Goal: Task Accomplishment & Management: Use online tool/utility

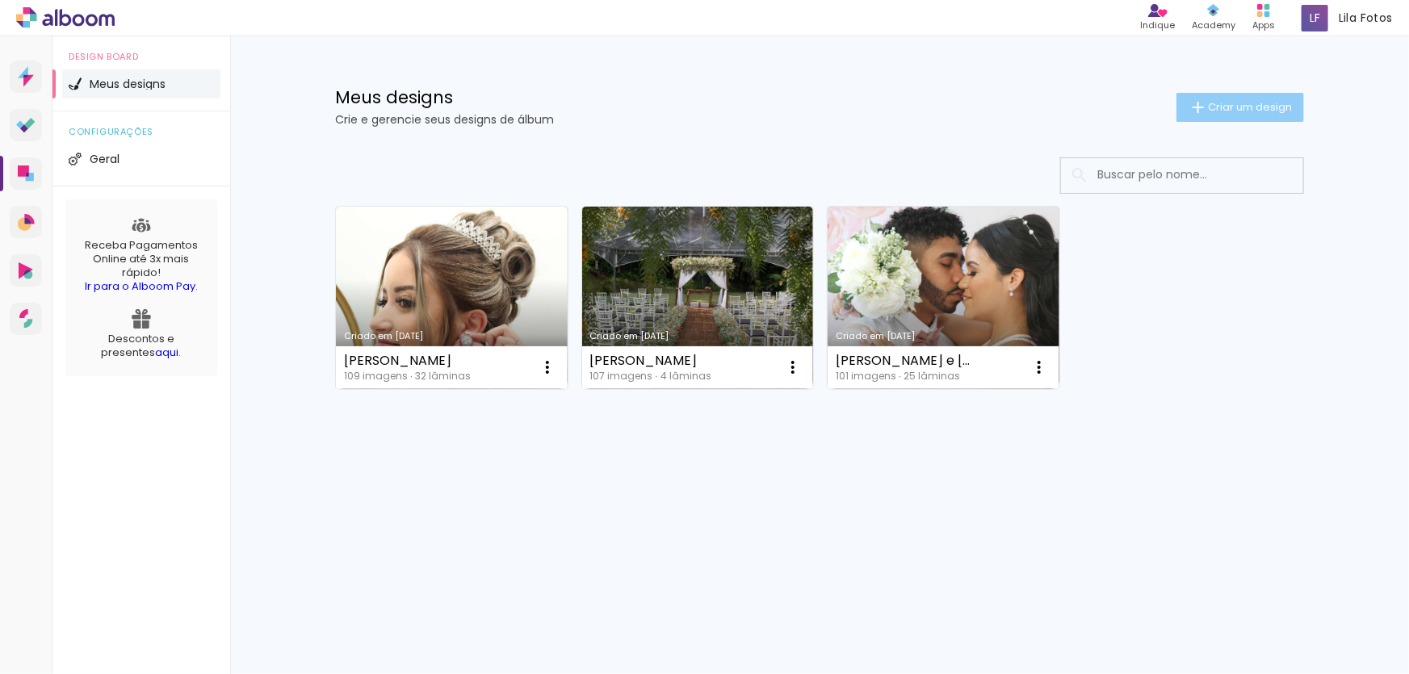
click at [1228, 106] on span "Criar um design" at bounding box center [1250, 107] width 84 height 11
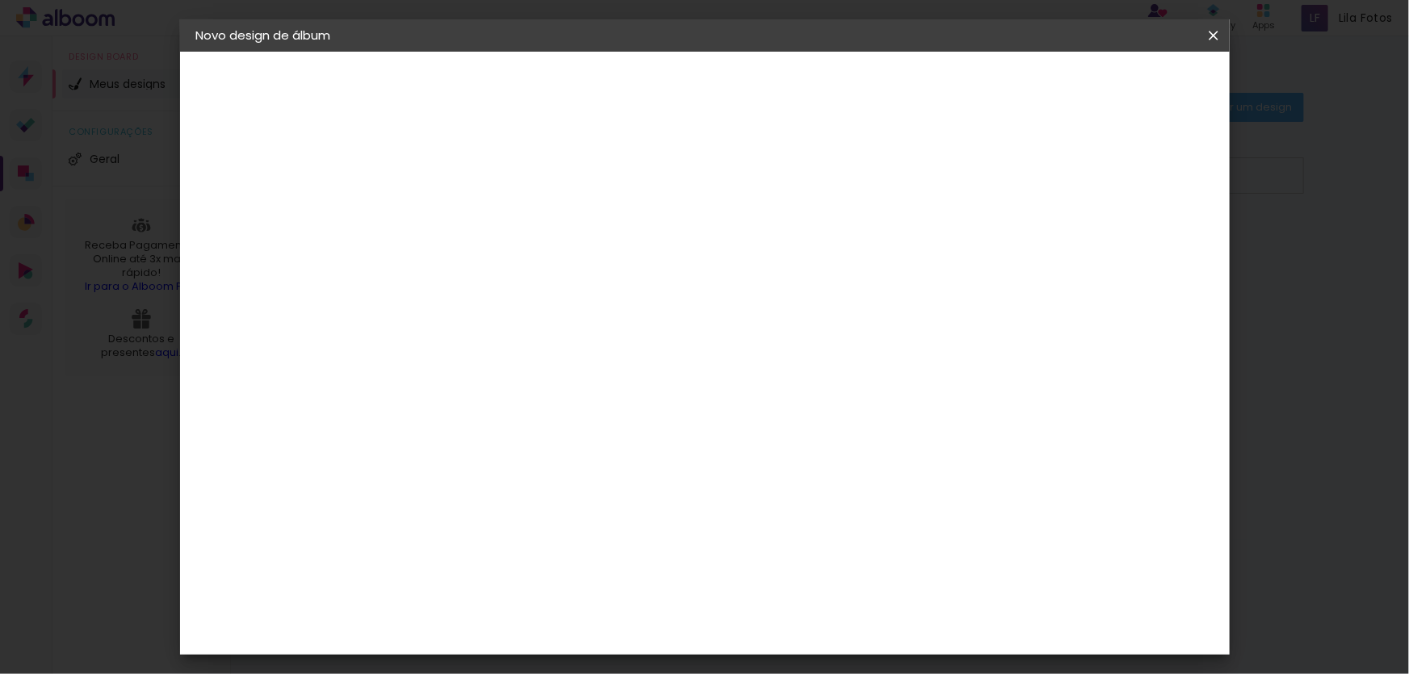
click at [460, 206] on input at bounding box center [460, 216] width 0 height 25
type input "24x30"
type paper-input "24x30"
click at [0, 0] on slot "Avançar" at bounding box center [0, 0] width 0 height 0
click at [0, 0] on slot "Tamanho Livre" at bounding box center [0, 0] width 0 height 0
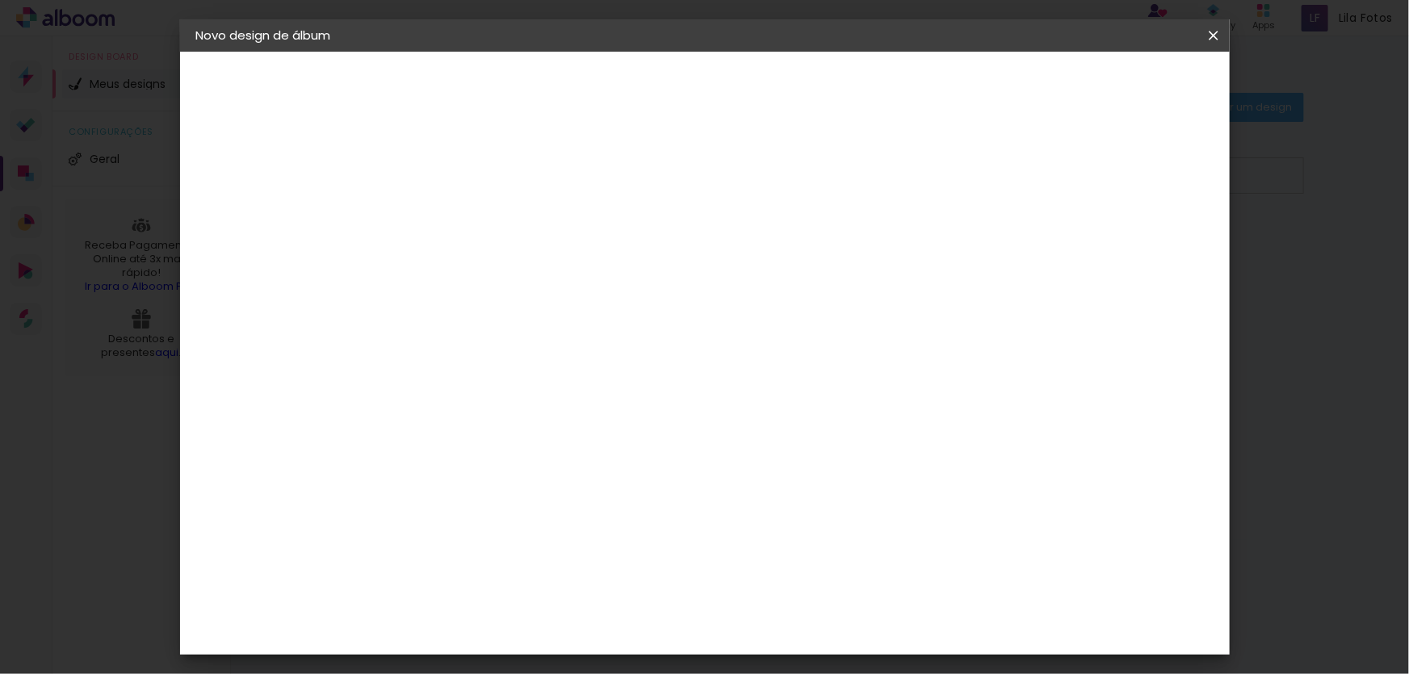
click at [0, 0] on slot "Tamanho Livre" at bounding box center [0, 0] width 0 height 0
click at [0, 0] on slot "Avançar" at bounding box center [0, 0] width 0 height 0
click at [428, 308] on input "30" at bounding box center [410, 312] width 42 height 24
type input "3"
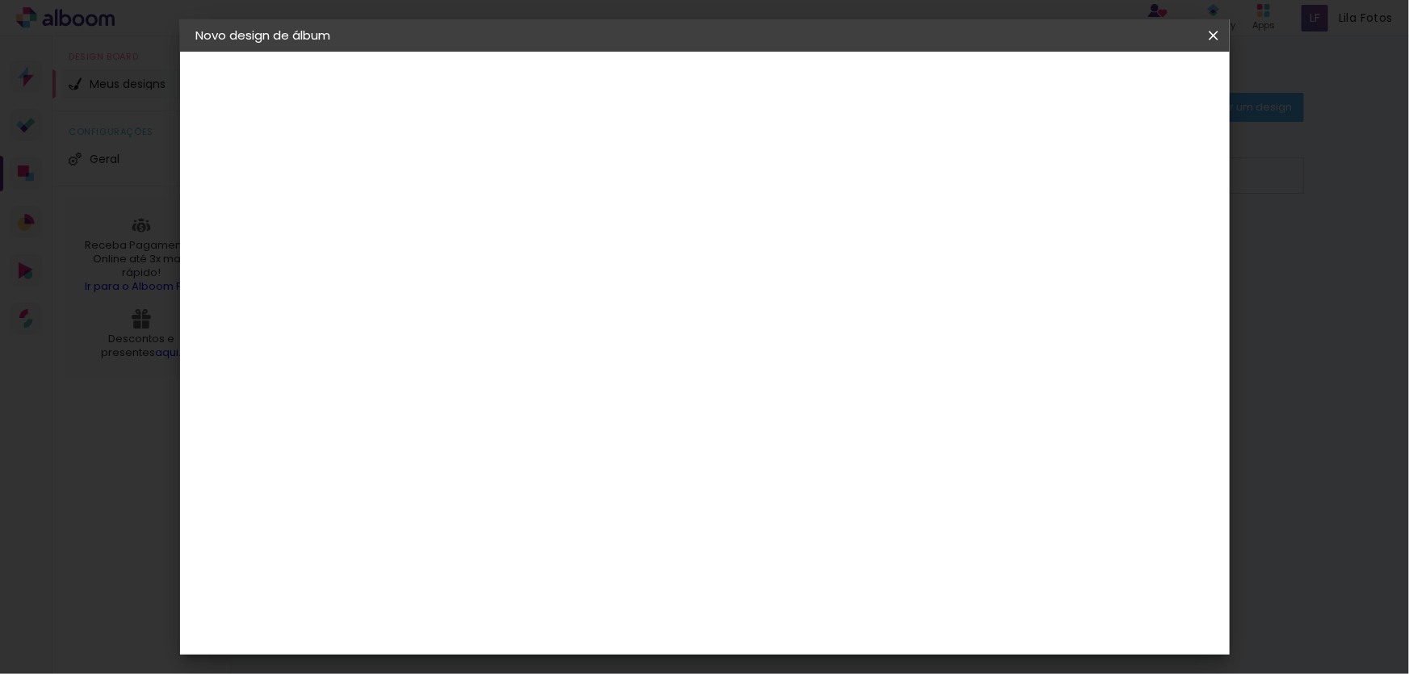
type input "25"
type paper-input "25"
click at [813, 620] on input "60" at bounding box center [795, 621] width 42 height 24
type input "61"
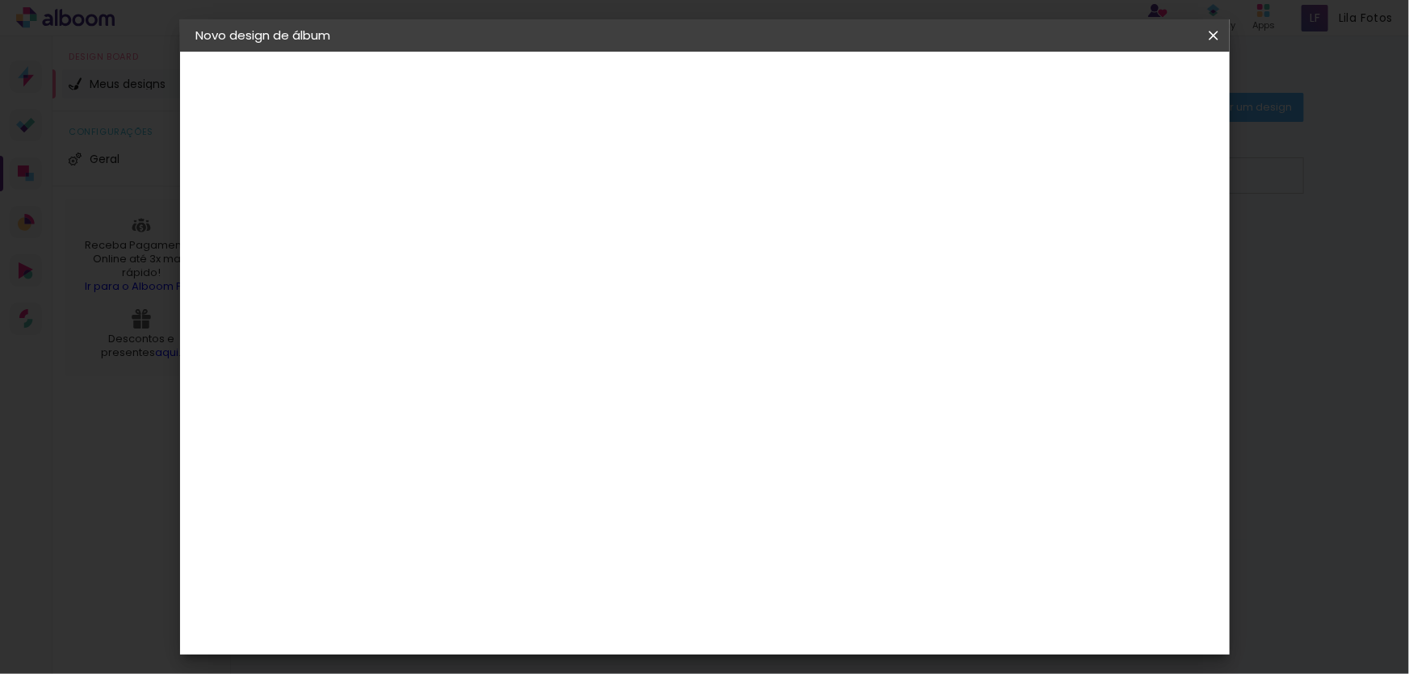
type paper-input "61"
click at [1114, 87] on span "Iniciar design" at bounding box center [1077, 85] width 74 height 11
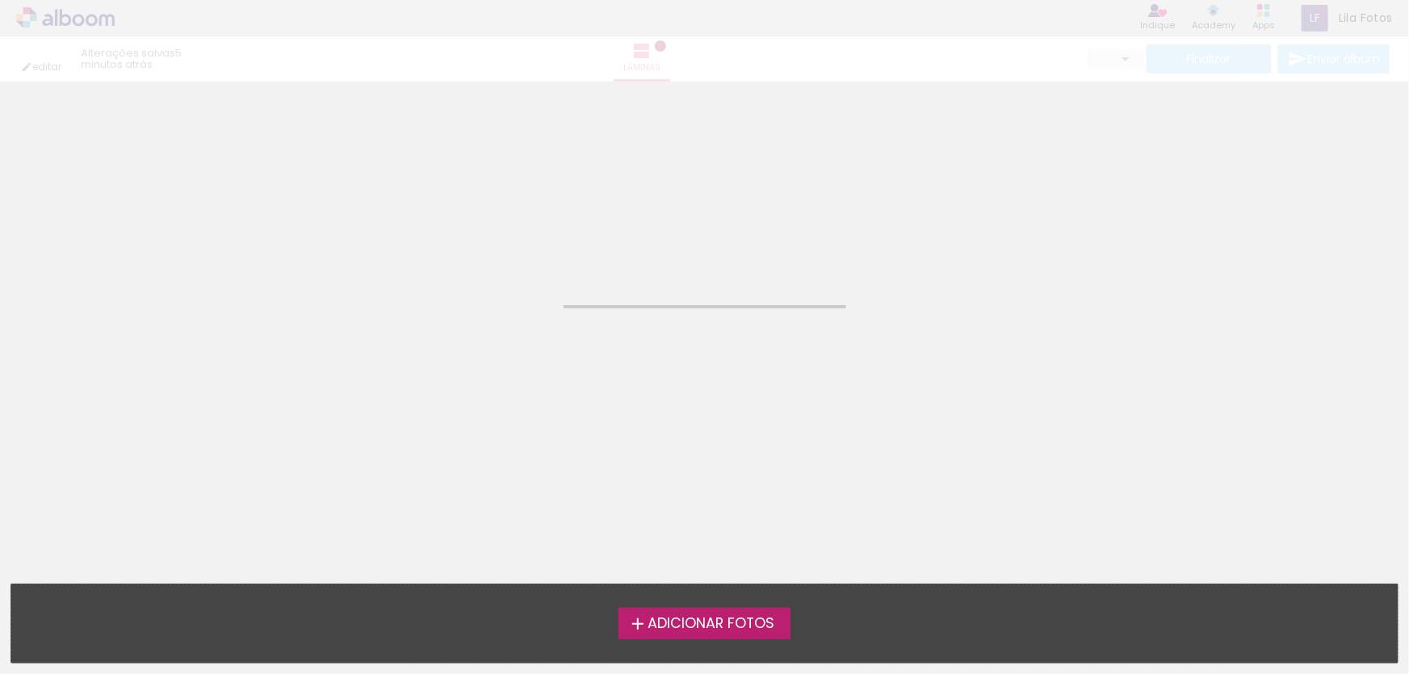
click at [705, 628] on span "Adicionar Fotos" at bounding box center [711, 624] width 127 height 15
click at [0, 0] on input "file" at bounding box center [0, 0] width 0 height 0
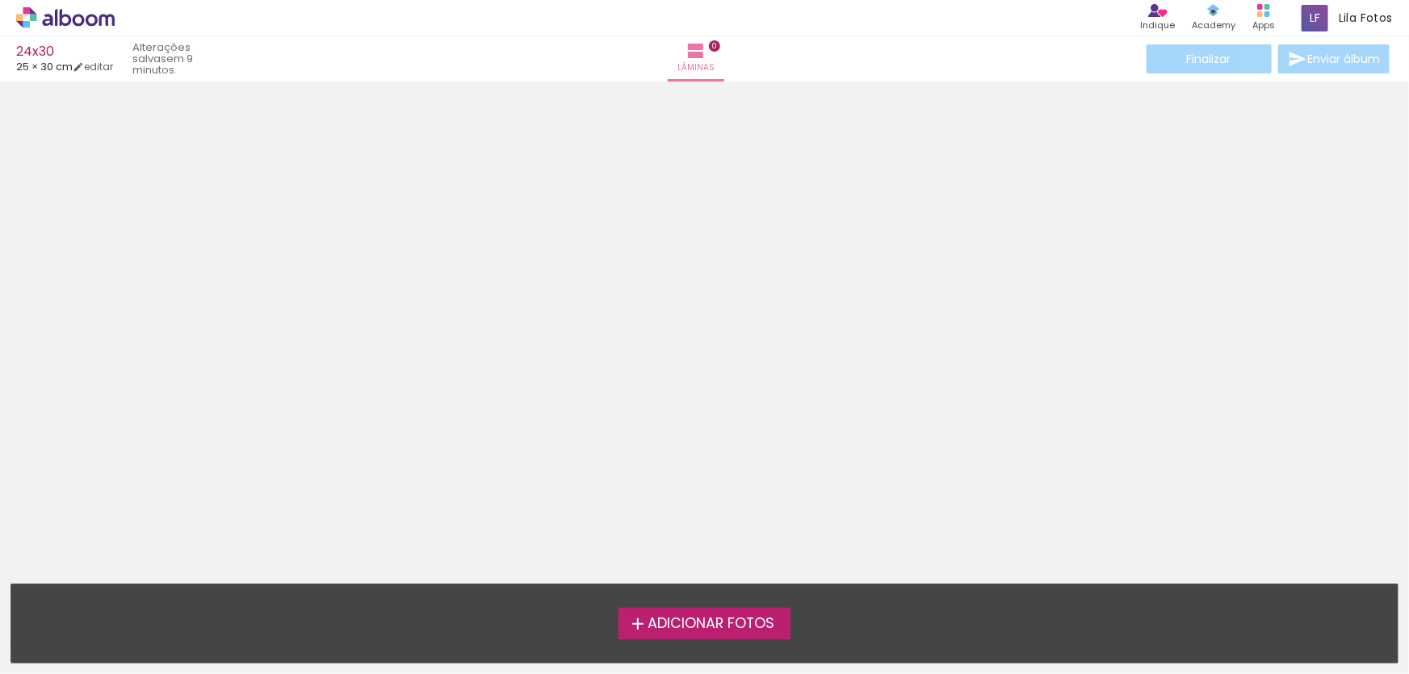
click at [635, 632] on iron-icon at bounding box center [637, 624] width 19 height 19
click at [0, 0] on input "file" at bounding box center [0, 0] width 0 height 0
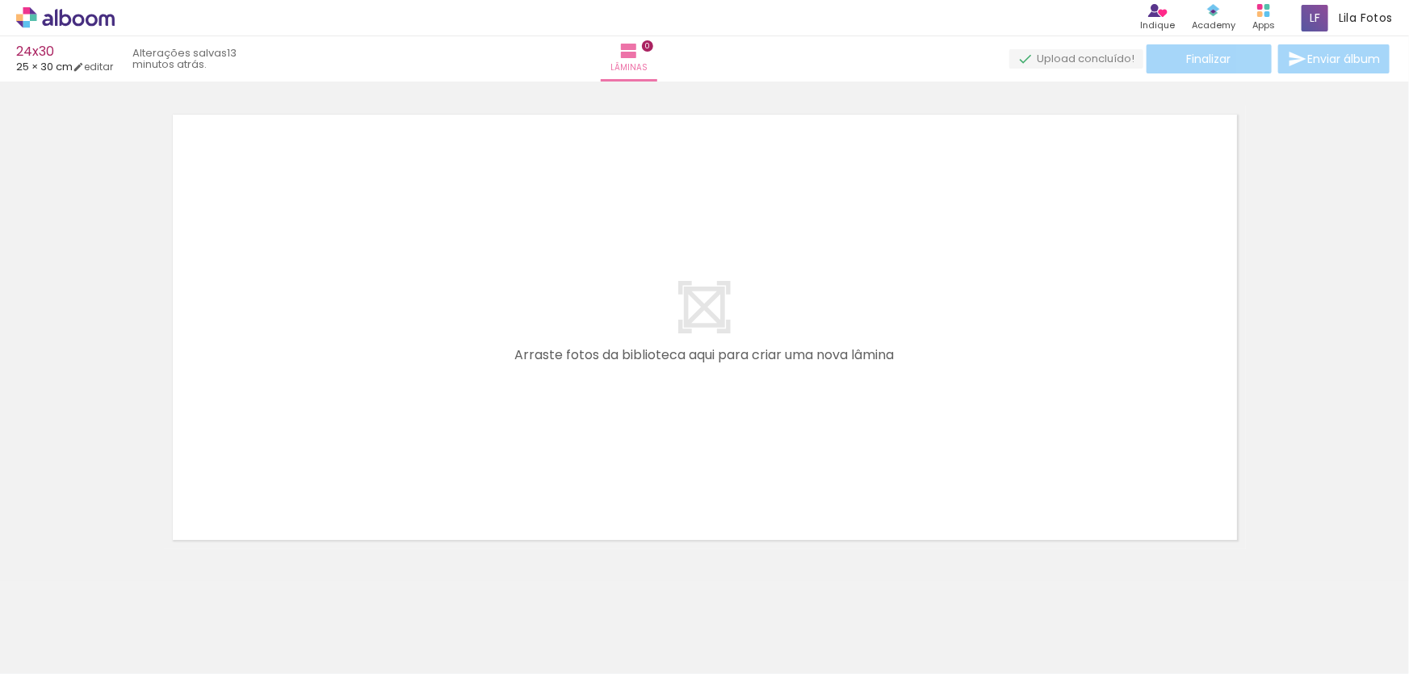
scroll to position [0, 1347]
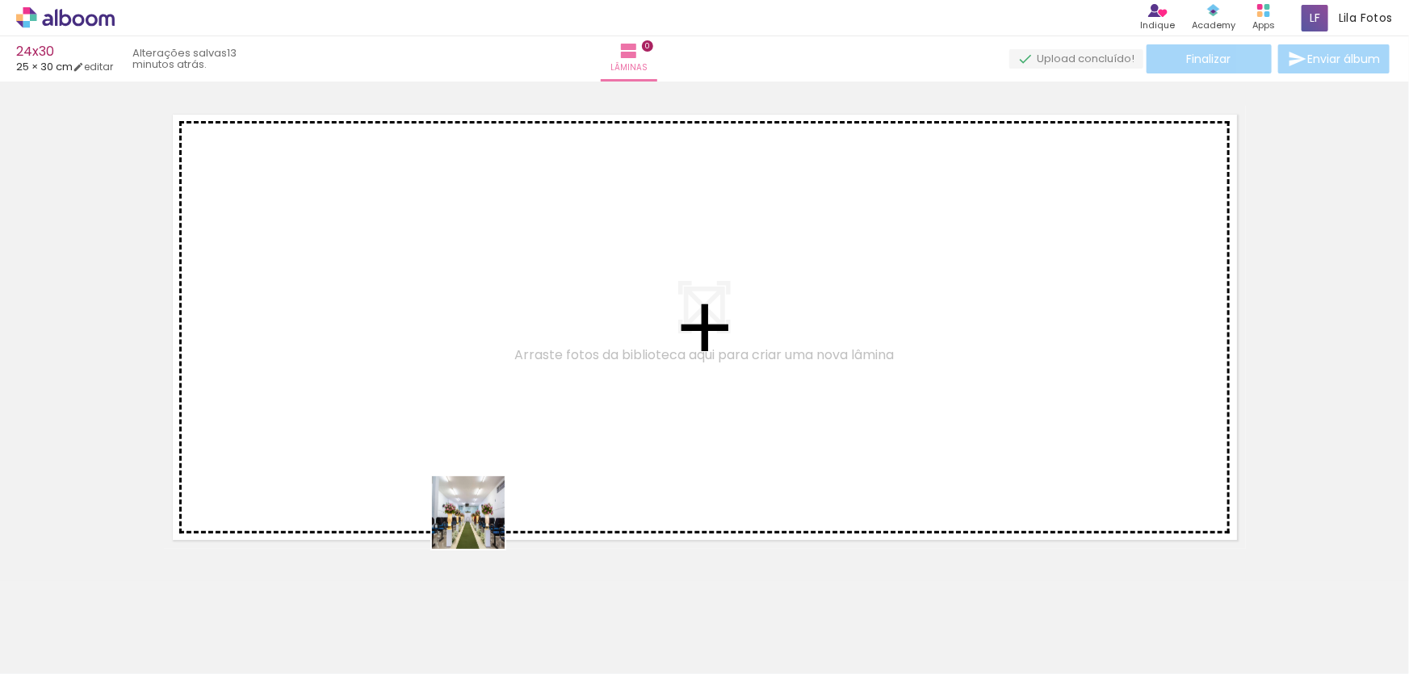
drag, startPoint x: 529, startPoint y: 630, endPoint x: 477, endPoint y: 520, distance: 121.8
click at [477, 520] on quentale-workspace at bounding box center [704, 337] width 1409 height 674
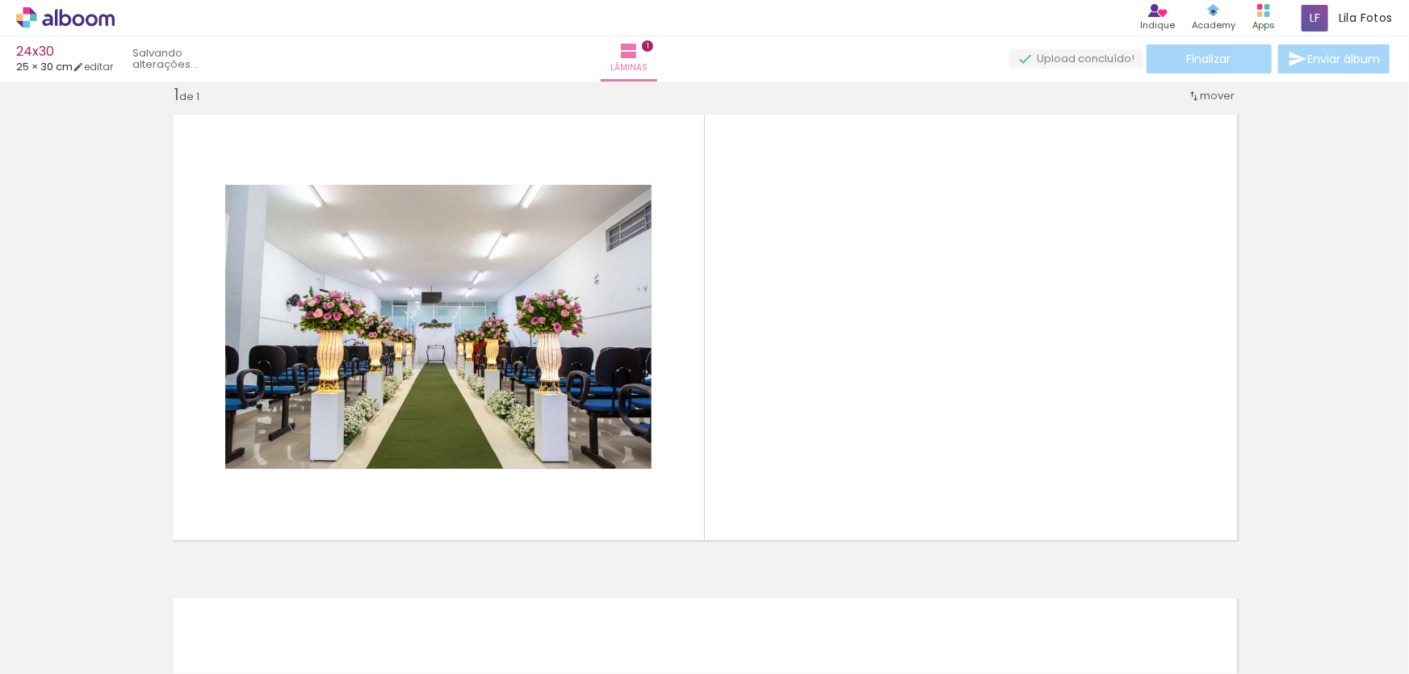
scroll to position [23, 0]
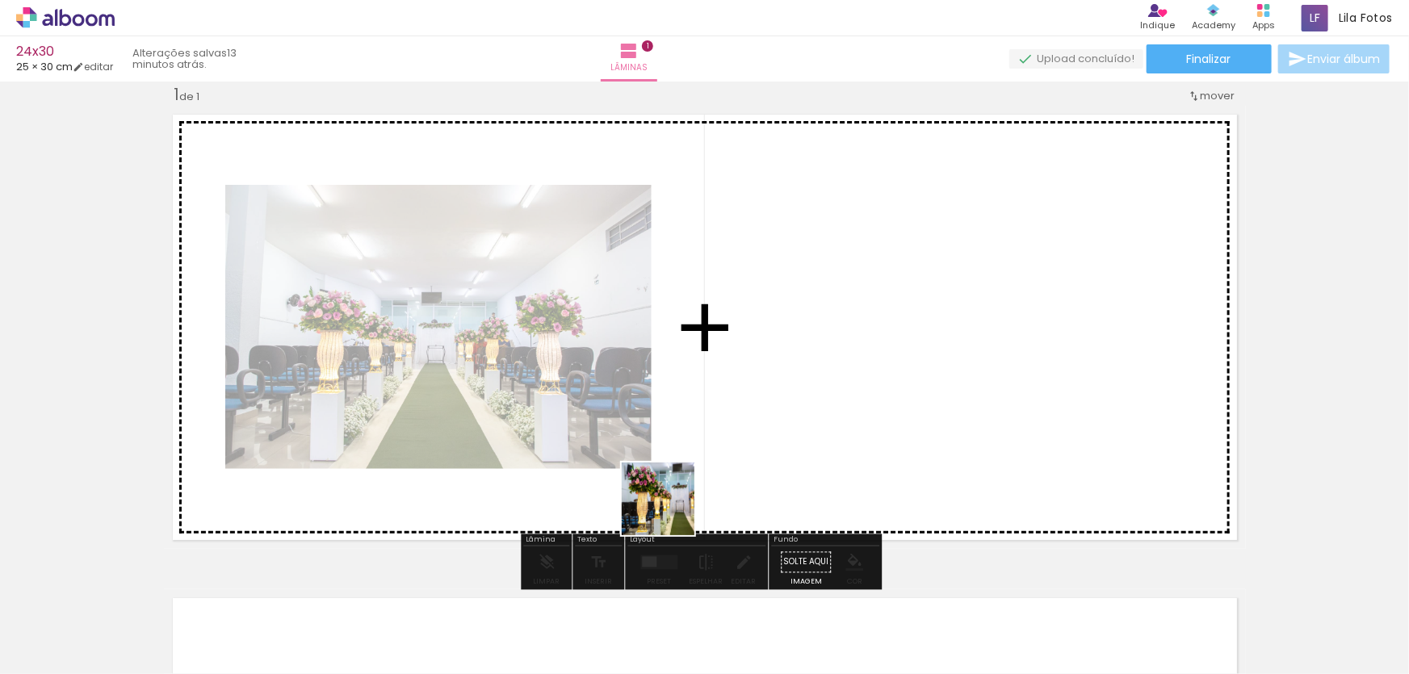
drag, startPoint x: 630, startPoint y: 633, endPoint x: 662, endPoint y: 520, distance: 117.6
click at [669, 493] on quentale-workspace at bounding box center [704, 337] width 1409 height 674
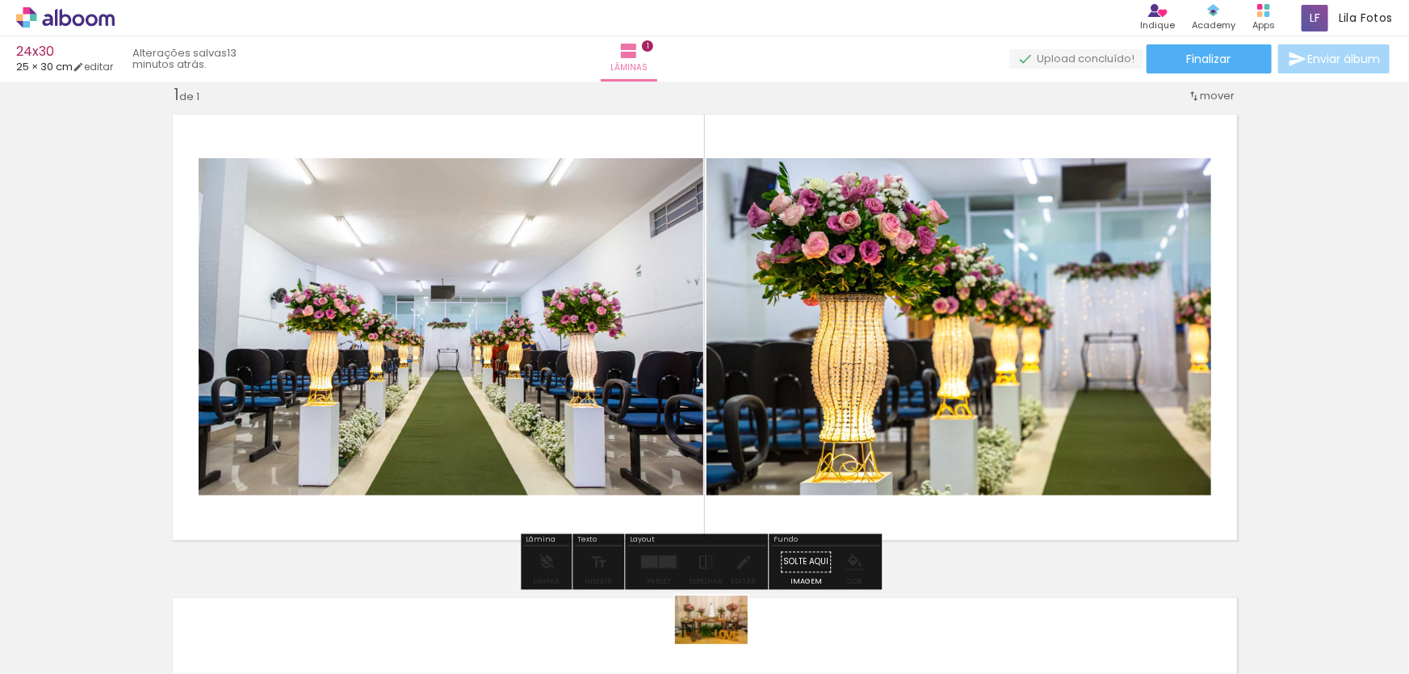
drag, startPoint x: 717, startPoint y: 615, endPoint x: 726, endPoint y: 650, distance: 35.9
click at [726, 647] on div at bounding box center [714, 620] width 80 height 53
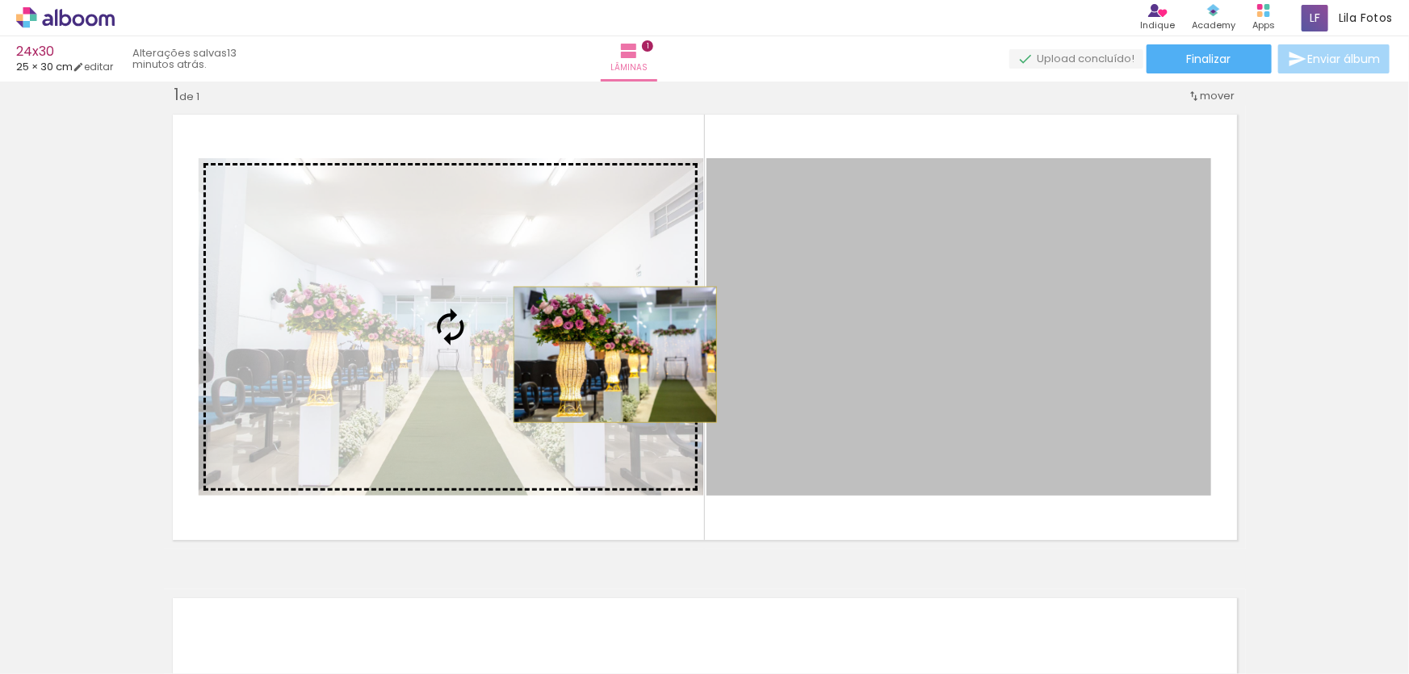
drag, startPoint x: 852, startPoint y: 383, endPoint x: 610, endPoint y: 355, distance: 244.0
click at [0, 0] on slot at bounding box center [0, 0] width 0 height 0
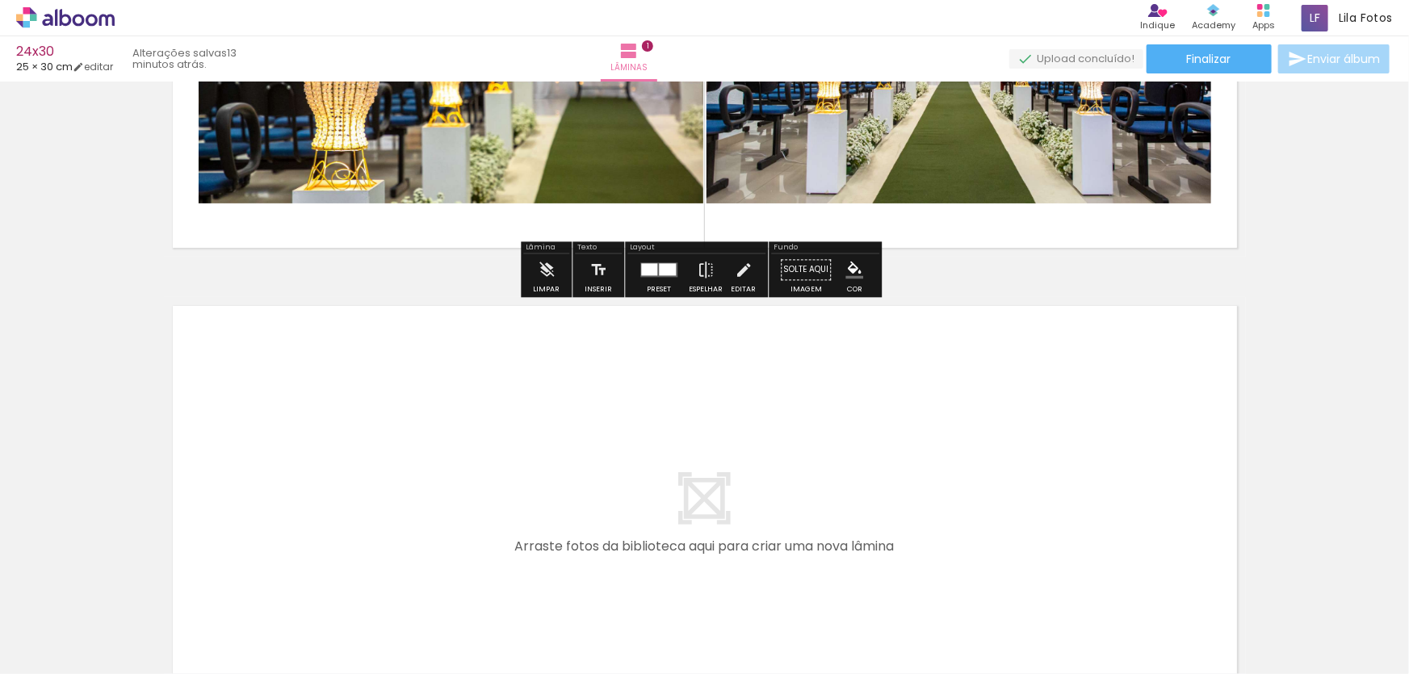
scroll to position [316, 0]
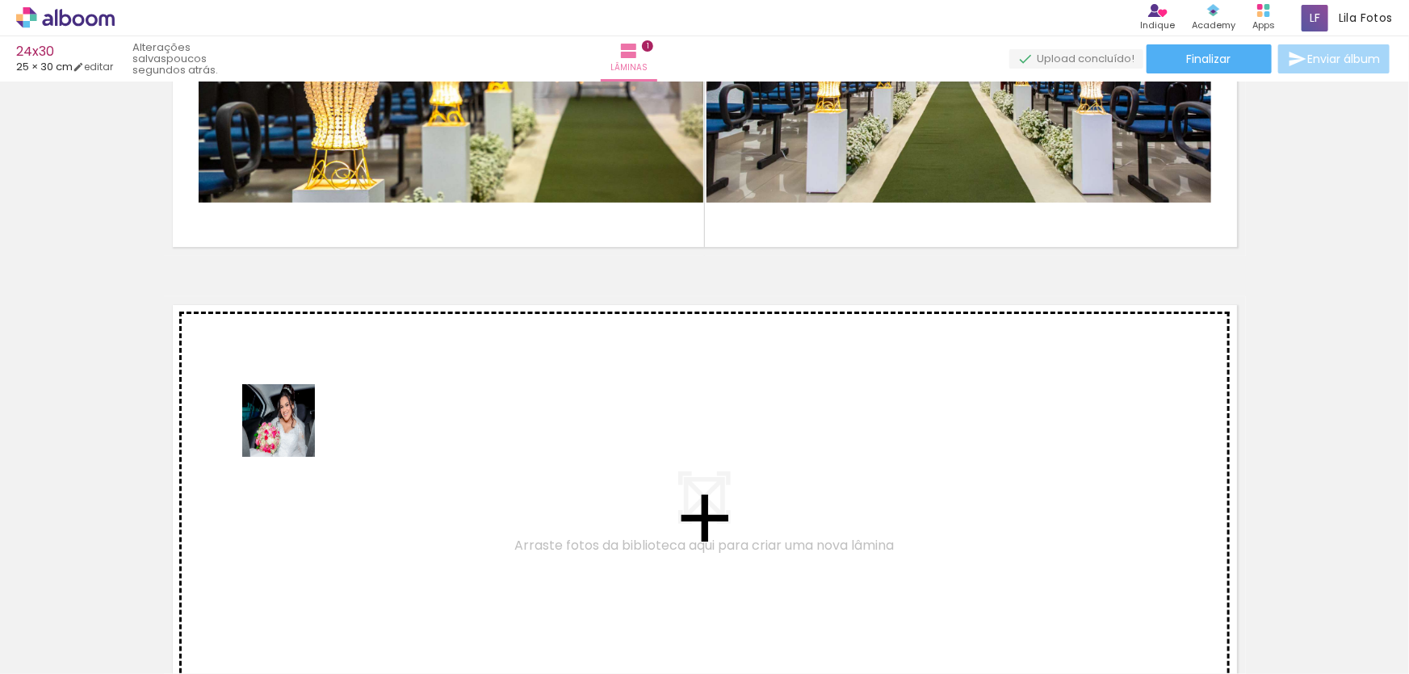
drag, startPoint x: 177, startPoint y: 623, endPoint x: 297, endPoint y: 403, distance: 250.5
click at [297, 403] on quentale-workspace at bounding box center [704, 337] width 1409 height 674
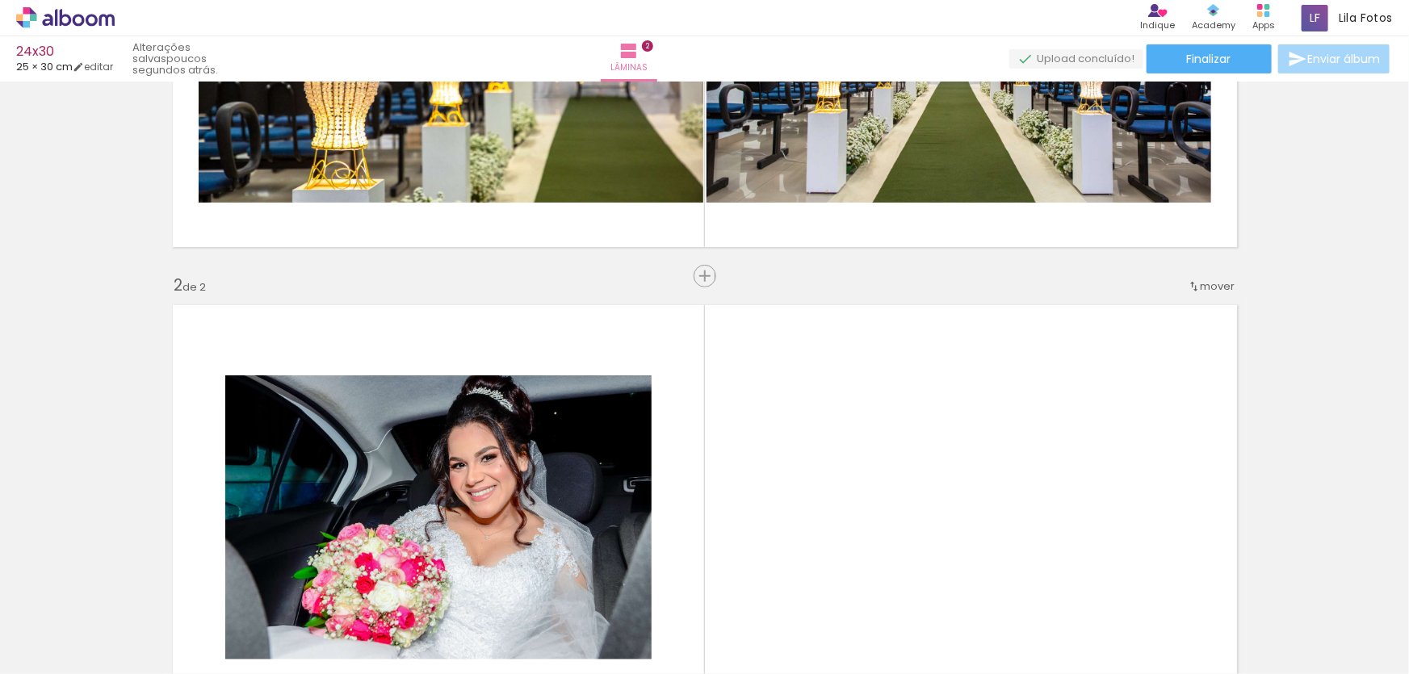
scroll to position [506, 0]
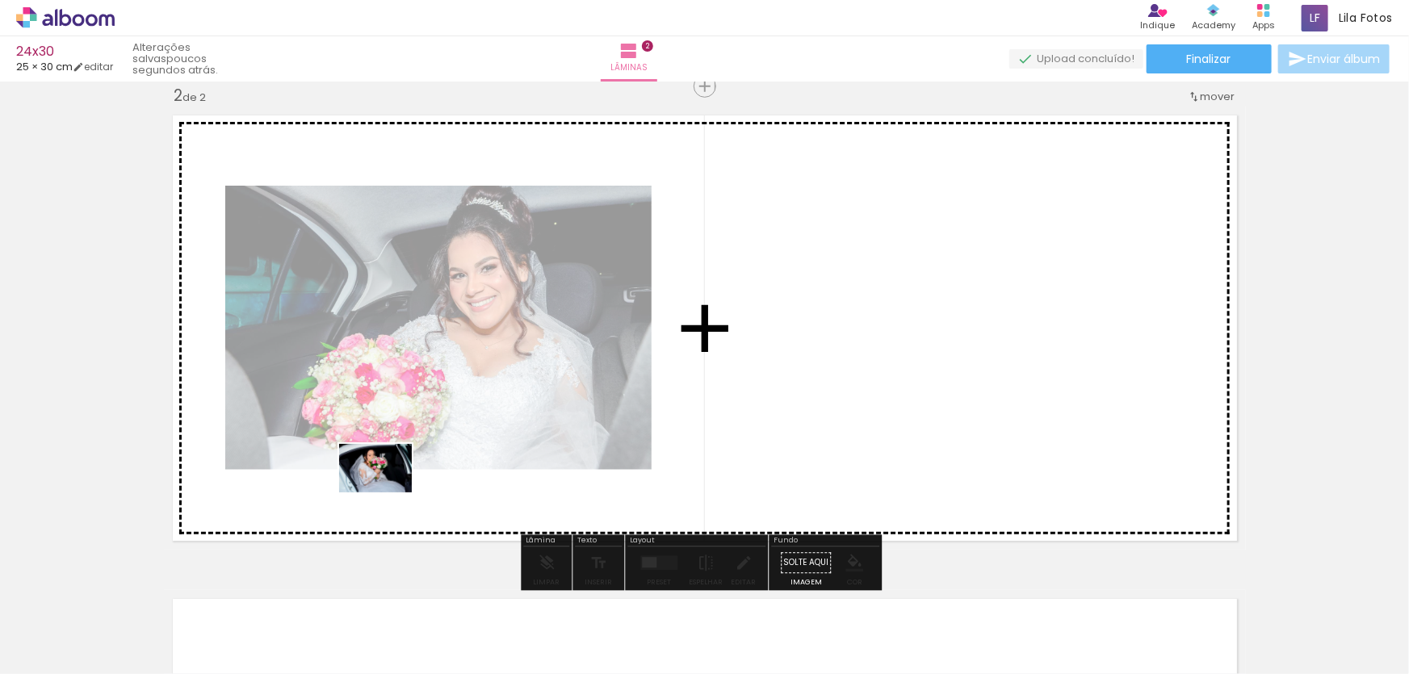
drag, startPoint x: 267, startPoint y: 620, endPoint x: 377, endPoint y: 609, distance: 110.4
click at [390, 489] on quentale-workspace at bounding box center [704, 337] width 1409 height 674
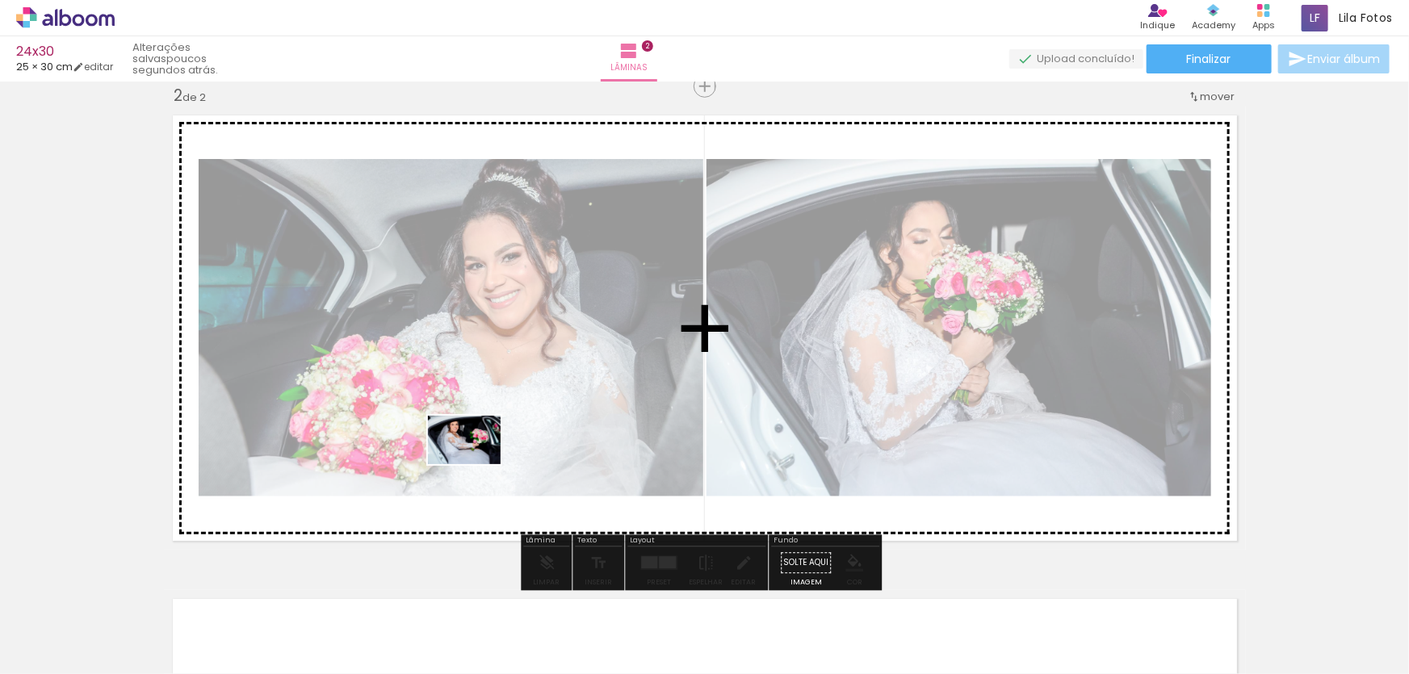
drag, startPoint x: 347, startPoint y: 624, endPoint x: 477, endPoint y: 462, distance: 207.5
click at [477, 462] on quentale-workspace at bounding box center [704, 337] width 1409 height 674
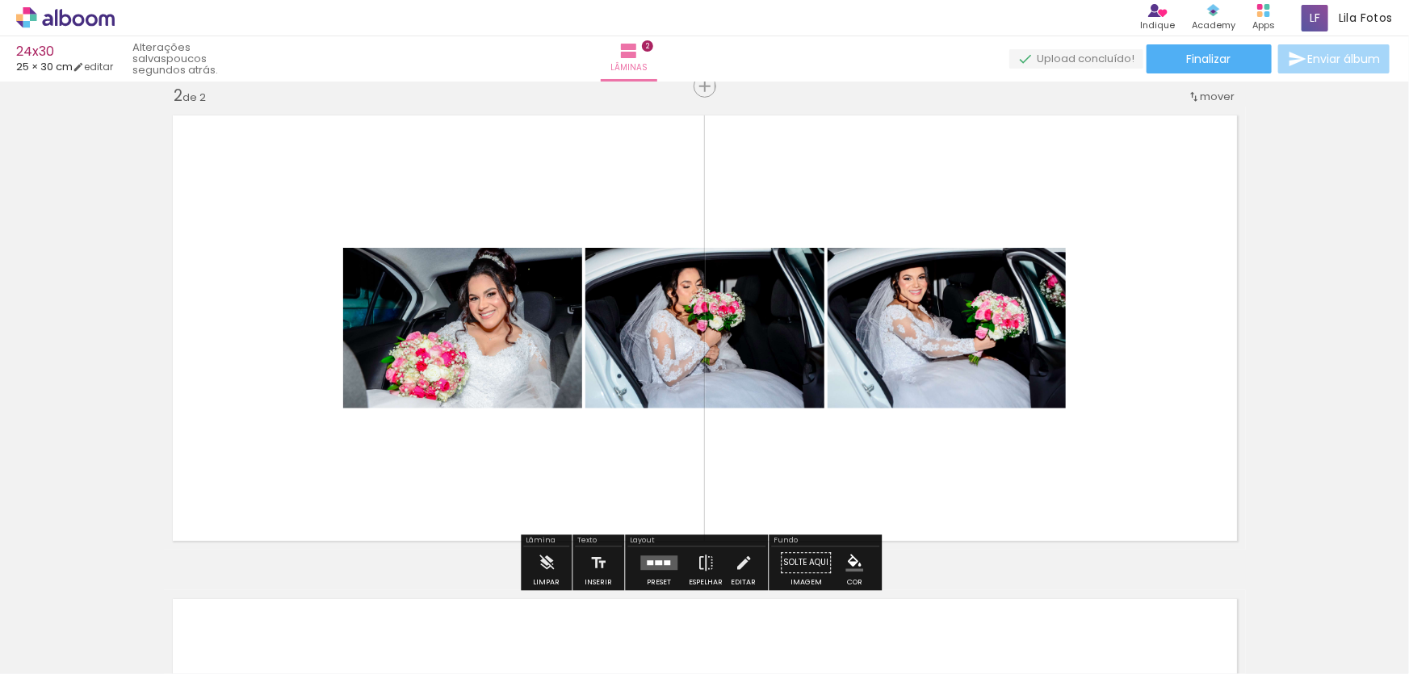
click at [655, 565] on div at bounding box center [658, 563] width 7 height 5
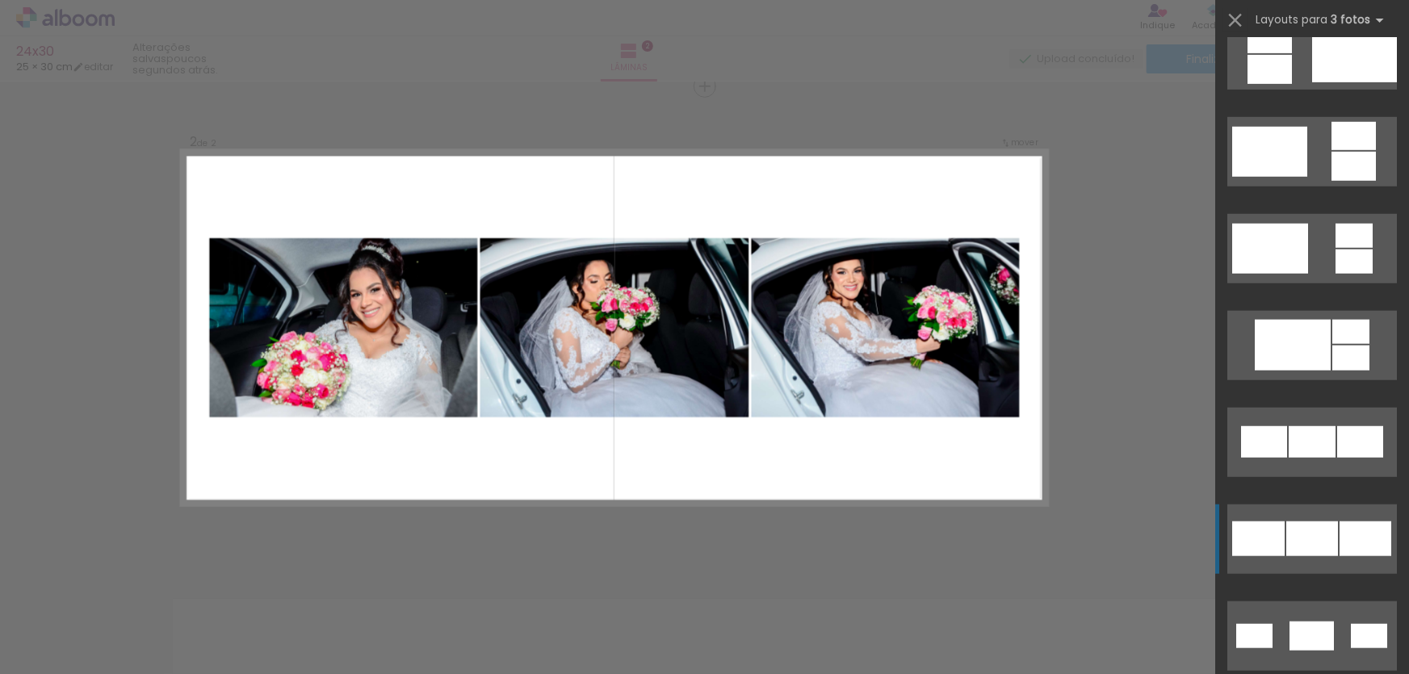
scroll to position [734, 0]
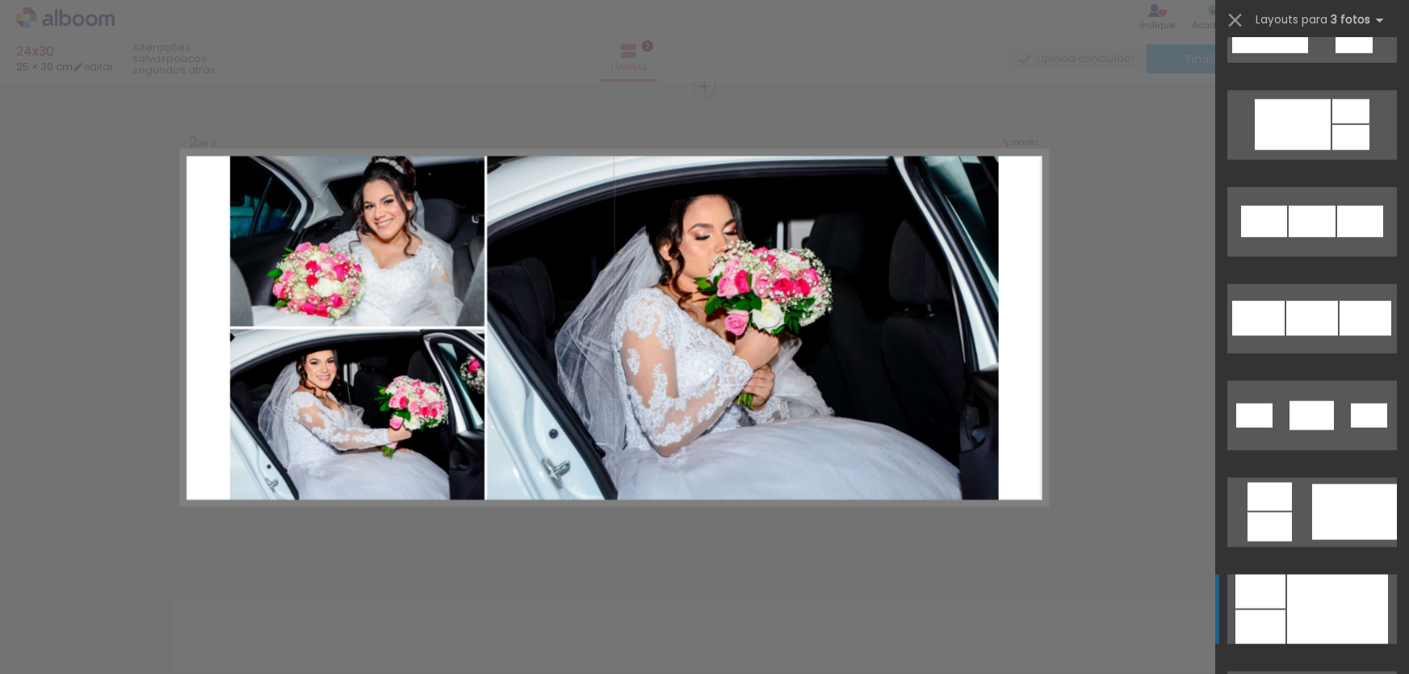
click at [1325, 585] on div at bounding box center [1338, 609] width 101 height 69
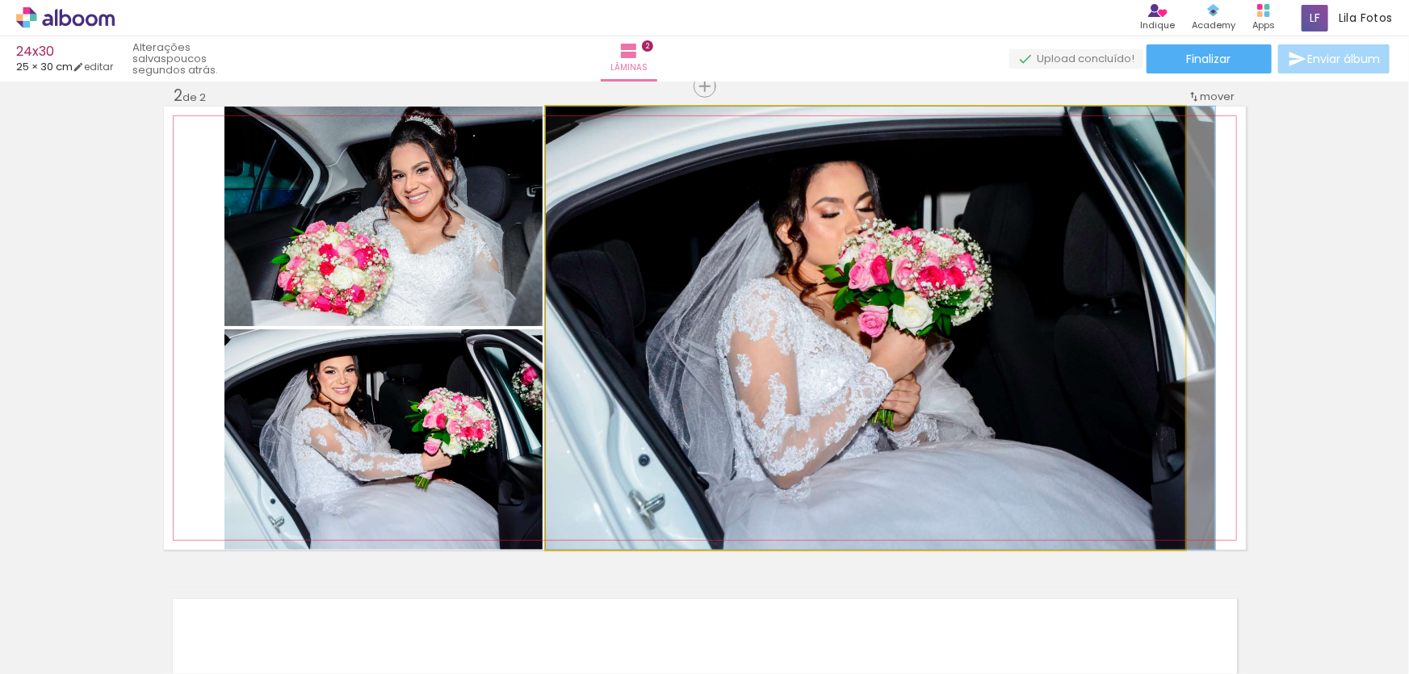
drag, startPoint x: 787, startPoint y: 275, endPoint x: 897, endPoint y: 309, distance: 115.7
drag, startPoint x: 803, startPoint y: 286, endPoint x: 844, endPoint y: 302, distance: 44.2
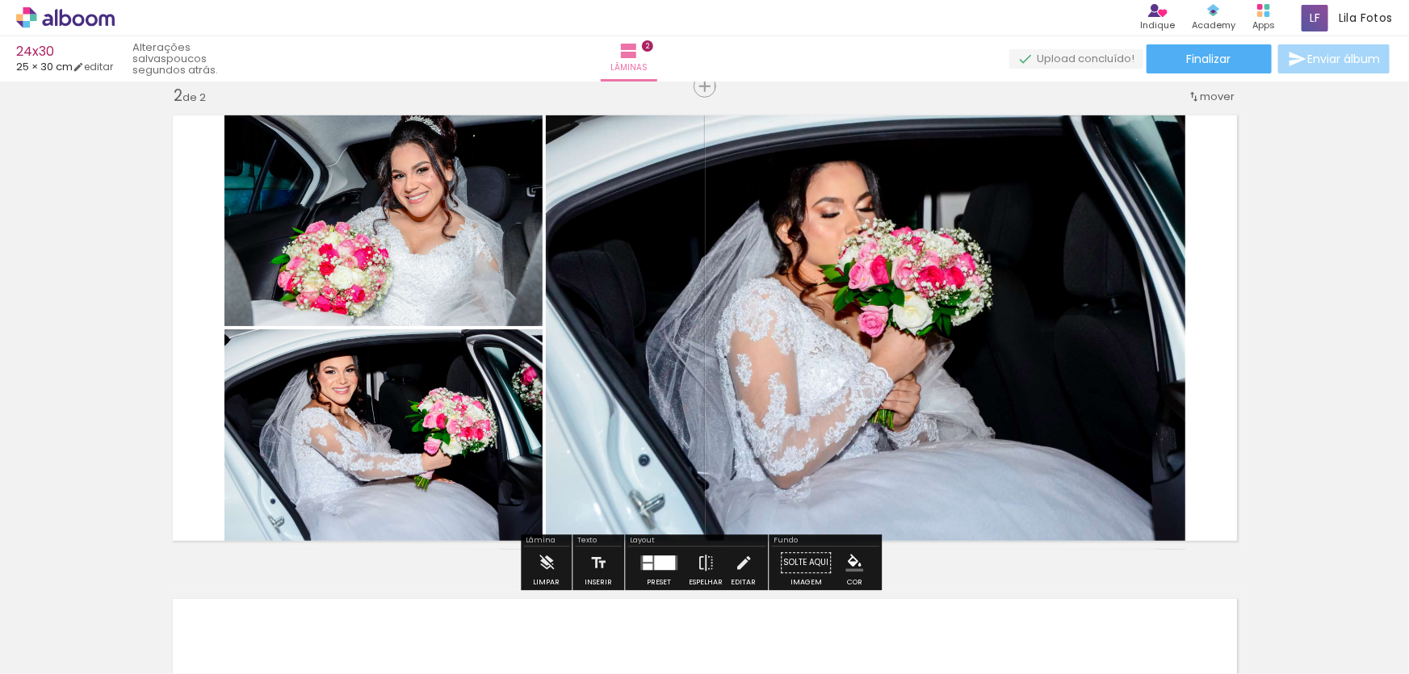
click at [758, 250] on quentale-photo at bounding box center [866, 328] width 640 height 443
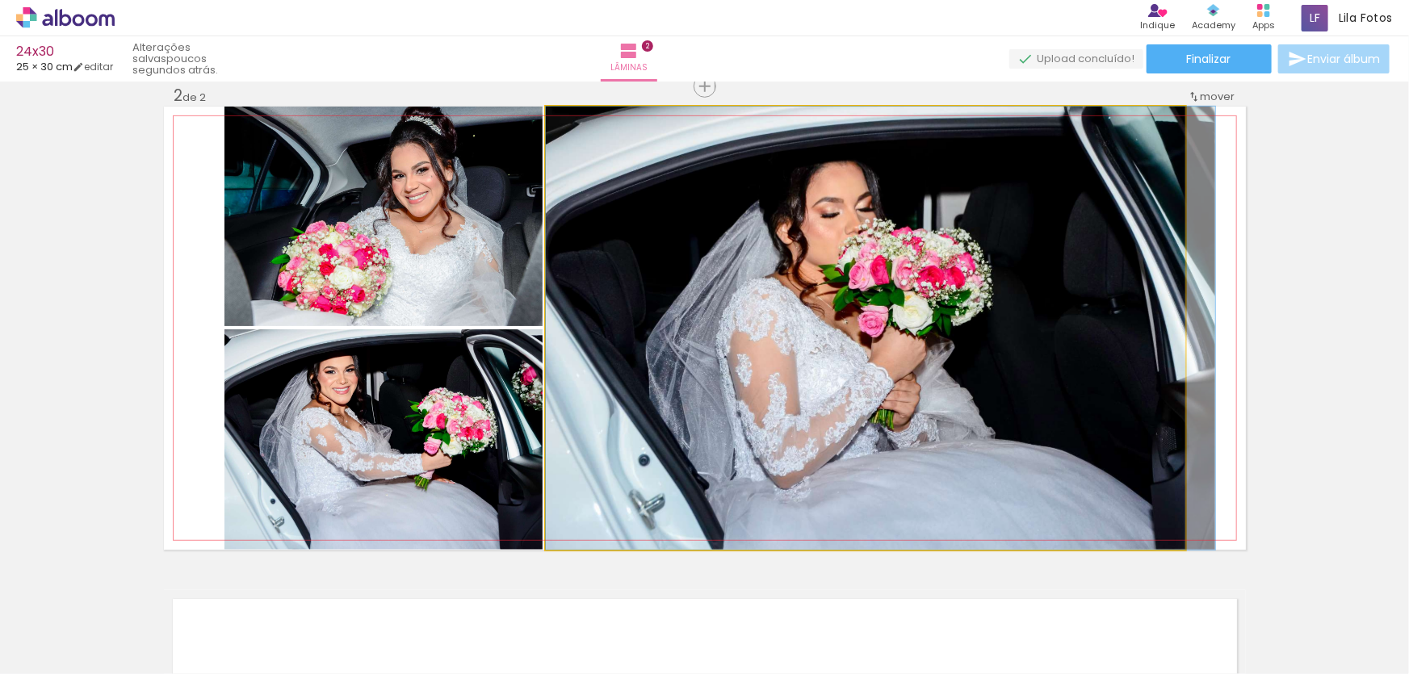
click at [758, 250] on quentale-photo at bounding box center [866, 328] width 640 height 443
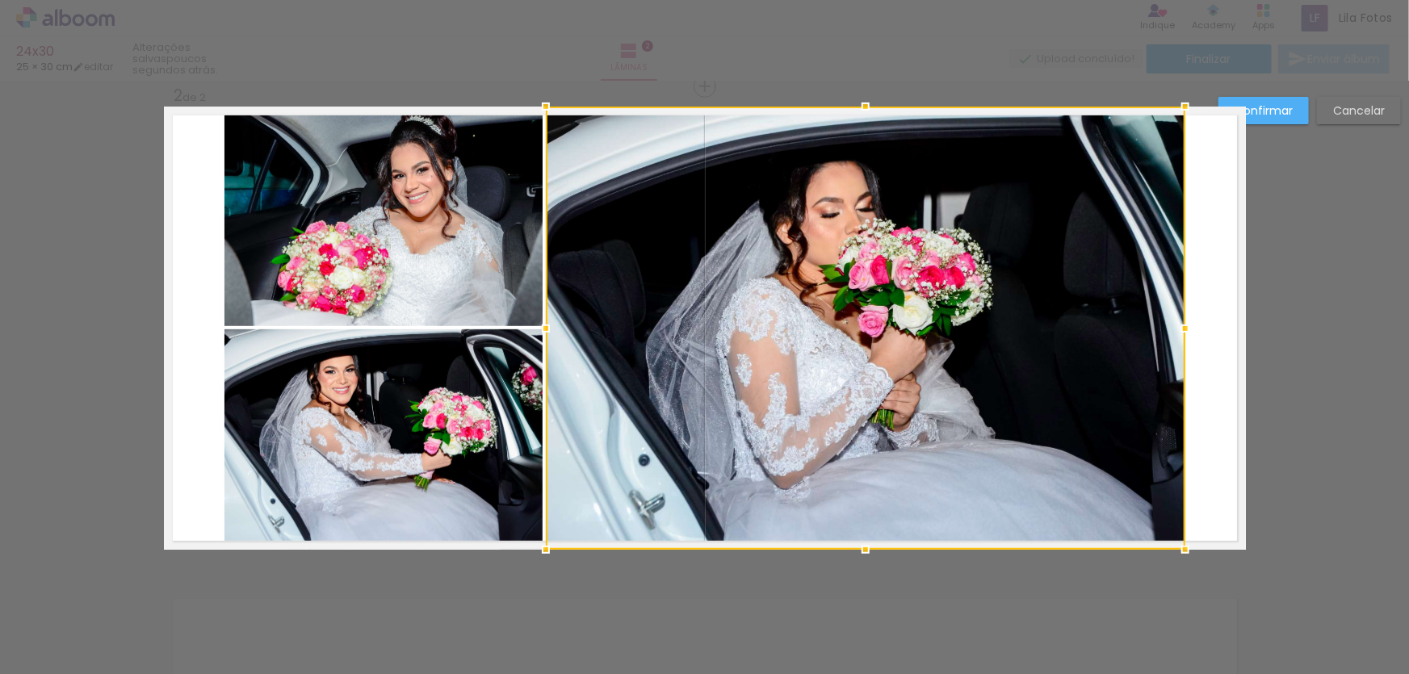
click at [439, 388] on quentale-photo at bounding box center [384, 440] width 318 height 221
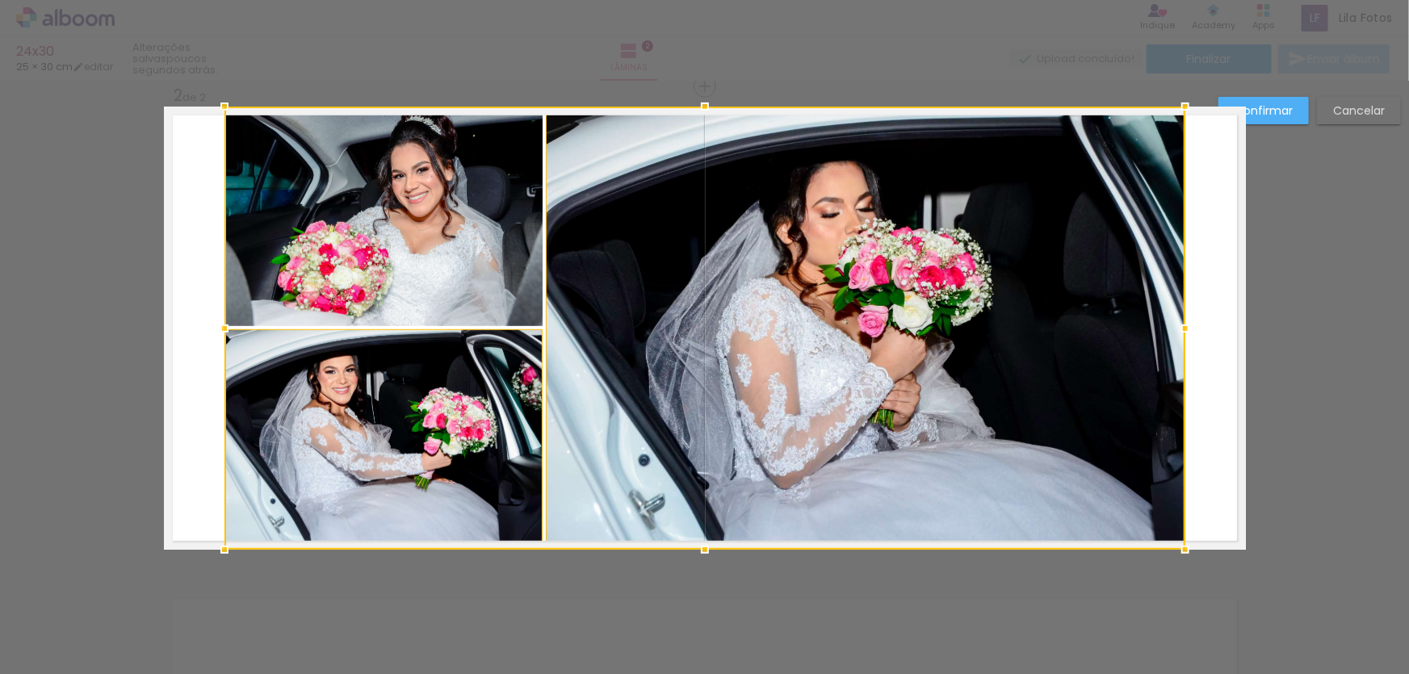
click at [363, 251] on div at bounding box center [705, 328] width 961 height 443
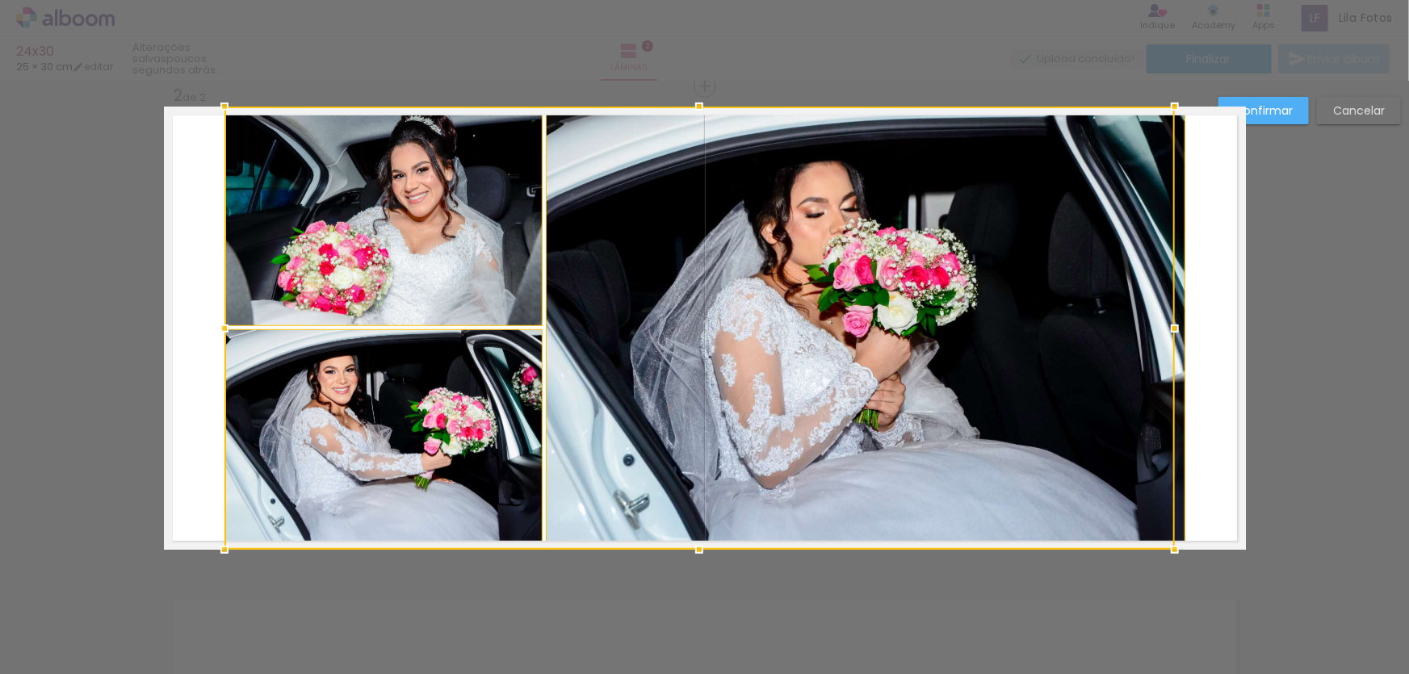
drag, startPoint x: 1183, startPoint y: 103, endPoint x: 1229, endPoint y: 99, distance: 47.0
click at [1229, 99] on div "Inserir lâmina 1 de 2 Inserir lâmina 2 de 2 Confirmar Cancelar" at bounding box center [704, 321] width 1409 height 1490
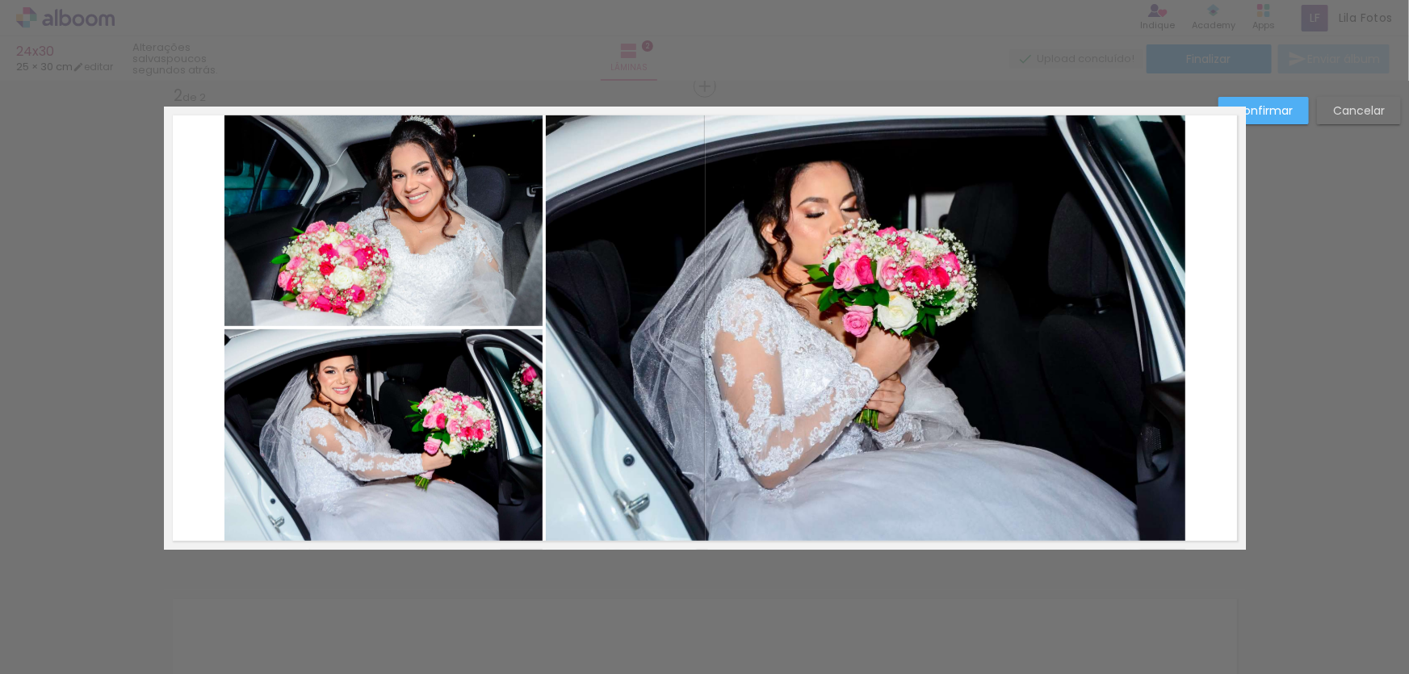
click at [922, 271] on quentale-photo at bounding box center [866, 328] width 640 height 443
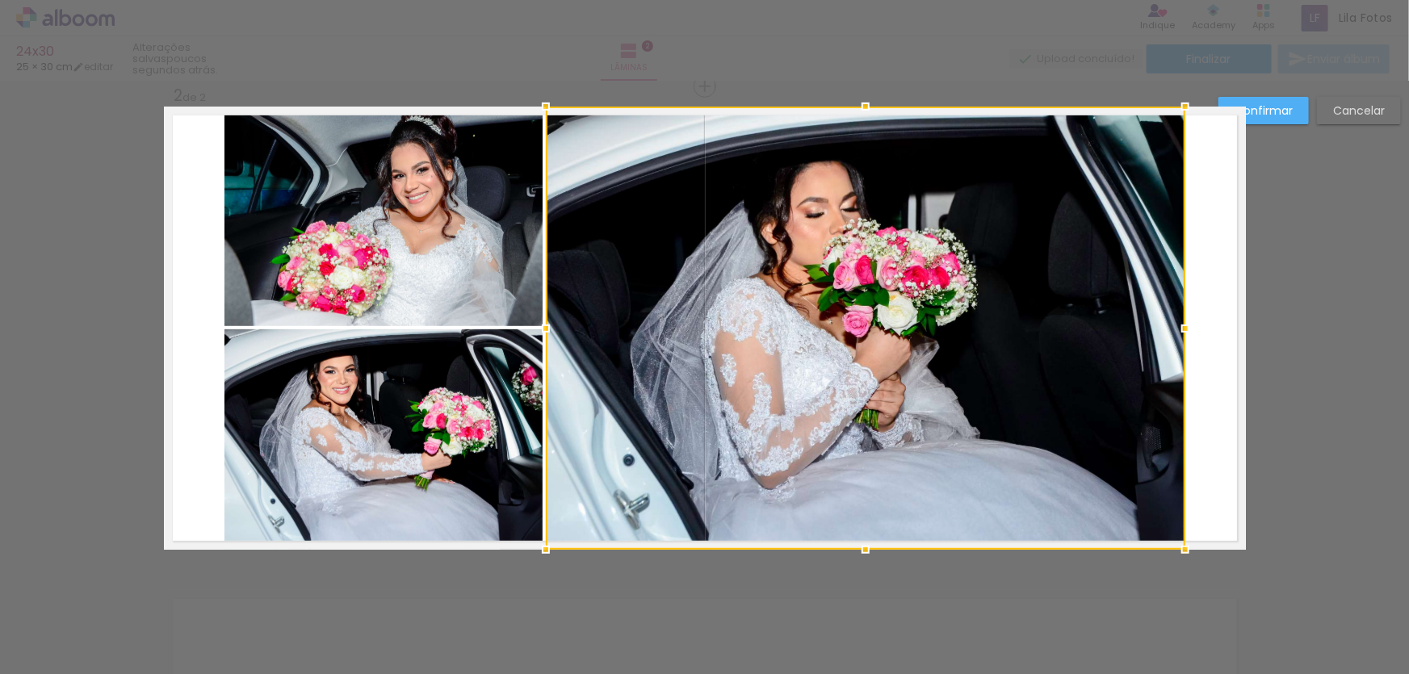
click at [489, 278] on quentale-photo at bounding box center [384, 217] width 318 height 220
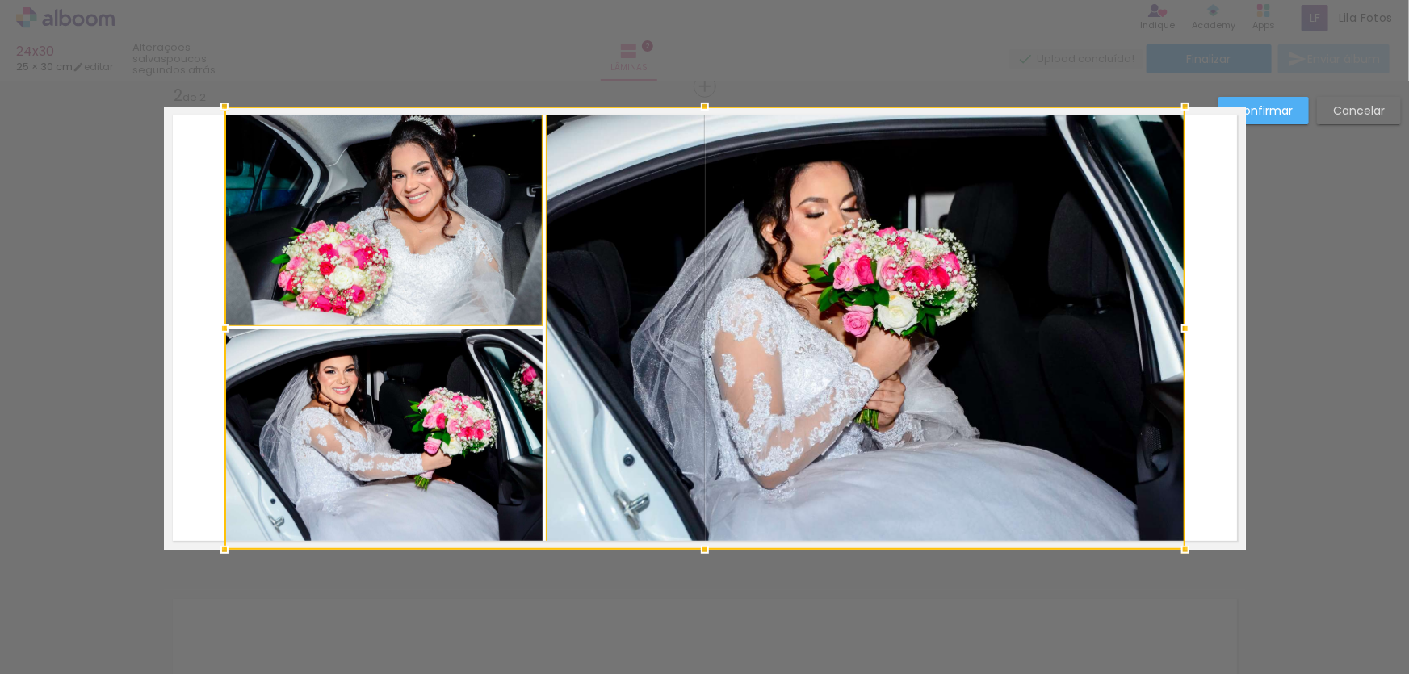
click at [484, 394] on div at bounding box center [705, 328] width 961 height 443
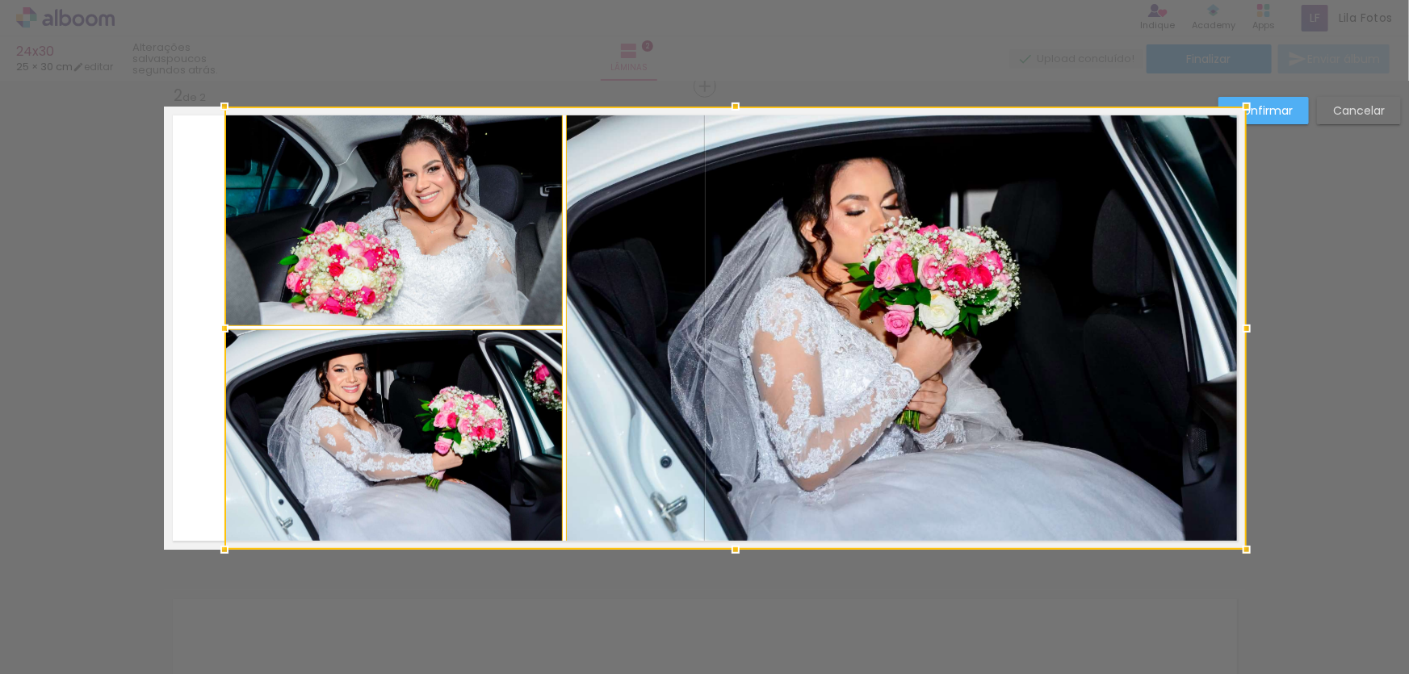
drag, startPoint x: 1179, startPoint y: 330, endPoint x: 1261, endPoint y: 337, distance: 81.9
click at [1261, 337] on div "Inserir lâmina 1 de 2 Inserir lâmina 2 de 2 Confirmar Cancelar" at bounding box center [704, 321] width 1409 height 1490
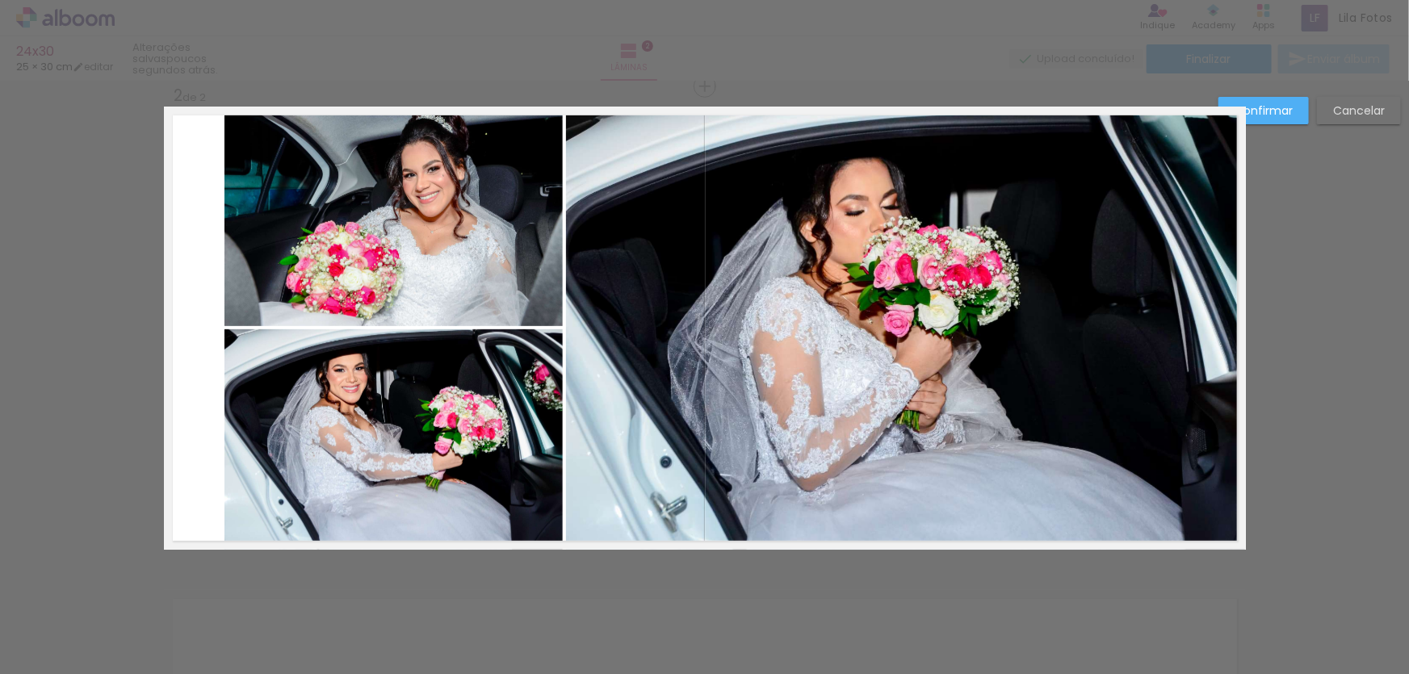
click at [279, 357] on quentale-photo at bounding box center [394, 440] width 338 height 221
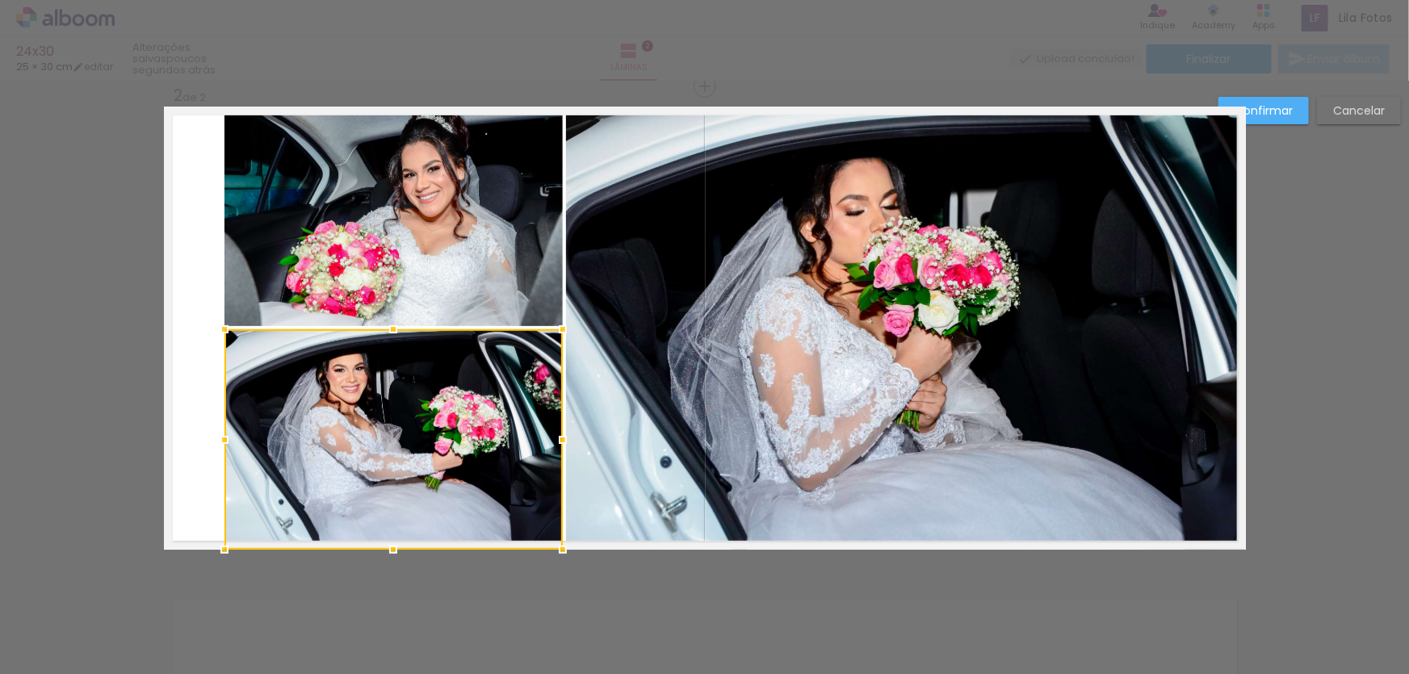
click at [267, 284] on quentale-photo at bounding box center [394, 217] width 338 height 220
click at [736, 291] on quentale-photo at bounding box center [906, 328] width 680 height 443
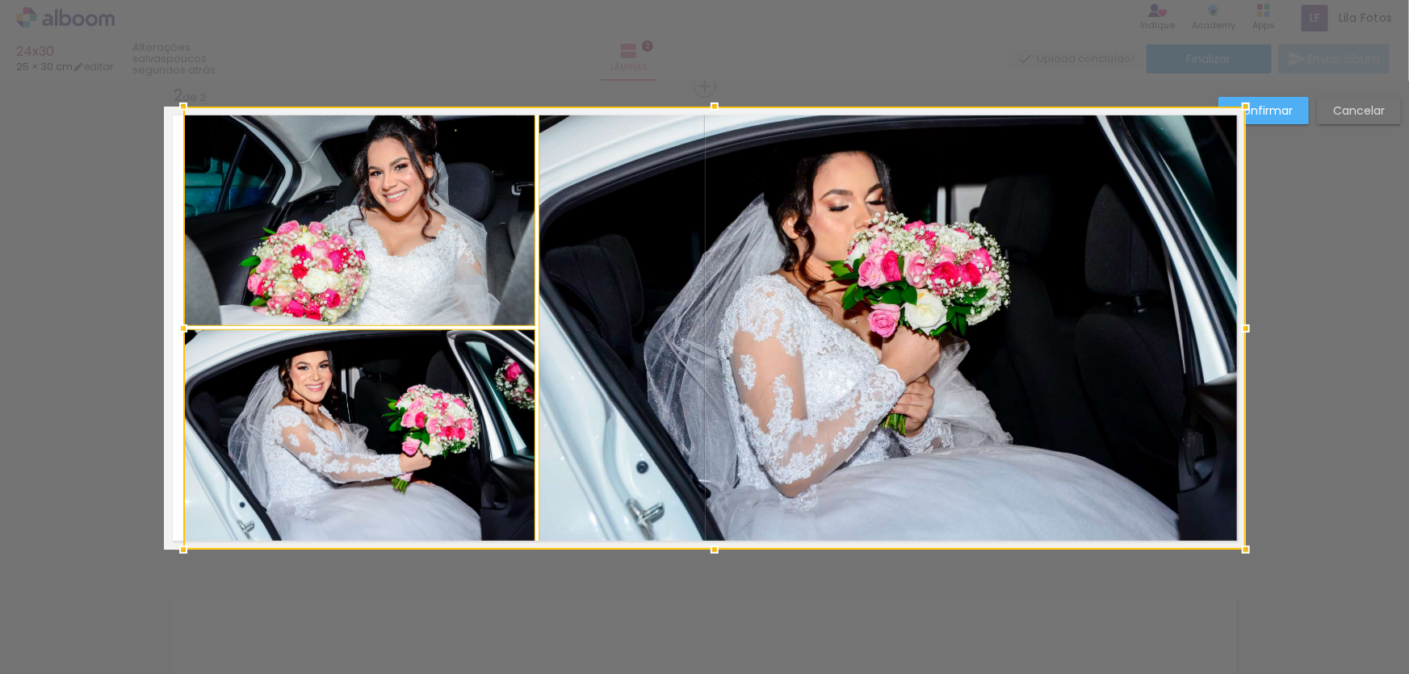
drag, startPoint x: 220, startPoint y: 330, endPoint x: 129, endPoint y: 344, distance: 91.6
click at [129, 344] on div "Inserir lâmina 1 de 2 Inserir lâmina 2 de 2 Confirmar Cancelar" at bounding box center [704, 321] width 1409 height 1490
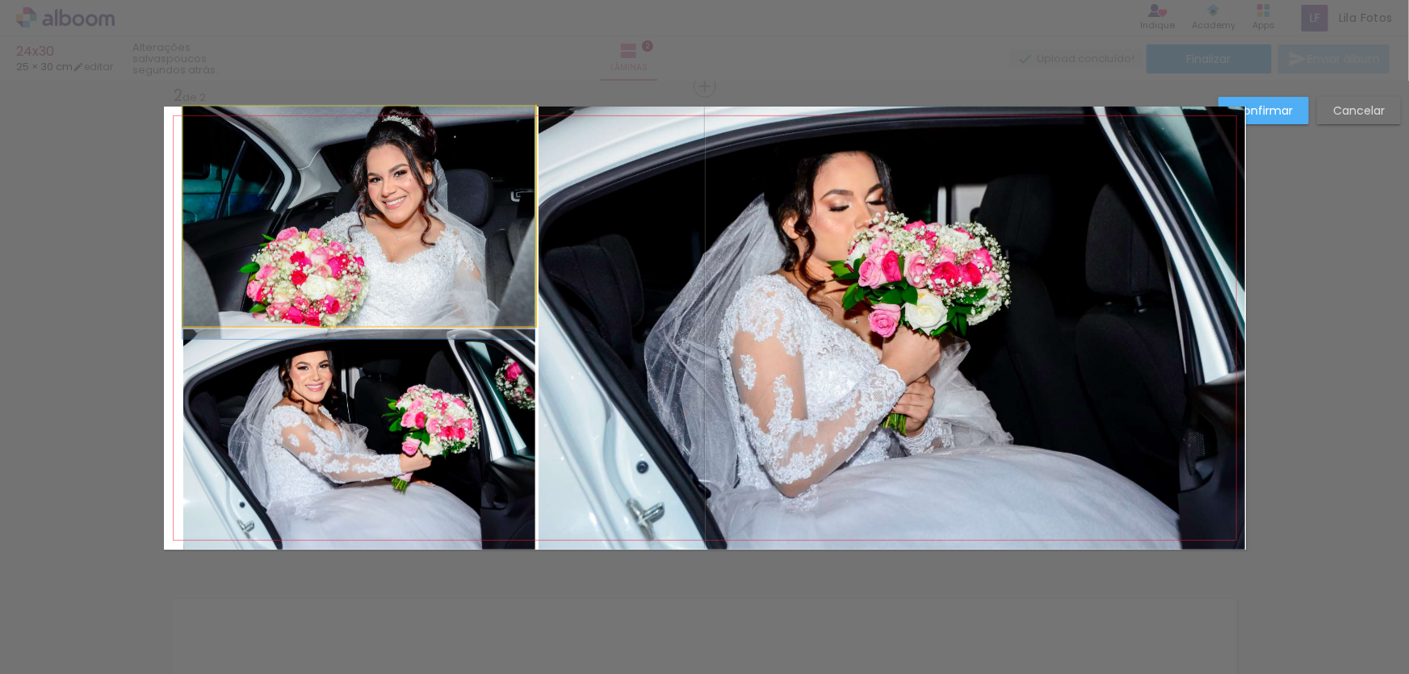
drag, startPoint x: 418, startPoint y: 235, endPoint x: 397, endPoint y: 258, distance: 30.9
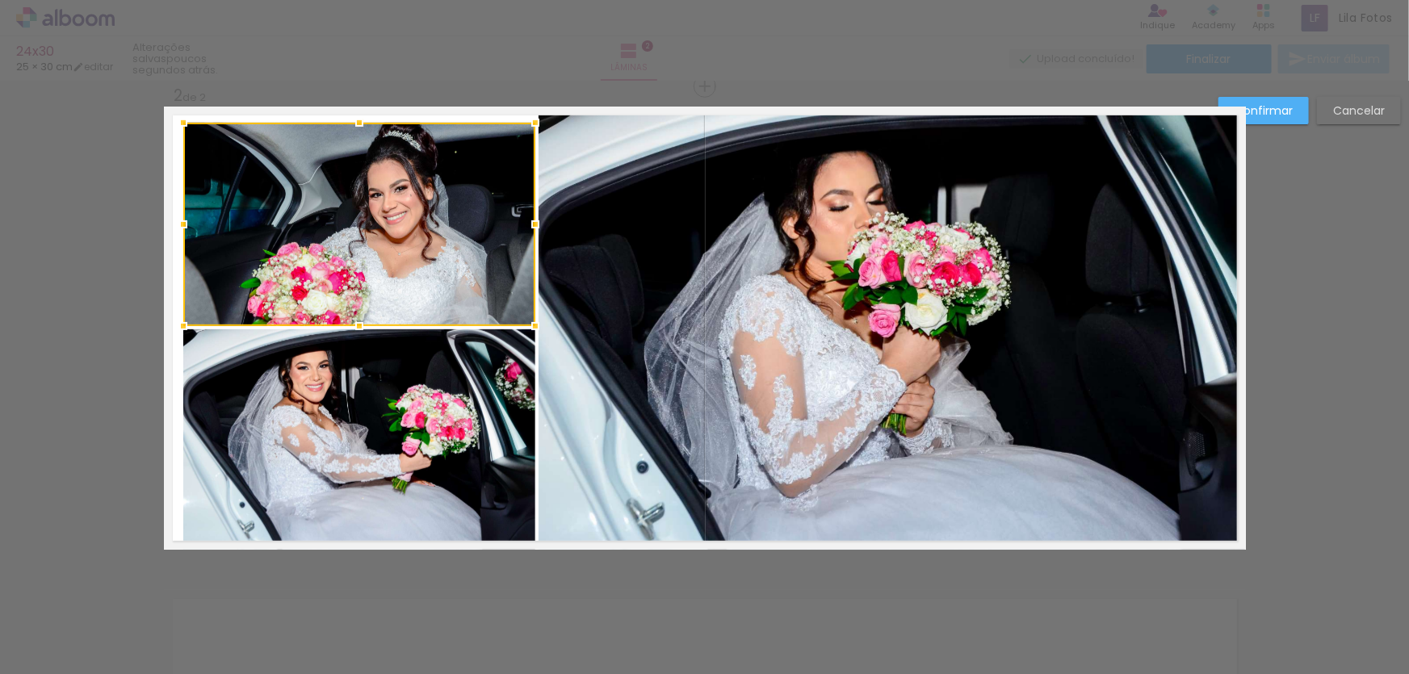
drag, startPoint x: 354, startPoint y: 103, endPoint x: 353, endPoint y: 119, distance: 16.2
click at [353, 119] on div at bounding box center [359, 123] width 32 height 32
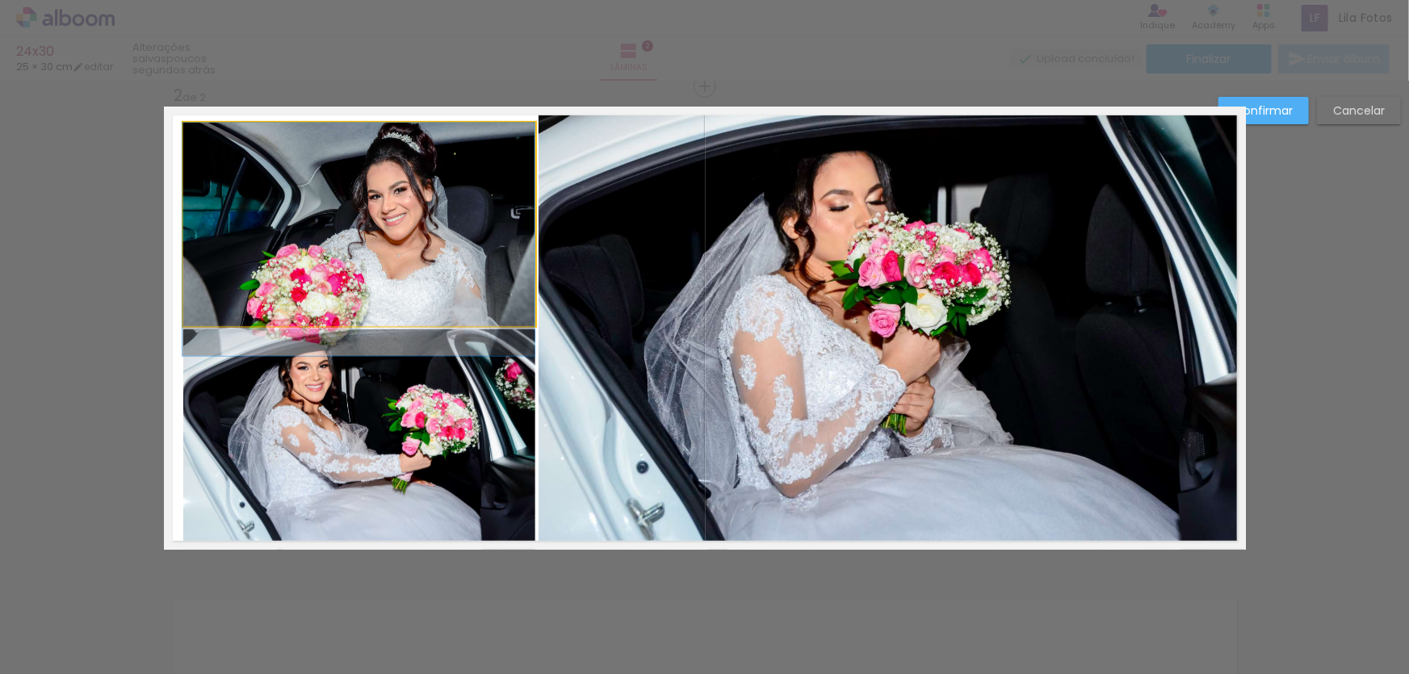
drag, startPoint x: 380, startPoint y: 177, endPoint x: 344, endPoint y: 195, distance: 40.8
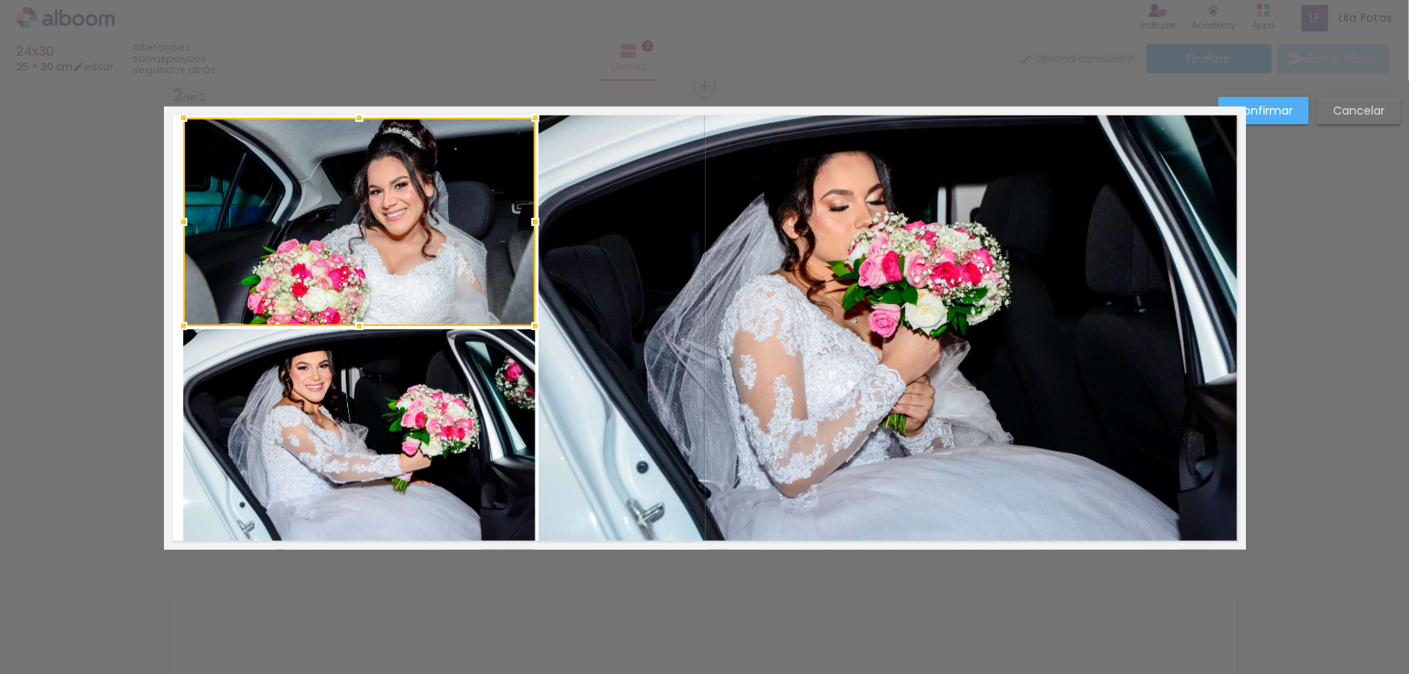
click at [357, 116] on div at bounding box center [359, 118] width 32 height 32
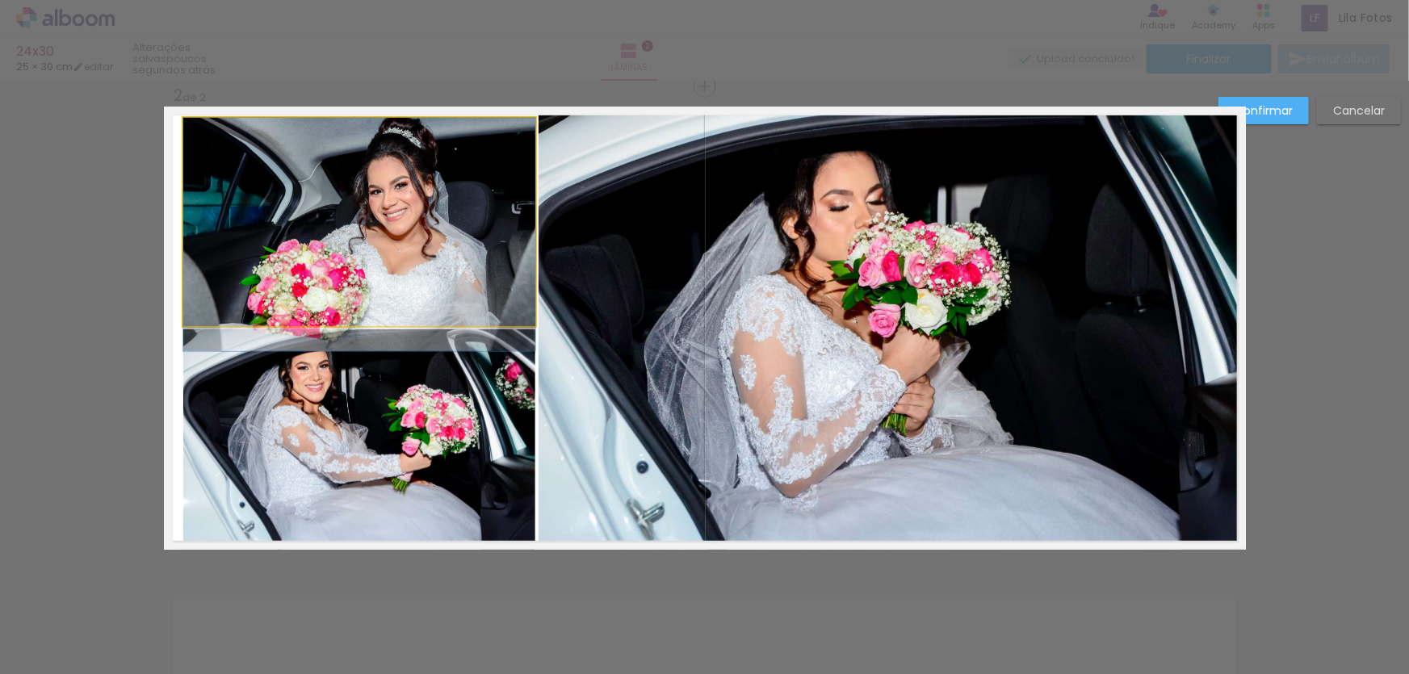
click at [408, 152] on quentale-photo at bounding box center [359, 222] width 352 height 208
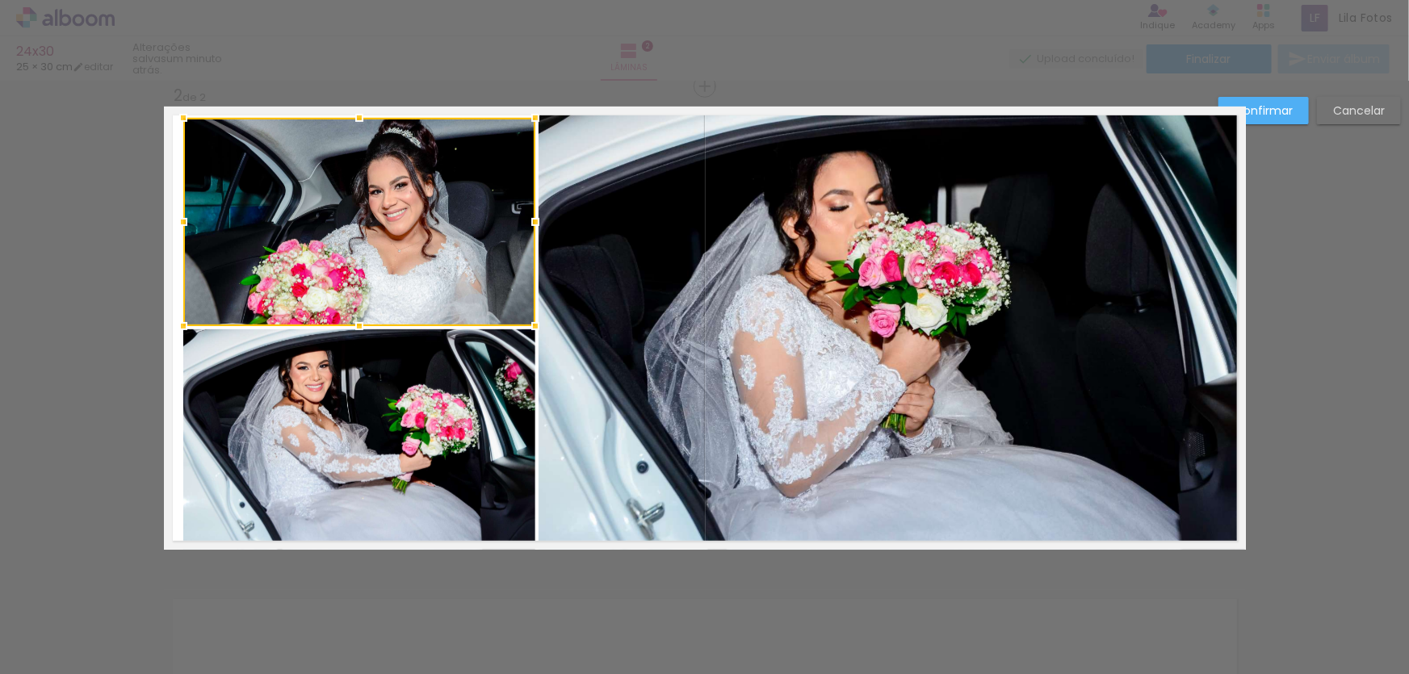
click at [1244, 313] on div "Confirmar Cancelar" at bounding box center [704, 321] width 1409 height 1490
click at [954, 38] on div at bounding box center [704, 41] width 1409 height 82
click at [418, 460] on quentale-photo at bounding box center [359, 440] width 352 height 221
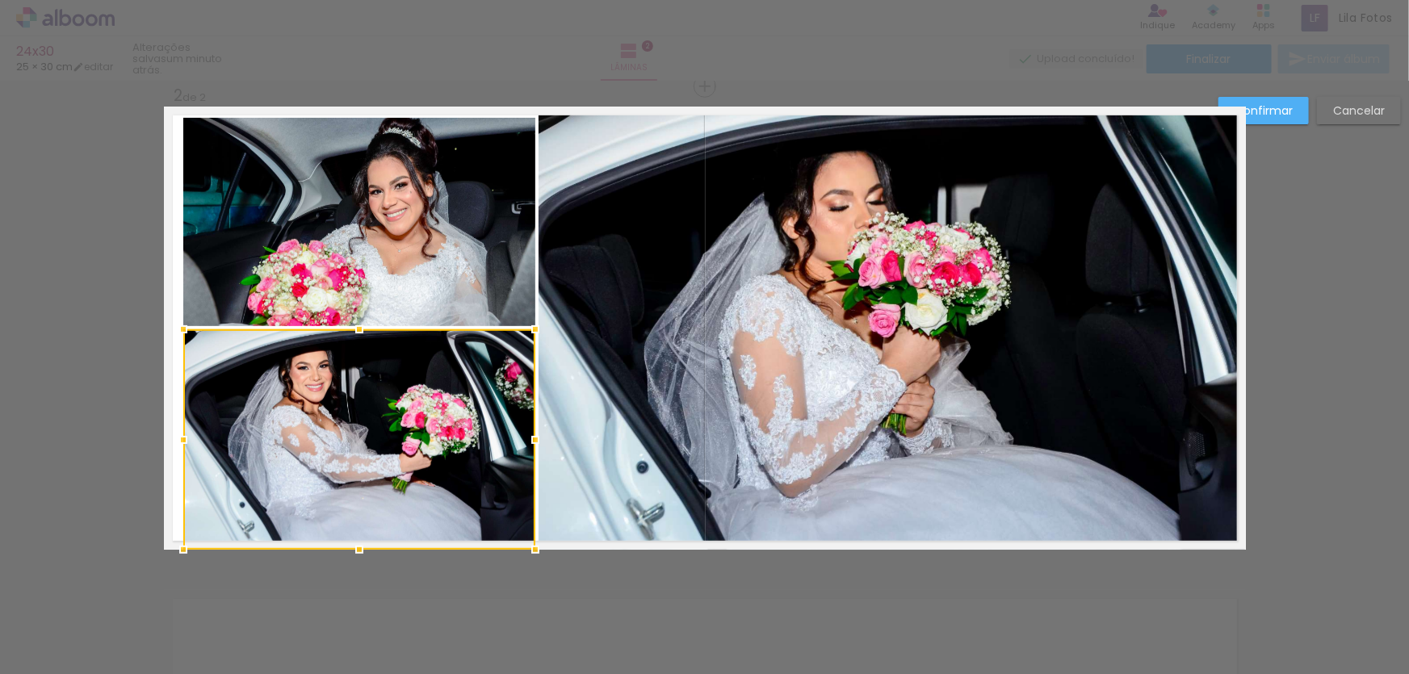
click at [397, 241] on quentale-photo at bounding box center [359, 222] width 352 height 208
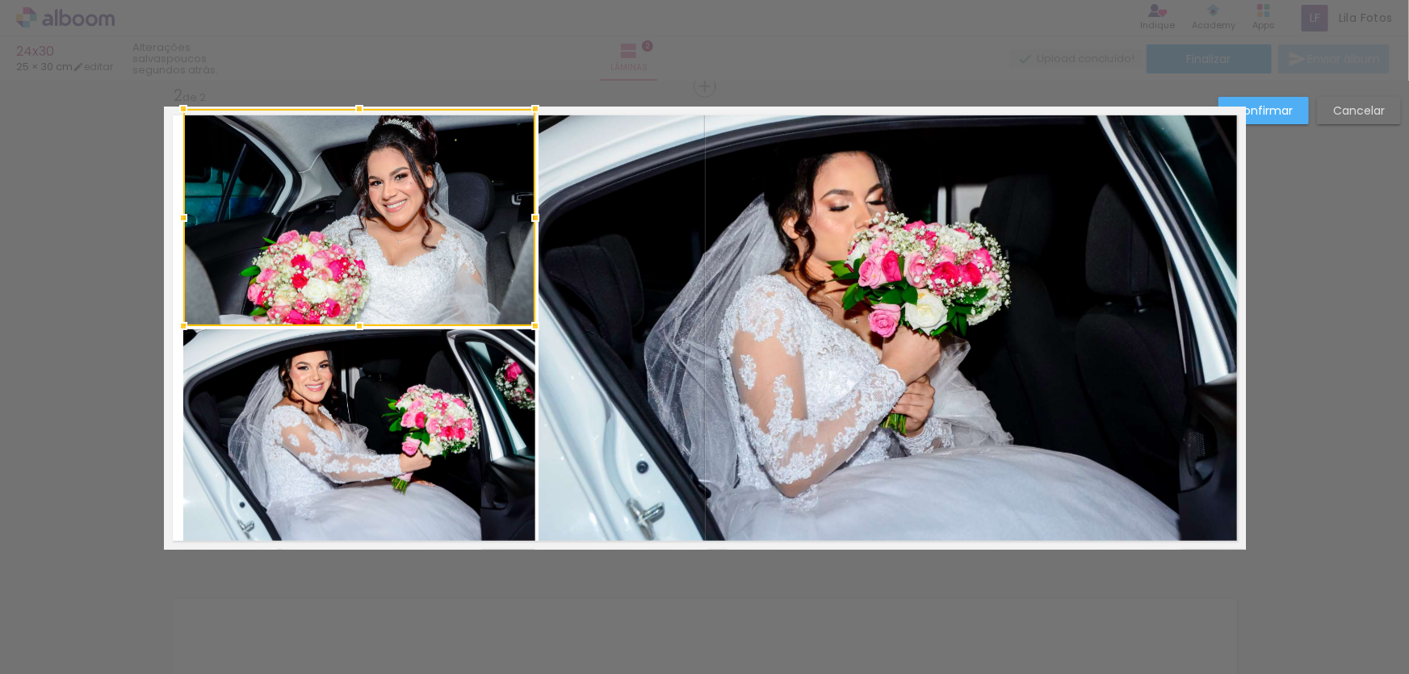
click at [356, 112] on div at bounding box center [359, 109] width 32 height 32
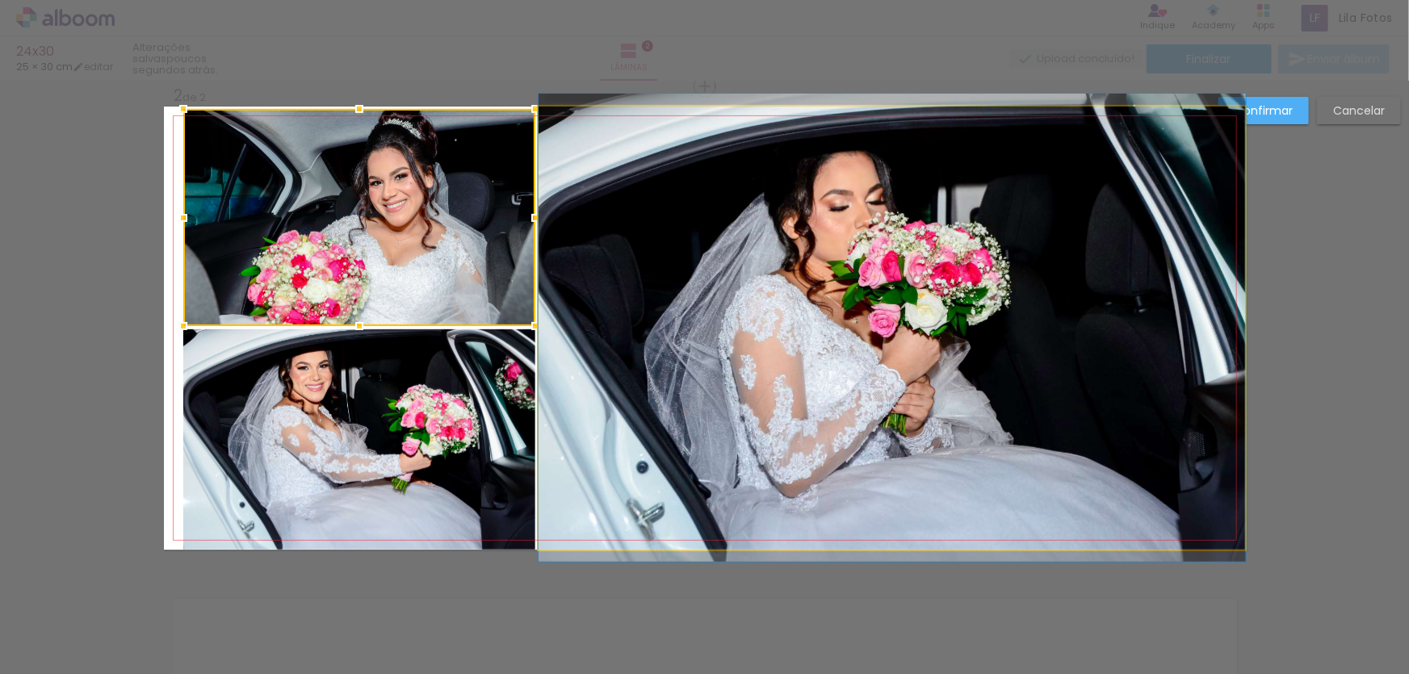
click at [568, 164] on quentale-photo at bounding box center [893, 328] width 708 height 443
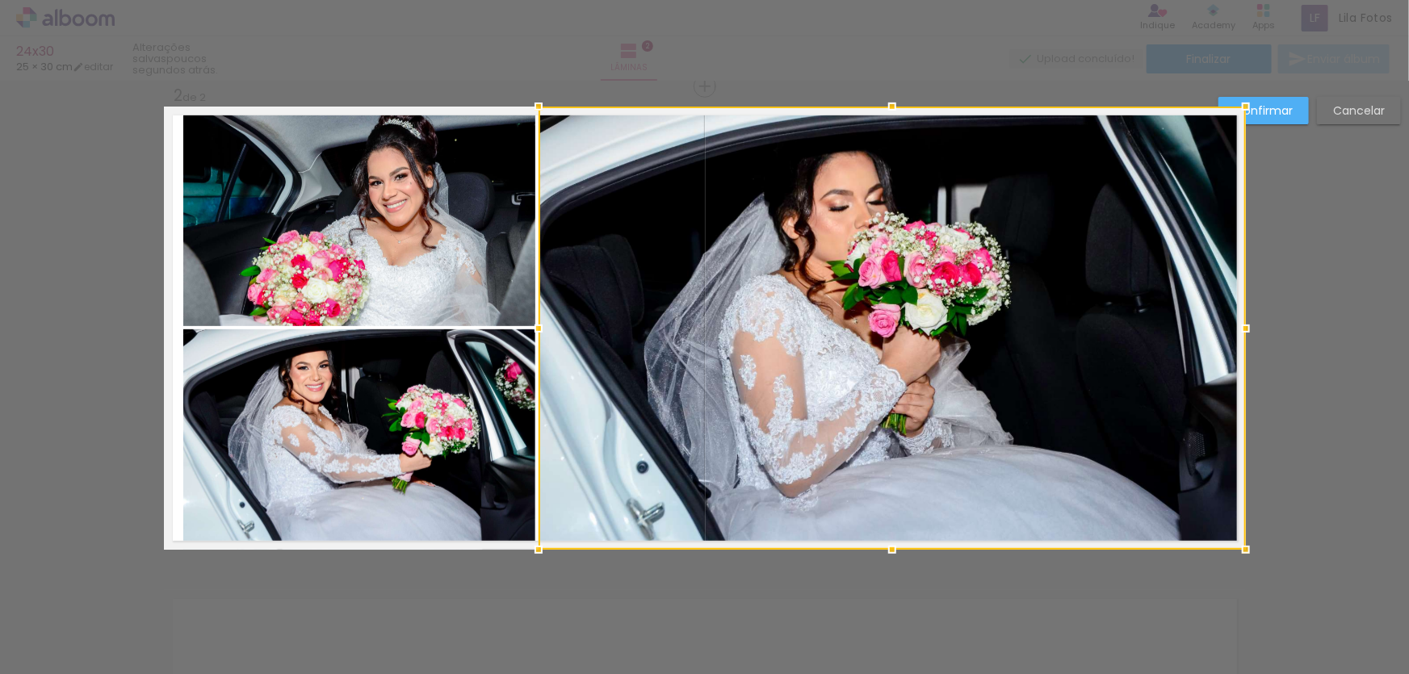
click at [506, 232] on quentale-photo at bounding box center [359, 217] width 352 height 217
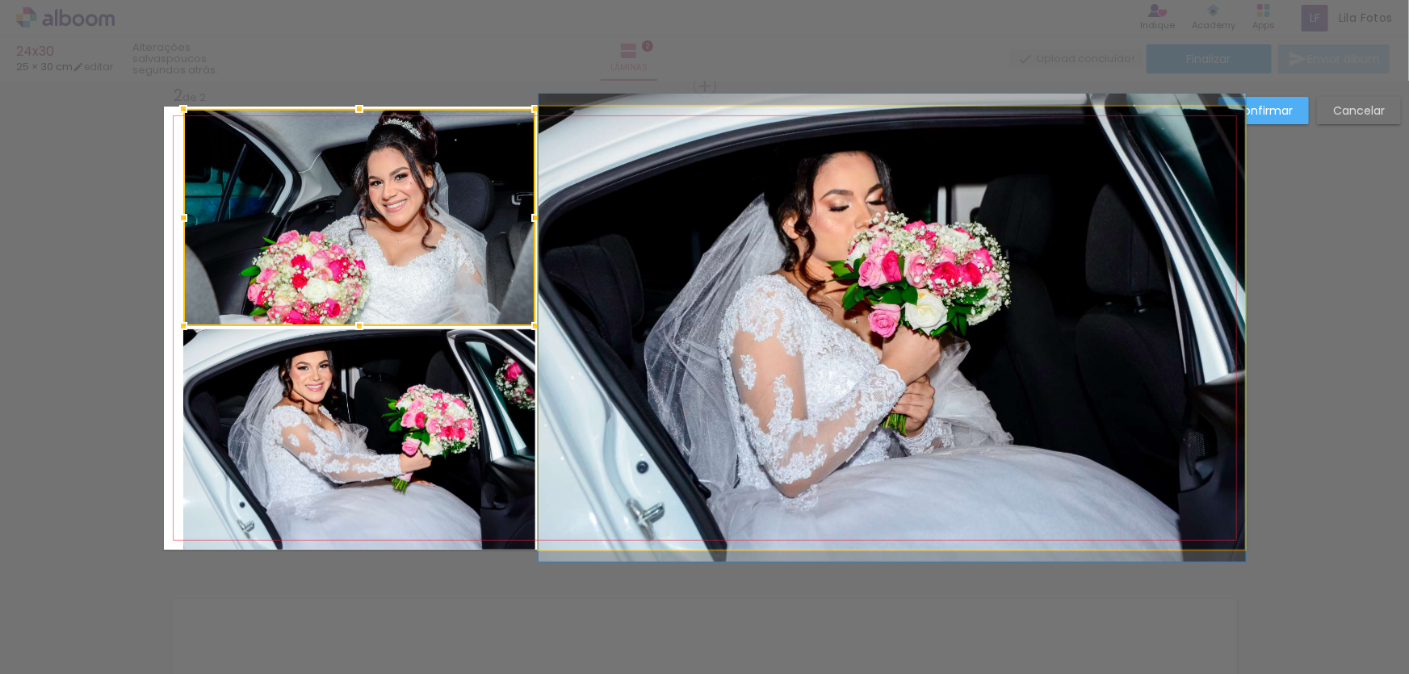
click at [763, 251] on quentale-photo at bounding box center [893, 328] width 708 height 443
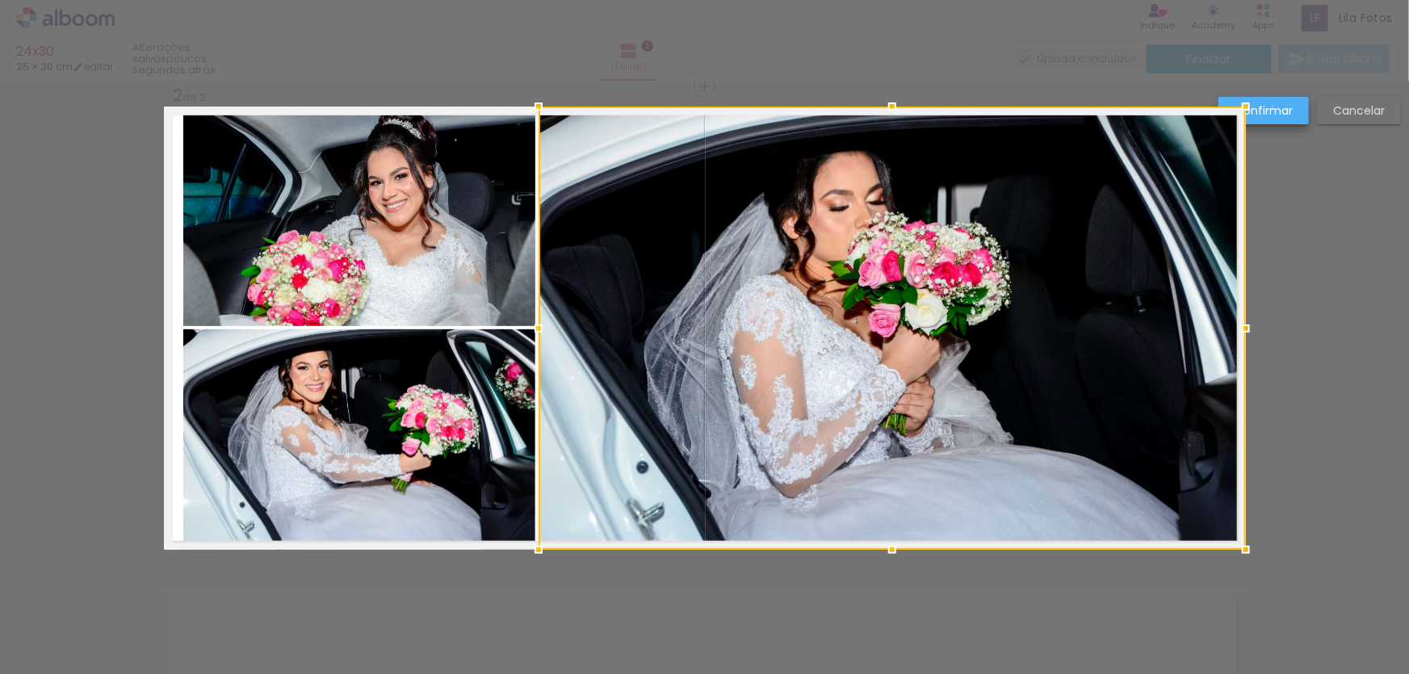
click at [0, 0] on slot "Confirmar" at bounding box center [0, 0] width 0 height 0
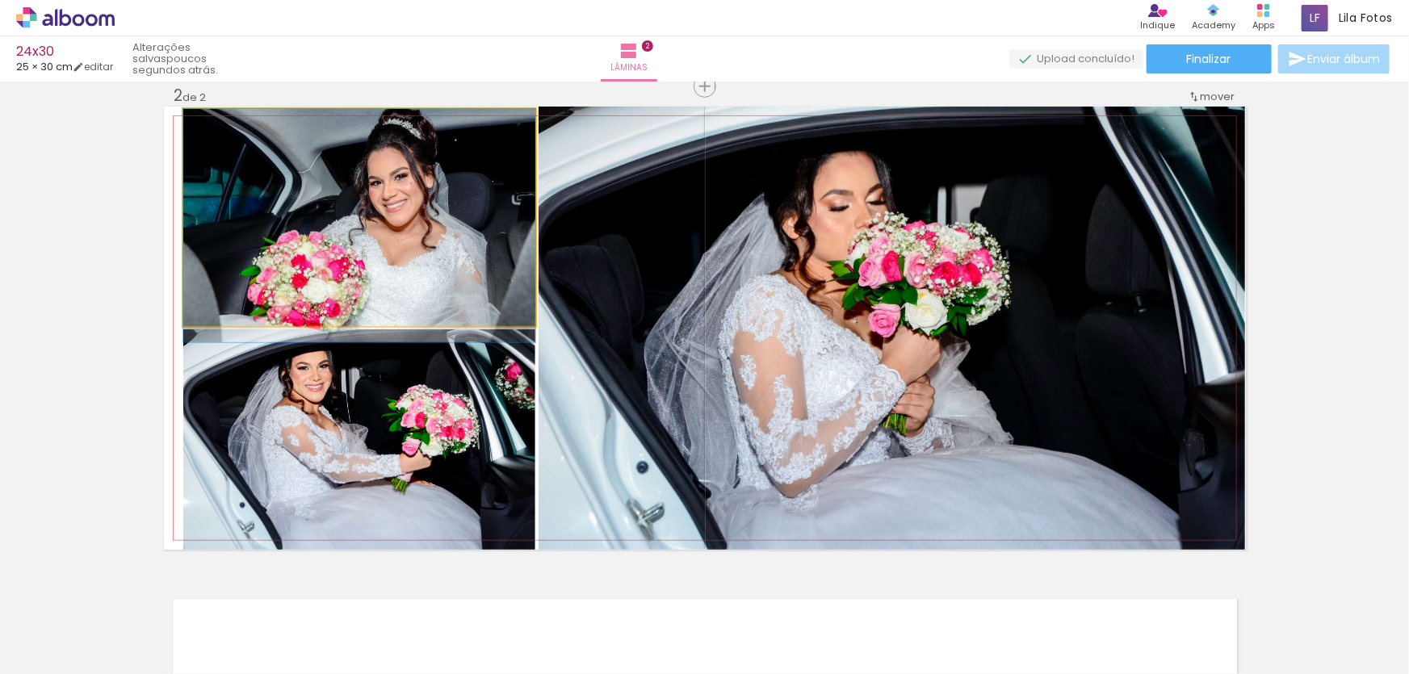
click at [452, 245] on quentale-photo at bounding box center [359, 217] width 352 height 217
drag, startPoint x: 452, startPoint y: 244, endPoint x: 450, endPoint y: 266, distance: 21.9
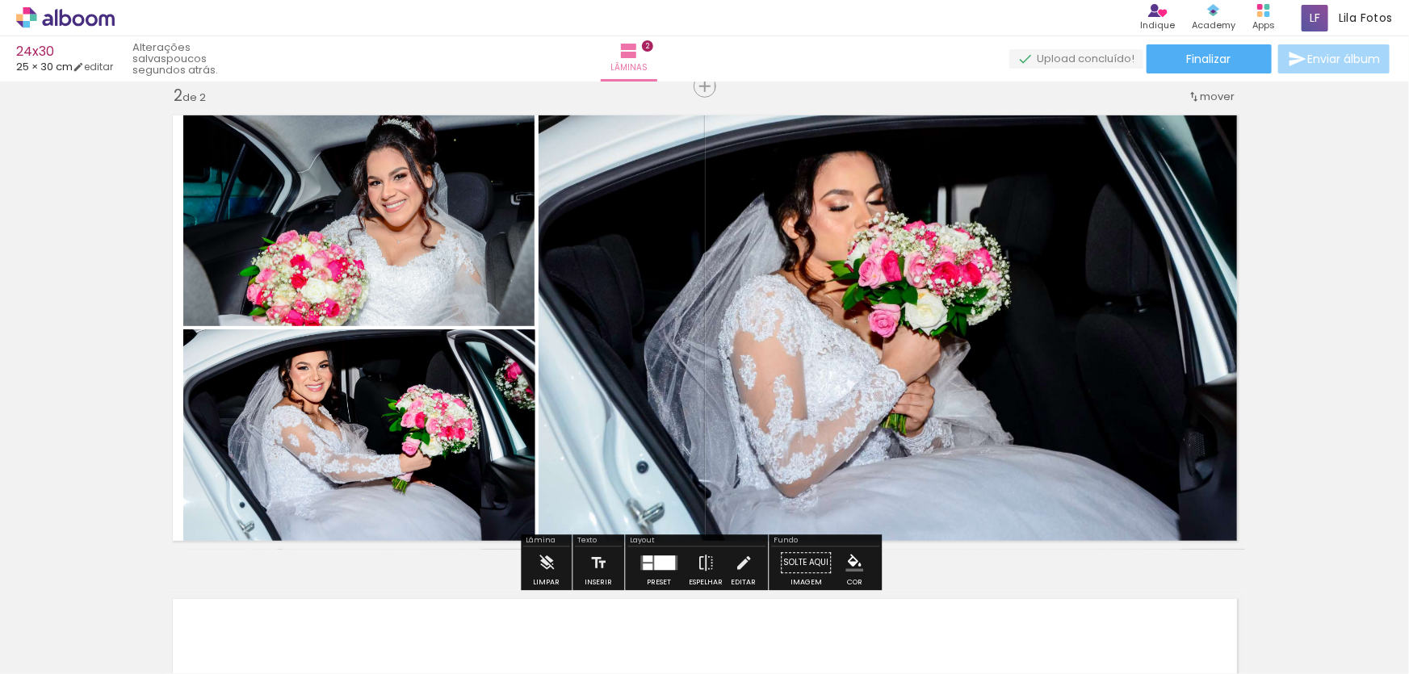
click at [412, 235] on quentale-photo at bounding box center [359, 217] width 352 height 217
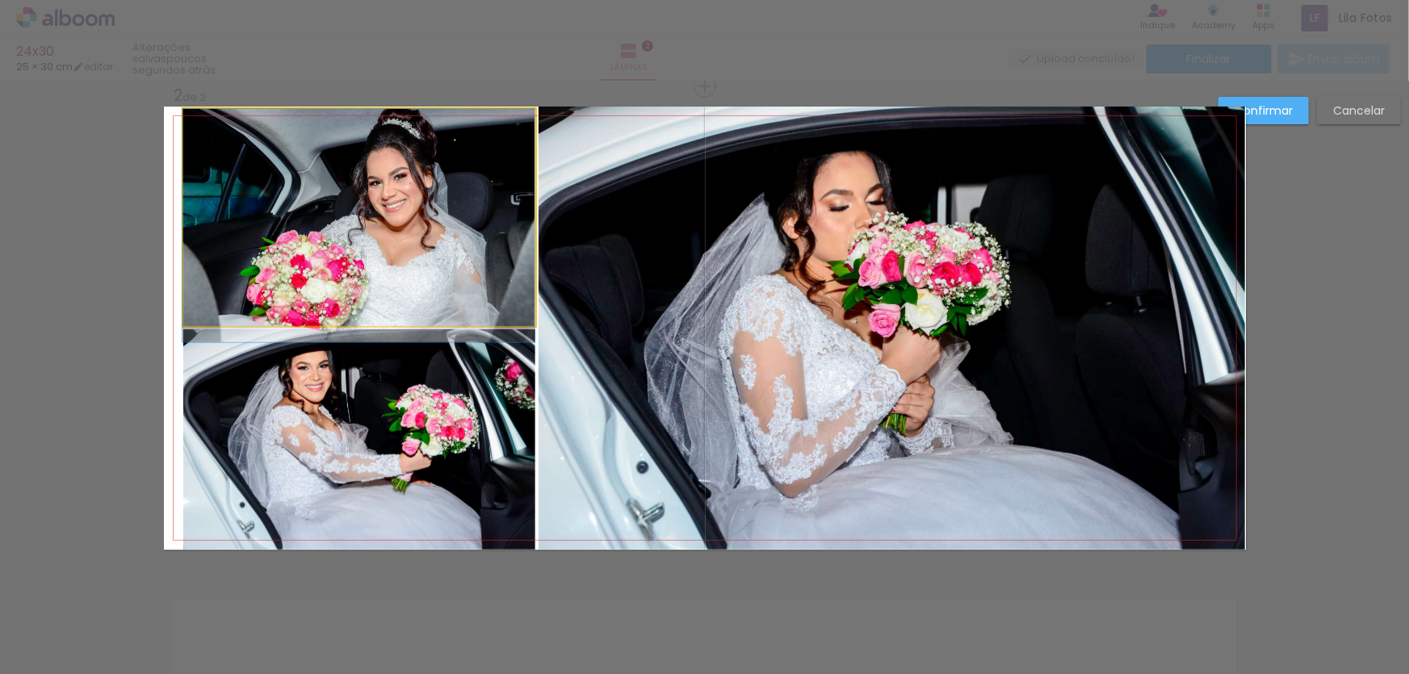
click at [412, 235] on quentale-photo at bounding box center [359, 217] width 352 height 217
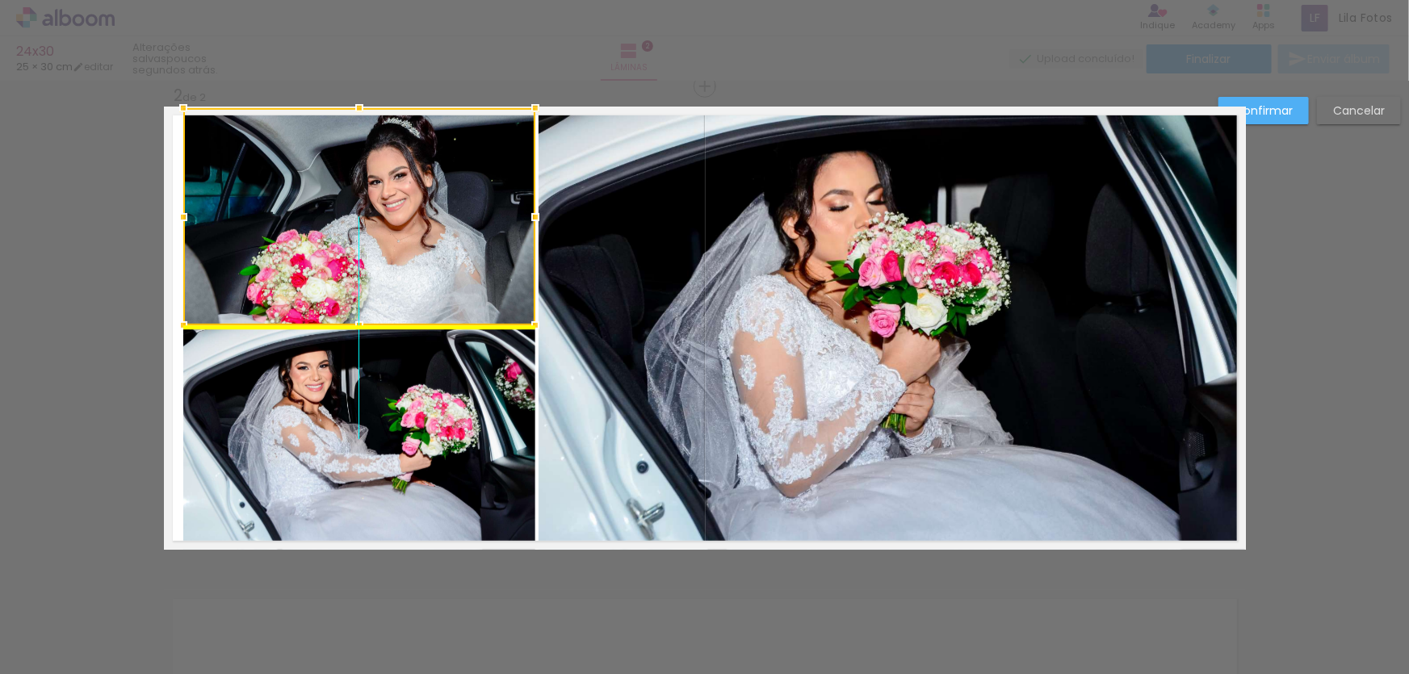
drag, startPoint x: 375, startPoint y: 141, endPoint x: 380, endPoint y: 149, distance: 9.4
click at [380, 149] on div at bounding box center [359, 216] width 352 height 217
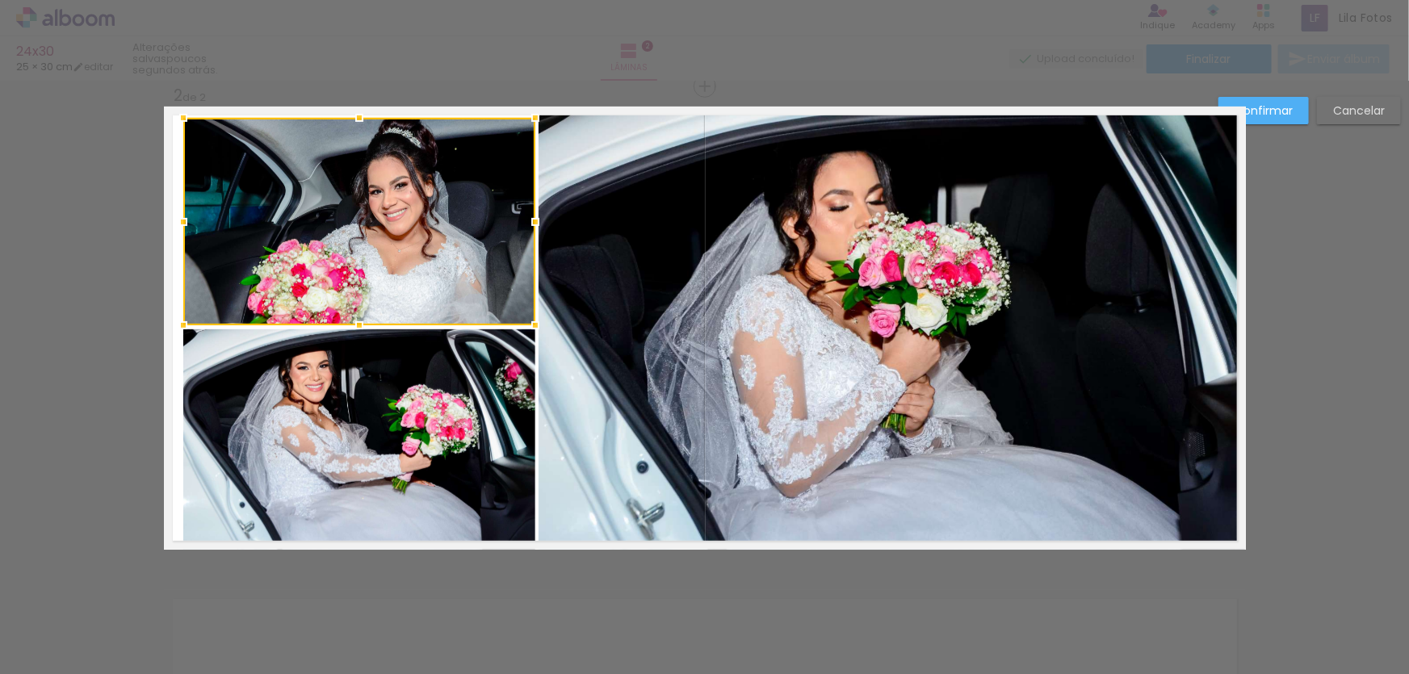
drag, startPoint x: 351, startPoint y: 105, endPoint x: 359, endPoint y: 111, distance: 10.5
click at [359, 111] on div at bounding box center [359, 118] width 32 height 32
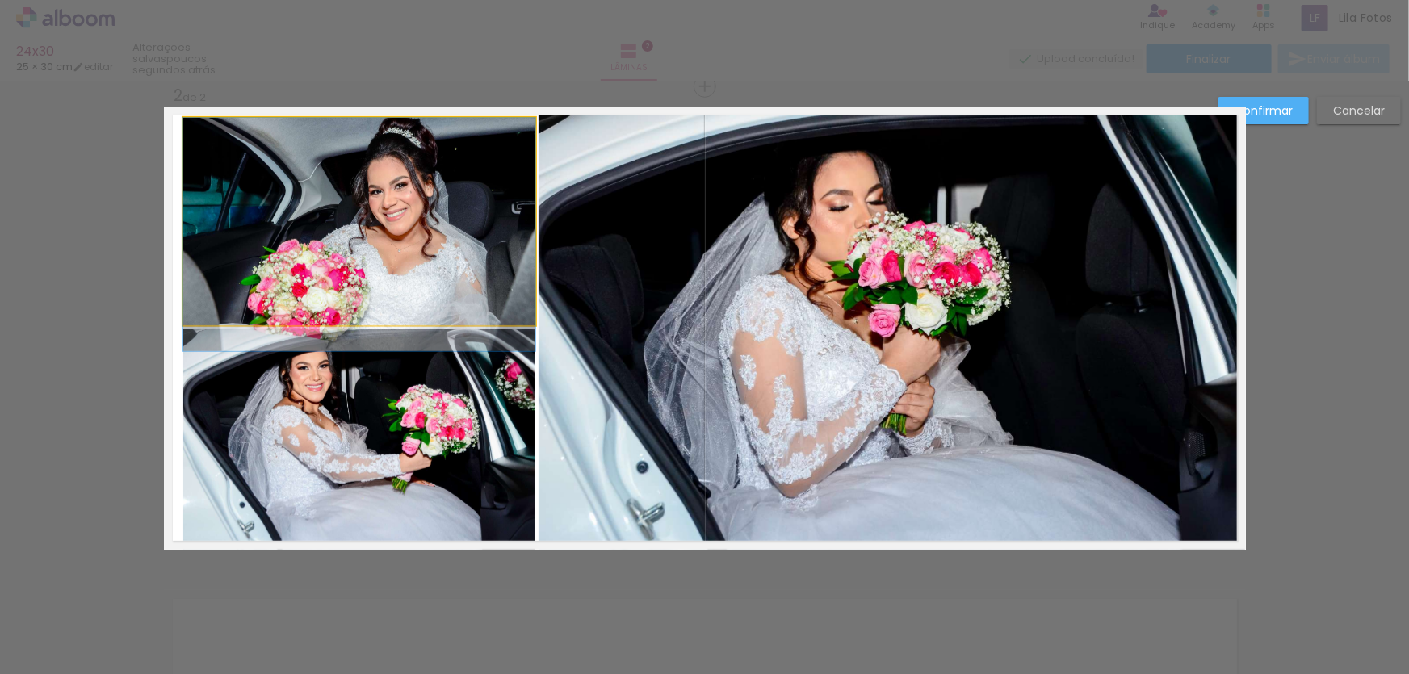
click at [490, 135] on quentale-photo at bounding box center [359, 222] width 352 height 208
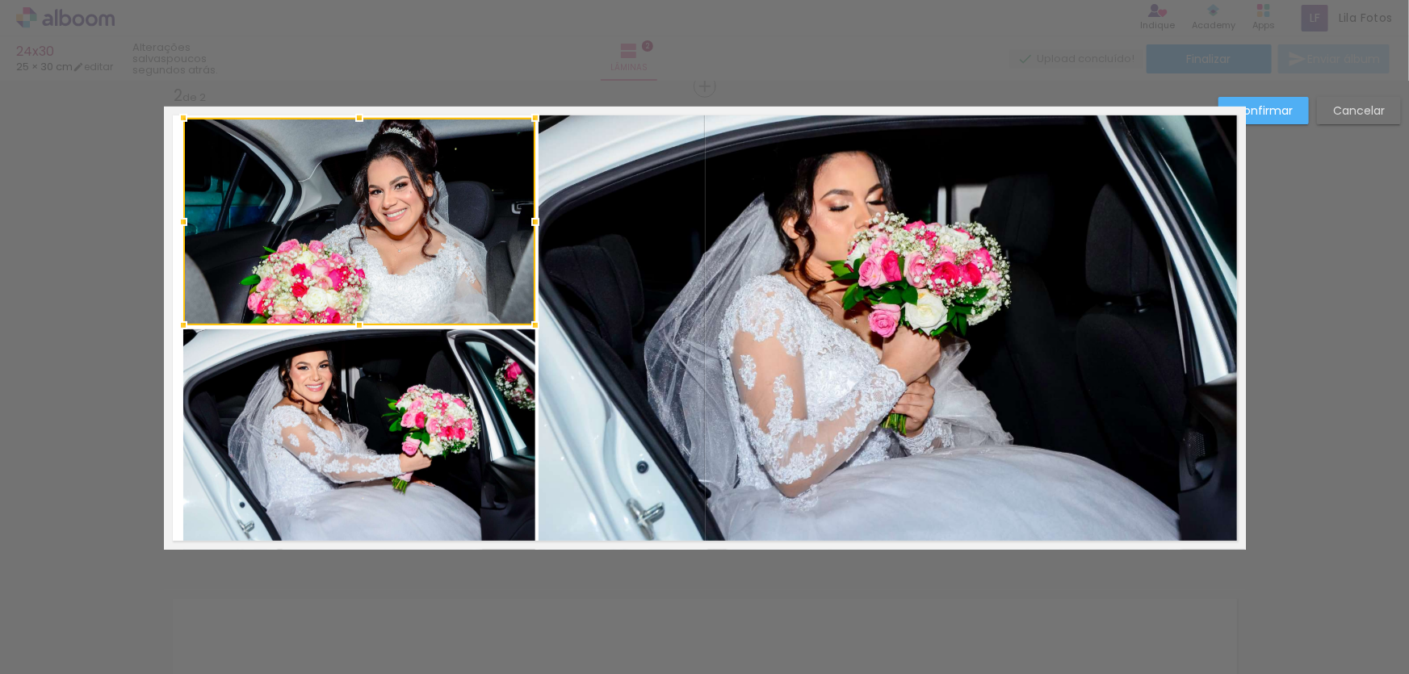
click at [349, 116] on div at bounding box center [359, 118] width 32 height 32
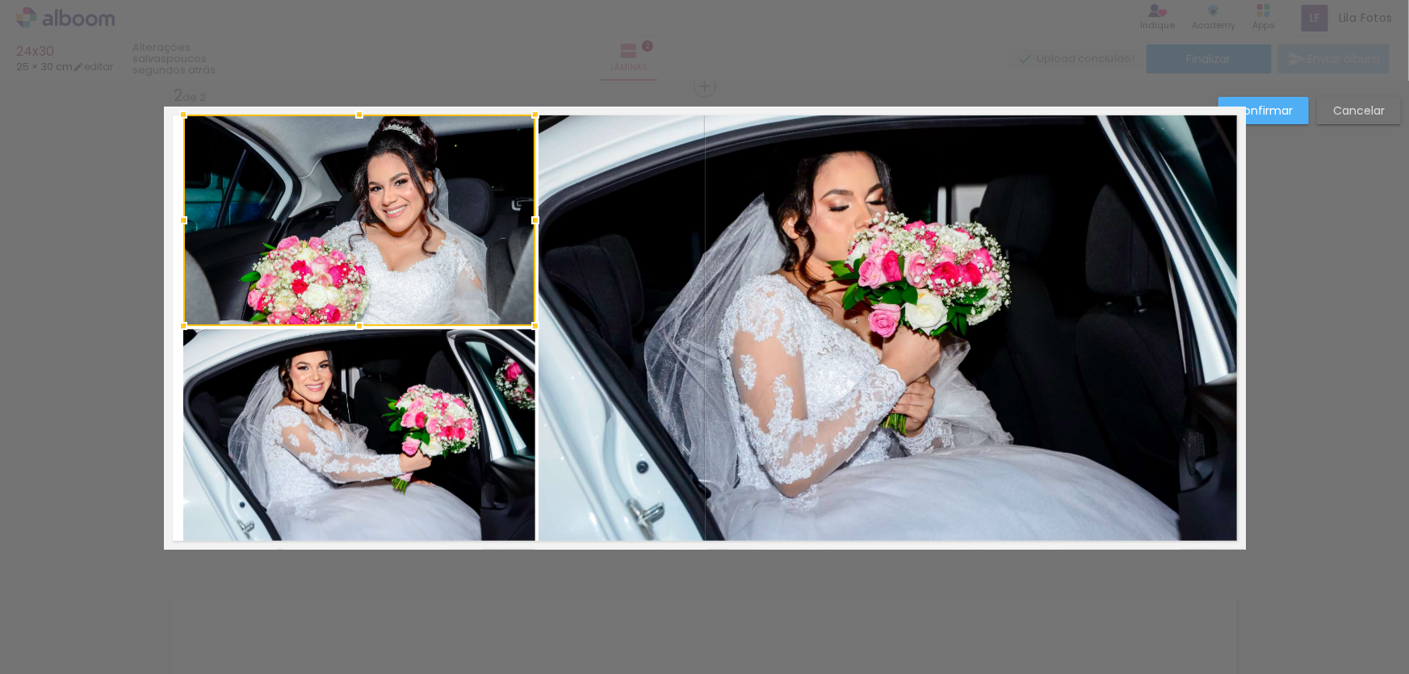
click at [355, 113] on div at bounding box center [359, 115] width 32 height 32
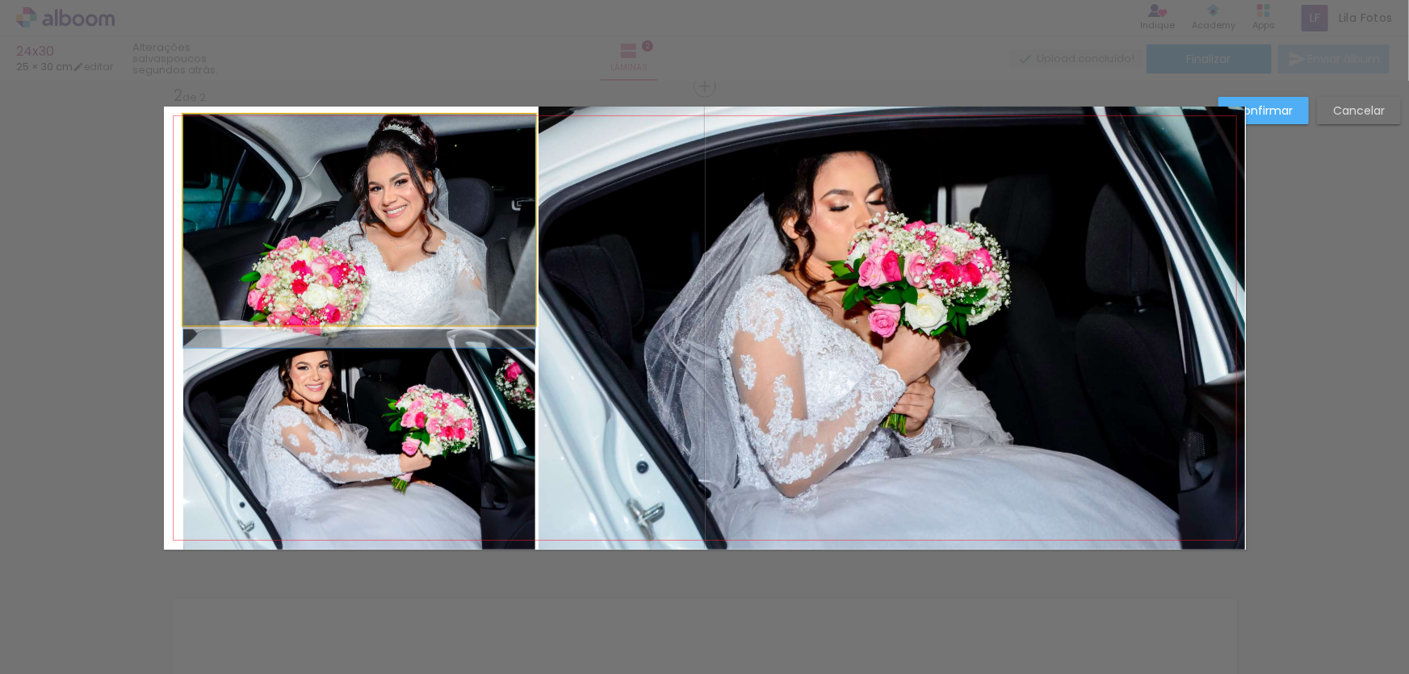
click at [362, 161] on quentale-photo at bounding box center [359, 221] width 352 height 212
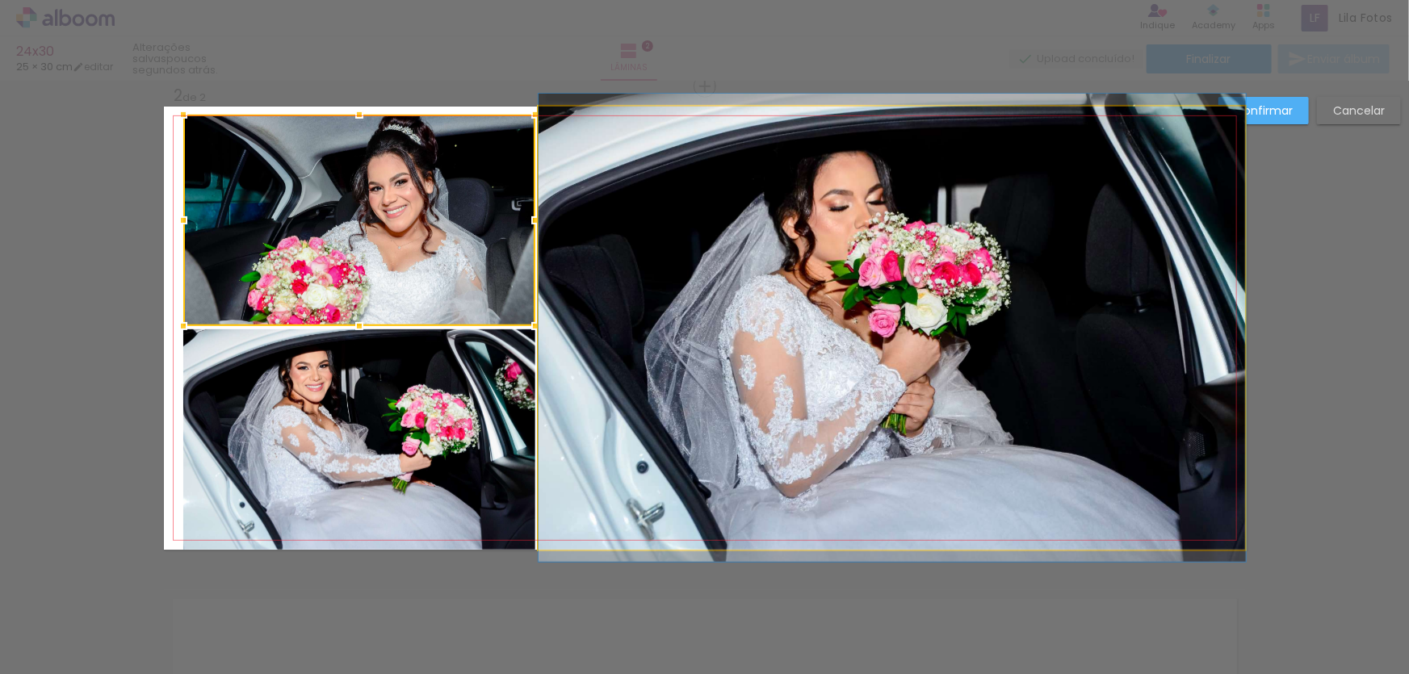
click at [539, 163] on quentale-photo at bounding box center [893, 328] width 708 height 443
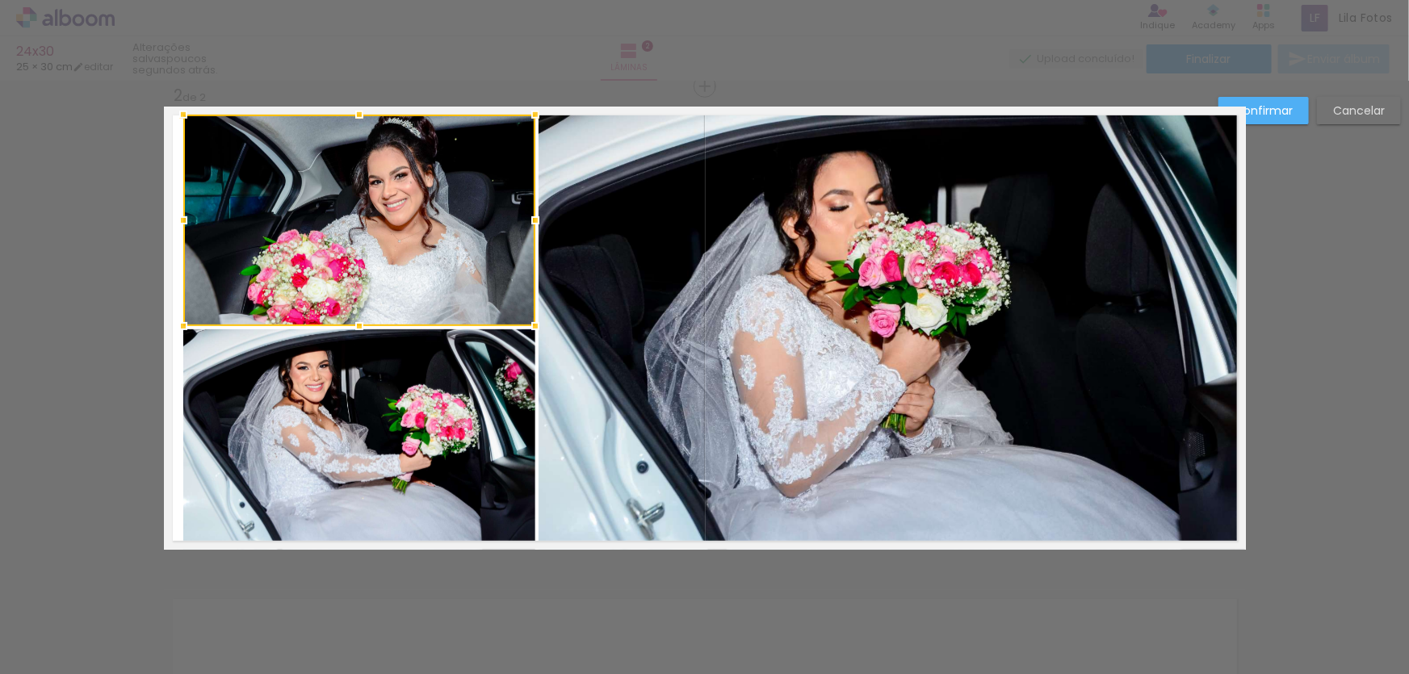
click at [0, 0] on slot "Cancelar" at bounding box center [0, 0] width 0 height 0
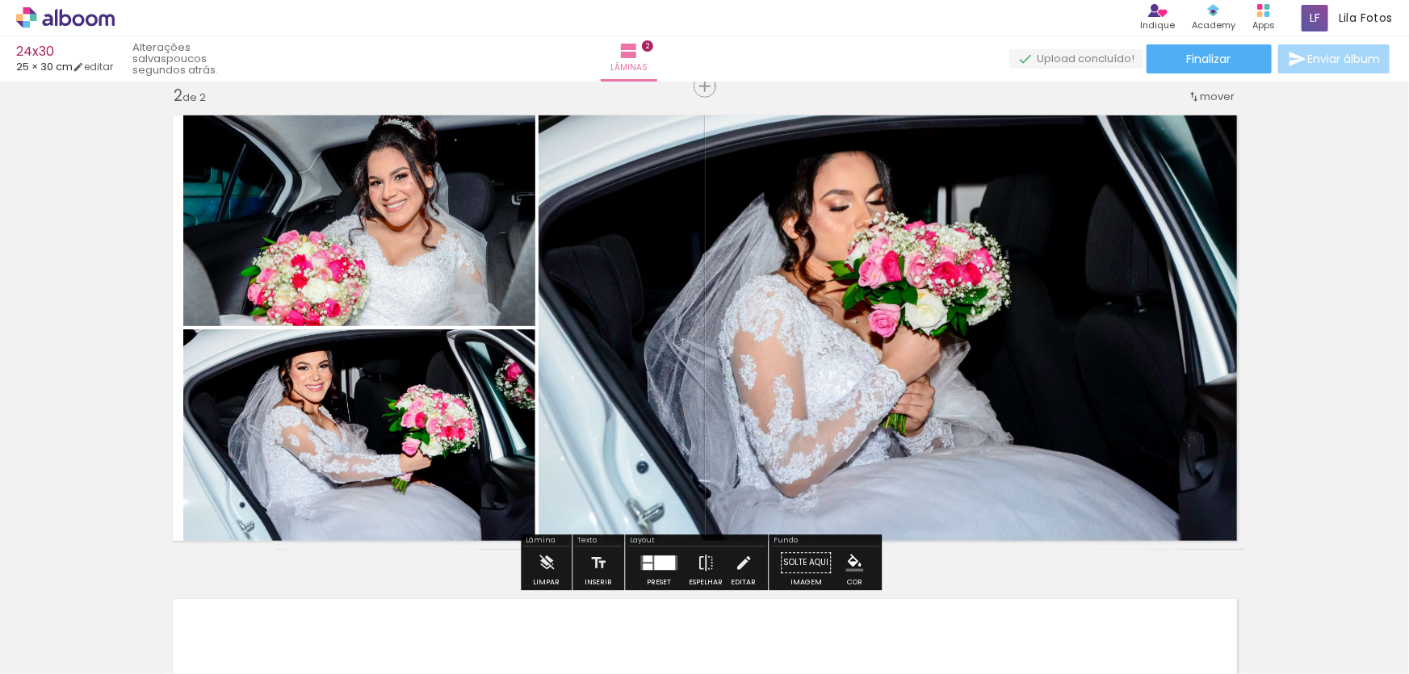
click at [880, 267] on quentale-photo at bounding box center [893, 328] width 708 height 443
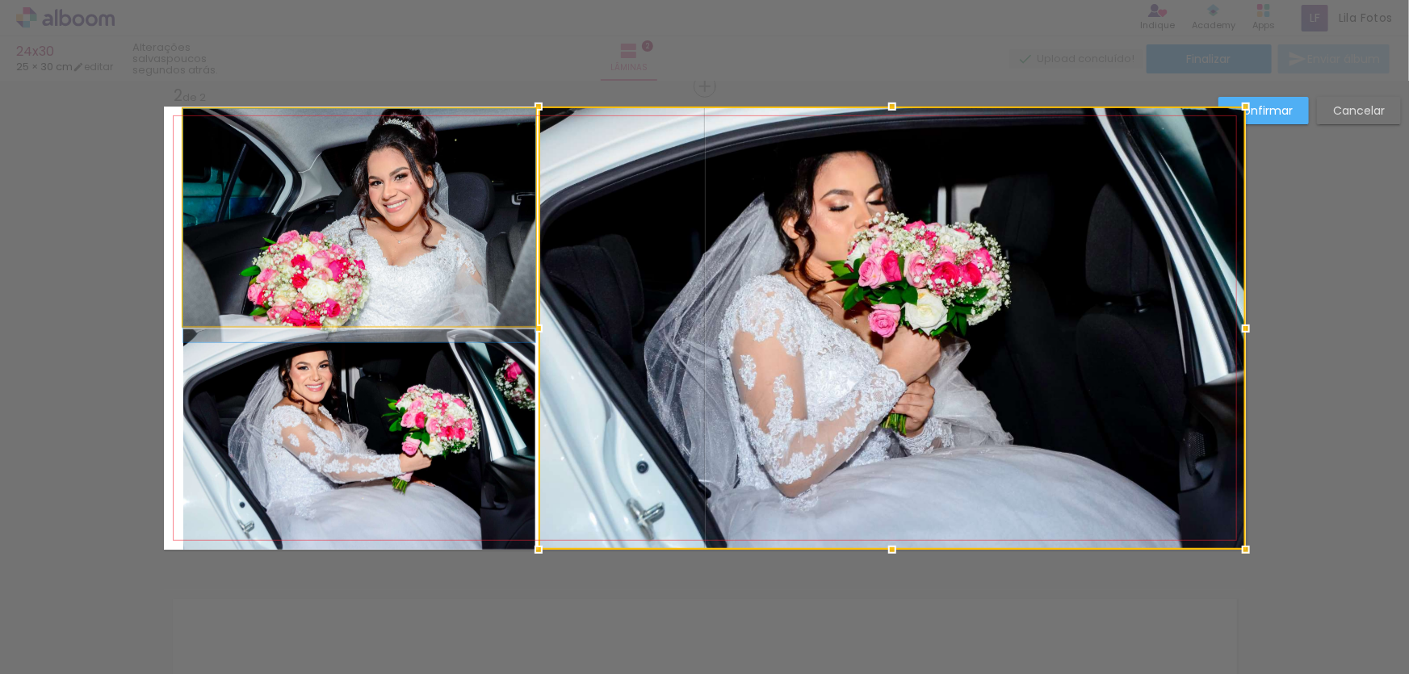
click at [464, 203] on quentale-photo at bounding box center [359, 217] width 352 height 217
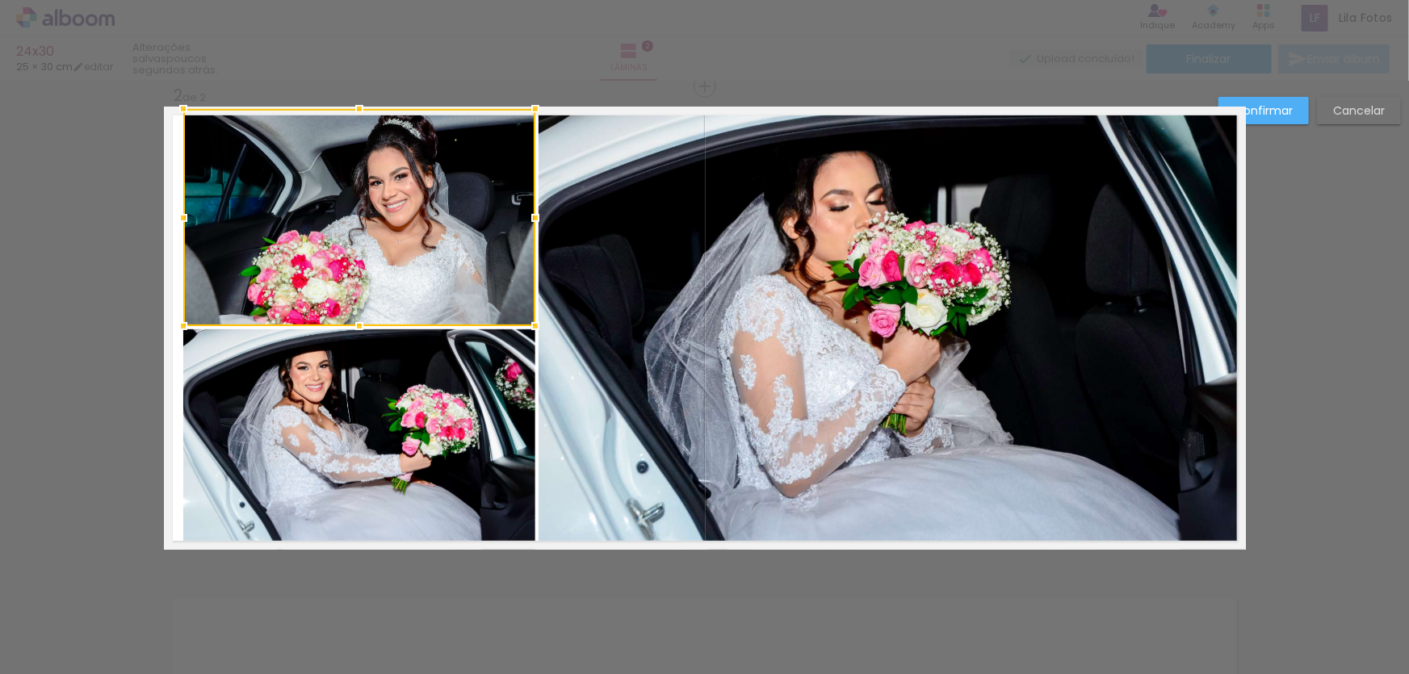
click at [774, 272] on quentale-photo at bounding box center [893, 328] width 708 height 443
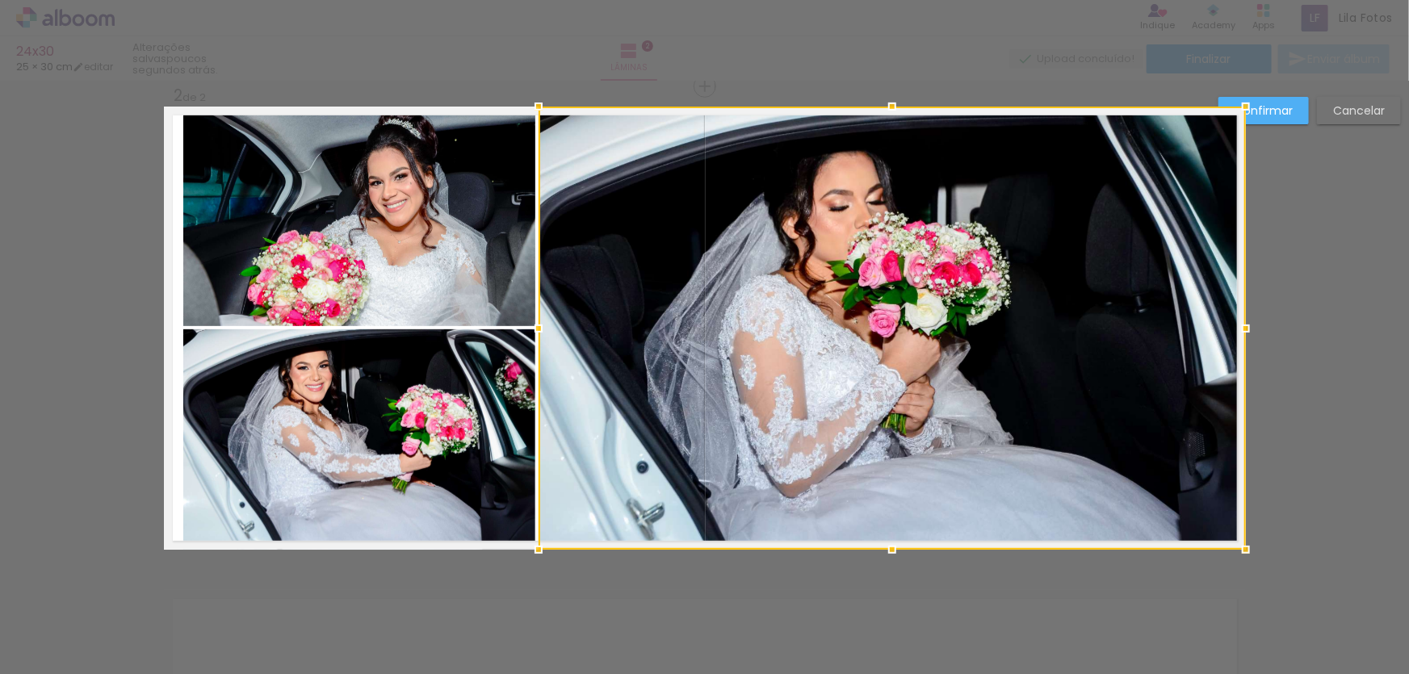
click at [435, 256] on quentale-photo at bounding box center [359, 217] width 352 height 217
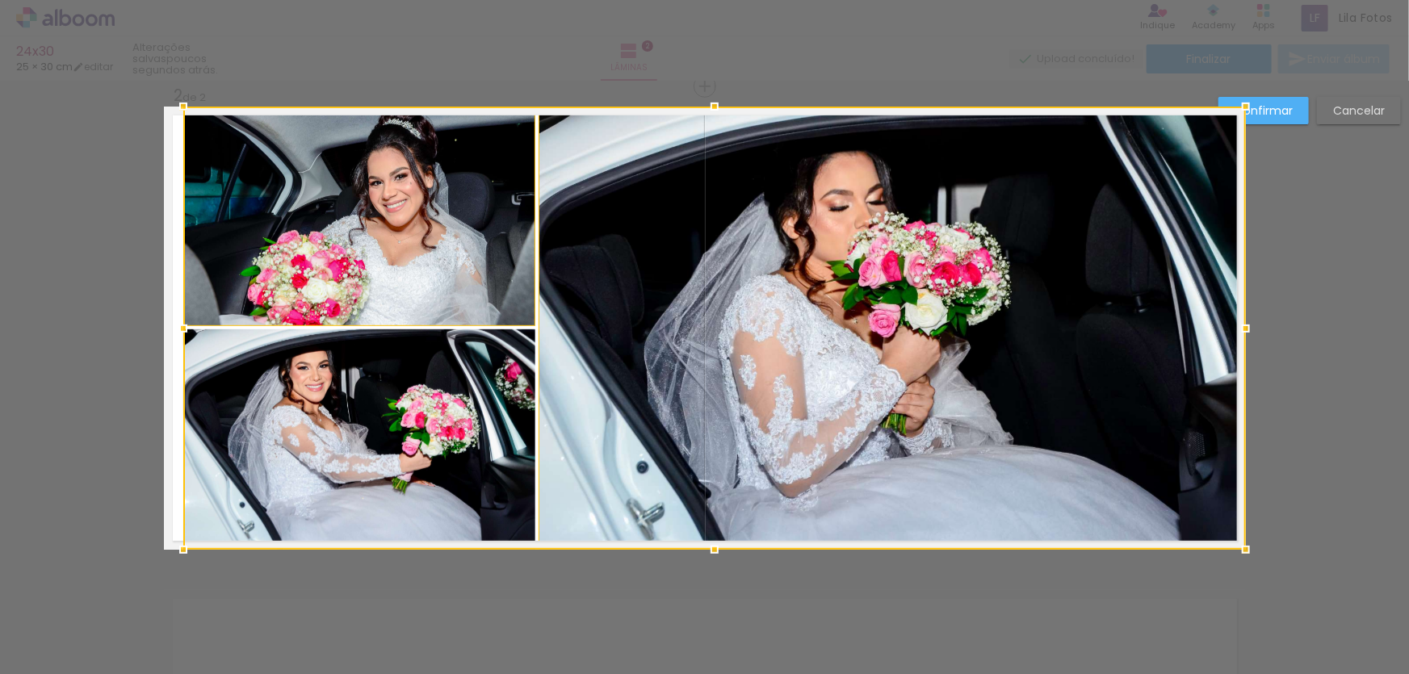
click at [383, 407] on div at bounding box center [714, 328] width 1063 height 443
click at [177, 103] on span "2" at bounding box center [178, 96] width 9 height 22
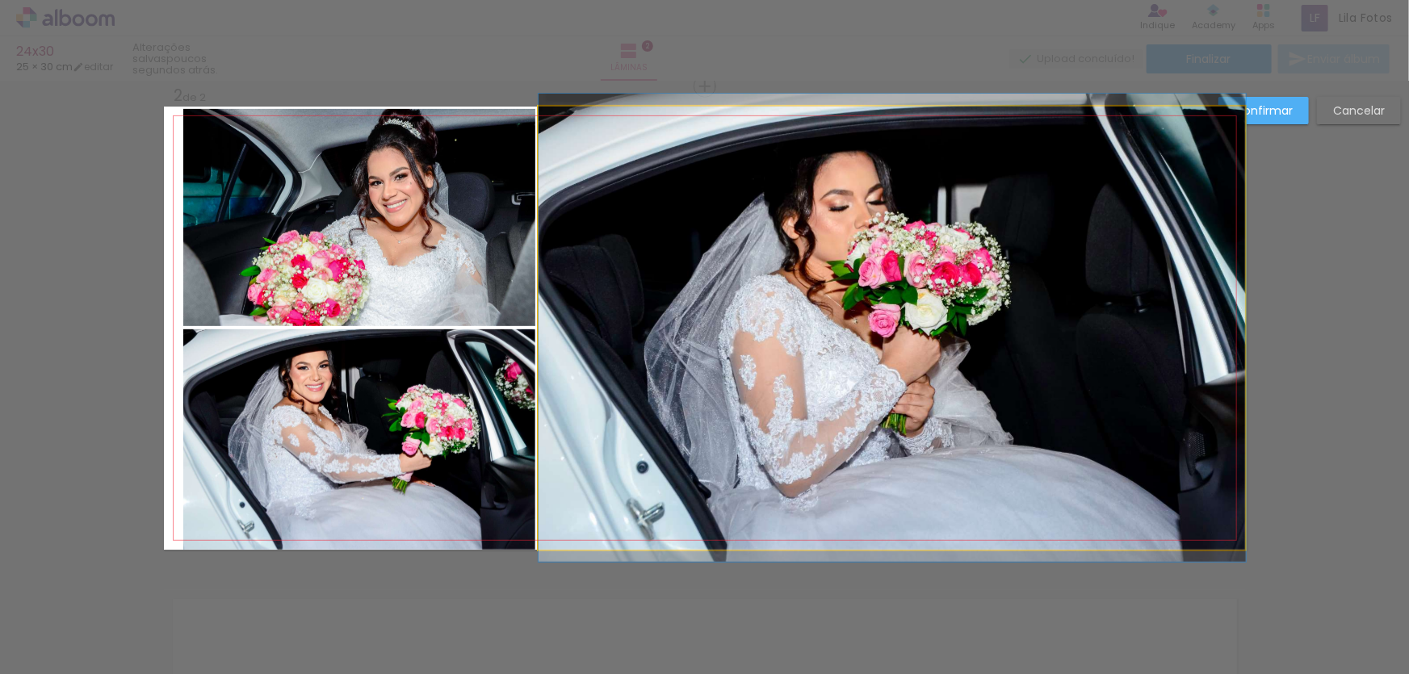
click at [747, 262] on quentale-photo at bounding box center [893, 328] width 708 height 443
click at [536, 330] on div at bounding box center [359, 440] width 352 height 221
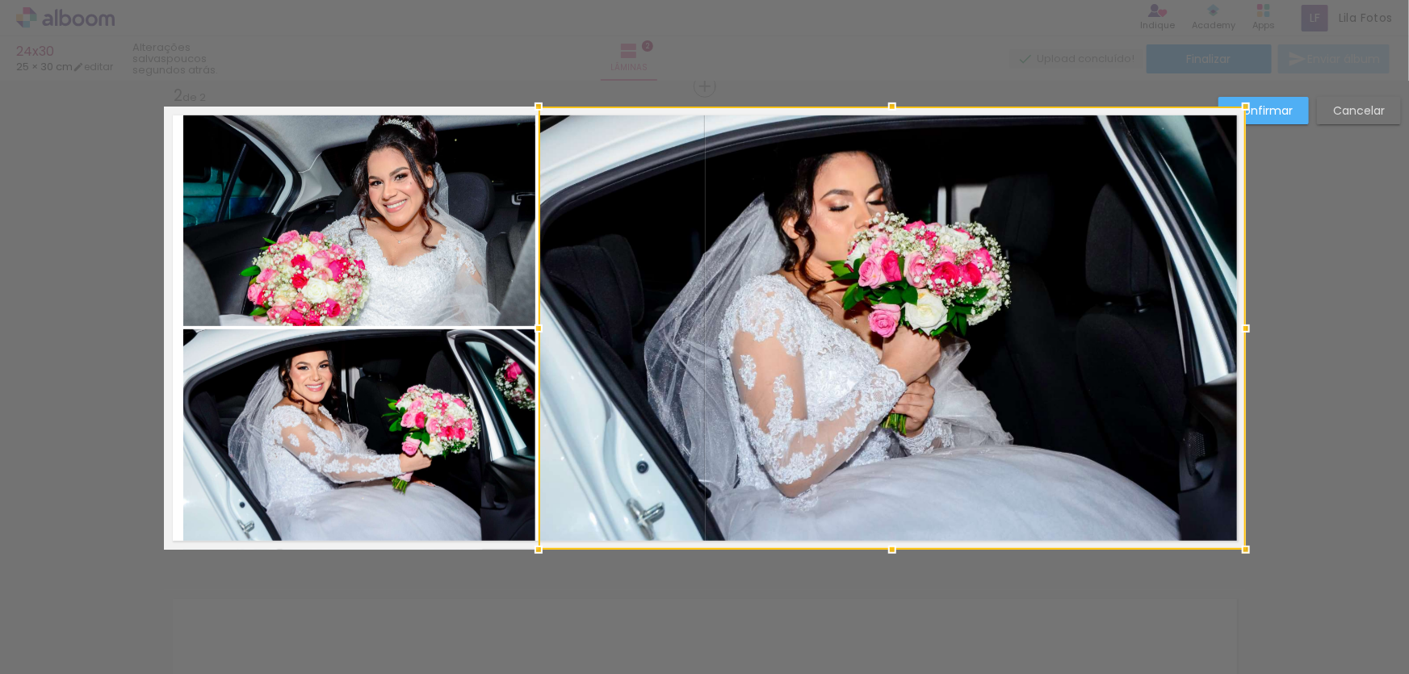
click at [415, 201] on quentale-photo at bounding box center [359, 217] width 352 height 217
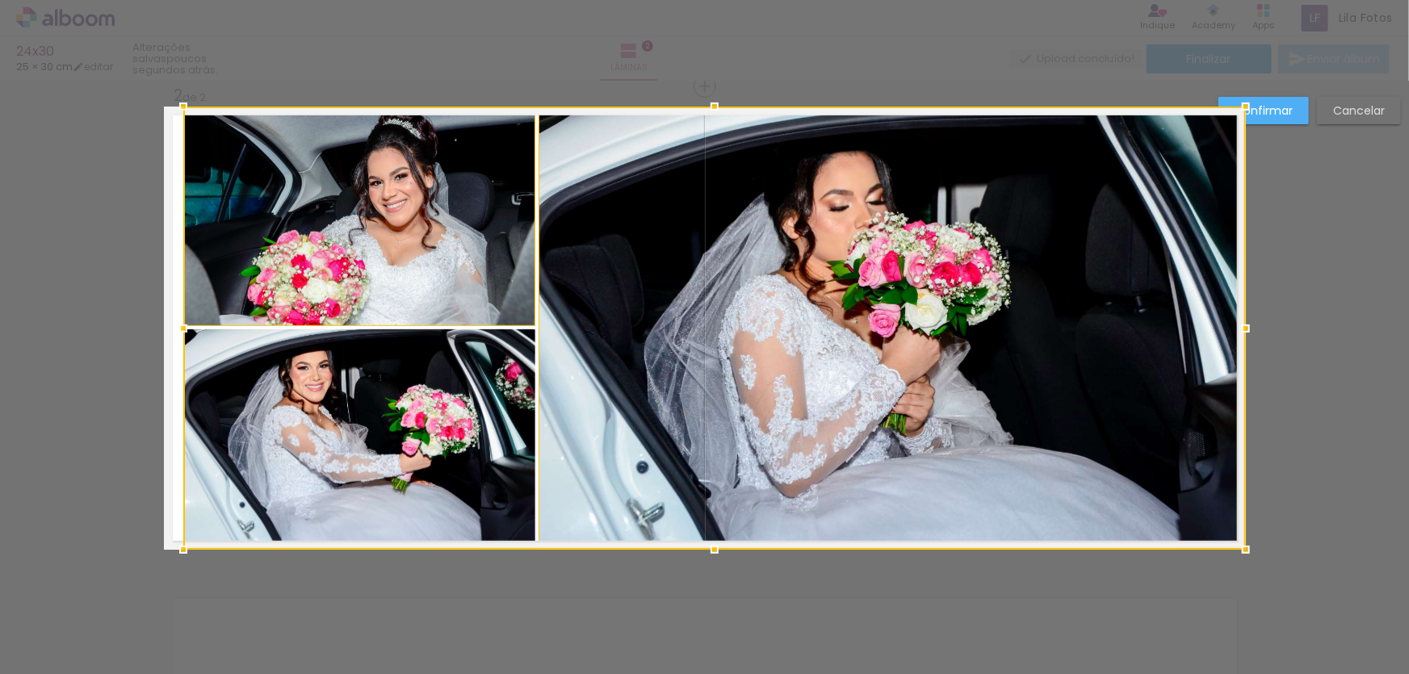
click at [398, 403] on div at bounding box center [714, 328] width 1063 height 443
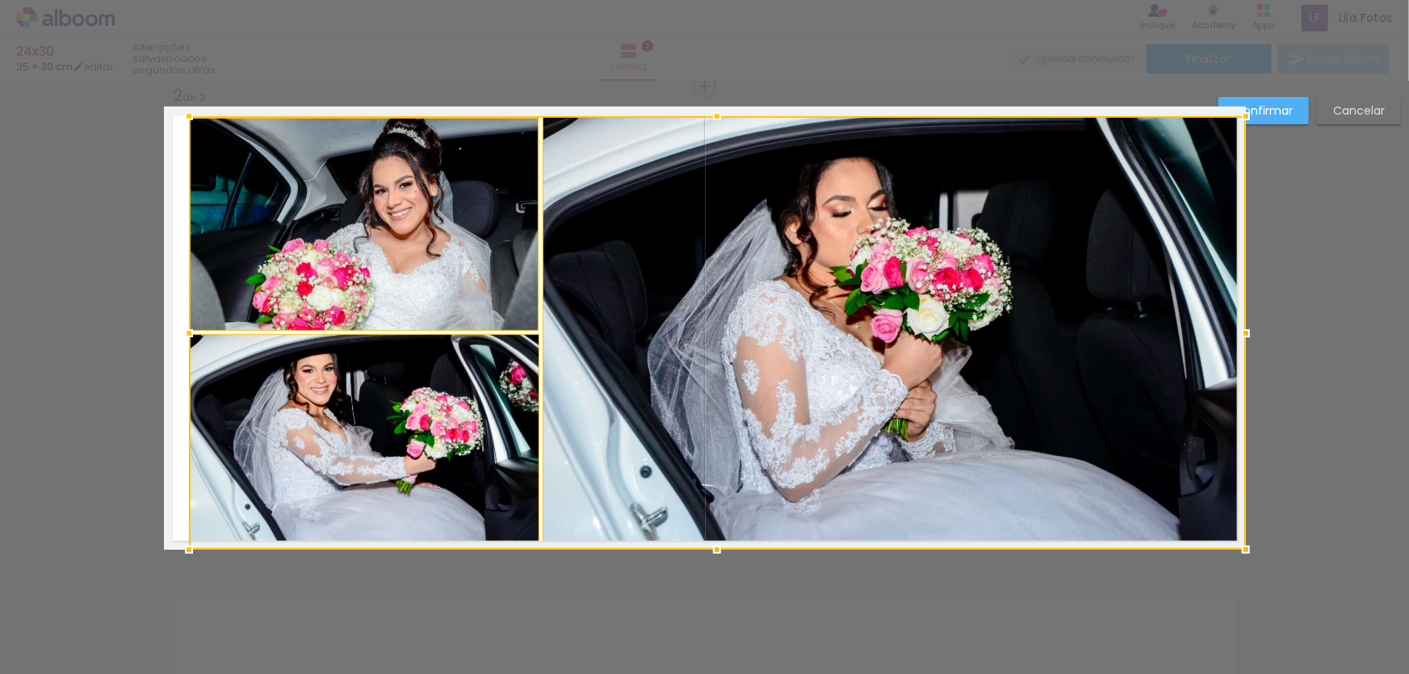
drag, startPoint x: 177, startPoint y: 104, endPoint x: 183, endPoint y: 110, distance: 8.6
click at [183, 110] on div at bounding box center [189, 116] width 32 height 32
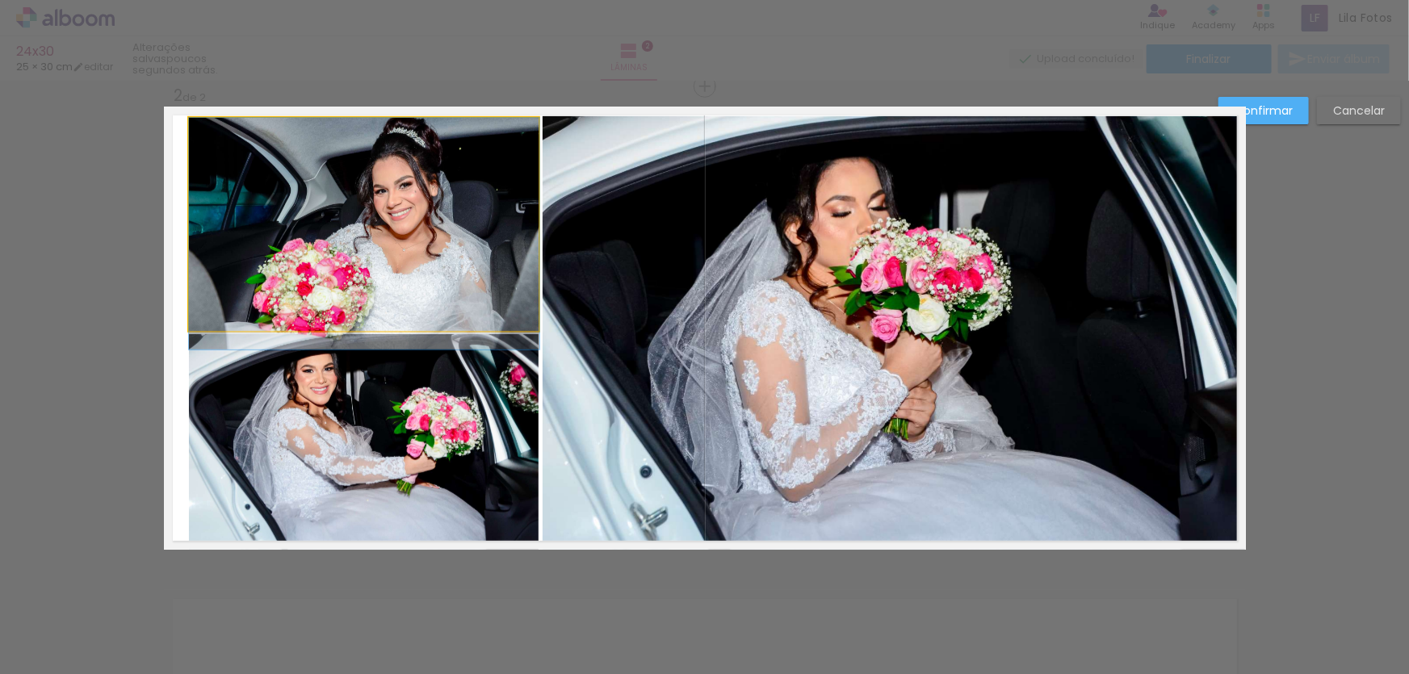
click at [456, 206] on quentale-photo at bounding box center [364, 224] width 351 height 212
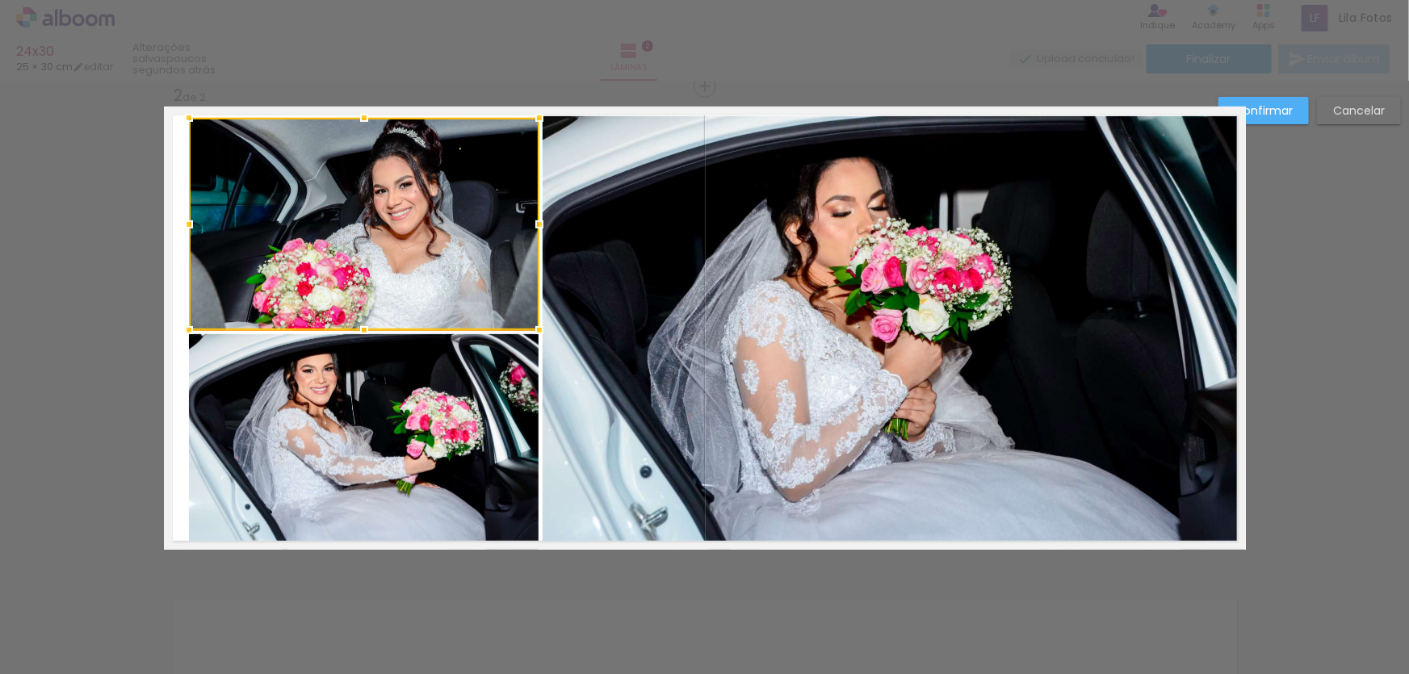
click at [456, 206] on div at bounding box center [364, 224] width 351 height 212
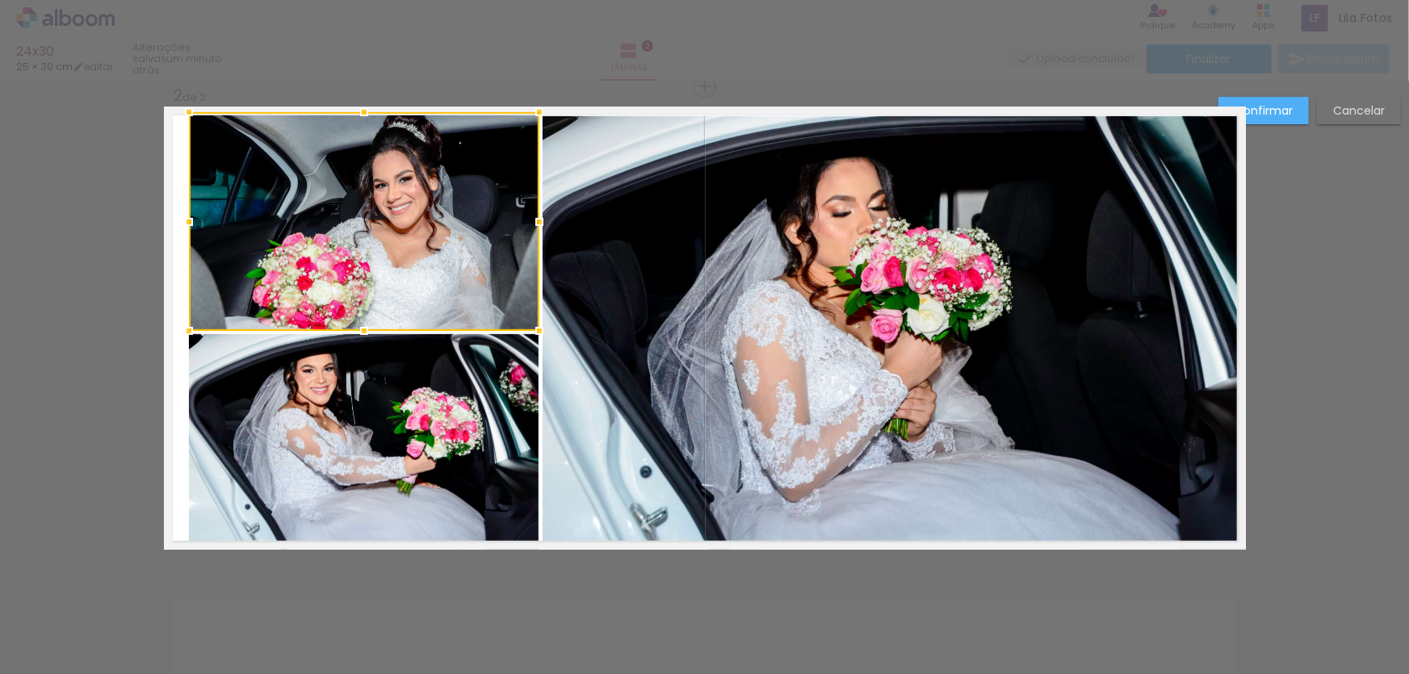
click at [356, 109] on div at bounding box center [364, 112] width 32 height 32
click at [356, 109] on quentale-layouter at bounding box center [705, 328] width 1082 height 443
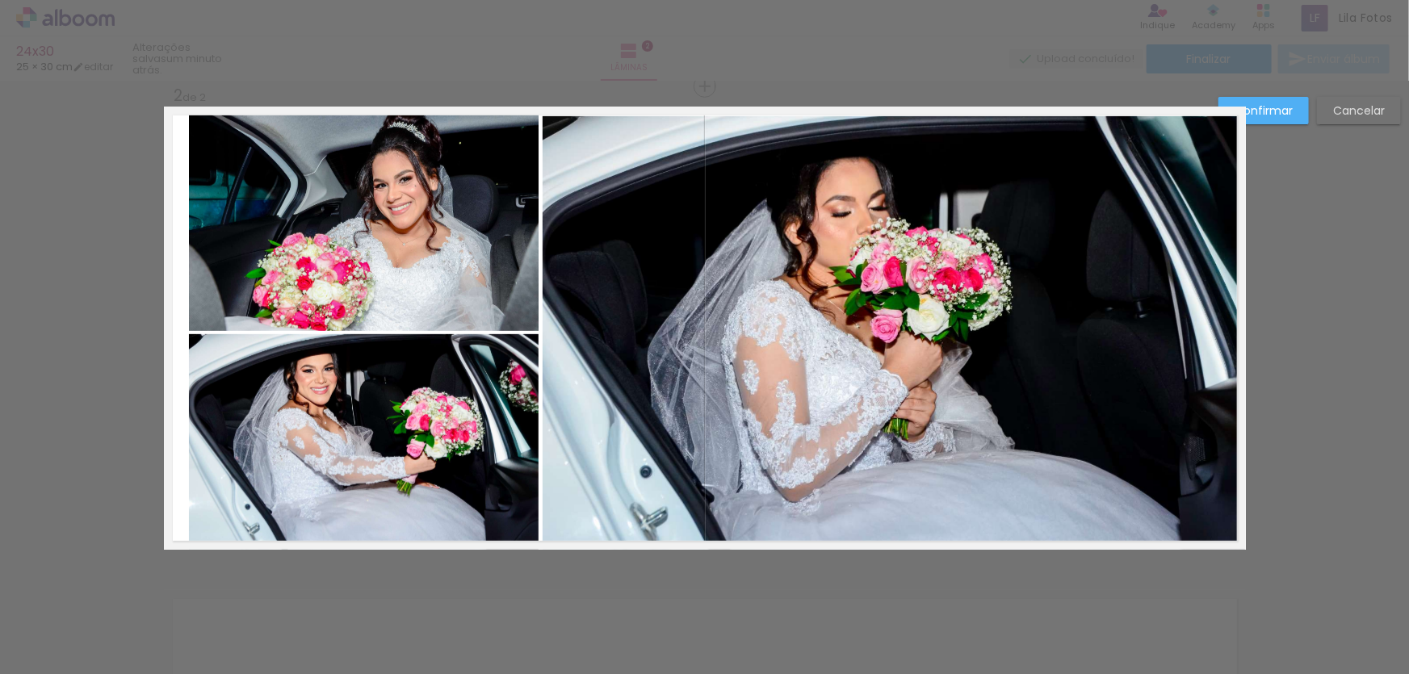
click at [476, 185] on quentale-photo at bounding box center [364, 221] width 351 height 219
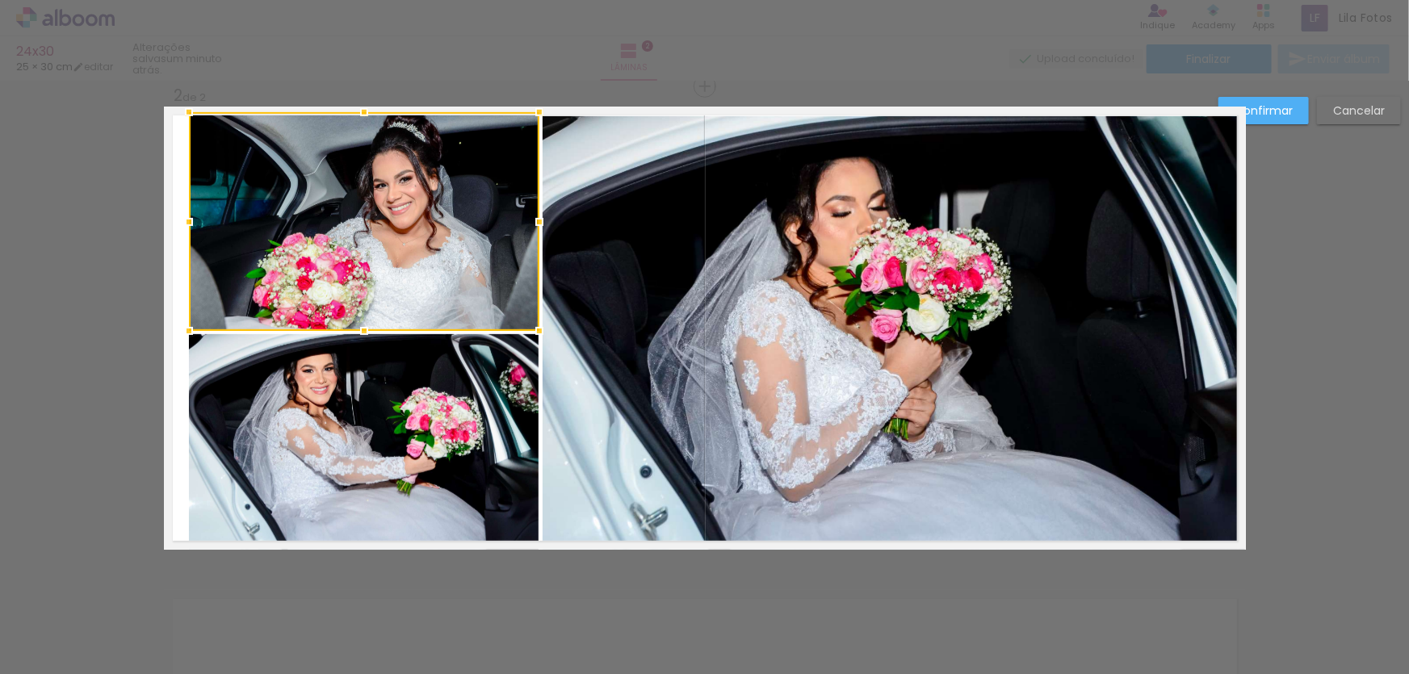
click at [475, 185] on div at bounding box center [364, 221] width 351 height 219
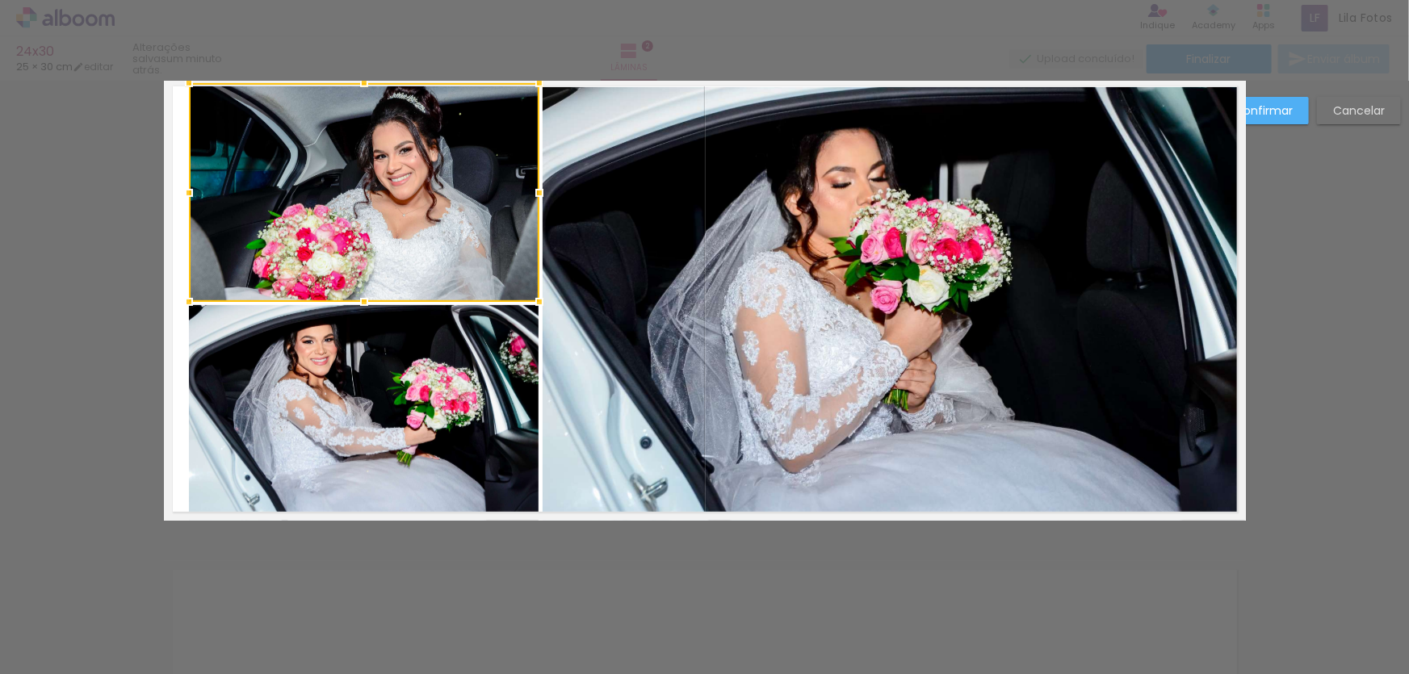
scroll to position [506, 0]
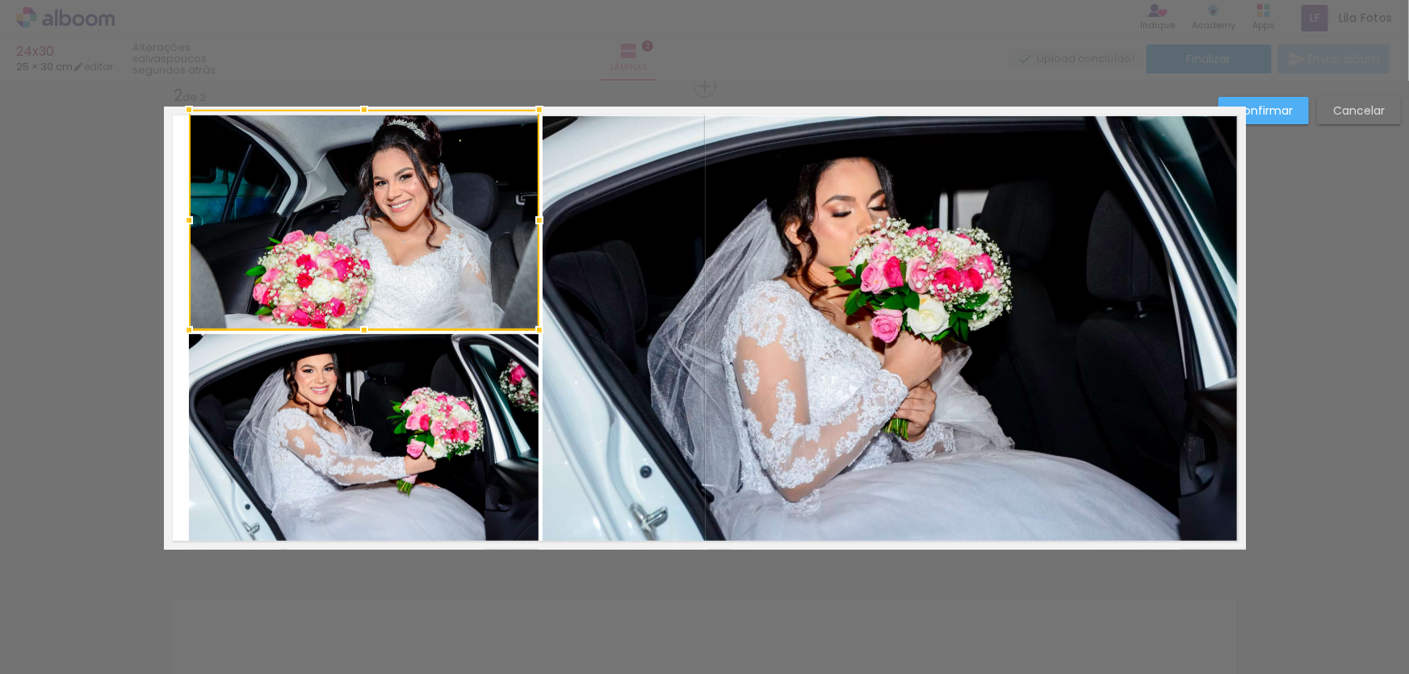
drag, startPoint x: 356, startPoint y: 111, endPoint x: 356, endPoint y: 53, distance: 58.2
click at [356, 0] on div "24x30 25 × 30 cm editar poucos segundos atrás. Lâminas 2 Finalizar Enviar álbum…" at bounding box center [704, 0] width 1409 height 0
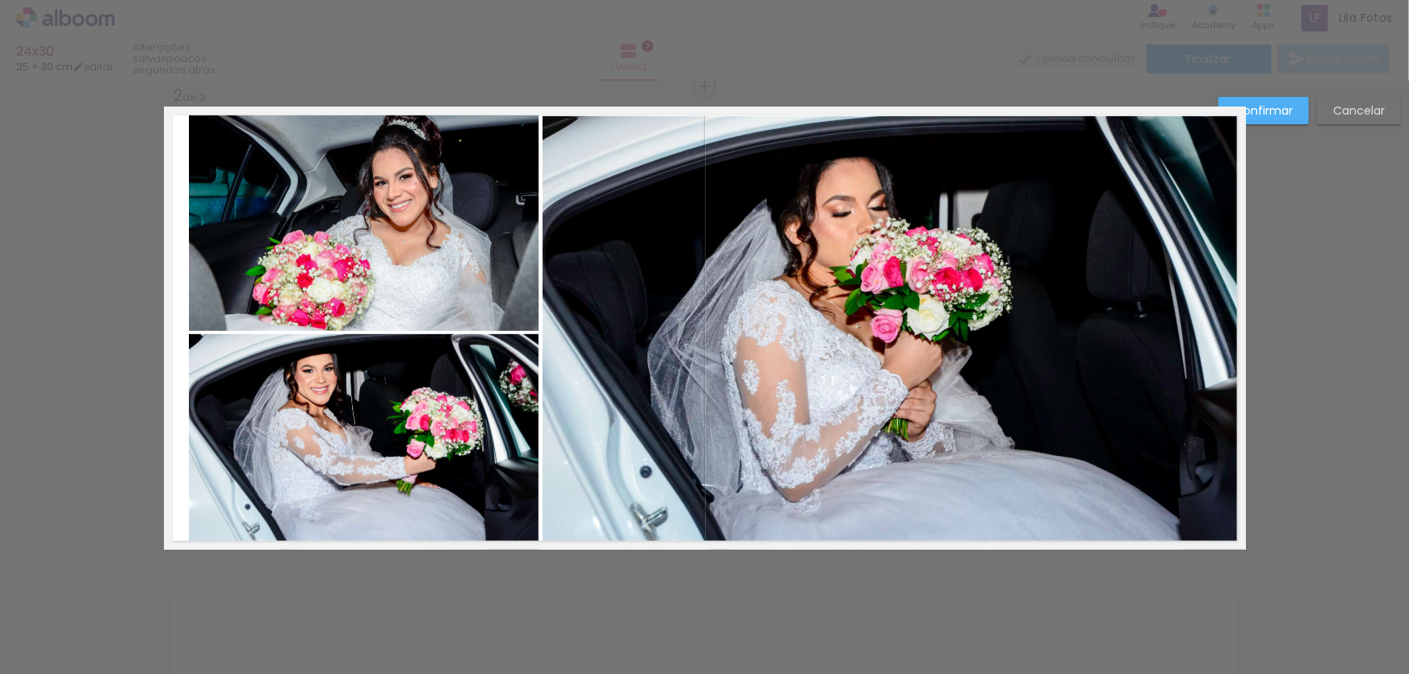
click at [358, 147] on quentale-photo at bounding box center [364, 220] width 351 height 221
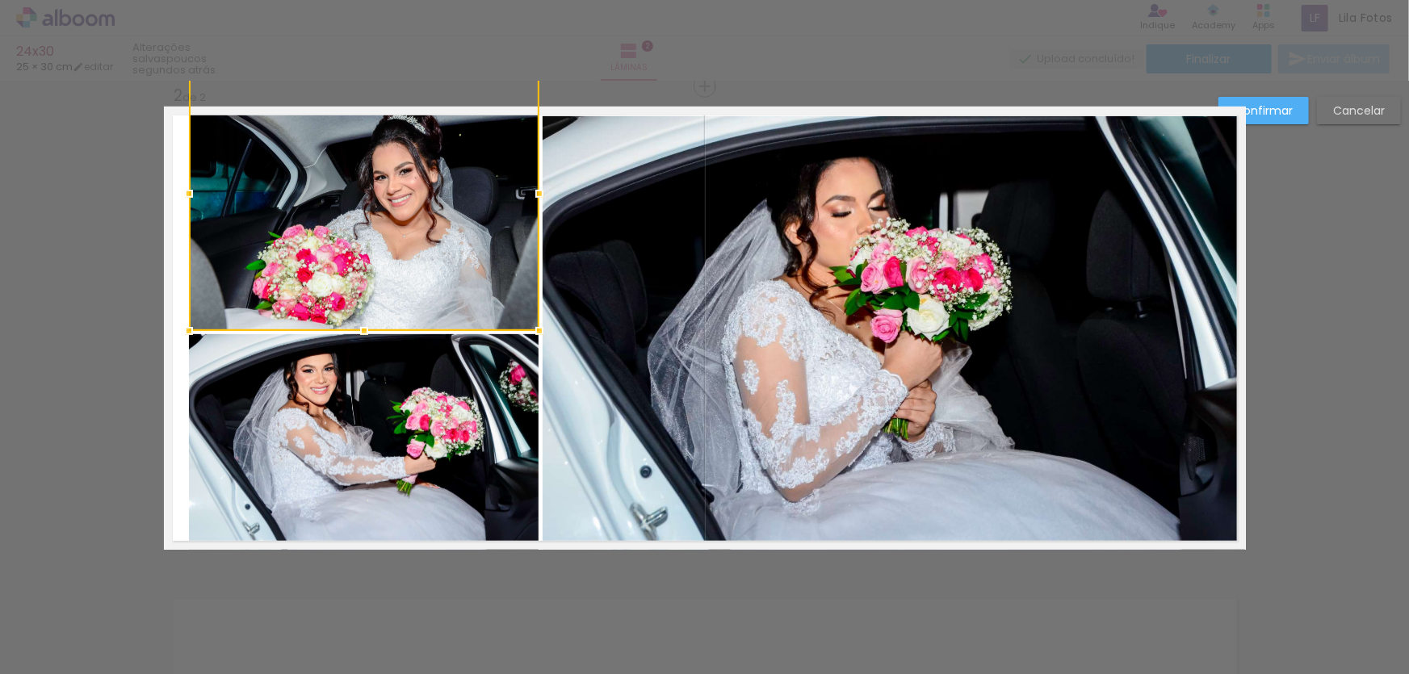
click at [356, 107] on div at bounding box center [364, 194] width 351 height 275
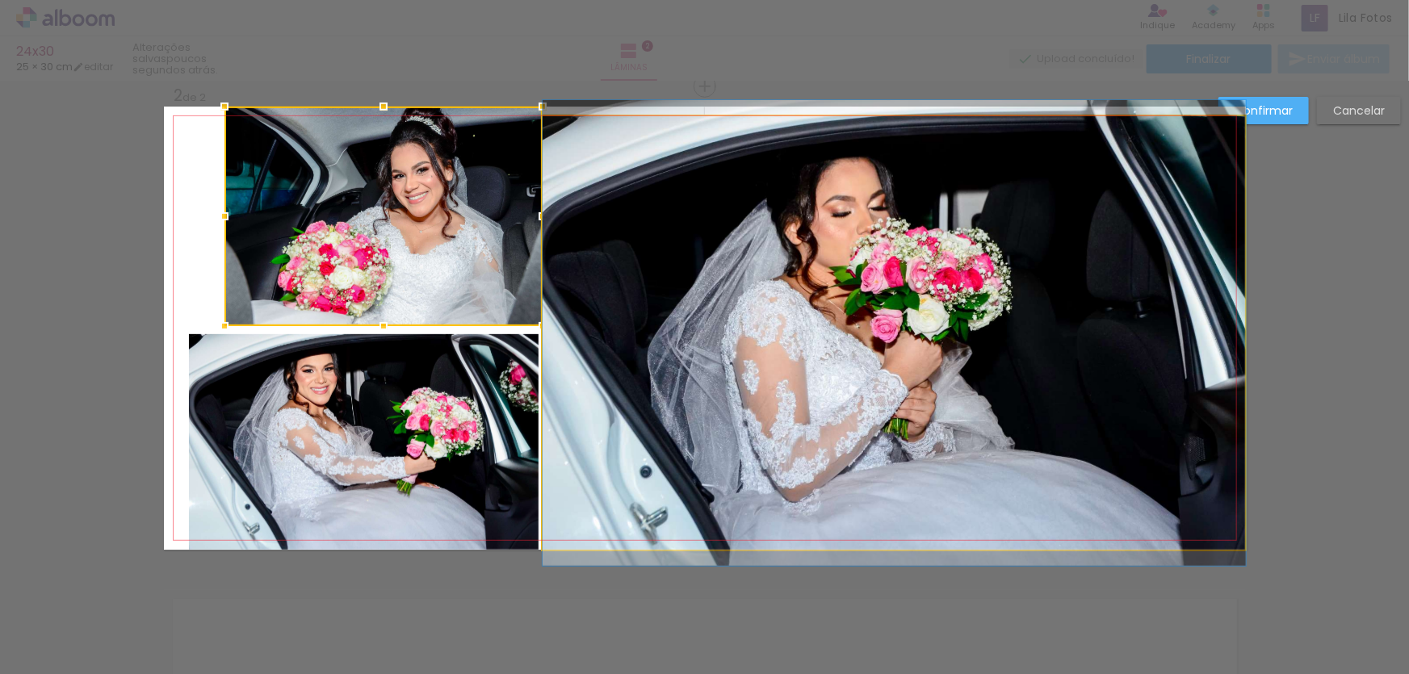
click at [784, 263] on quentale-photo at bounding box center [895, 333] width 704 height 434
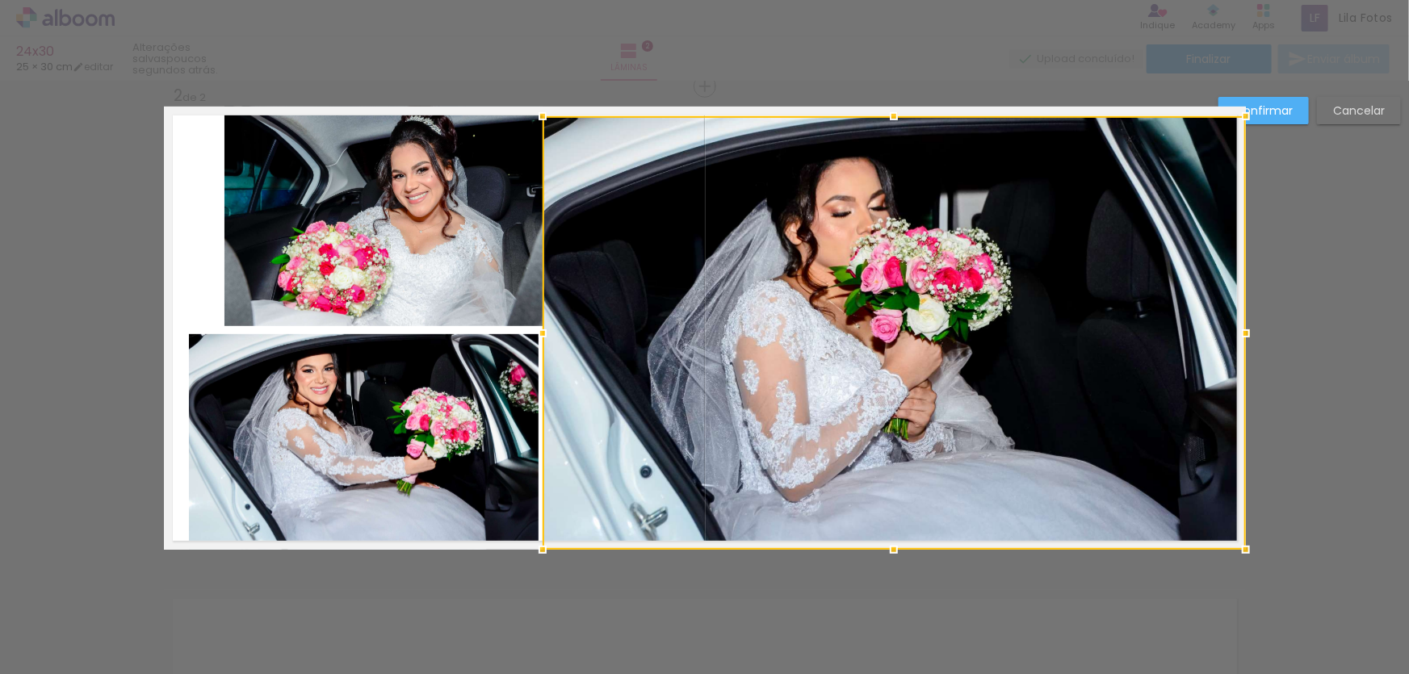
click at [0, 0] on slot "Cancelar" at bounding box center [0, 0] width 0 height 0
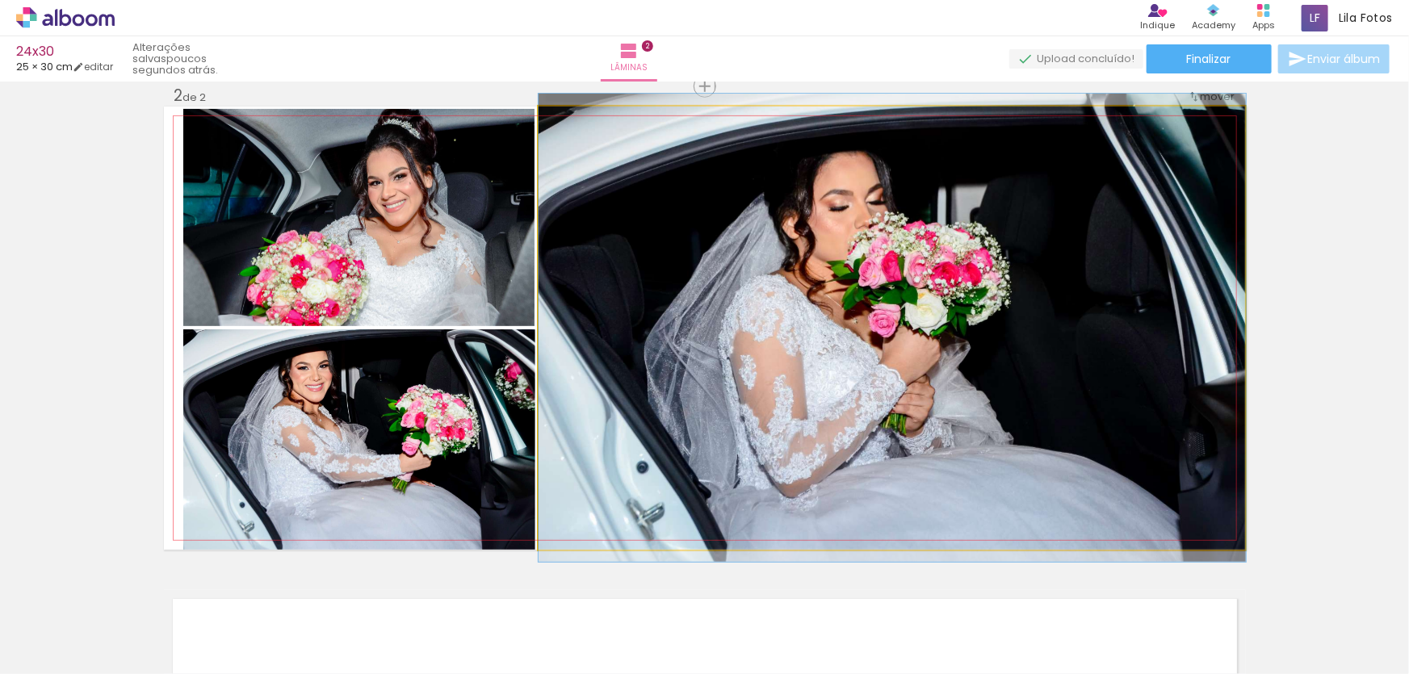
click at [937, 225] on quentale-photo at bounding box center [893, 328] width 708 height 443
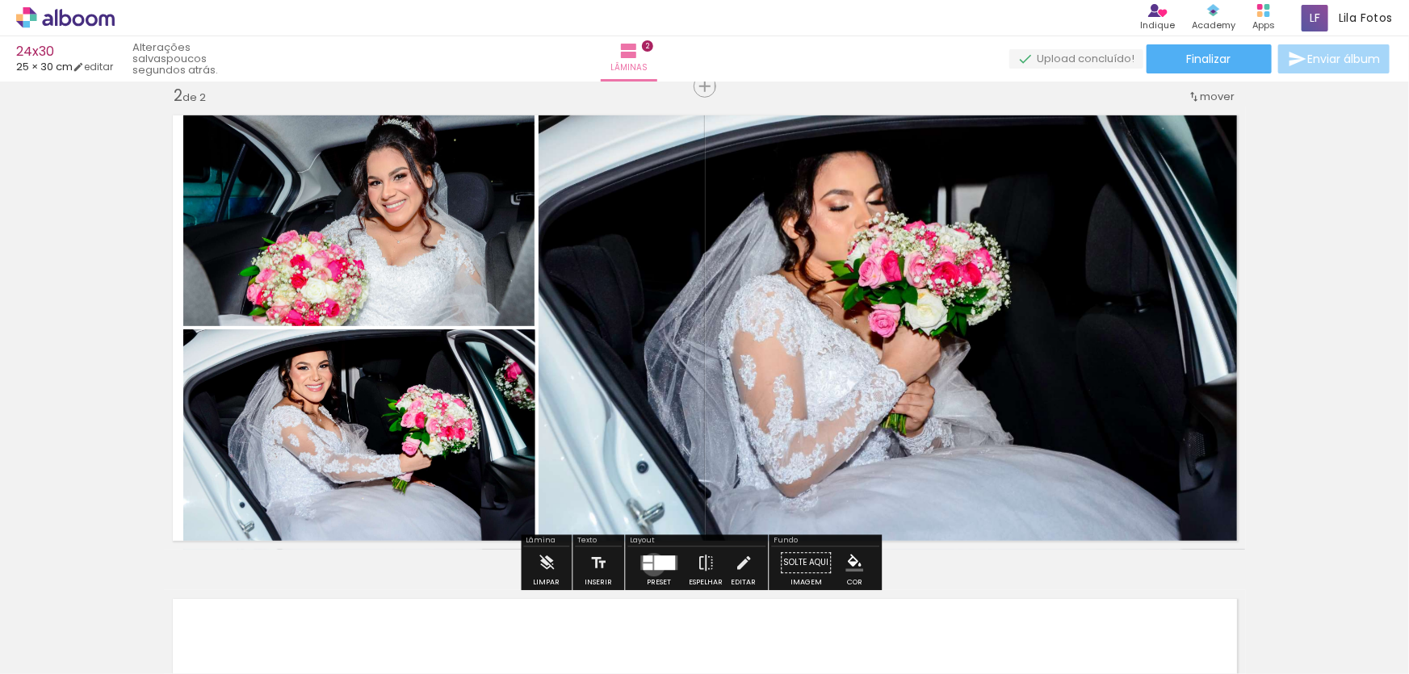
click at [654, 565] on div at bounding box center [664, 564] width 21 height 15
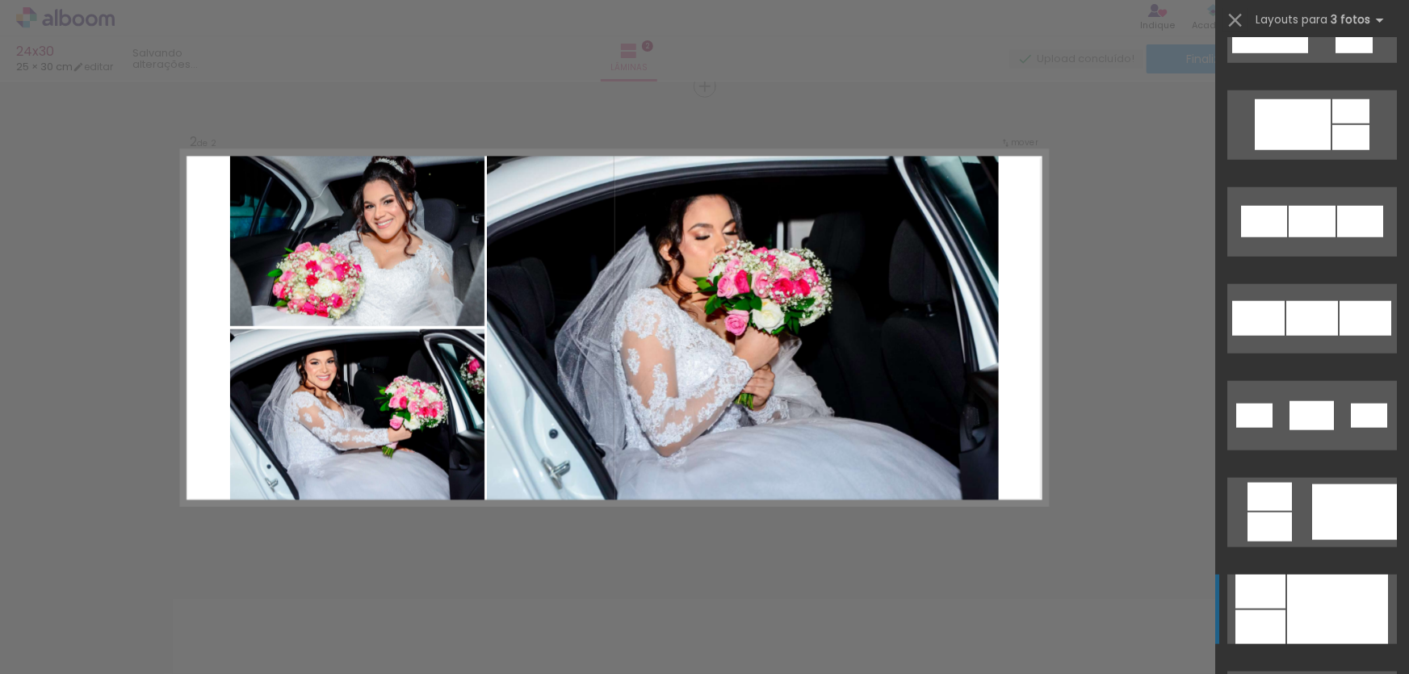
scroll to position [1260, 0]
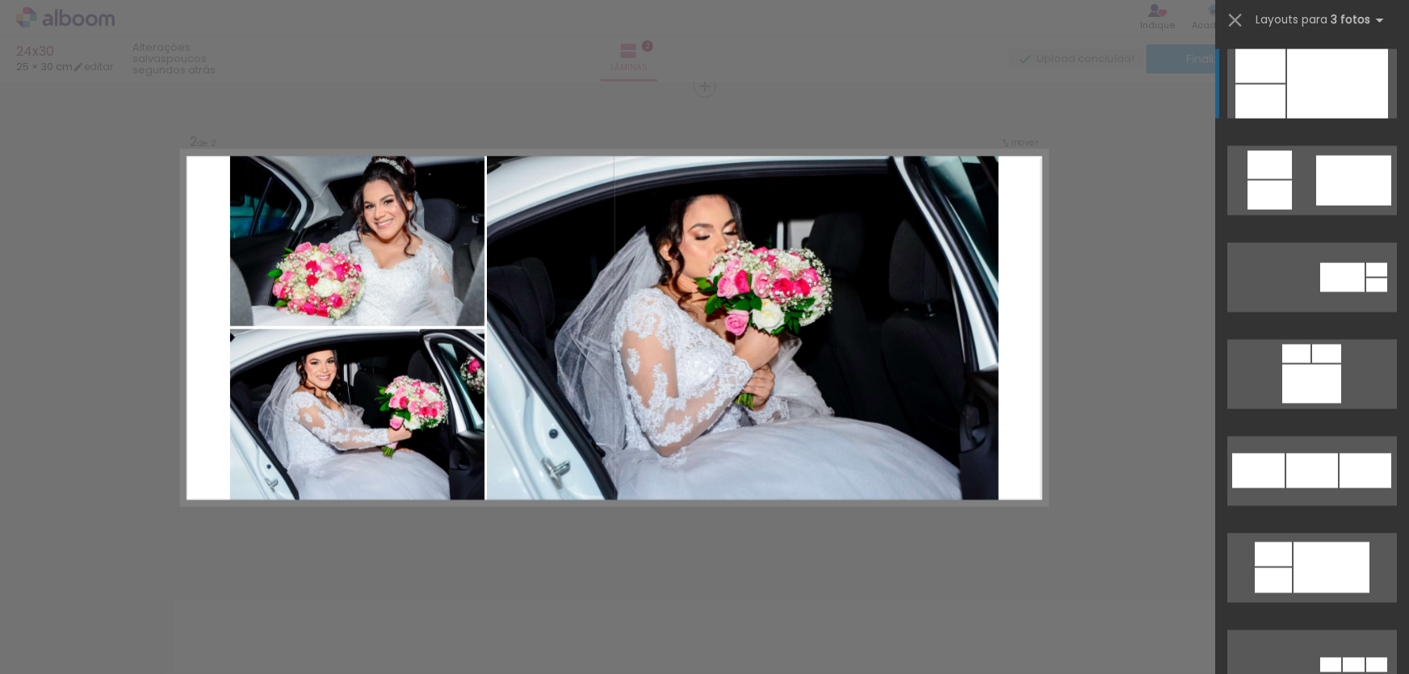
click at [1293, 96] on div at bounding box center [1338, 83] width 101 height 69
click at [754, 339] on quentale-photo at bounding box center [743, 328] width 512 height 355
click at [752, 334] on quentale-photo at bounding box center [743, 328] width 512 height 355
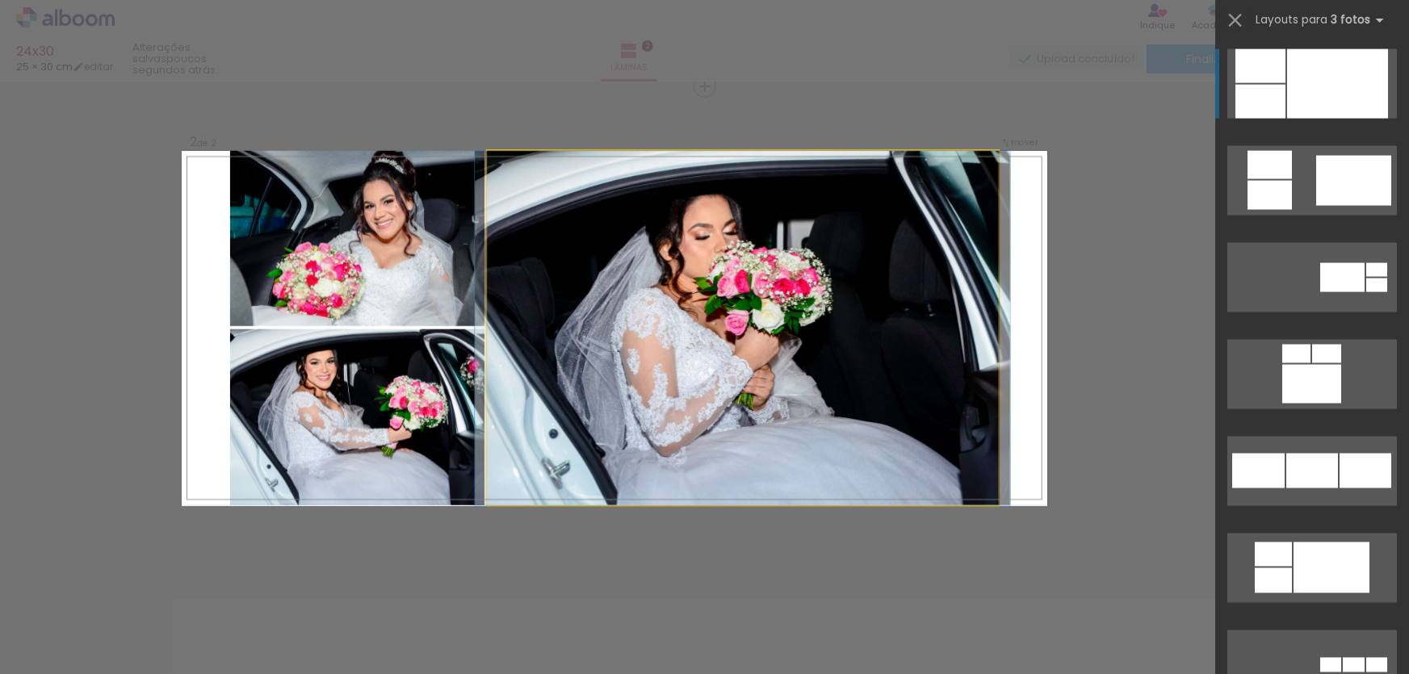
click at [752, 334] on quentale-photo at bounding box center [743, 328] width 512 height 355
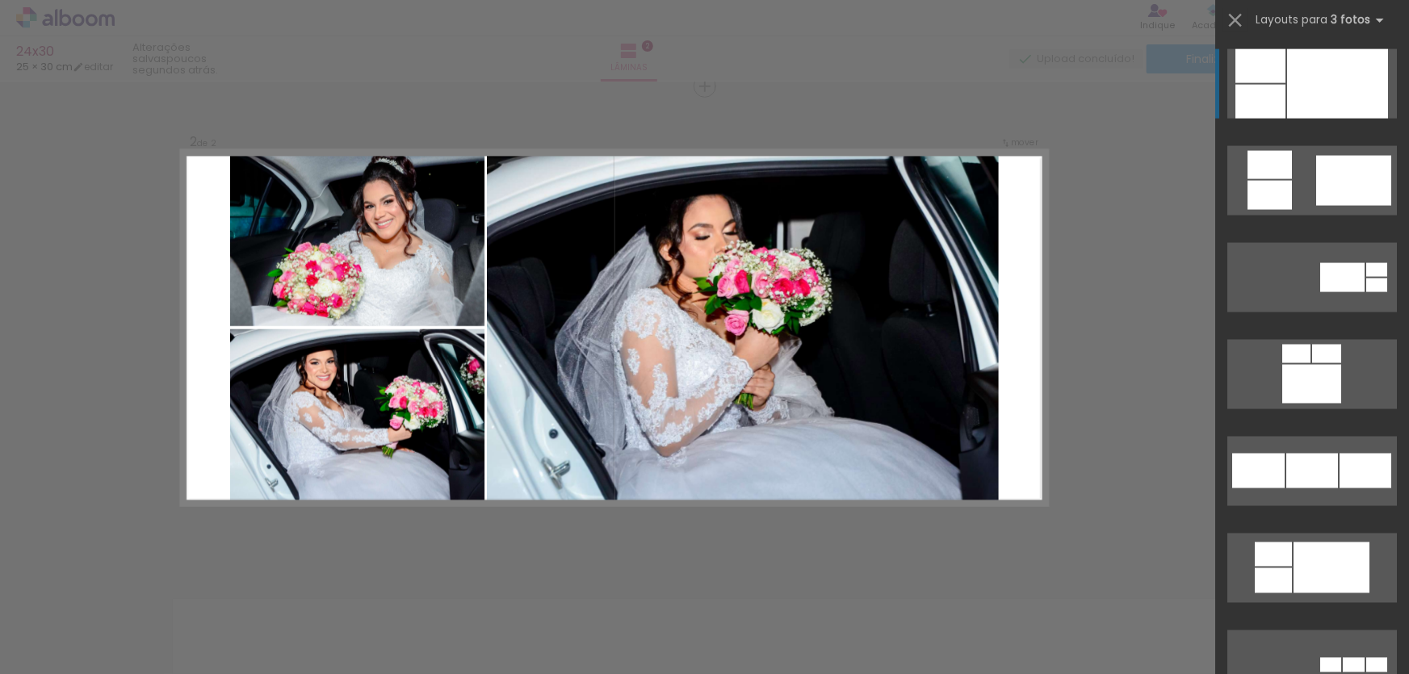
click at [363, 417] on quentale-photo at bounding box center [357, 418] width 254 height 176
click at [1308, 82] on div at bounding box center [1338, 83] width 101 height 69
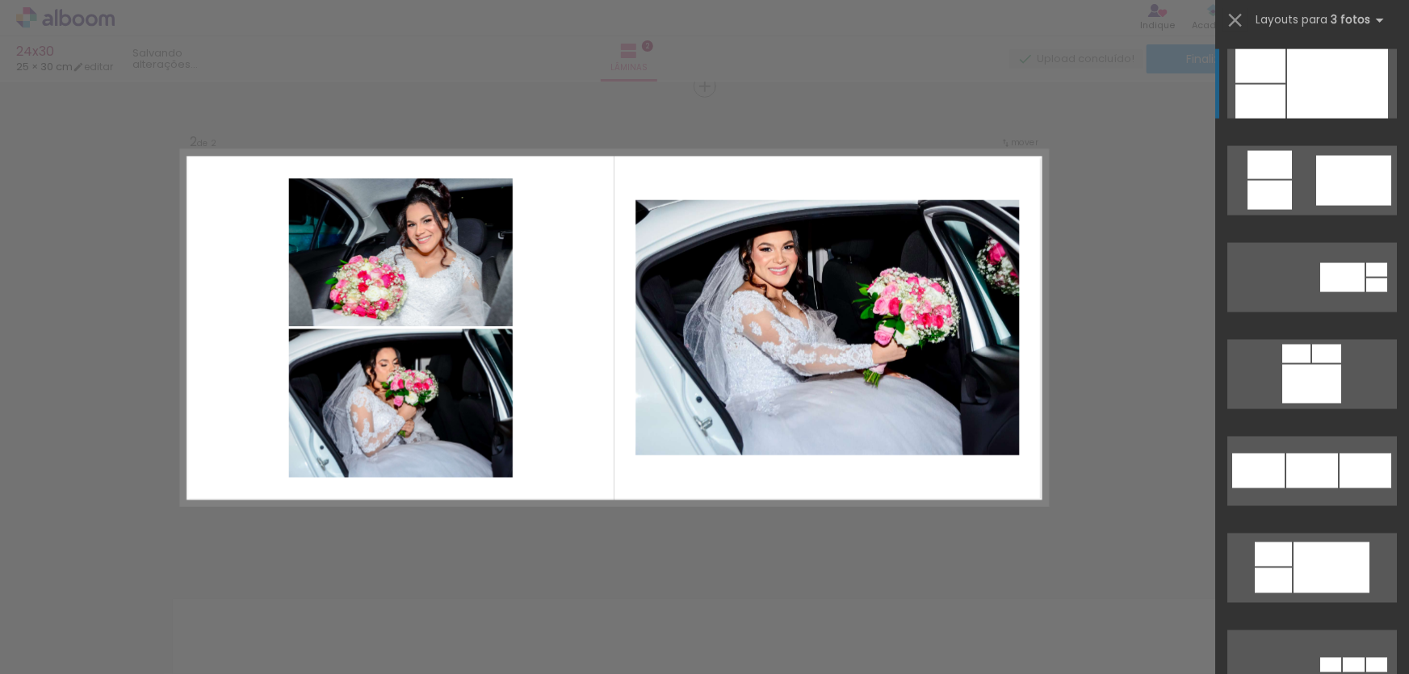
click at [1082, 343] on div "Confirmar Cancelar" at bounding box center [704, 321] width 1409 height 1490
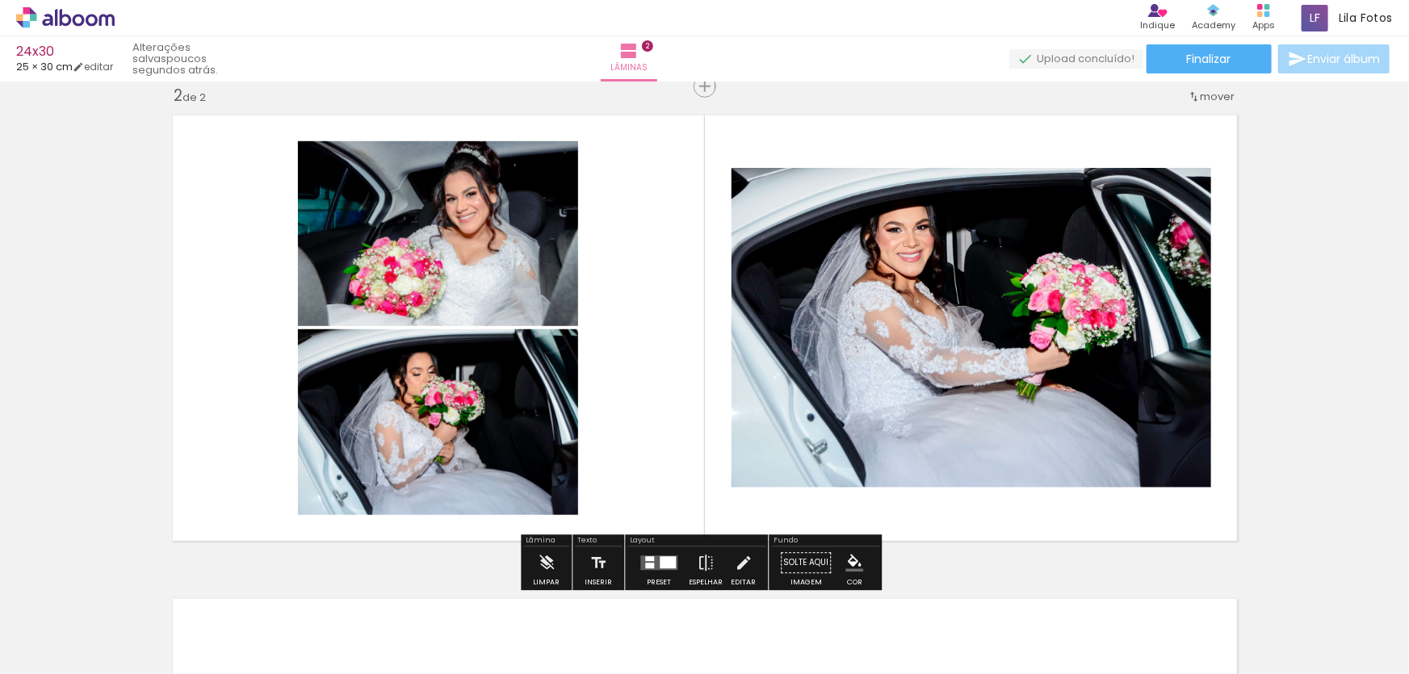
click at [660, 566] on div at bounding box center [668, 563] width 16 height 12
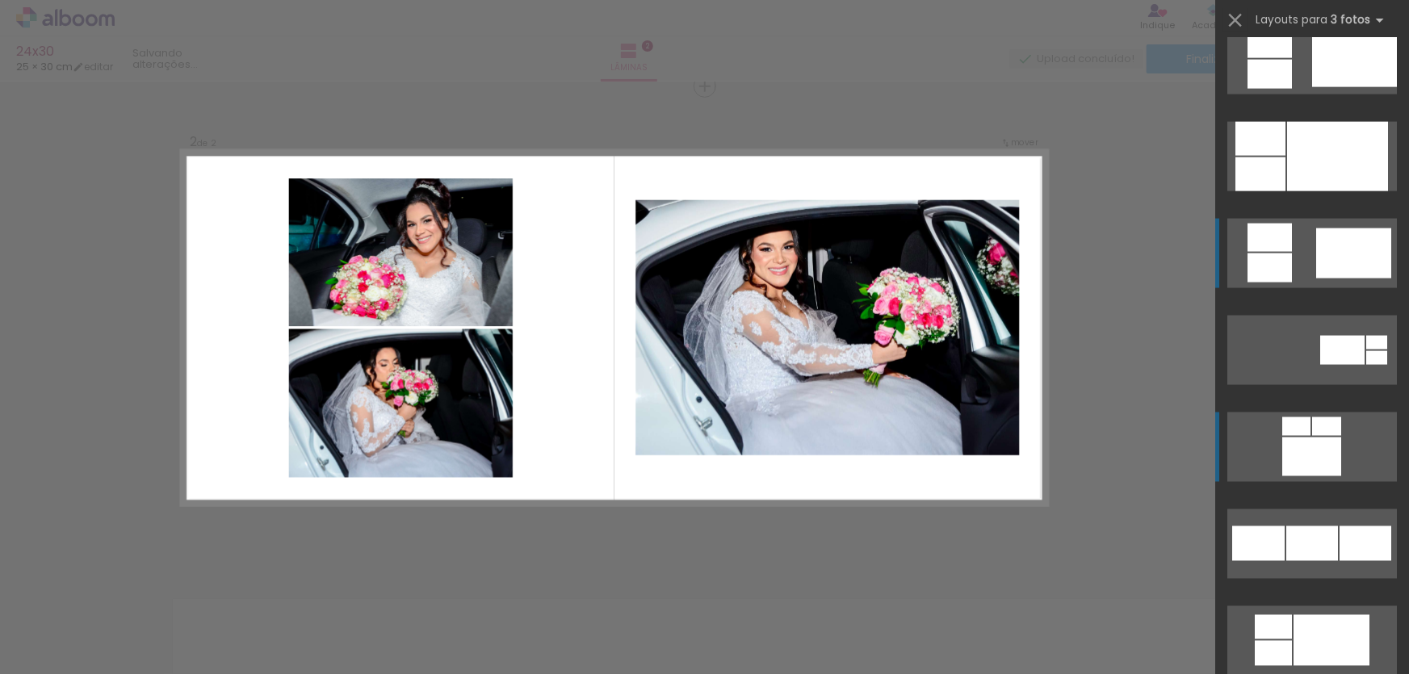
scroll to position [1136, 0]
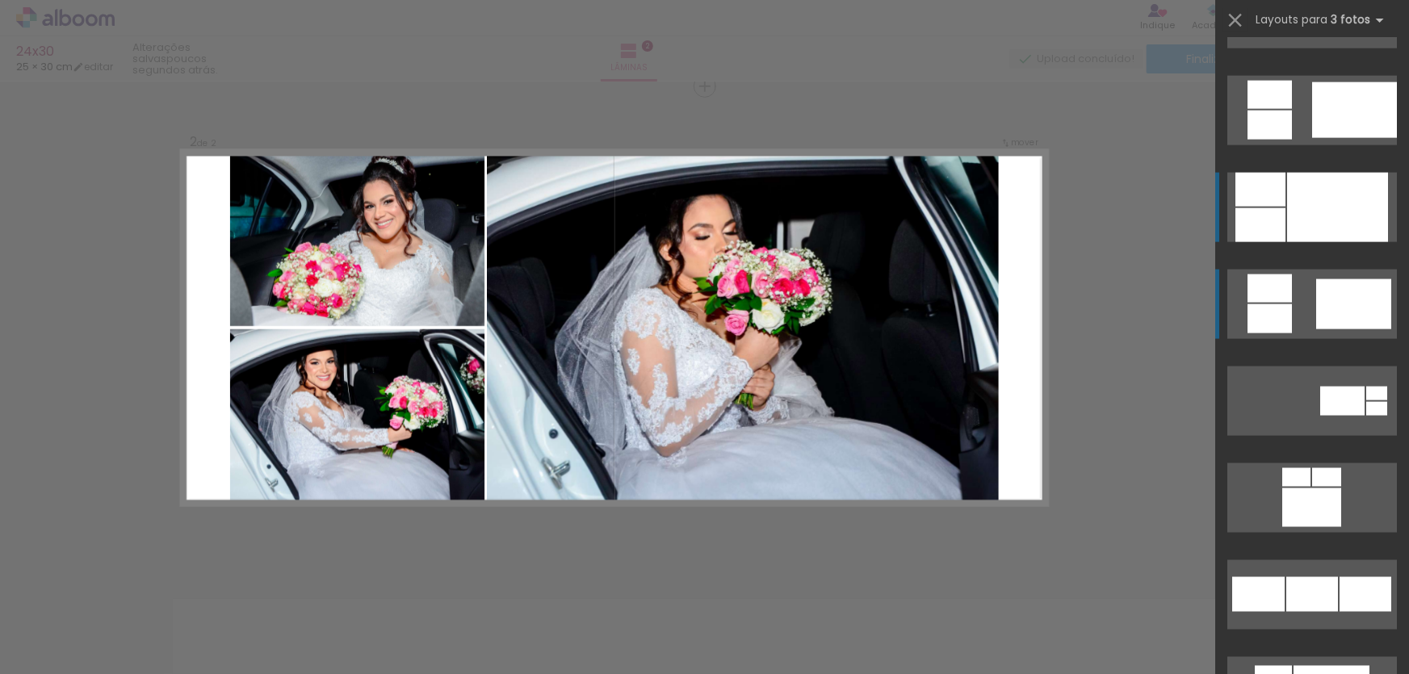
click at [1299, 191] on div at bounding box center [1338, 207] width 101 height 69
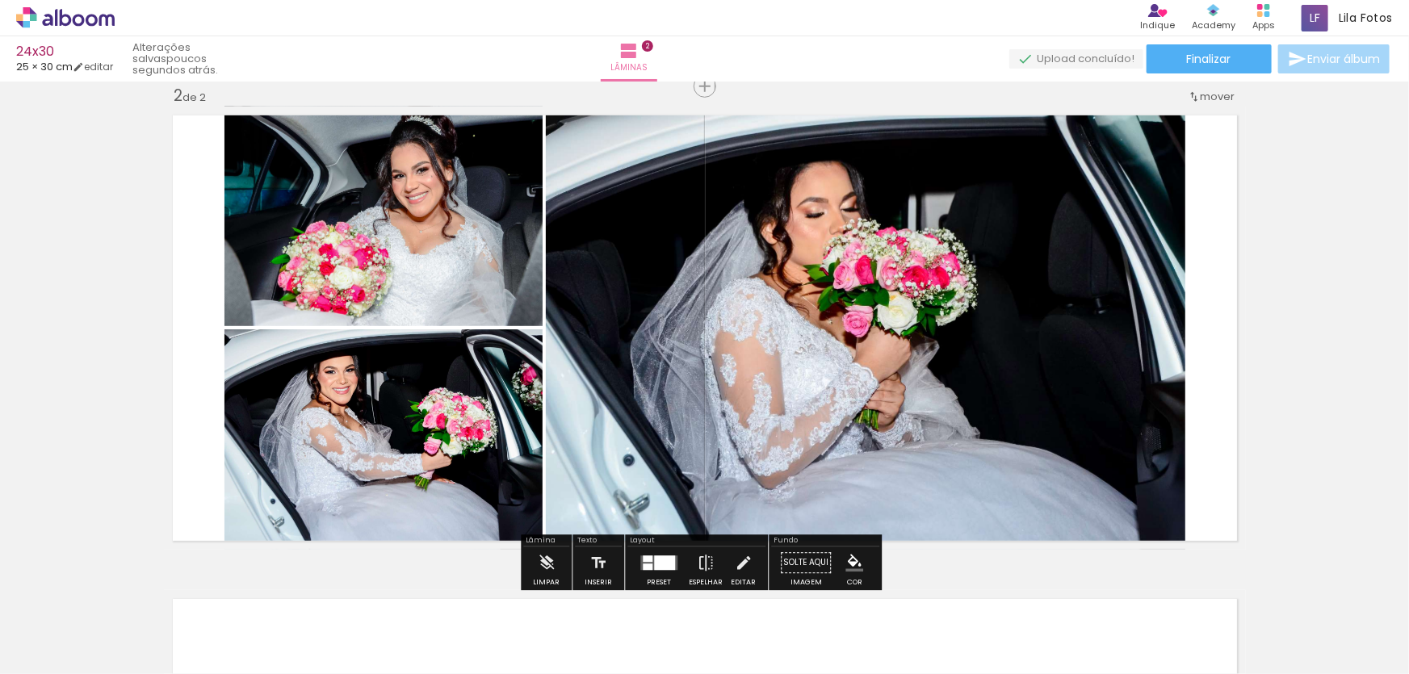
click at [852, 338] on quentale-photo at bounding box center [866, 328] width 640 height 443
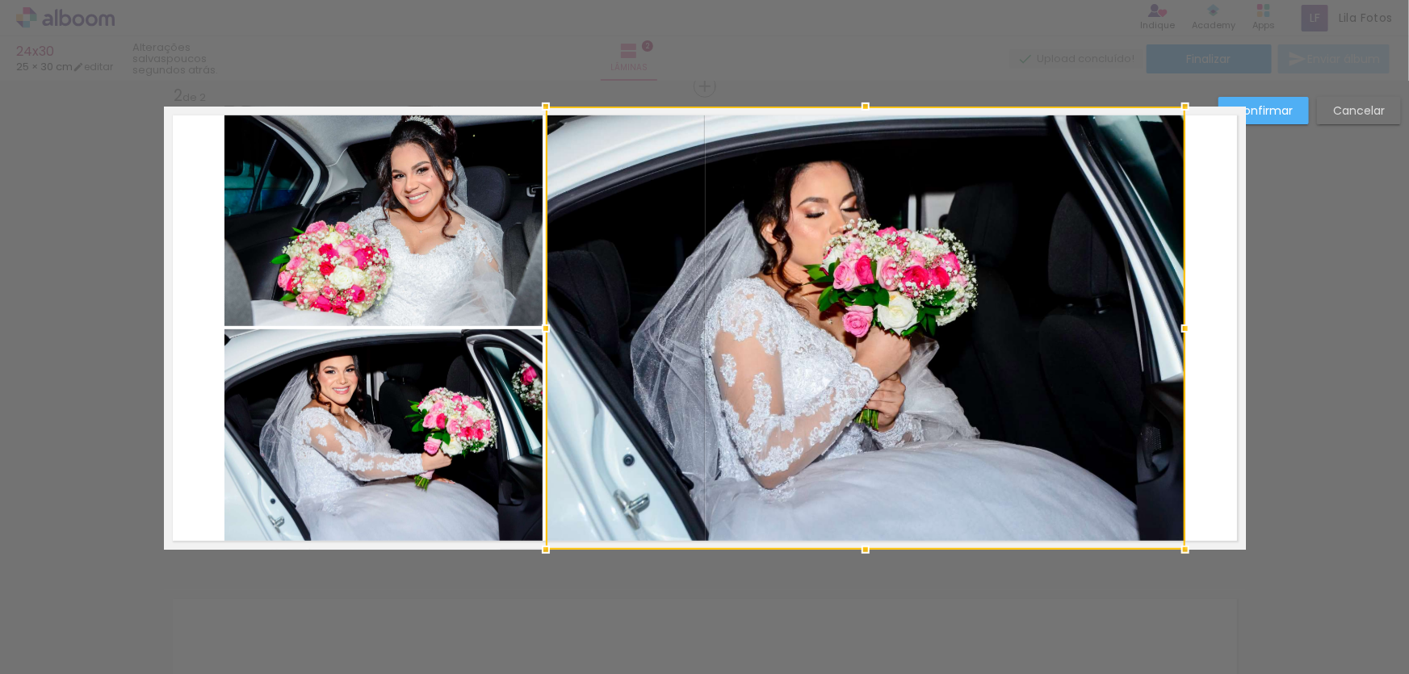
click at [508, 246] on quentale-photo at bounding box center [384, 217] width 318 height 220
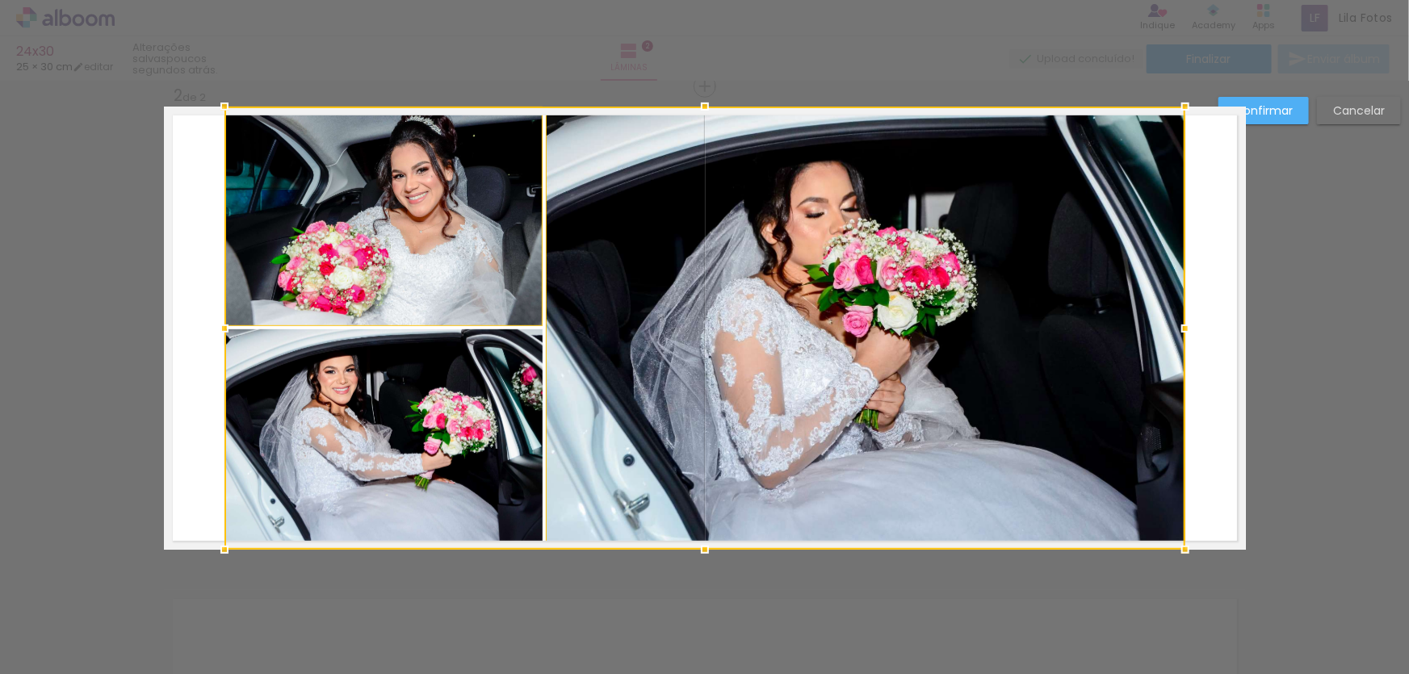
click at [496, 367] on div at bounding box center [705, 328] width 961 height 443
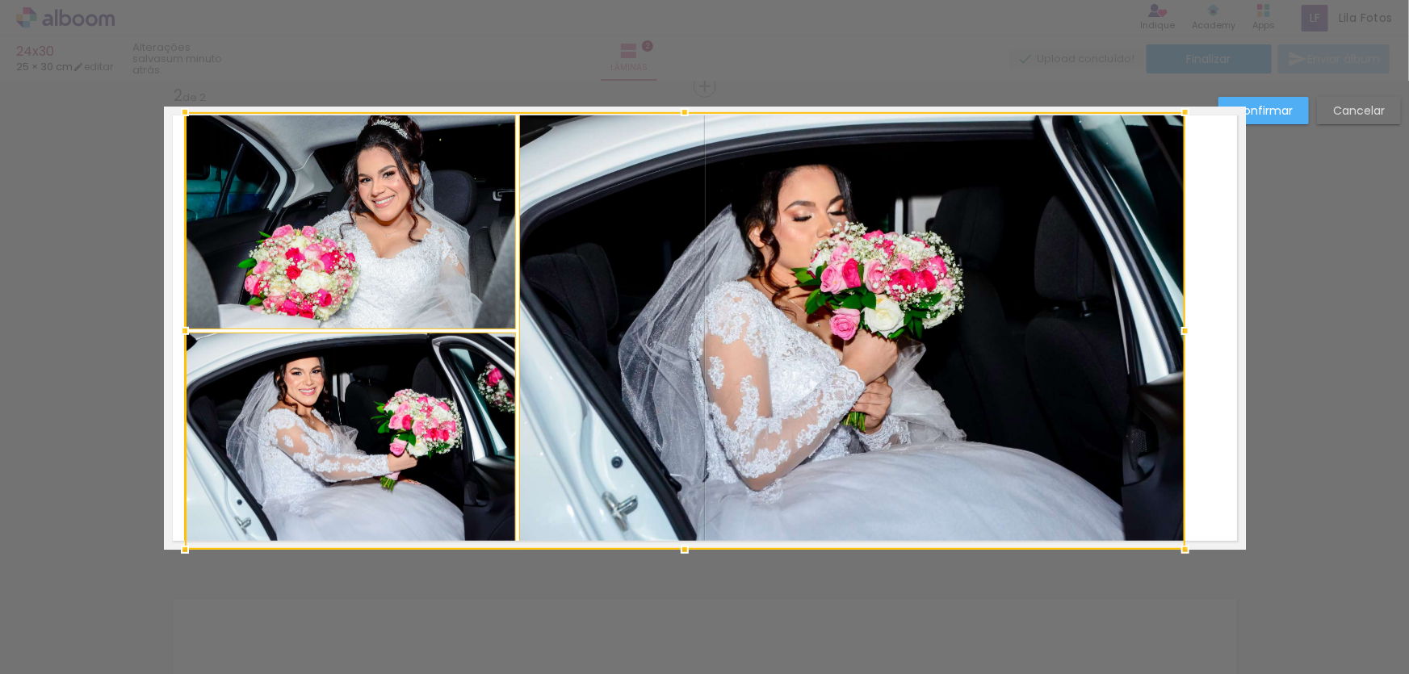
drag, startPoint x: 218, startPoint y: 102, endPoint x: 179, endPoint y: 90, distance: 41.4
click at [179, 107] on album-spread "2 de 2" at bounding box center [705, 328] width 1082 height 443
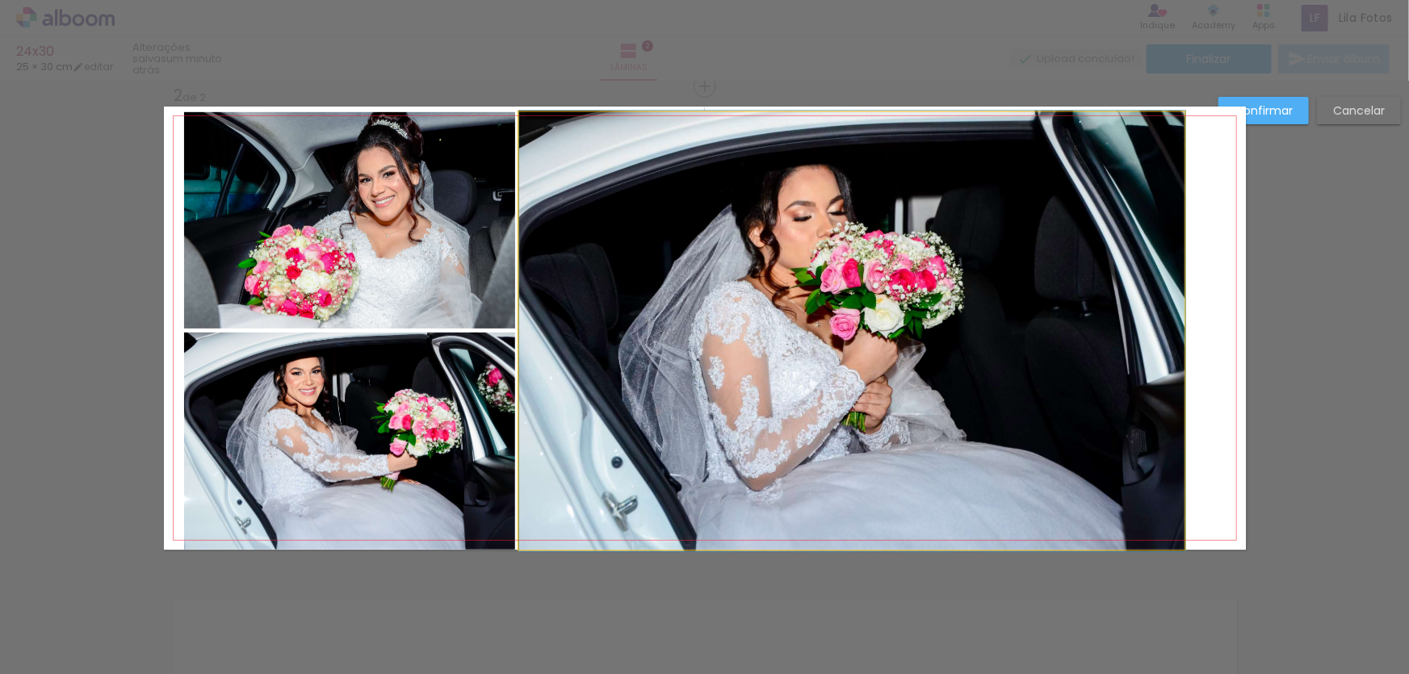
click at [1139, 212] on quentale-photo at bounding box center [852, 331] width 666 height 438
click at [516, 333] on div at bounding box center [350, 441] width 331 height 217
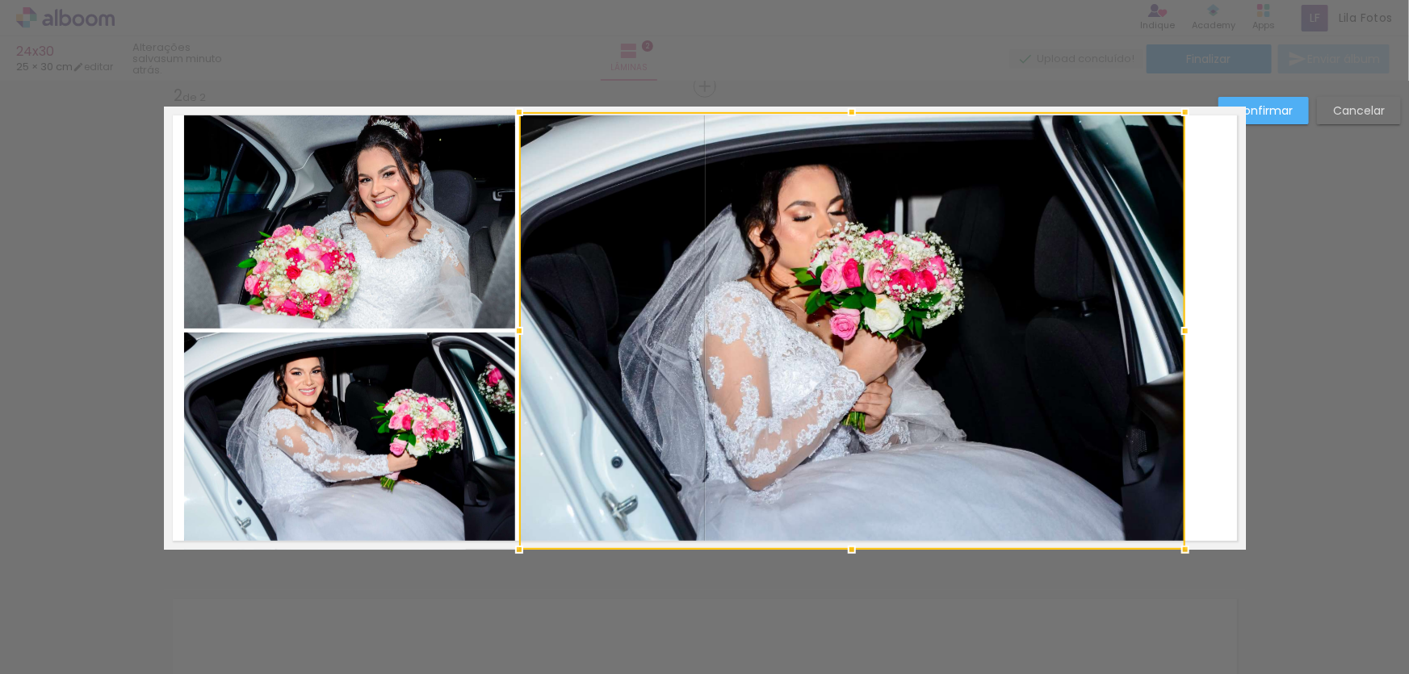
click at [432, 265] on quentale-photo at bounding box center [349, 220] width 331 height 216
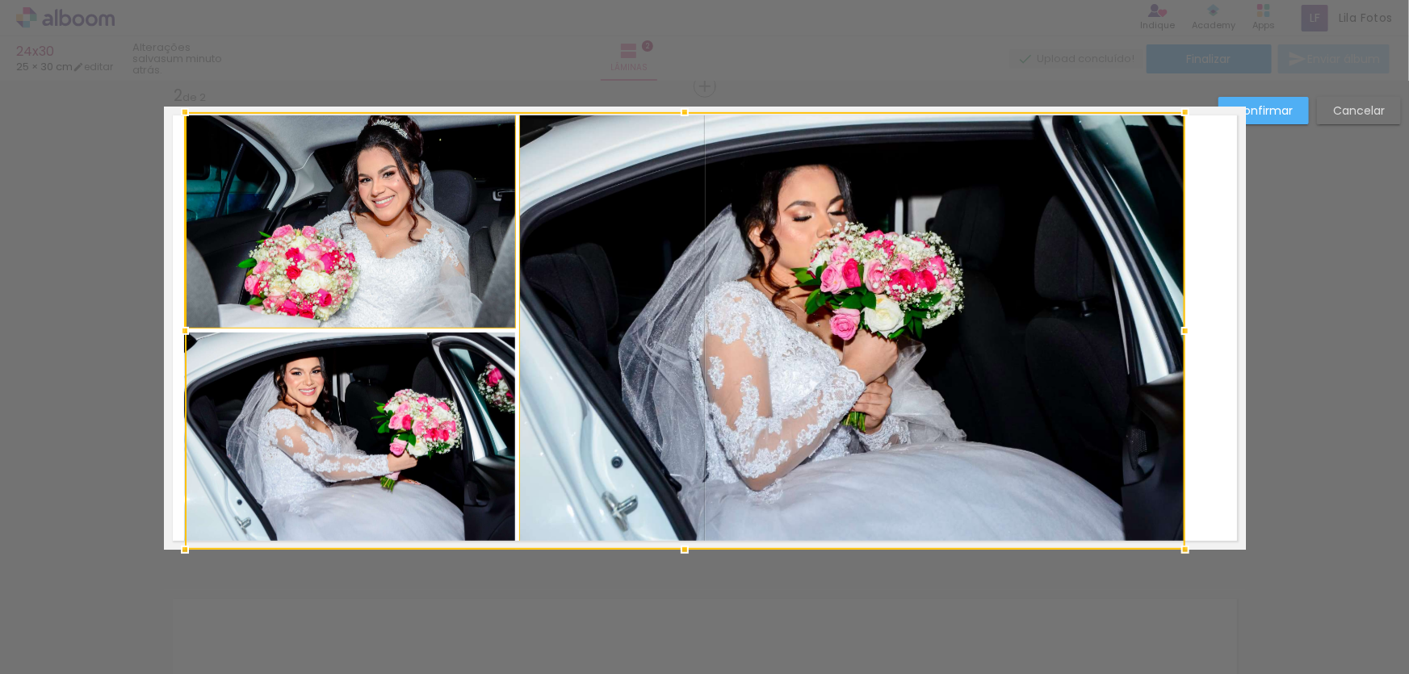
click at [443, 350] on div at bounding box center [685, 331] width 1001 height 438
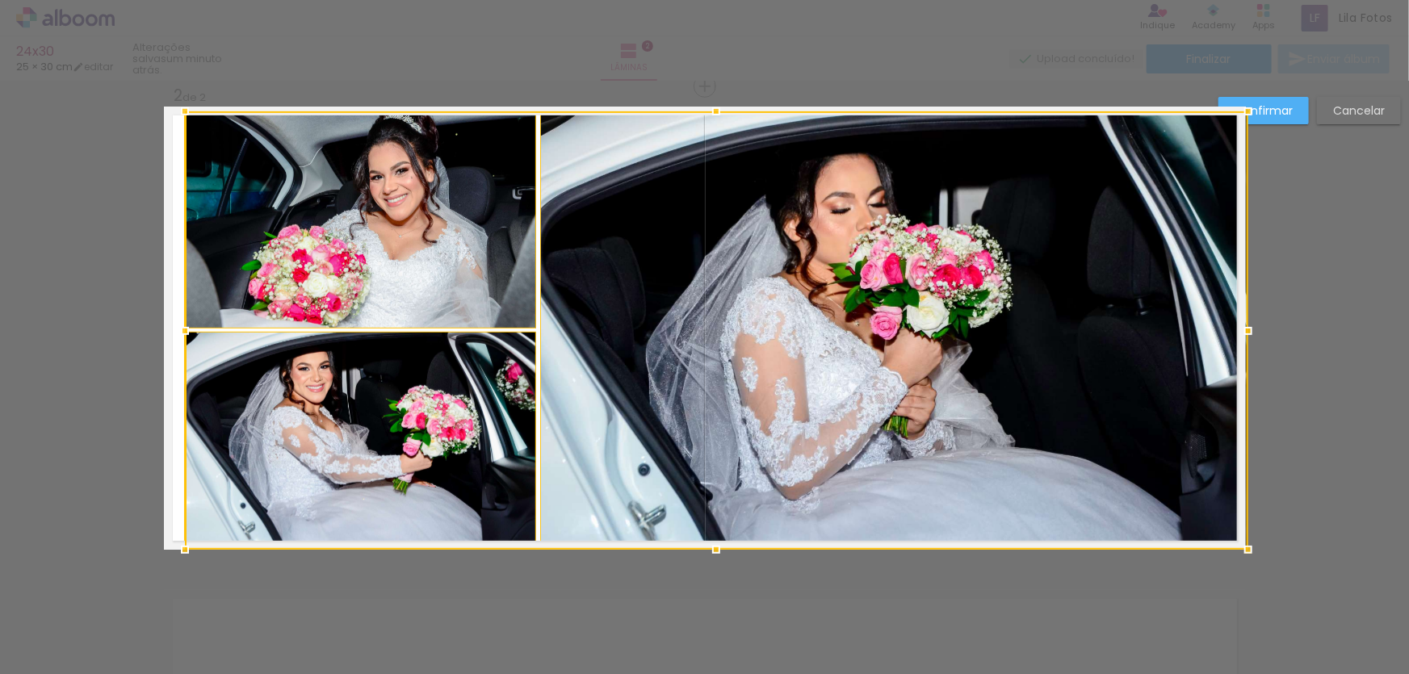
drag, startPoint x: 1178, startPoint y: 112, endPoint x: 1237, endPoint y: 127, distance: 60.7
click at [1237, 127] on div at bounding box center [717, 330] width 1064 height 439
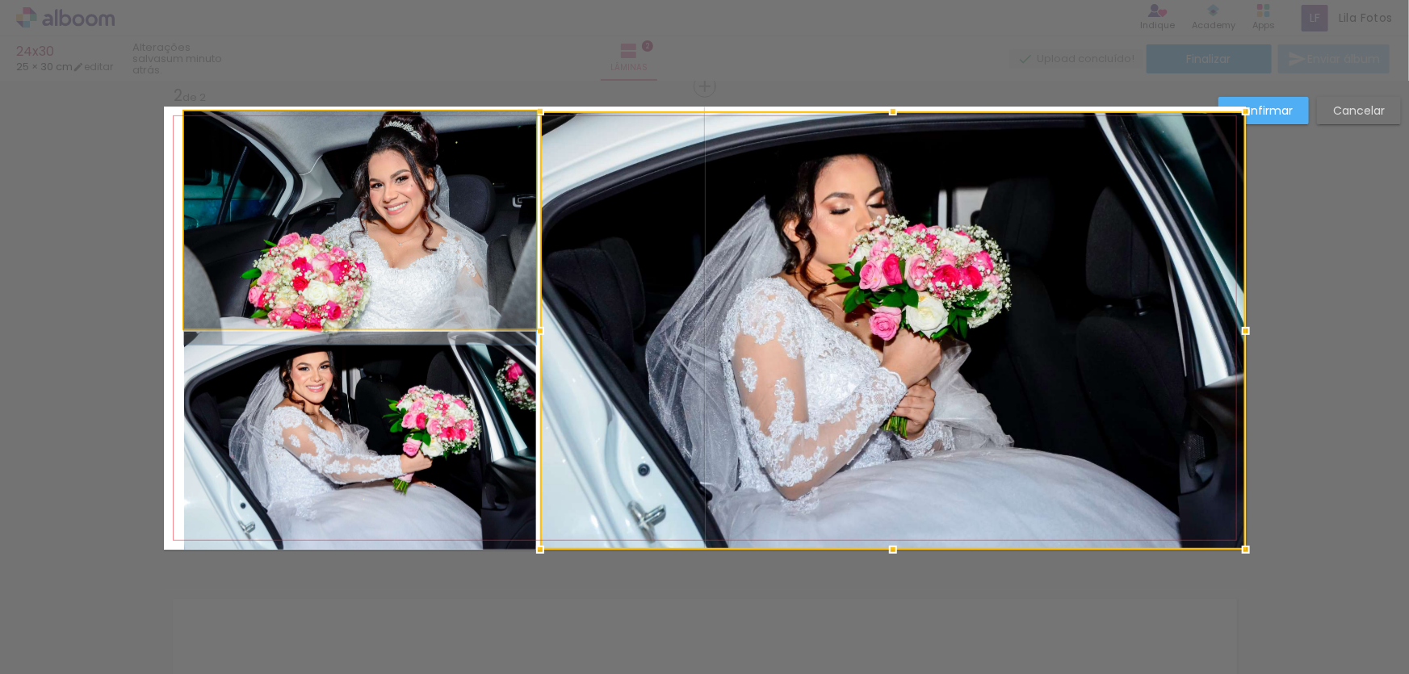
drag, startPoint x: 411, startPoint y: 201, endPoint x: 415, endPoint y: 225, distance: 23.8
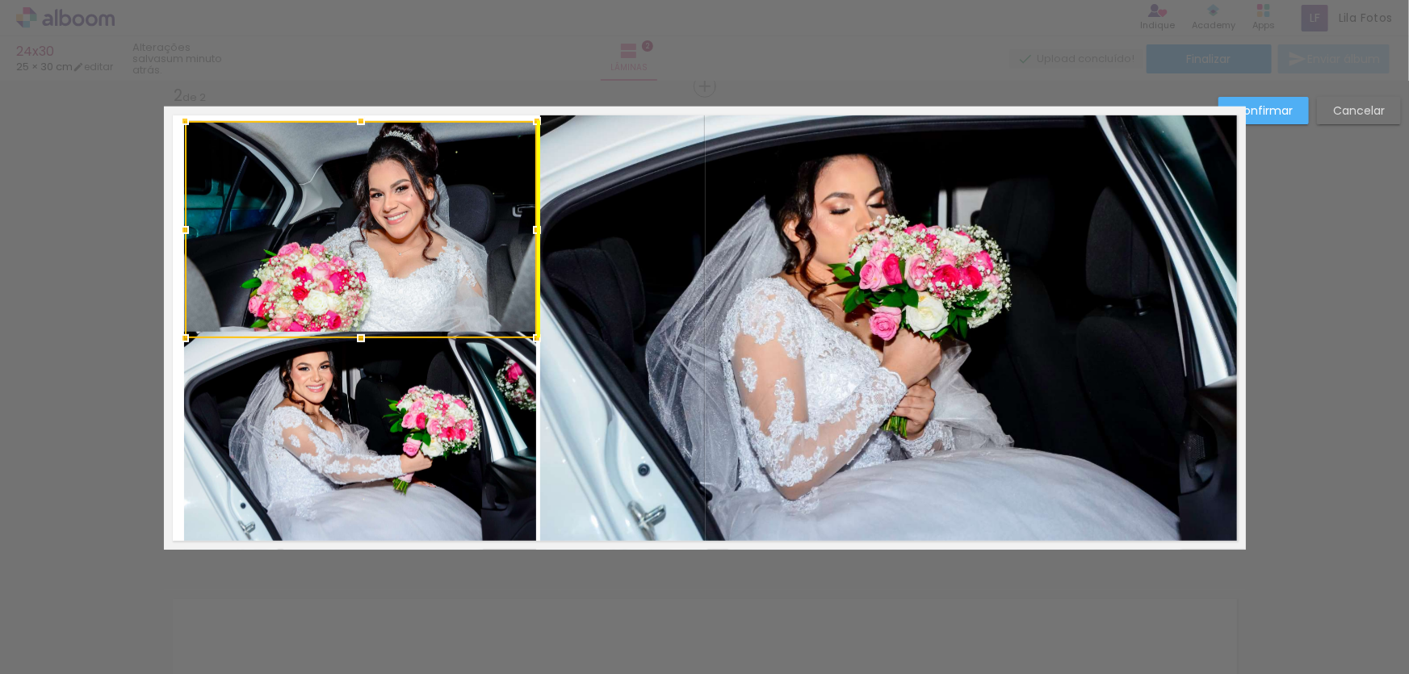
drag, startPoint x: 412, startPoint y: 213, endPoint x: 410, endPoint y: 224, distance: 10.6
click at [410, 224] on div at bounding box center [361, 229] width 352 height 217
click at [0, 0] on slot "Cancelar" at bounding box center [0, 0] width 0 height 0
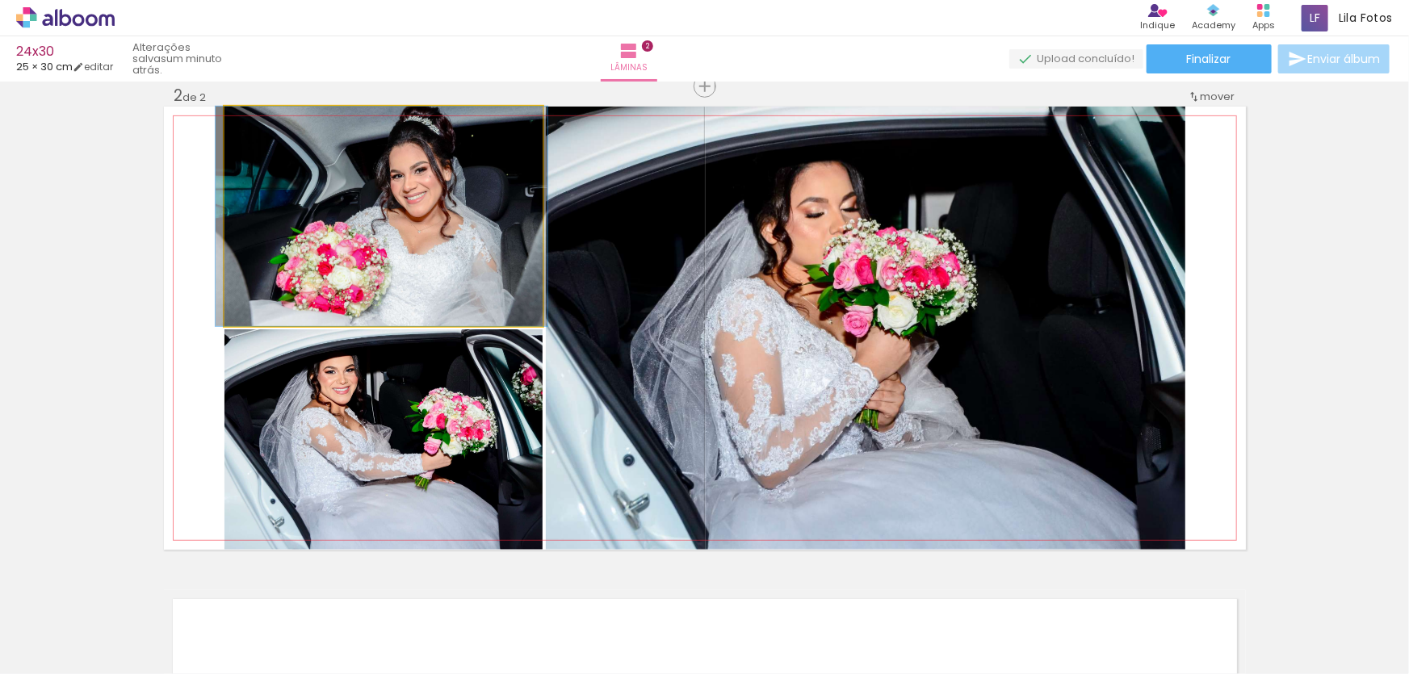
drag, startPoint x: 435, startPoint y: 212, endPoint x: 433, endPoint y: 224, distance: 11.4
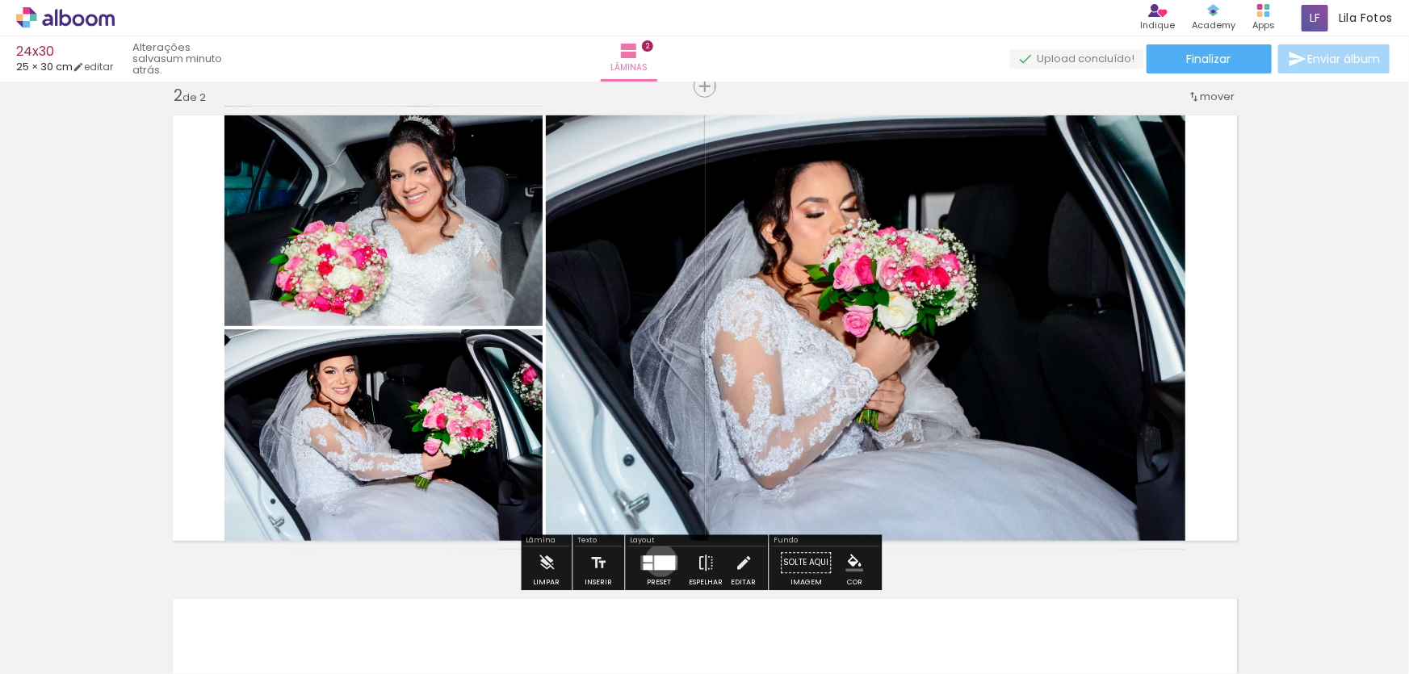
click at [657, 561] on div at bounding box center [664, 564] width 21 height 15
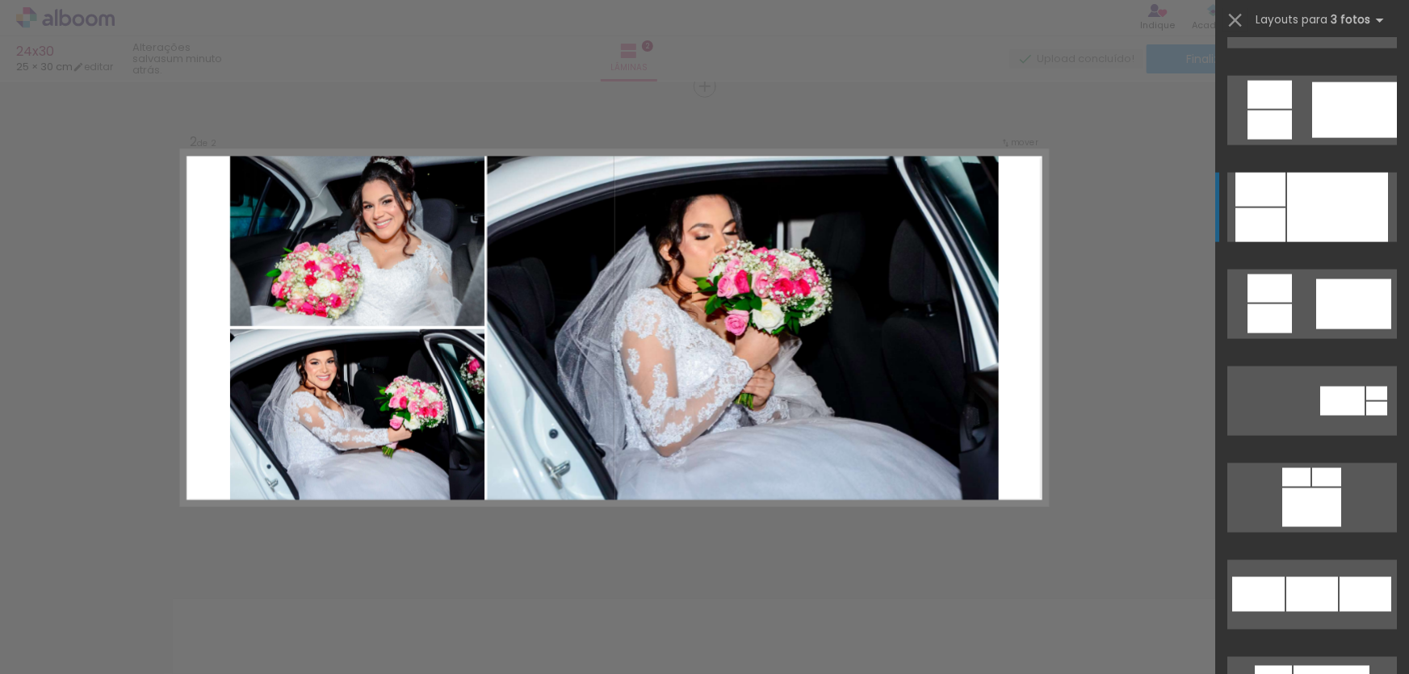
scroll to position [1260, 0]
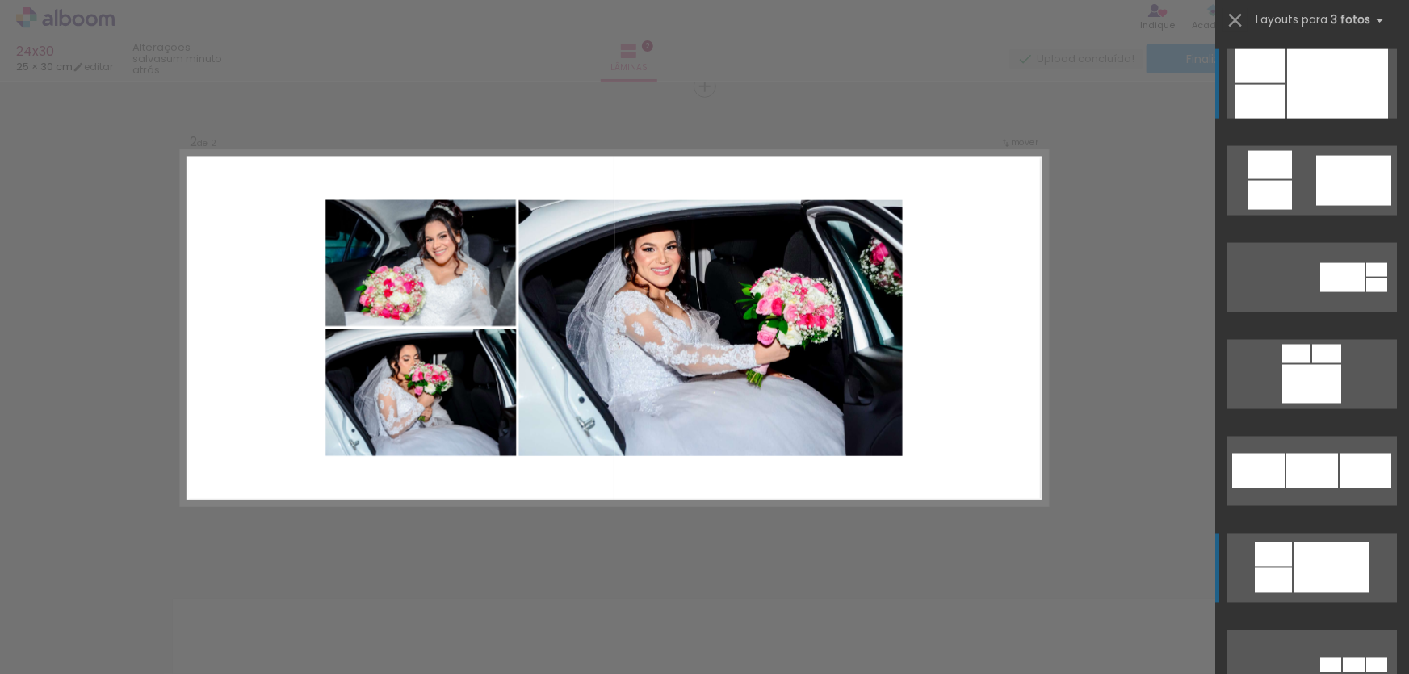
click at [1342, 584] on div at bounding box center [1332, 568] width 76 height 51
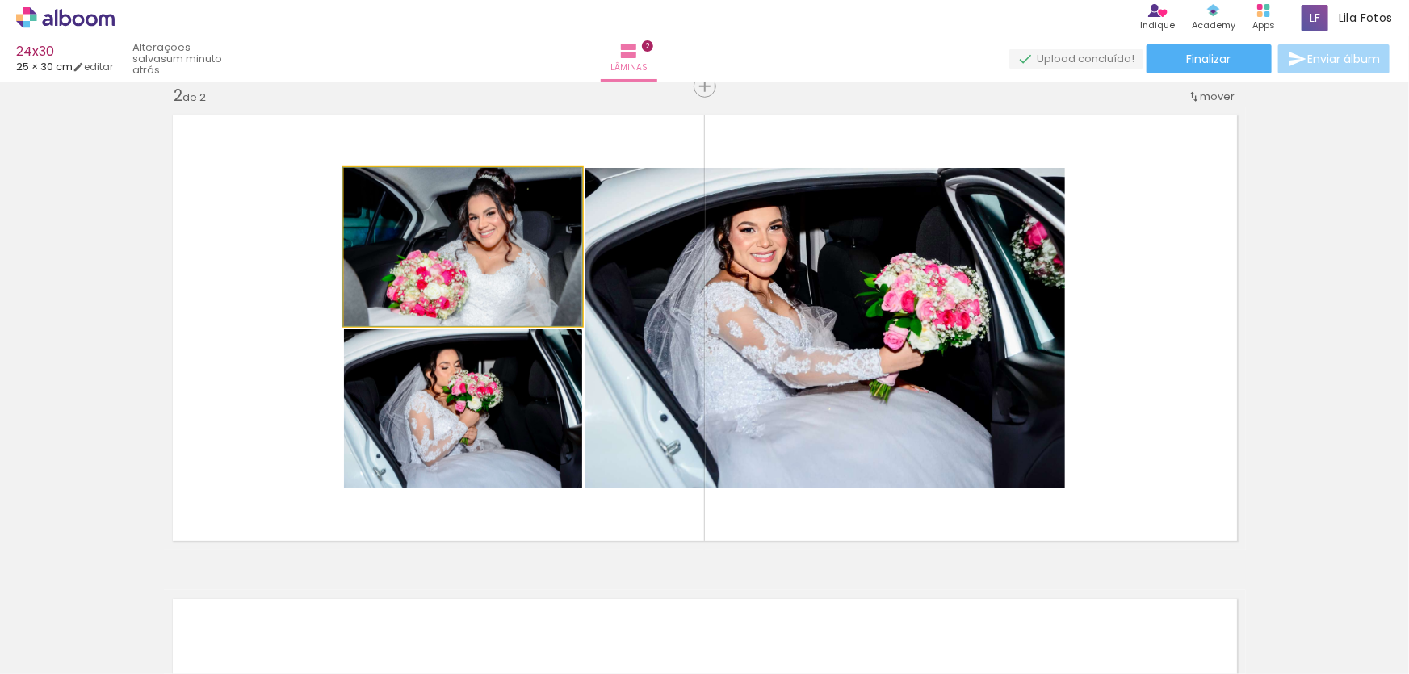
click at [472, 229] on quentale-photo at bounding box center [463, 247] width 238 height 158
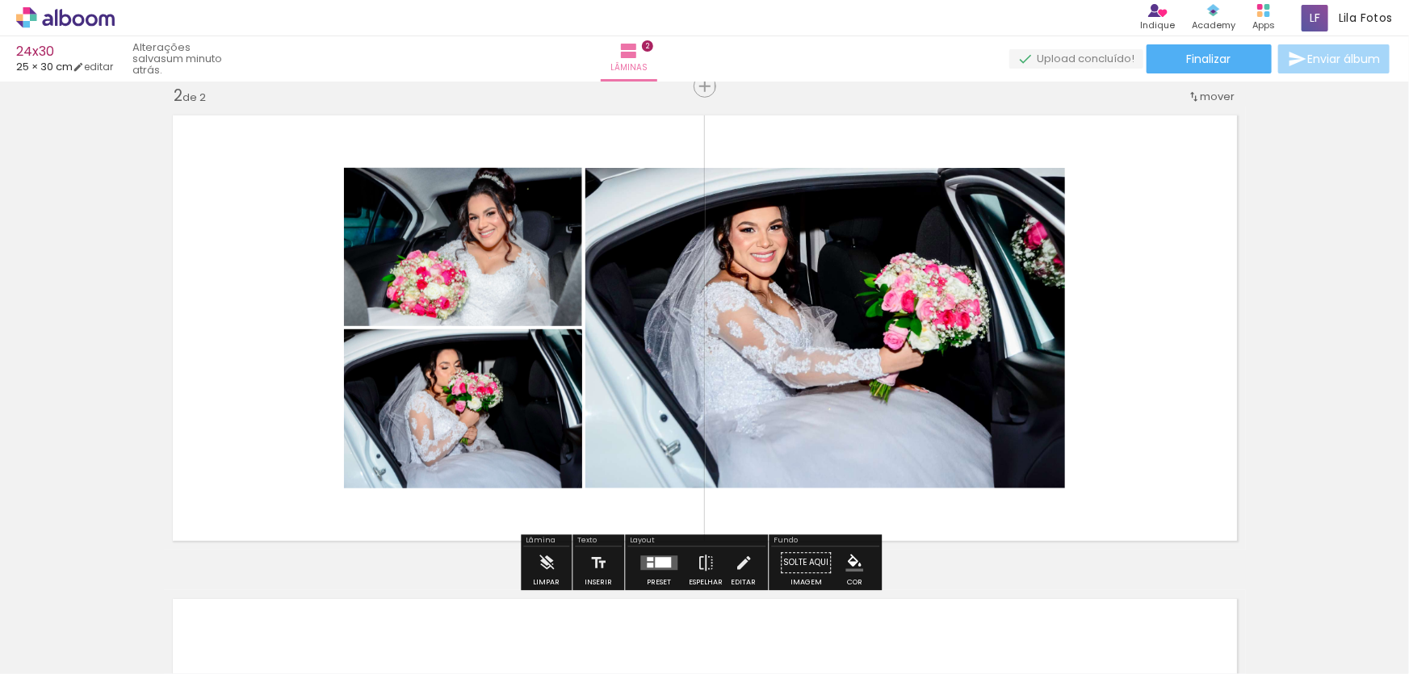
click at [771, 312] on quentale-photo at bounding box center [826, 328] width 480 height 321
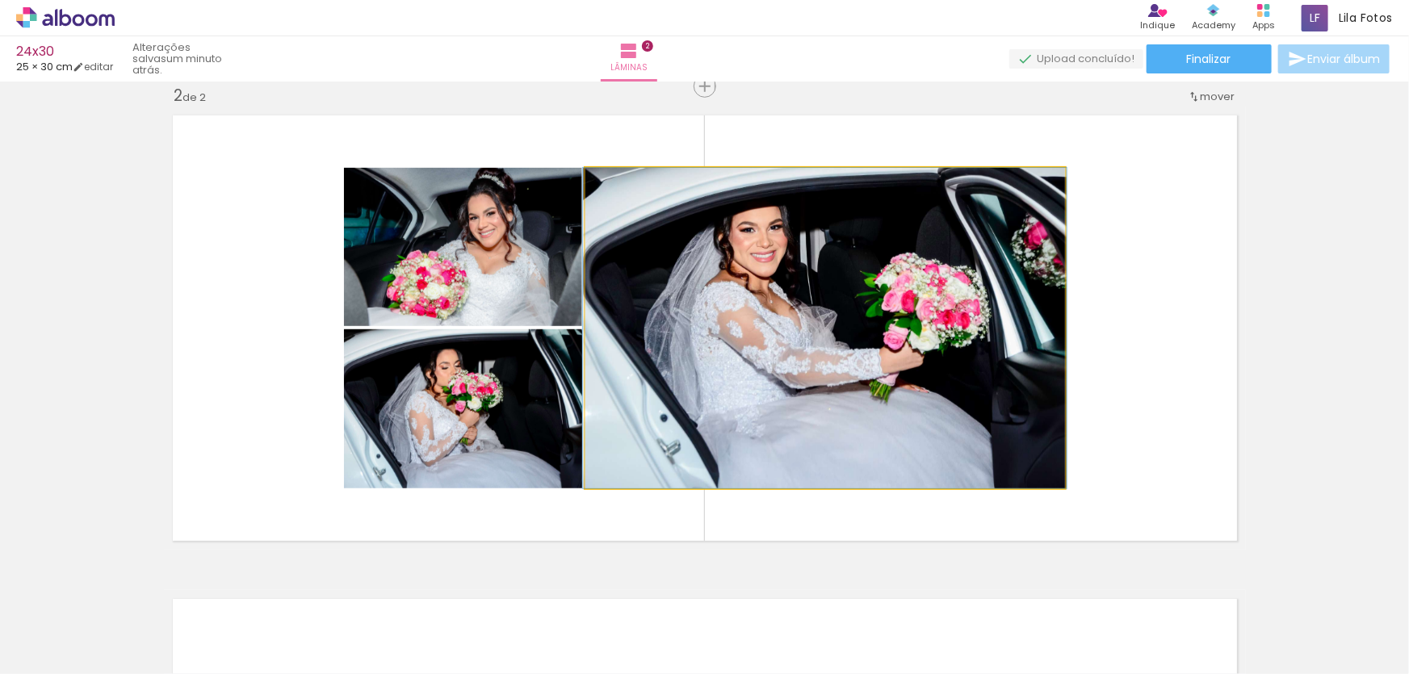
click at [771, 312] on quentale-photo at bounding box center [826, 328] width 480 height 321
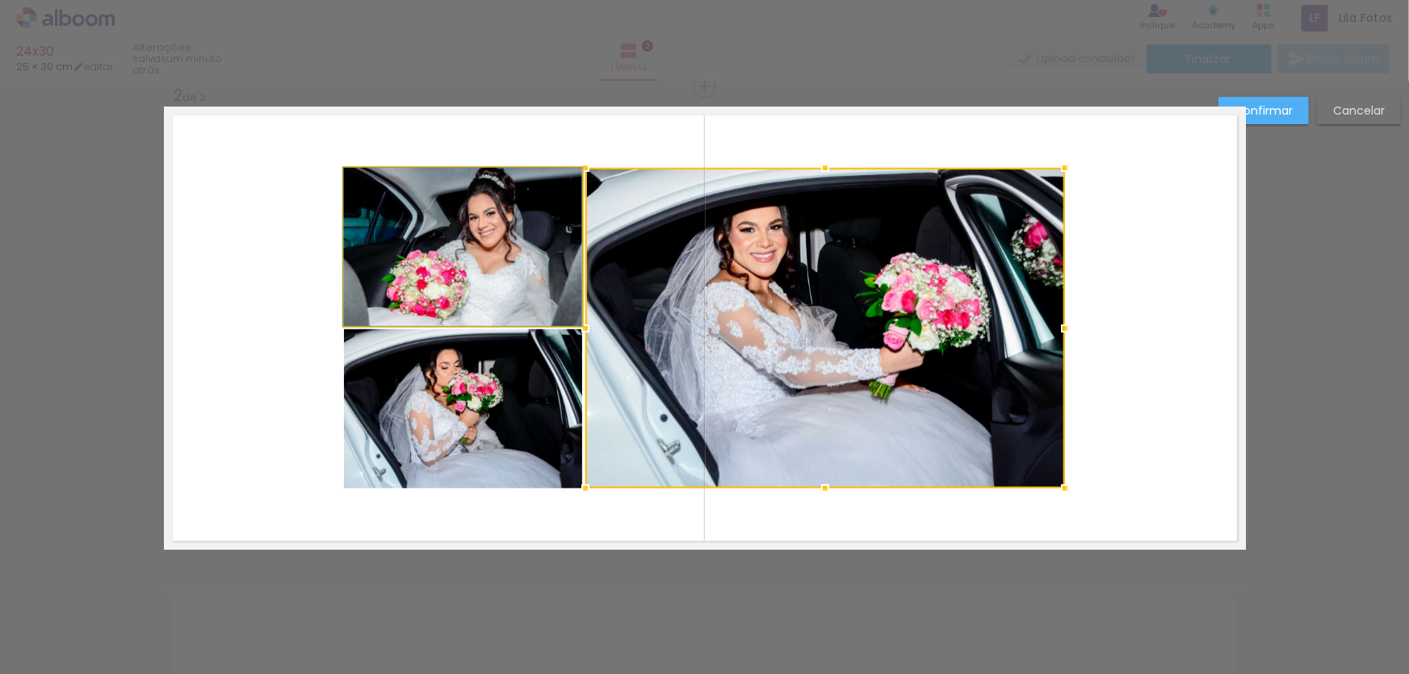
click at [504, 241] on quentale-photo at bounding box center [463, 247] width 238 height 158
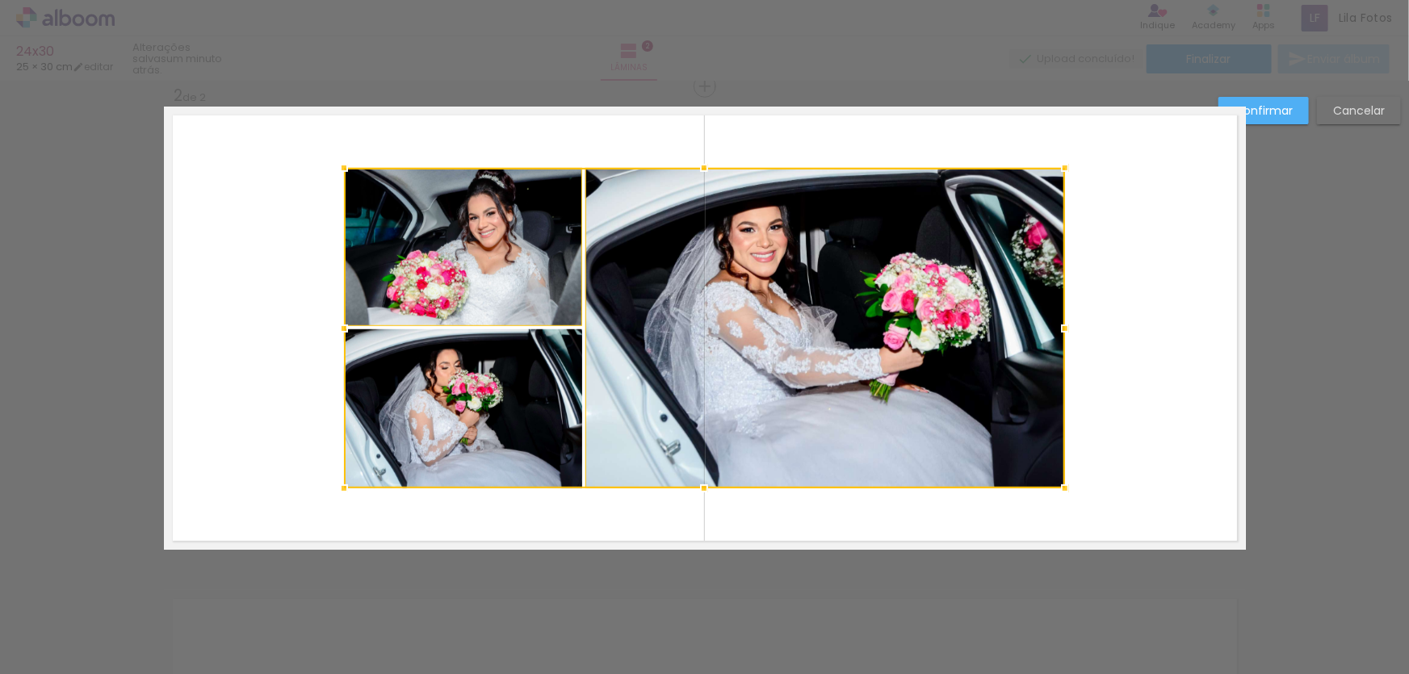
click at [510, 389] on div at bounding box center [704, 328] width 721 height 321
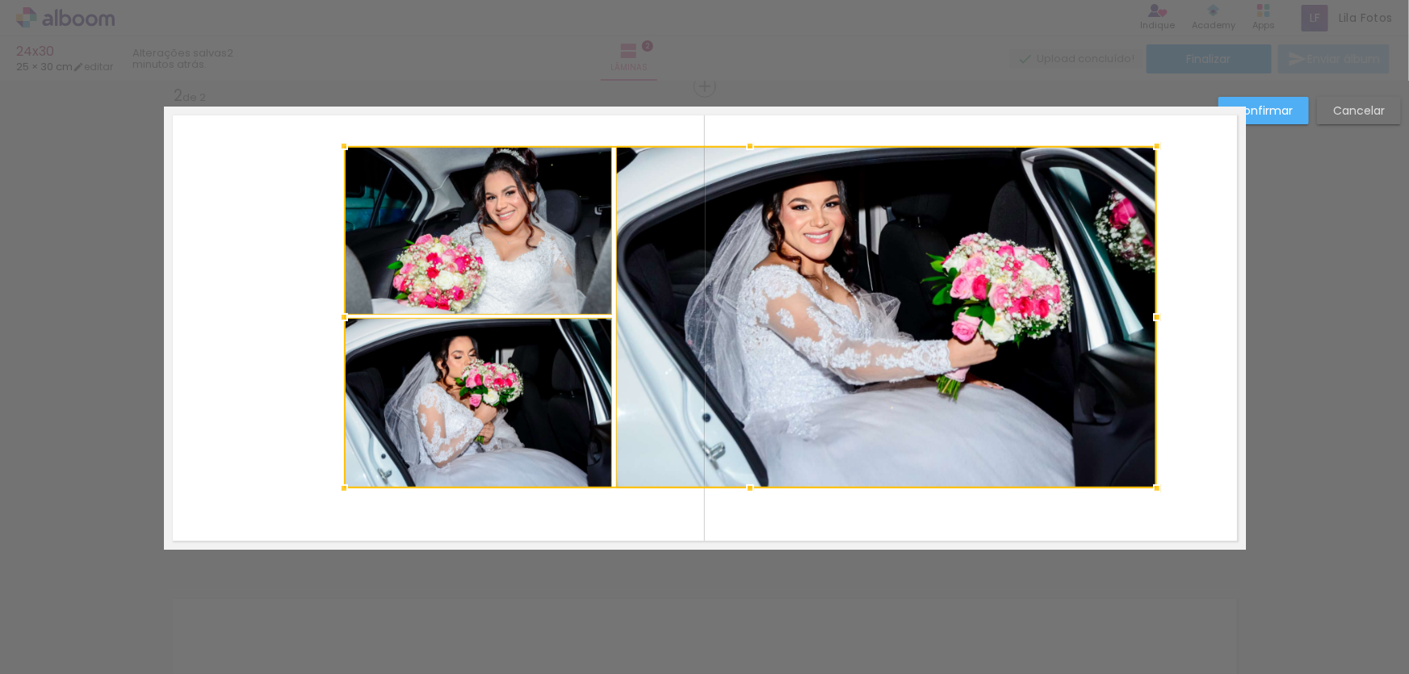
drag, startPoint x: 1057, startPoint y: 169, endPoint x: 1151, endPoint y: 146, distance: 96.4
click at [1151, 146] on div at bounding box center [1157, 146] width 32 height 32
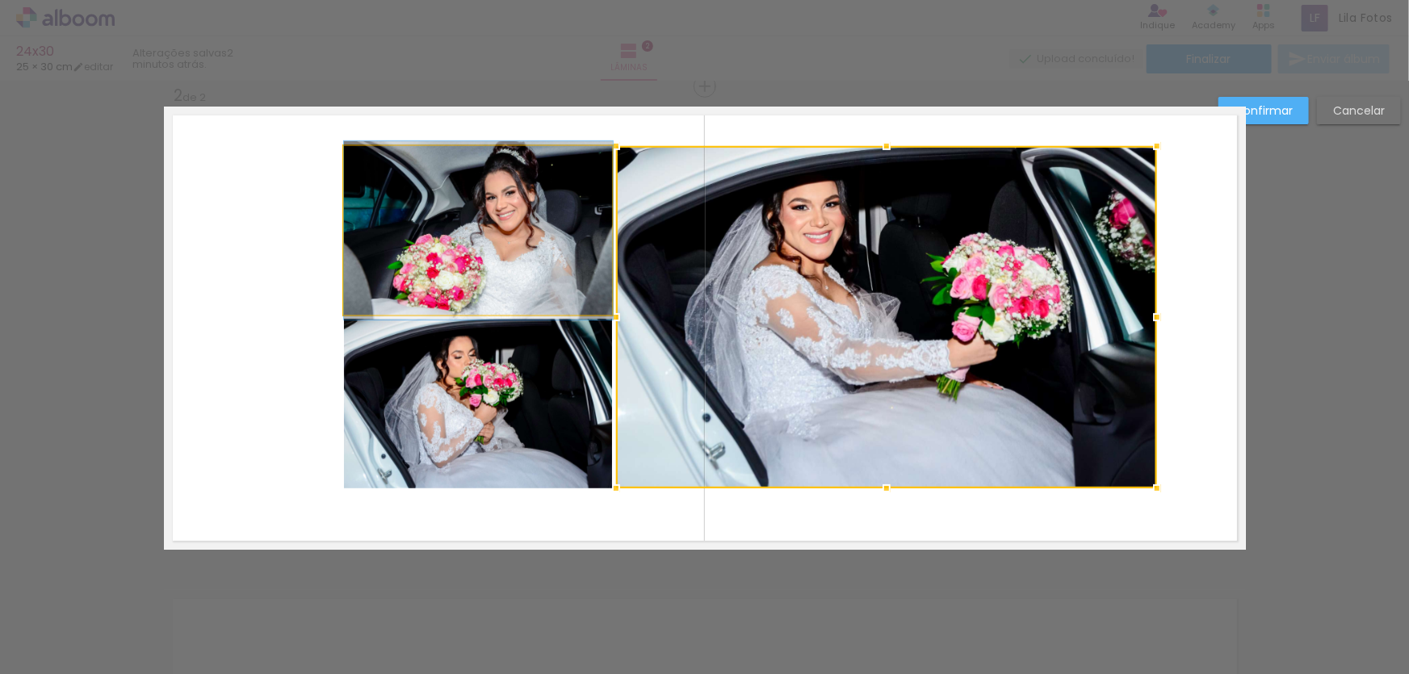
click at [539, 220] on quentale-photo at bounding box center [478, 230] width 269 height 169
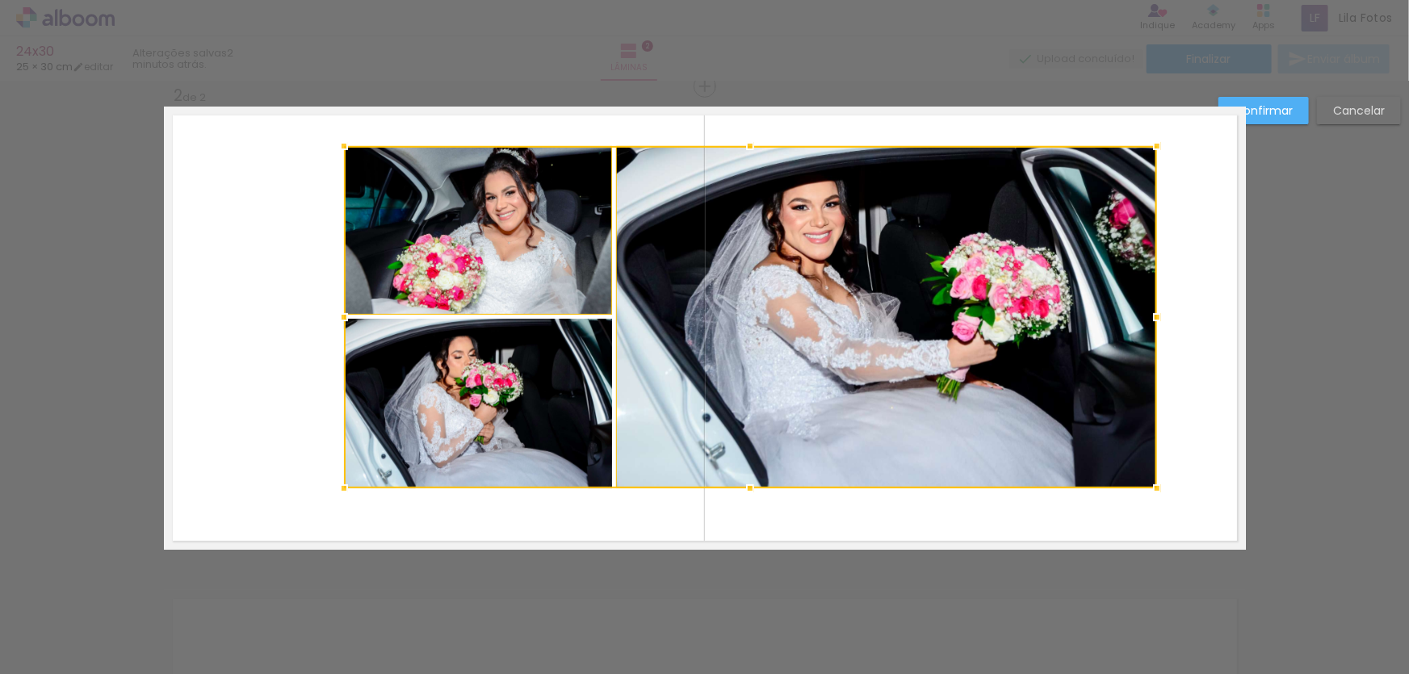
click at [521, 373] on div at bounding box center [750, 317] width 813 height 342
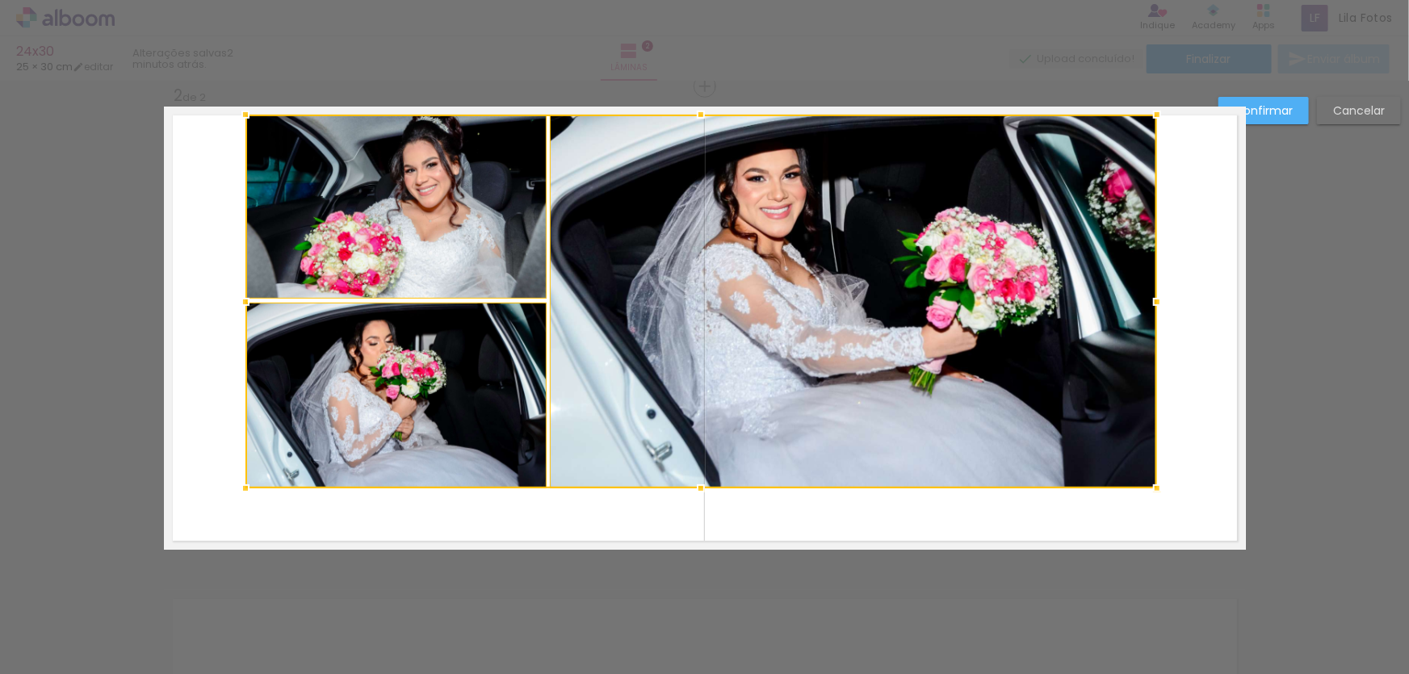
drag, startPoint x: 342, startPoint y: 149, endPoint x: 243, endPoint y: 118, distance: 103.5
click at [243, 118] on div at bounding box center [245, 115] width 32 height 32
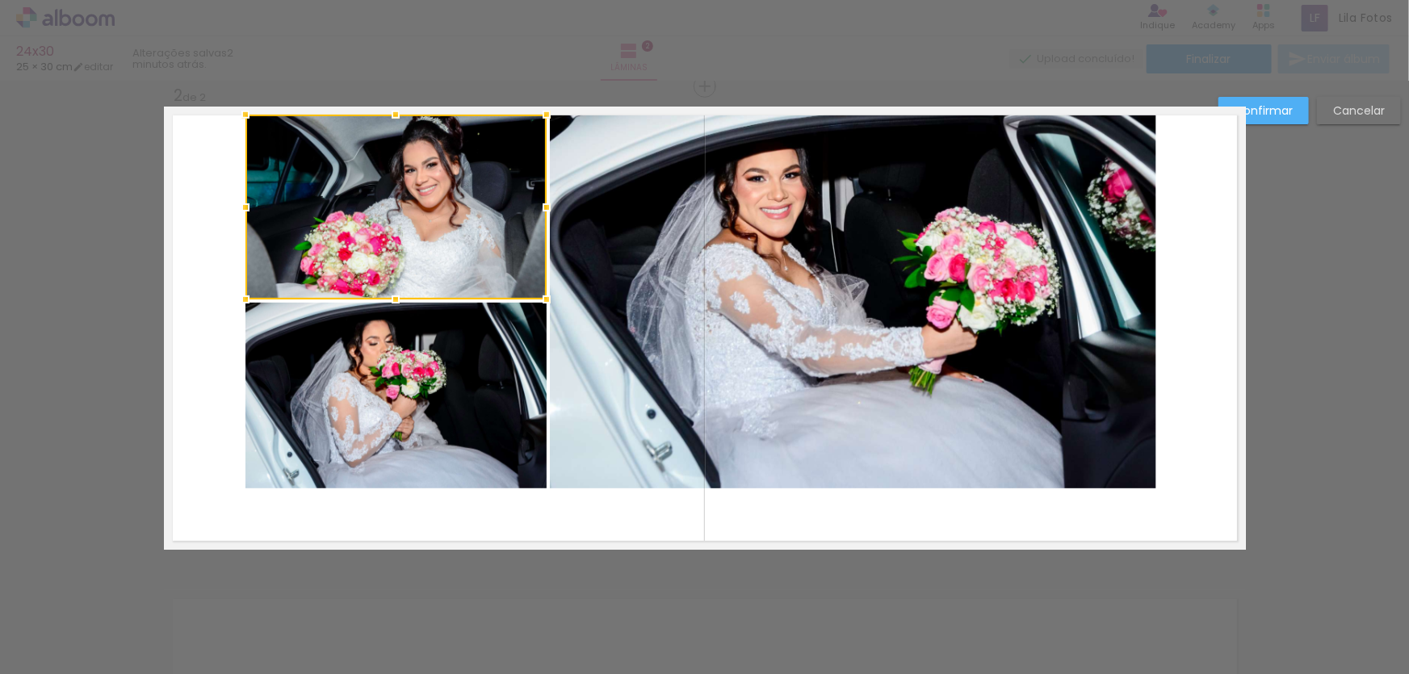
click at [439, 208] on div at bounding box center [396, 207] width 301 height 185
click at [447, 372] on quentale-photo at bounding box center [396, 396] width 301 height 186
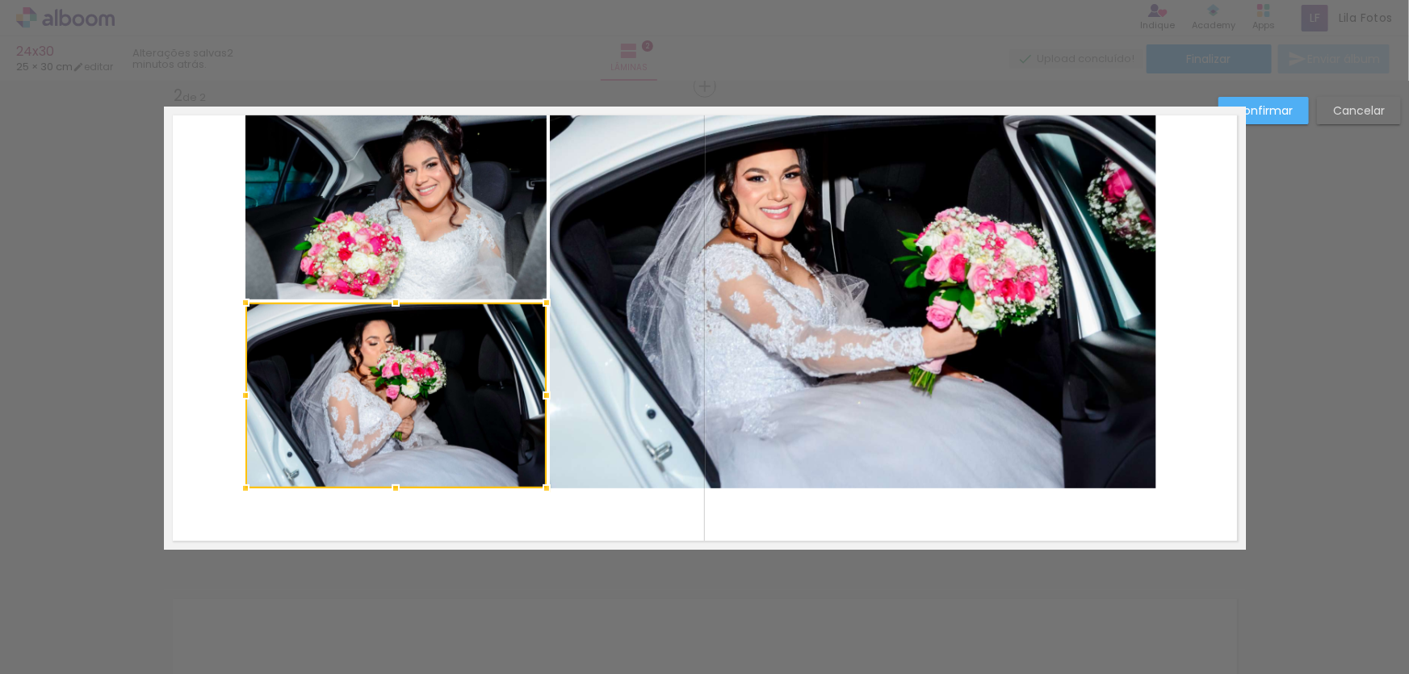
click at [450, 372] on div at bounding box center [396, 396] width 301 height 186
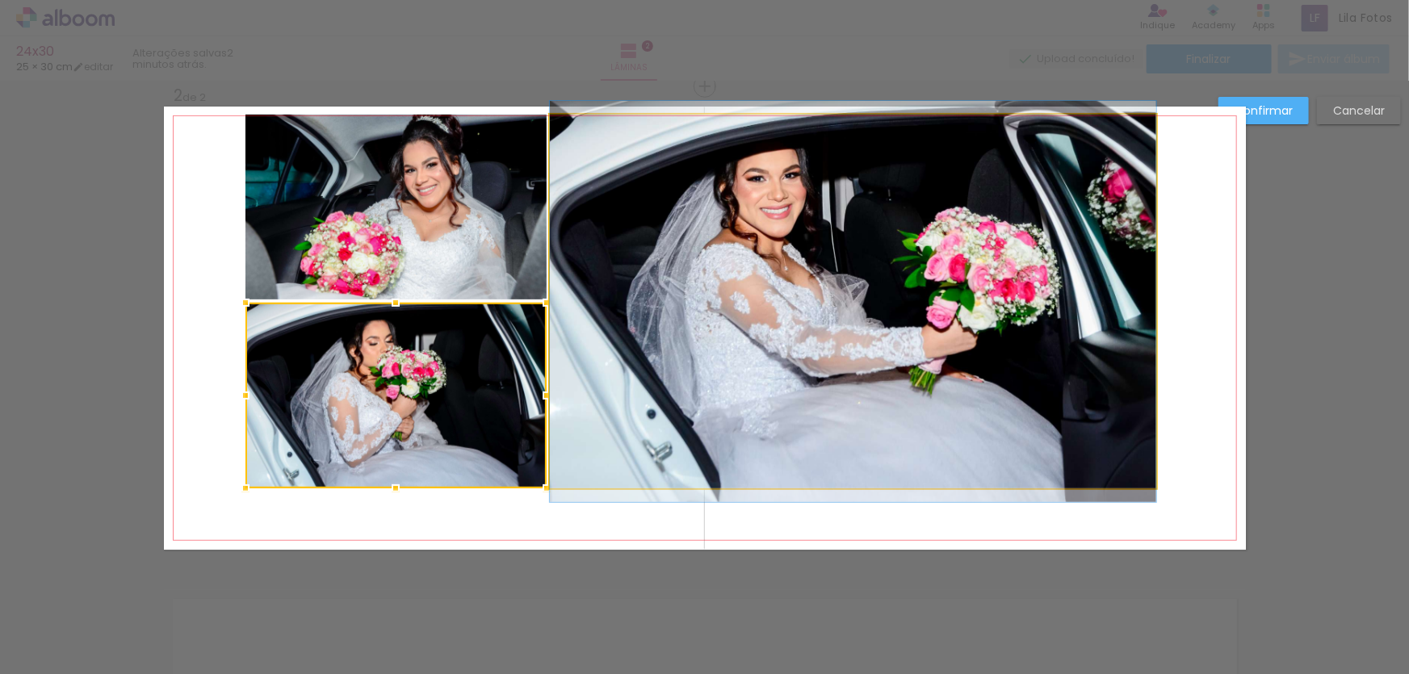
click at [826, 310] on quentale-photo at bounding box center [853, 302] width 607 height 374
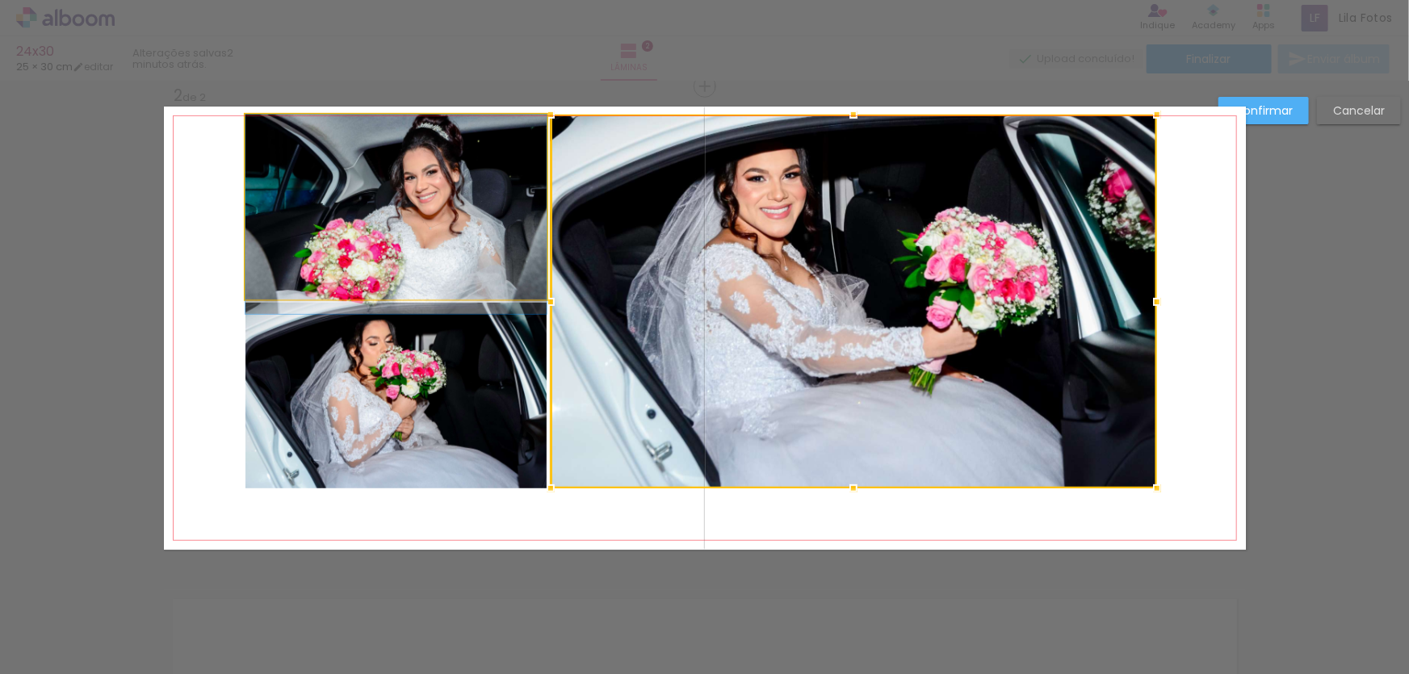
drag, startPoint x: 439, startPoint y: 225, endPoint x: 442, endPoint y: 234, distance: 10.0
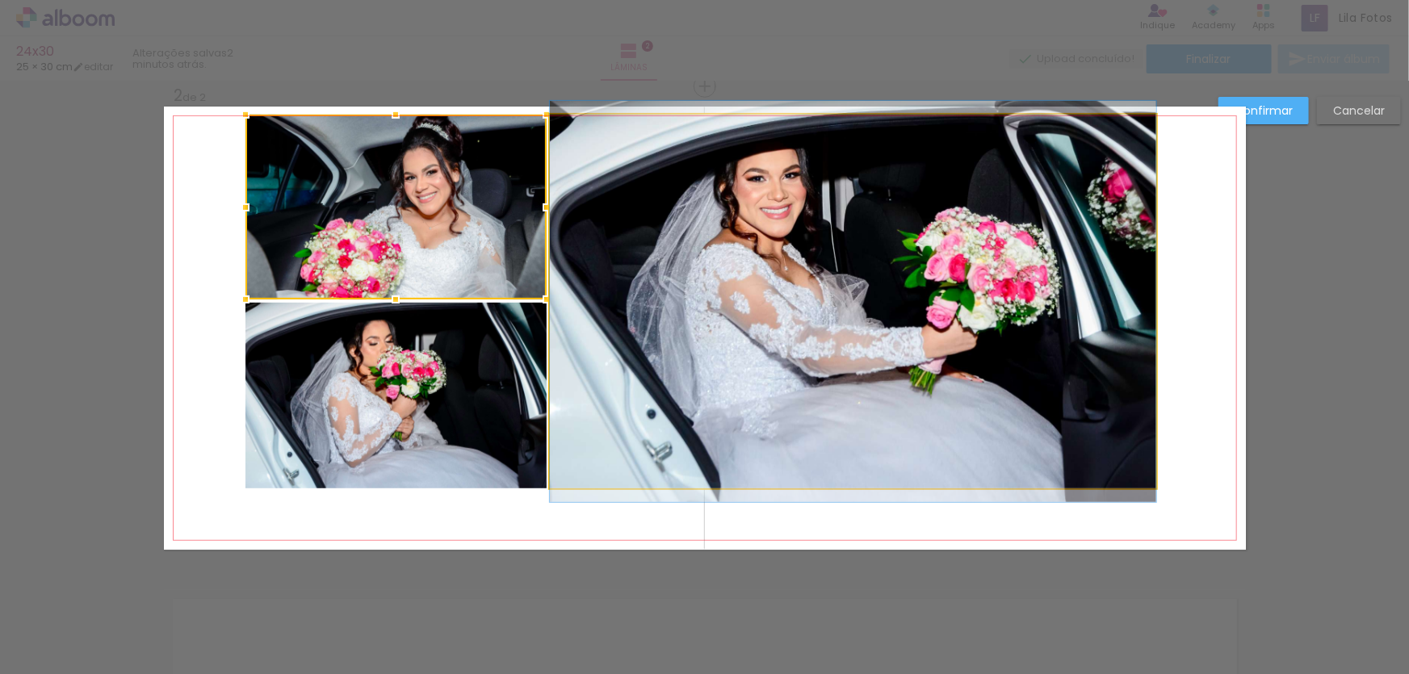
click at [620, 288] on quentale-photo at bounding box center [853, 302] width 607 height 374
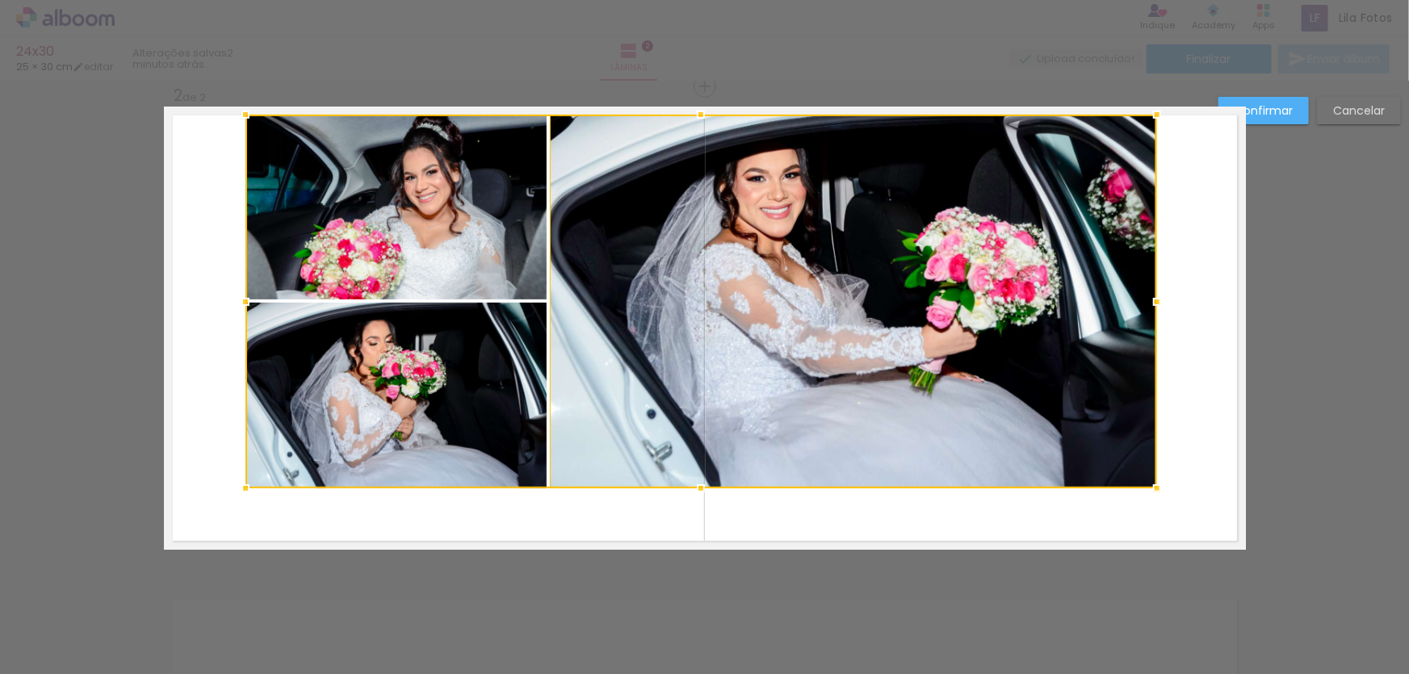
click at [461, 364] on div at bounding box center [702, 302] width 912 height 374
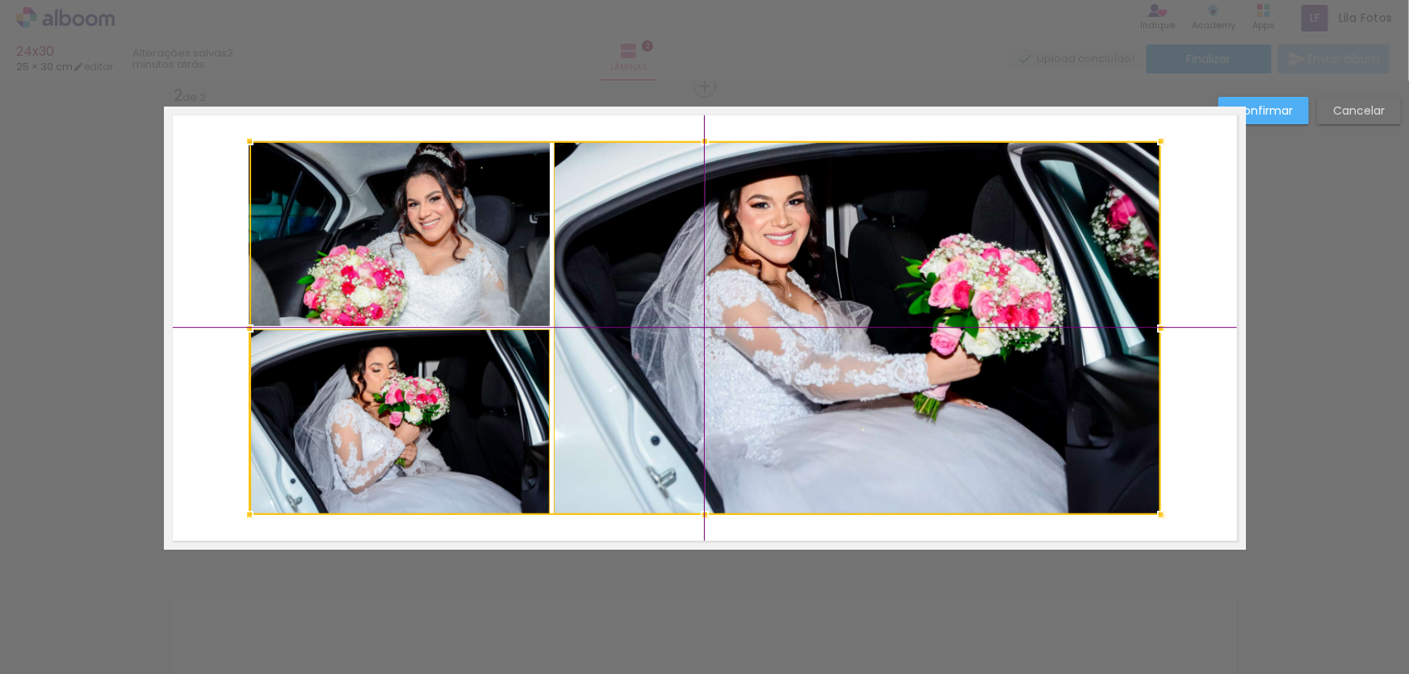
drag, startPoint x: 497, startPoint y: 277, endPoint x: 492, endPoint y: 297, distance: 20.8
click at [492, 297] on div at bounding box center [706, 328] width 912 height 374
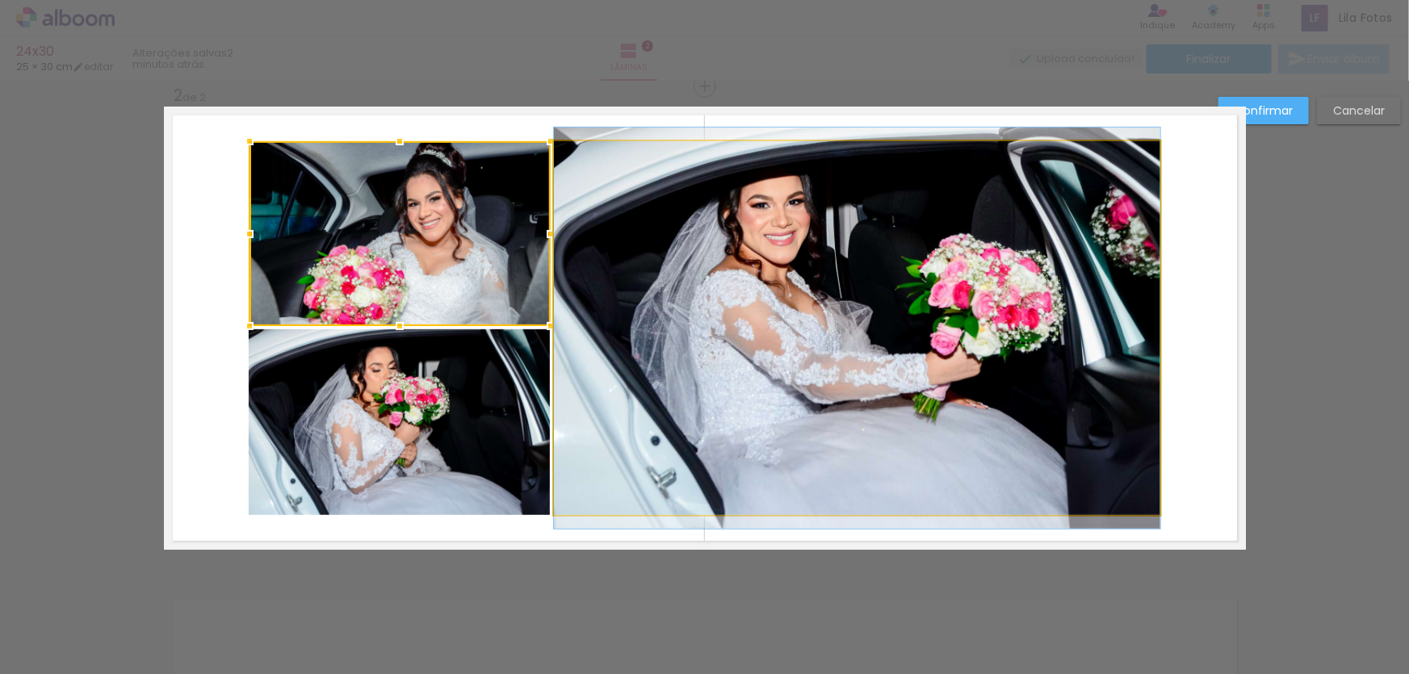
click at [786, 275] on quentale-photo at bounding box center [857, 328] width 607 height 374
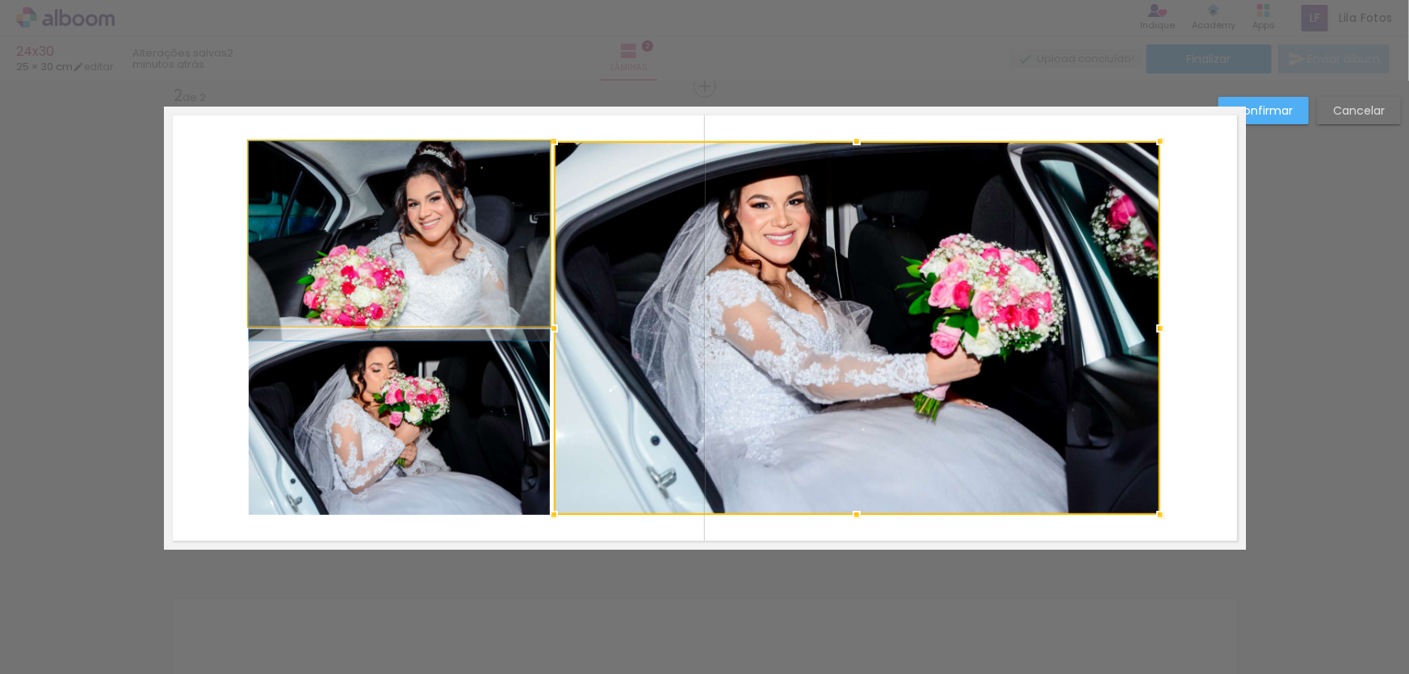
click at [437, 202] on quentale-photo at bounding box center [399, 233] width 301 height 185
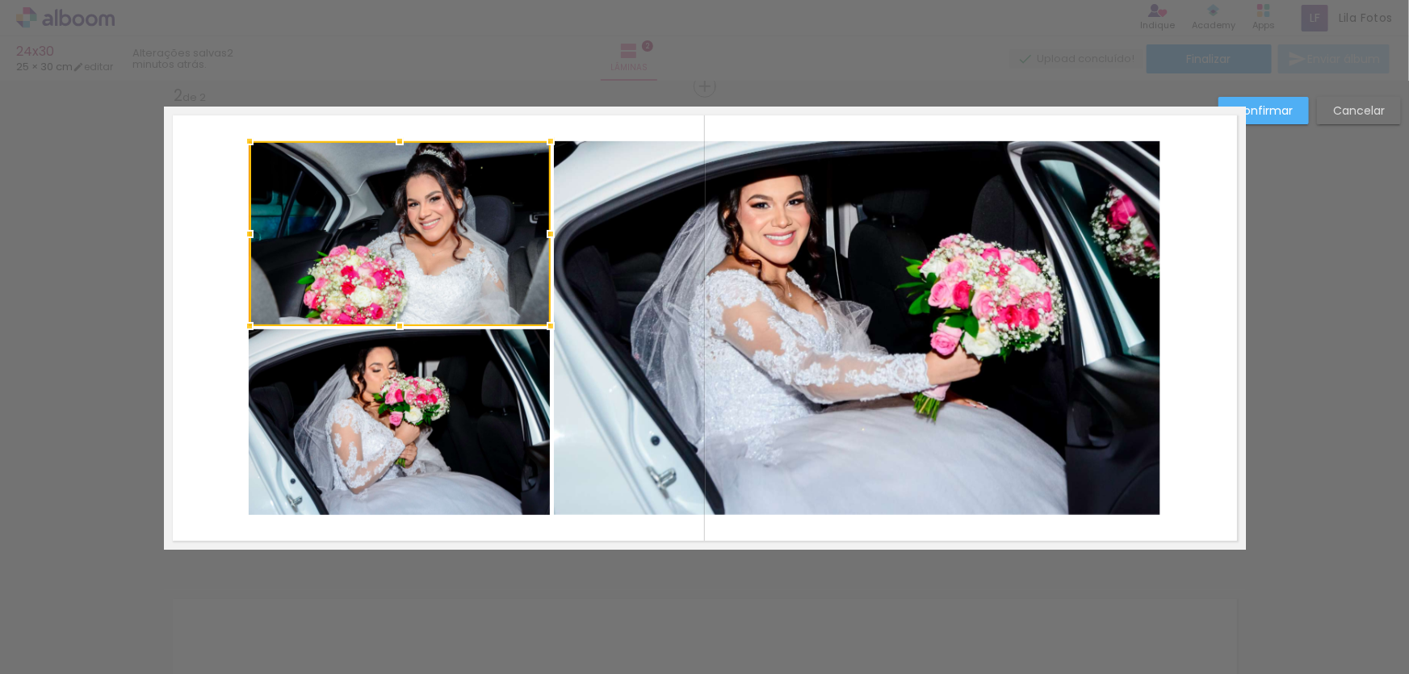
click at [437, 202] on div at bounding box center [400, 233] width 301 height 185
click at [689, 290] on quentale-photo at bounding box center [857, 328] width 607 height 374
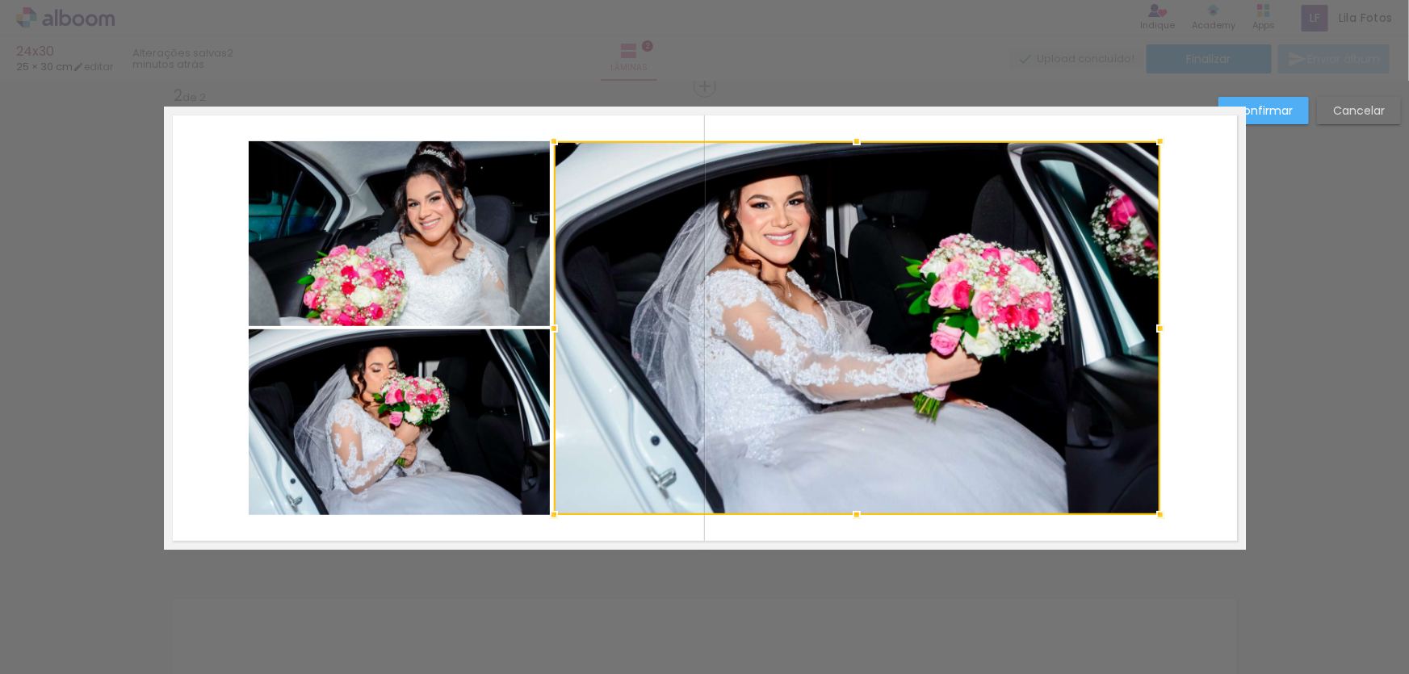
click at [444, 221] on quentale-photo at bounding box center [399, 233] width 301 height 185
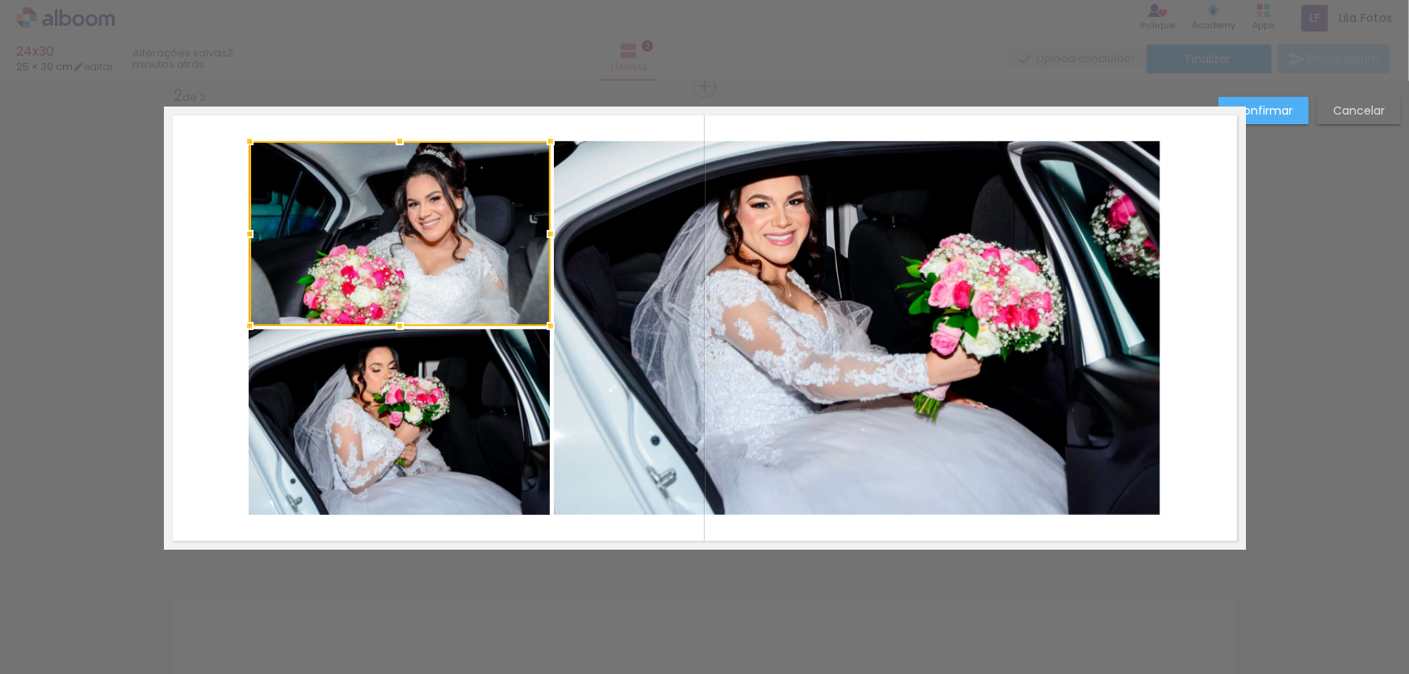
click at [444, 221] on div at bounding box center [400, 233] width 301 height 185
click at [464, 357] on quentale-photo at bounding box center [399, 423] width 301 height 186
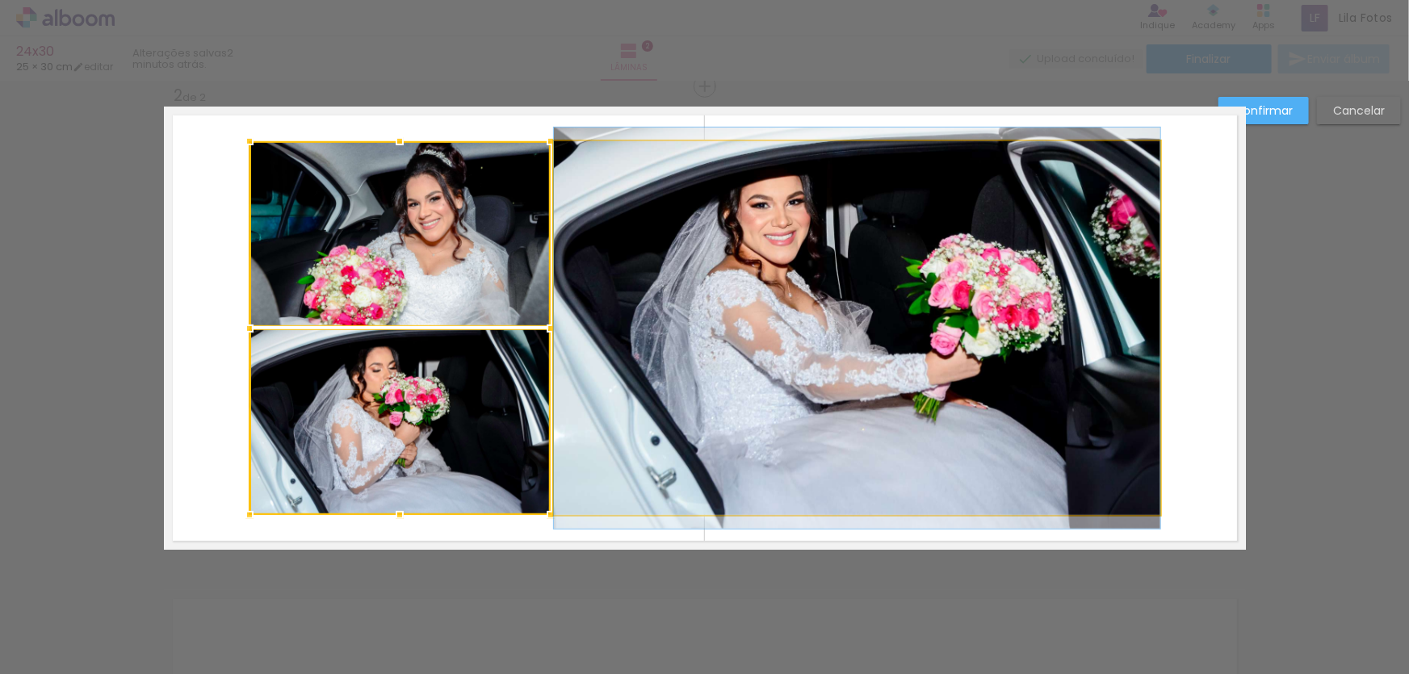
click at [731, 324] on quentale-photo at bounding box center [857, 328] width 607 height 374
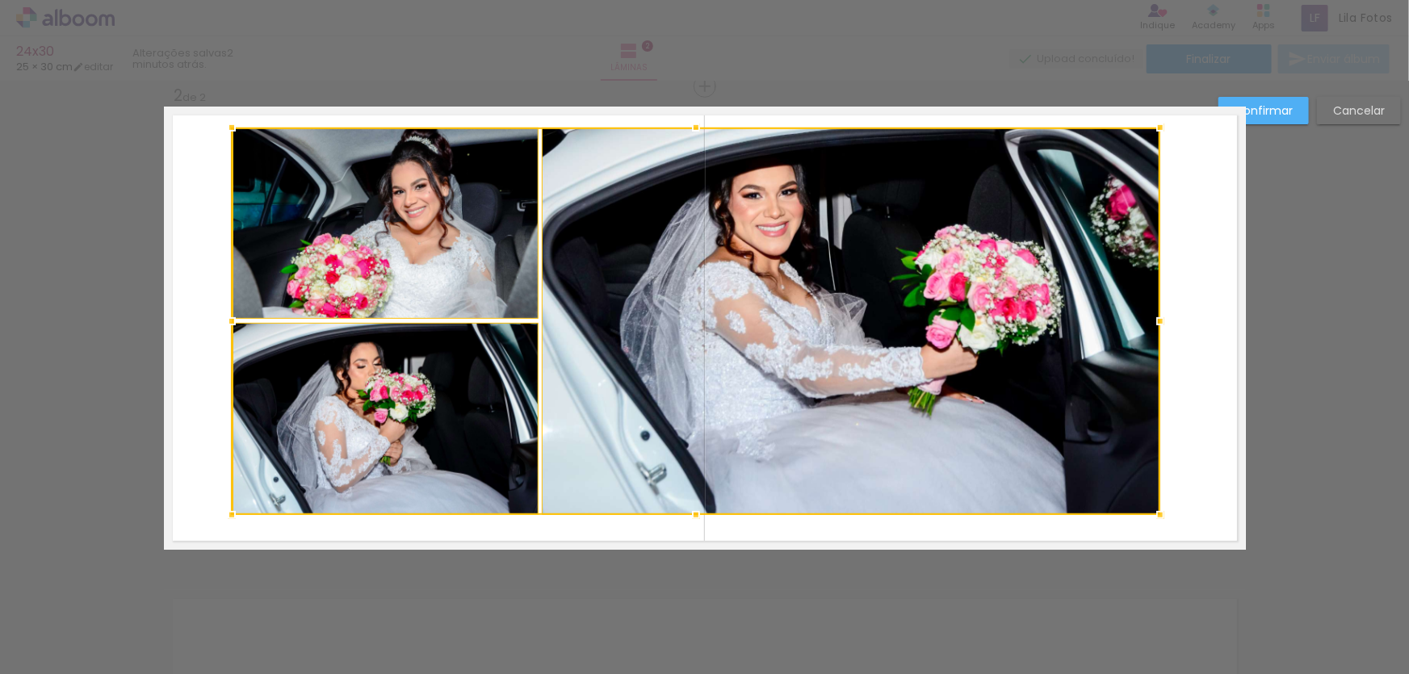
drag, startPoint x: 243, startPoint y: 137, endPoint x: 234, endPoint y: 130, distance: 11.5
click at [234, 130] on div at bounding box center [232, 127] width 32 height 32
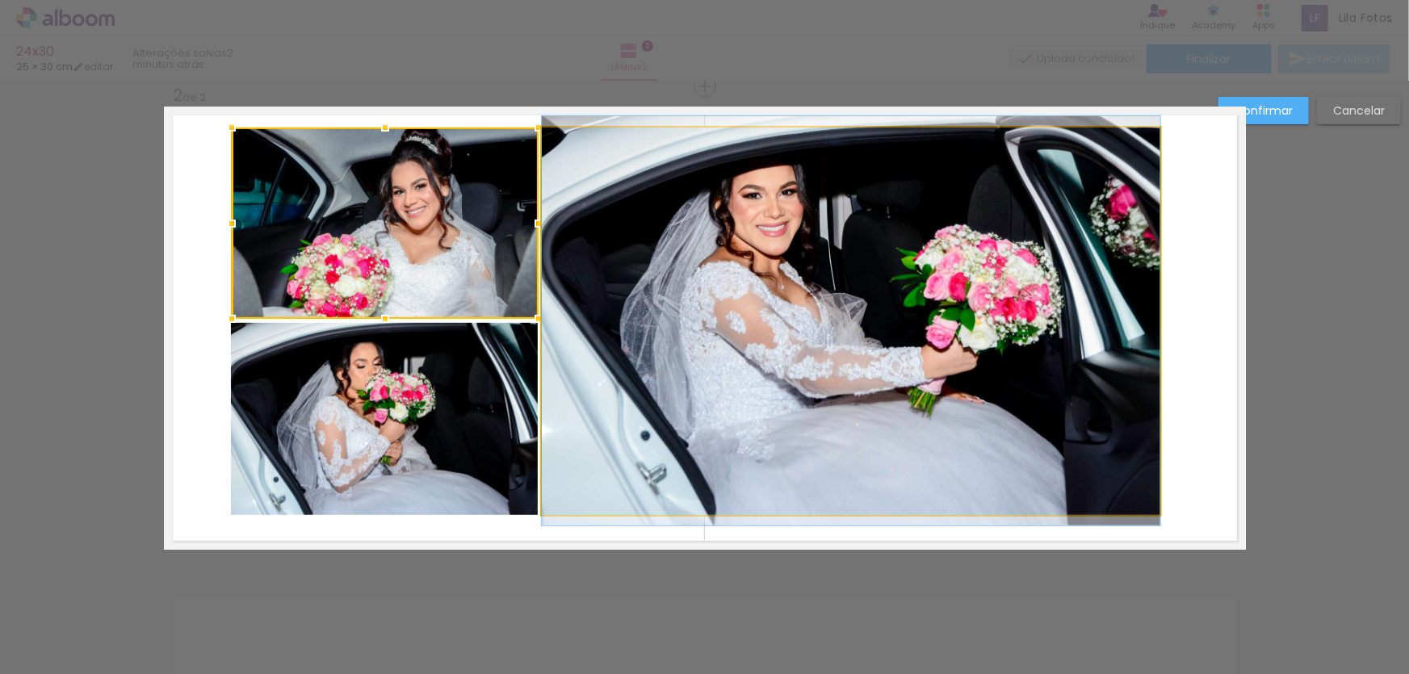
click at [609, 269] on quentale-photo at bounding box center [851, 322] width 619 height 388
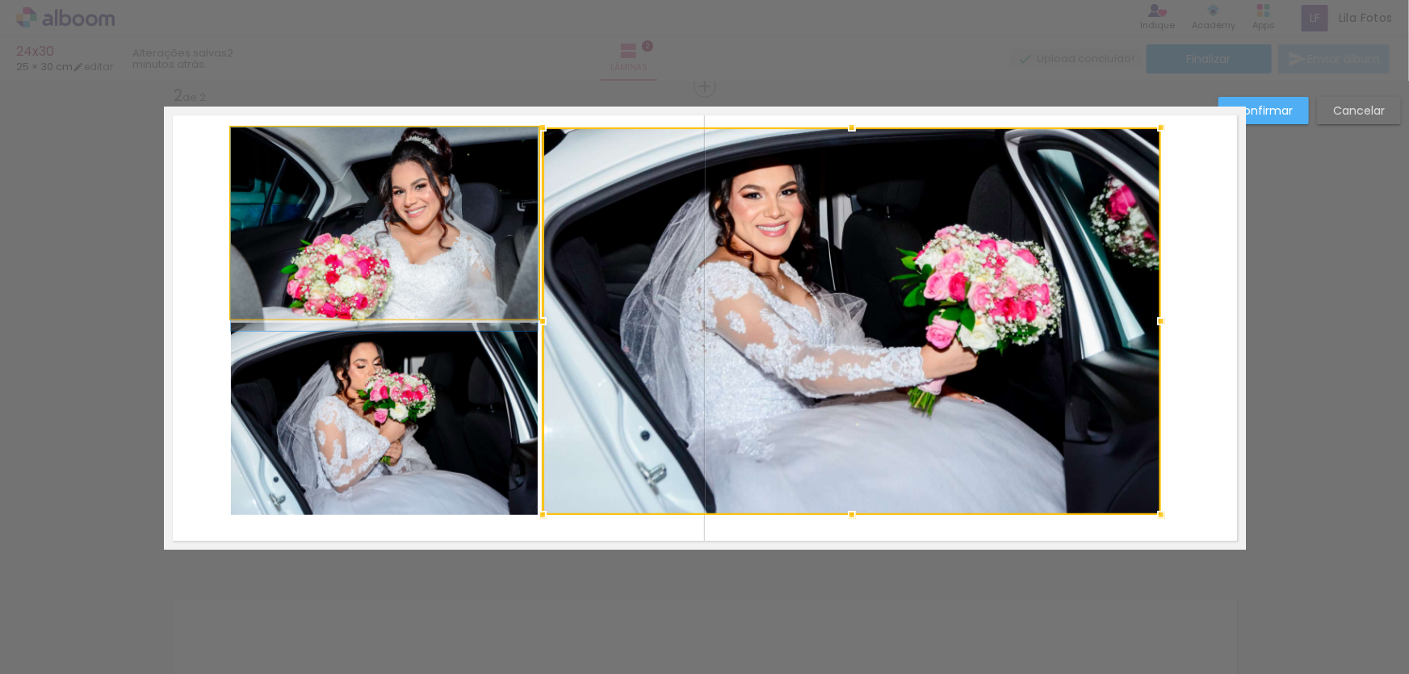
click at [446, 223] on quentale-photo at bounding box center [384, 223] width 307 height 191
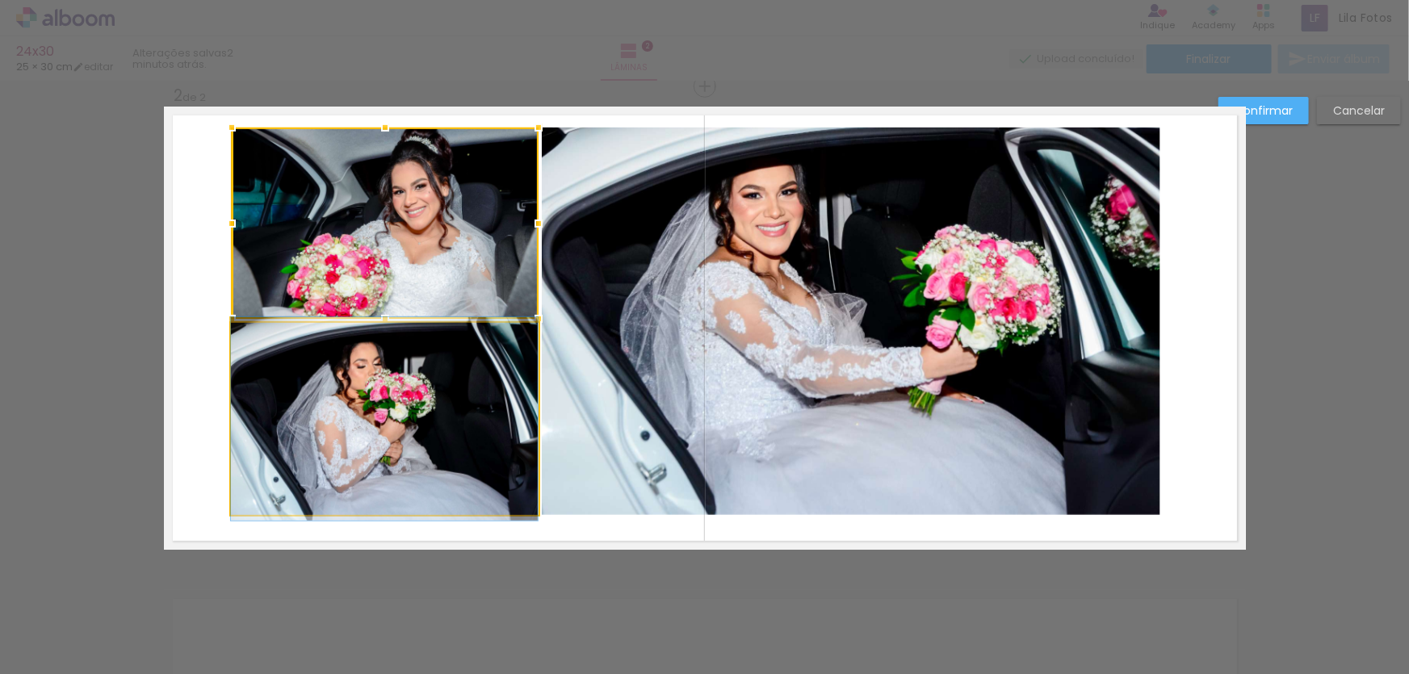
click at [416, 382] on quentale-photo at bounding box center [384, 419] width 307 height 192
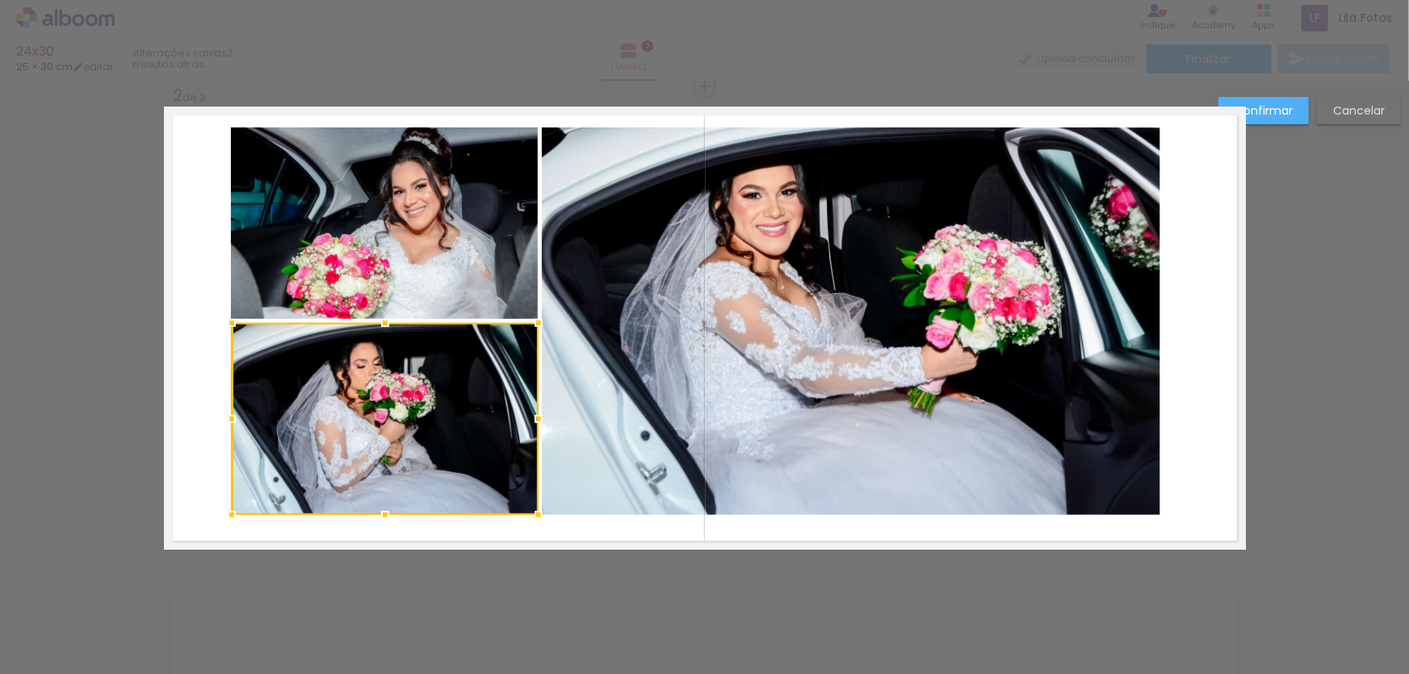
click at [359, 229] on quentale-photo at bounding box center [384, 223] width 307 height 191
click at [687, 366] on quentale-photo at bounding box center [851, 322] width 619 height 388
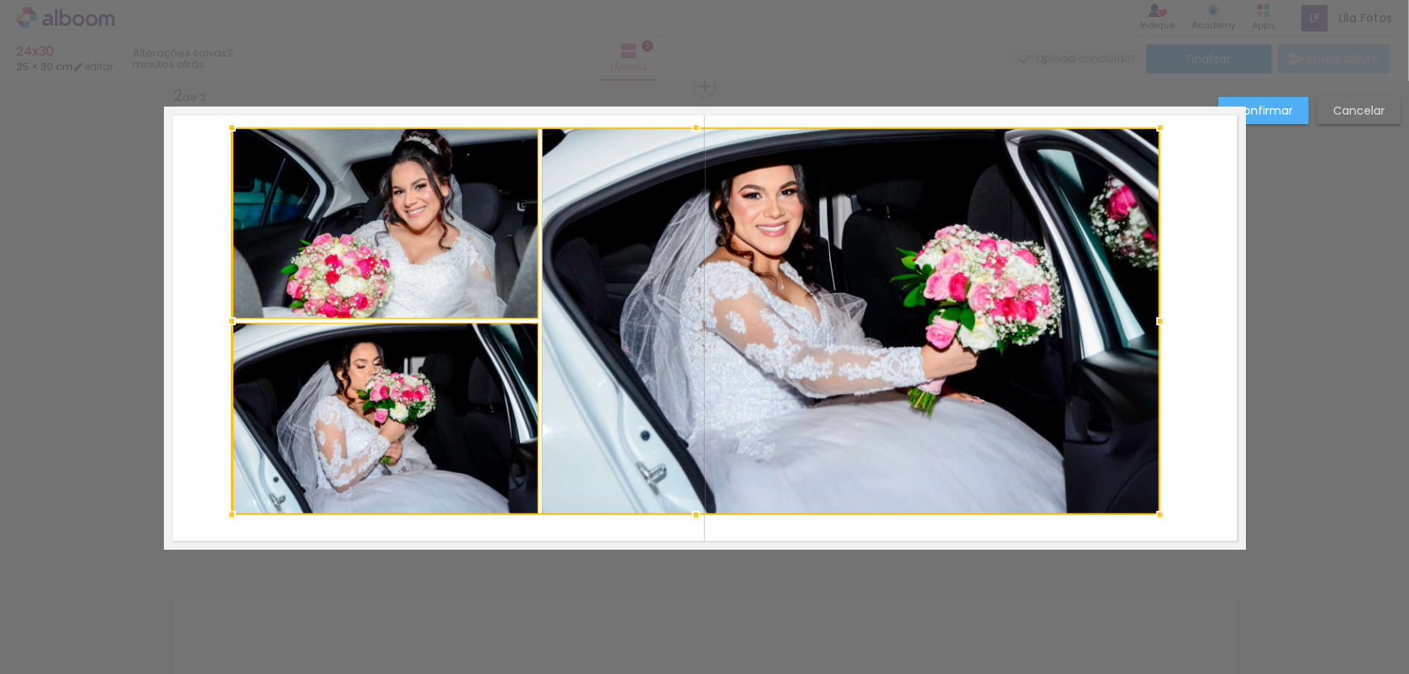
click at [495, 430] on div at bounding box center [696, 322] width 929 height 388
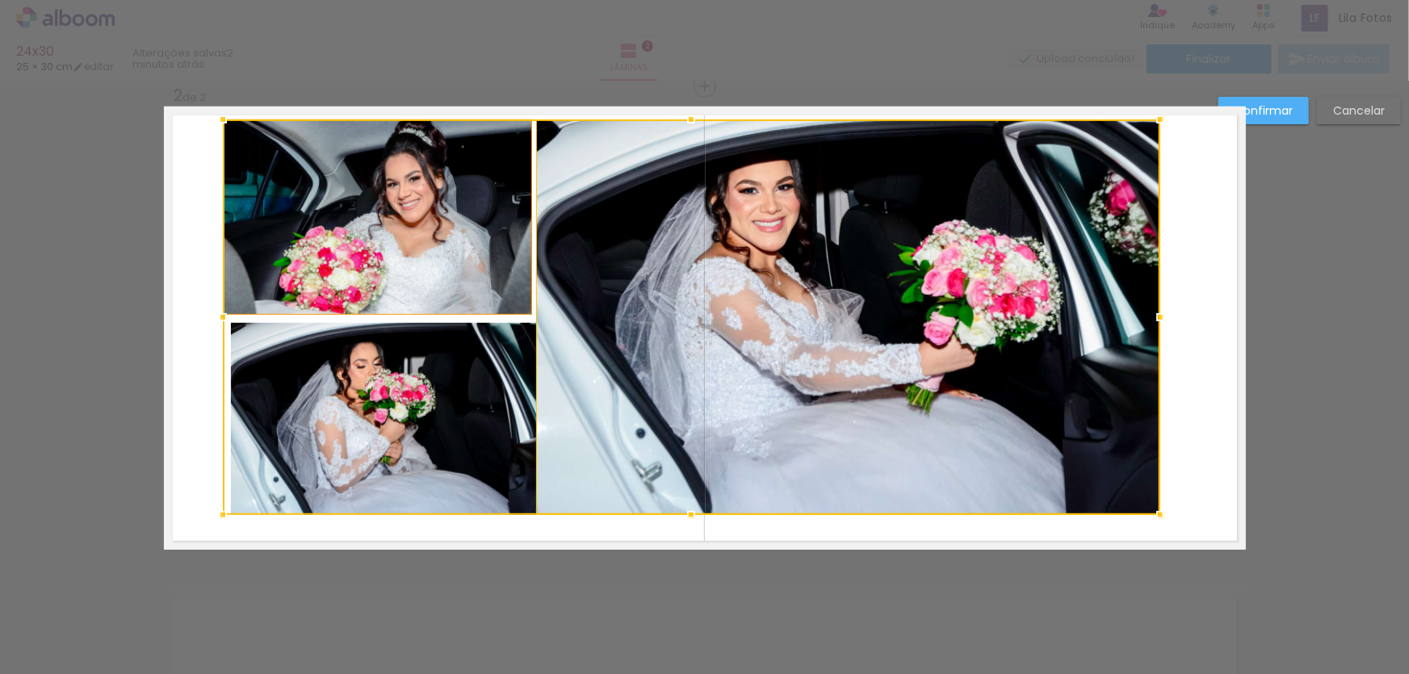
drag, startPoint x: 226, startPoint y: 129, endPoint x: 216, endPoint y: 121, distance: 12.6
click at [216, 121] on div at bounding box center [223, 119] width 32 height 32
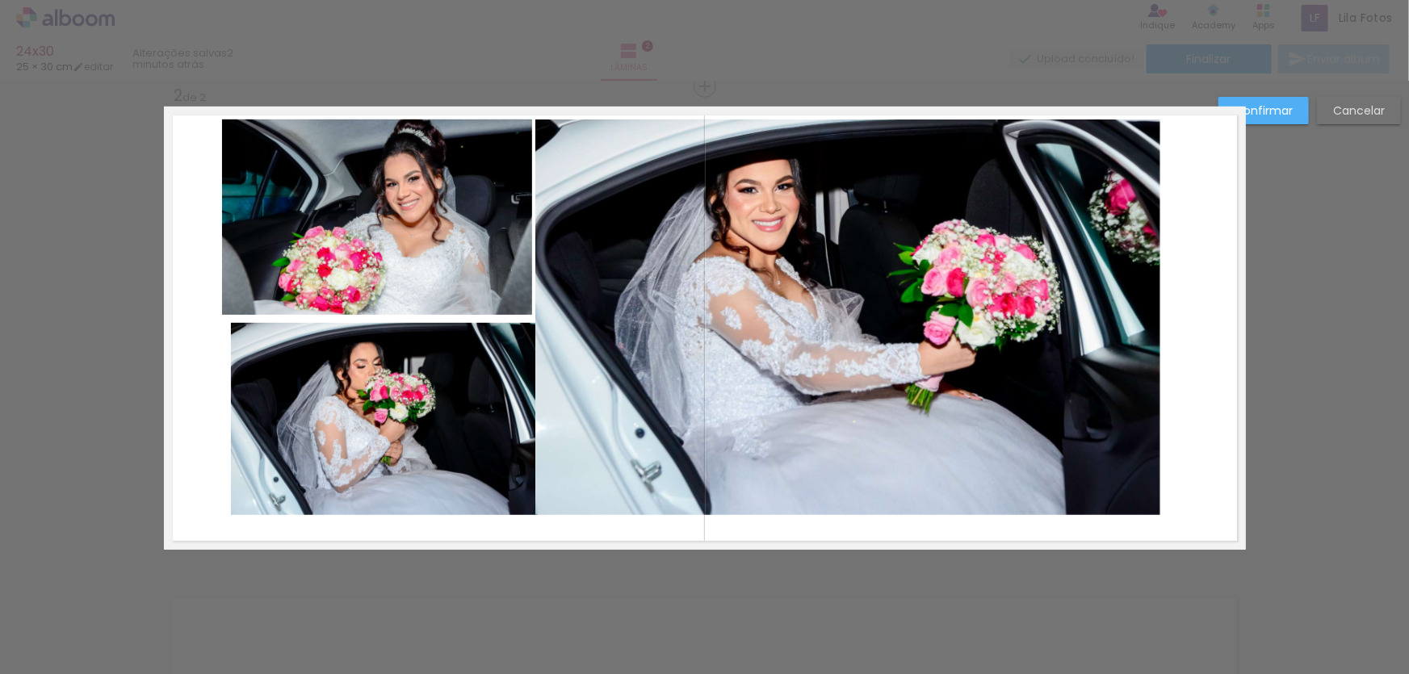
click at [0, 0] on slot "Cancelar" at bounding box center [0, 0] width 0 height 0
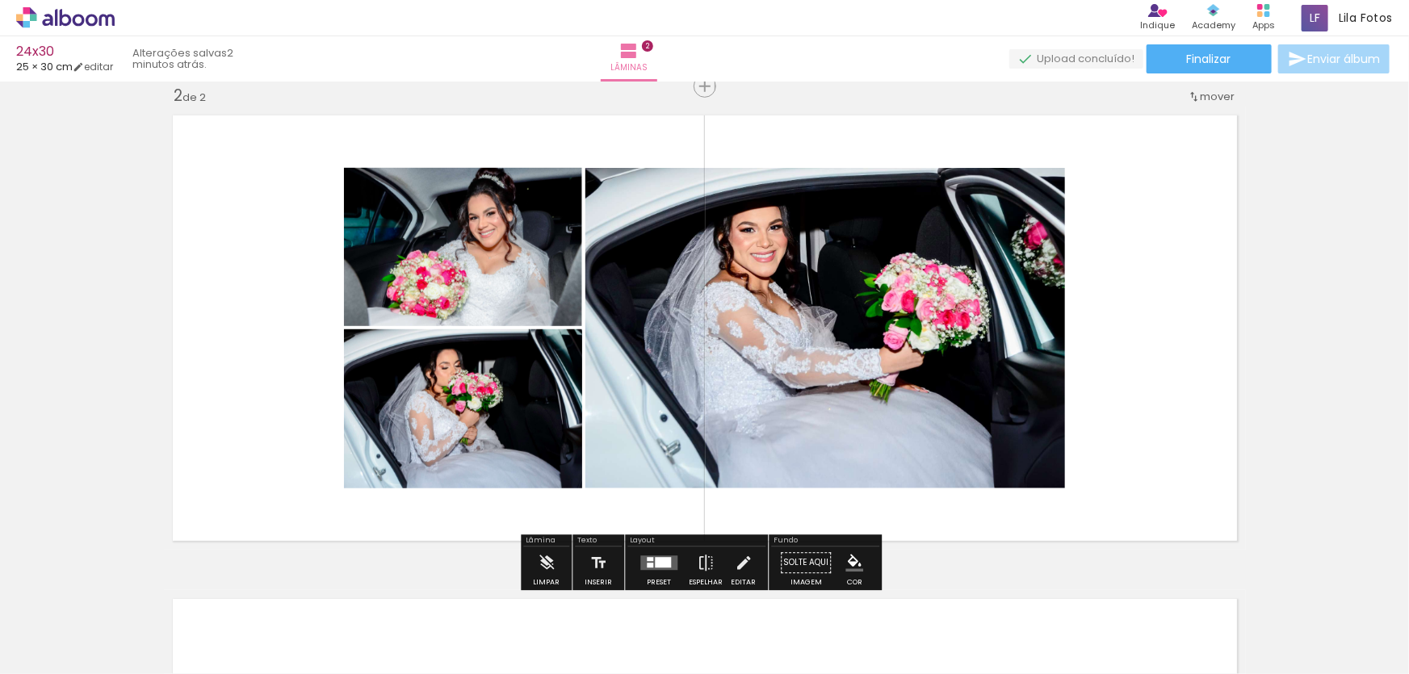
click at [828, 307] on quentale-photo at bounding box center [826, 328] width 480 height 321
click at [563, 255] on quentale-photo at bounding box center [463, 247] width 238 height 158
click at [544, 372] on quentale-photo at bounding box center [463, 409] width 238 height 159
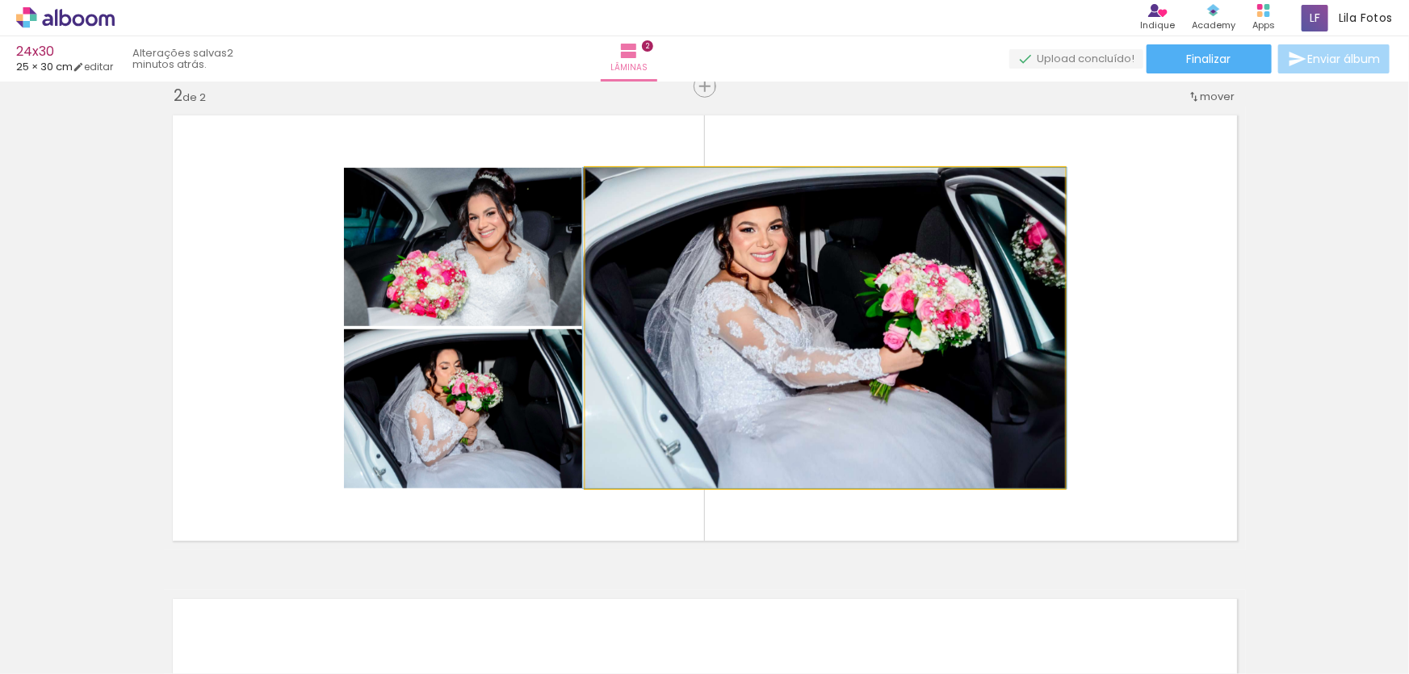
click at [718, 362] on quentale-photo at bounding box center [826, 328] width 480 height 321
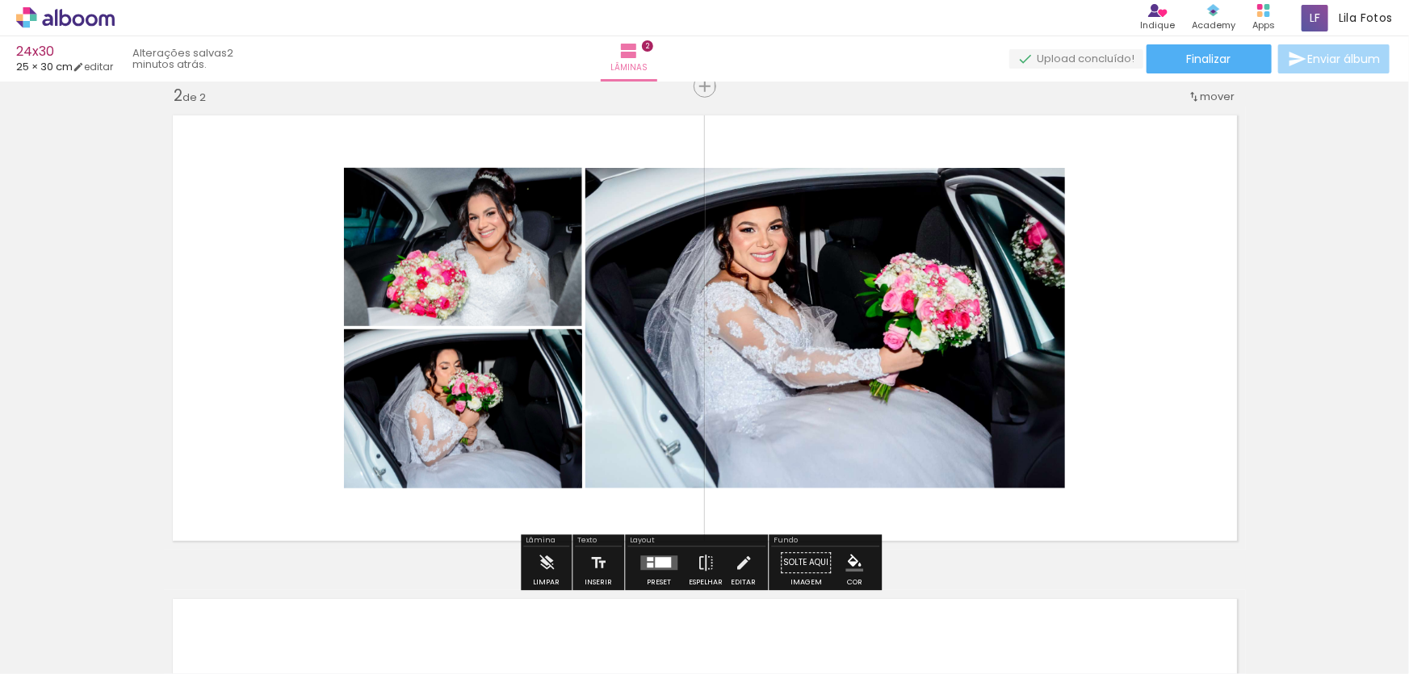
click at [699, 352] on quentale-photo at bounding box center [826, 328] width 480 height 321
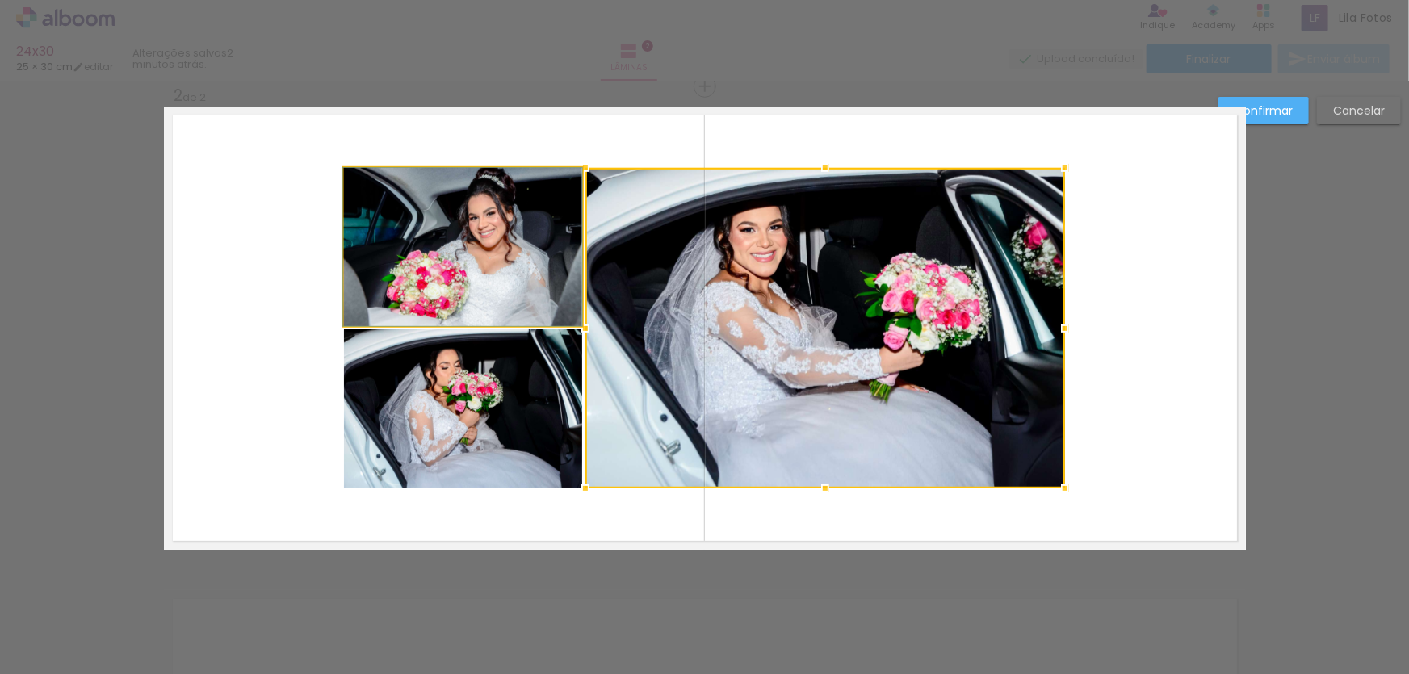
click at [548, 272] on quentale-photo at bounding box center [463, 247] width 238 height 158
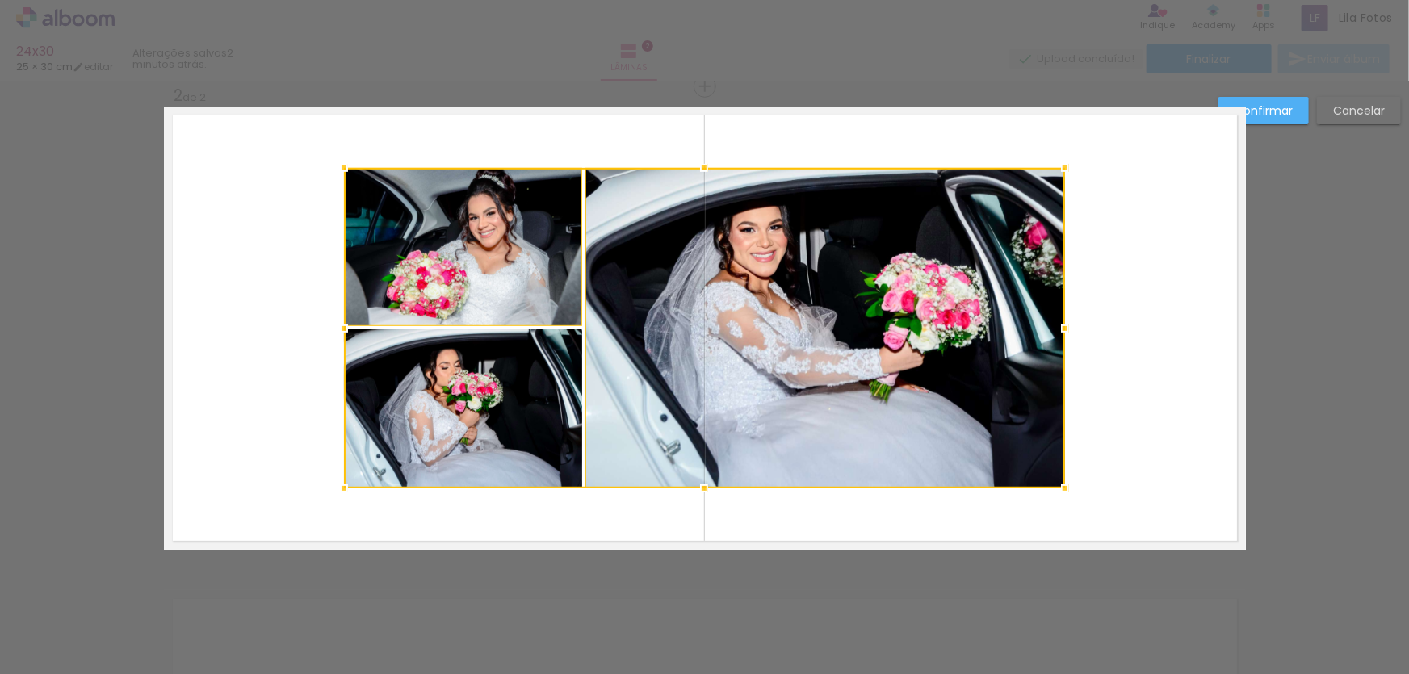
click at [551, 366] on div at bounding box center [704, 328] width 721 height 321
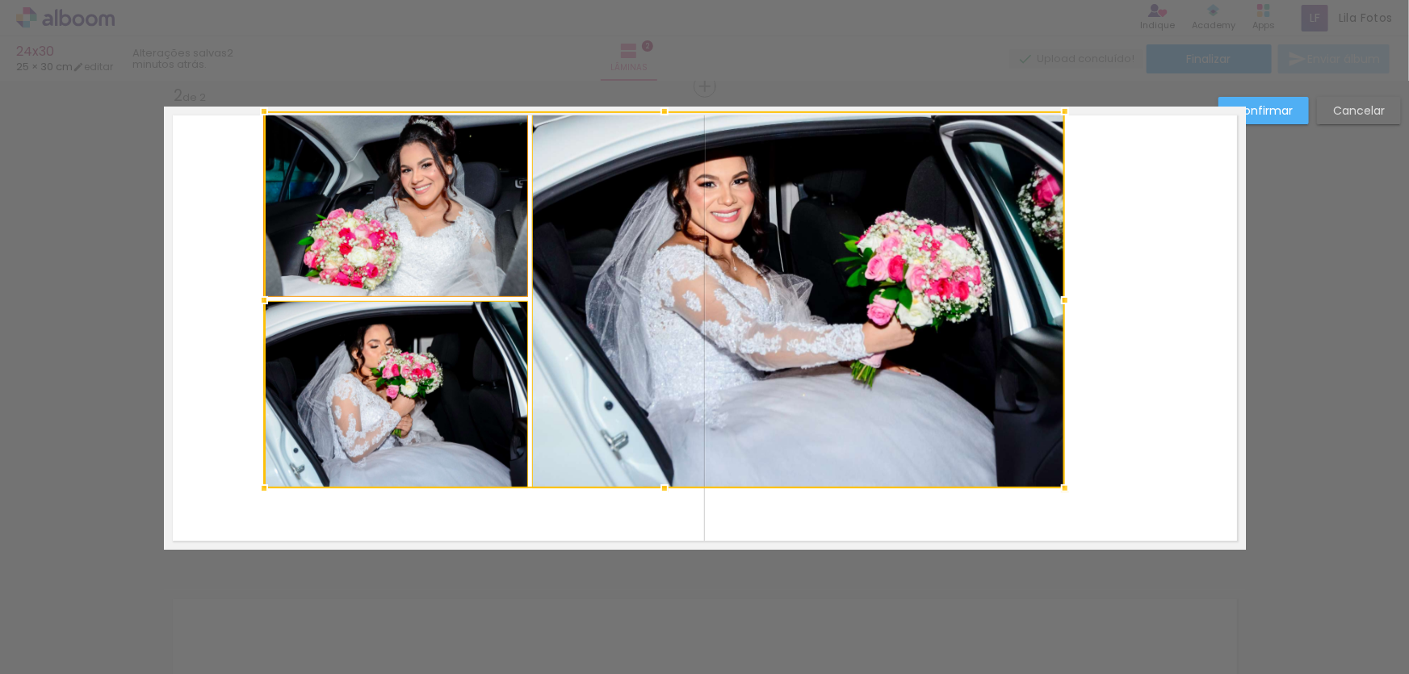
drag, startPoint x: 339, startPoint y: 162, endPoint x: 269, endPoint y: 158, distance: 70.4
click at [259, 116] on div at bounding box center [264, 111] width 32 height 32
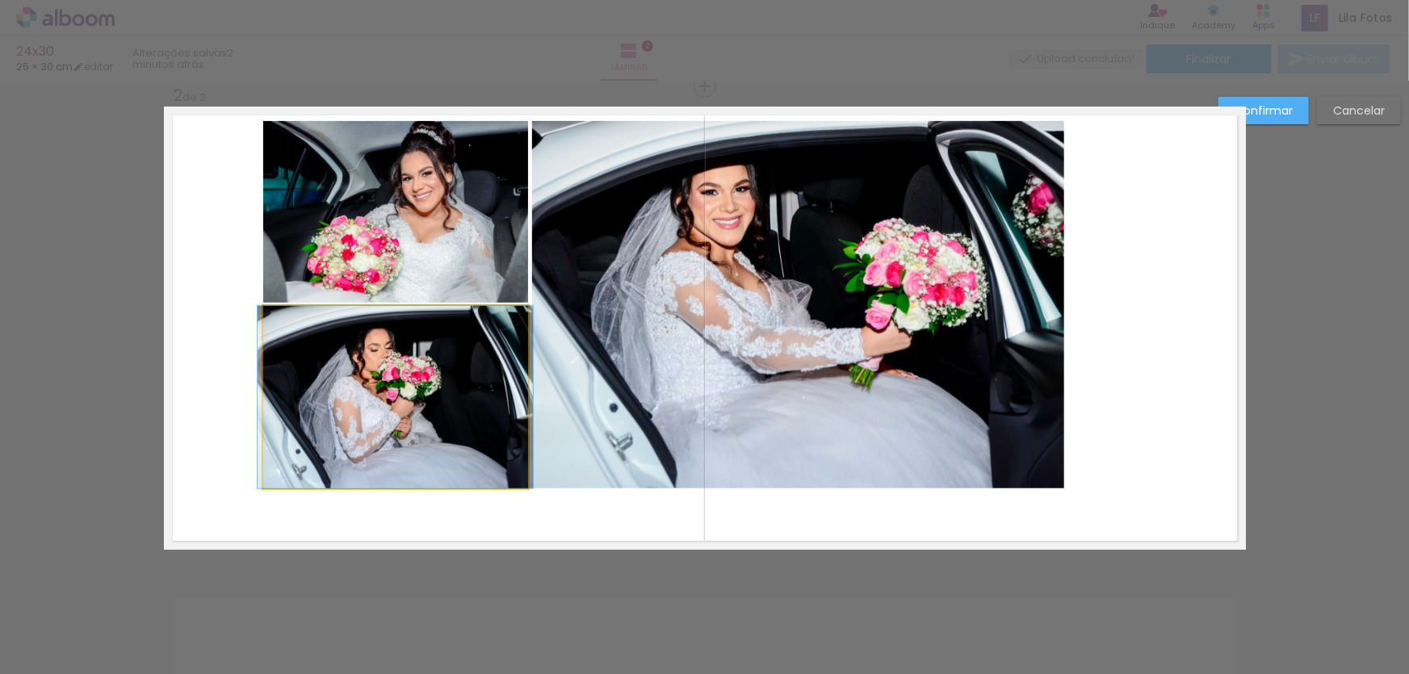
click at [452, 436] on quentale-photo at bounding box center [395, 397] width 265 height 183
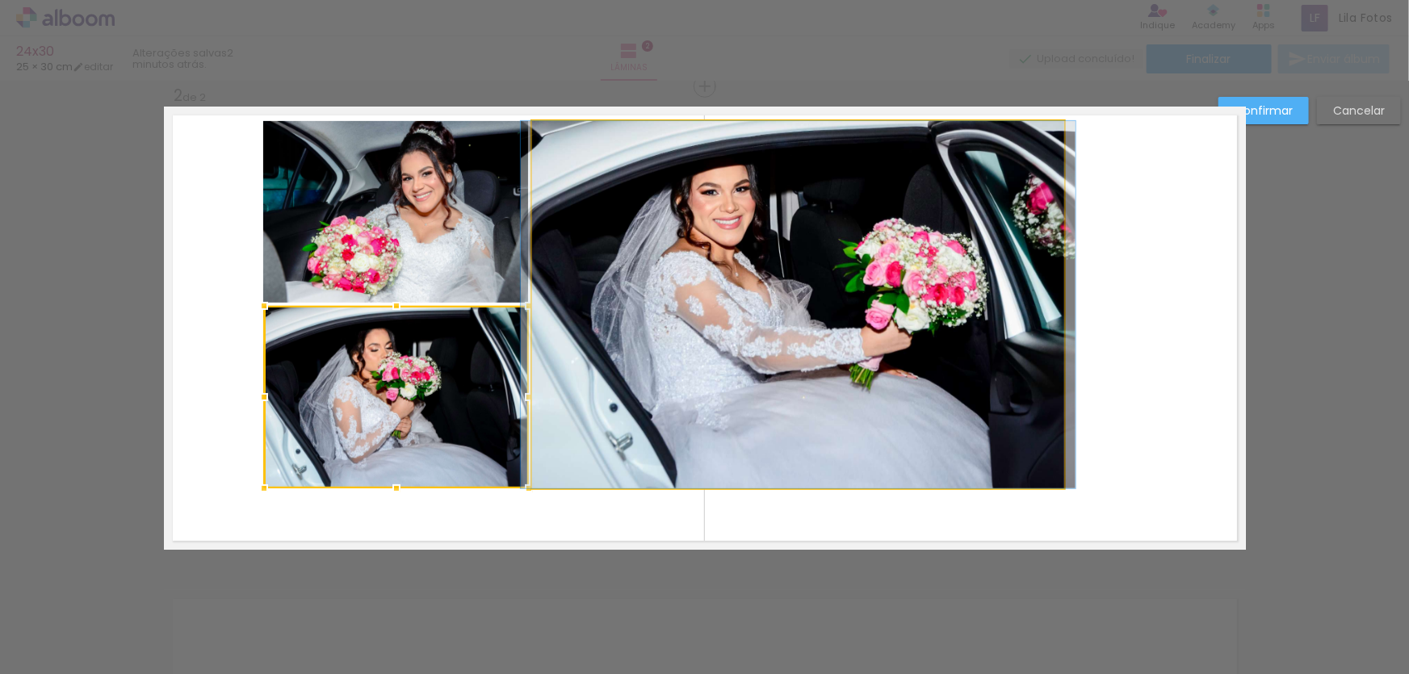
click at [654, 411] on quentale-photo at bounding box center [798, 305] width 533 height 368
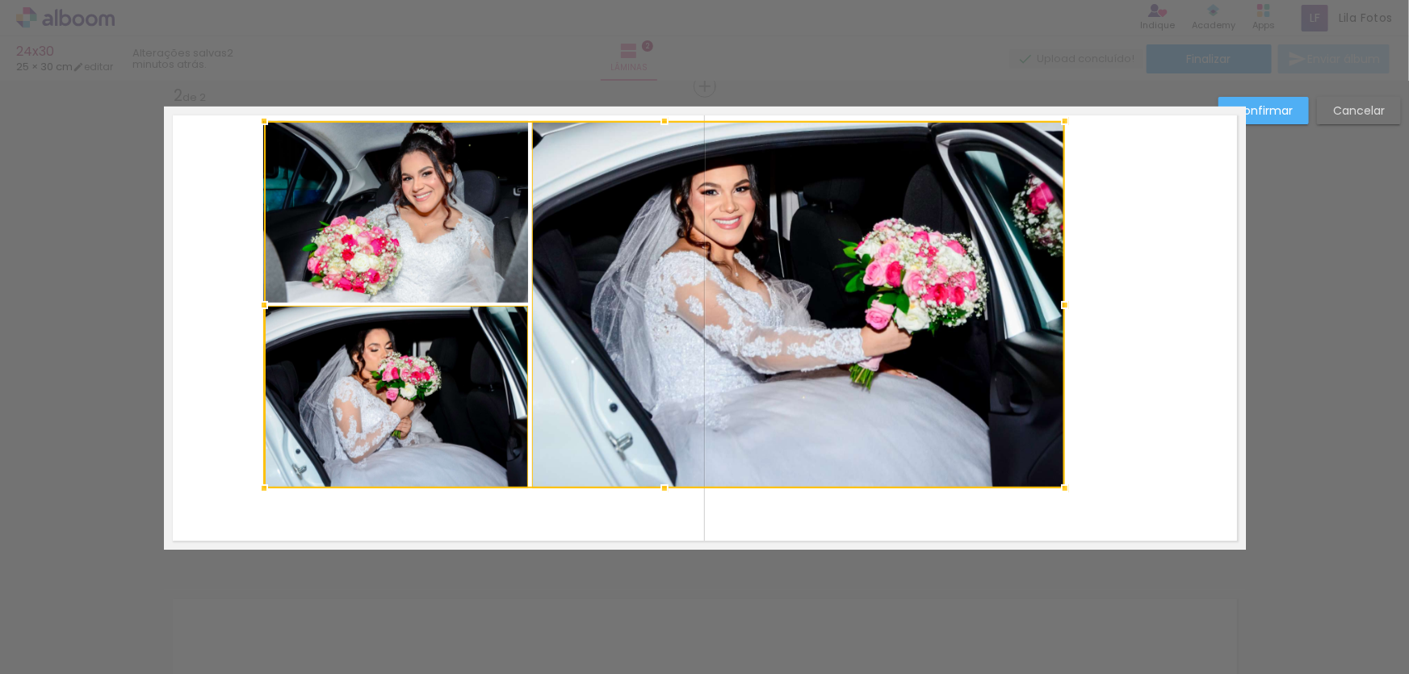
click at [477, 220] on div at bounding box center [664, 305] width 801 height 368
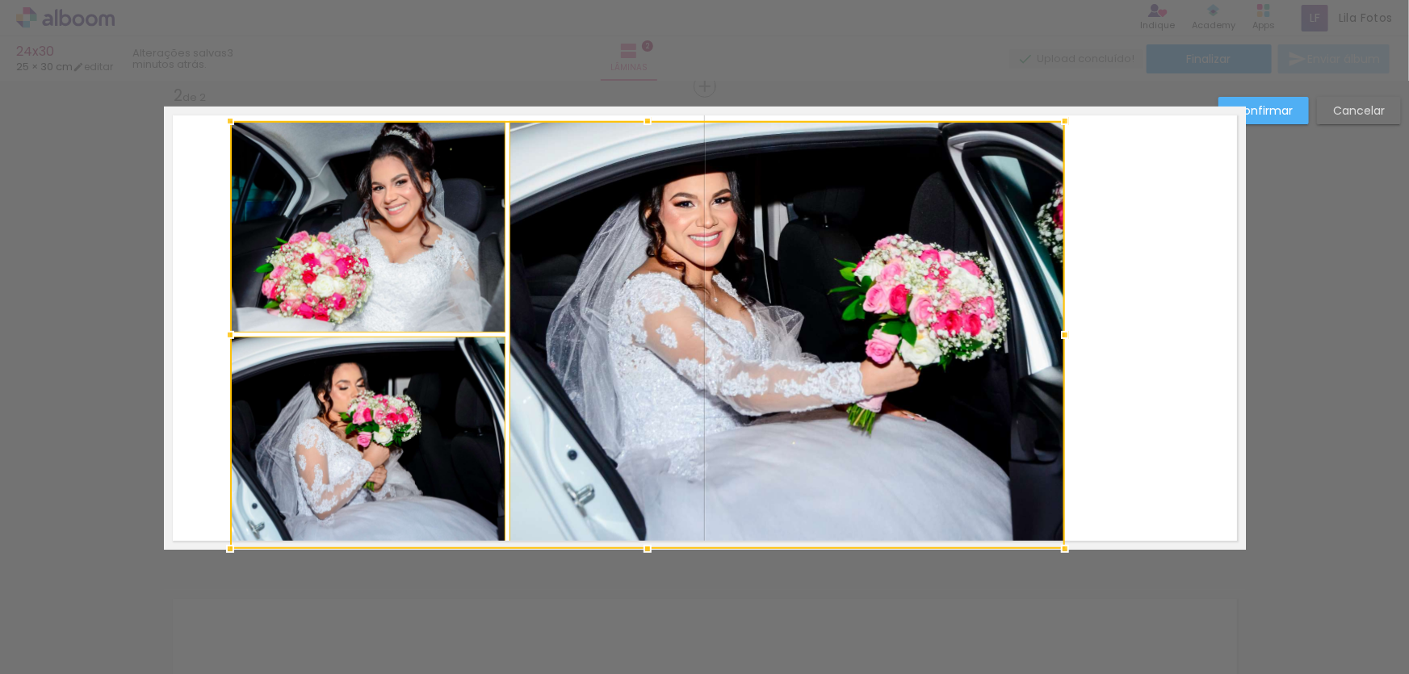
drag, startPoint x: 264, startPoint y: 489, endPoint x: 331, endPoint y: 366, distance: 139.9
click at [229, 543] on div at bounding box center [230, 549] width 32 height 32
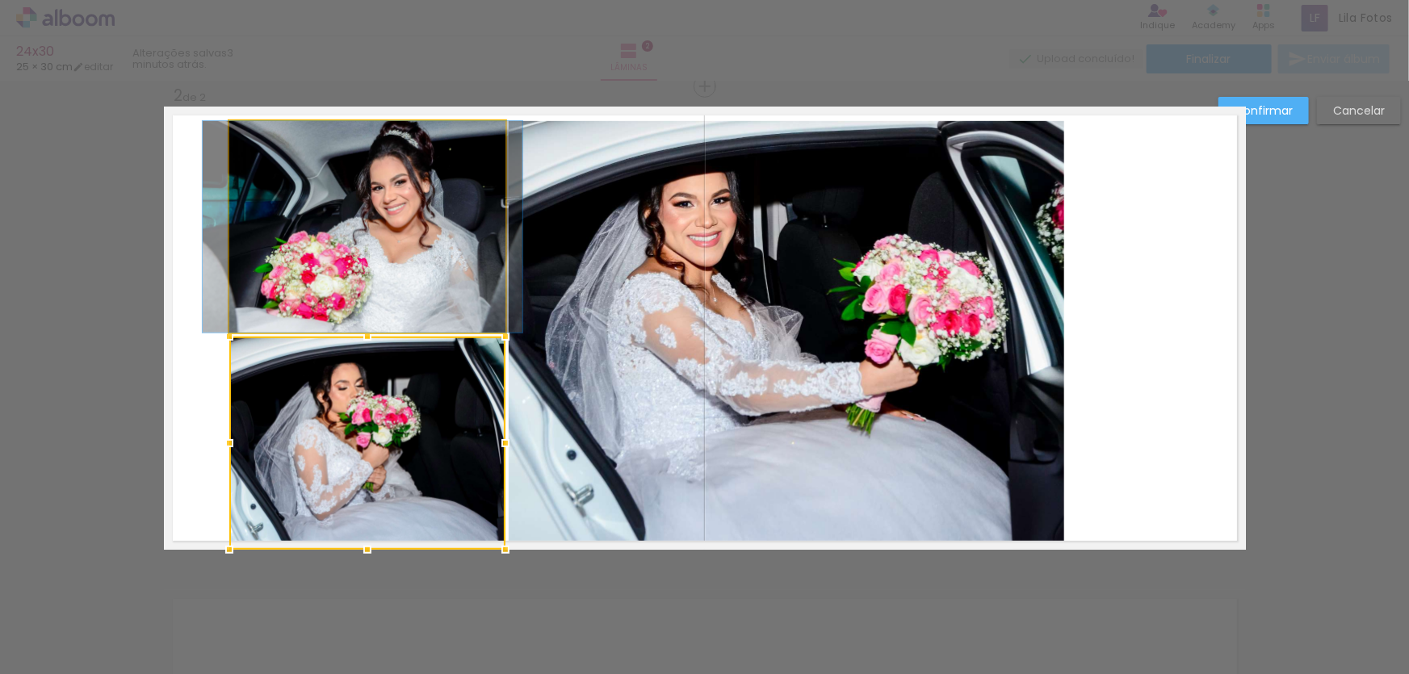
click at [393, 241] on quentale-photo at bounding box center [367, 227] width 276 height 212
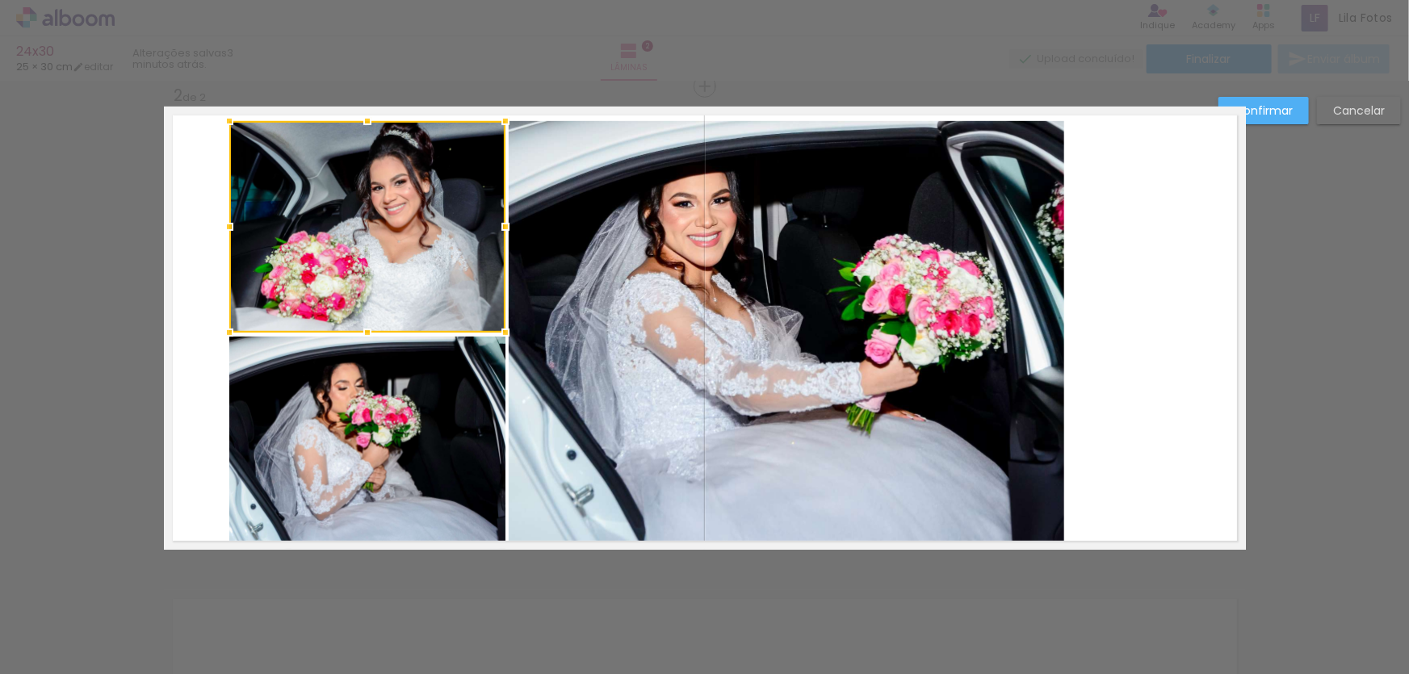
click at [795, 275] on quentale-photo at bounding box center [787, 335] width 557 height 428
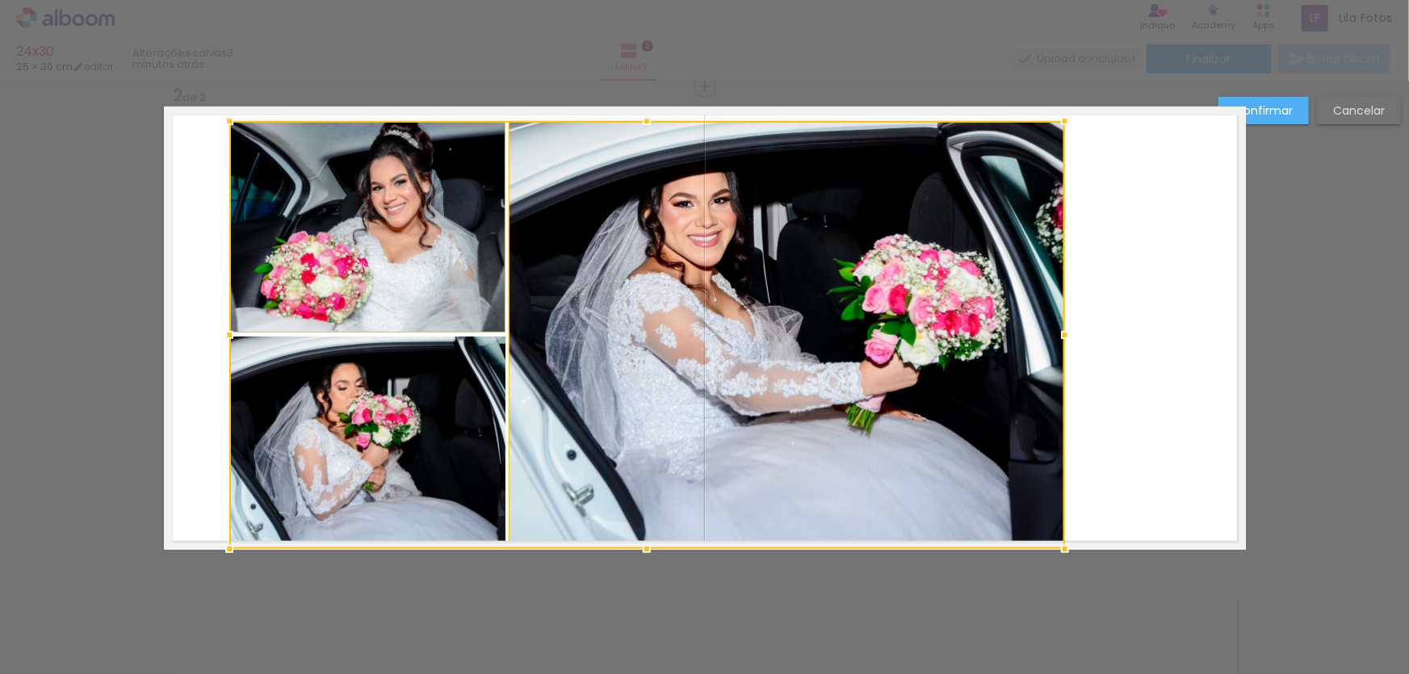
click at [452, 453] on div at bounding box center [647, 335] width 836 height 428
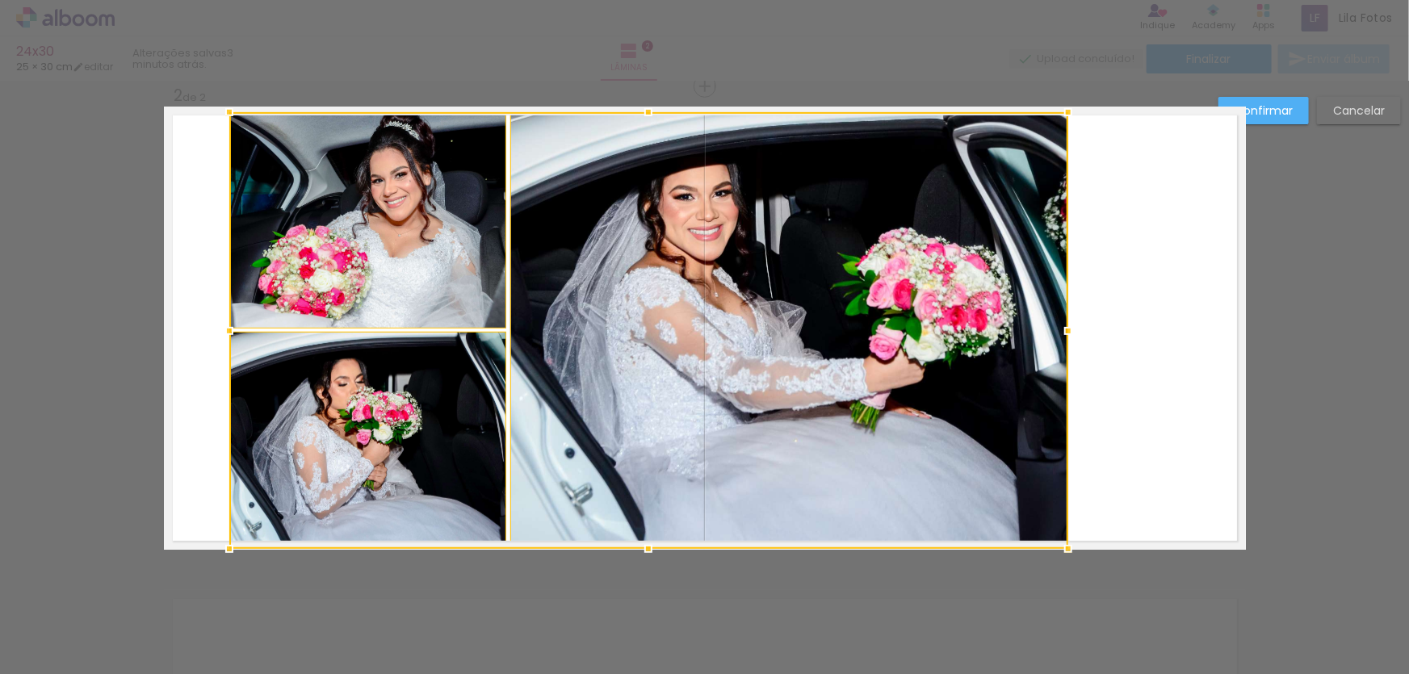
click at [1061, 118] on div at bounding box center [1068, 112] width 32 height 32
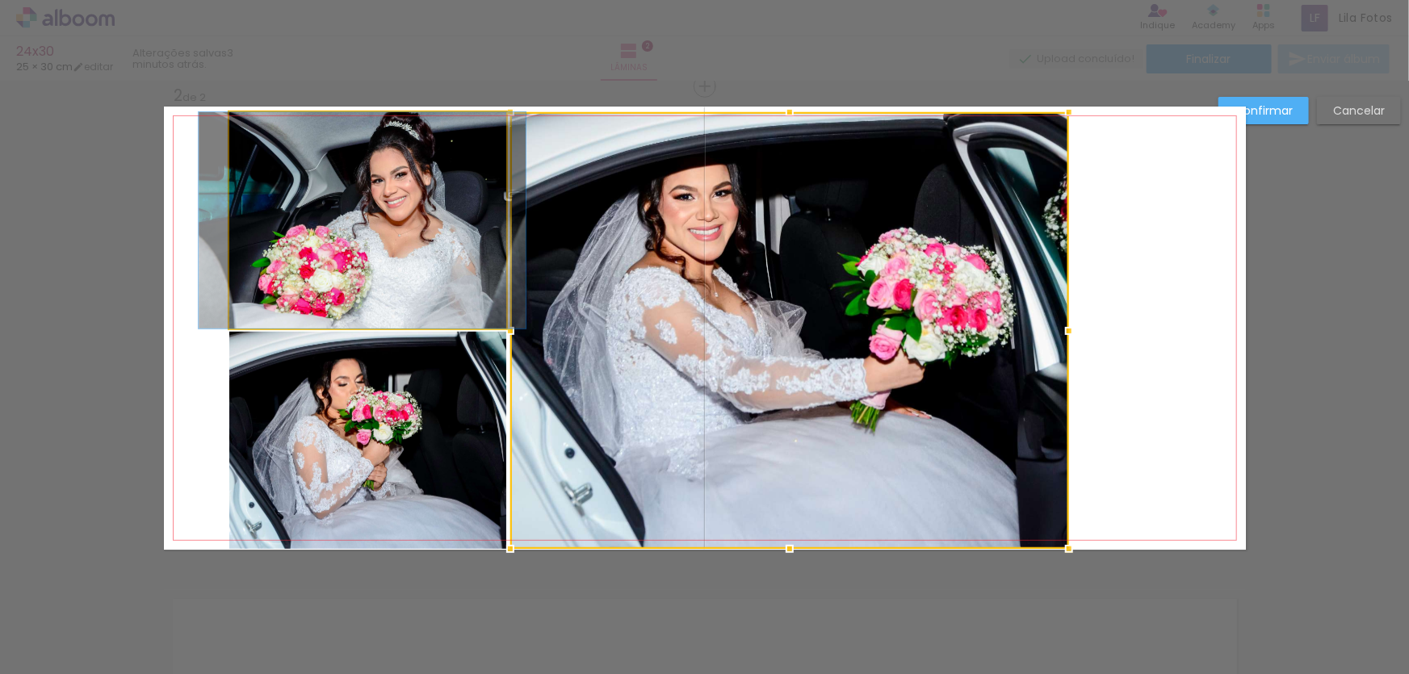
click at [463, 289] on quentale-photo at bounding box center [367, 220] width 277 height 216
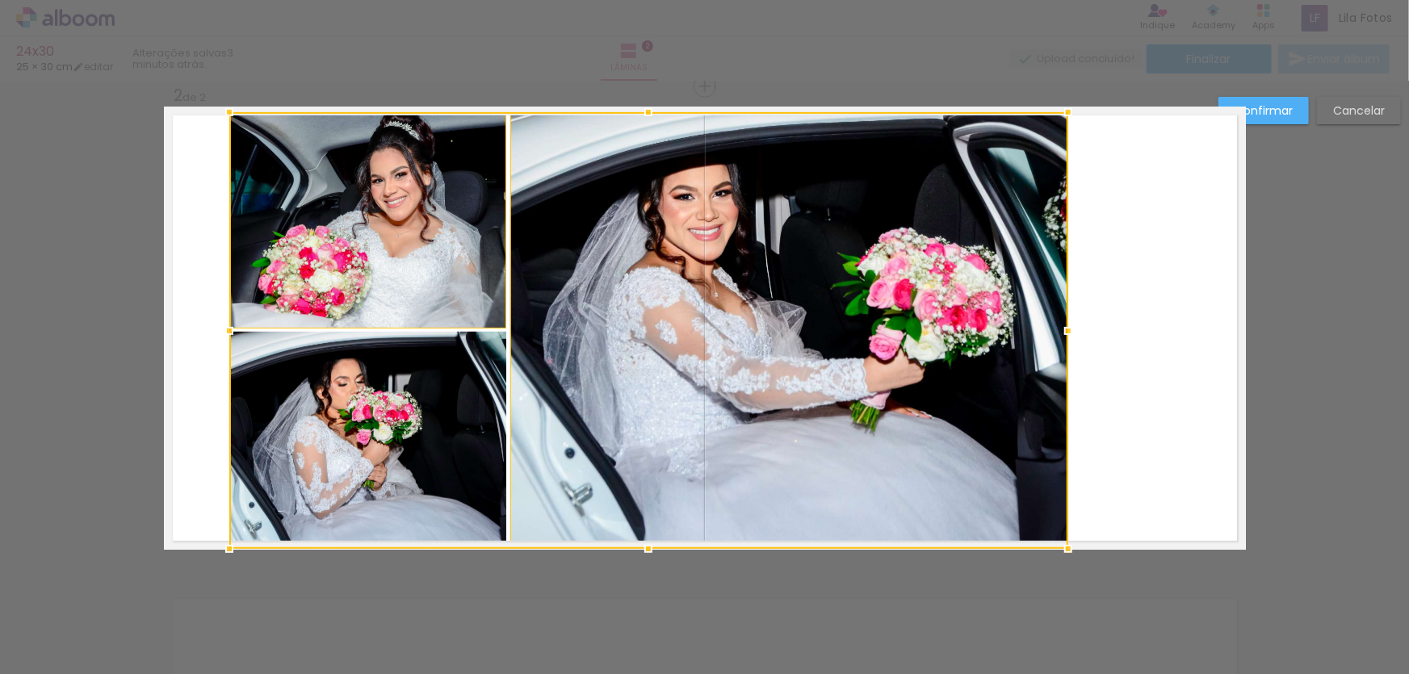
click at [428, 377] on div at bounding box center [648, 330] width 839 height 437
click at [589, 371] on div at bounding box center [648, 330] width 839 height 437
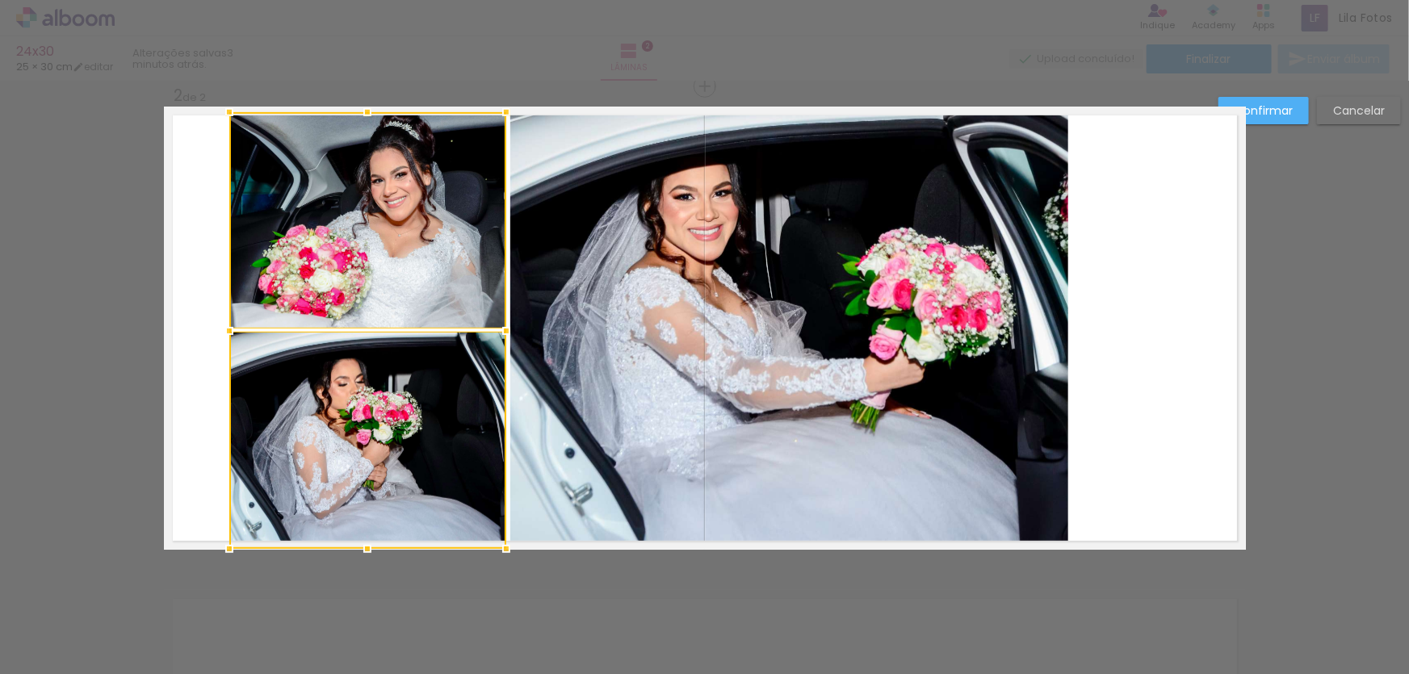
click at [560, 292] on quentale-photo at bounding box center [789, 330] width 559 height 437
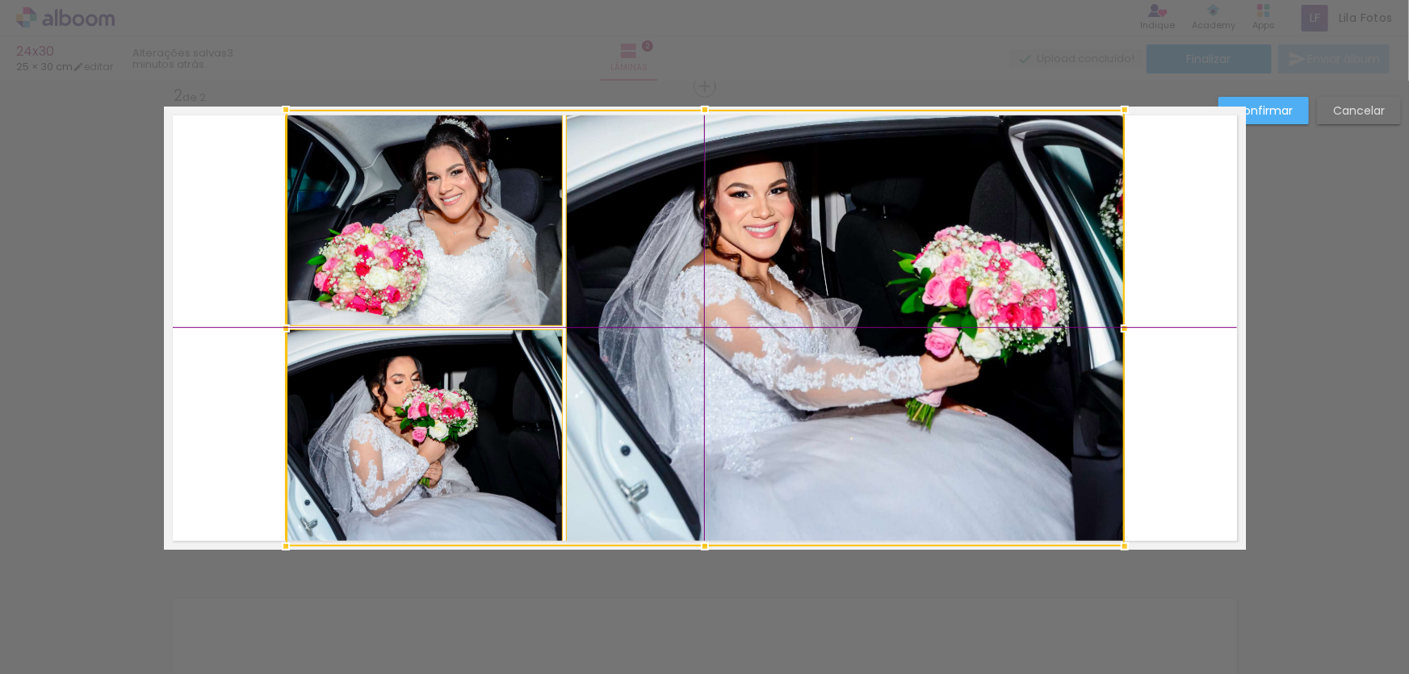
drag, startPoint x: 522, startPoint y: 286, endPoint x: 583, endPoint y: 295, distance: 62.0
click at [583, 295] on div at bounding box center [705, 328] width 839 height 437
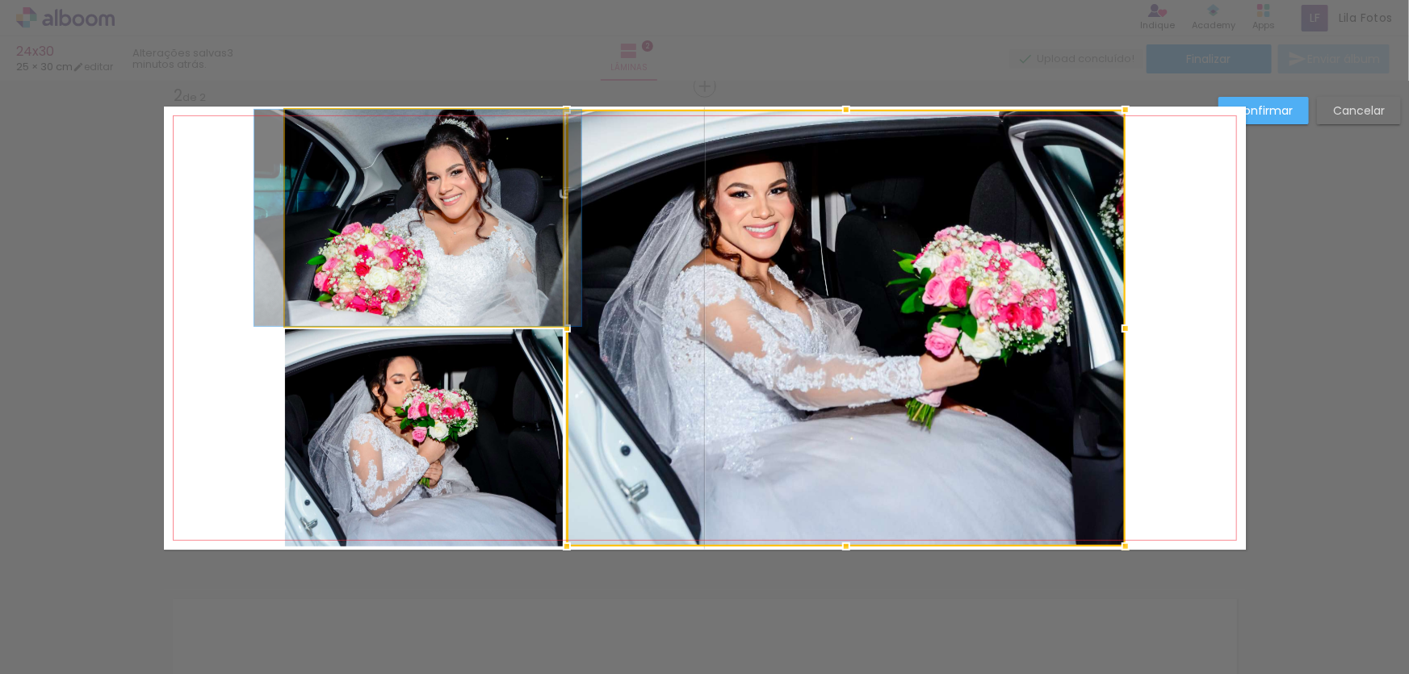
drag, startPoint x: 534, startPoint y: 254, endPoint x: 534, endPoint y: 275, distance: 20.2
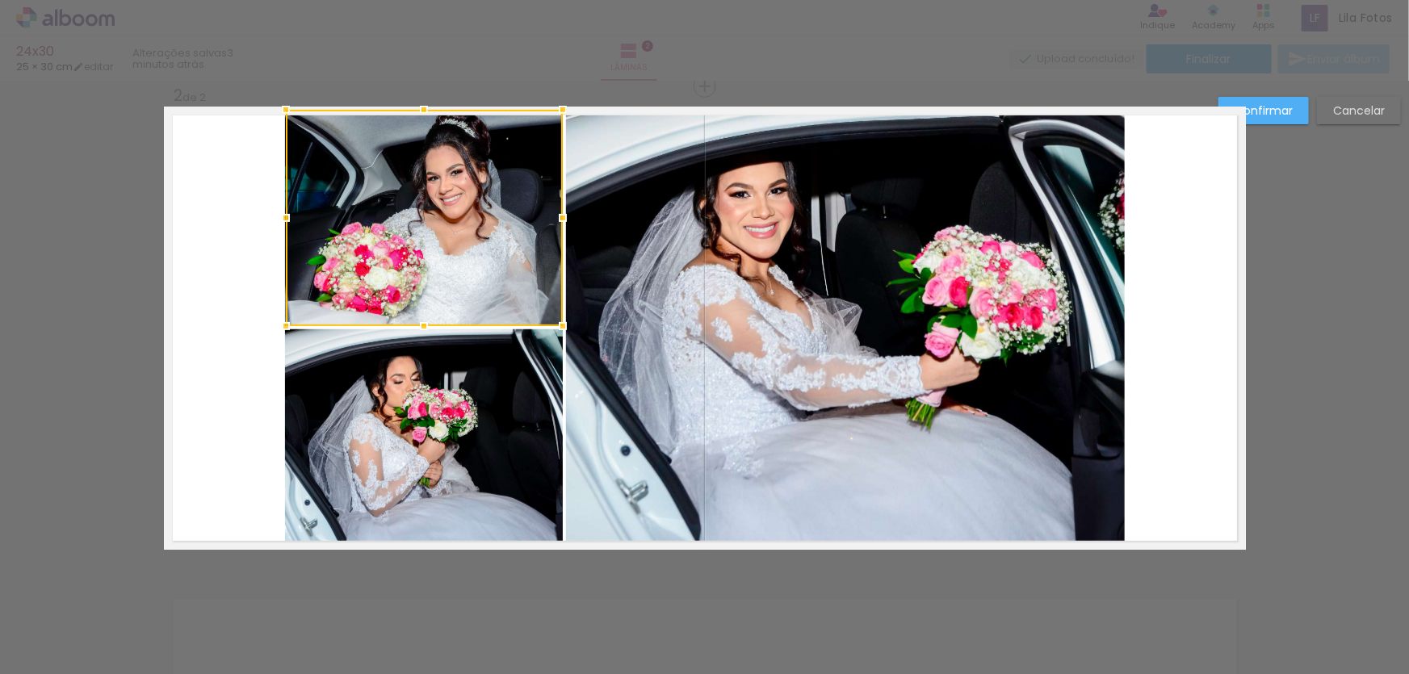
click at [278, 106] on div at bounding box center [286, 110] width 32 height 32
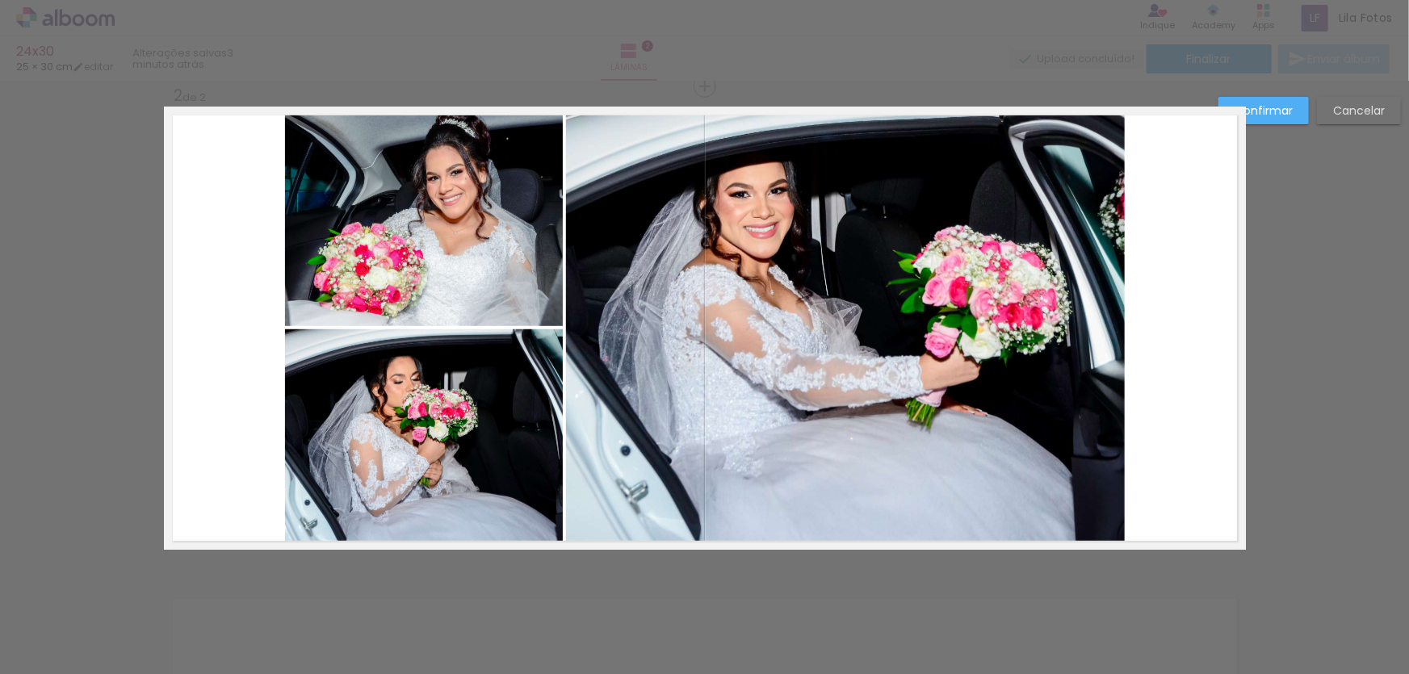
click at [633, 250] on quentale-photo at bounding box center [845, 328] width 559 height 437
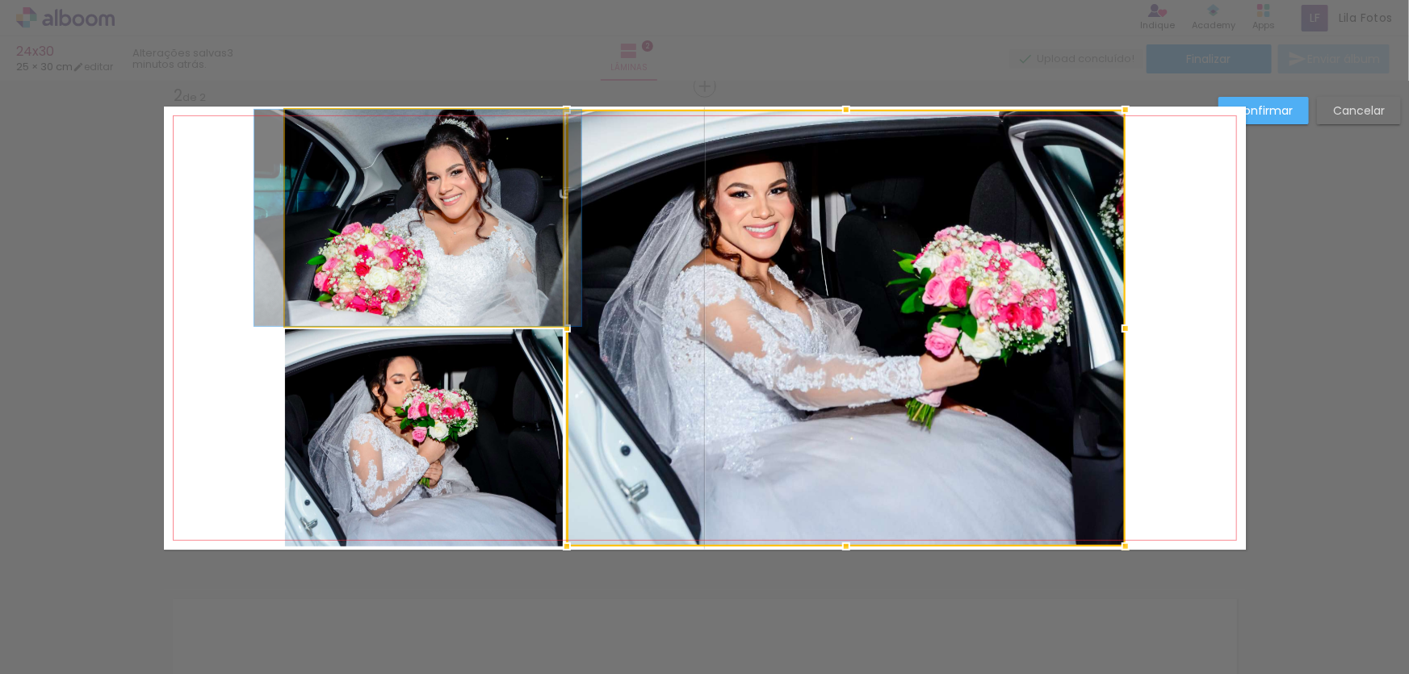
click at [489, 242] on quentale-photo at bounding box center [423, 218] width 277 height 216
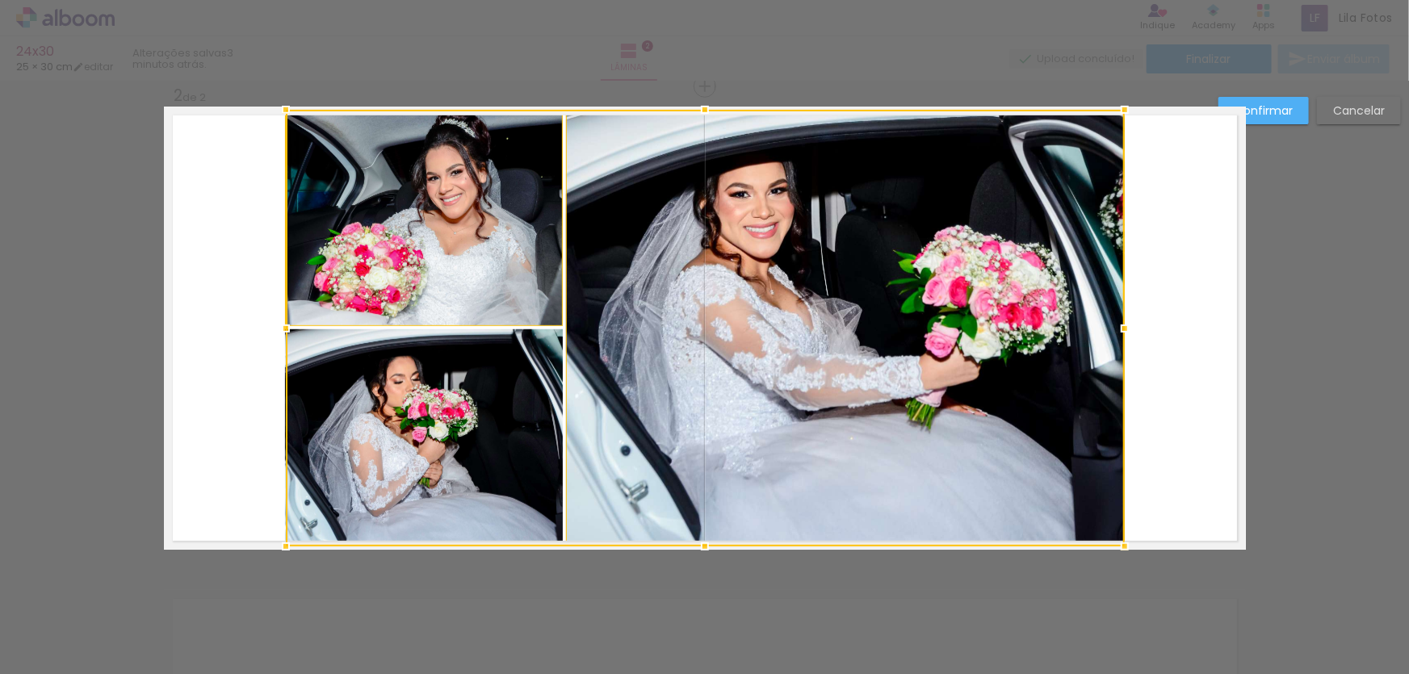
click at [469, 352] on div at bounding box center [705, 328] width 839 height 437
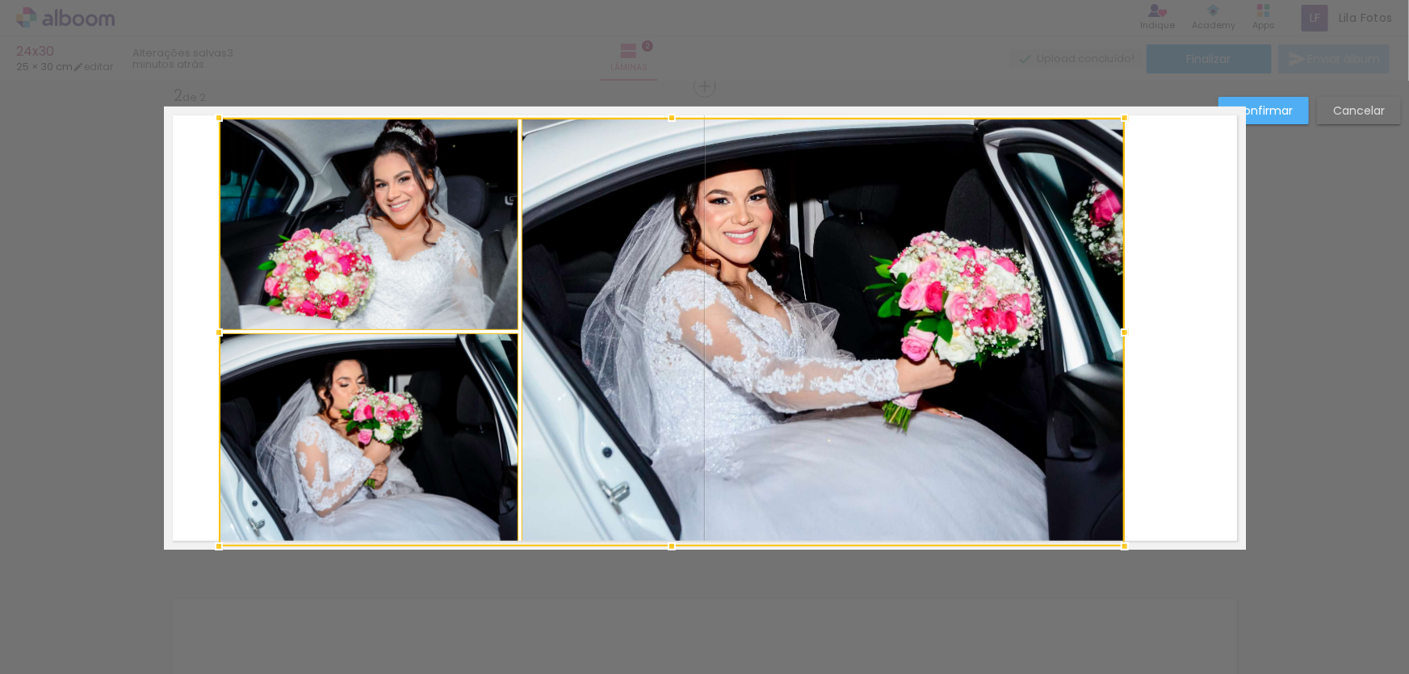
drag, startPoint x: 280, startPoint y: 109, endPoint x: 208, endPoint y: 89, distance: 74.7
click at [208, 89] on div "Inserir lâmina 1 de 2 Inserir lâmina 2 de 2 Confirmar Cancelar" at bounding box center [704, 321] width 1409 height 1490
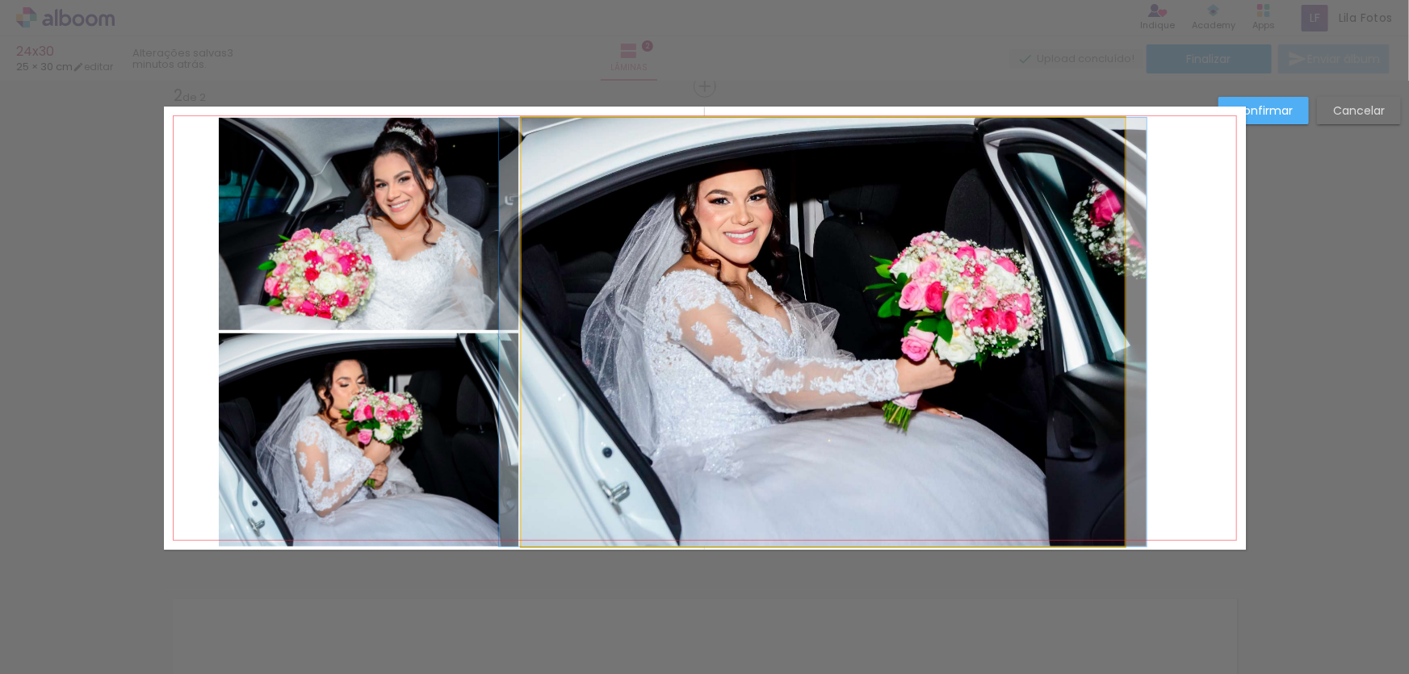
click at [654, 273] on quentale-photo at bounding box center [823, 332] width 603 height 429
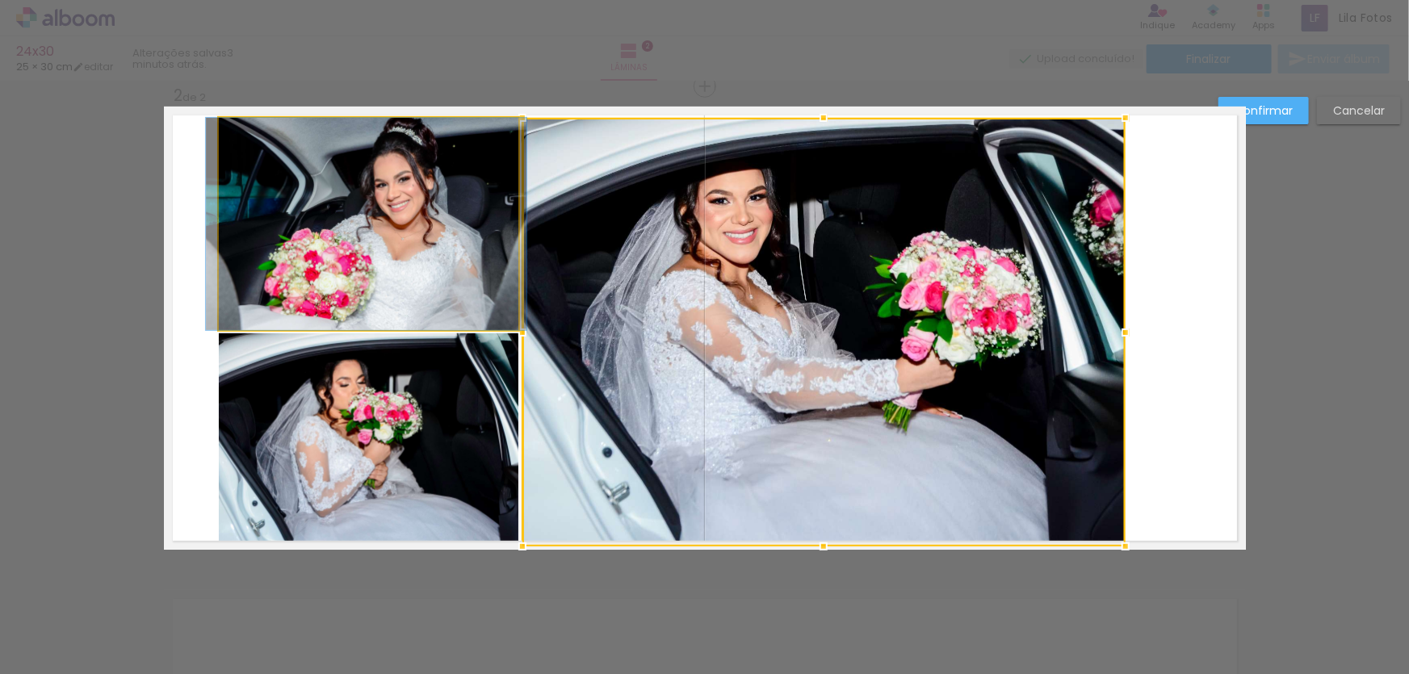
click at [451, 252] on quentale-photo at bounding box center [369, 224] width 300 height 212
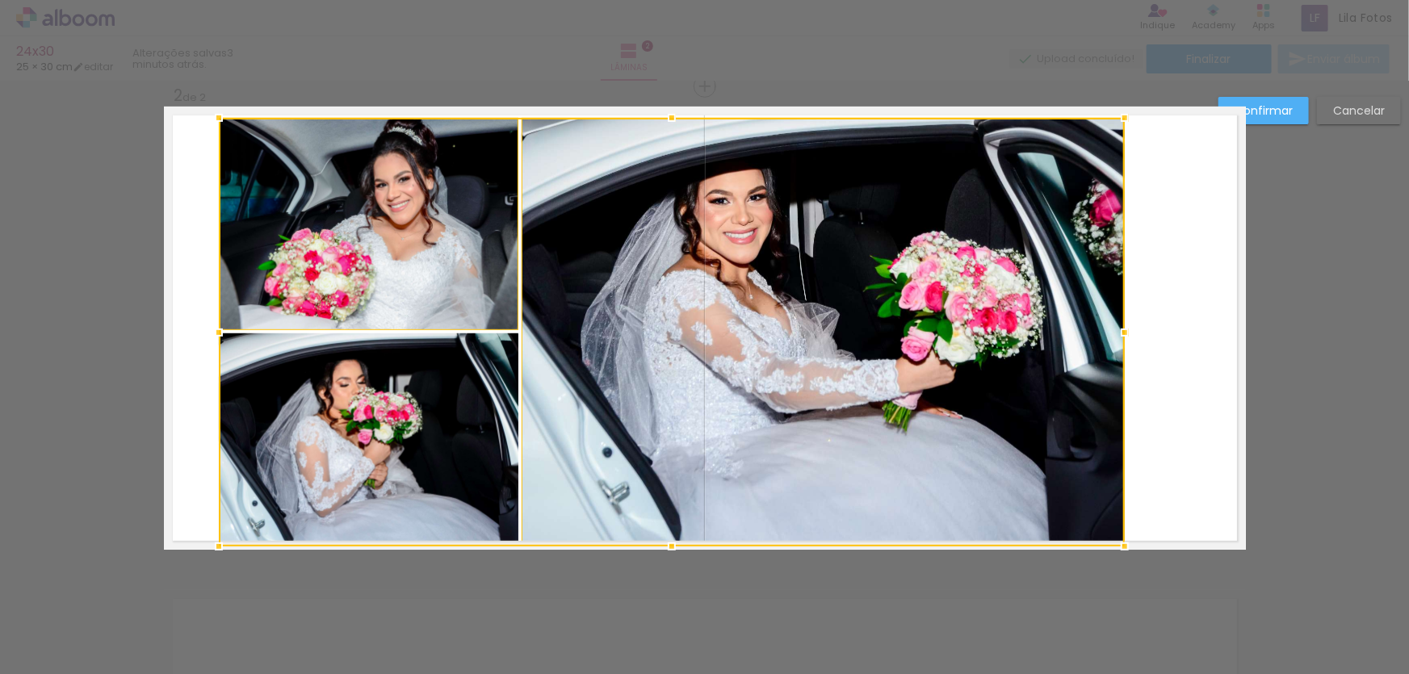
click at [473, 401] on div at bounding box center [672, 332] width 906 height 429
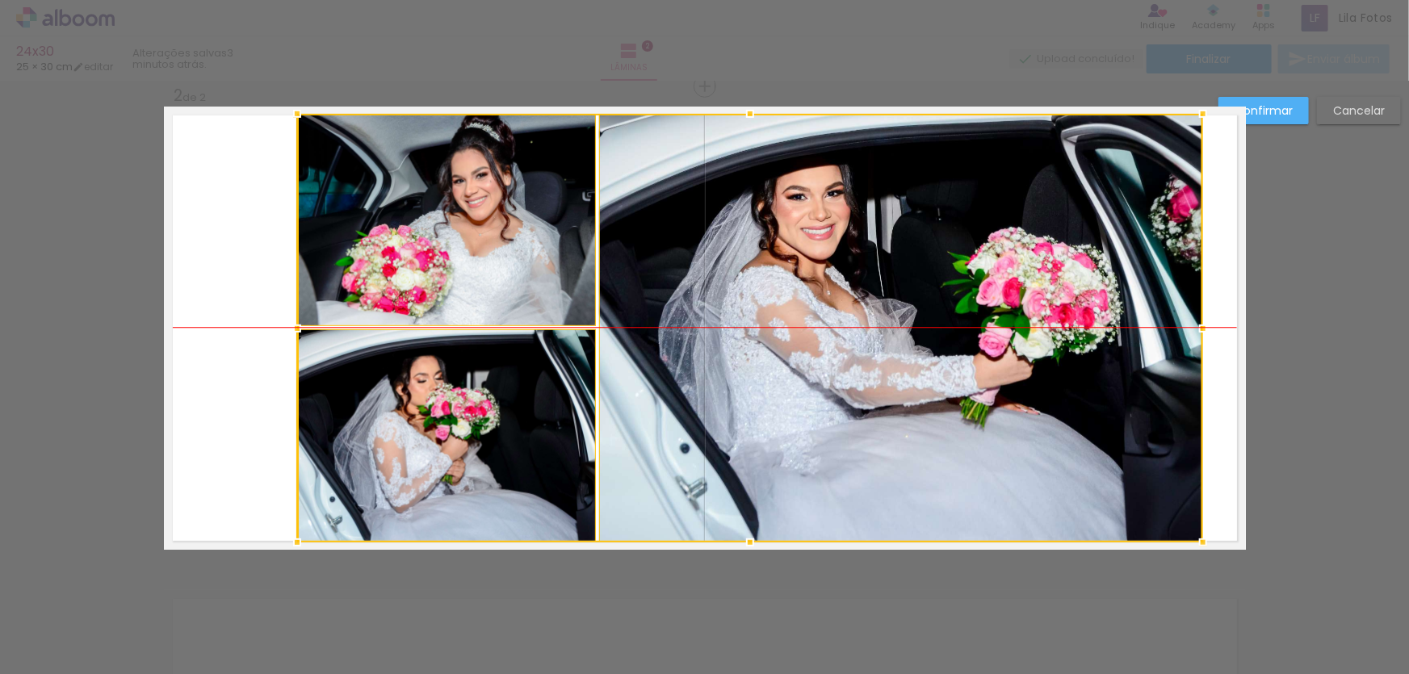
drag, startPoint x: 636, startPoint y: 309, endPoint x: 714, endPoint y: 313, distance: 77.6
click at [714, 313] on div at bounding box center [750, 328] width 906 height 429
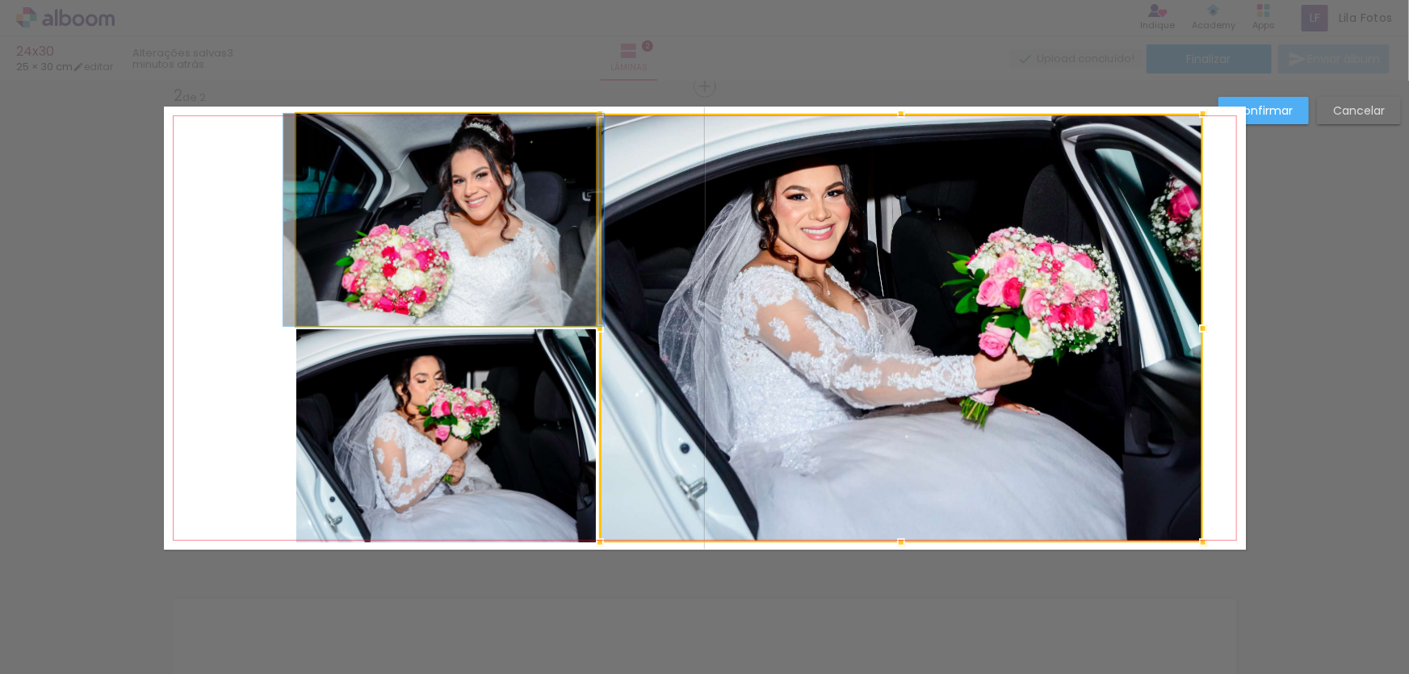
click at [566, 233] on quentale-photo at bounding box center [446, 220] width 300 height 212
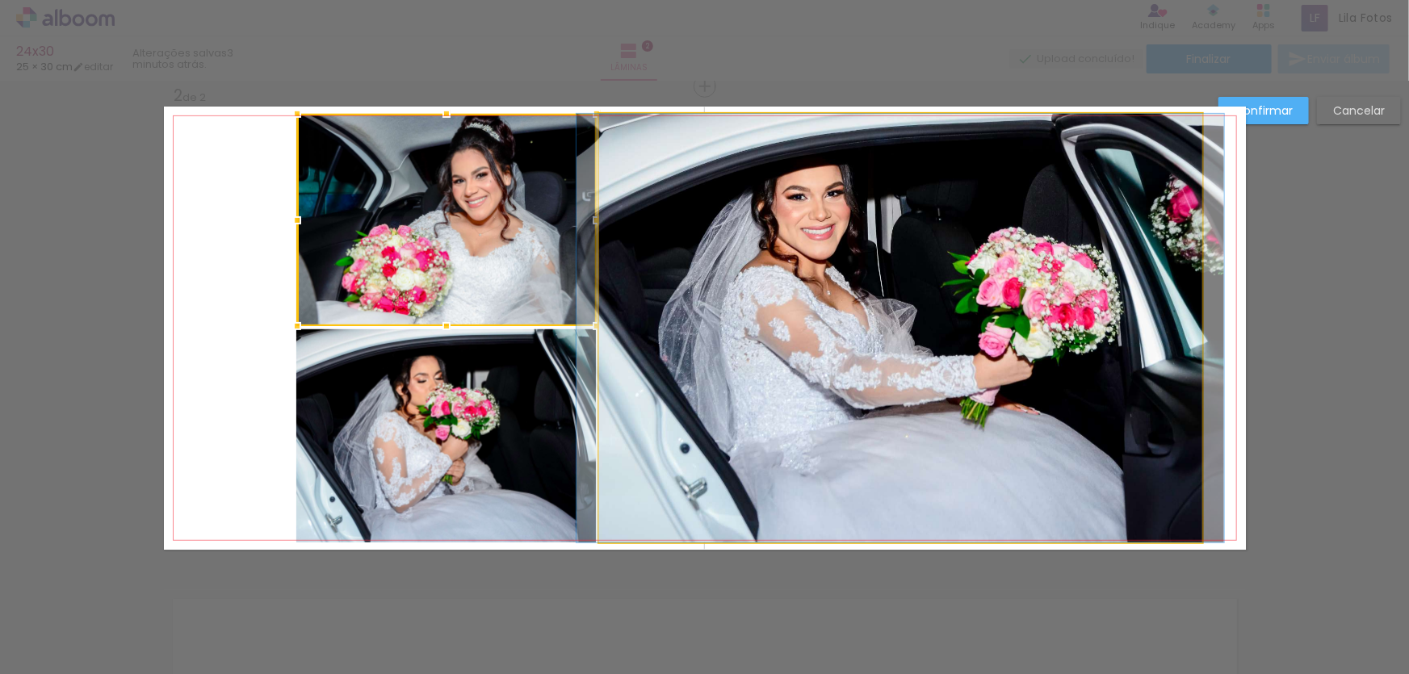
click at [699, 334] on quentale-photo at bounding box center [900, 328] width 603 height 429
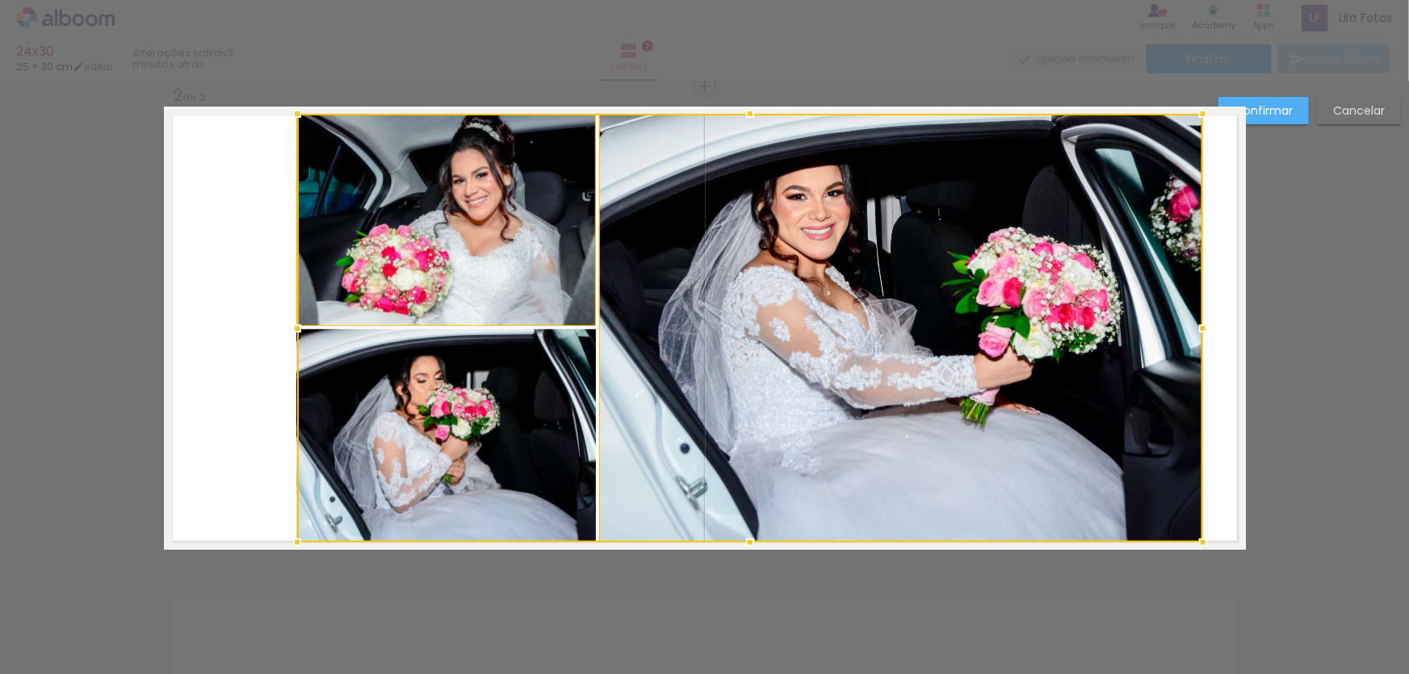
click at [590, 380] on div at bounding box center [750, 328] width 906 height 429
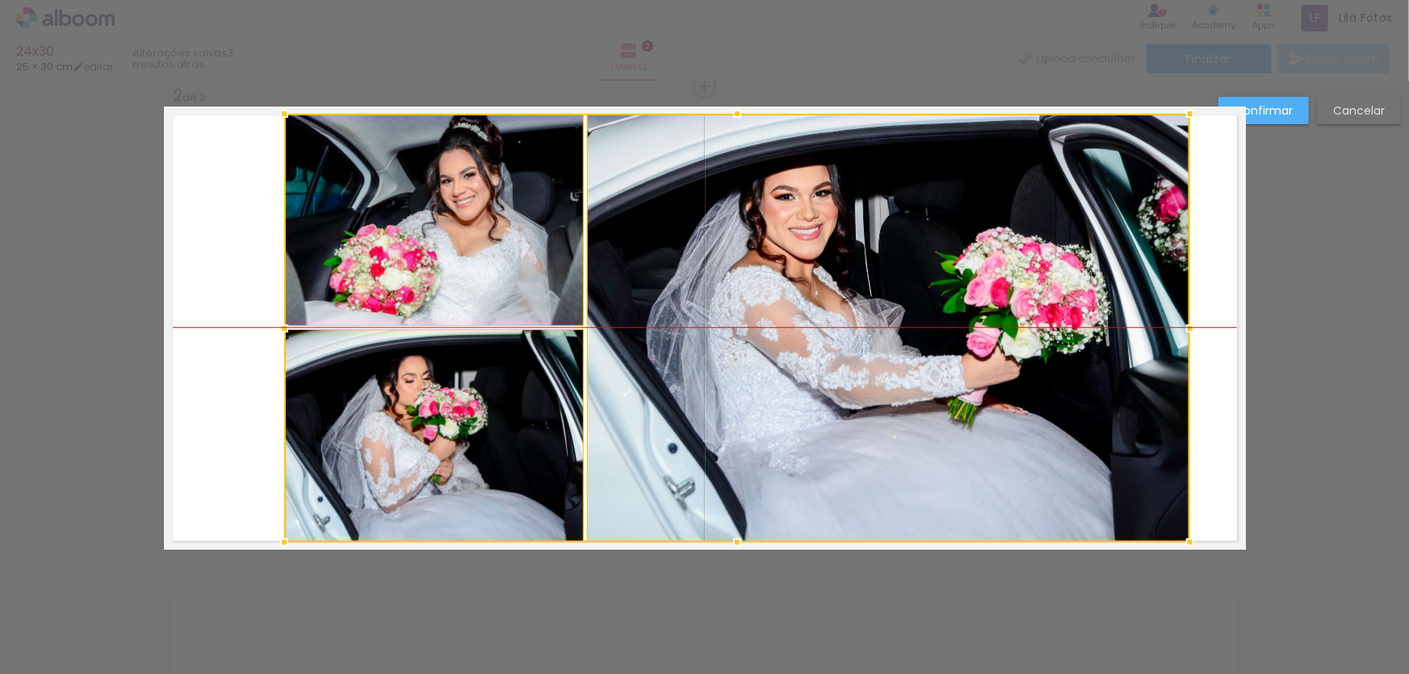
drag, startPoint x: 682, startPoint y: 329, endPoint x: 670, endPoint y: 329, distance: 12.1
click at [670, 329] on div at bounding box center [737, 328] width 906 height 429
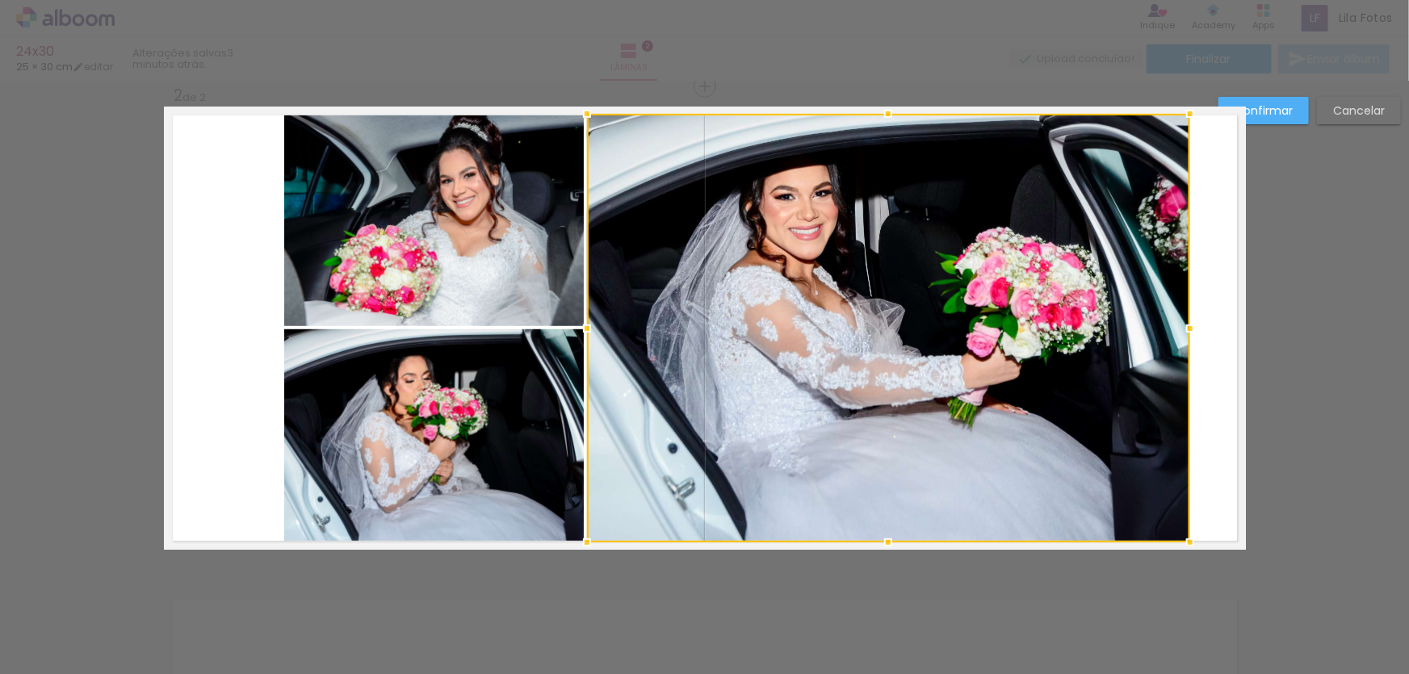
click at [502, 269] on quentale-photo at bounding box center [434, 220] width 300 height 212
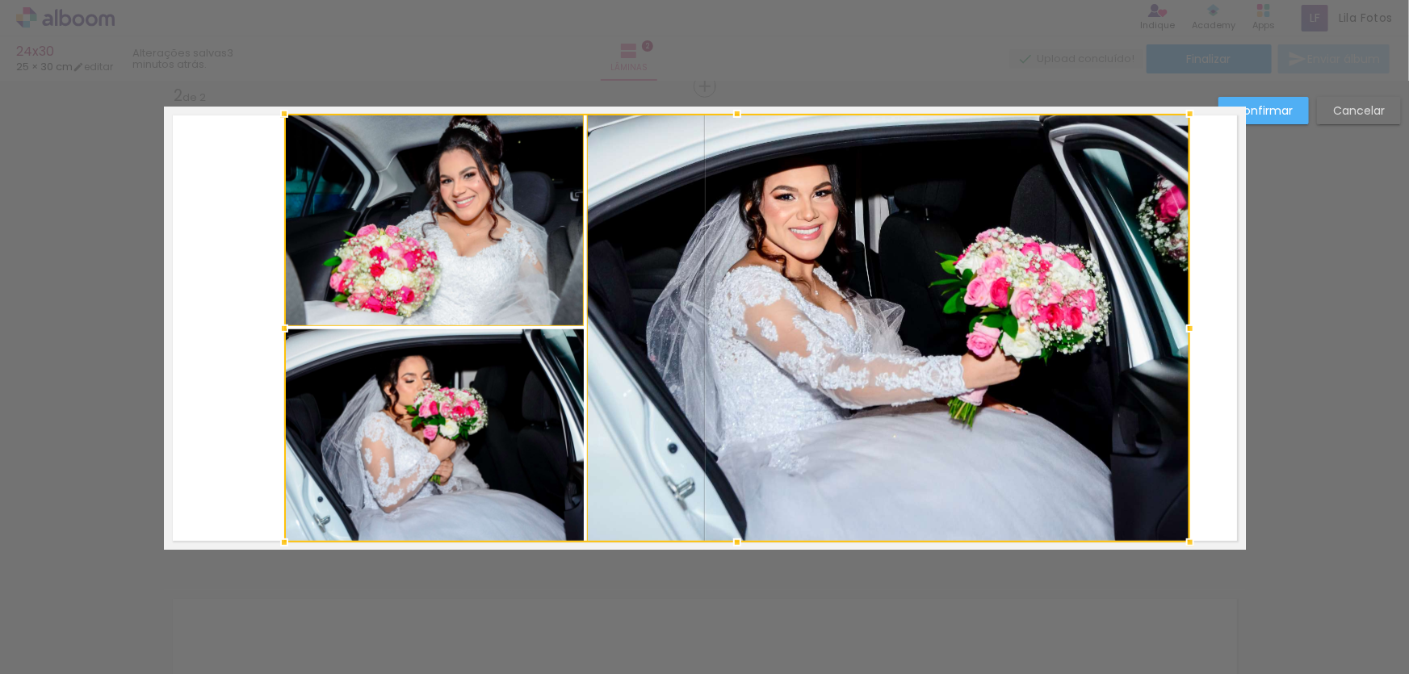
click at [497, 402] on div at bounding box center [737, 328] width 906 height 429
click at [731, 316] on div at bounding box center [737, 328] width 906 height 429
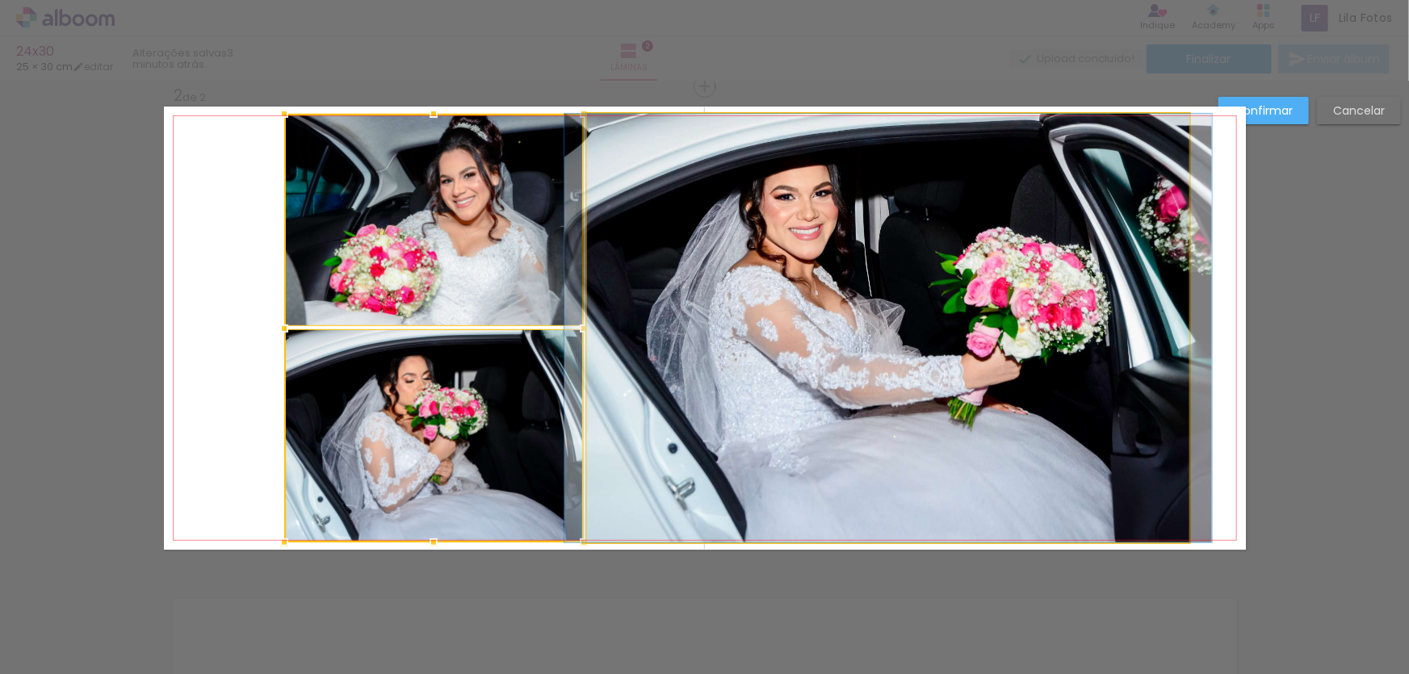
click at [699, 265] on quentale-photo at bounding box center [888, 328] width 603 height 429
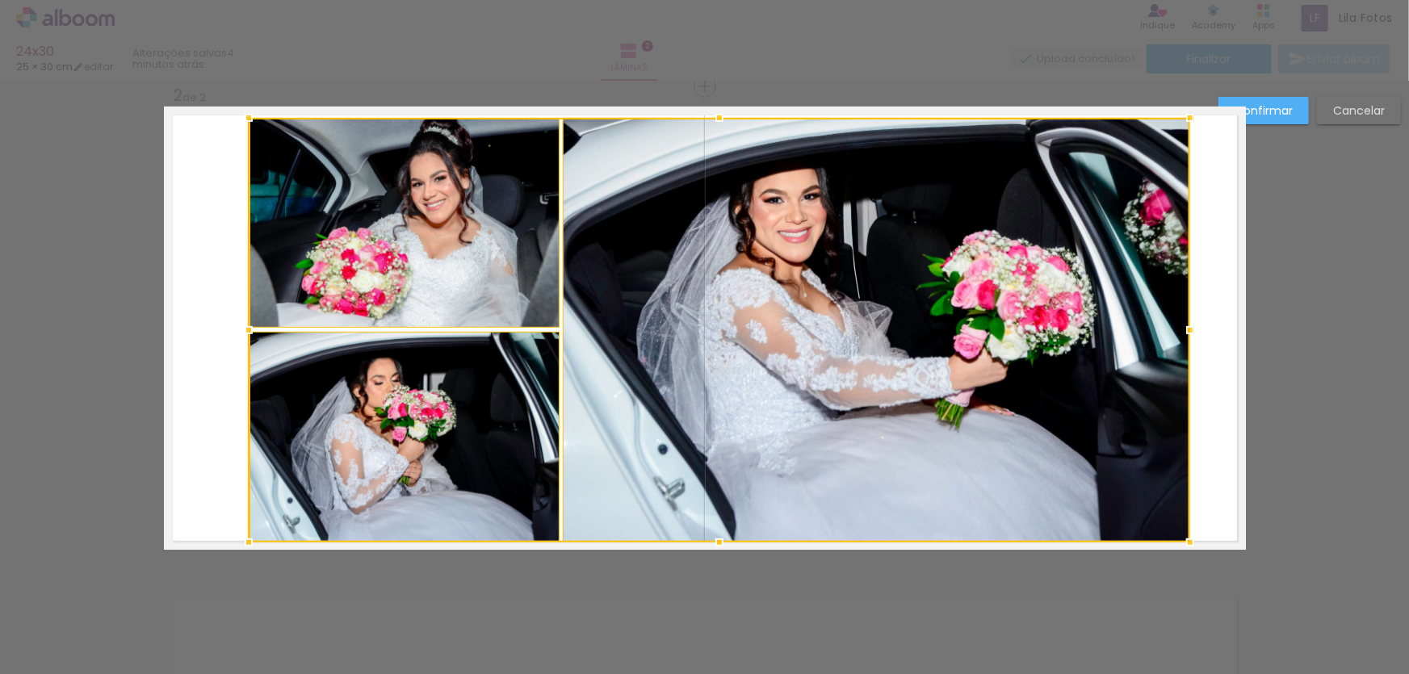
drag, startPoint x: 277, startPoint y: 113, endPoint x: 242, endPoint y: 117, distance: 35.8
click at [242, 117] on div at bounding box center [249, 118] width 32 height 32
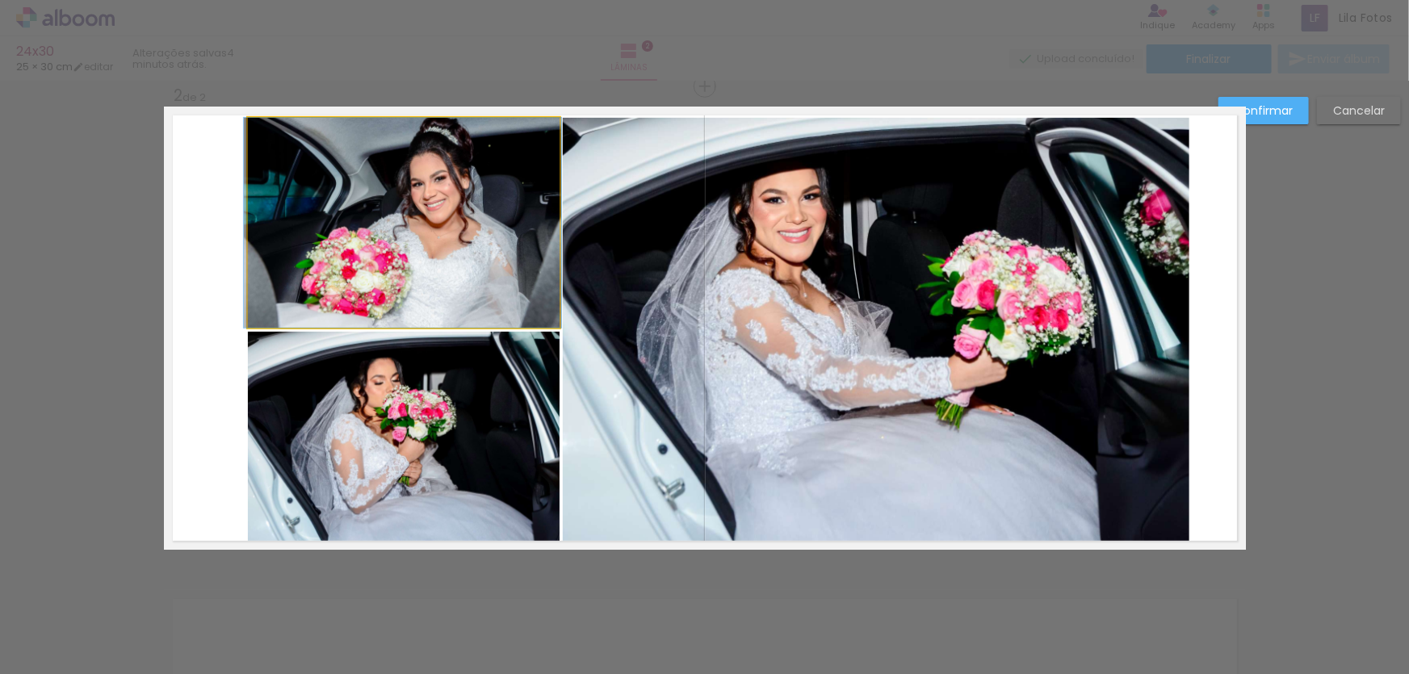
click at [411, 264] on quentale-photo at bounding box center [404, 223] width 312 height 210
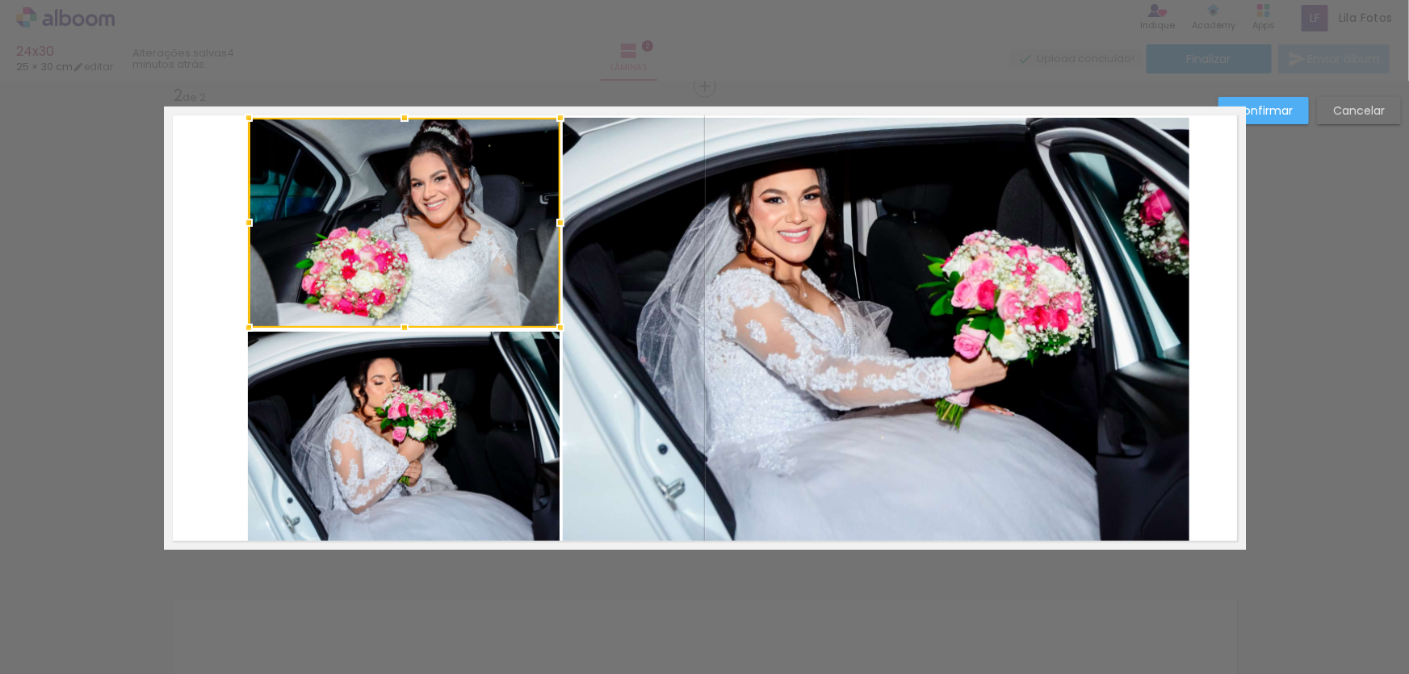
click at [427, 233] on div at bounding box center [405, 223] width 312 height 210
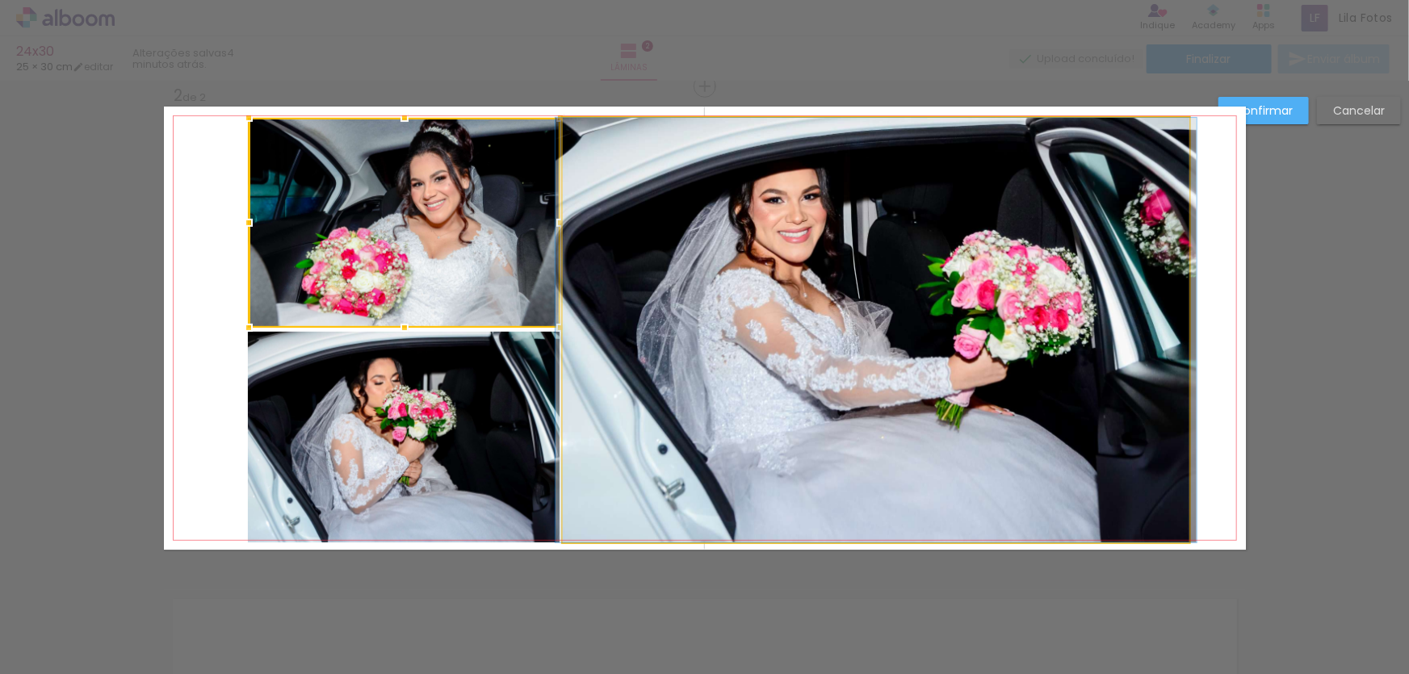
click at [694, 238] on quentale-photo at bounding box center [876, 330] width 627 height 425
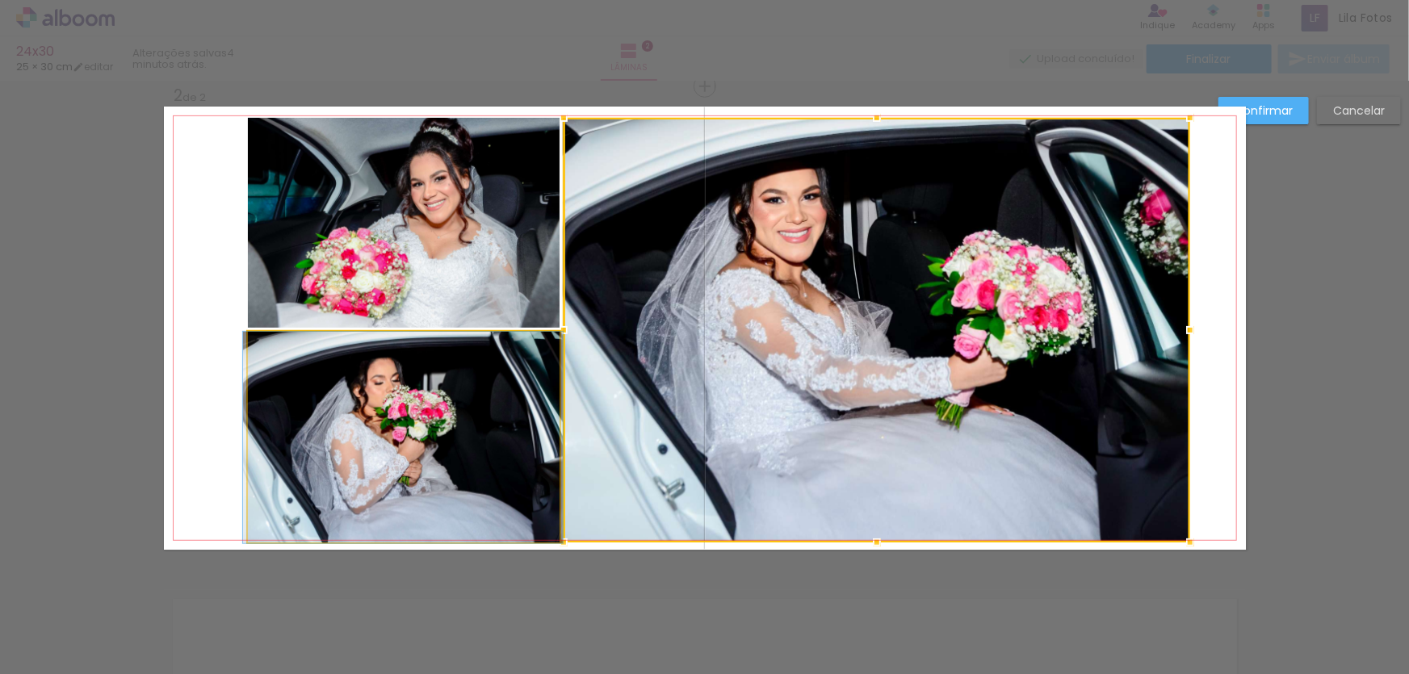
click at [451, 410] on quentale-photo at bounding box center [403, 438] width 311 height 212
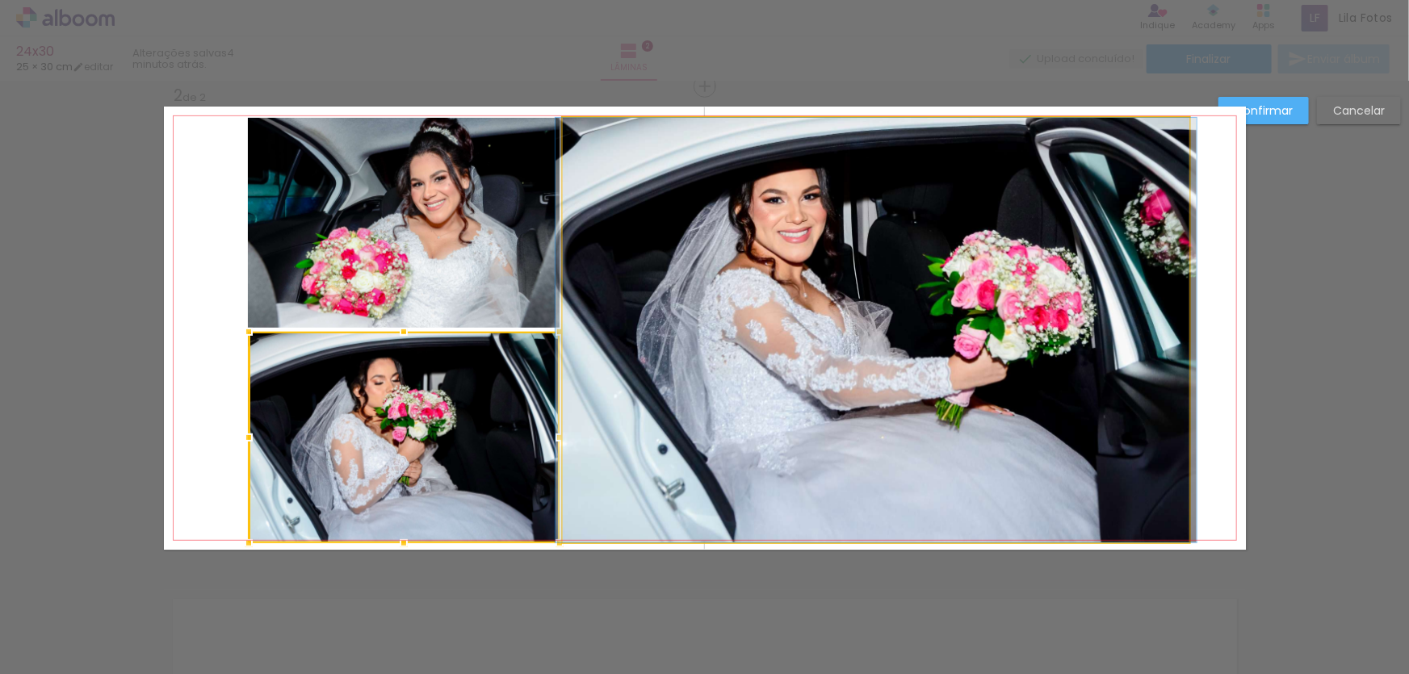
click at [668, 309] on quentale-photo at bounding box center [876, 330] width 627 height 425
click at [560, 332] on div at bounding box center [404, 438] width 311 height 212
click at [669, 310] on quentale-photo at bounding box center [876, 330] width 627 height 425
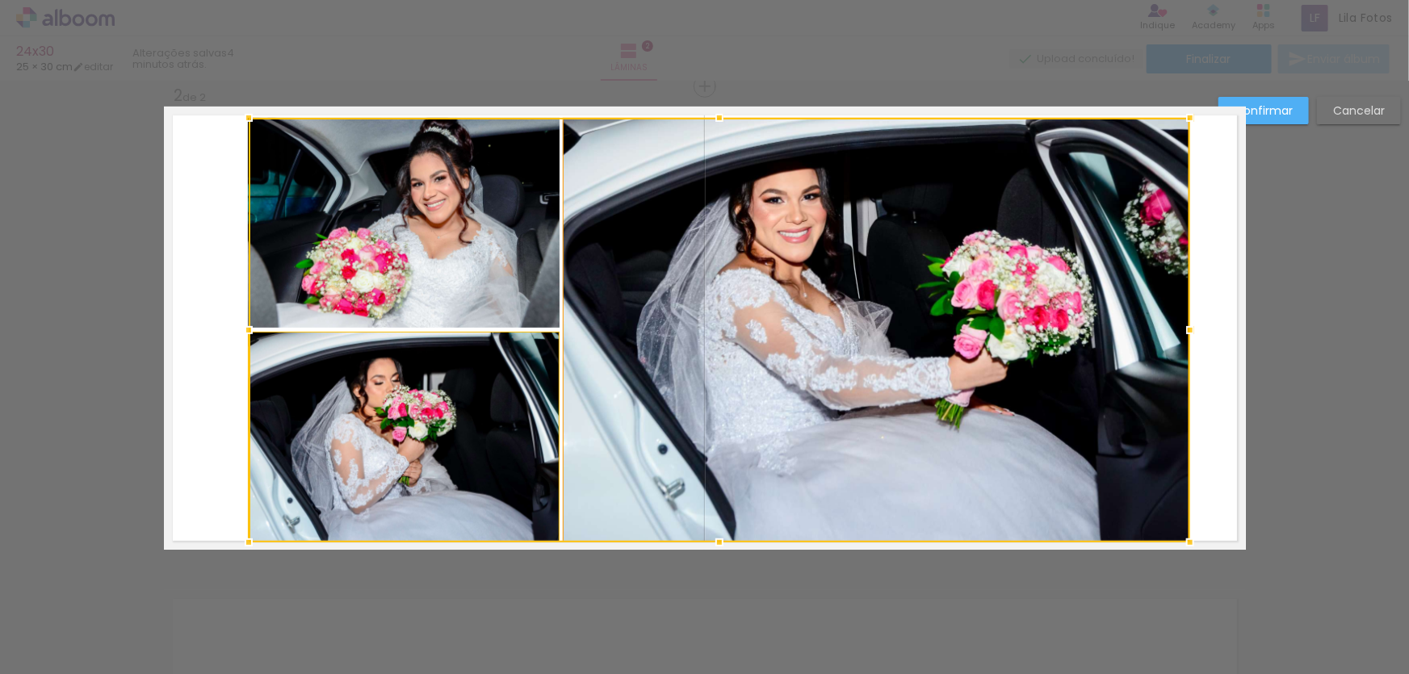
click at [669, 310] on div at bounding box center [720, 330] width 942 height 425
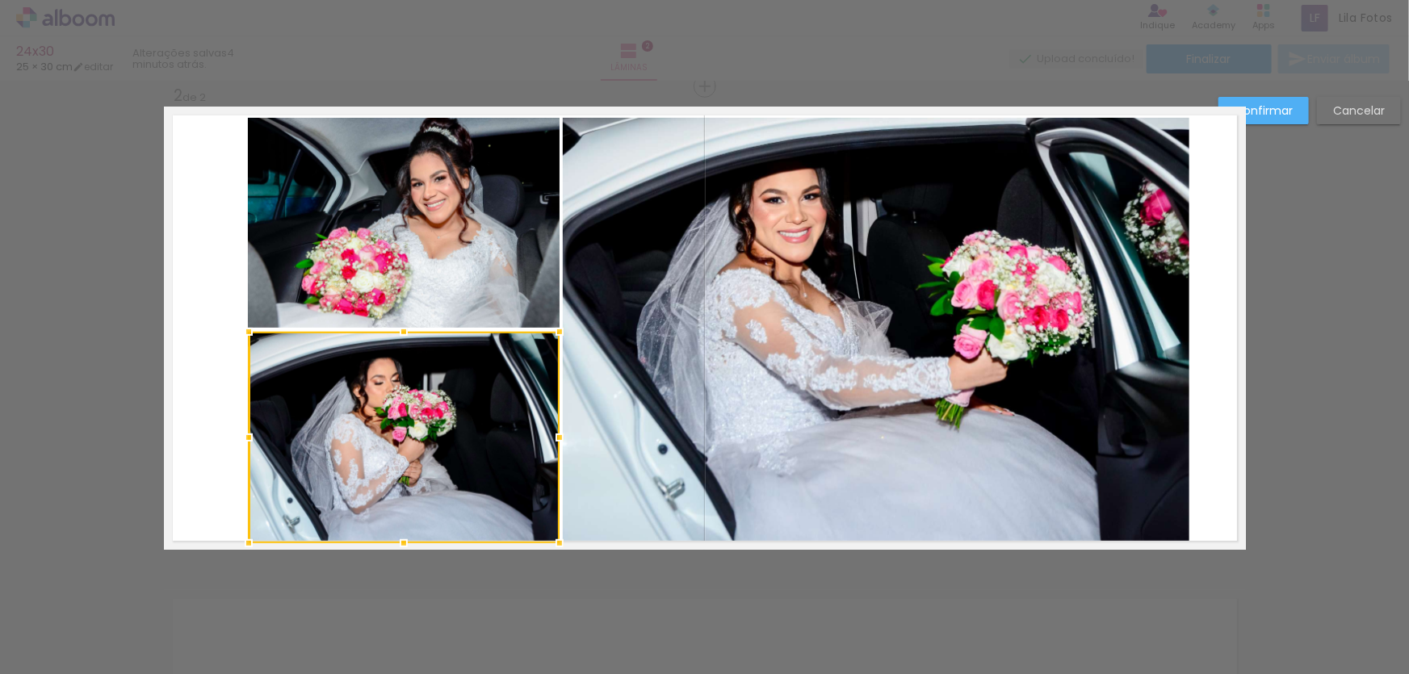
click at [669, 310] on quentale-photo at bounding box center [876, 330] width 627 height 425
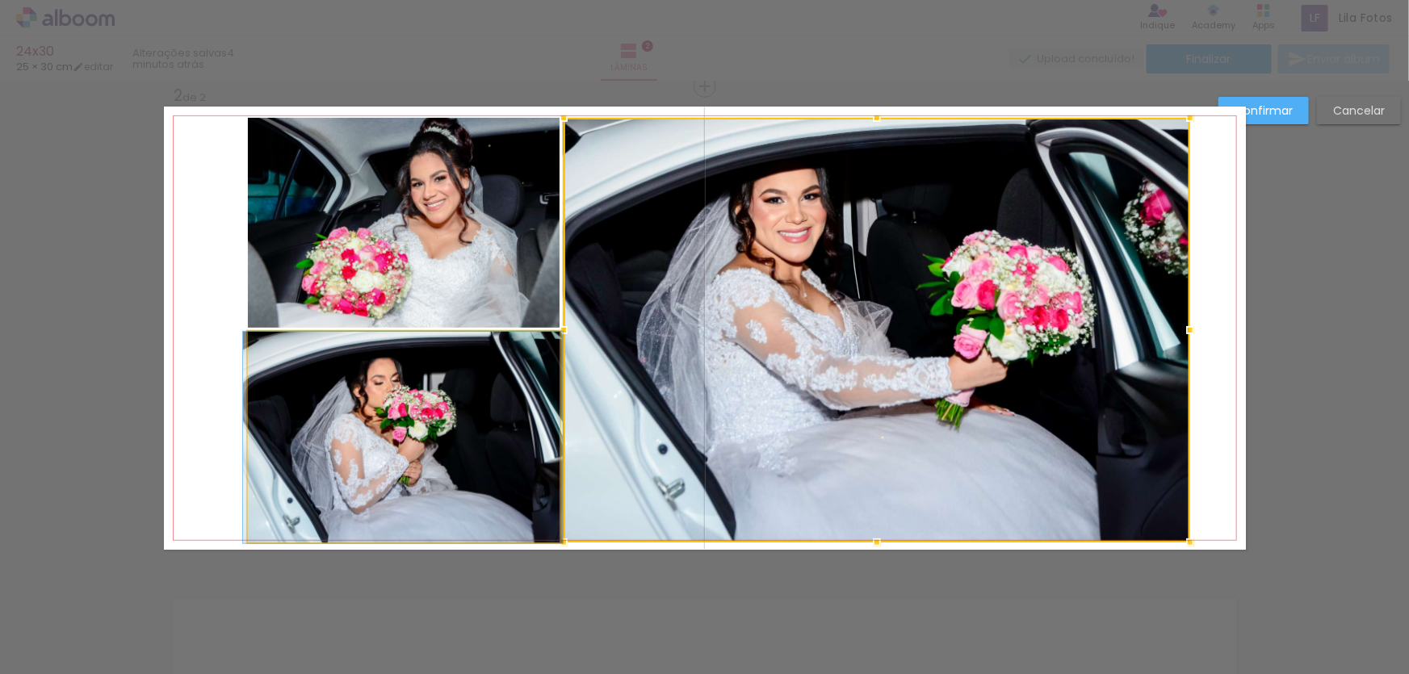
click at [460, 391] on quentale-photo at bounding box center [403, 438] width 311 height 212
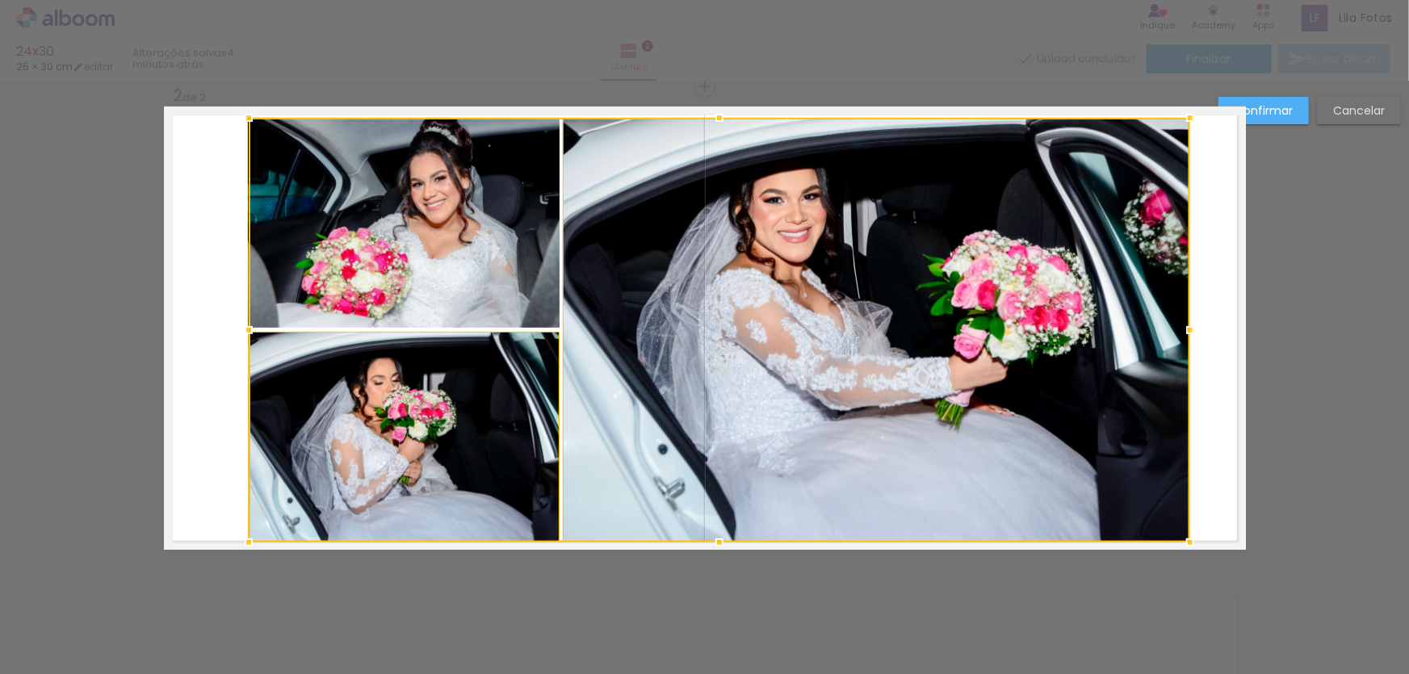
click at [453, 292] on div at bounding box center [720, 330] width 942 height 425
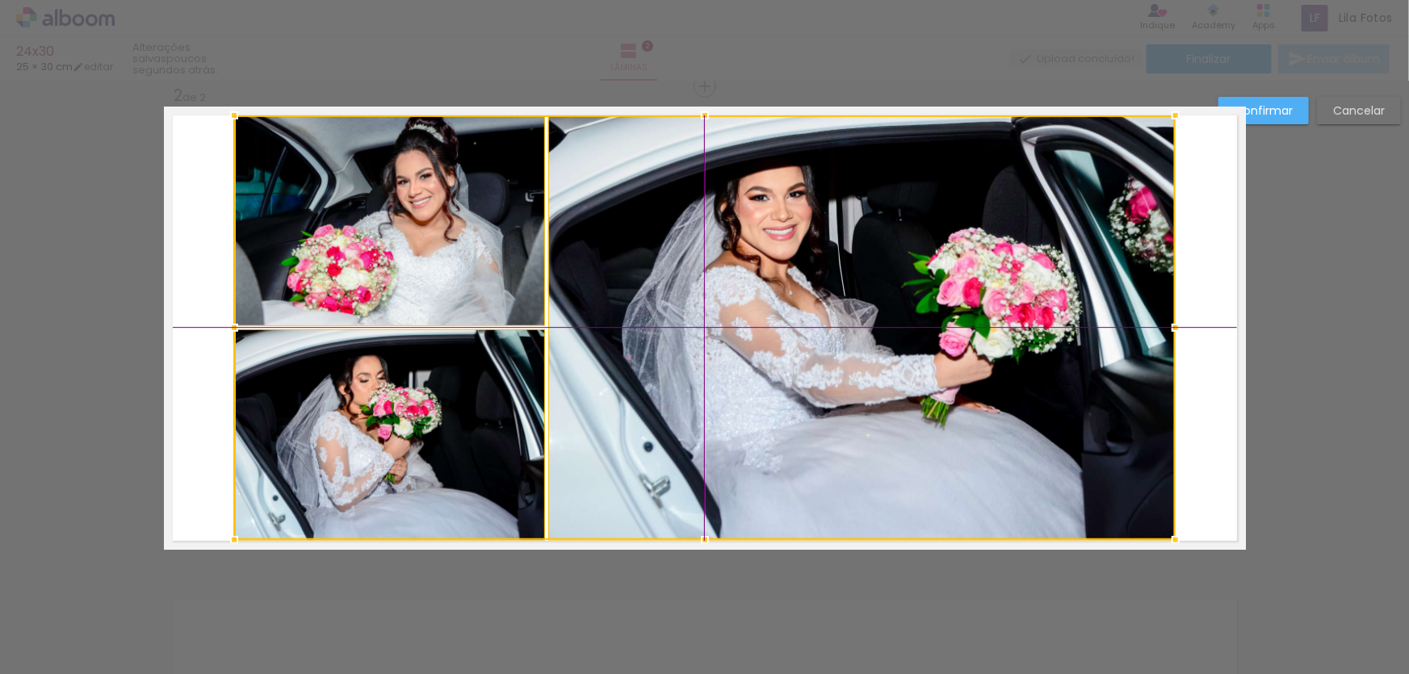
click at [601, 256] on div at bounding box center [705, 328] width 942 height 425
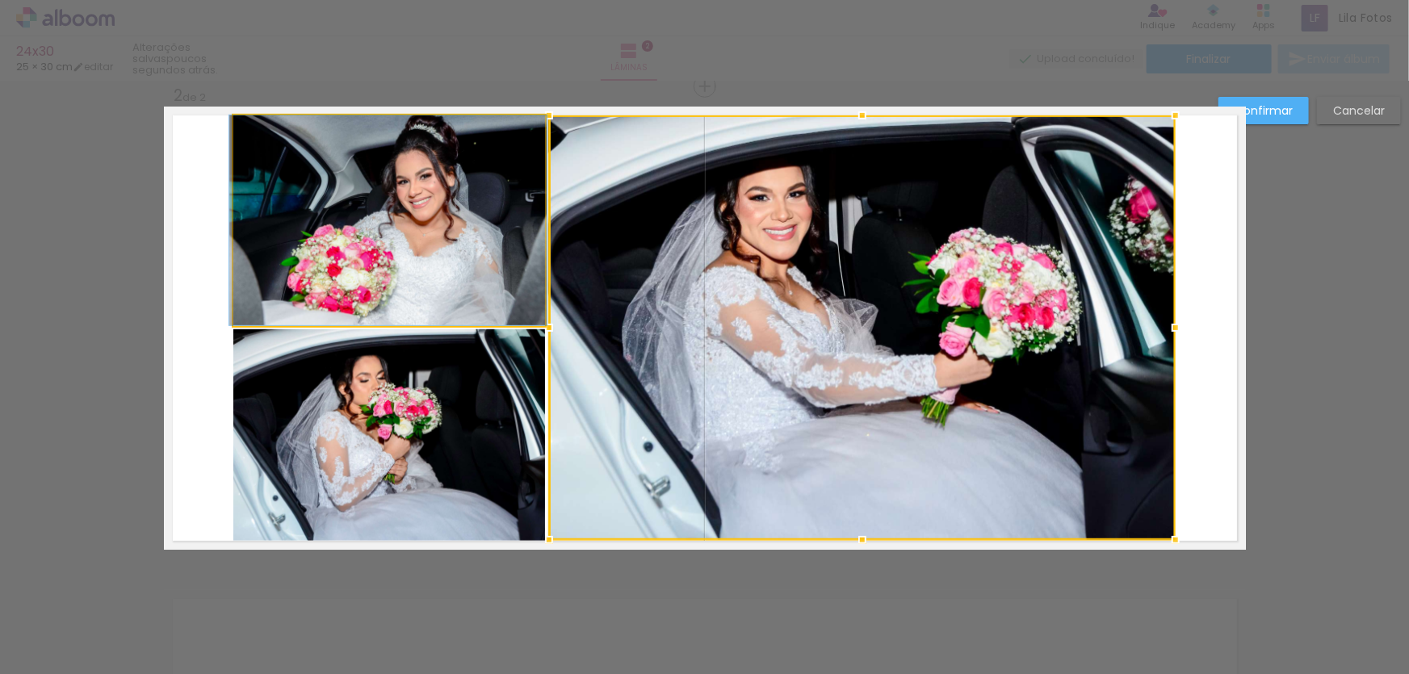
click at [515, 251] on quentale-photo at bounding box center [389, 221] width 312 height 210
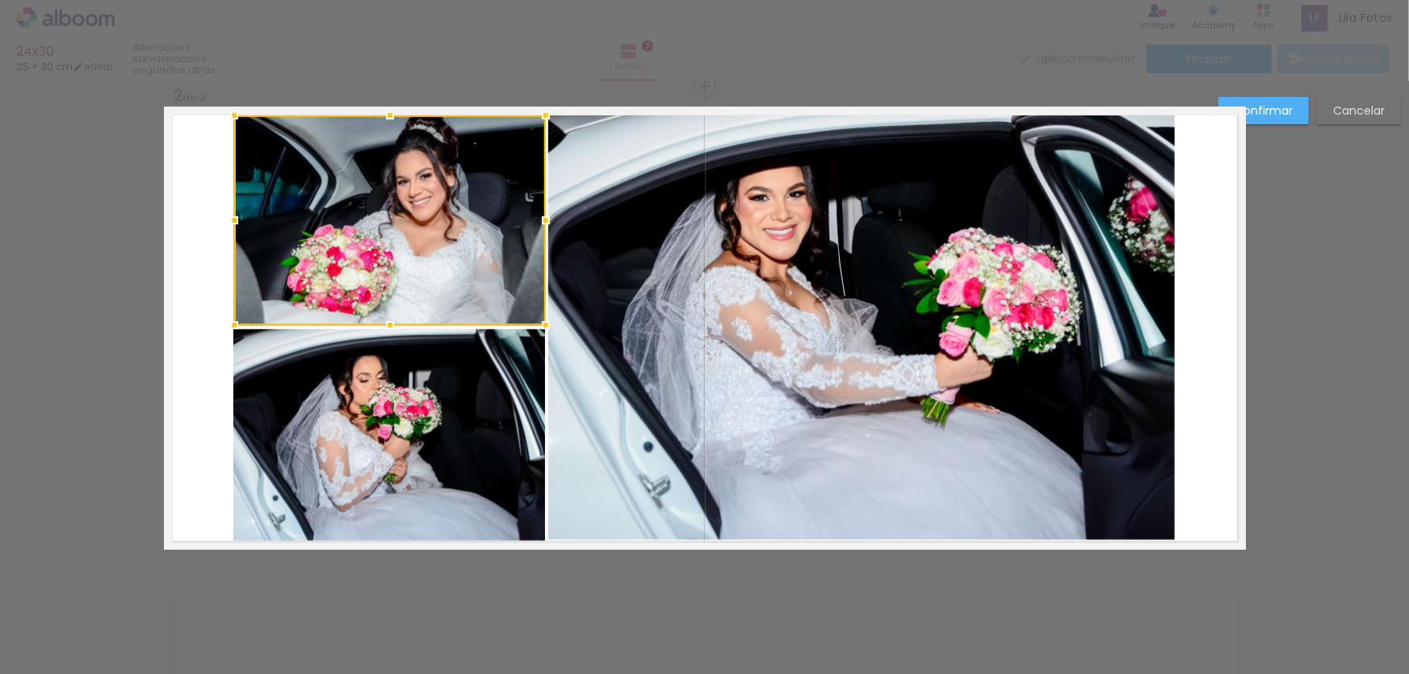
click at [641, 378] on quentale-photo at bounding box center [861, 328] width 627 height 425
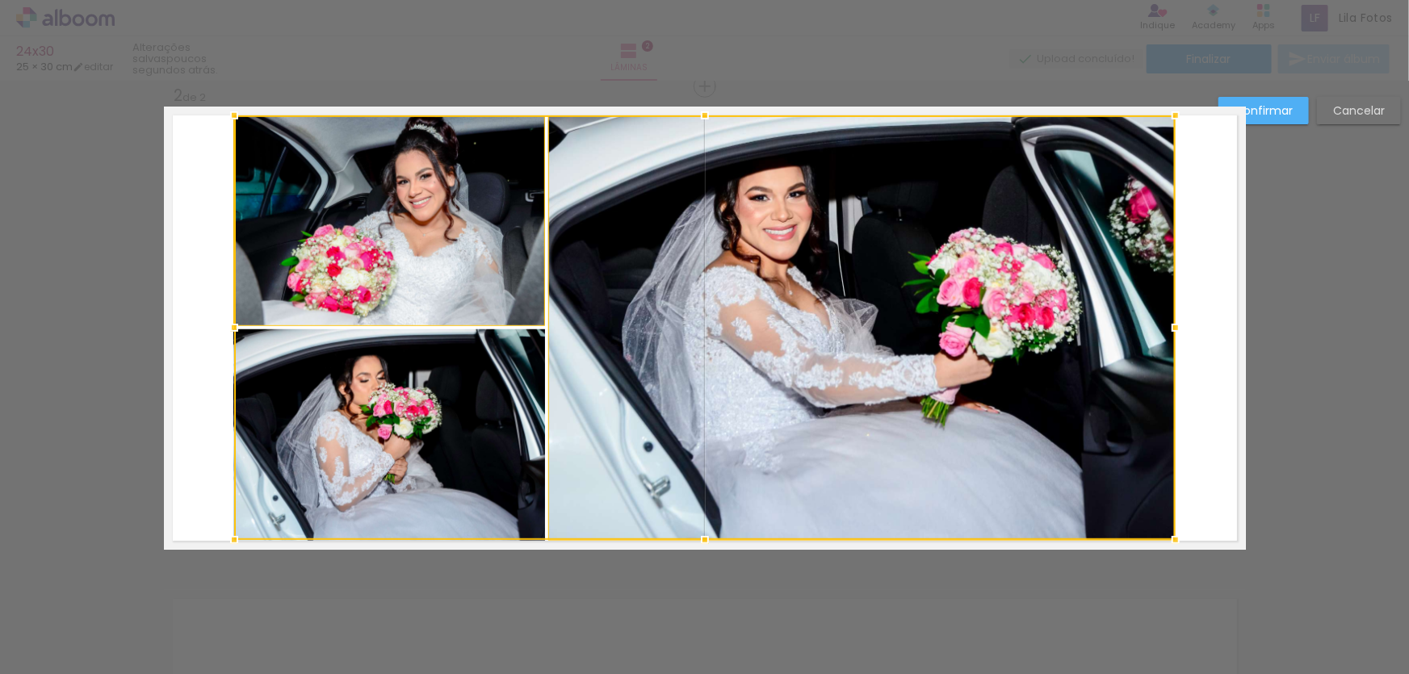
click at [460, 437] on div at bounding box center [705, 328] width 942 height 425
drag, startPoint x: 226, startPoint y: 114, endPoint x: 179, endPoint y: 107, distance: 47.3
click at [179, 107] on album-spread "2 de 2" at bounding box center [705, 328] width 1082 height 443
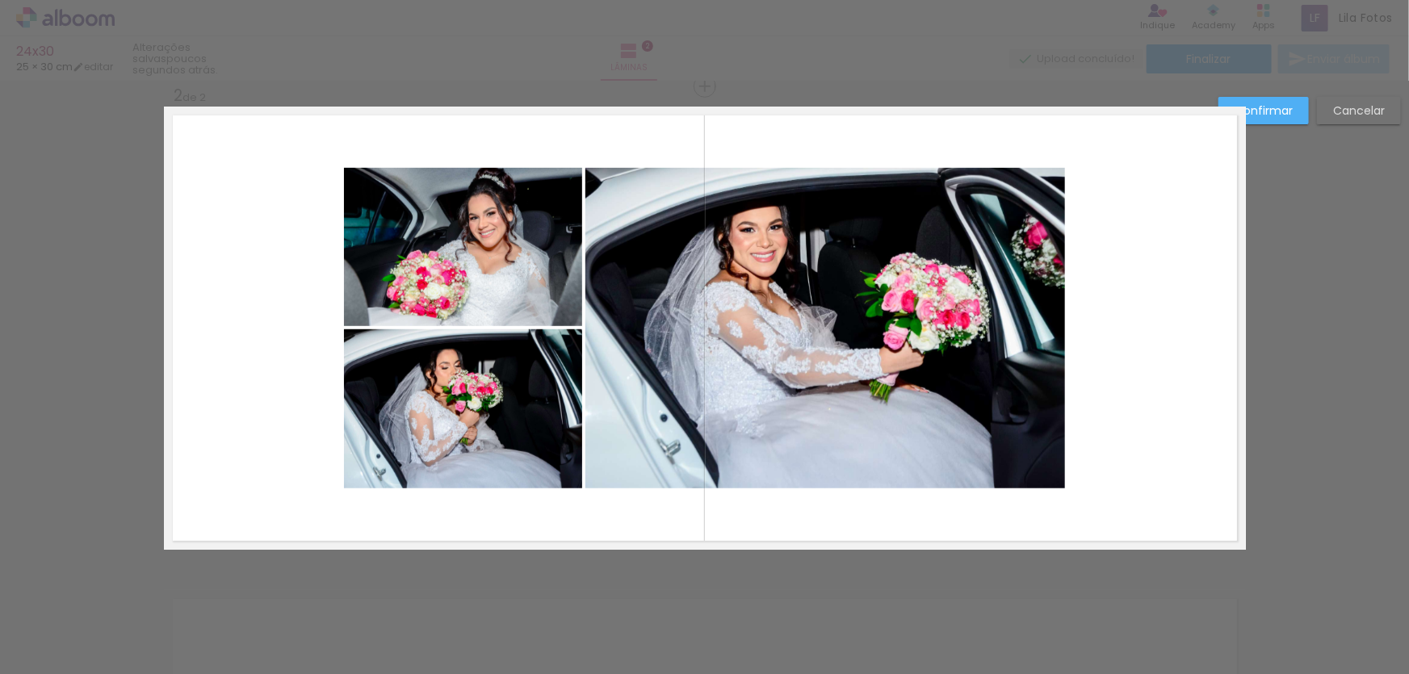
click at [517, 284] on quentale-photo at bounding box center [463, 247] width 238 height 158
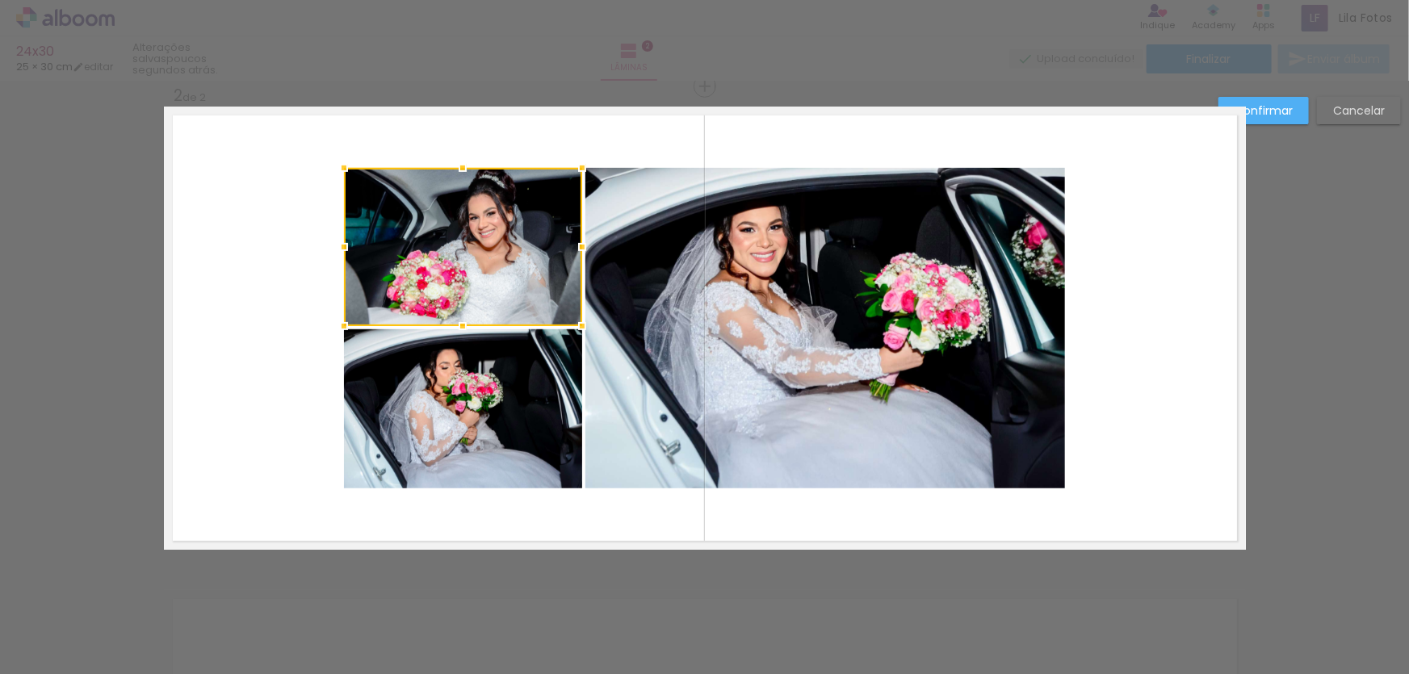
click at [642, 316] on quentale-photo at bounding box center [826, 328] width 480 height 321
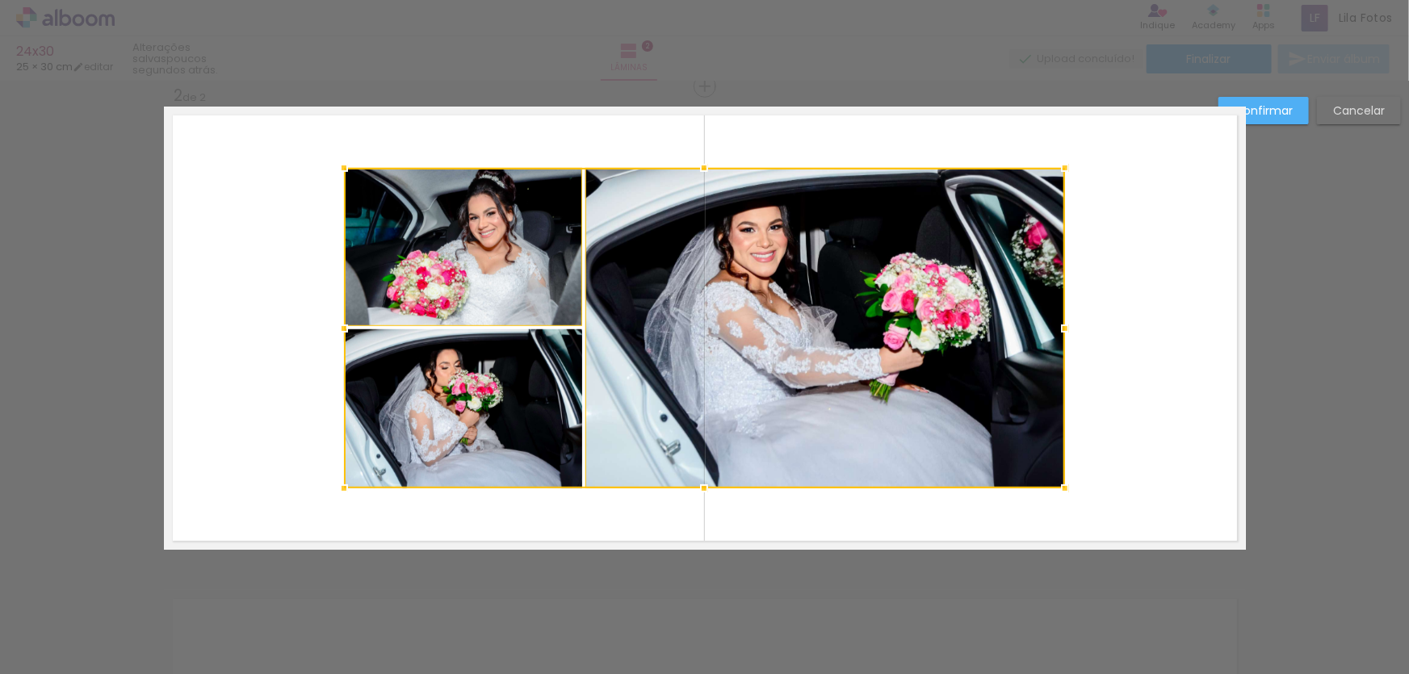
click at [511, 426] on div at bounding box center [704, 328] width 721 height 321
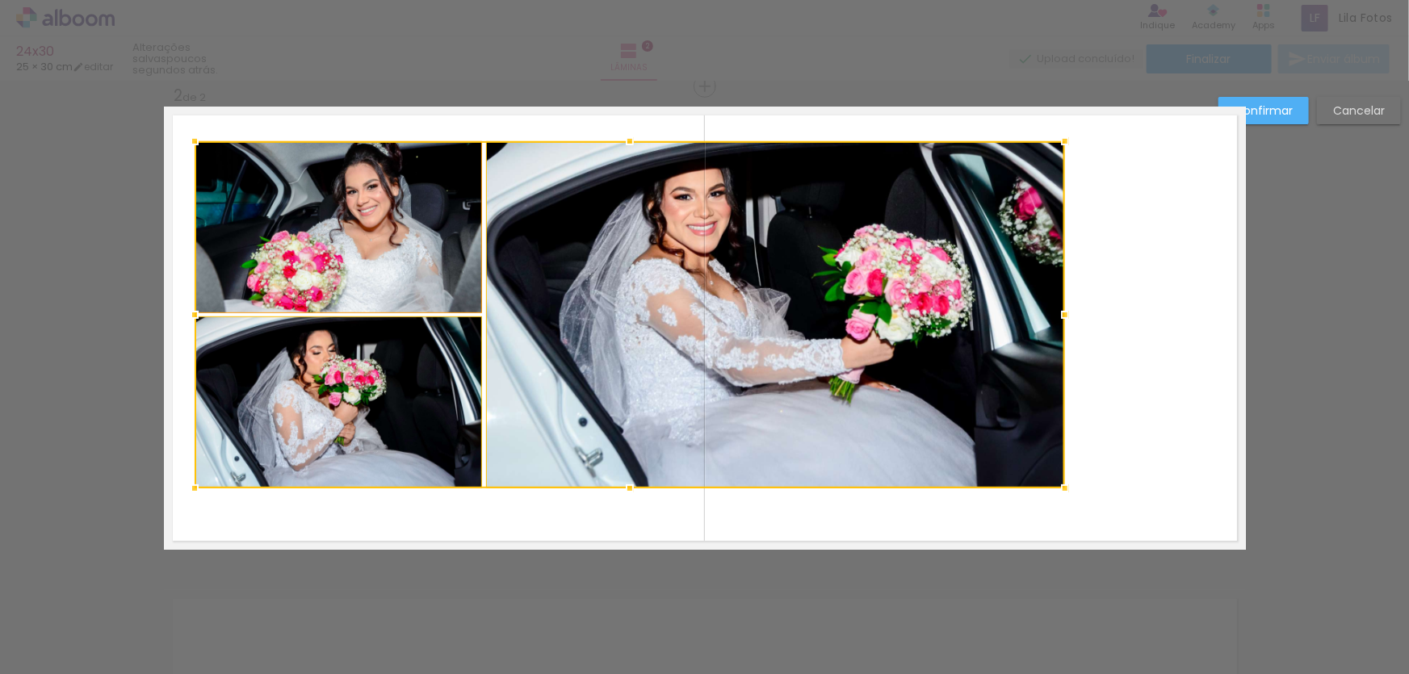
drag, startPoint x: 339, startPoint y: 170, endPoint x: 250, endPoint y: 163, distance: 89.1
click at [191, 141] on div at bounding box center [195, 141] width 32 height 32
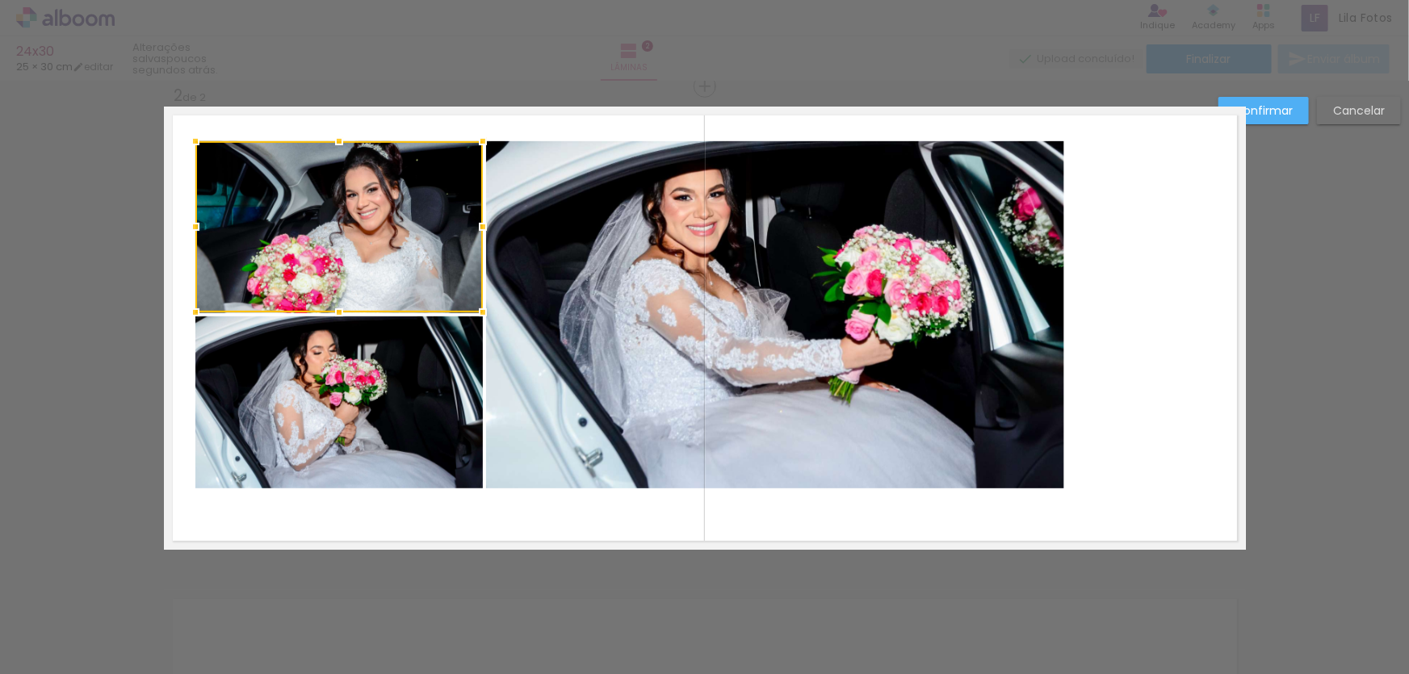
click at [536, 215] on quentale-photo at bounding box center [775, 314] width 578 height 347
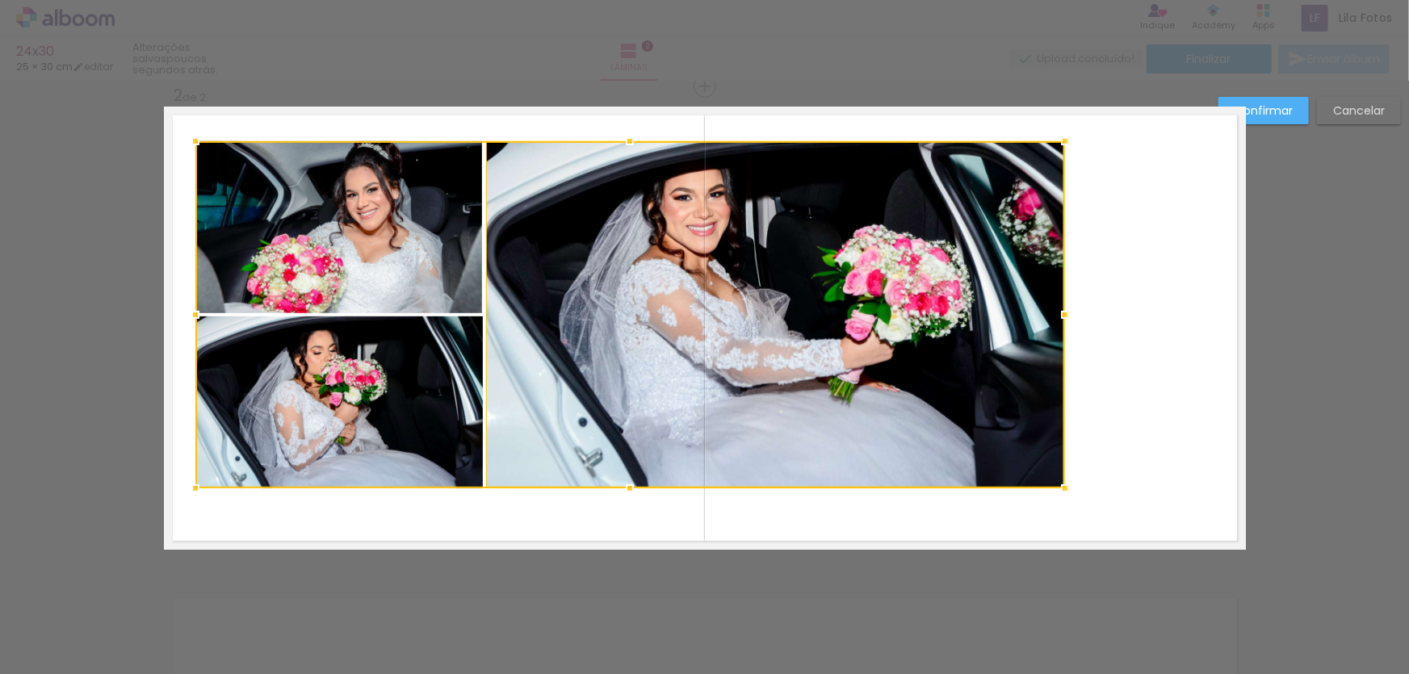
click at [440, 334] on div at bounding box center [630, 314] width 870 height 347
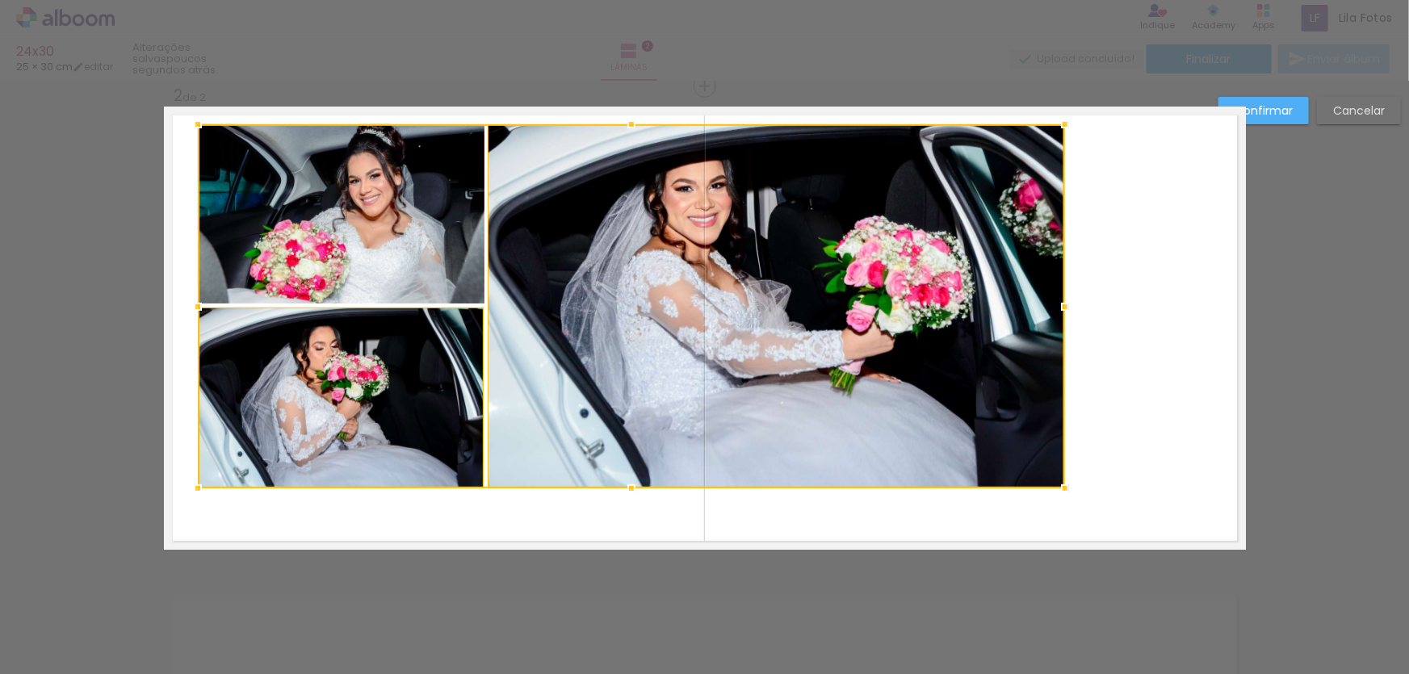
drag, startPoint x: 186, startPoint y: 141, endPoint x: 188, endPoint y: 124, distance: 17.9
click at [188, 124] on div at bounding box center [198, 124] width 32 height 32
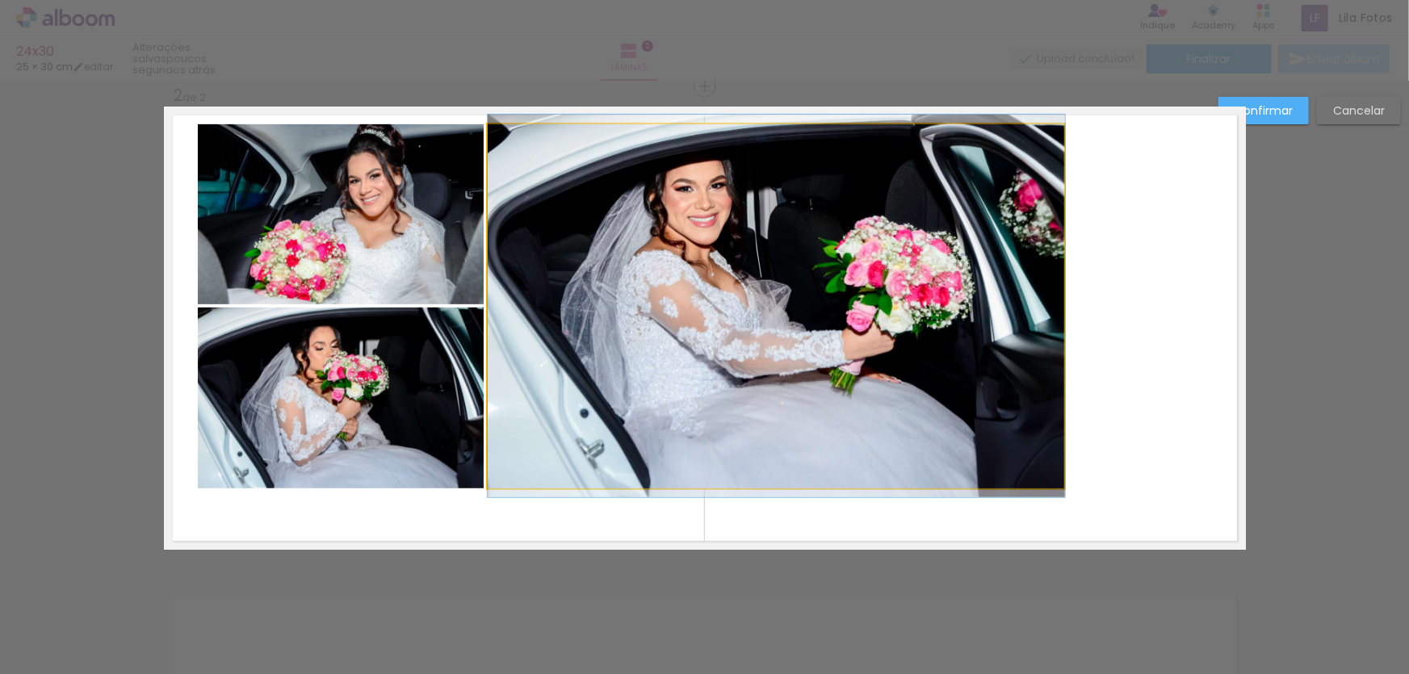
click at [566, 310] on quentale-photo at bounding box center [777, 306] width 578 height 364
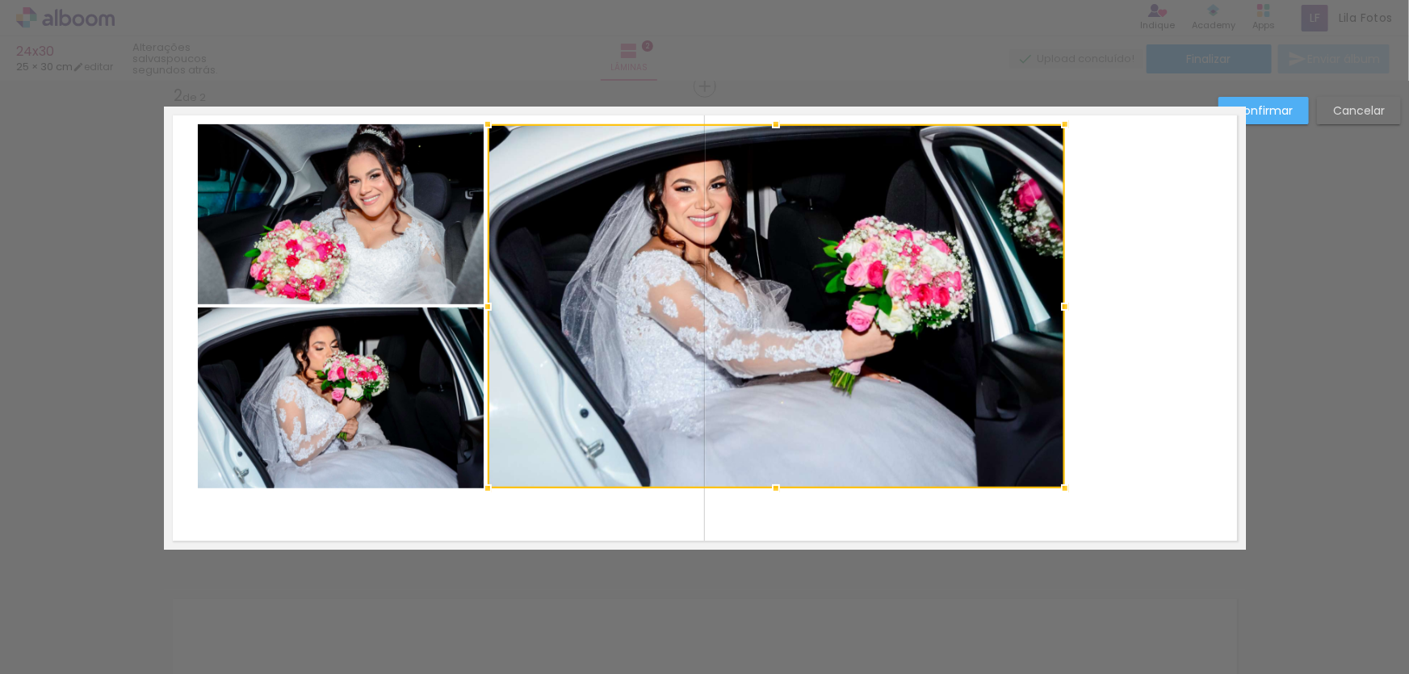
click at [566, 310] on div at bounding box center [777, 306] width 578 height 364
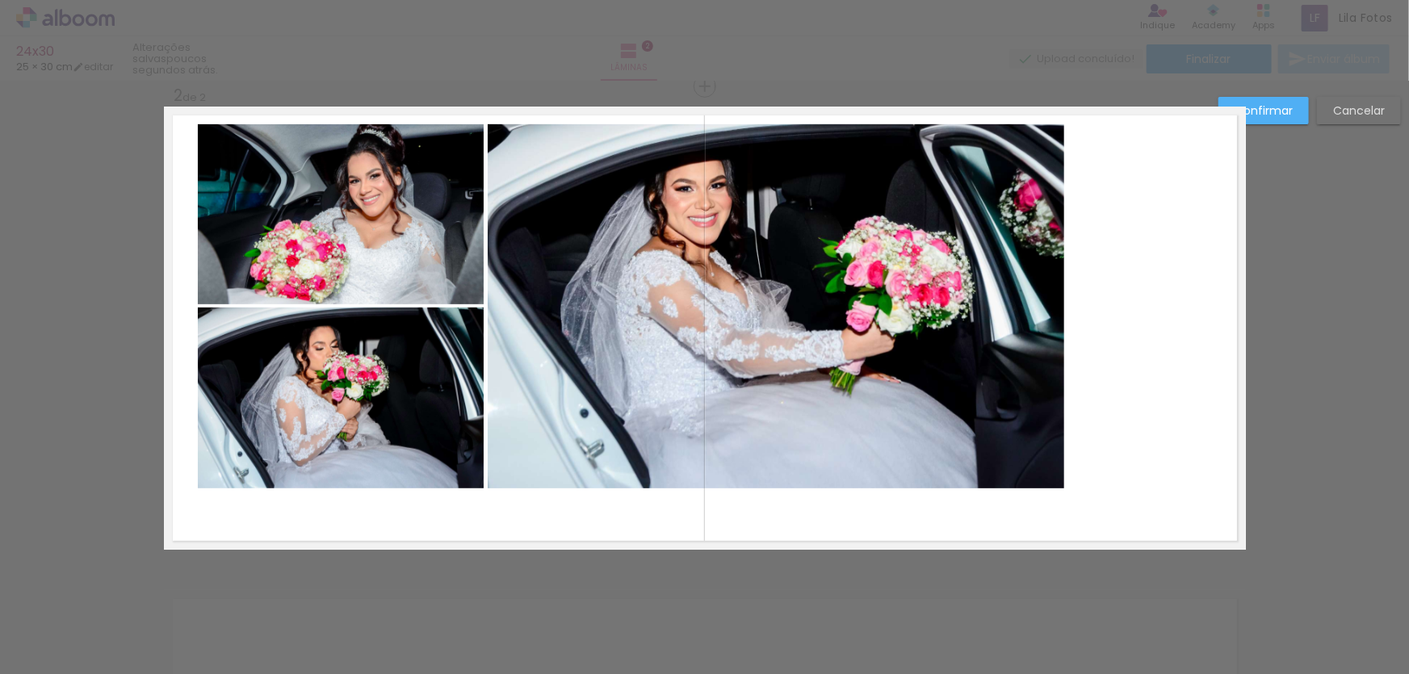
click at [566, 311] on quentale-photo at bounding box center [777, 306] width 578 height 364
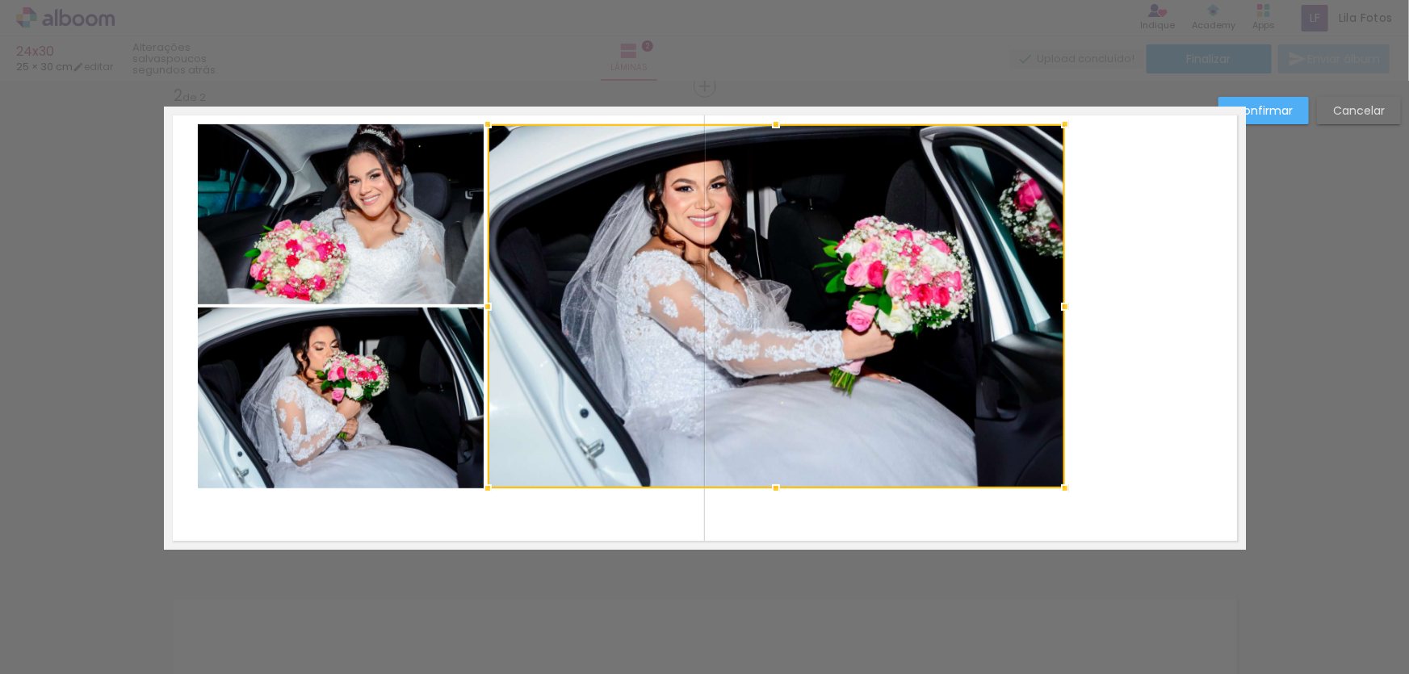
click at [566, 311] on div at bounding box center [777, 306] width 578 height 364
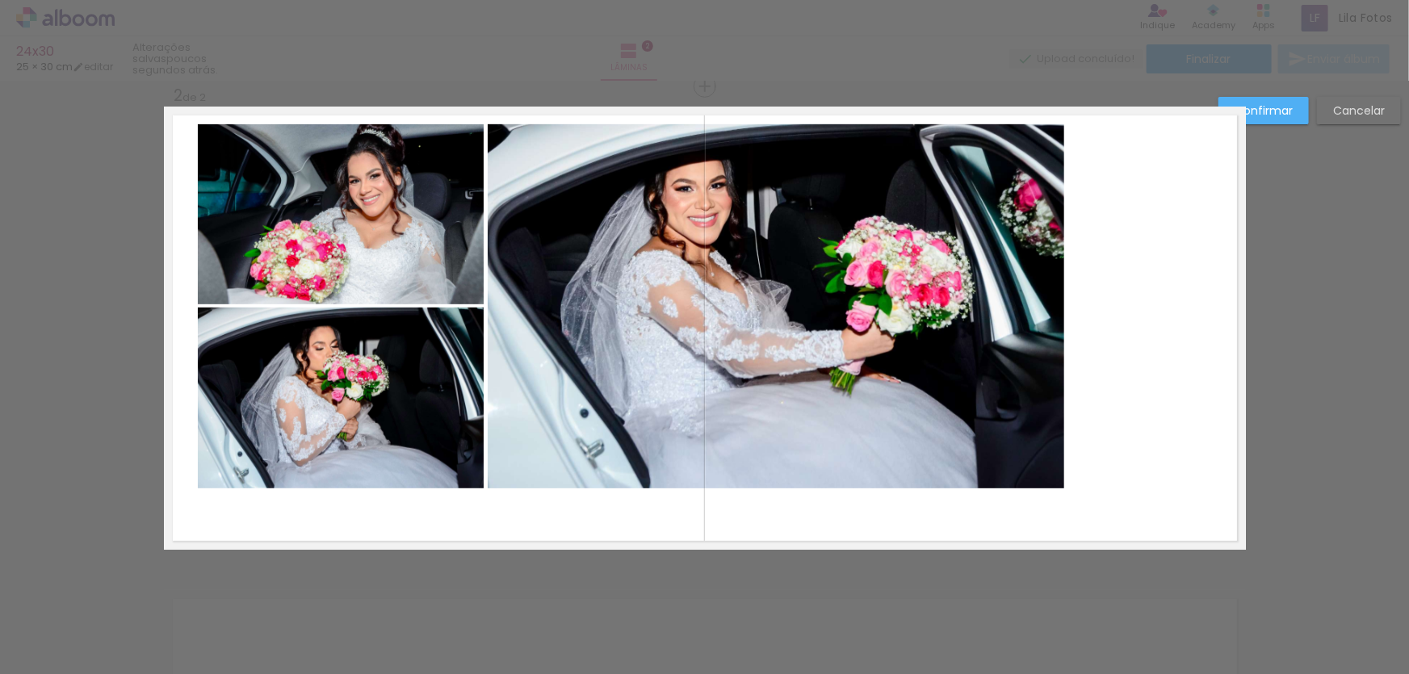
click at [566, 311] on quentale-photo at bounding box center [777, 306] width 578 height 364
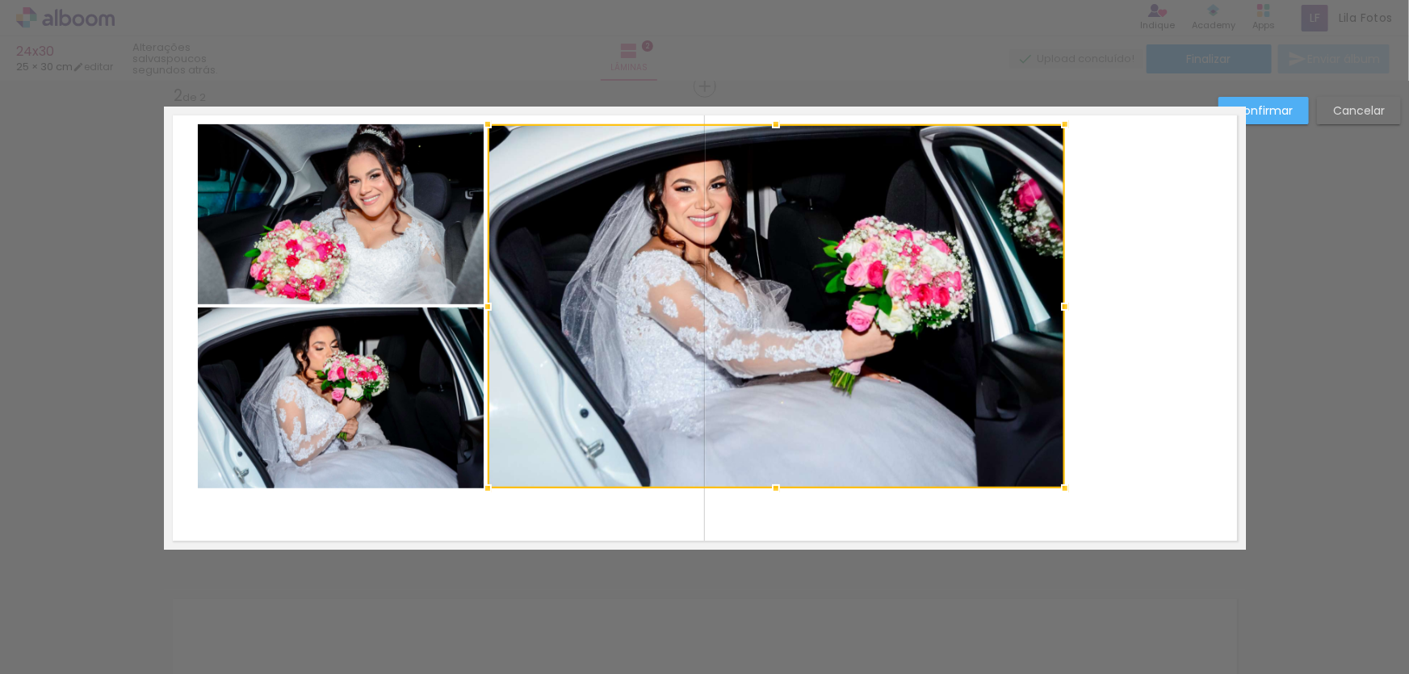
click at [566, 311] on div at bounding box center [777, 306] width 578 height 364
click at [439, 243] on quentale-photo at bounding box center [341, 214] width 287 height 180
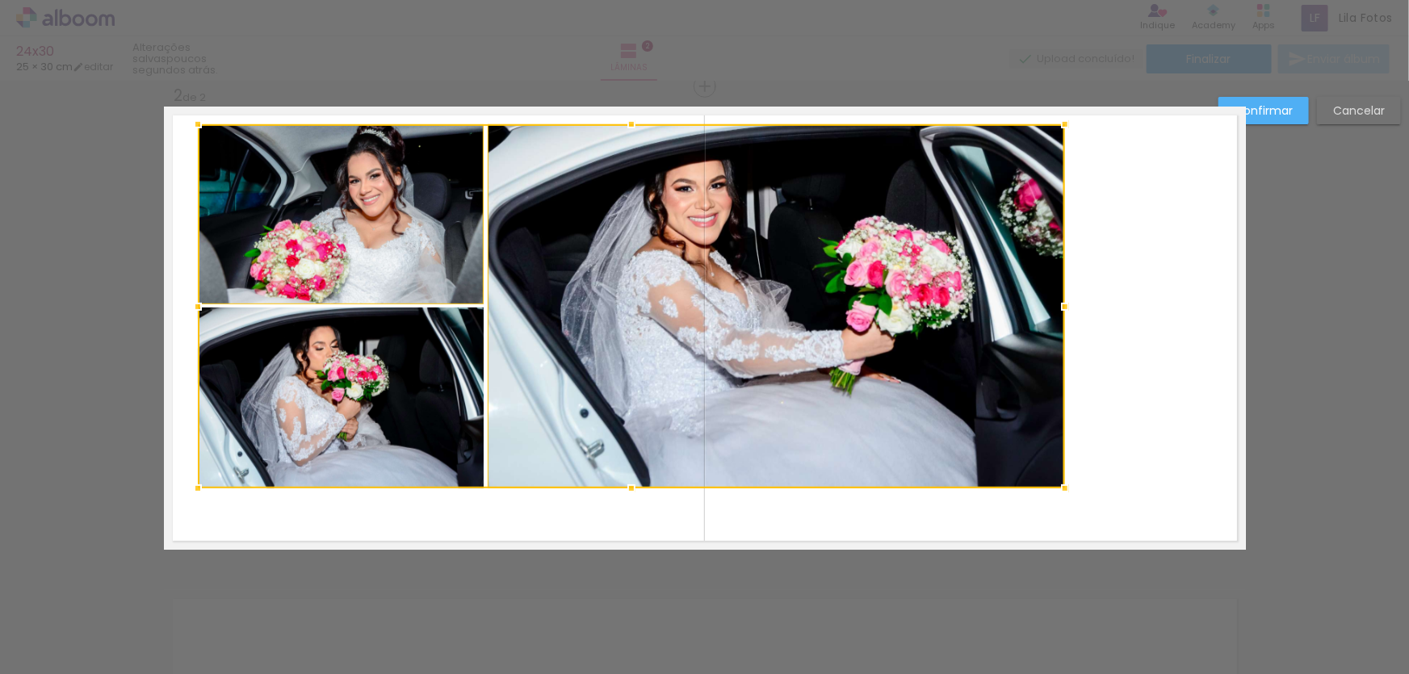
click at [417, 342] on div at bounding box center [632, 306] width 868 height 364
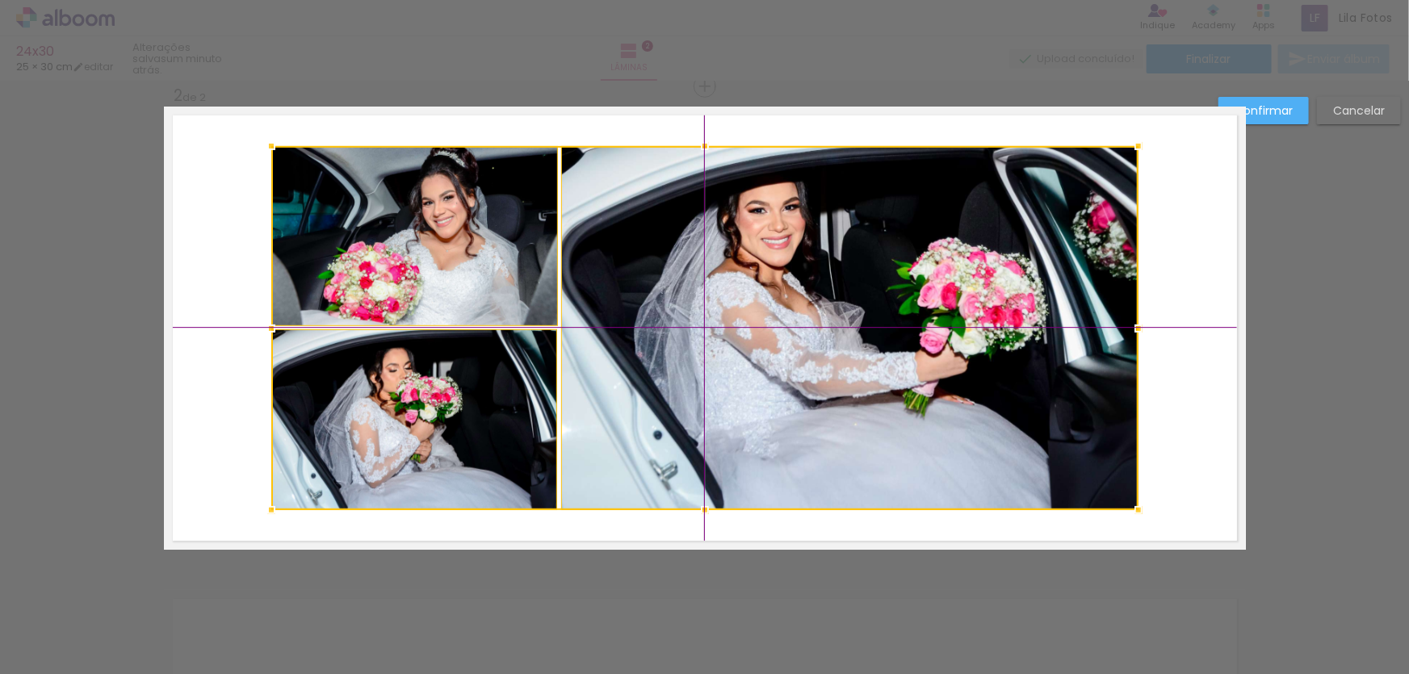
drag, startPoint x: 428, startPoint y: 267, endPoint x: 513, endPoint y: 278, distance: 85.6
click at [513, 278] on div at bounding box center [705, 328] width 868 height 364
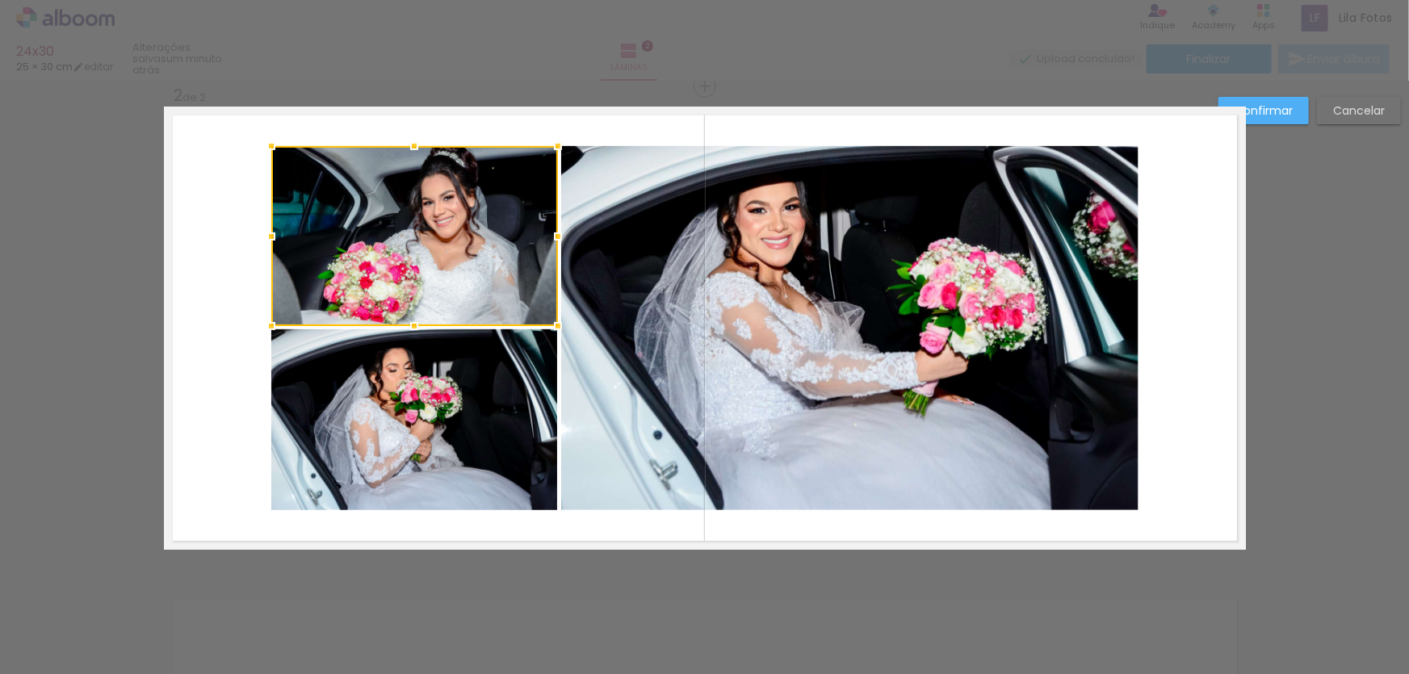
click at [376, 448] on quentale-photo at bounding box center [414, 420] width 287 height 181
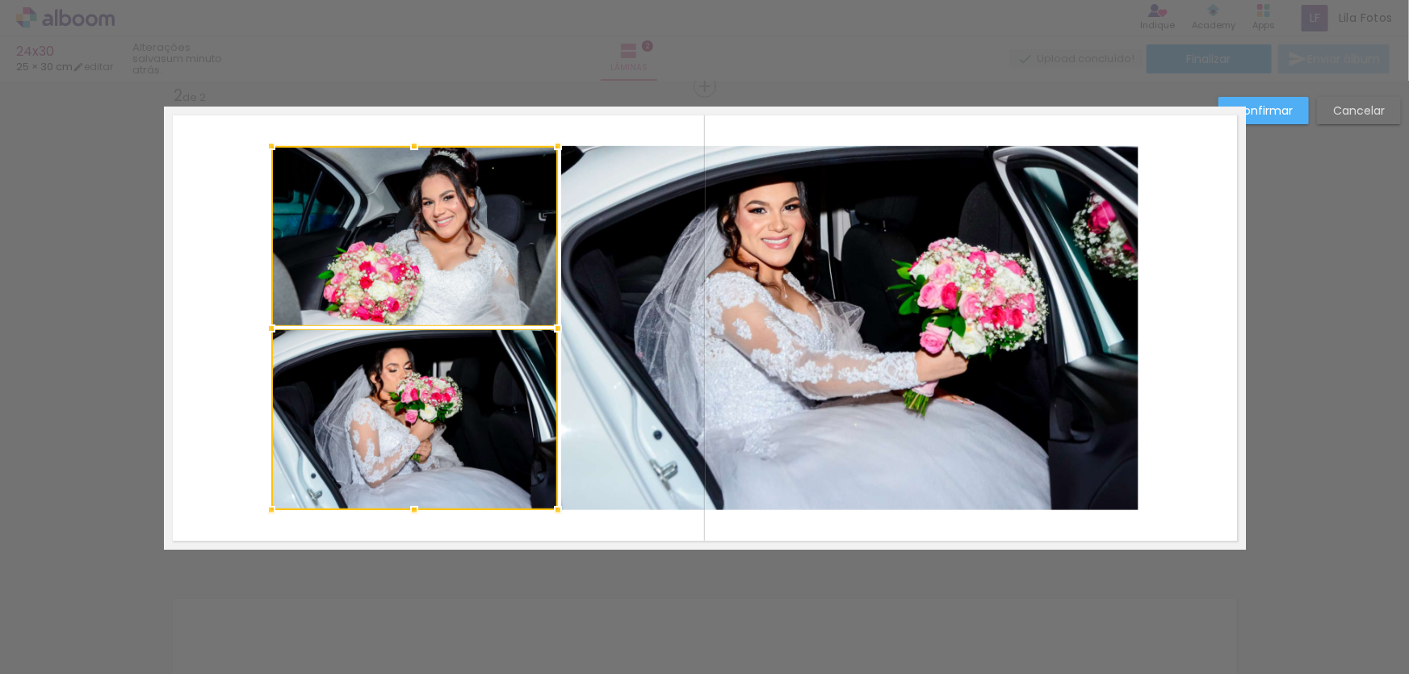
click at [657, 404] on quentale-photo at bounding box center [850, 328] width 578 height 364
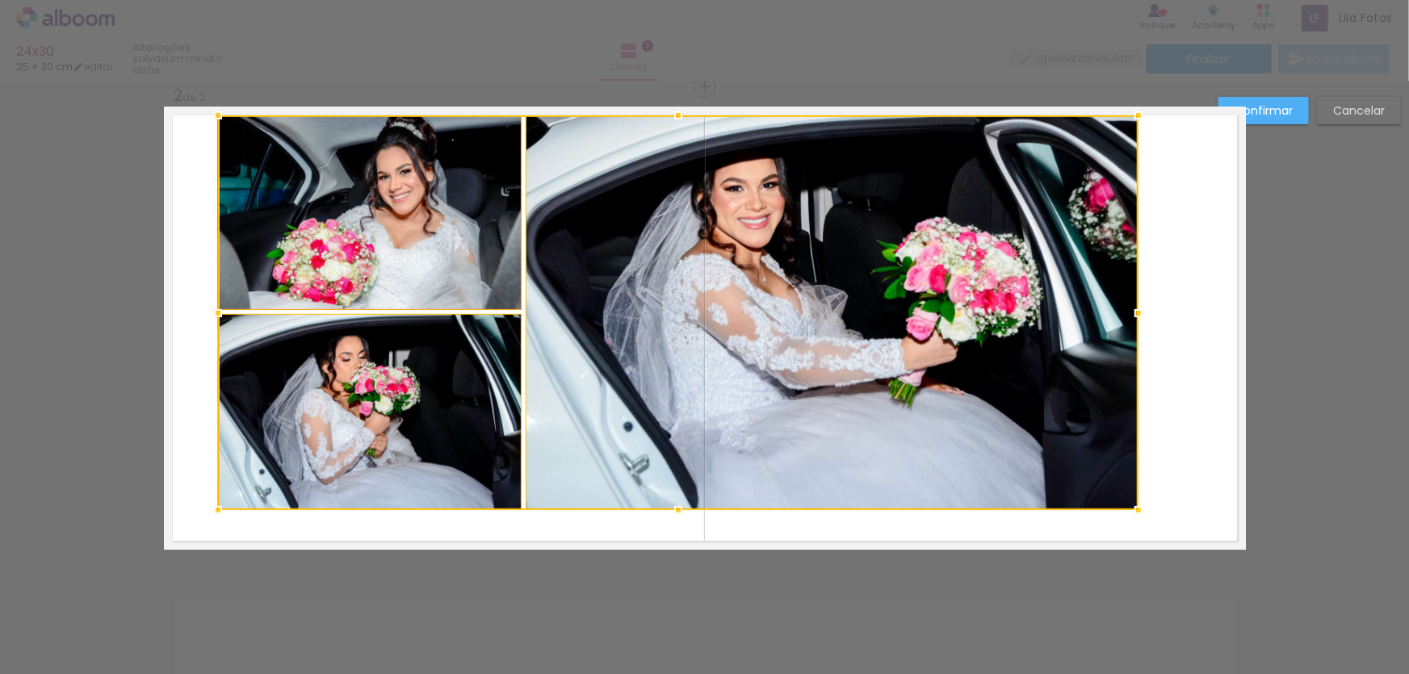
drag, startPoint x: 267, startPoint y: 147, endPoint x: 326, endPoint y: 205, distance: 82.8
click at [202, 128] on div at bounding box center [218, 115] width 32 height 32
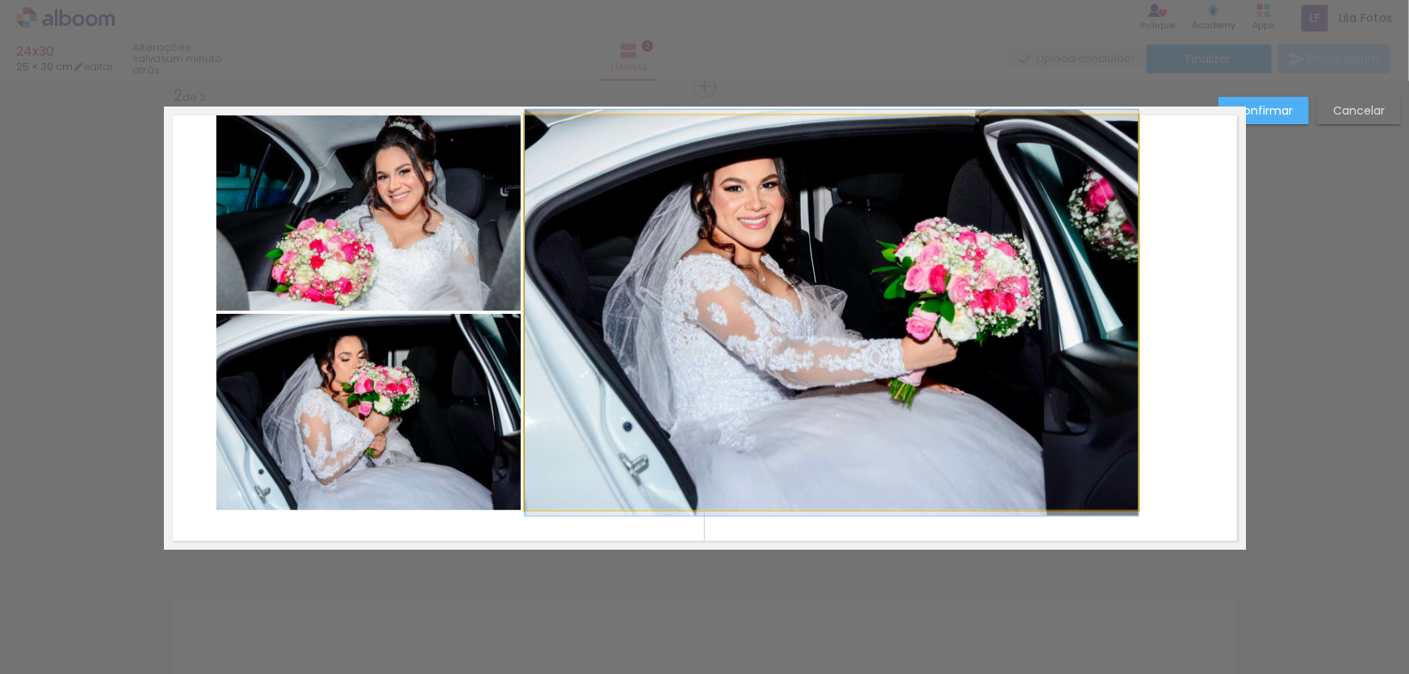
click at [669, 343] on quentale-photo at bounding box center [832, 313] width 614 height 395
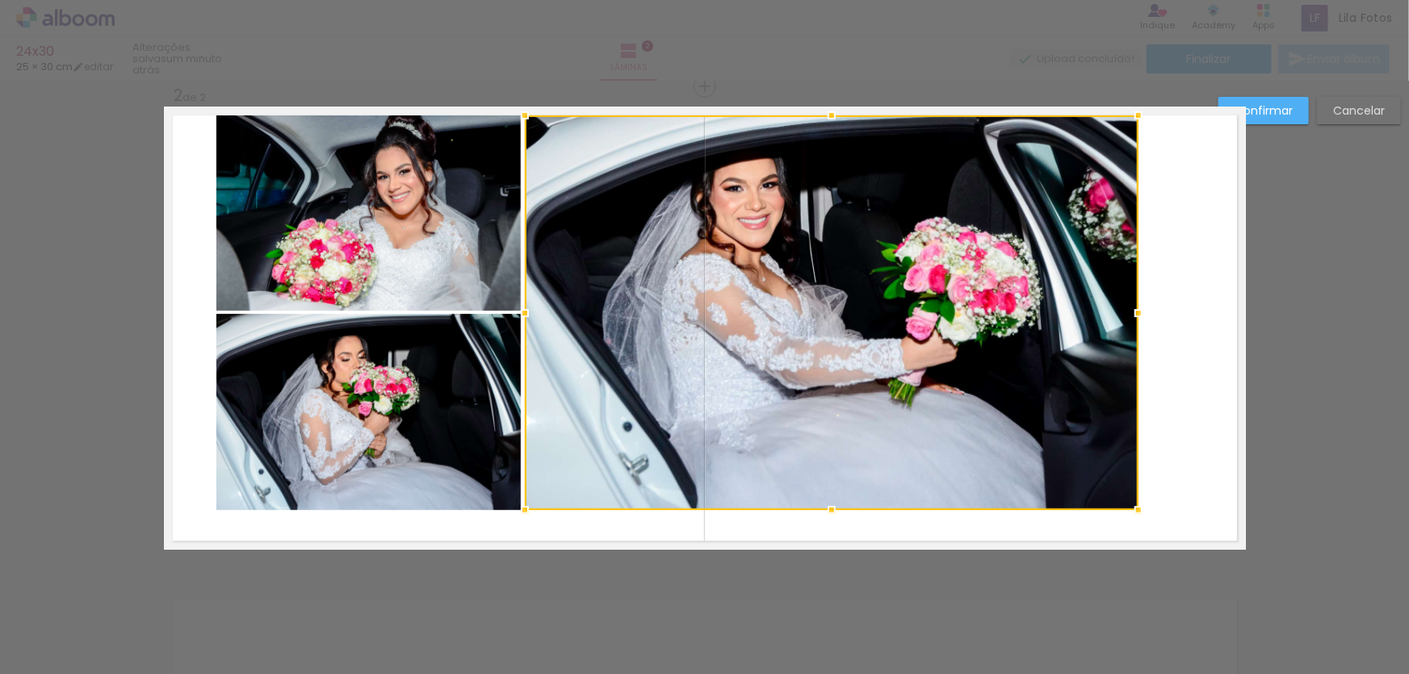
click at [370, 275] on quentale-photo at bounding box center [368, 213] width 305 height 195
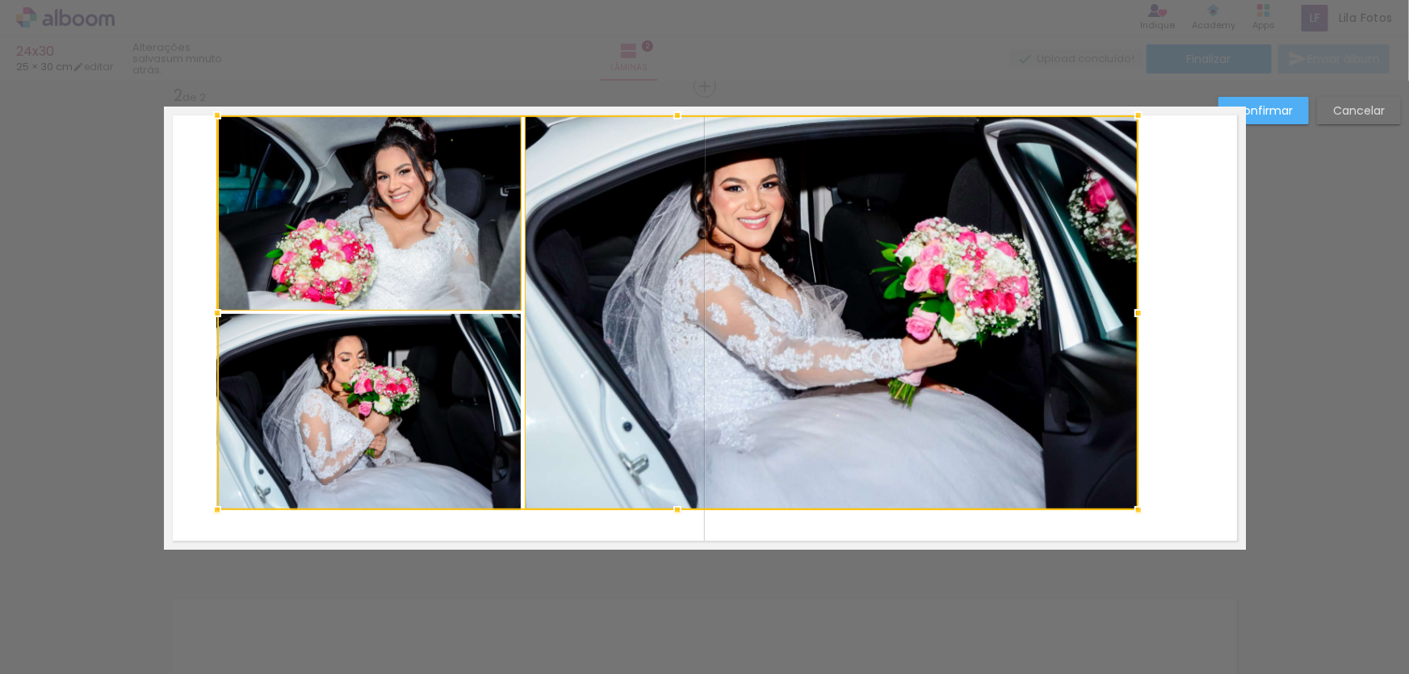
click at [377, 365] on div at bounding box center [678, 313] width 922 height 395
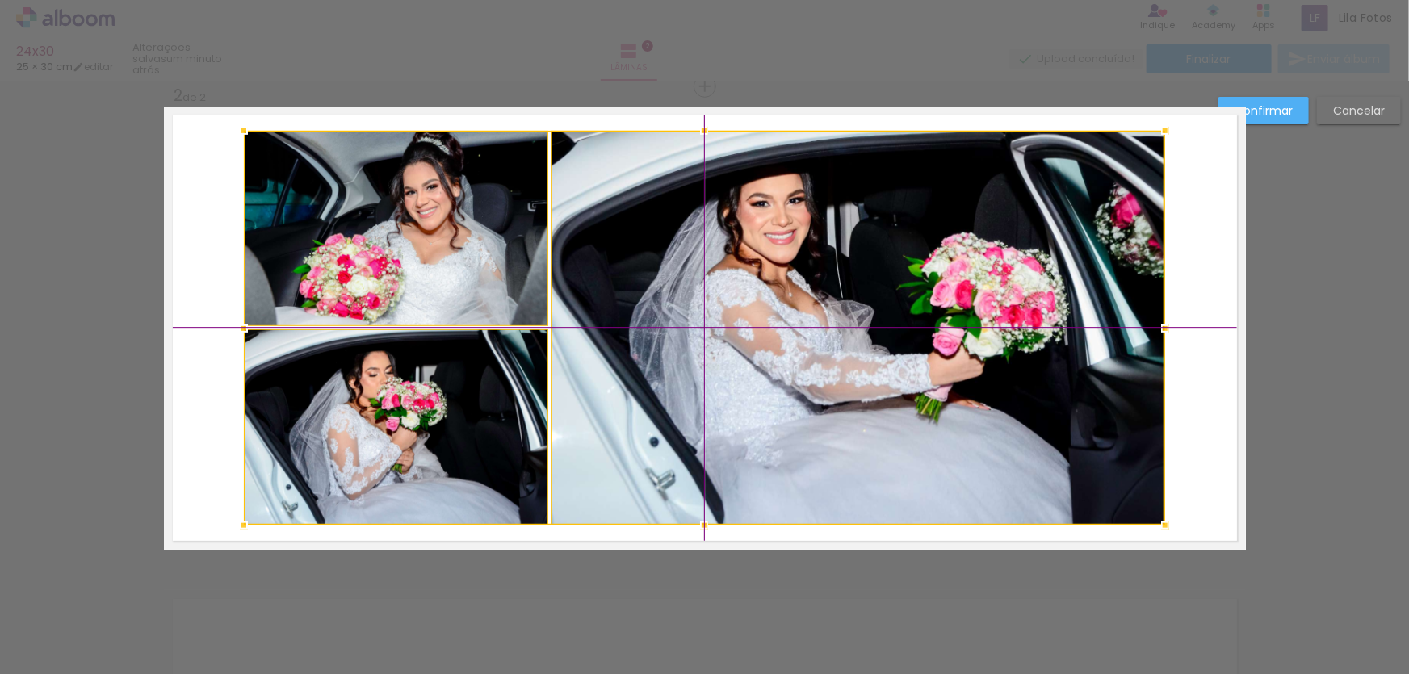
drag, startPoint x: 609, startPoint y: 293, endPoint x: 639, endPoint y: 312, distance: 35.2
click at [639, 312] on div at bounding box center [705, 328] width 922 height 395
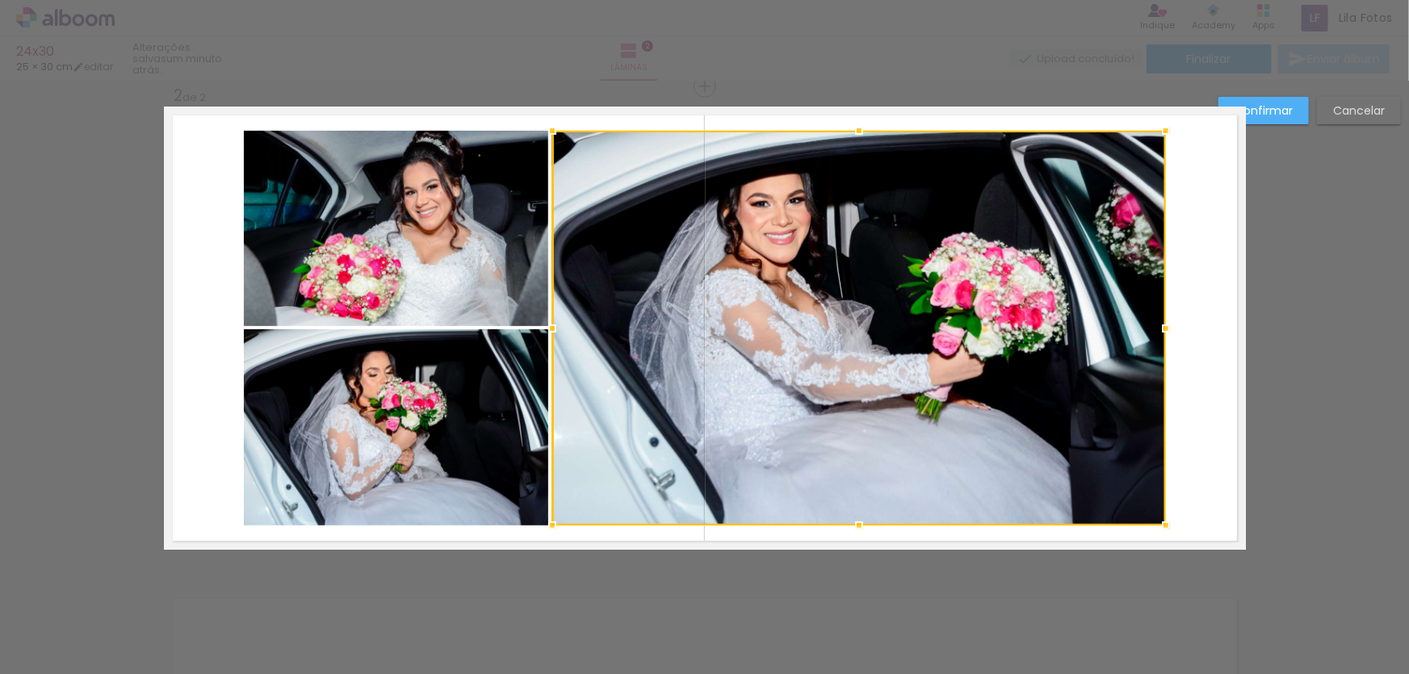
click at [468, 230] on quentale-photo at bounding box center [396, 228] width 305 height 195
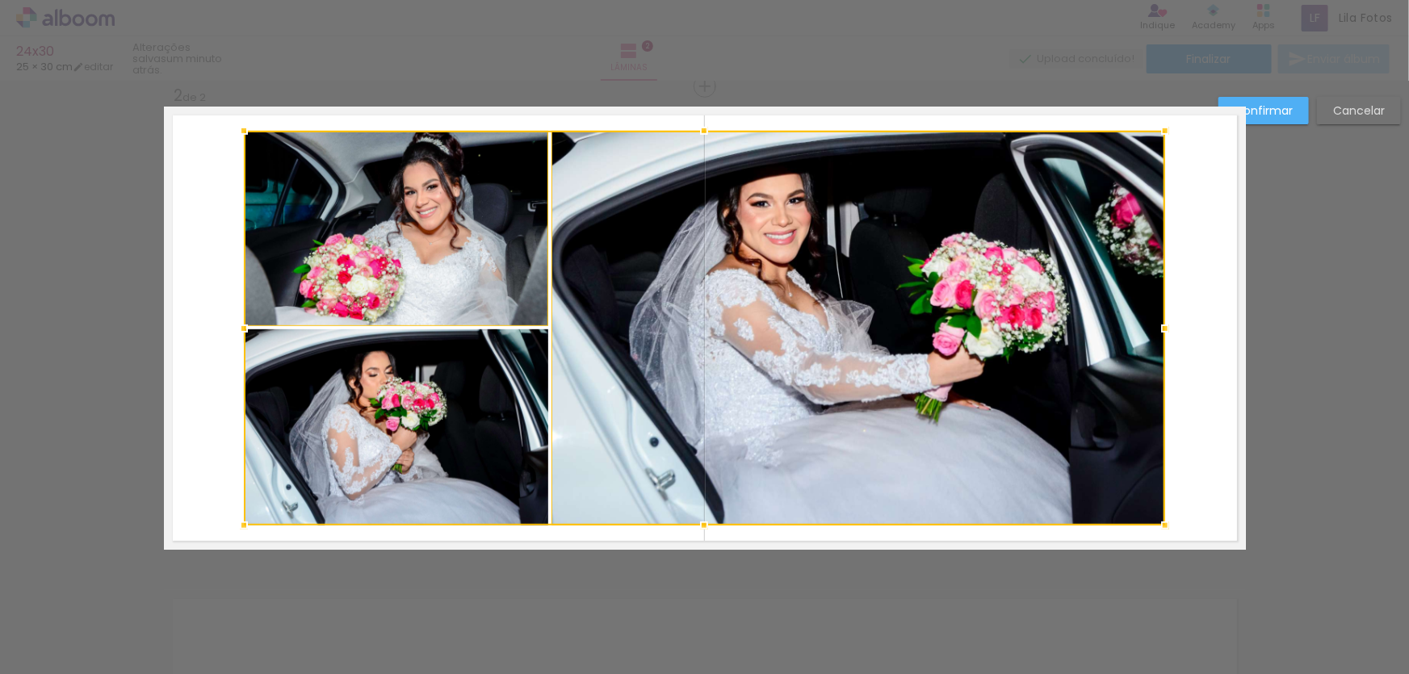
click at [474, 394] on div at bounding box center [705, 328] width 922 height 395
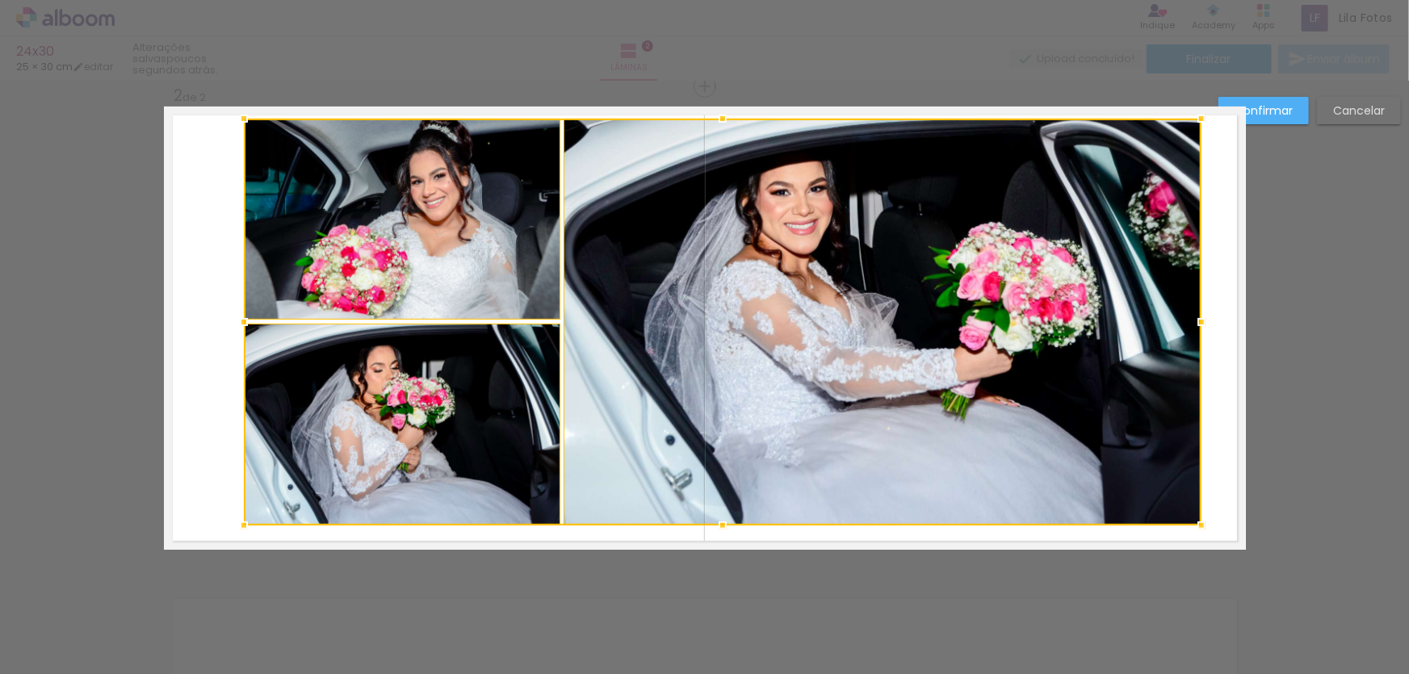
drag, startPoint x: 1160, startPoint y: 130, endPoint x: 1193, endPoint y: 116, distance: 36.2
click at [1193, 116] on div at bounding box center [1202, 119] width 32 height 32
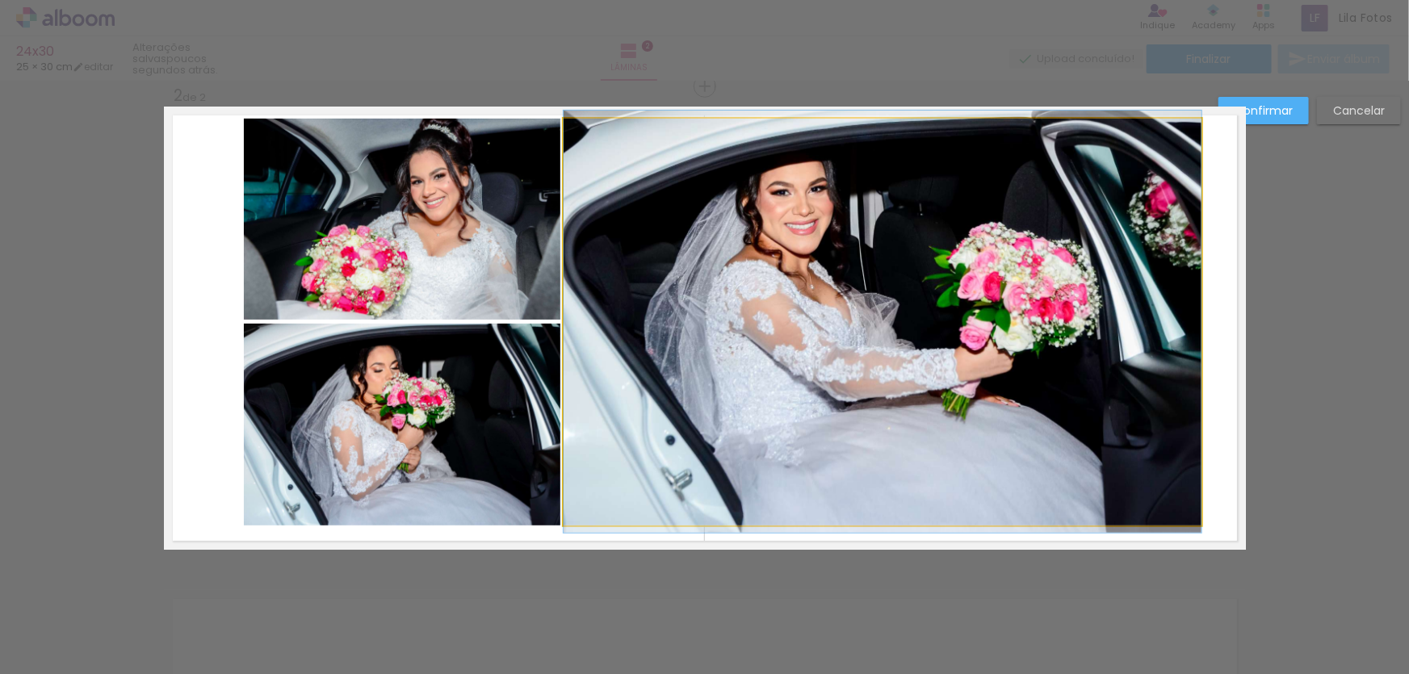
click at [654, 237] on quentale-photo at bounding box center [883, 322] width 638 height 407
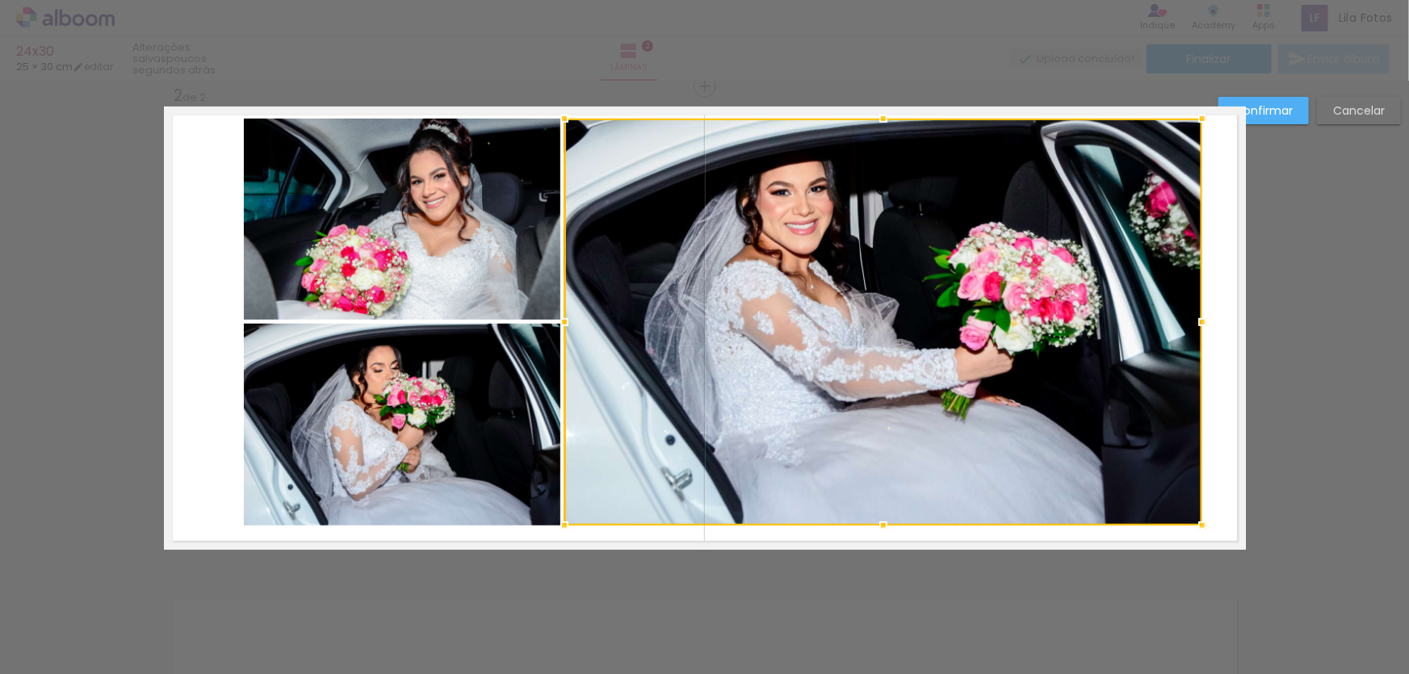
click at [459, 235] on quentale-photo at bounding box center [402, 219] width 317 height 201
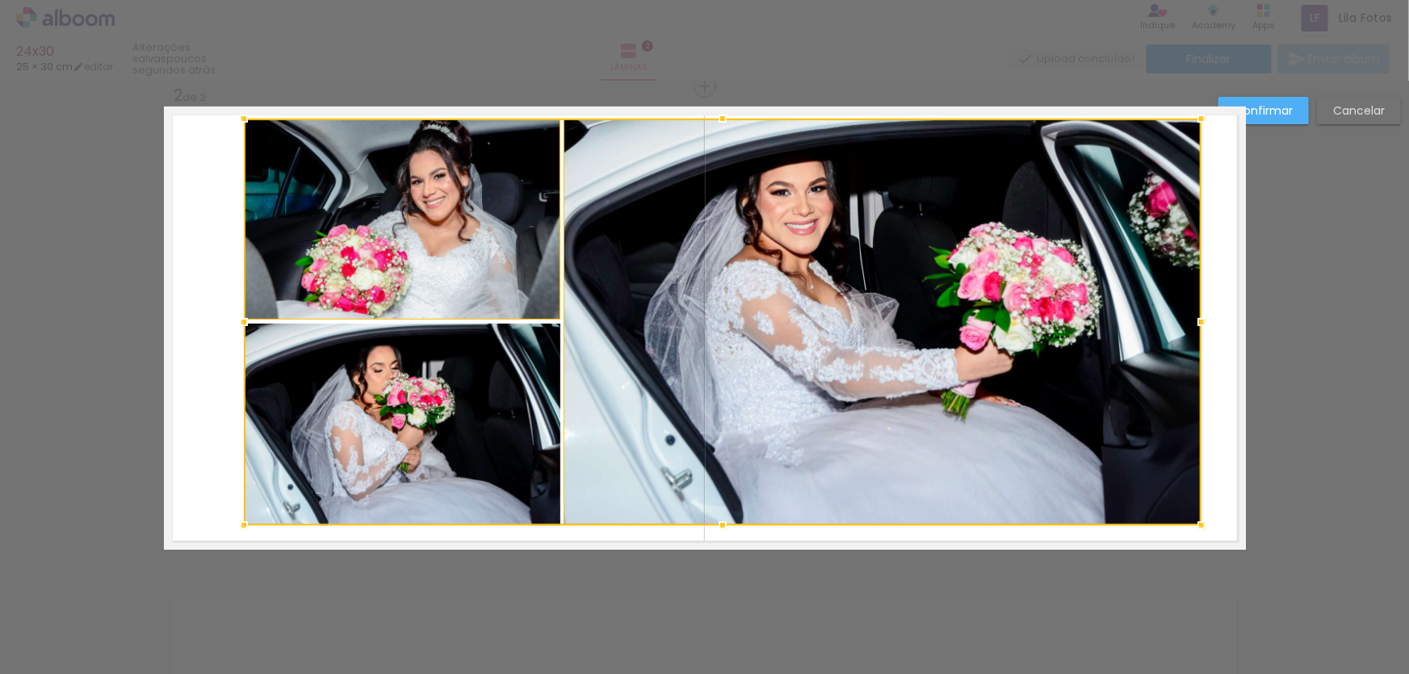
click at [384, 407] on div at bounding box center [723, 322] width 958 height 407
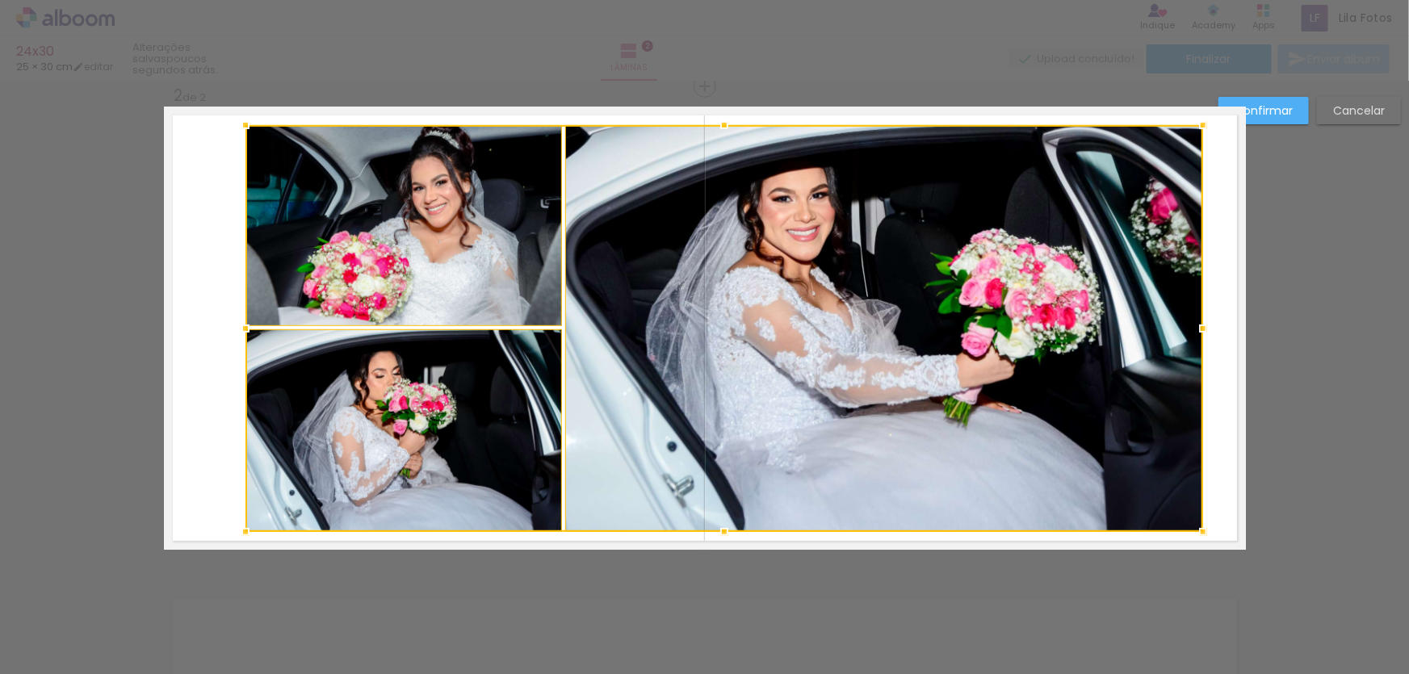
drag, startPoint x: 632, startPoint y: 264, endPoint x: 634, endPoint y: 275, distance: 10.6
click at [634, 275] on div at bounding box center [725, 328] width 958 height 407
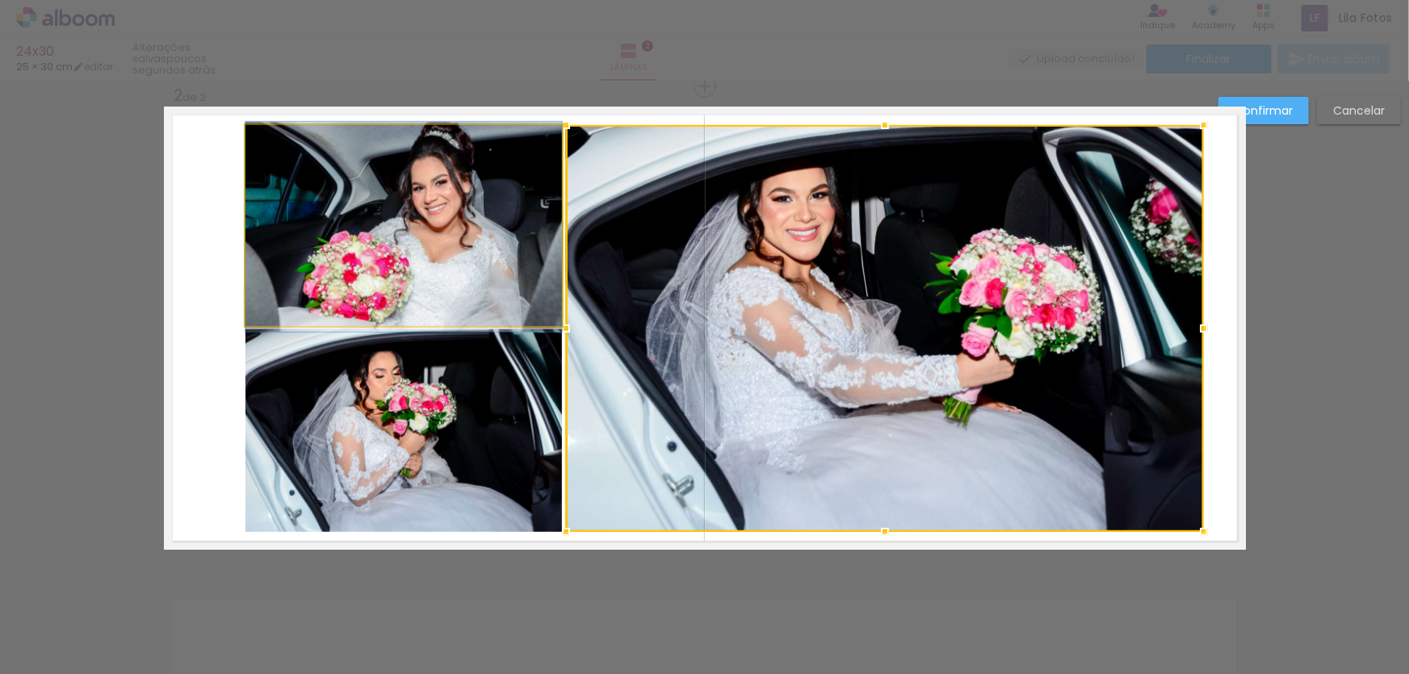
click at [461, 197] on quentale-photo at bounding box center [404, 225] width 317 height 201
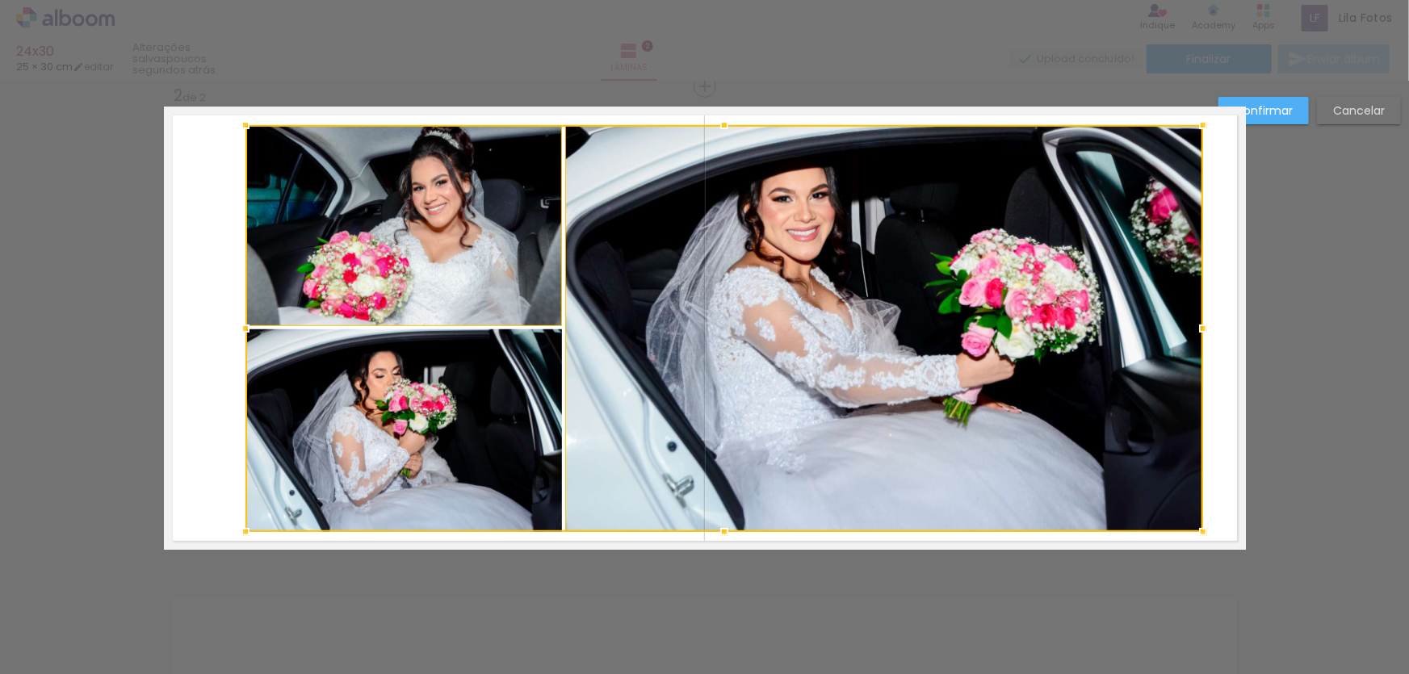
click at [428, 382] on div at bounding box center [725, 328] width 958 height 407
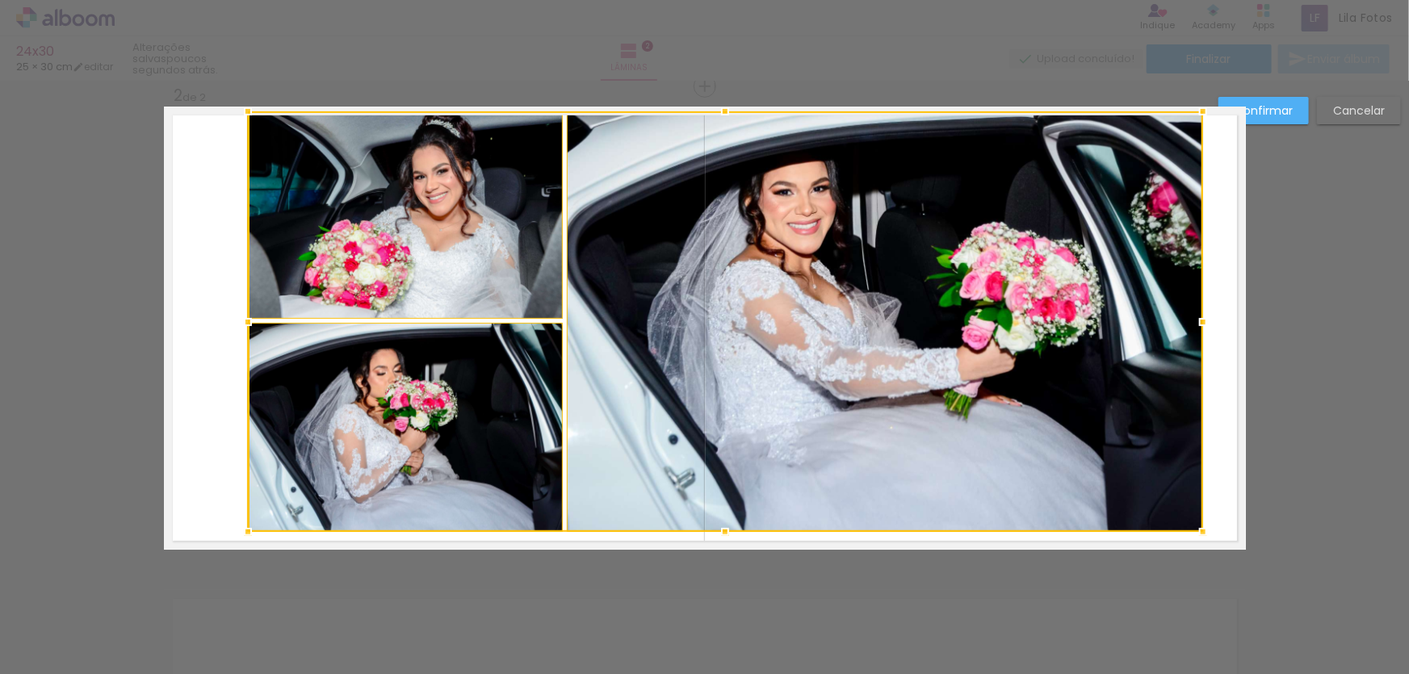
drag, startPoint x: 240, startPoint y: 124, endPoint x: 242, endPoint y: 111, distance: 13.1
click at [242, 111] on div at bounding box center [248, 111] width 32 height 32
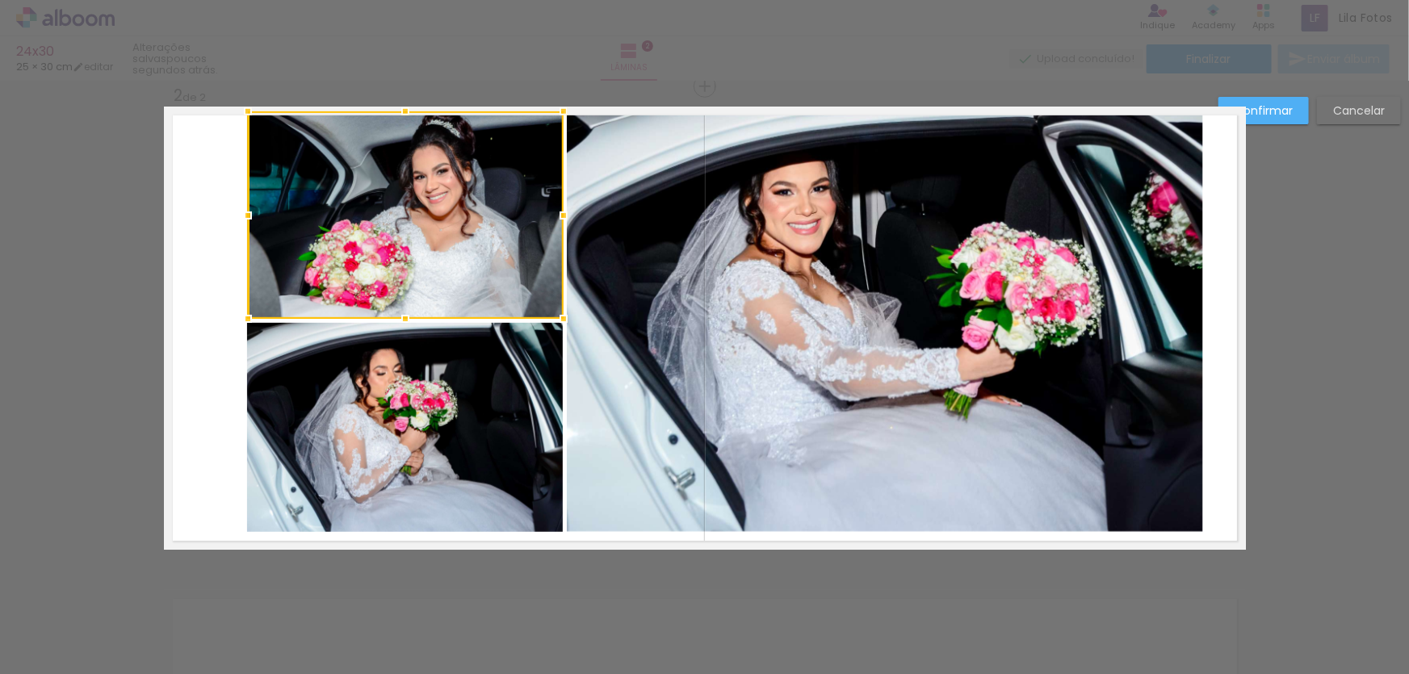
click at [622, 330] on quentale-photo at bounding box center [885, 321] width 636 height 421
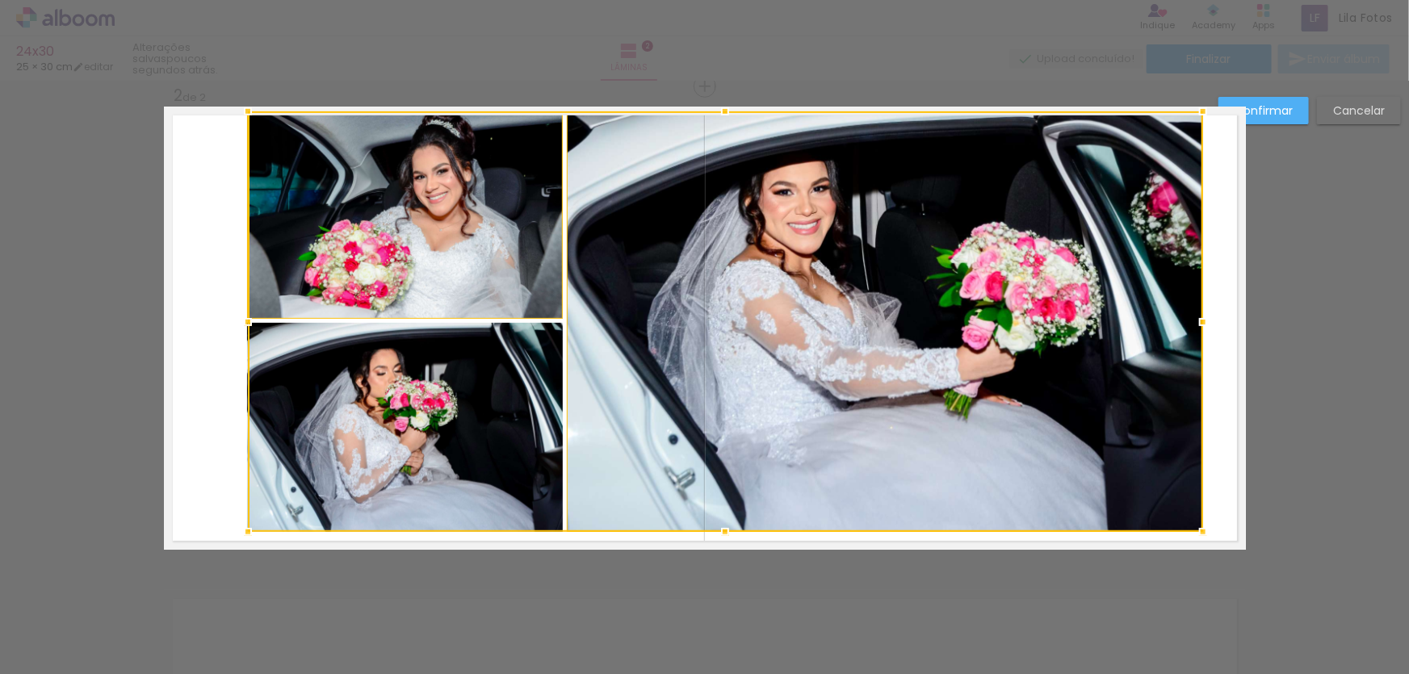
click at [511, 405] on div at bounding box center [726, 321] width 956 height 421
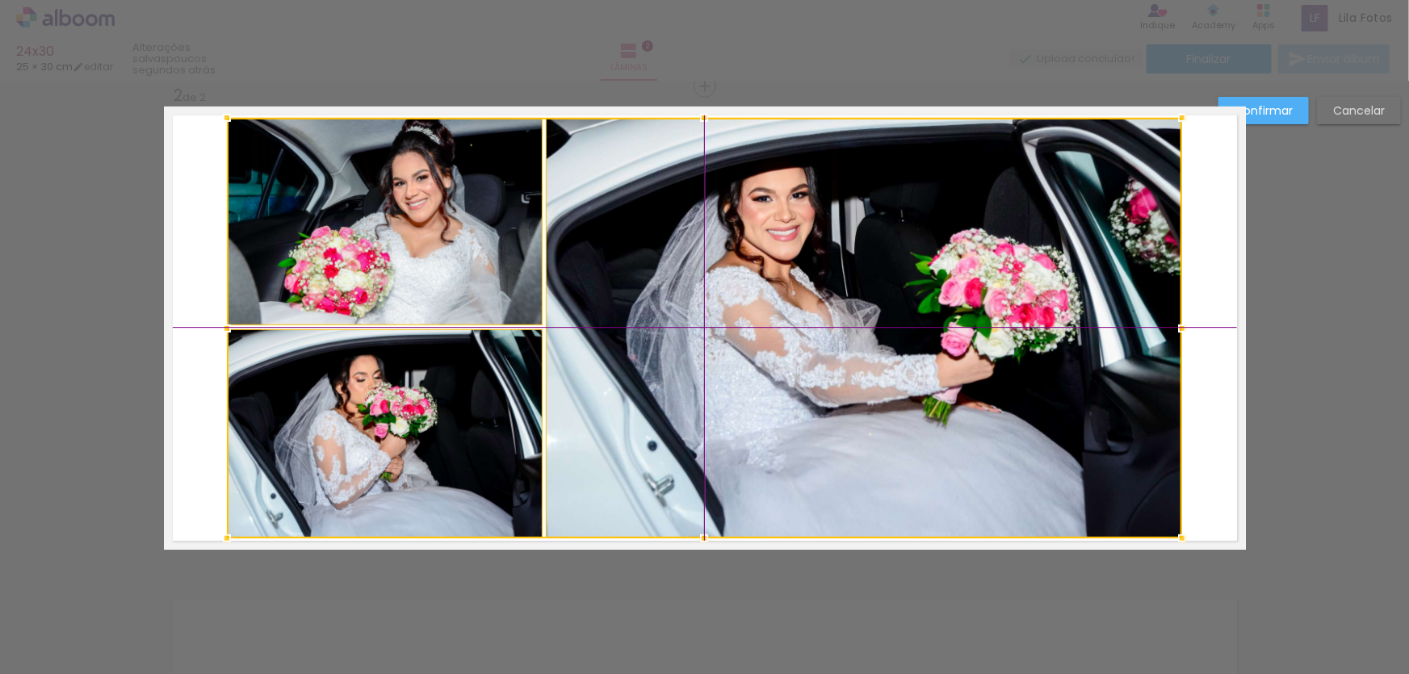
drag, startPoint x: 603, startPoint y: 317, endPoint x: 613, endPoint y: 335, distance: 20.2
click at [613, 335] on div at bounding box center [705, 328] width 956 height 421
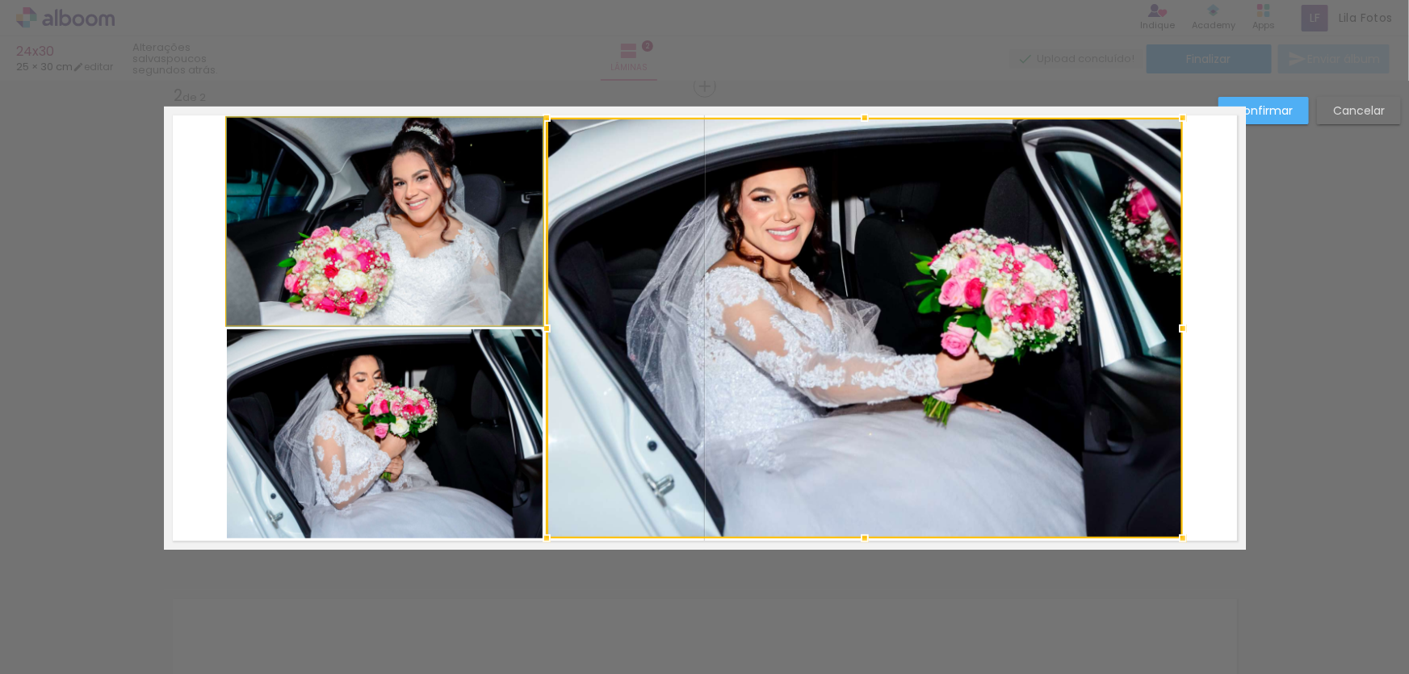
click at [490, 246] on quentale-photo at bounding box center [385, 222] width 316 height 208
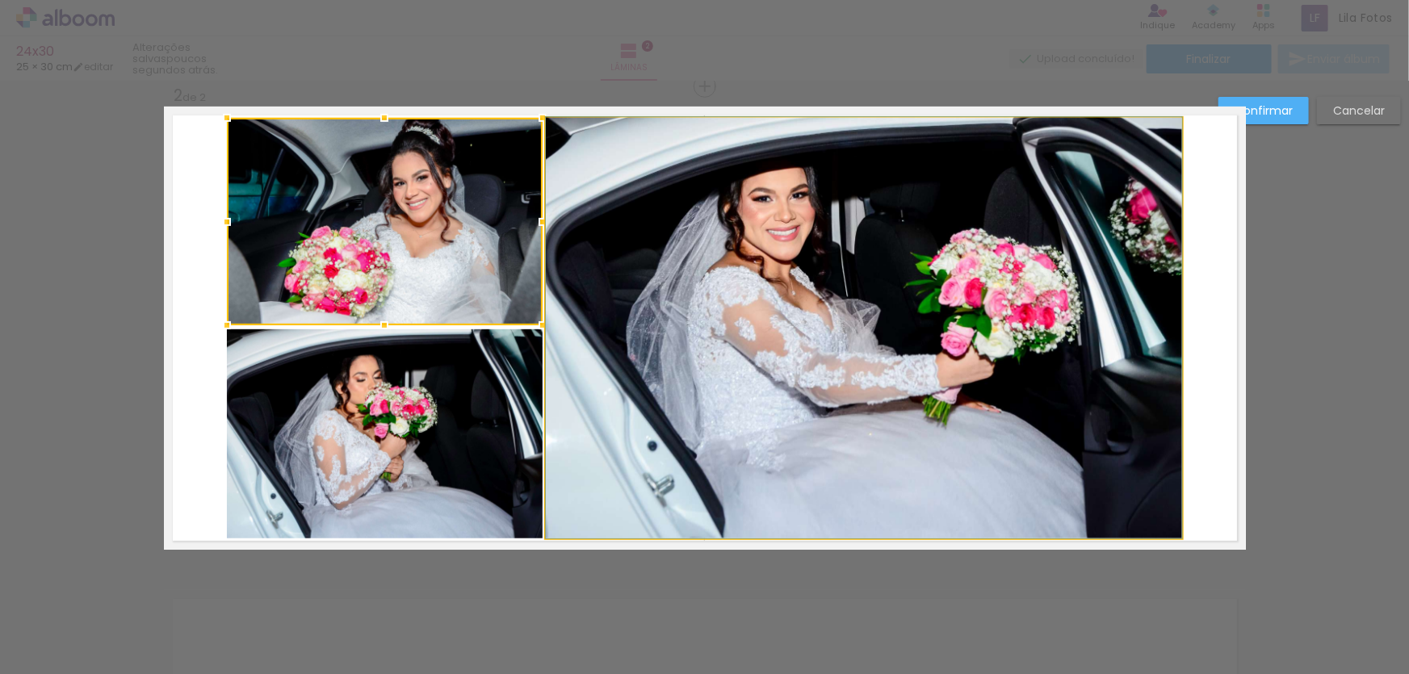
click at [910, 300] on quentale-photo at bounding box center [864, 328] width 636 height 421
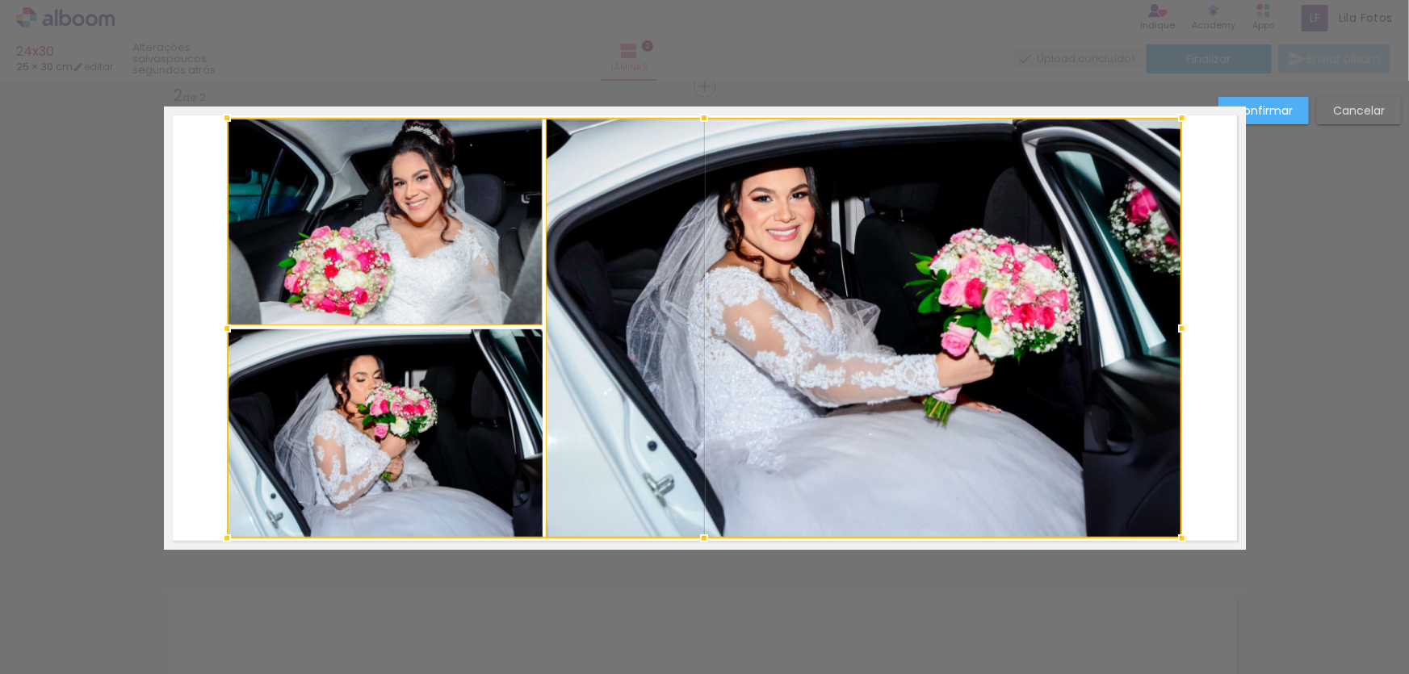
click at [370, 469] on div at bounding box center [705, 328] width 956 height 421
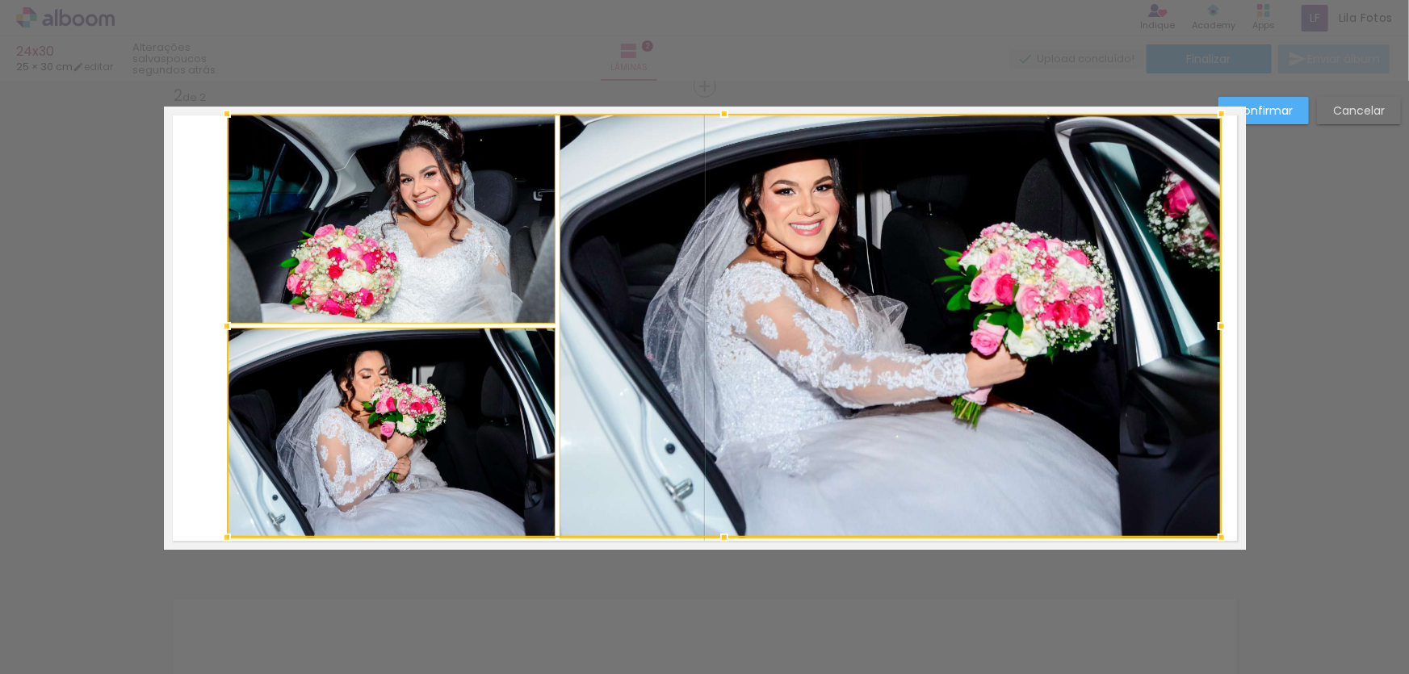
drag, startPoint x: 1175, startPoint y: 121, endPoint x: 1185, endPoint y: 111, distance: 13.7
click at [1185, 111] on album-spread "2 de 2" at bounding box center [705, 328] width 1082 height 443
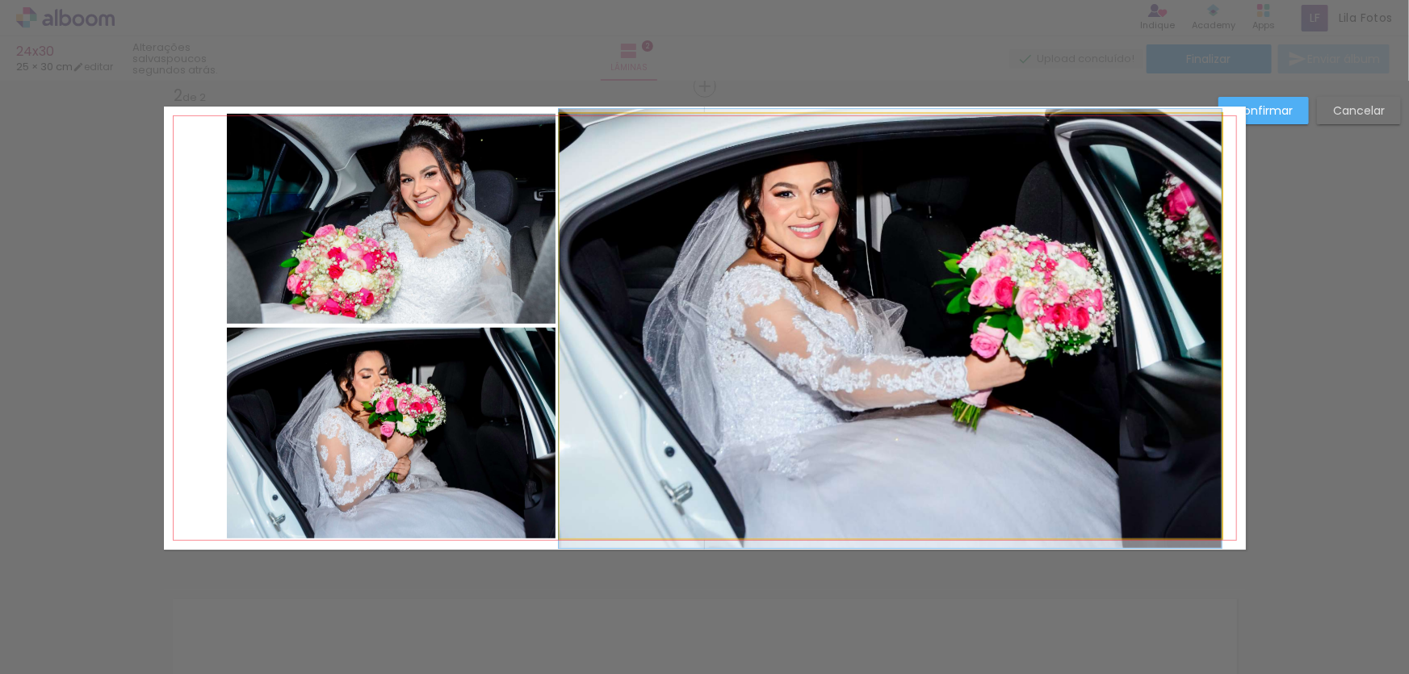
drag, startPoint x: 758, startPoint y: 305, endPoint x: 744, endPoint y: 308, distance: 14.9
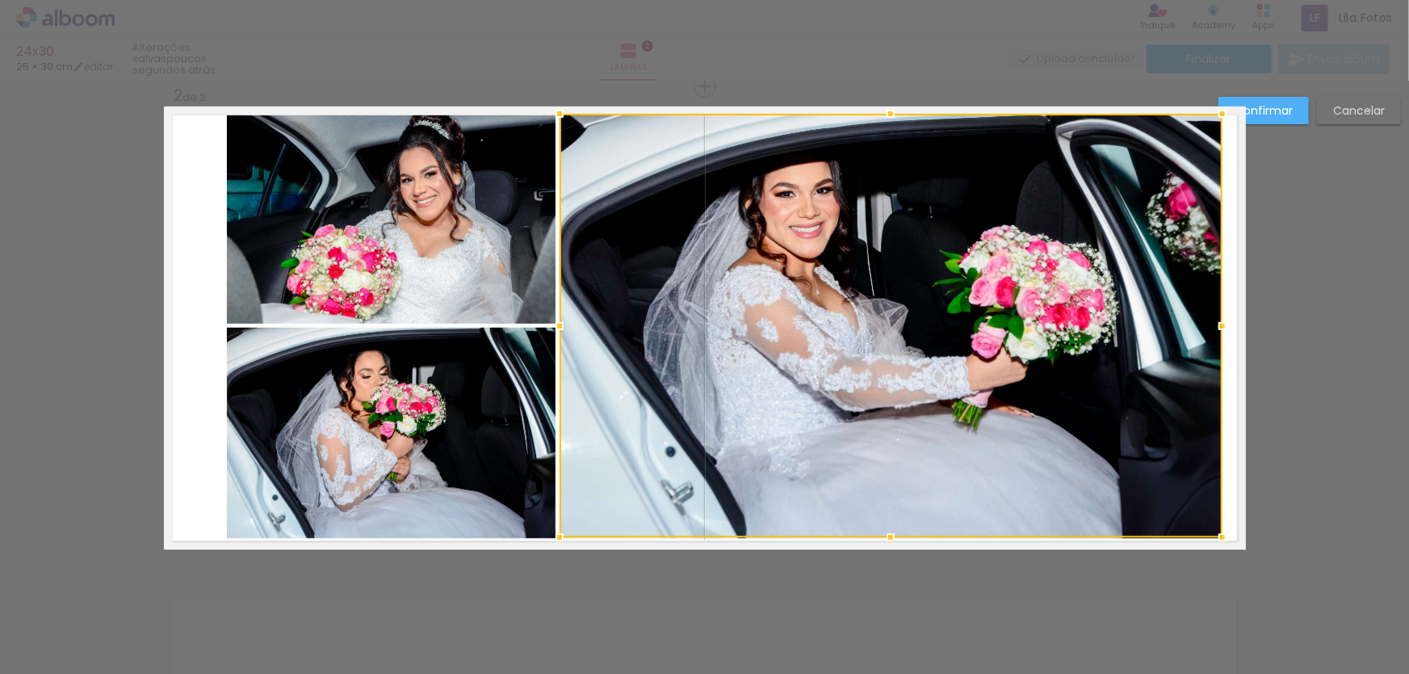
click at [747, 299] on div at bounding box center [891, 326] width 663 height 424
click at [528, 275] on quentale-photo at bounding box center [392, 219] width 330 height 210
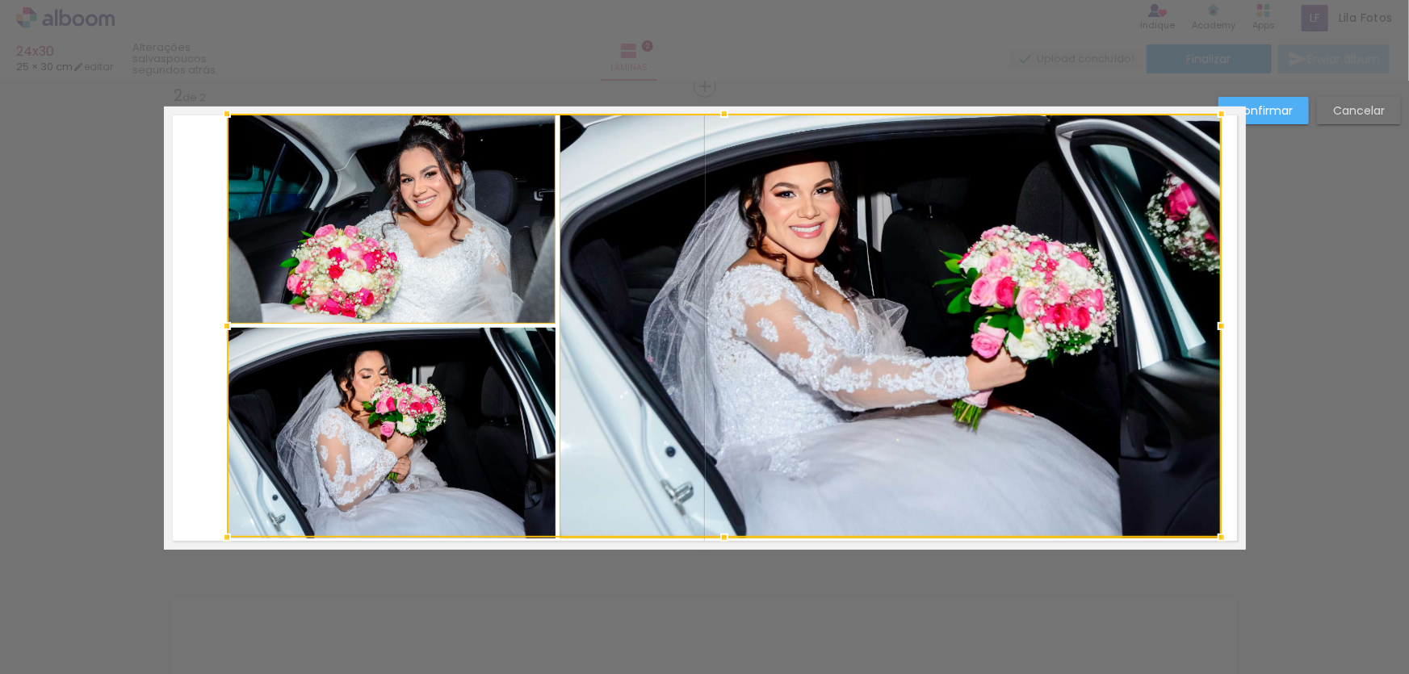
click at [477, 359] on div at bounding box center [724, 326] width 995 height 424
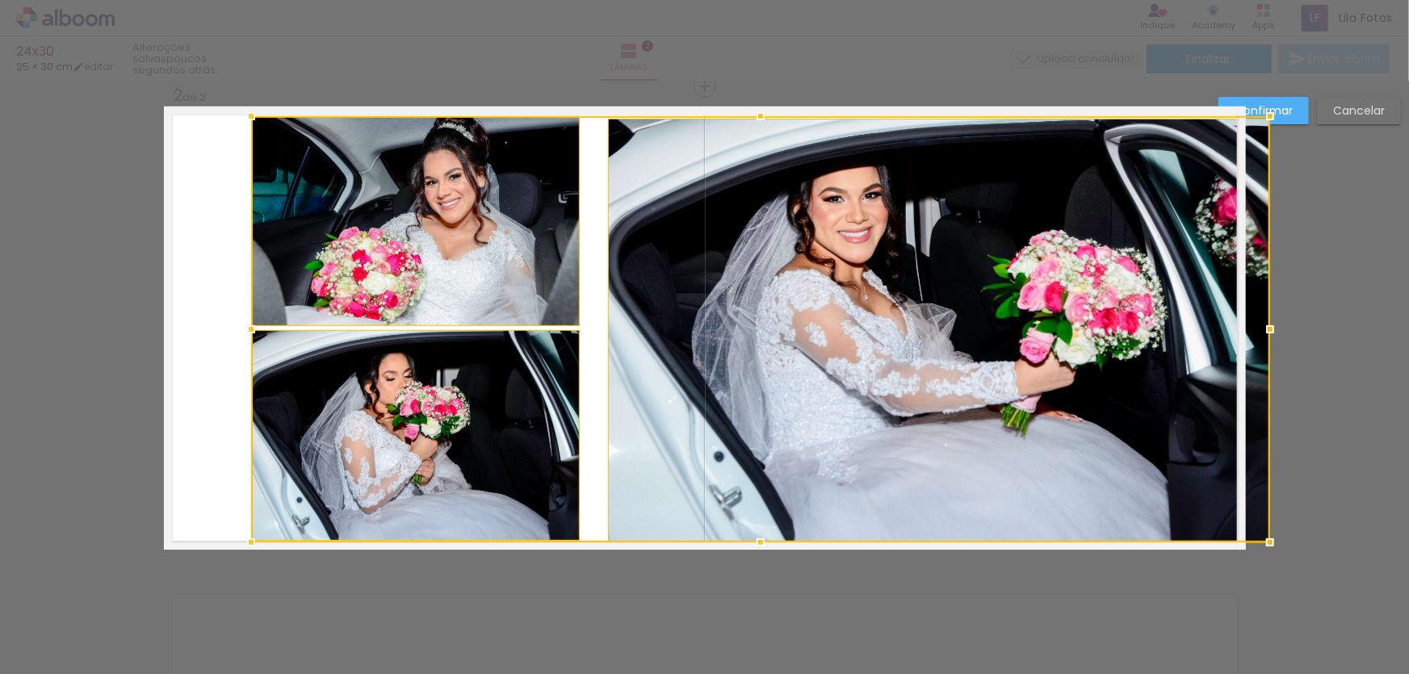
drag, startPoint x: 806, startPoint y: 300, endPoint x: 834, endPoint y: 295, distance: 28.0
click at [835, 295] on div at bounding box center [760, 329] width 1019 height 426
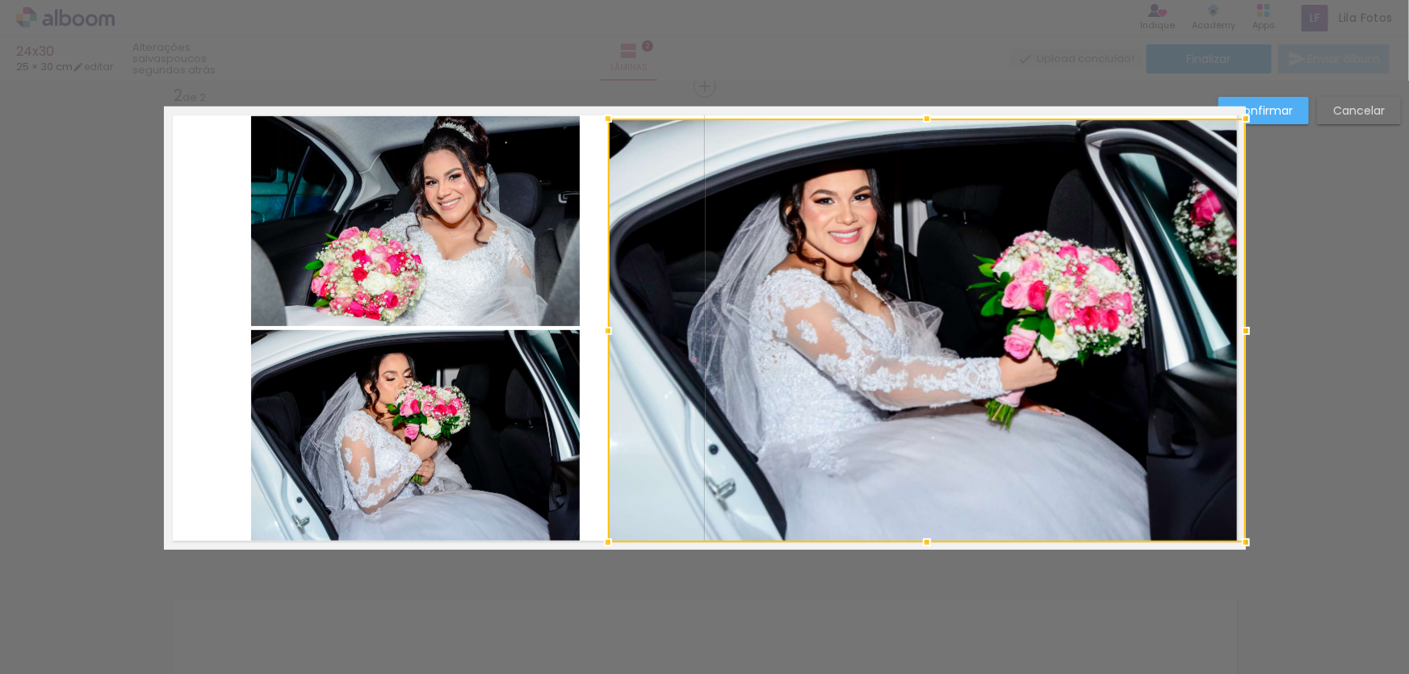
click at [0, 0] on slot "Cancelar" at bounding box center [0, 0] width 0 height 0
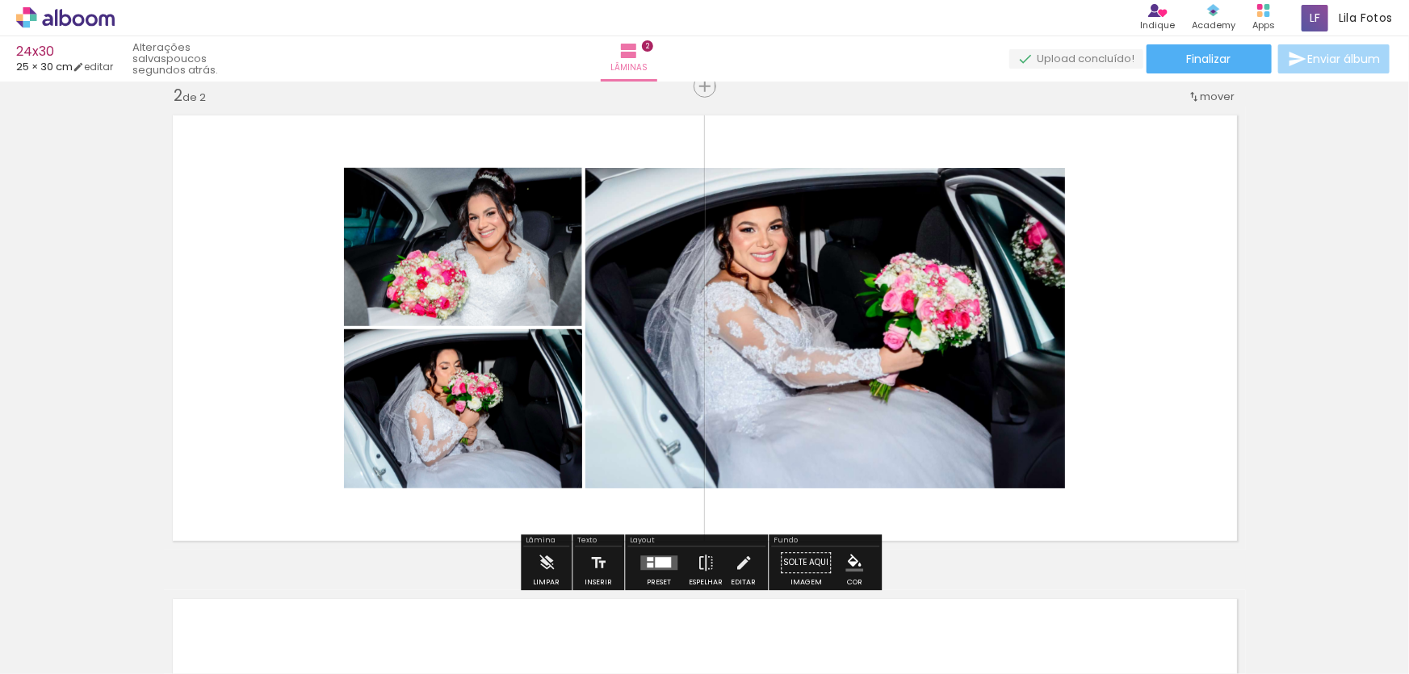
click at [831, 335] on quentale-photo at bounding box center [826, 328] width 480 height 321
click at [810, 271] on quentale-photo at bounding box center [826, 328] width 480 height 321
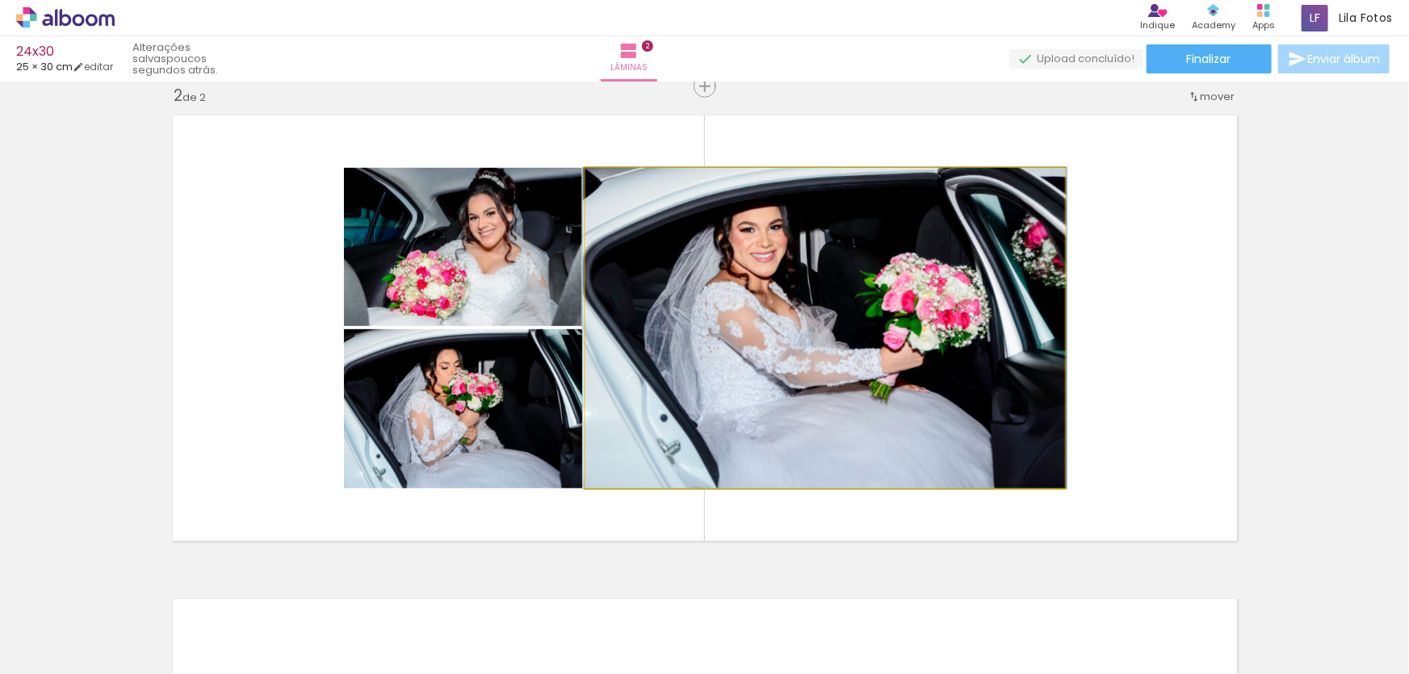
click at [809, 271] on quentale-photo at bounding box center [826, 328] width 480 height 321
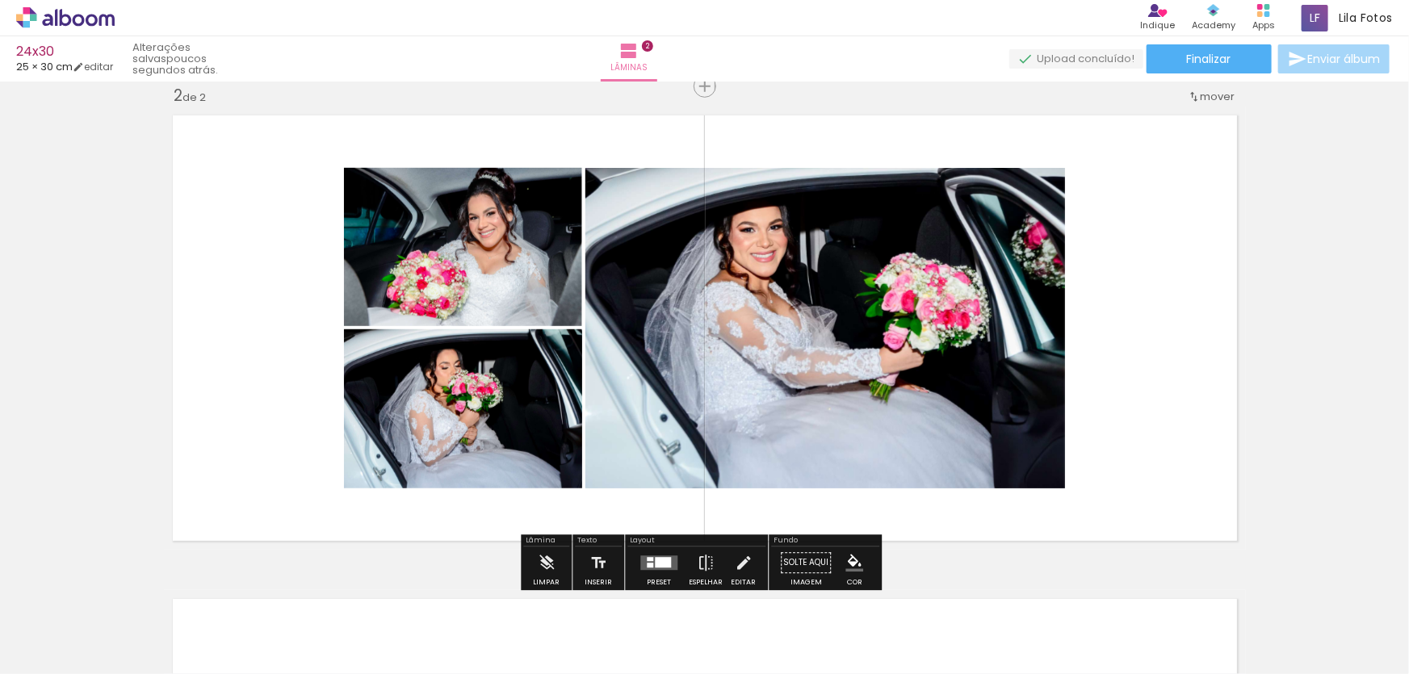
click at [809, 271] on quentale-photo at bounding box center [826, 328] width 480 height 321
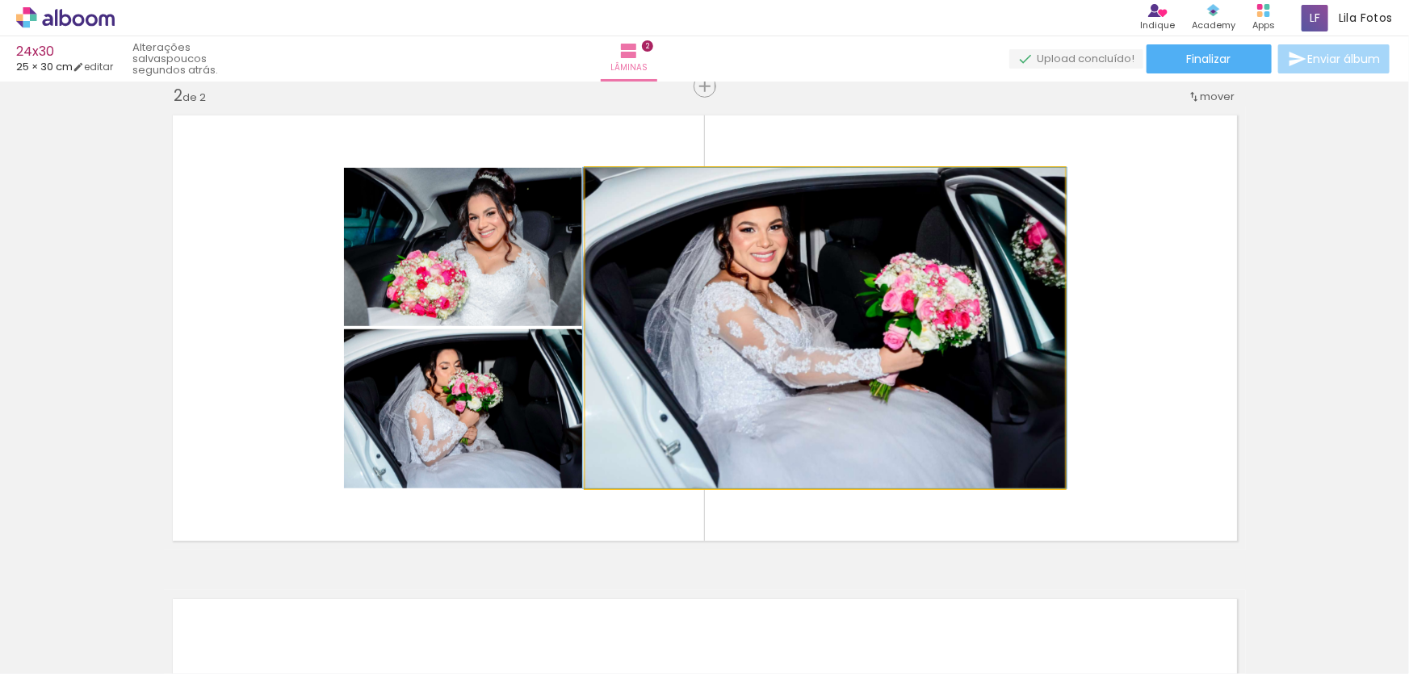
click at [809, 271] on quentale-photo at bounding box center [826, 328] width 480 height 321
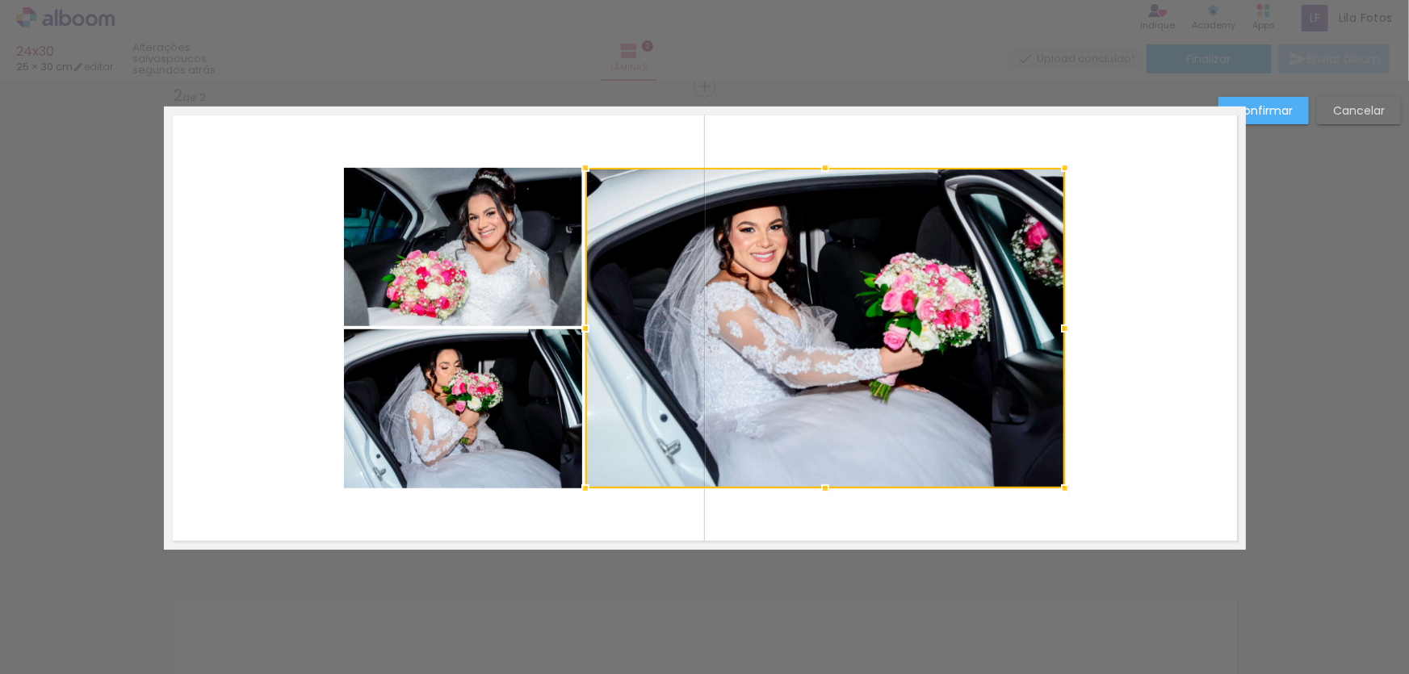
click at [809, 271] on div at bounding box center [826, 328] width 480 height 321
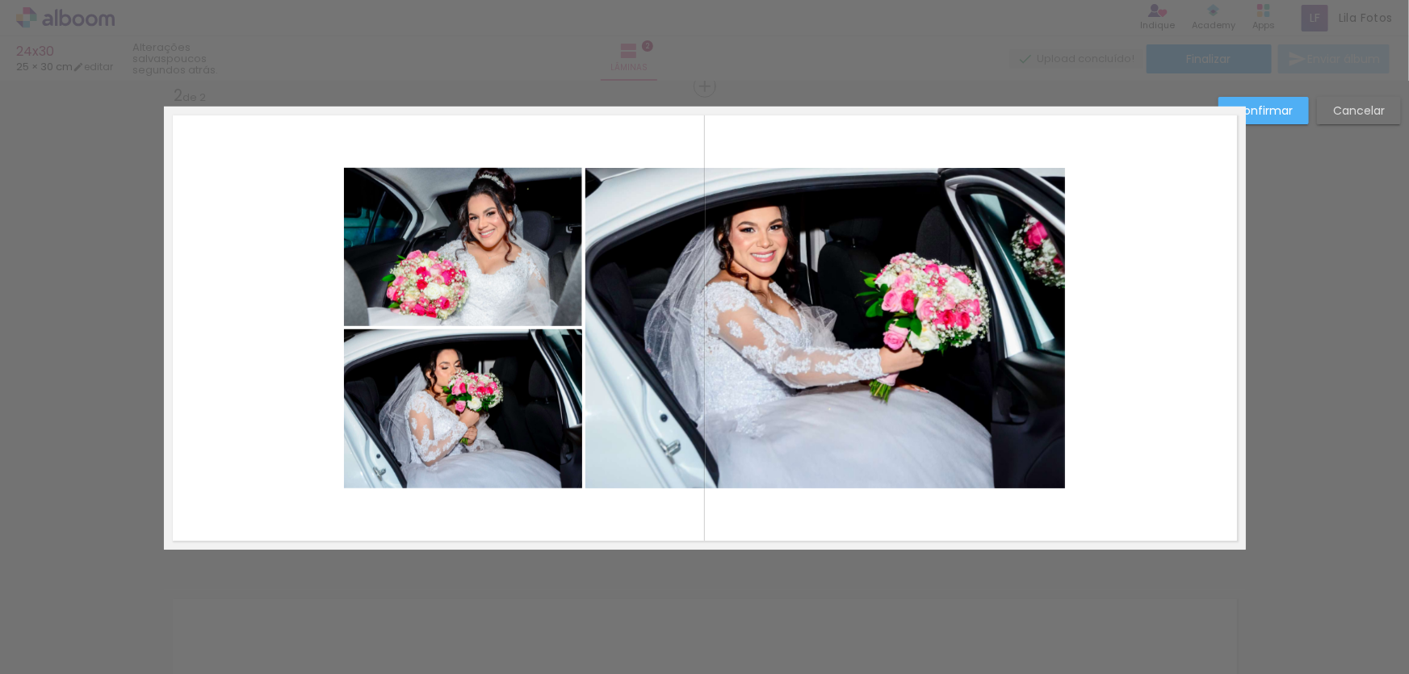
click at [809, 271] on quentale-photo at bounding box center [826, 328] width 480 height 321
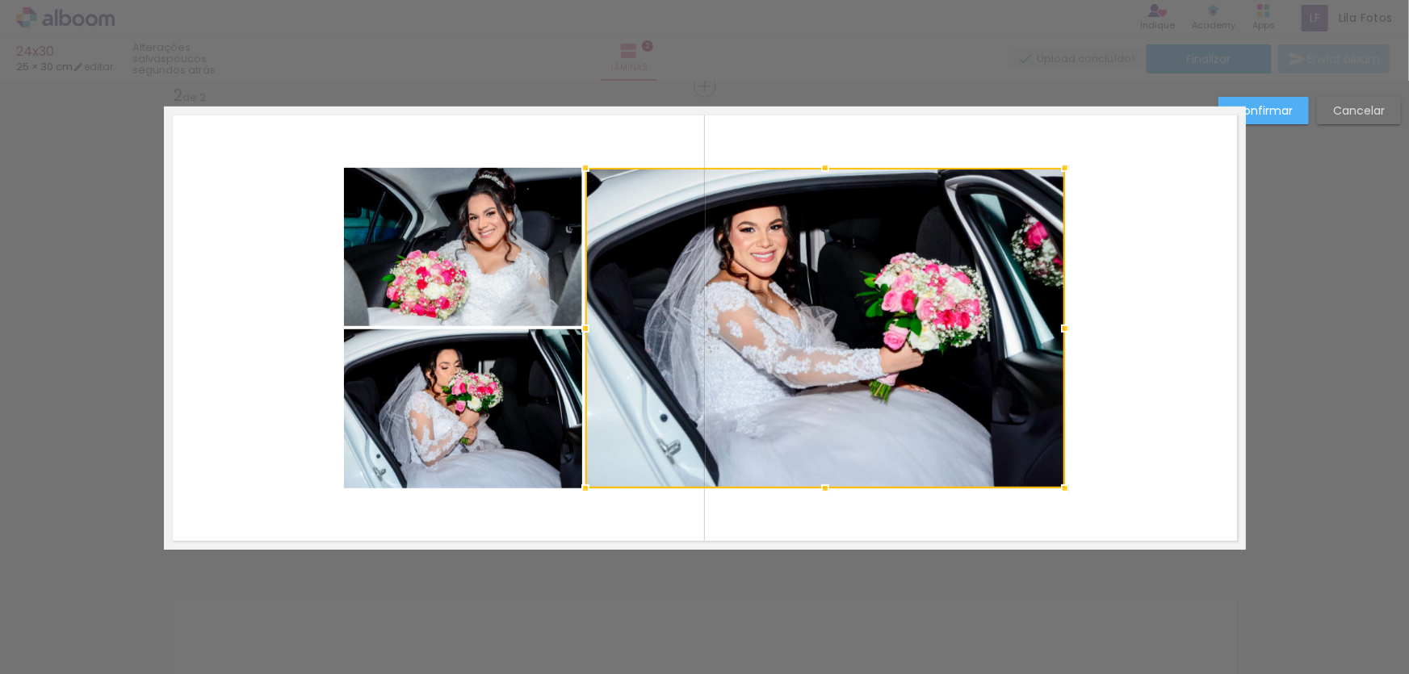
click at [809, 271] on div at bounding box center [826, 328] width 480 height 321
click at [548, 267] on quentale-photo at bounding box center [463, 247] width 238 height 158
click at [508, 369] on div at bounding box center [704, 328] width 721 height 321
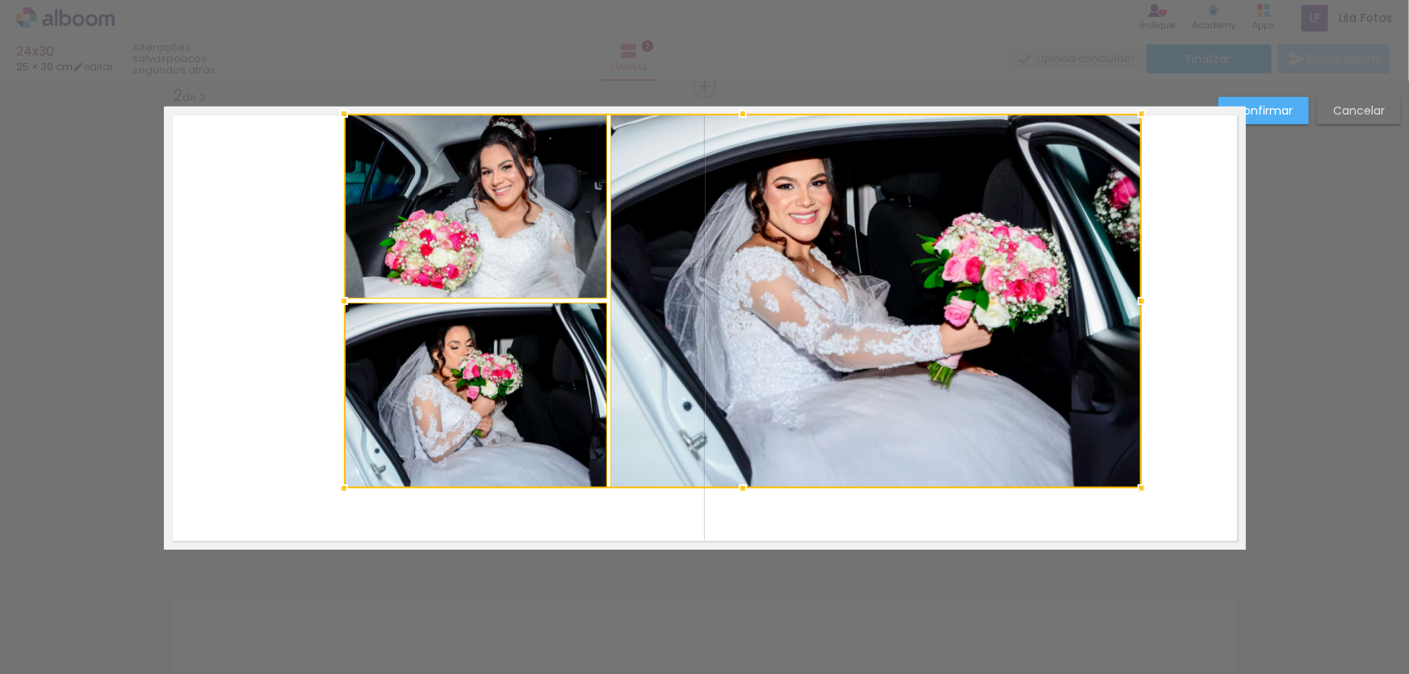
drag, startPoint x: 1059, startPoint y: 169, endPoint x: 1131, endPoint y: 123, distance: 85.4
click at [1131, 123] on div at bounding box center [1142, 114] width 32 height 32
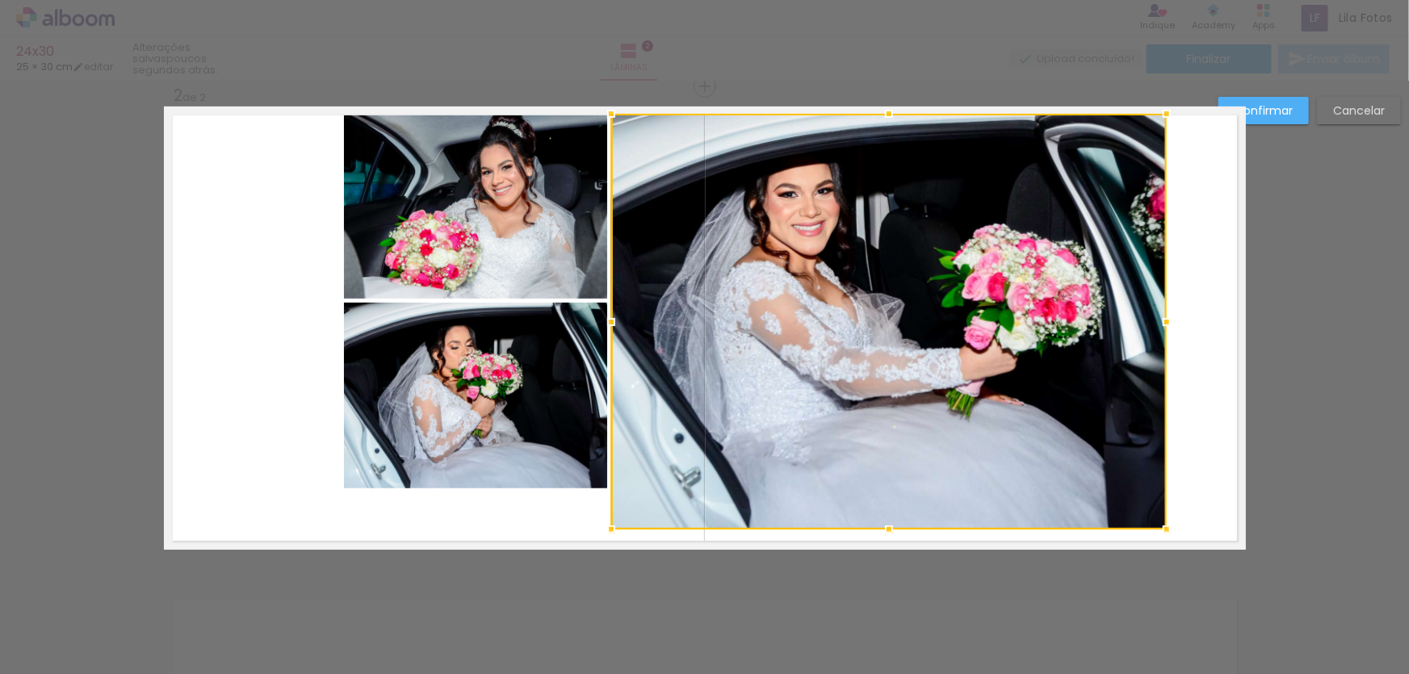
drag, startPoint x: 1132, startPoint y: 485, endPoint x: 1157, endPoint y: 526, distance: 47.8
click at [1157, 526] on div at bounding box center [1167, 530] width 32 height 32
click at [1372, 118] on paper-button "Cancelar" at bounding box center [1359, 110] width 84 height 27
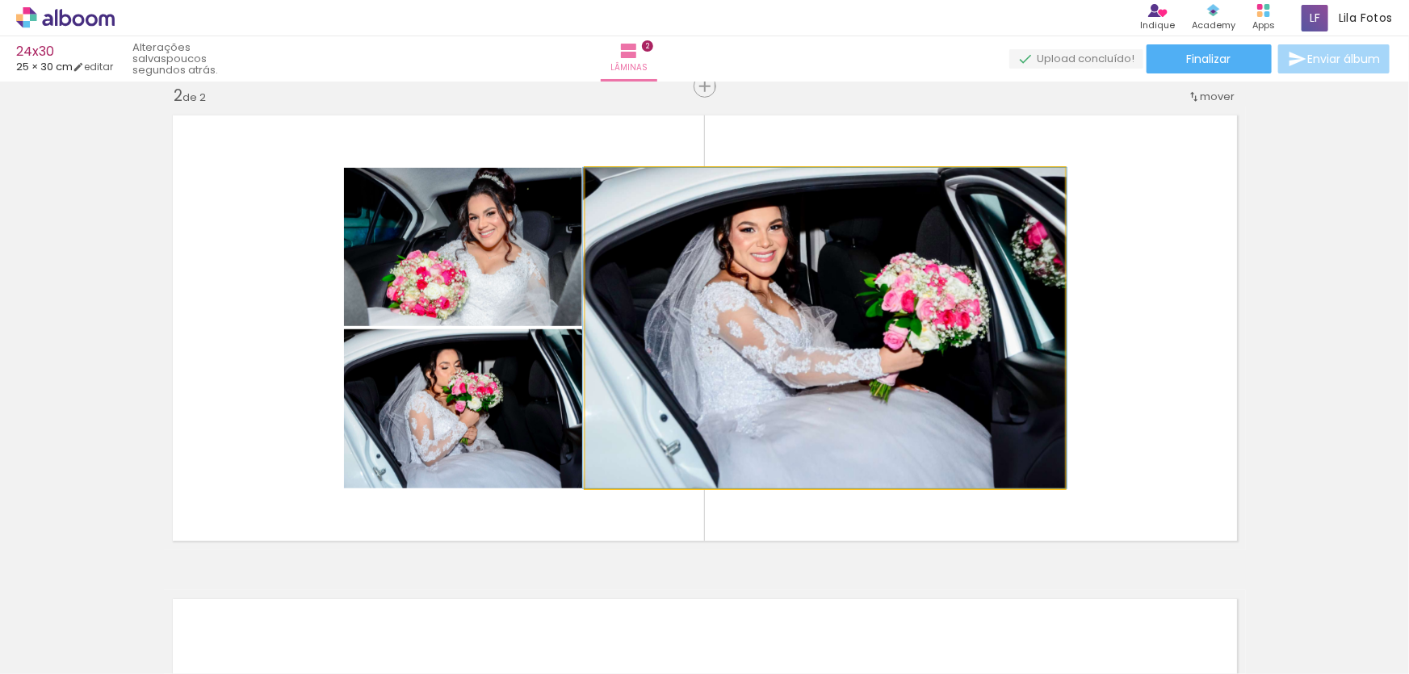
click at [872, 335] on quentale-photo at bounding box center [826, 328] width 480 height 321
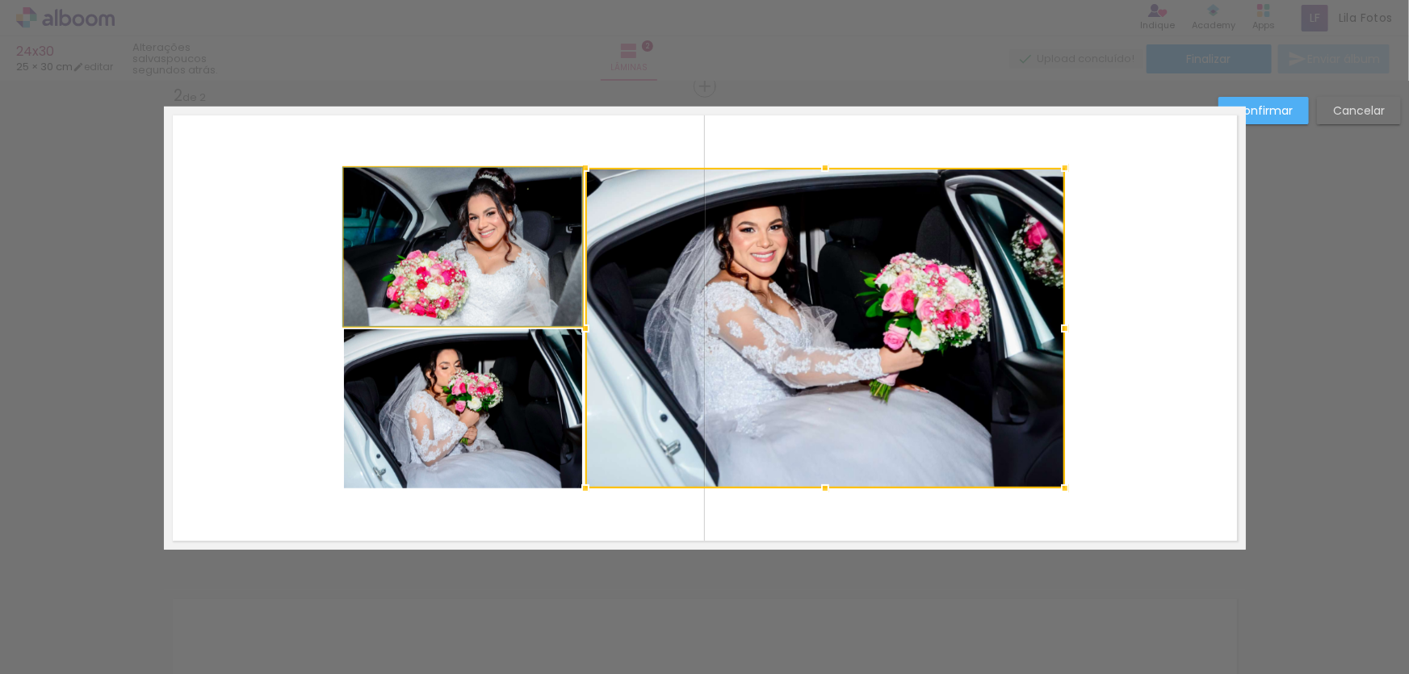
click at [542, 261] on quentale-photo at bounding box center [463, 247] width 238 height 158
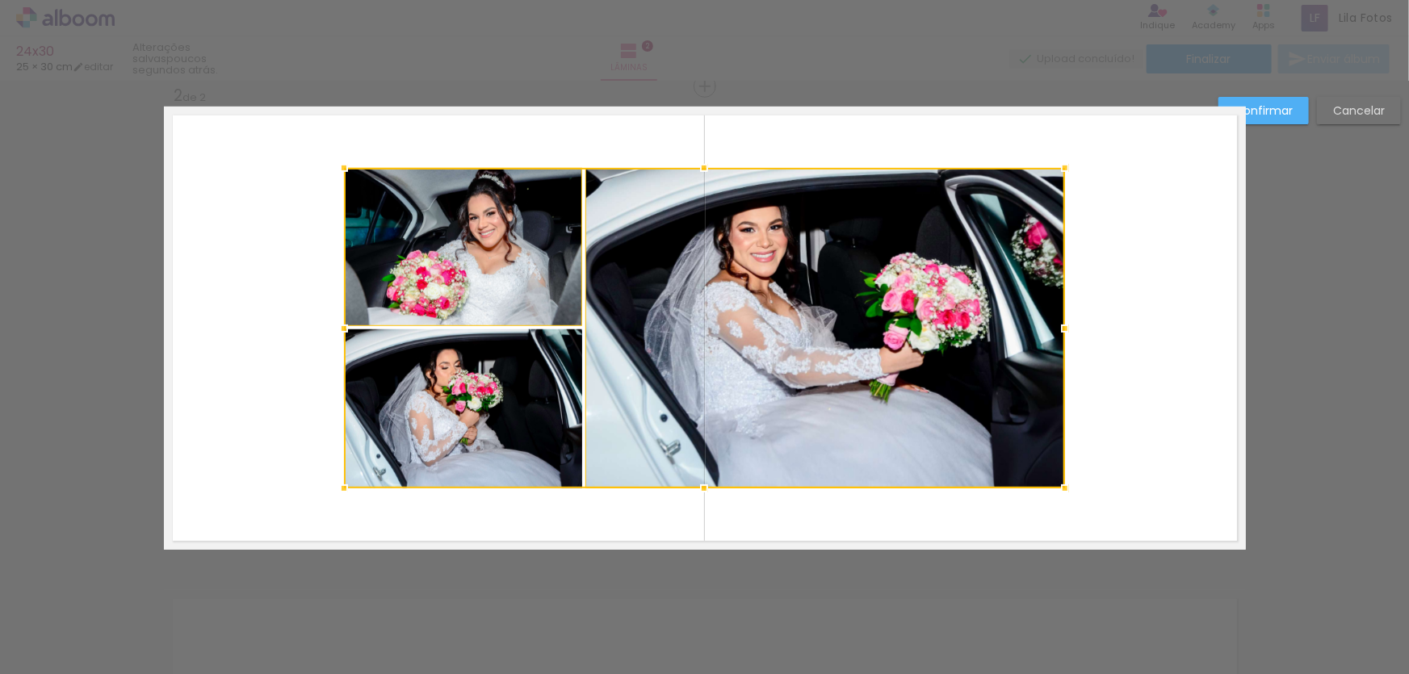
click at [525, 363] on div at bounding box center [704, 328] width 721 height 321
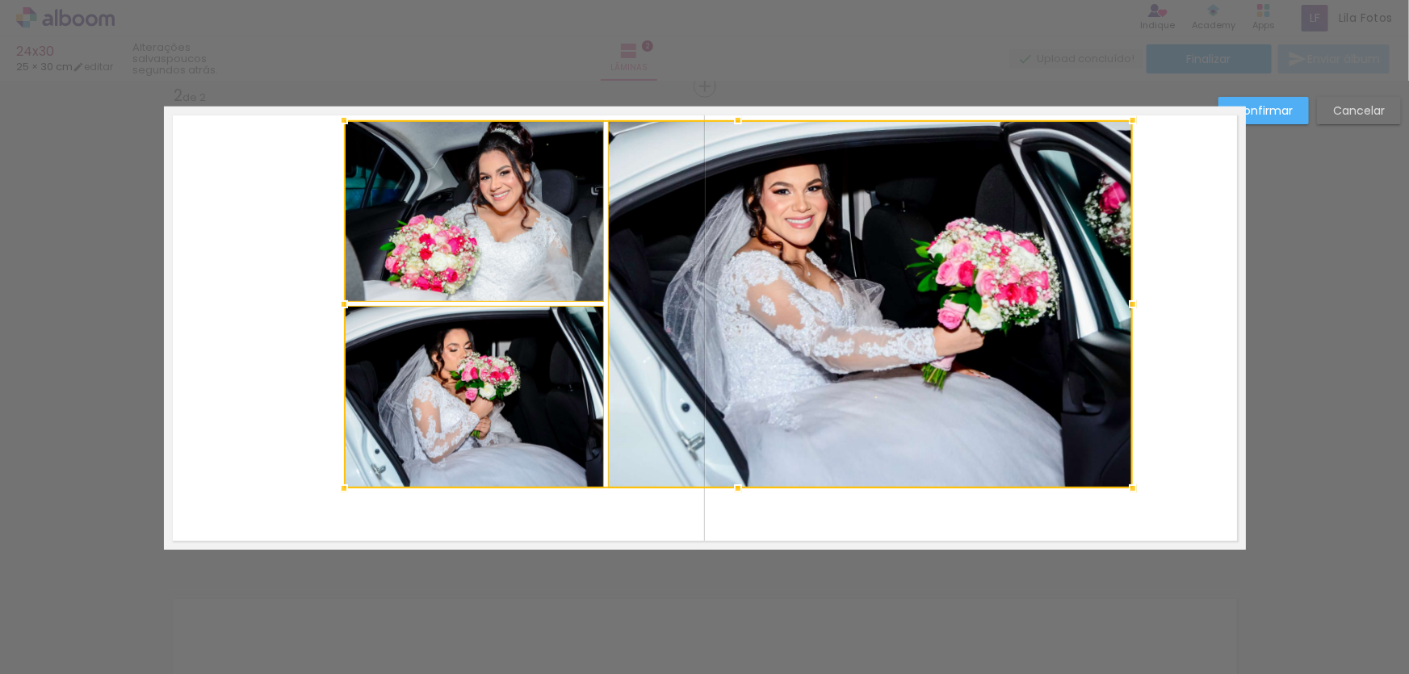
drag, startPoint x: 1058, startPoint y: 166, endPoint x: 1125, endPoint y: 119, distance: 82.3
click at [1125, 119] on div at bounding box center [1133, 120] width 32 height 32
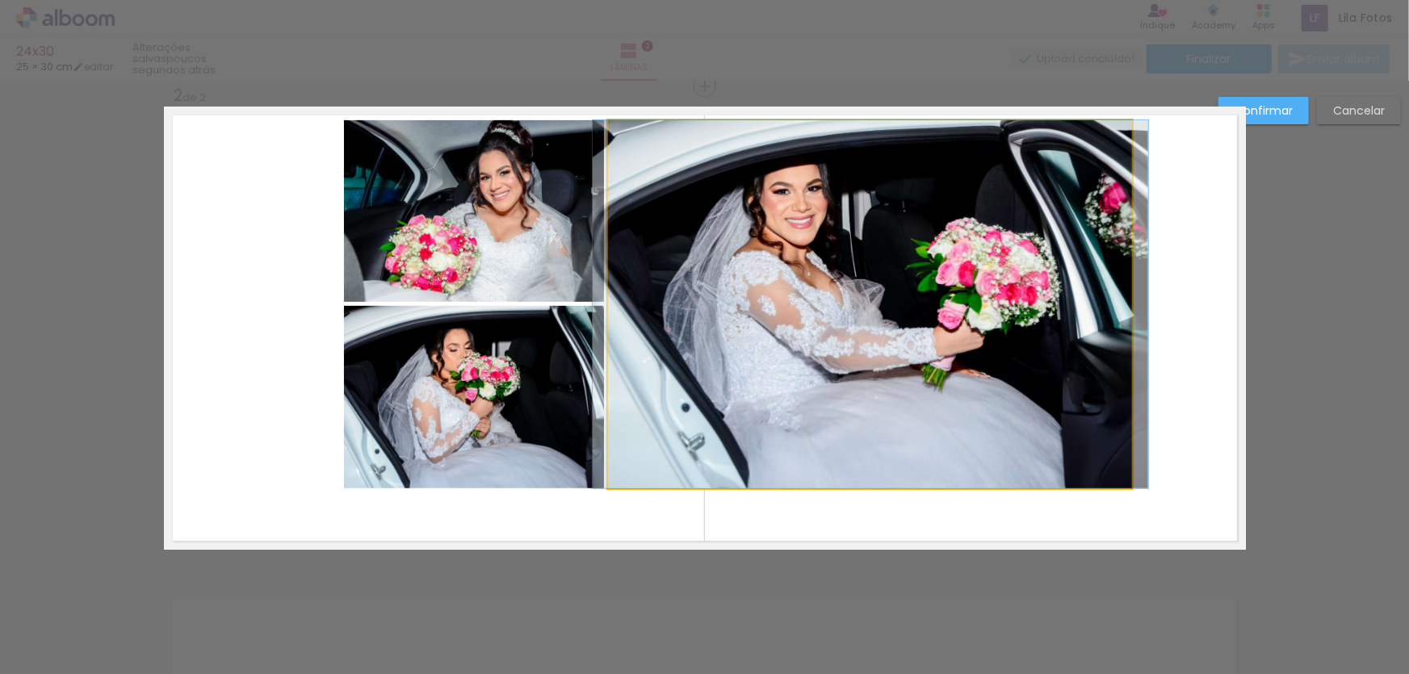
click at [993, 417] on quentale-photo at bounding box center [870, 304] width 525 height 368
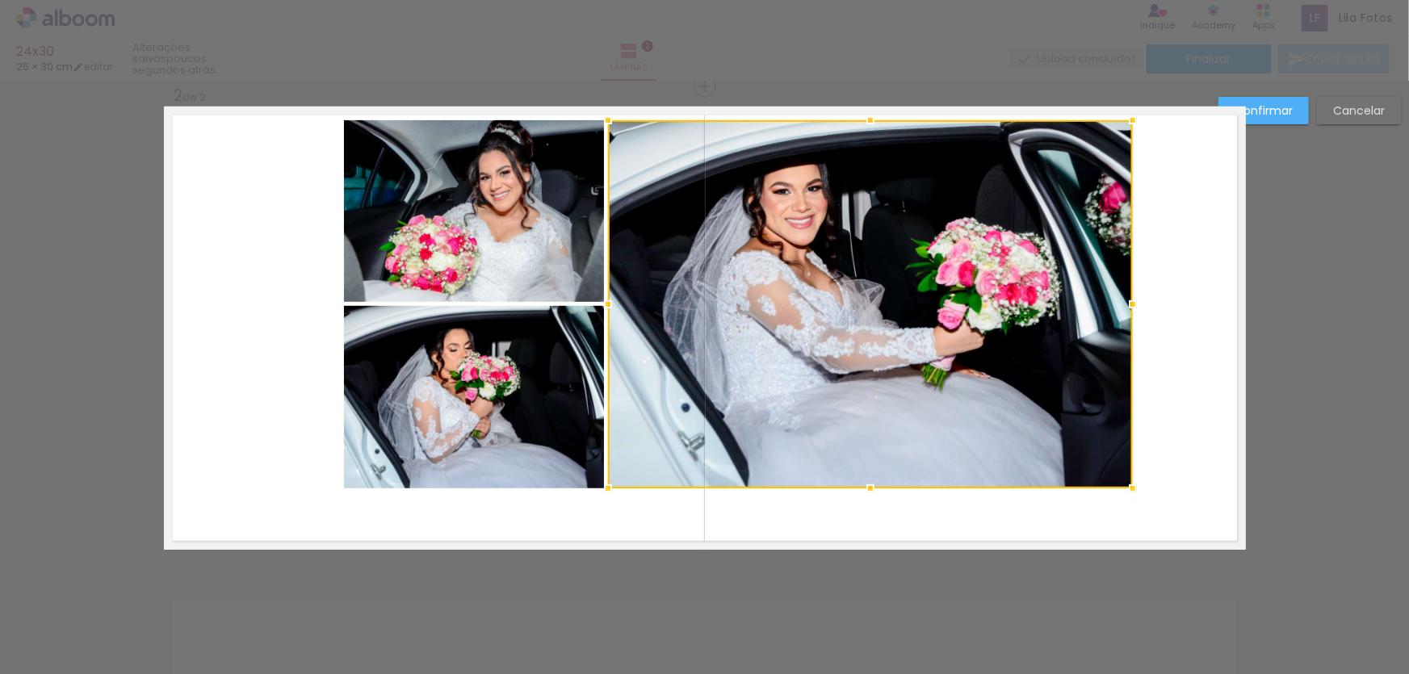
click at [501, 430] on quentale-photo at bounding box center [474, 397] width 261 height 183
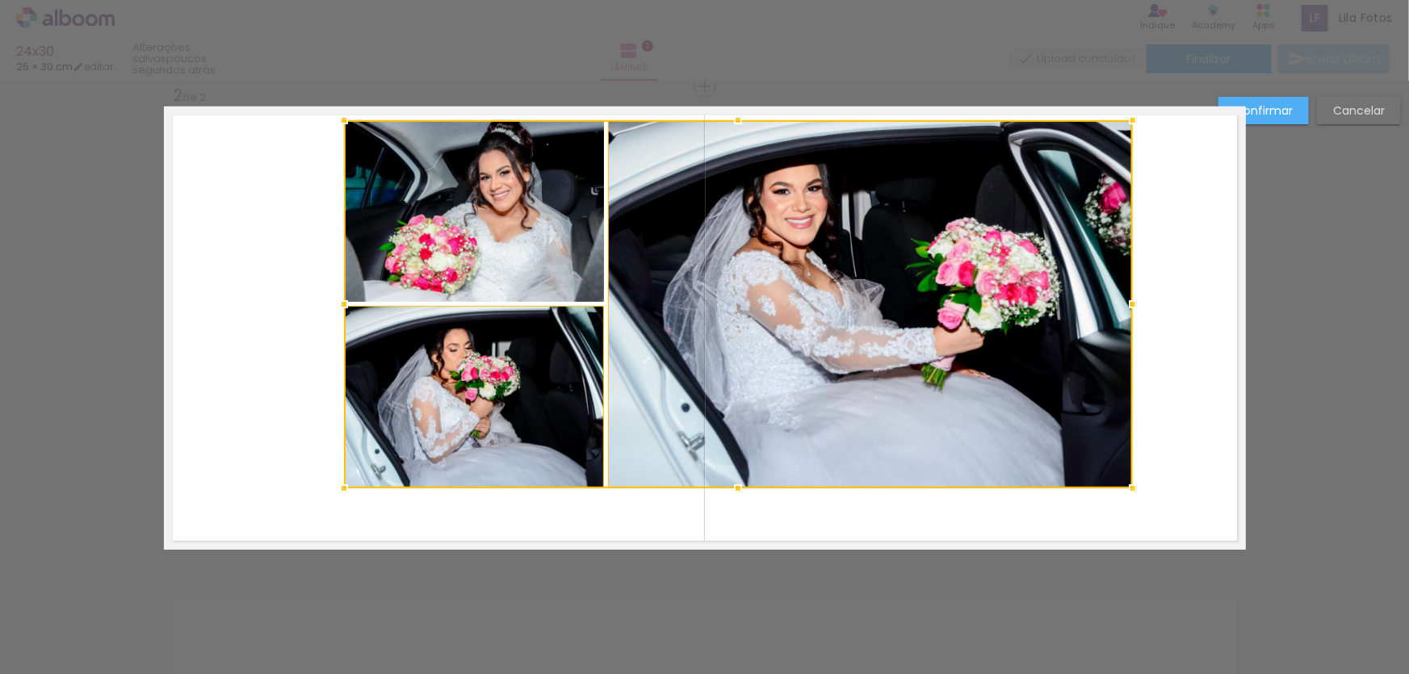
click at [466, 225] on div at bounding box center [738, 304] width 789 height 368
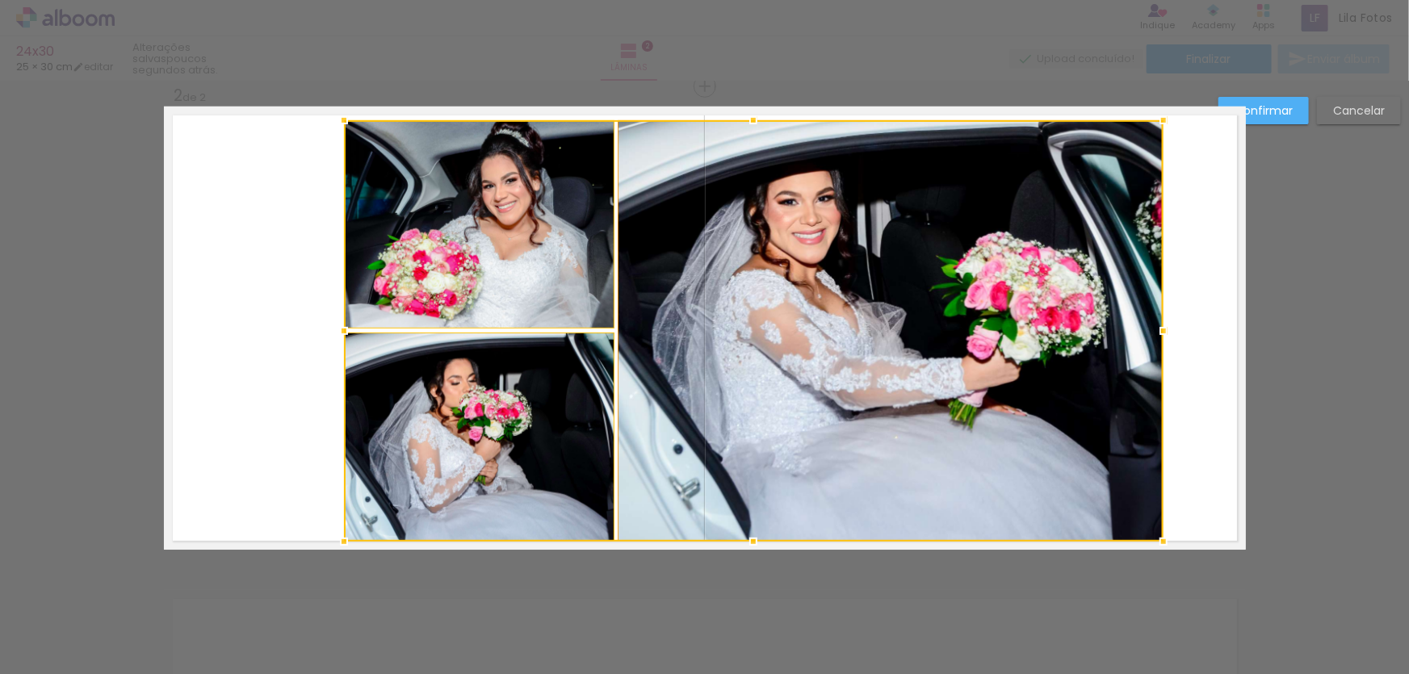
drag, startPoint x: 1128, startPoint y: 486, endPoint x: 1084, endPoint y: 385, distance: 110.0
click at [1159, 540] on div at bounding box center [1164, 542] width 32 height 32
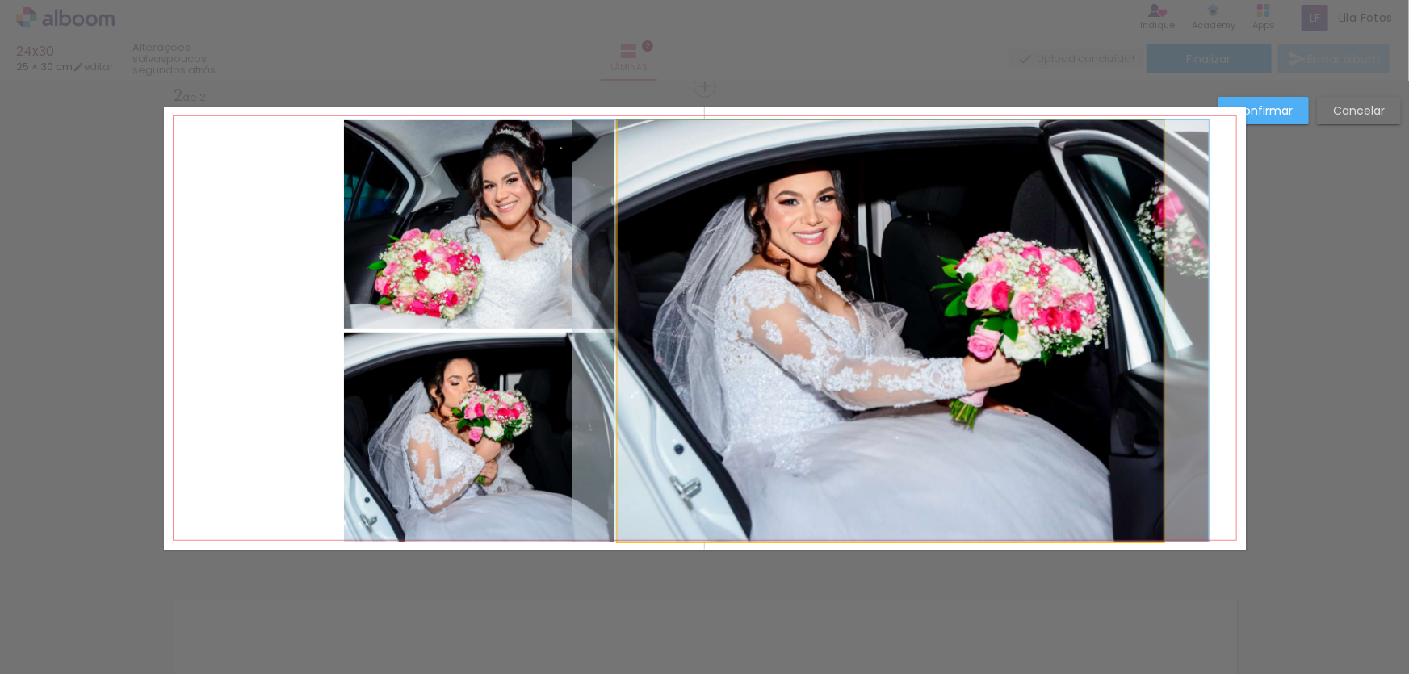
click at [1064, 200] on quentale-photo at bounding box center [891, 331] width 546 height 422
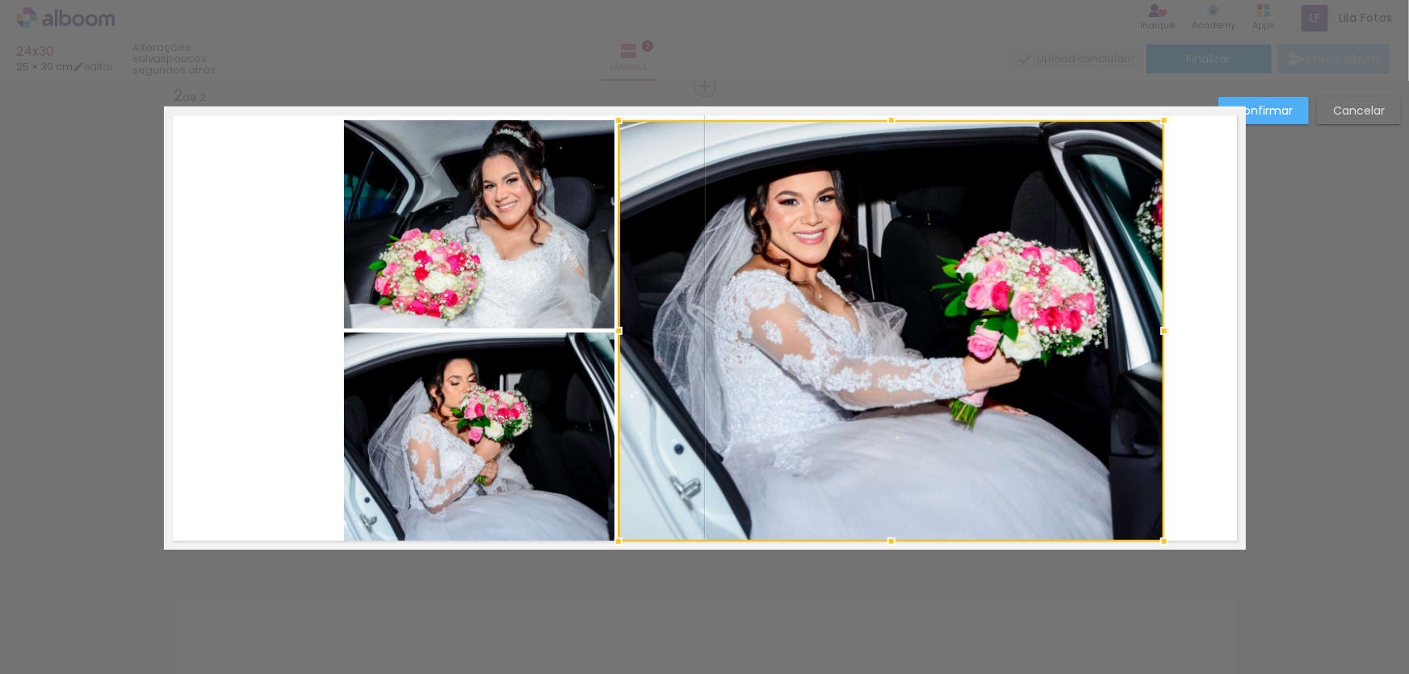
click at [502, 203] on quentale-photo at bounding box center [479, 224] width 271 height 208
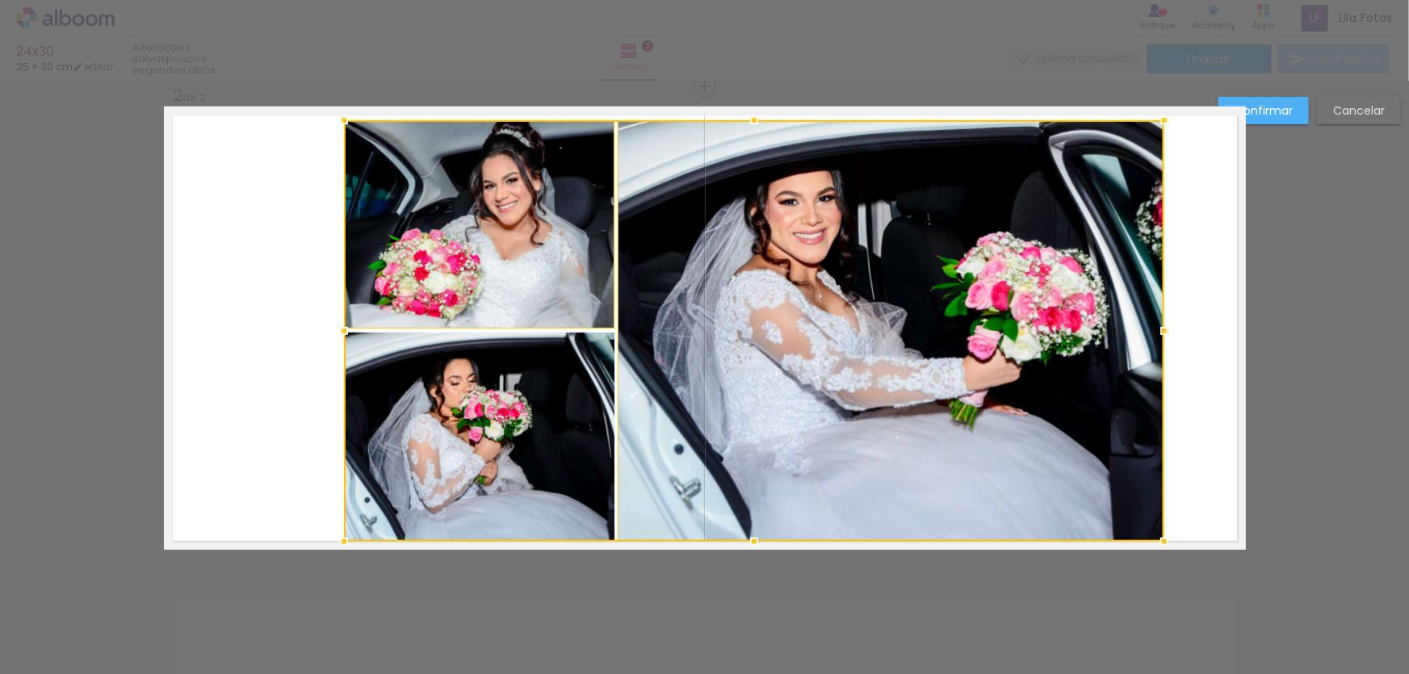
click at [508, 398] on div at bounding box center [754, 331] width 821 height 422
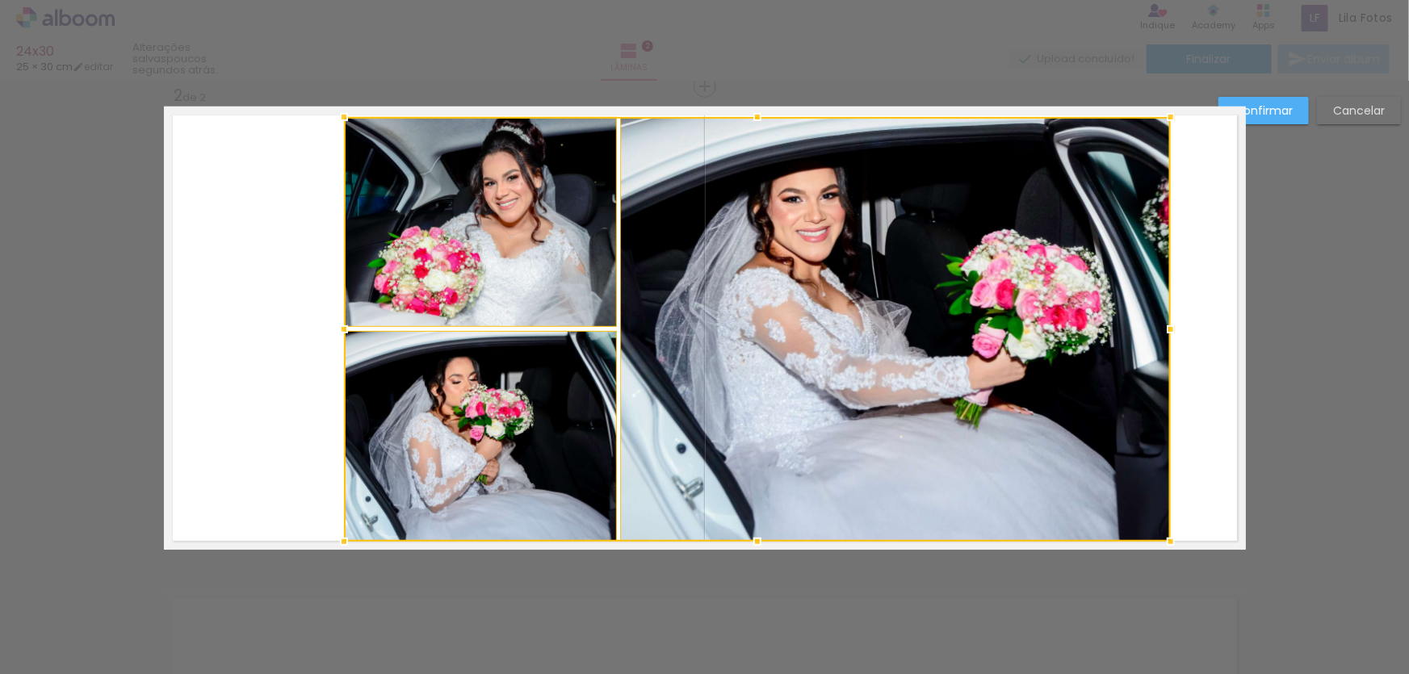
click at [1166, 116] on div at bounding box center [1171, 117] width 32 height 32
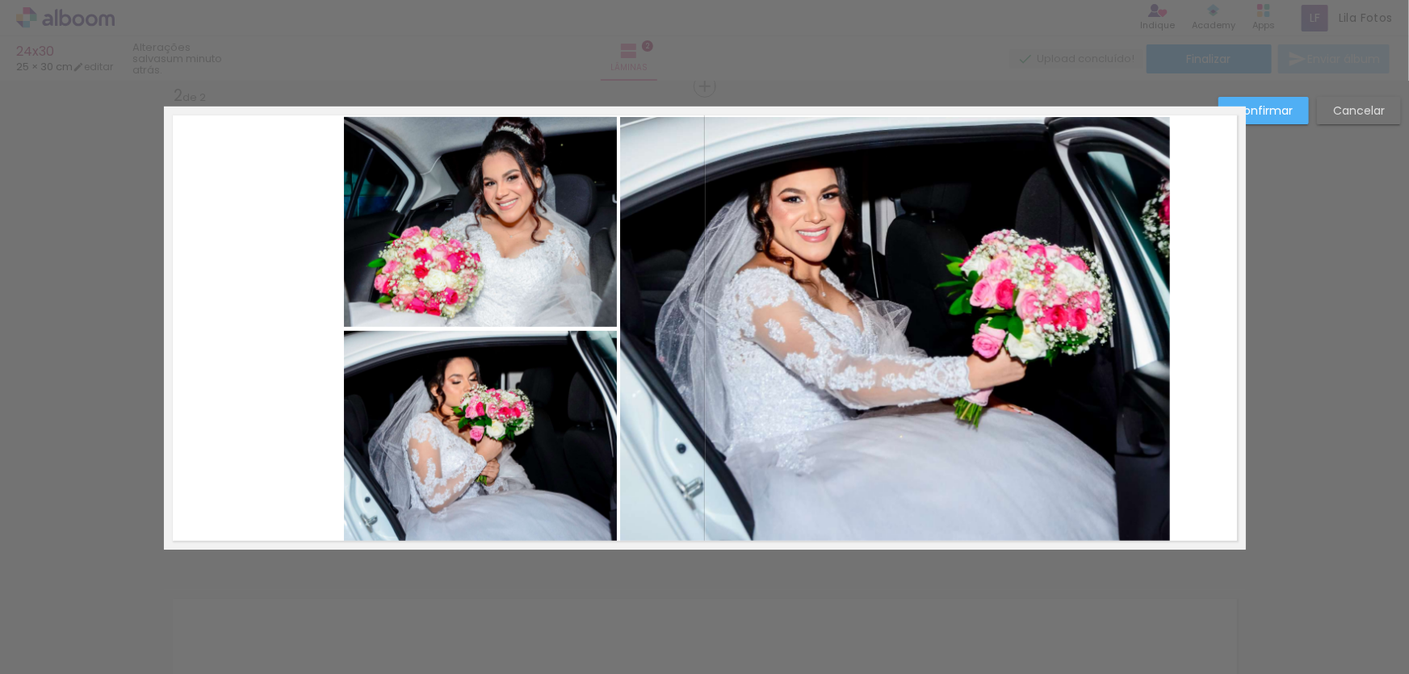
click at [486, 281] on quentale-photo at bounding box center [480, 222] width 273 height 210
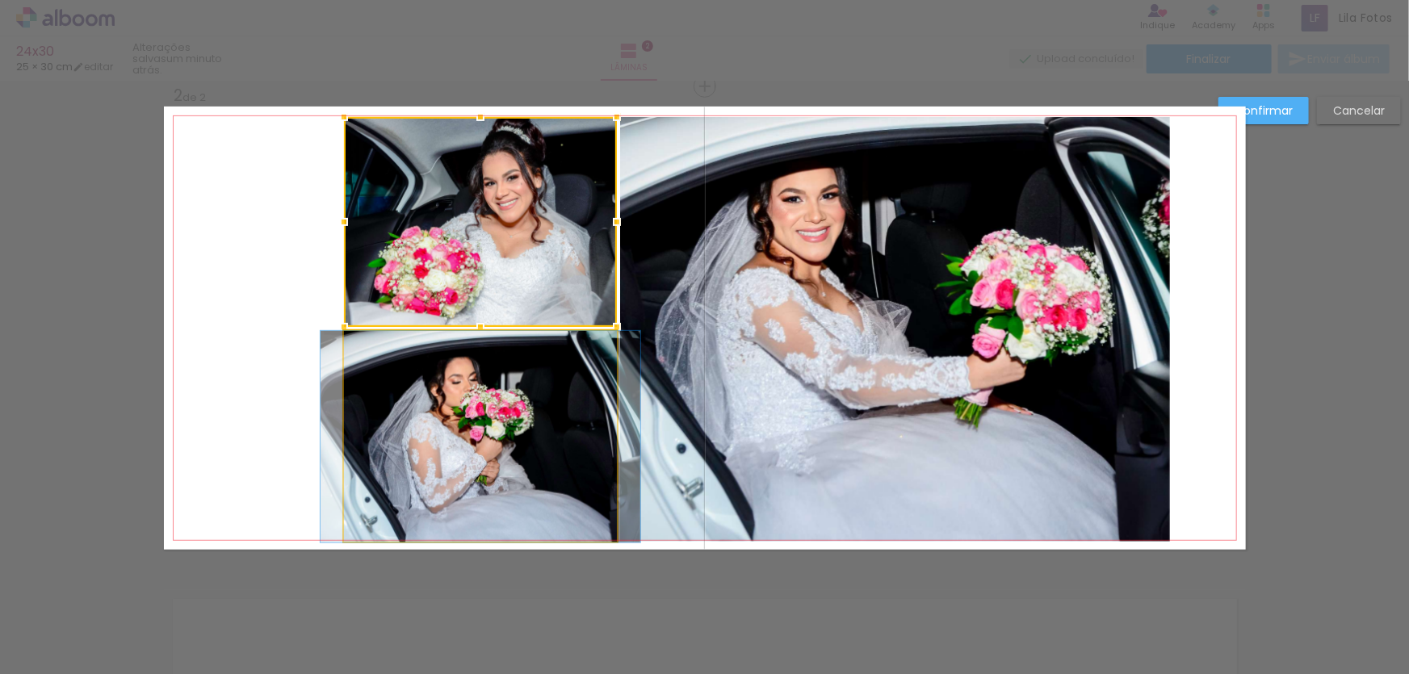
click at [484, 413] on quentale-photo at bounding box center [480, 437] width 273 height 212
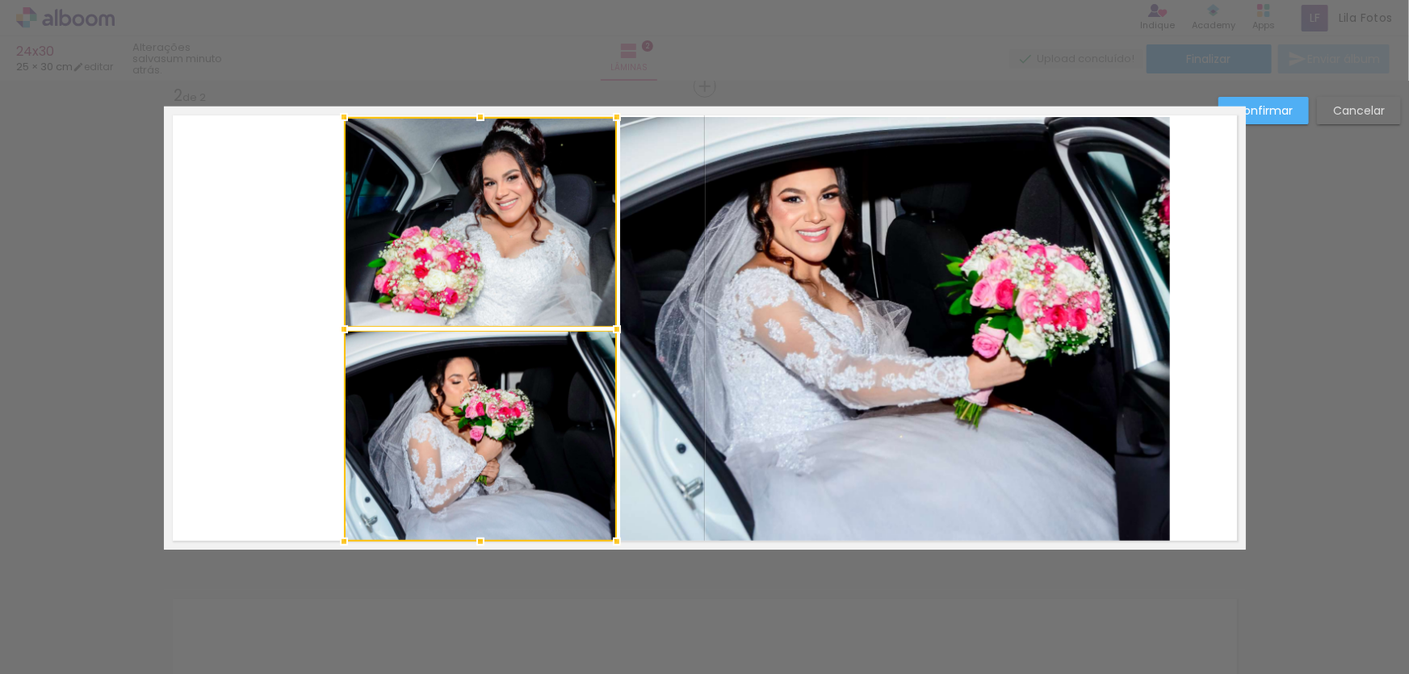
click at [774, 356] on quentale-photo at bounding box center [895, 329] width 550 height 425
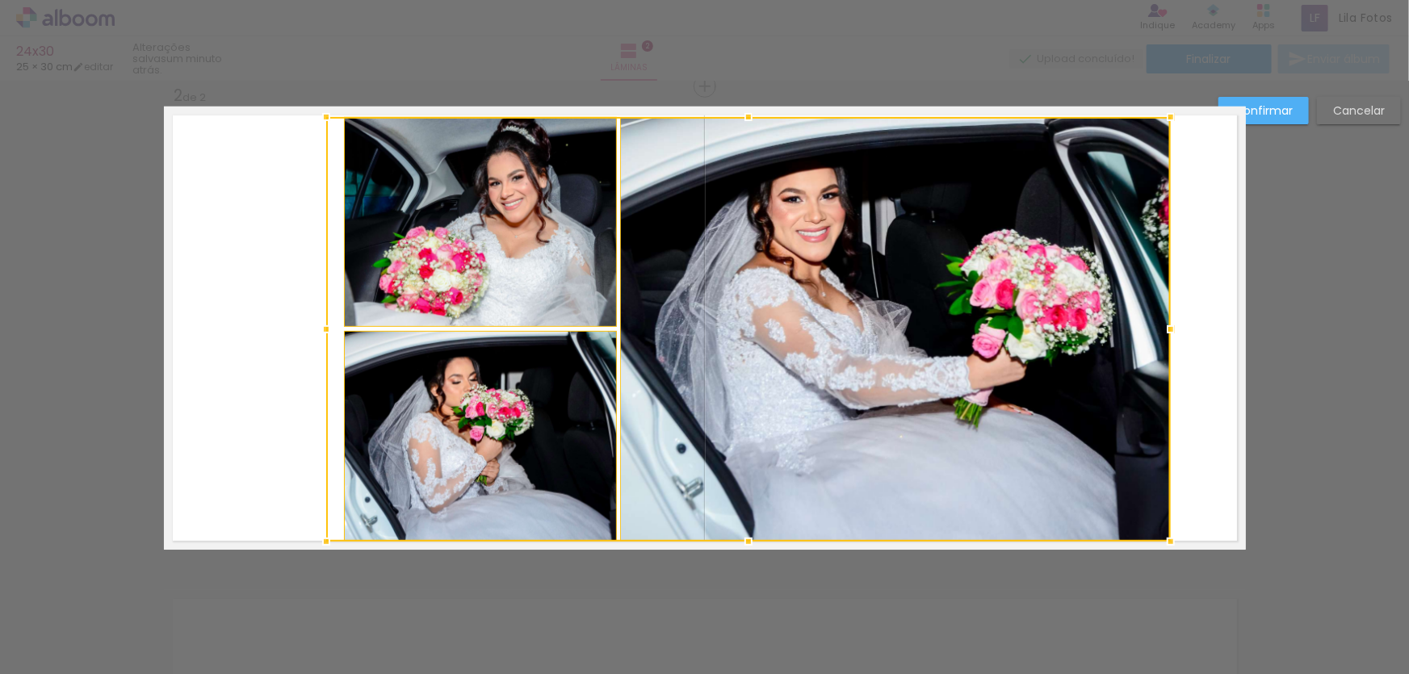
drag, startPoint x: 334, startPoint y: 331, endPoint x: 95, endPoint y: 326, distance: 239.1
click at [95, 326] on div "Inserir lâmina 1 de 2 Inserir lâmina 2 de 2 Confirmar Cancelar" at bounding box center [704, 321] width 1409 height 1490
click at [94, 326] on div "Confirmar Cancelar" at bounding box center [704, 321] width 1409 height 1490
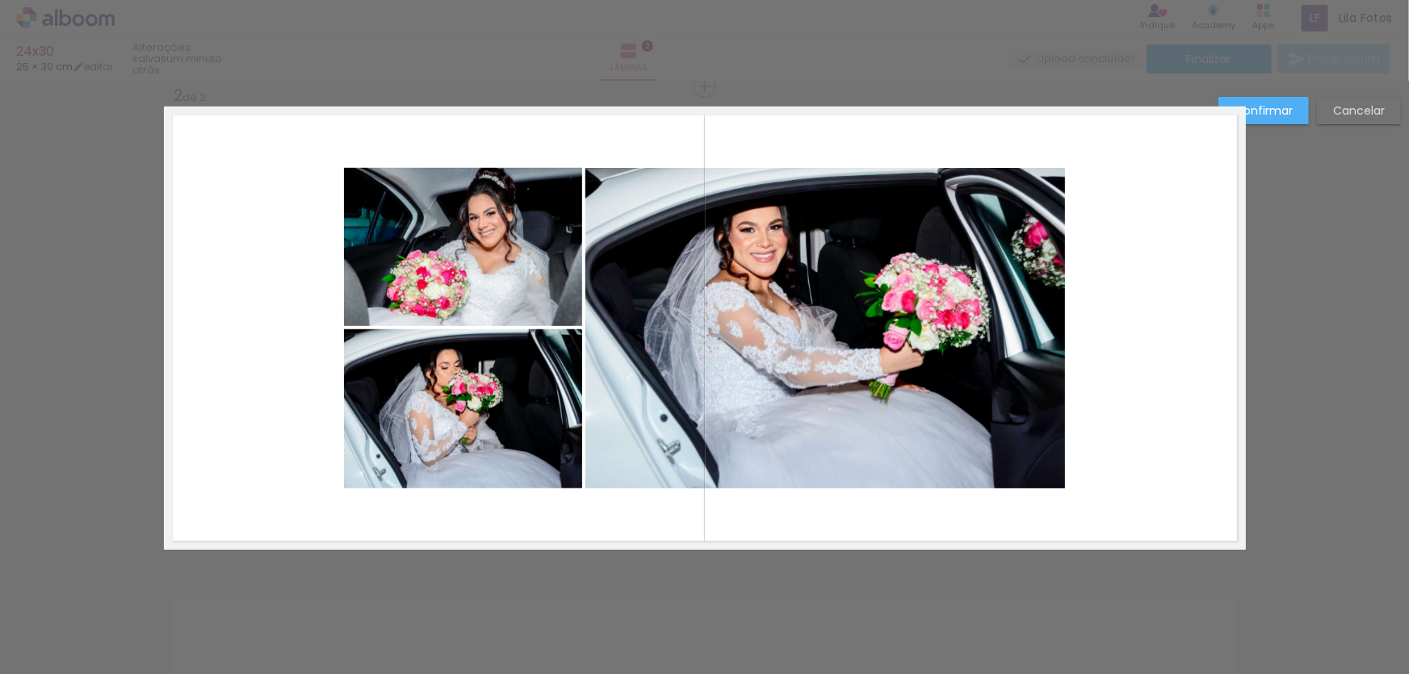
click at [736, 384] on quentale-photo at bounding box center [826, 328] width 480 height 321
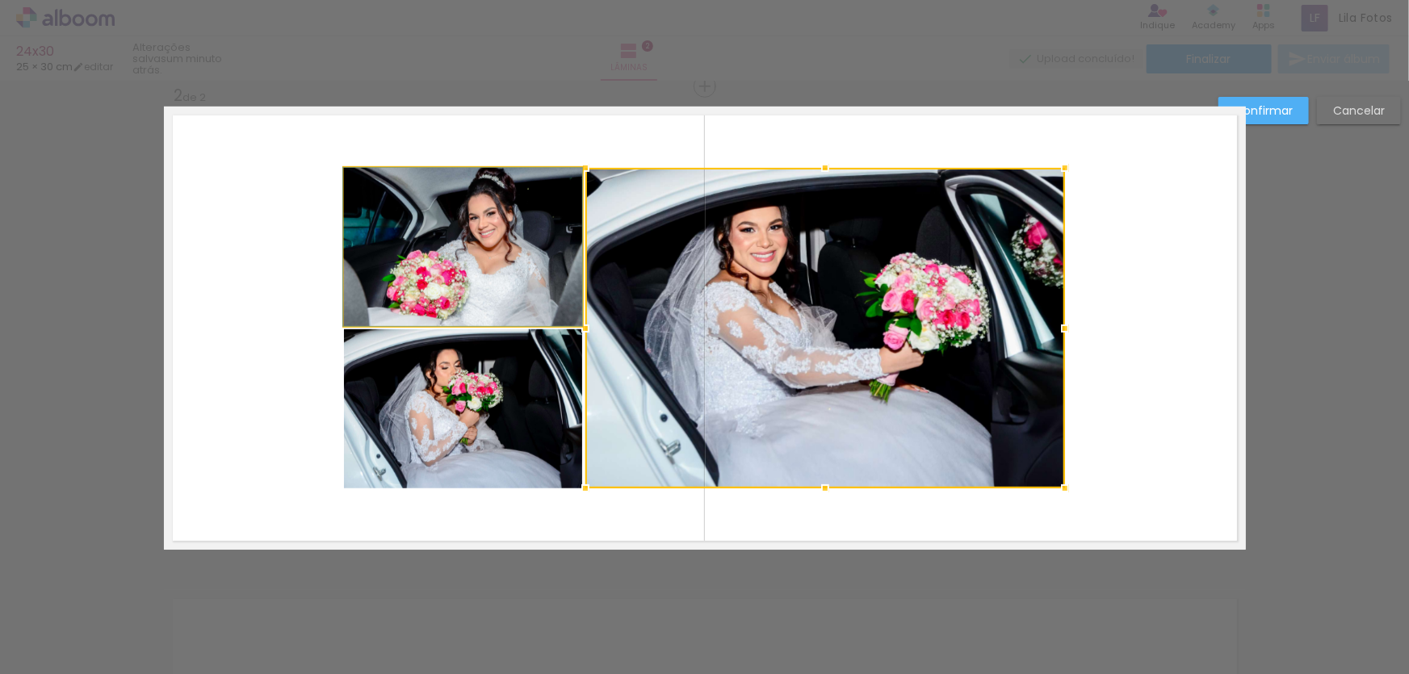
click at [458, 227] on quentale-photo at bounding box center [463, 247] width 238 height 158
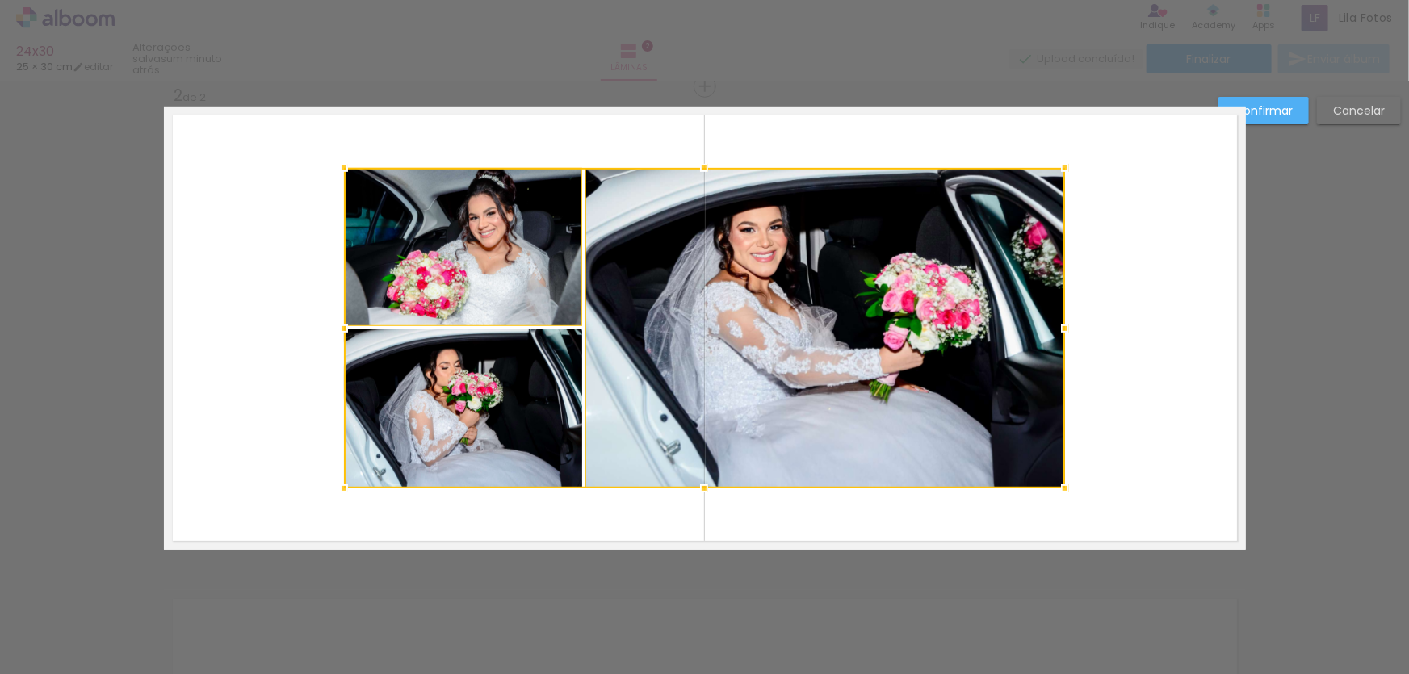
click at [481, 376] on div at bounding box center [704, 328] width 721 height 321
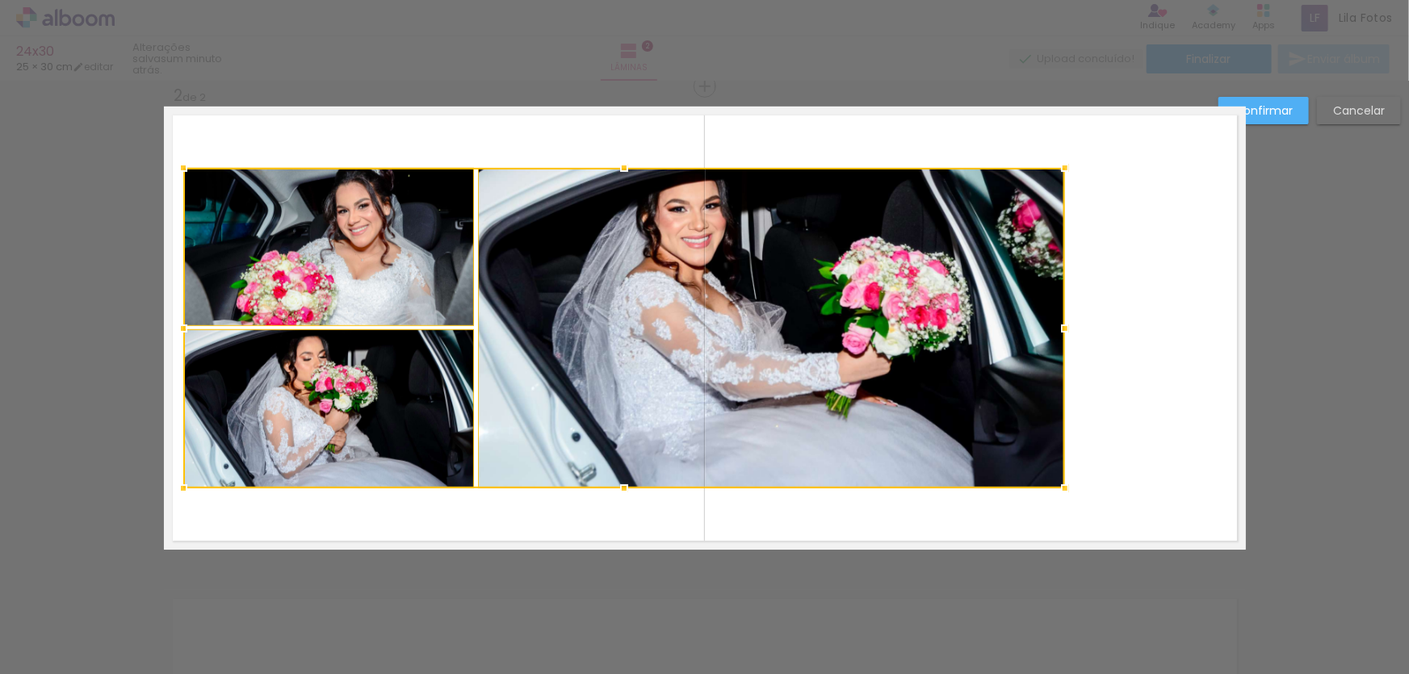
drag, startPoint x: 334, startPoint y: 331, endPoint x: 237, endPoint y: 333, distance: 96.9
click at [237, 333] on div at bounding box center [624, 328] width 882 height 321
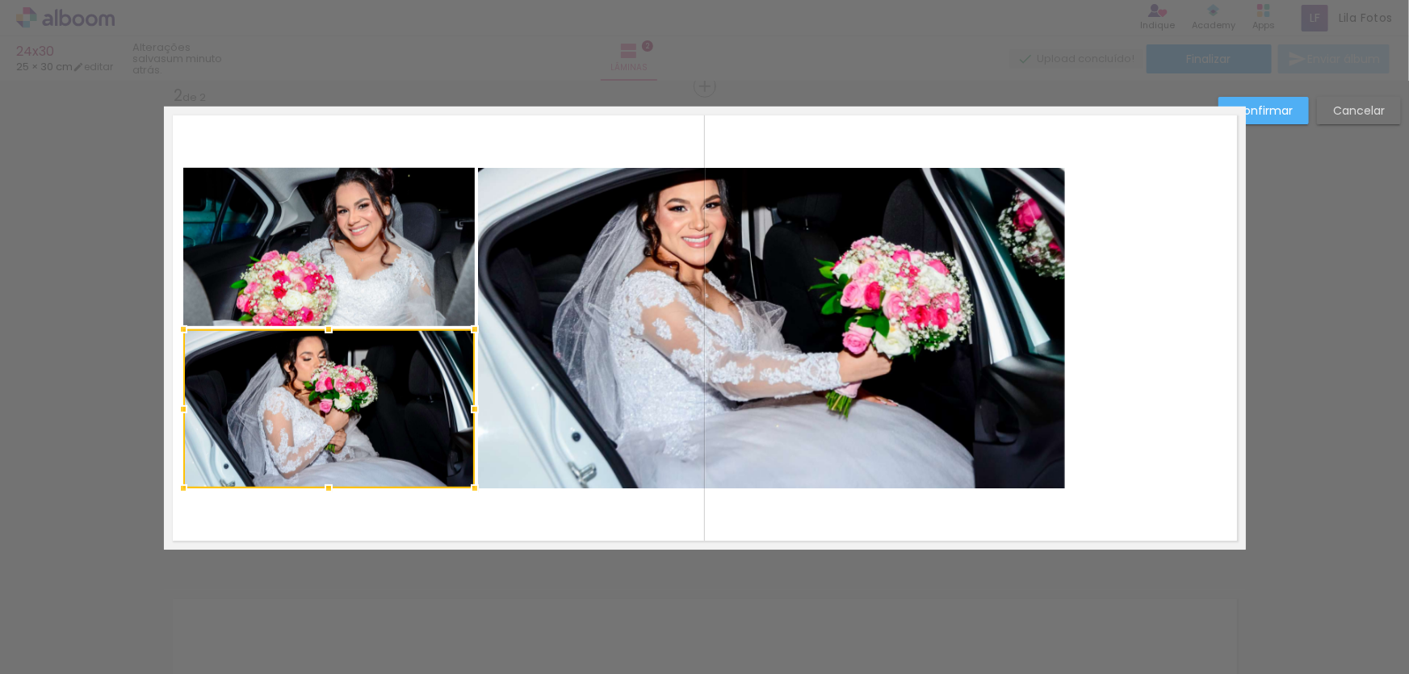
click at [937, 319] on quentale-photo at bounding box center [771, 328] width 587 height 321
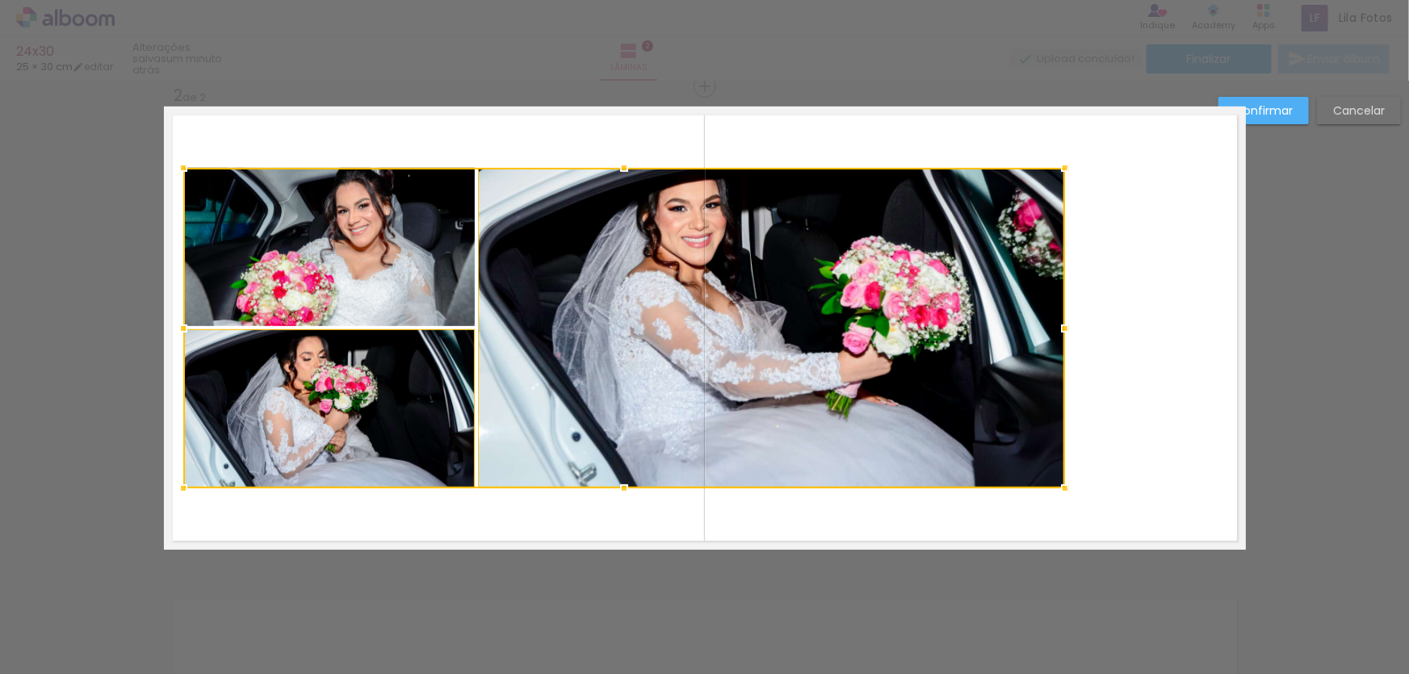
click at [511, 279] on div at bounding box center [624, 328] width 882 height 321
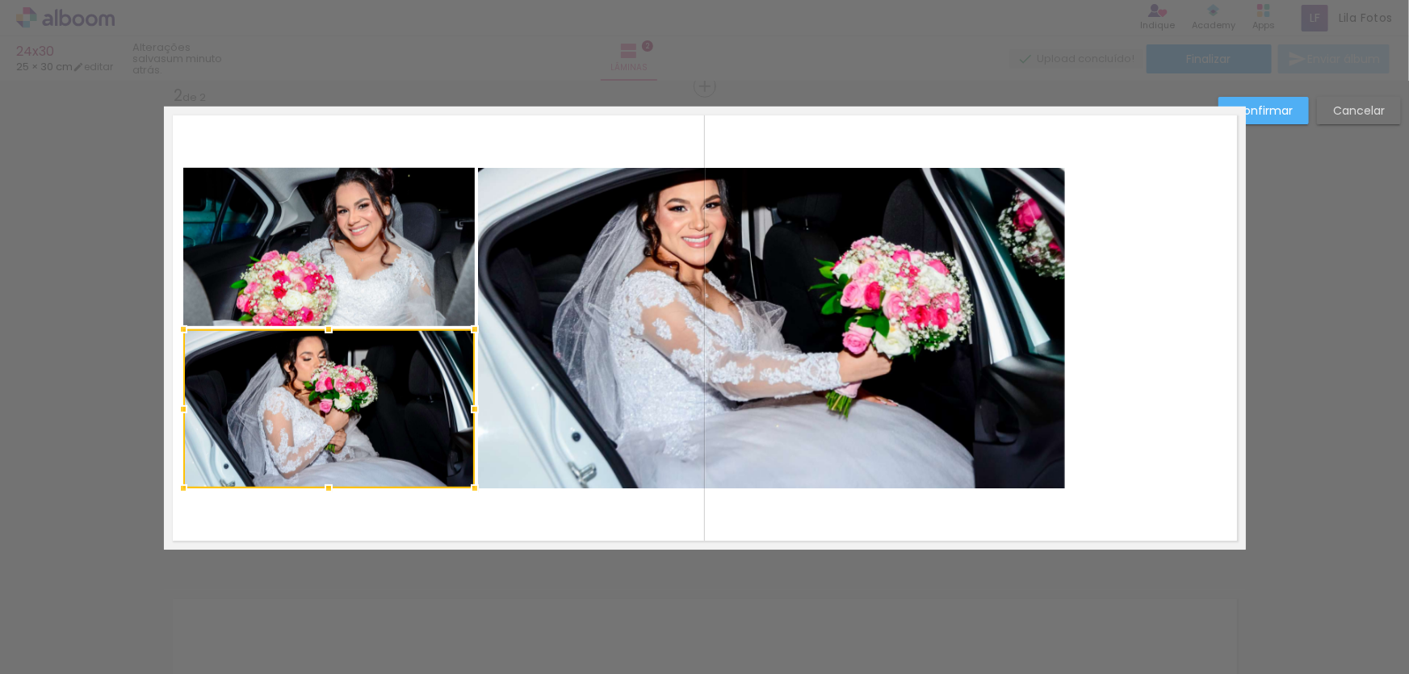
click at [613, 309] on quentale-photo at bounding box center [771, 328] width 587 height 321
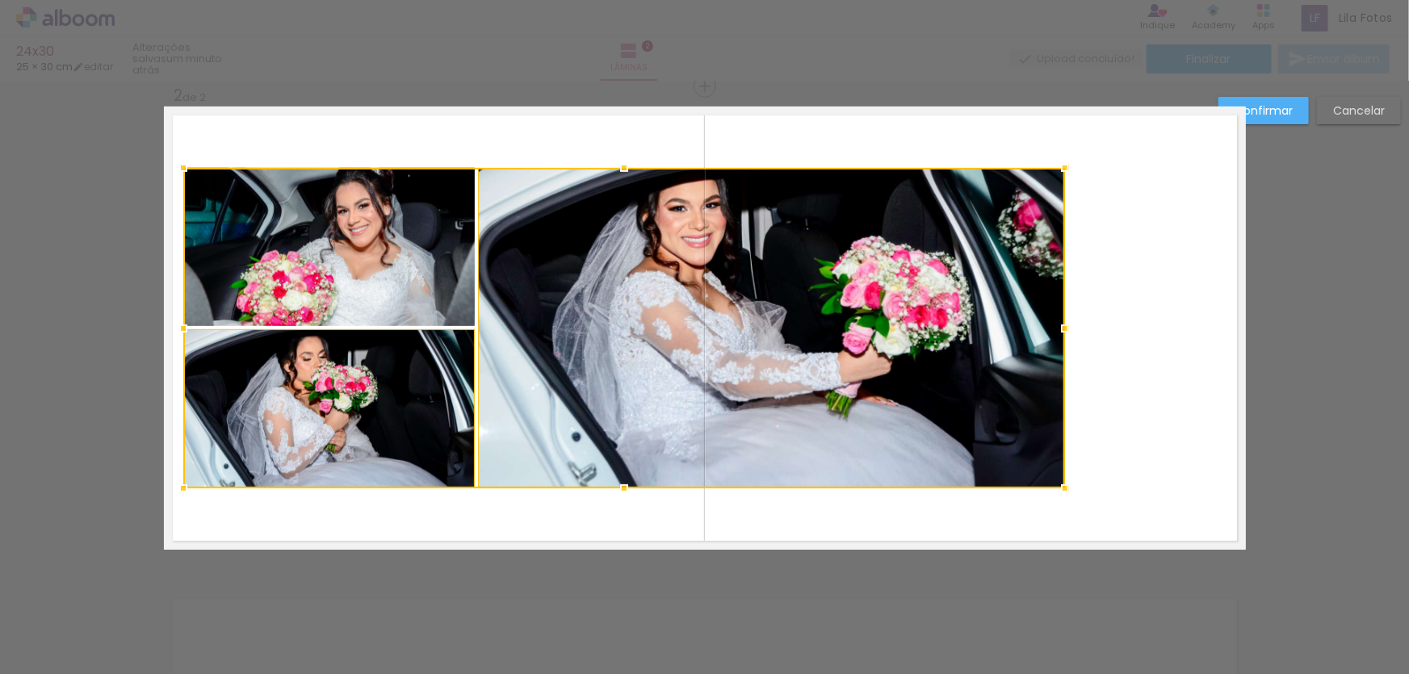
click at [384, 270] on div at bounding box center [624, 328] width 882 height 321
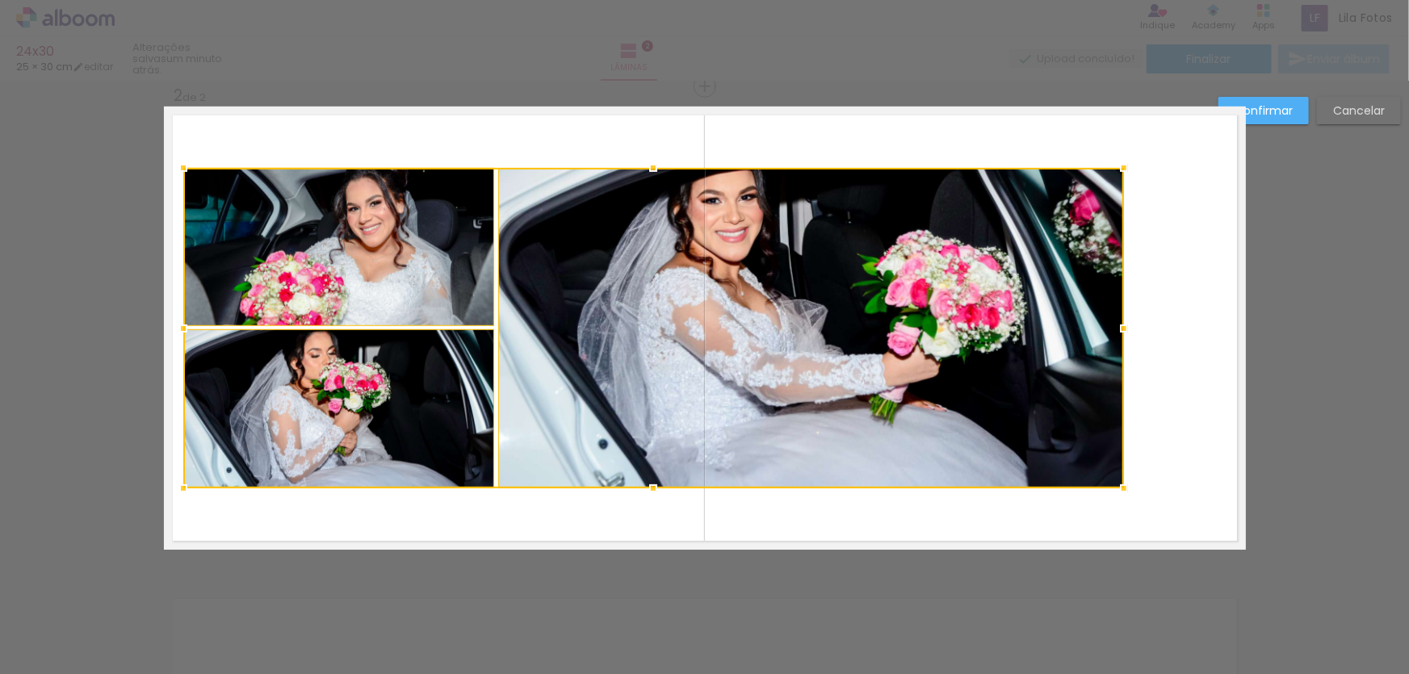
drag, startPoint x: 1054, startPoint y: 328, endPoint x: 1114, endPoint y: 325, distance: 59.9
click at [1114, 325] on div at bounding box center [1124, 329] width 32 height 32
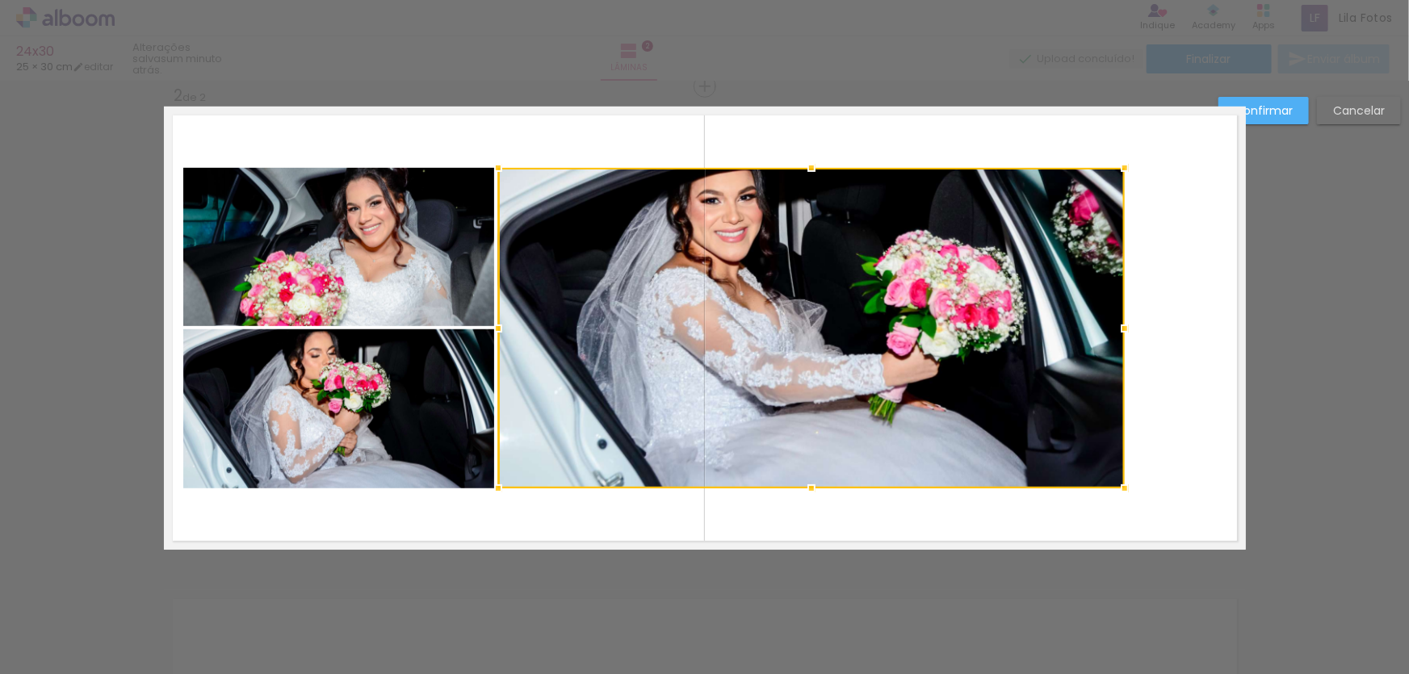
click at [422, 271] on quentale-photo at bounding box center [338, 247] width 311 height 158
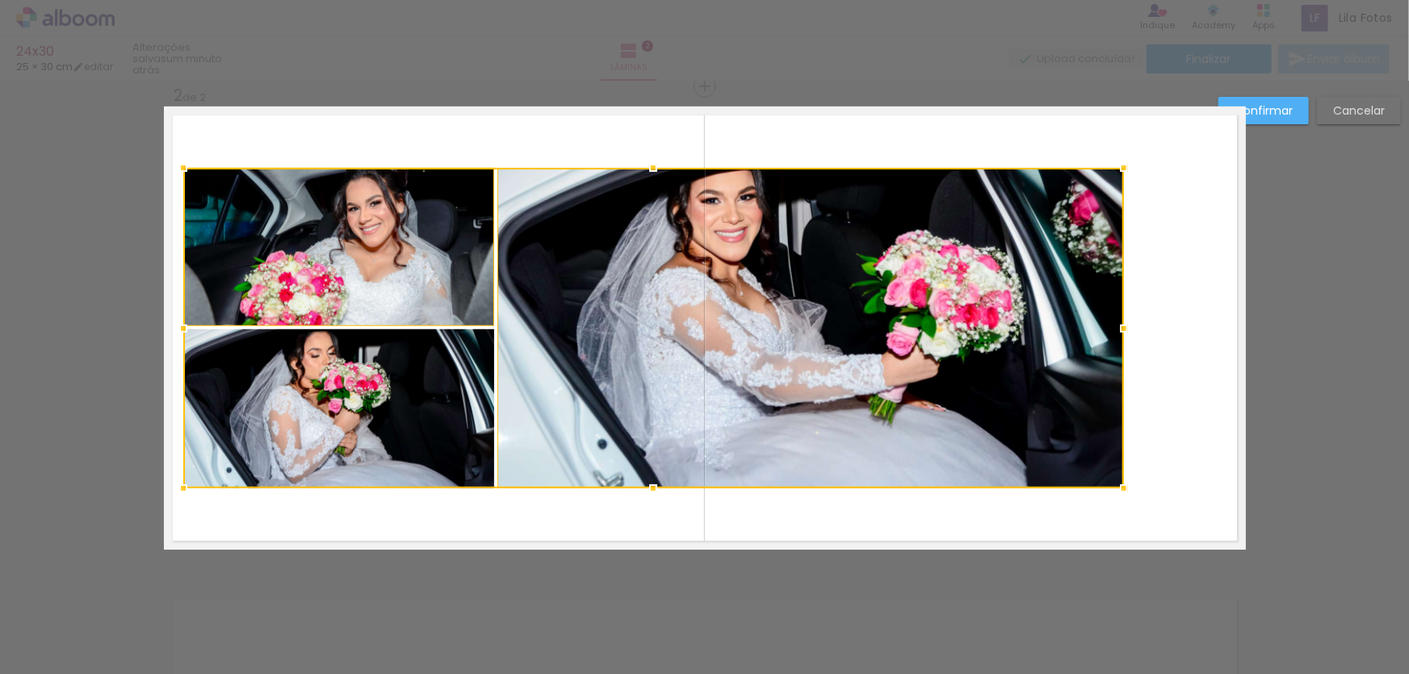
click at [391, 373] on div at bounding box center [653, 328] width 941 height 321
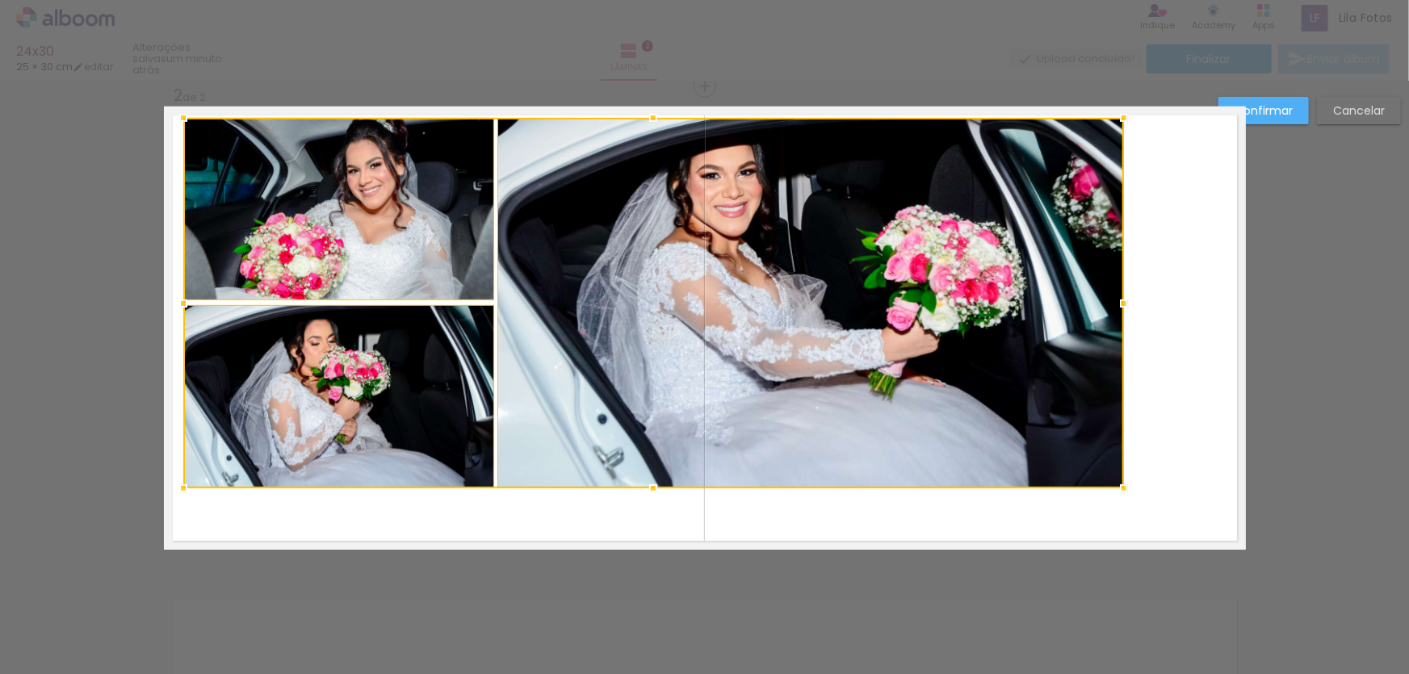
drag, startPoint x: 650, startPoint y: 166, endPoint x: 661, endPoint y: 116, distance: 51.2
click at [661, 116] on div at bounding box center [653, 118] width 32 height 32
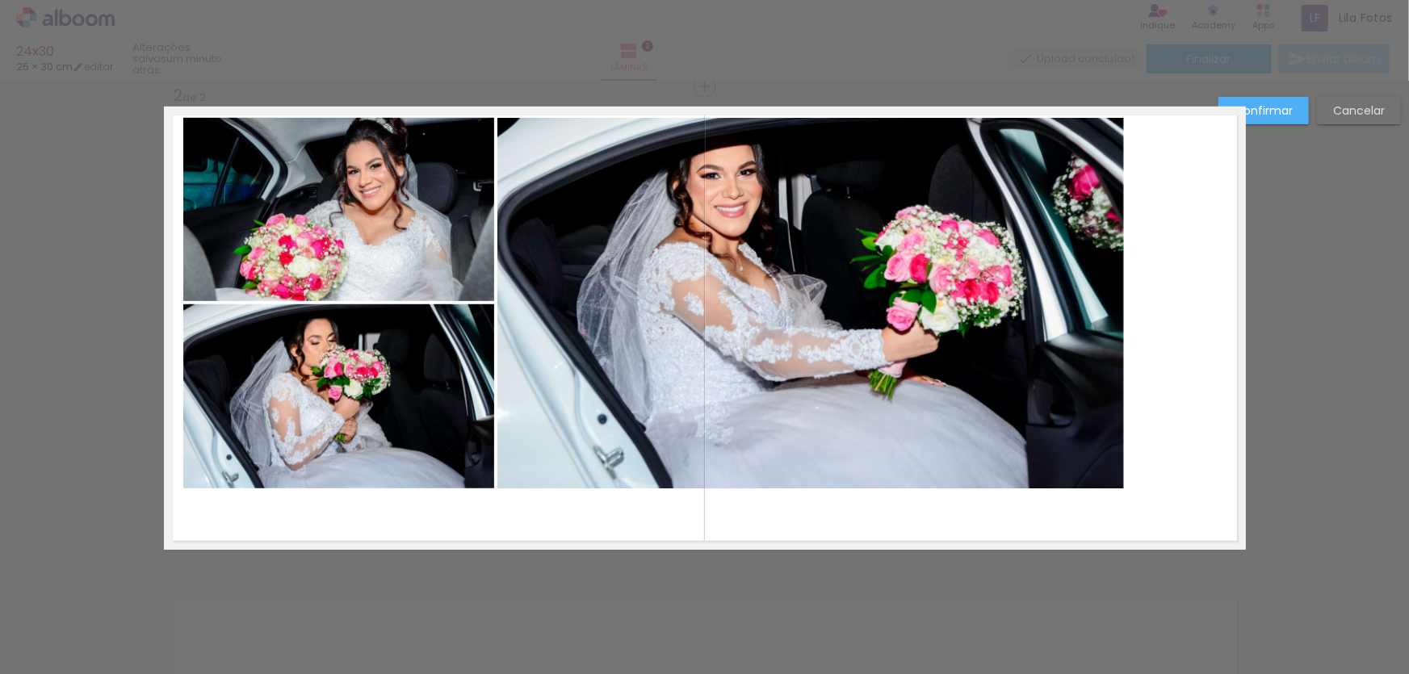
click at [670, 420] on quentale-photo at bounding box center [811, 303] width 627 height 371
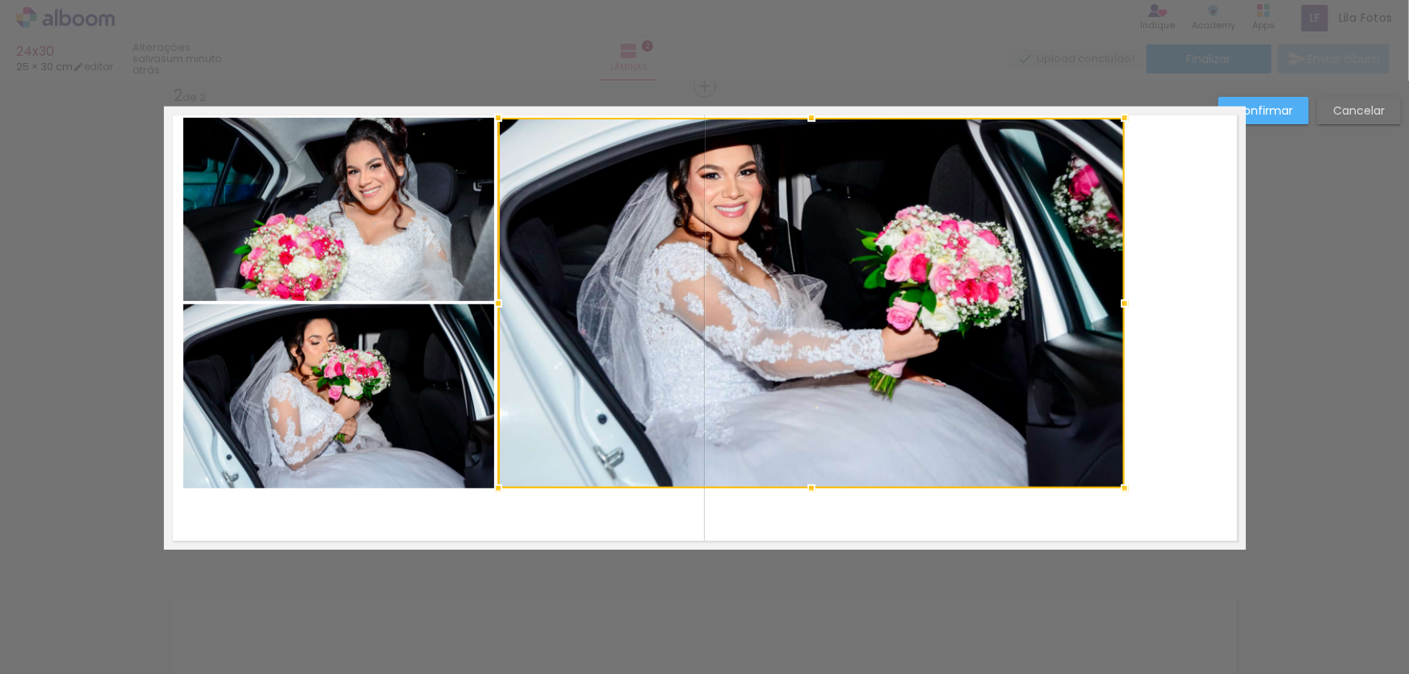
drag, startPoint x: 375, startPoint y: 393, endPoint x: 370, endPoint y: 317, distance: 76.1
click at [375, 391] on quentale-photo at bounding box center [338, 397] width 311 height 184
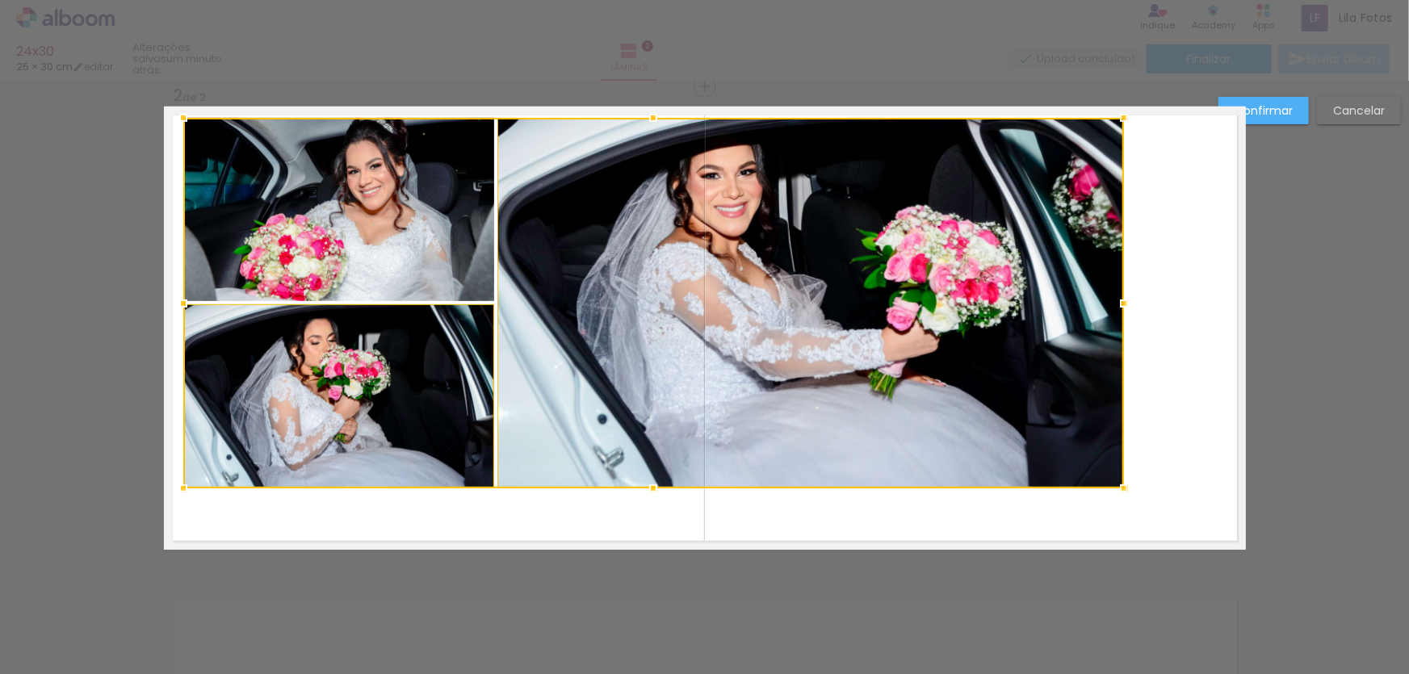
click at [363, 231] on div at bounding box center [653, 303] width 941 height 371
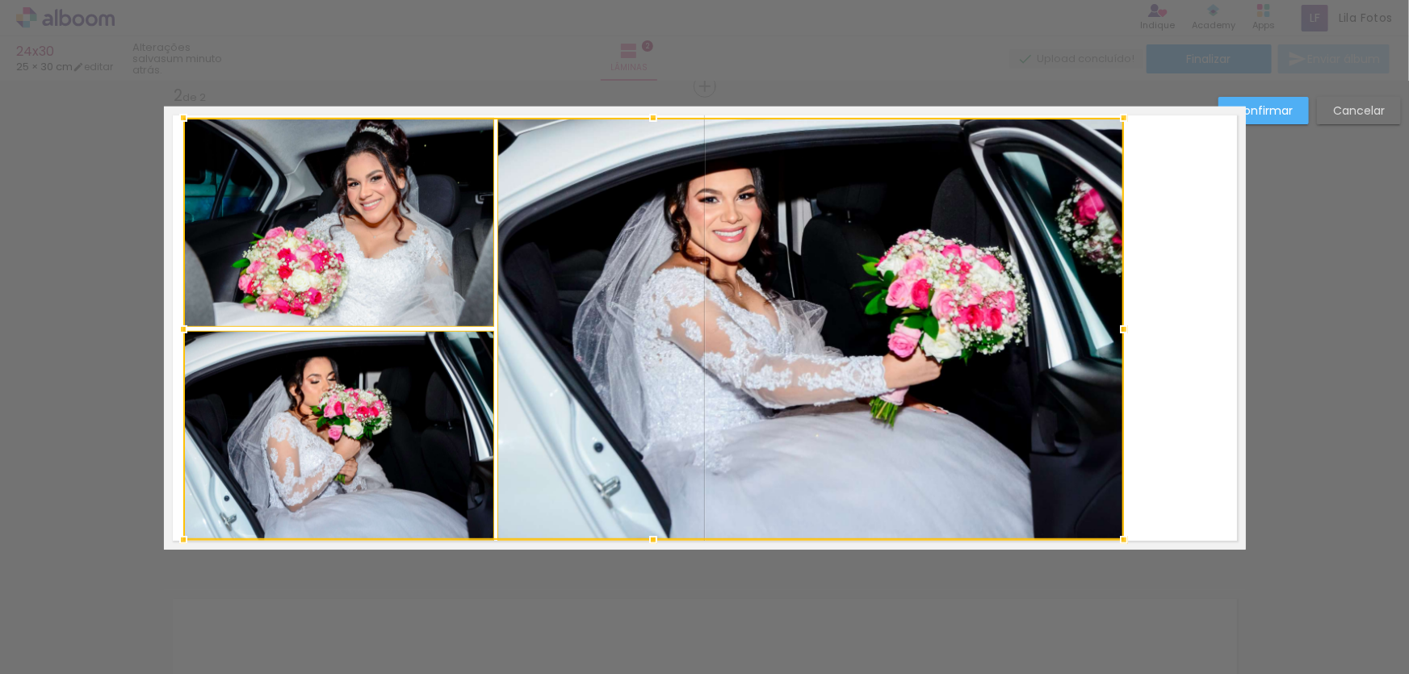
drag, startPoint x: 656, startPoint y: 488, endPoint x: 669, endPoint y: 541, distance: 54.9
click at [668, 540] on div at bounding box center [653, 329] width 941 height 422
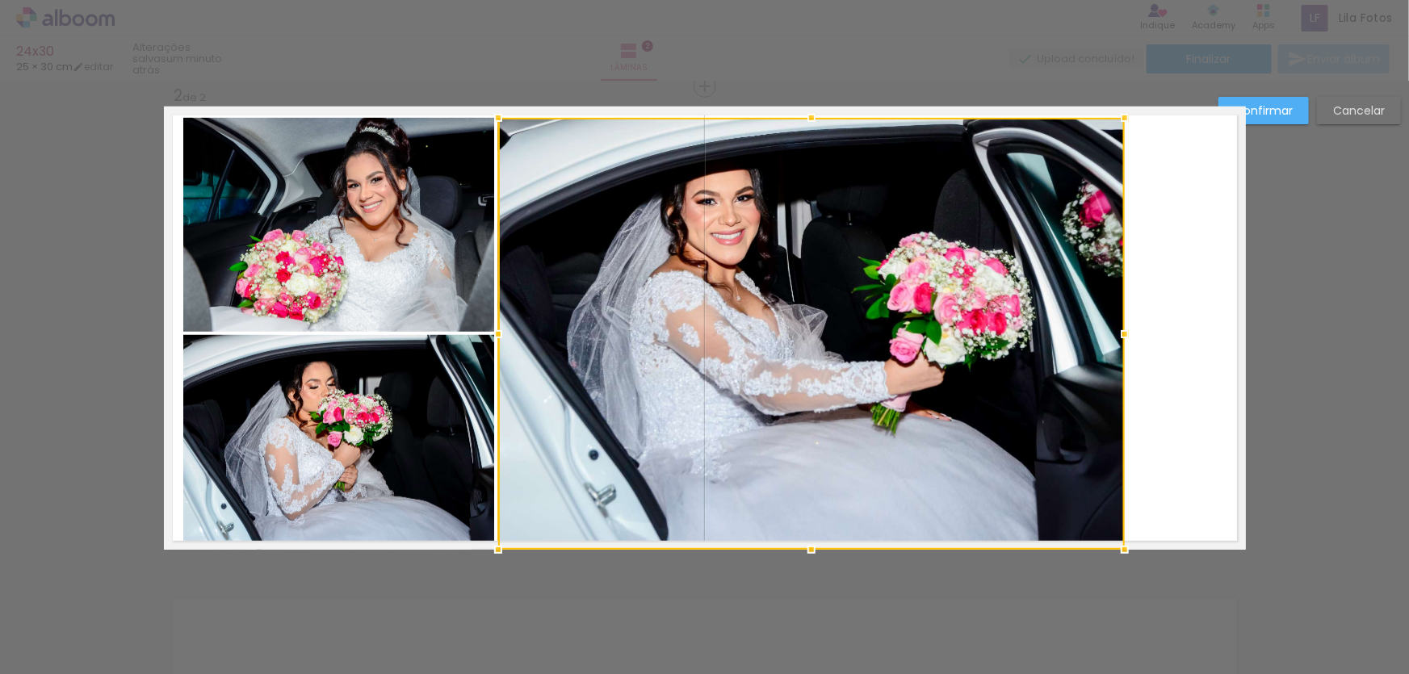
click at [577, 276] on div at bounding box center [811, 334] width 627 height 432
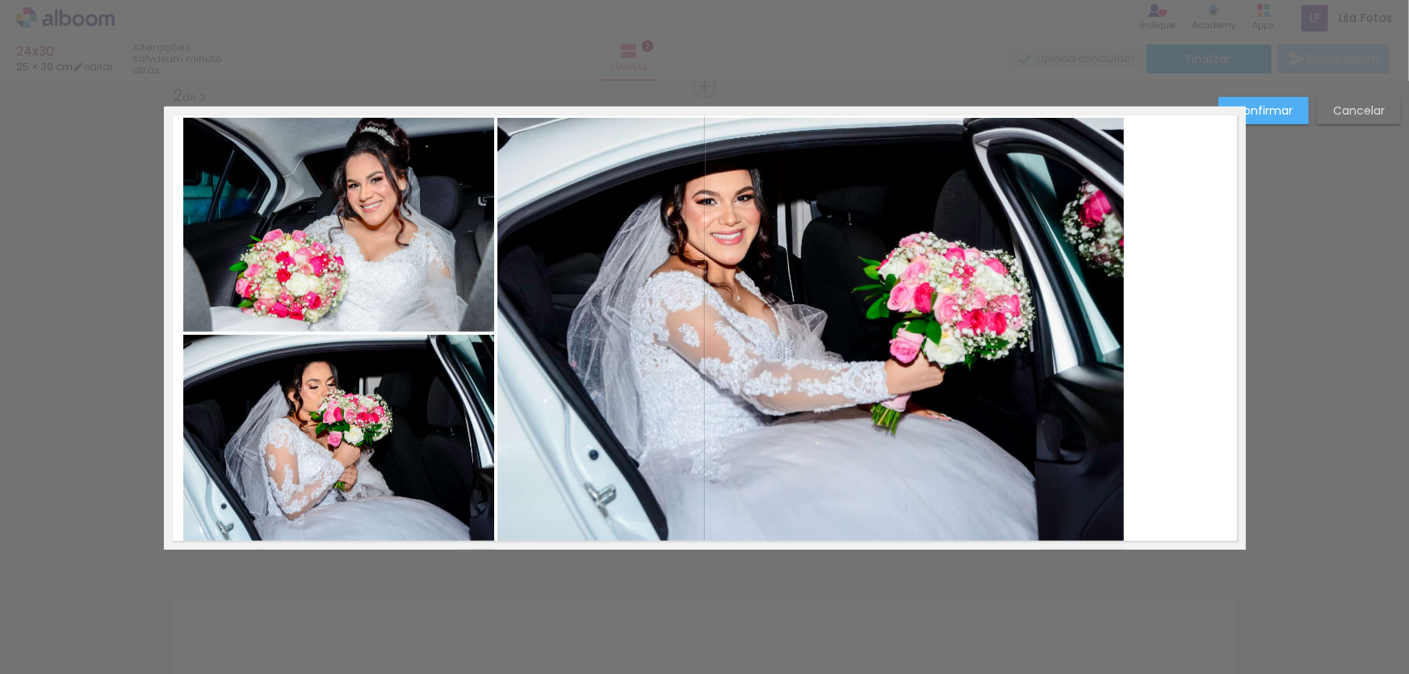
click at [428, 251] on quentale-photo at bounding box center [338, 225] width 311 height 214
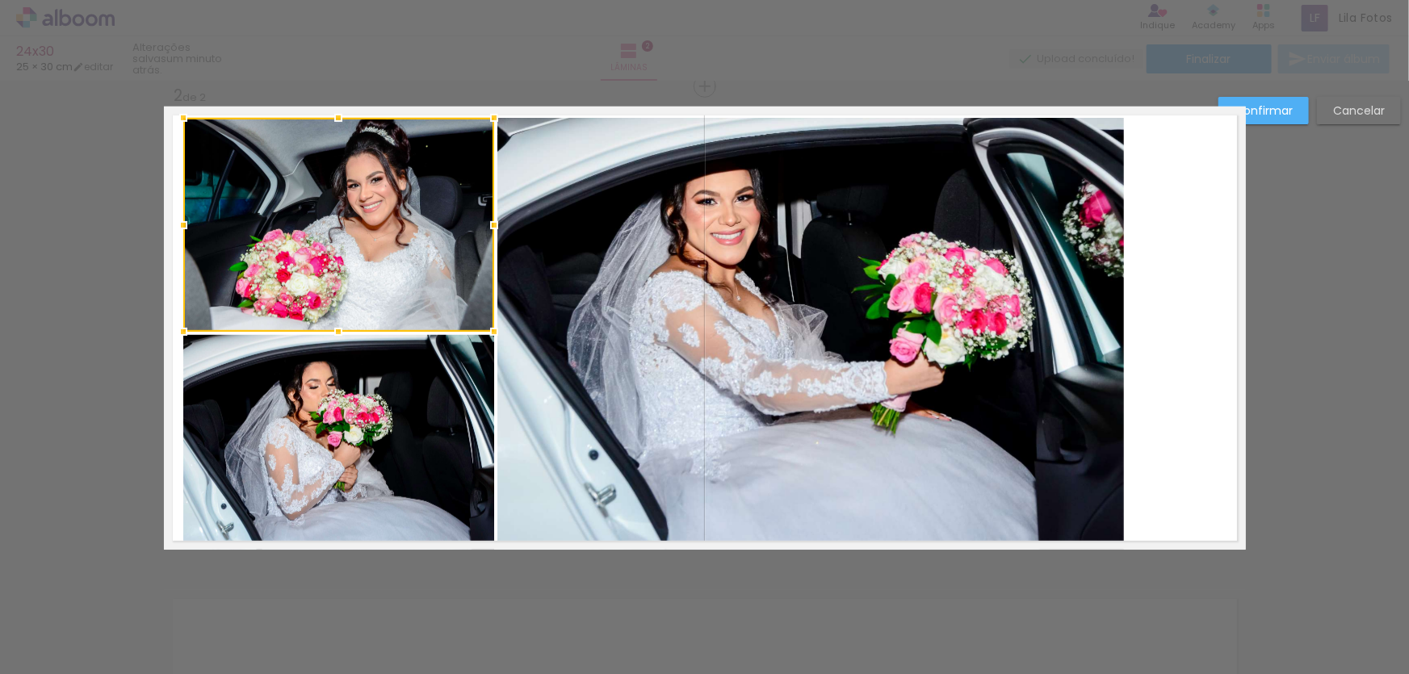
click at [621, 313] on quentale-photo at bounding box center [811, 334] width 627 height 432
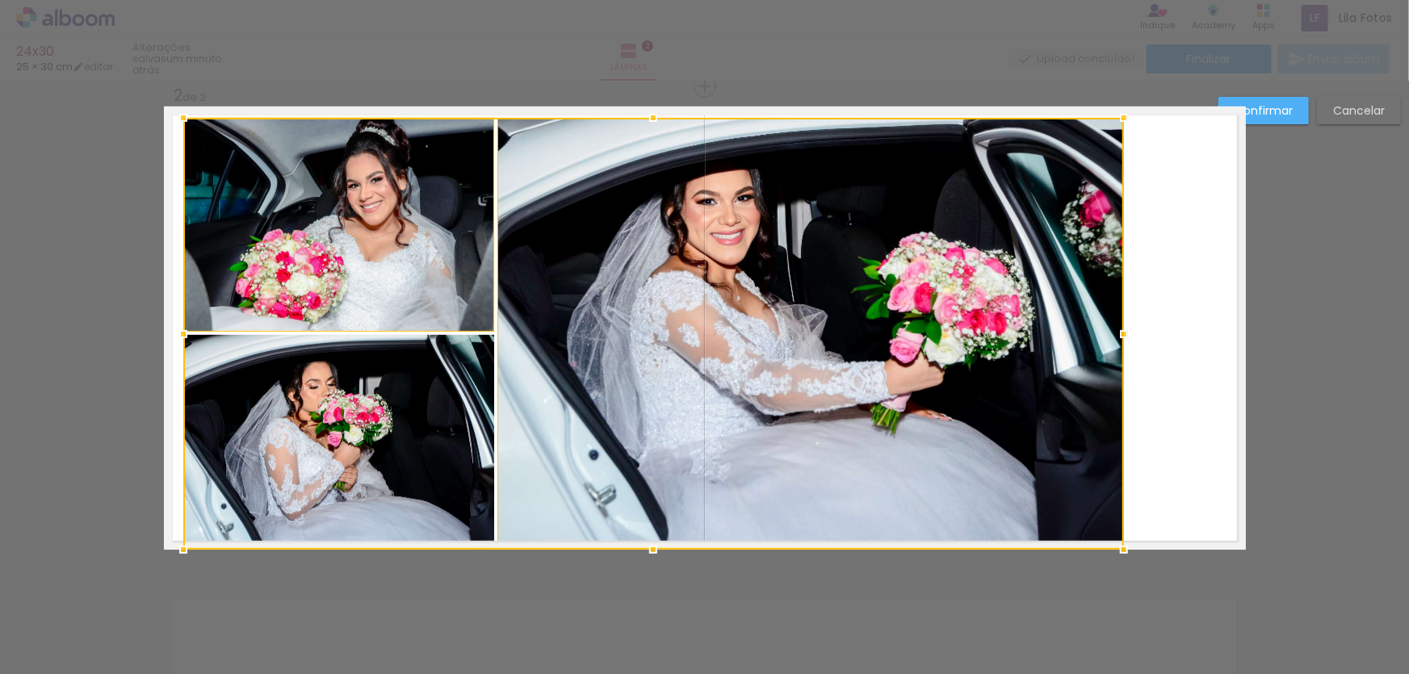
click at [422, 454] on div at bounding box center [653, 334] width 941 height 432
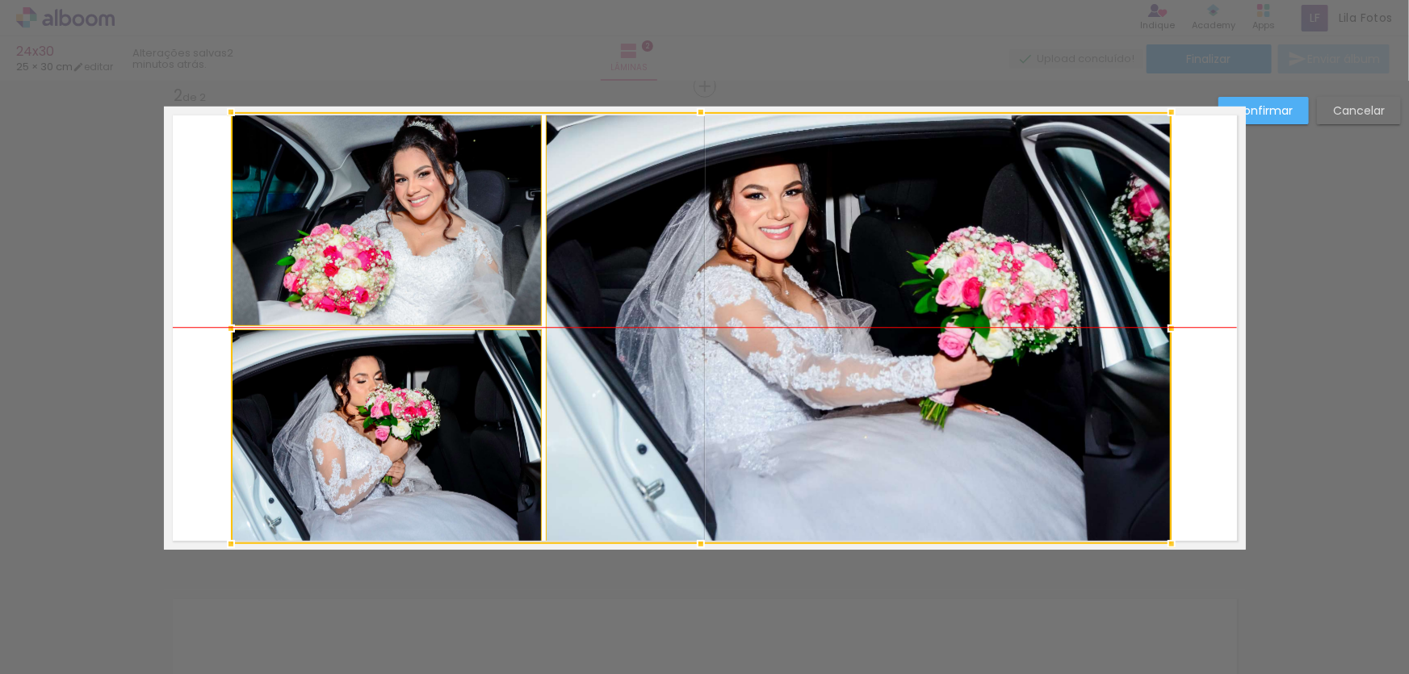
drag, startPoint x: 614, startPoint y: 347, endPoint x: 662, endPoint y: 342, distance: 48.6
click at [662, 342] on div at bounding box center [701, 328] width 941 height 432
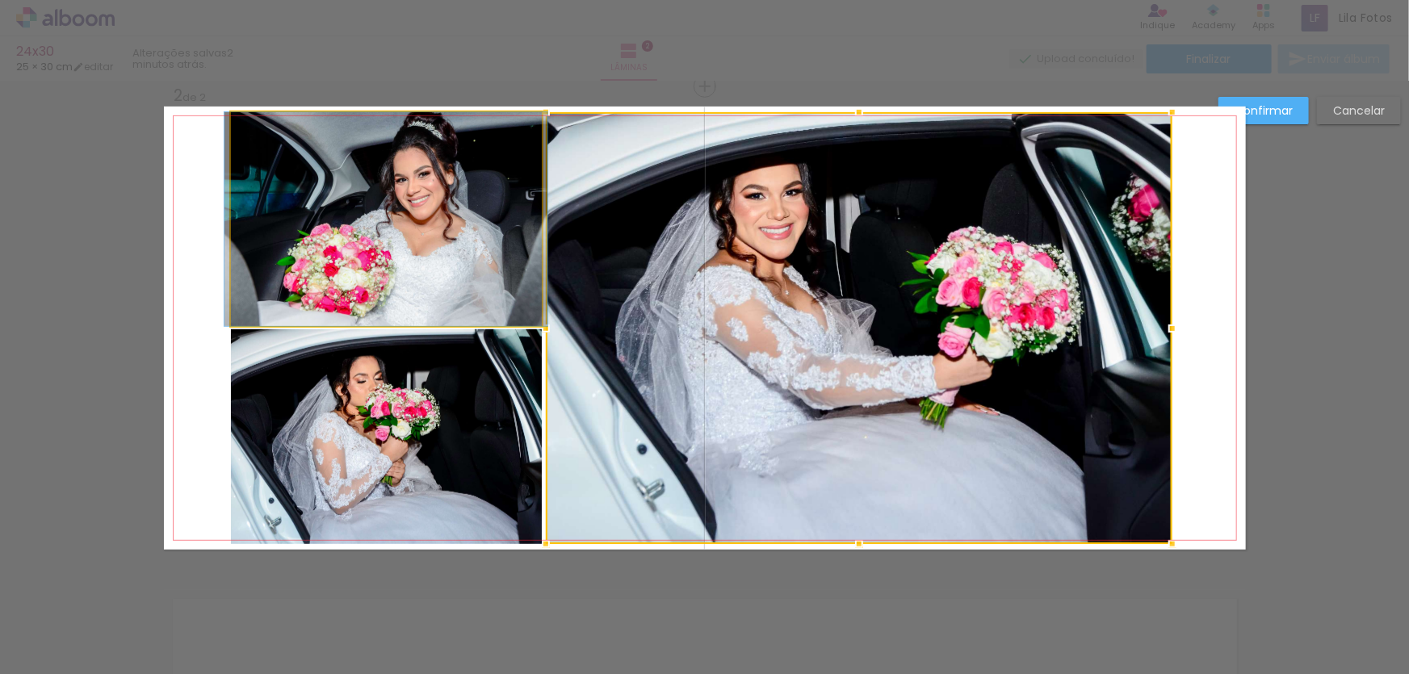
click at [444, 211] on quentale-photo at bounding box center [386, 219] width 311 height 214
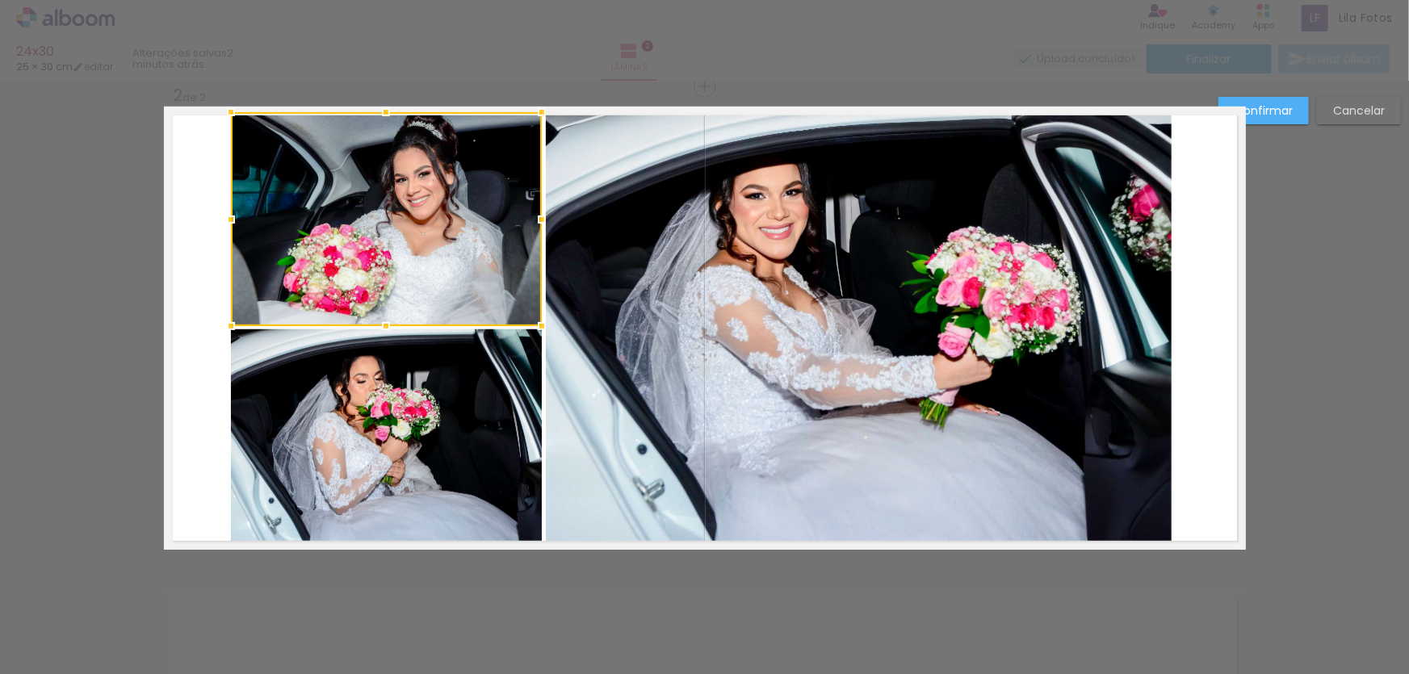
click at [418, 351] on quentale-photo at bounding box center [386, 437] width 311 height 215
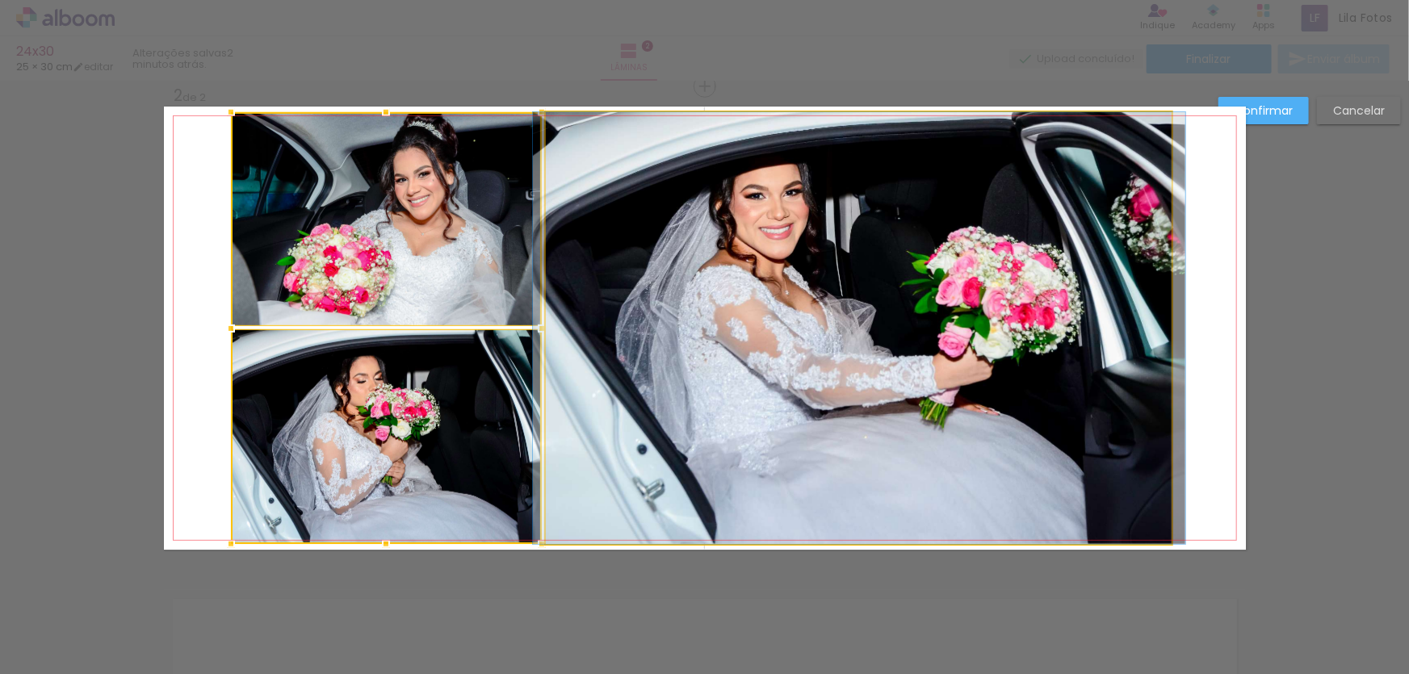
click at [586, 339] on quentale-photo at bounding box center [859, 328] width 627 height 432
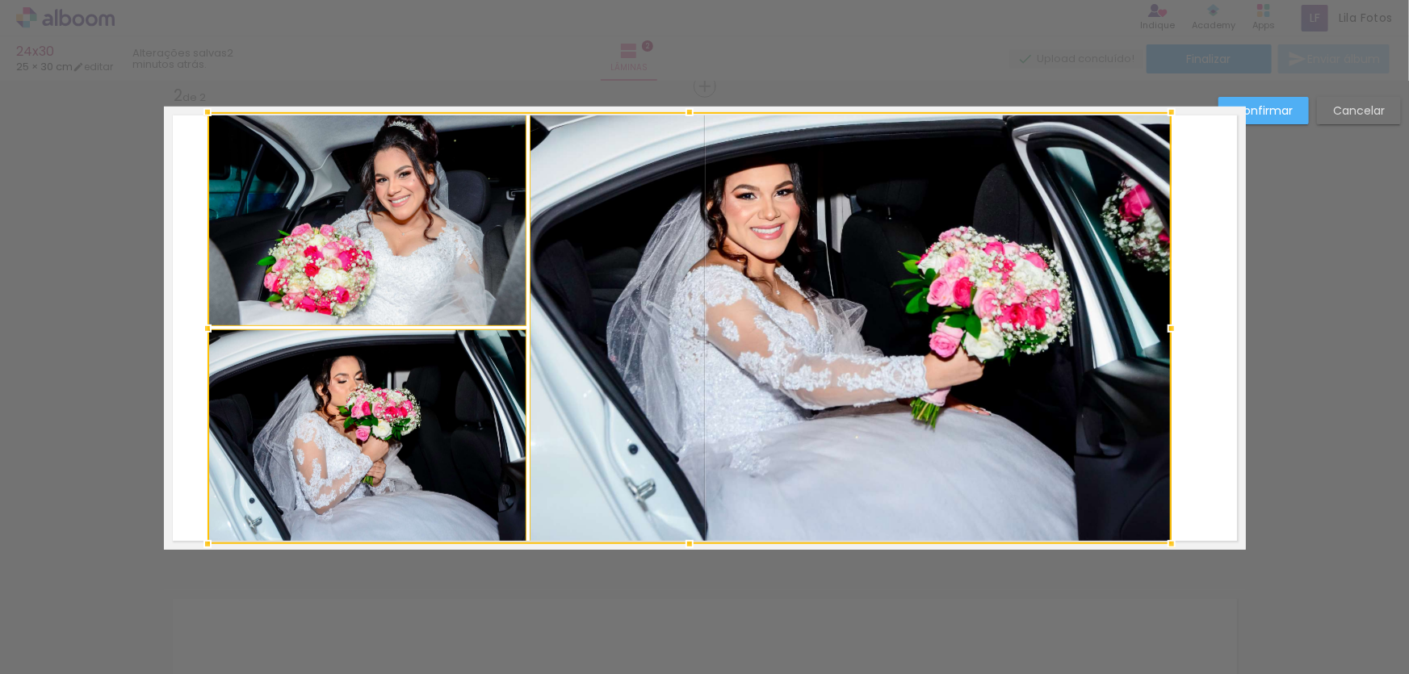
drag, startPoint x: 225, startPoint y: 326, endPoint x: 201, endPoint y: 331, distance: 23.9
click at [201, 331] on div at bounding box center [207, 329] width 32 height 32
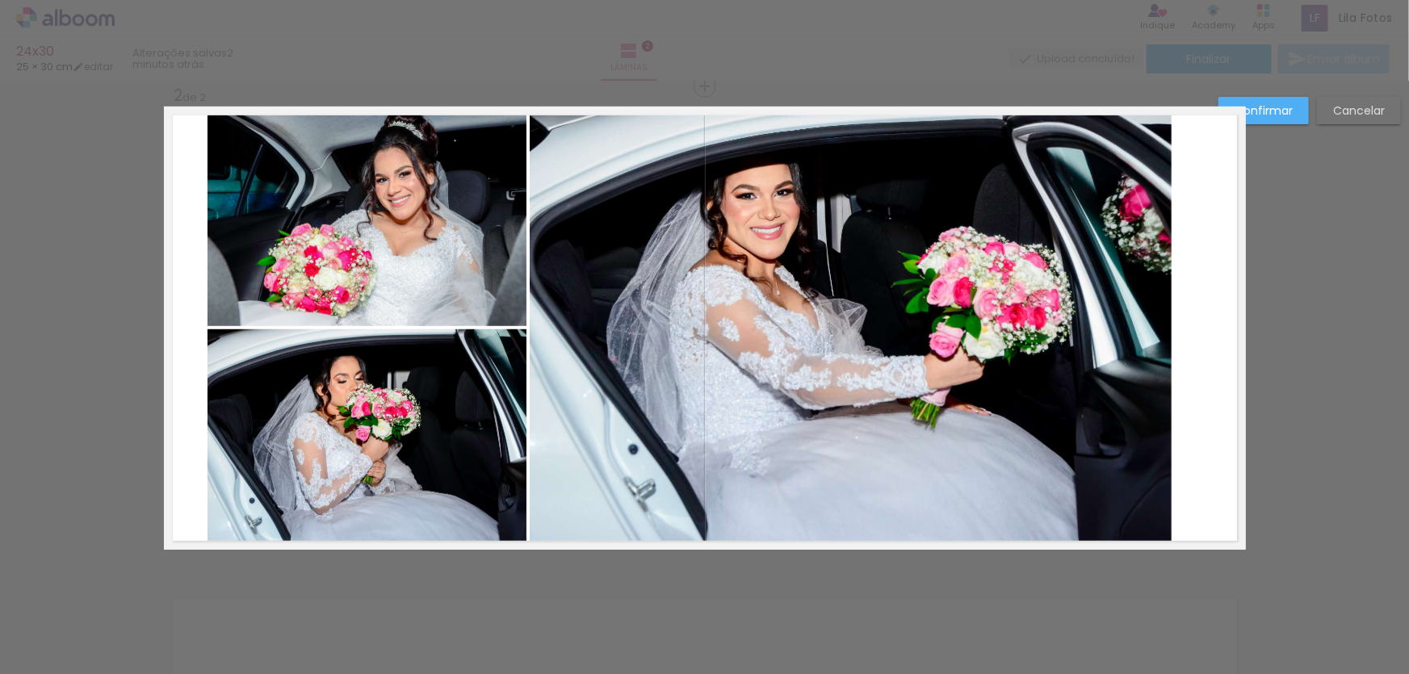
click at [1058, 279] on quentale-photo at bounding box center [851, 328] width 642 height 432
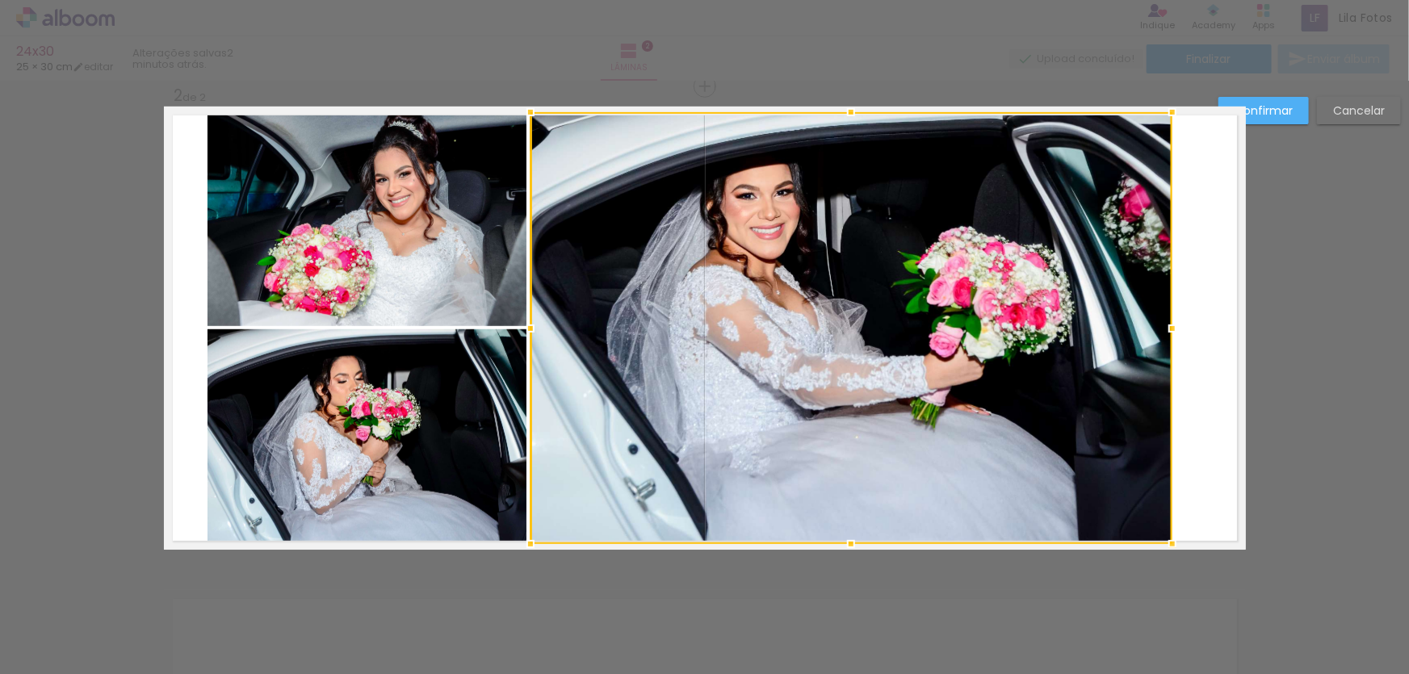
click at [453, 276] on quentale-photo at bounding box center [367, 219] width 319 height 214
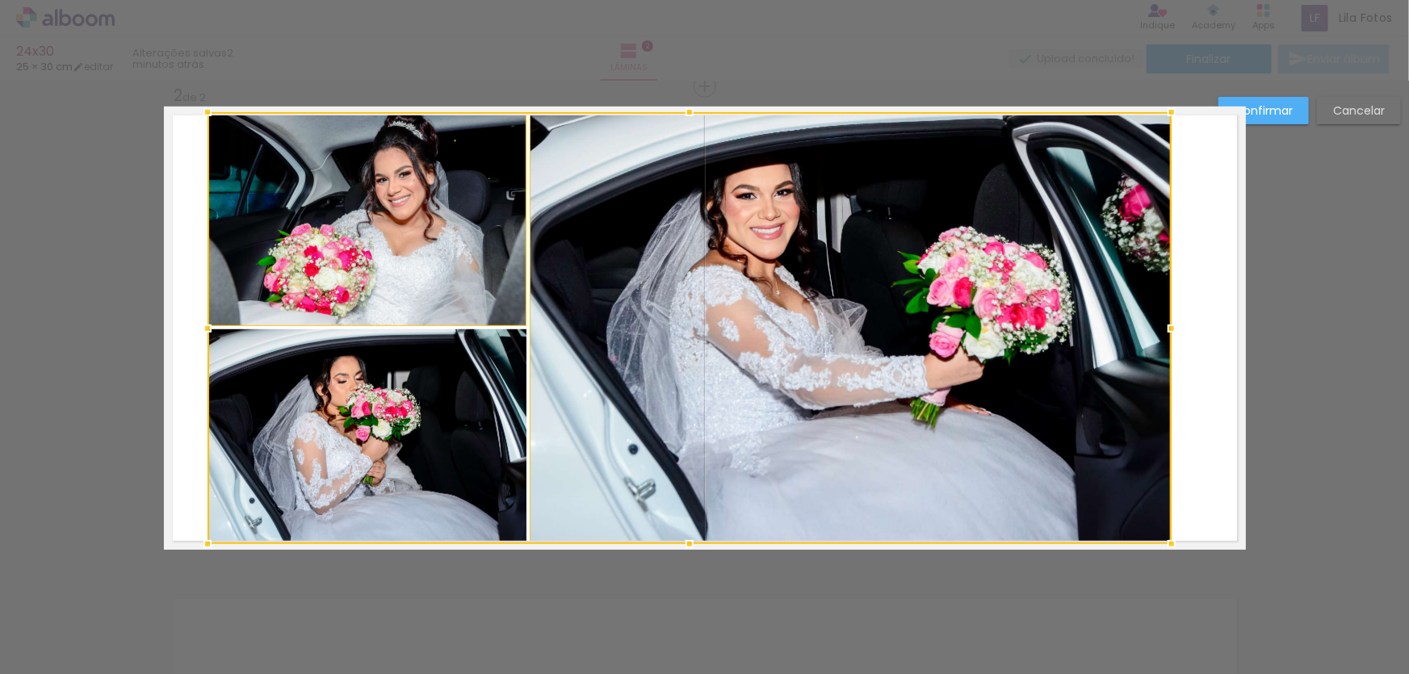
click at [422, 389] on div at bounding box center [690, 328] width 964 height 432
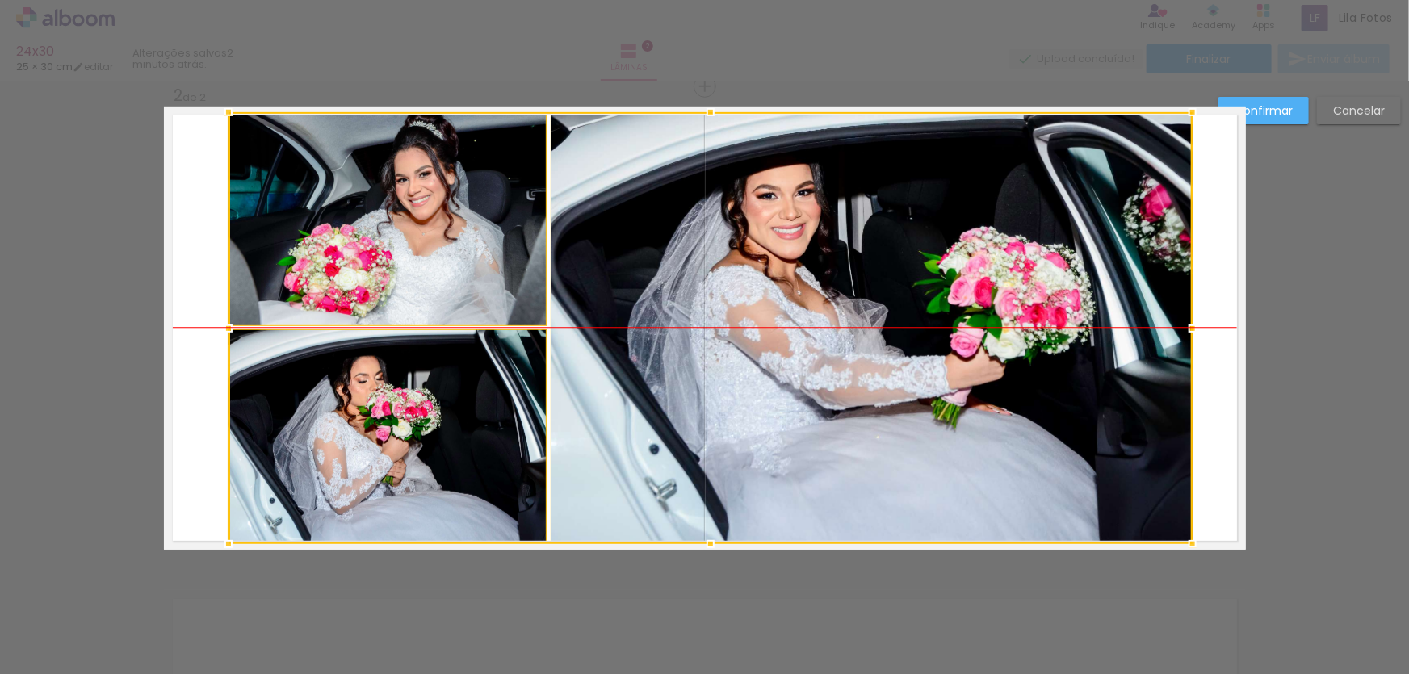
drag, startPoint x: 622, startPoint y: 323, endPoint x: 643, endPoint y: 324, distance: 21.0
click at [643, 324] on div at bounding box center [711, 328] width 964 height 432
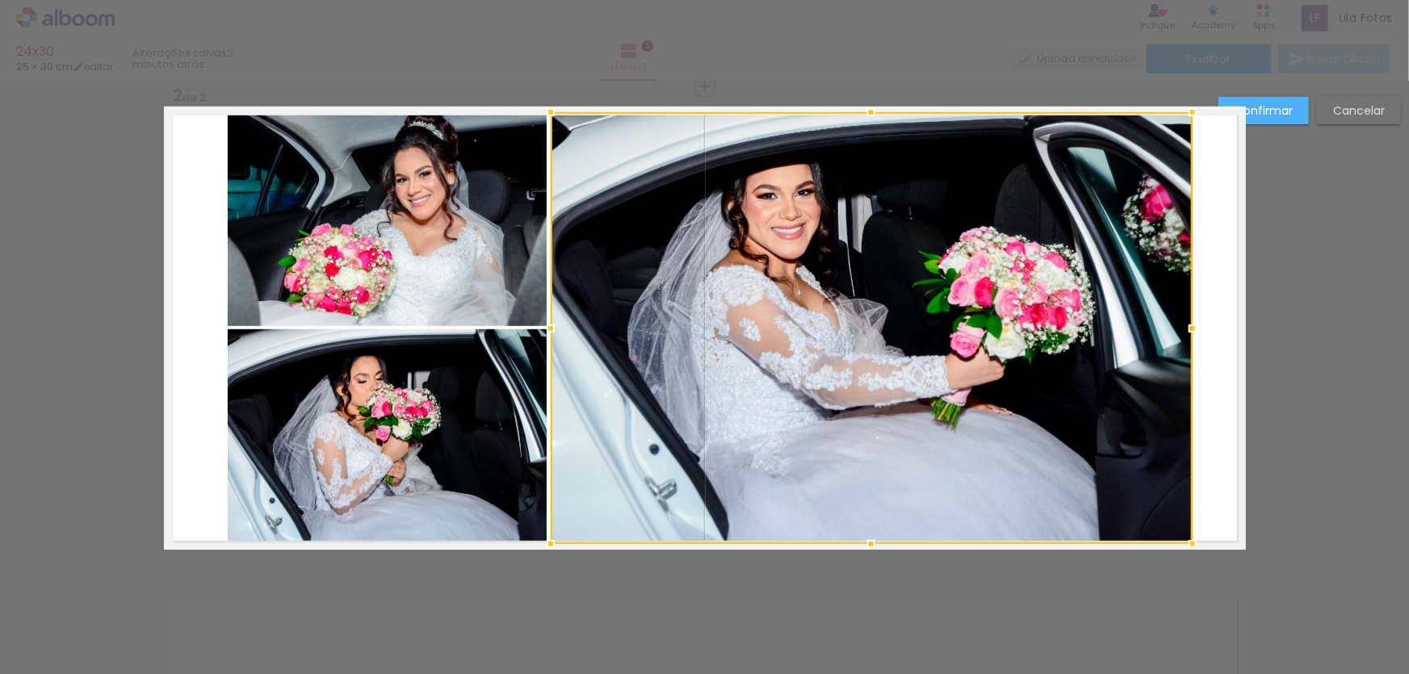
click at [0, 0] on slot "Confirmar" at bounding box center [0, 0] width 0 height 0
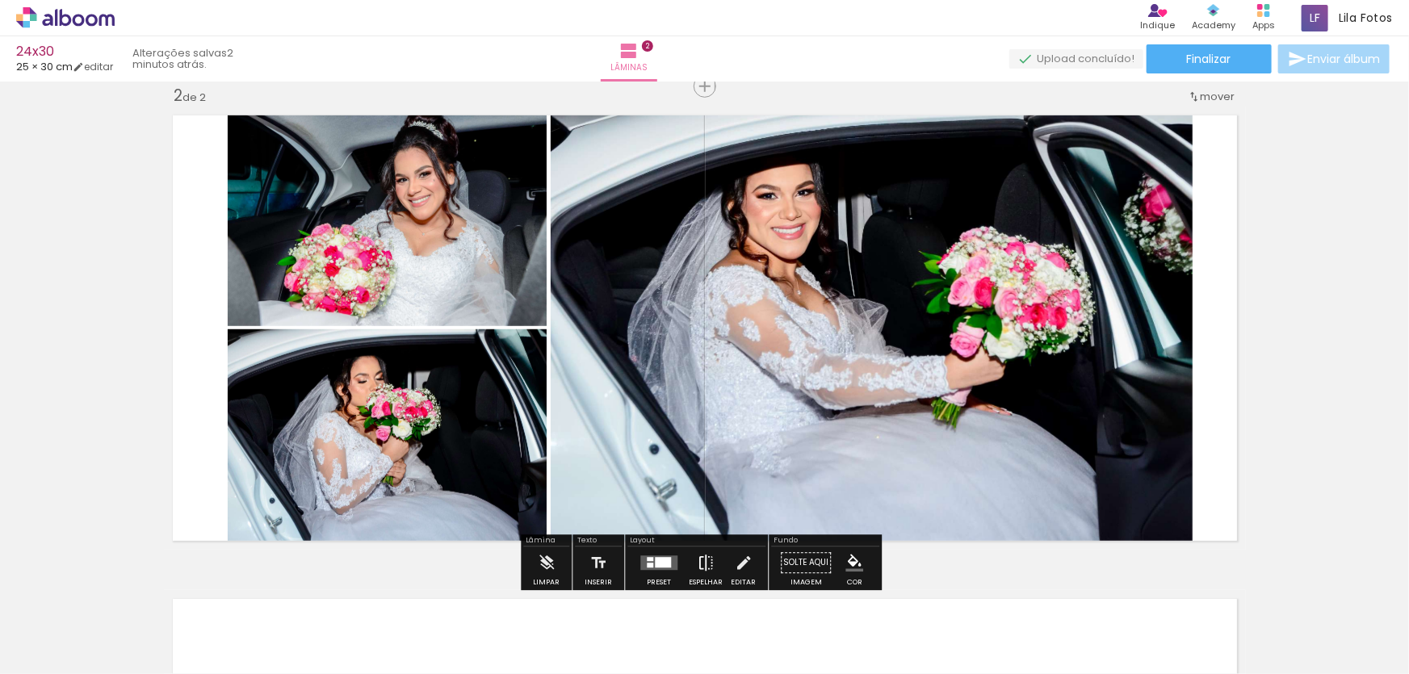
click at [702, 557] on iron-icon at bounding box center [706, 564] width 18 height 32
click at [697, 562] on iron-icon at bounding box center [706, 564] width 18 height 32
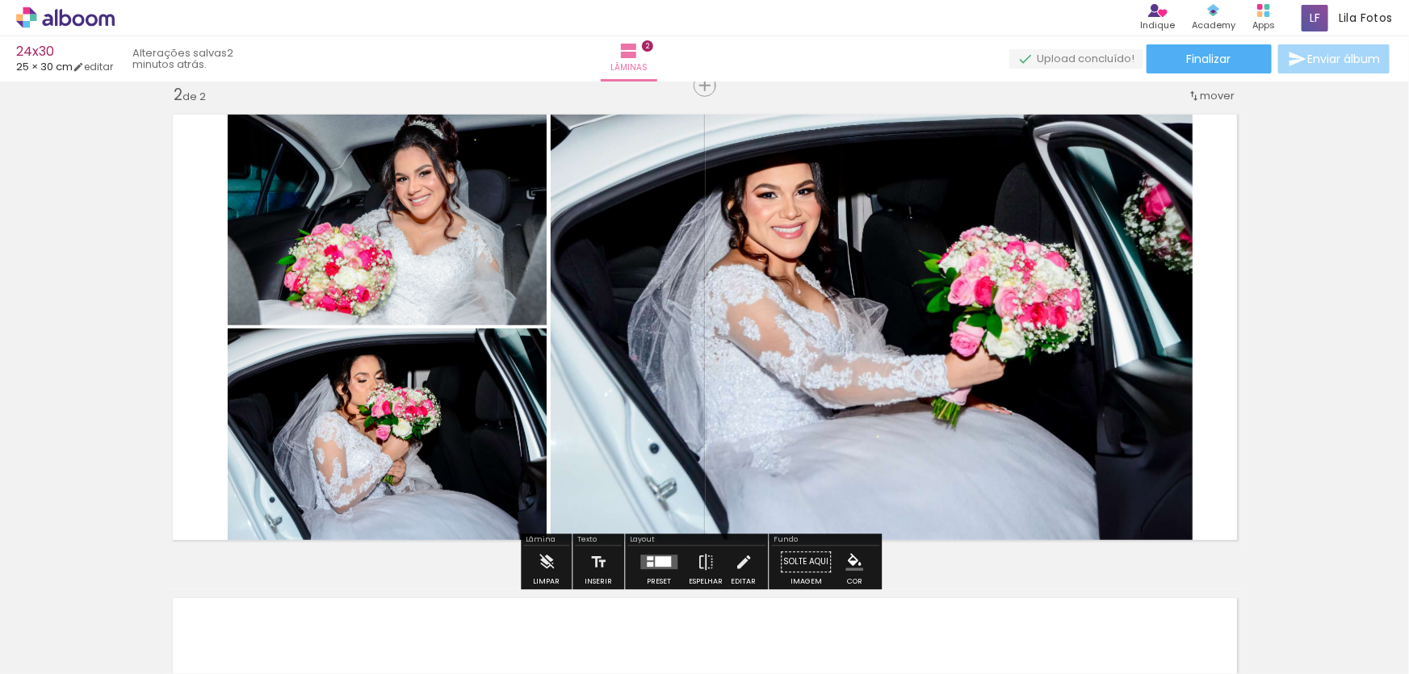
scroll to position [506, 0]
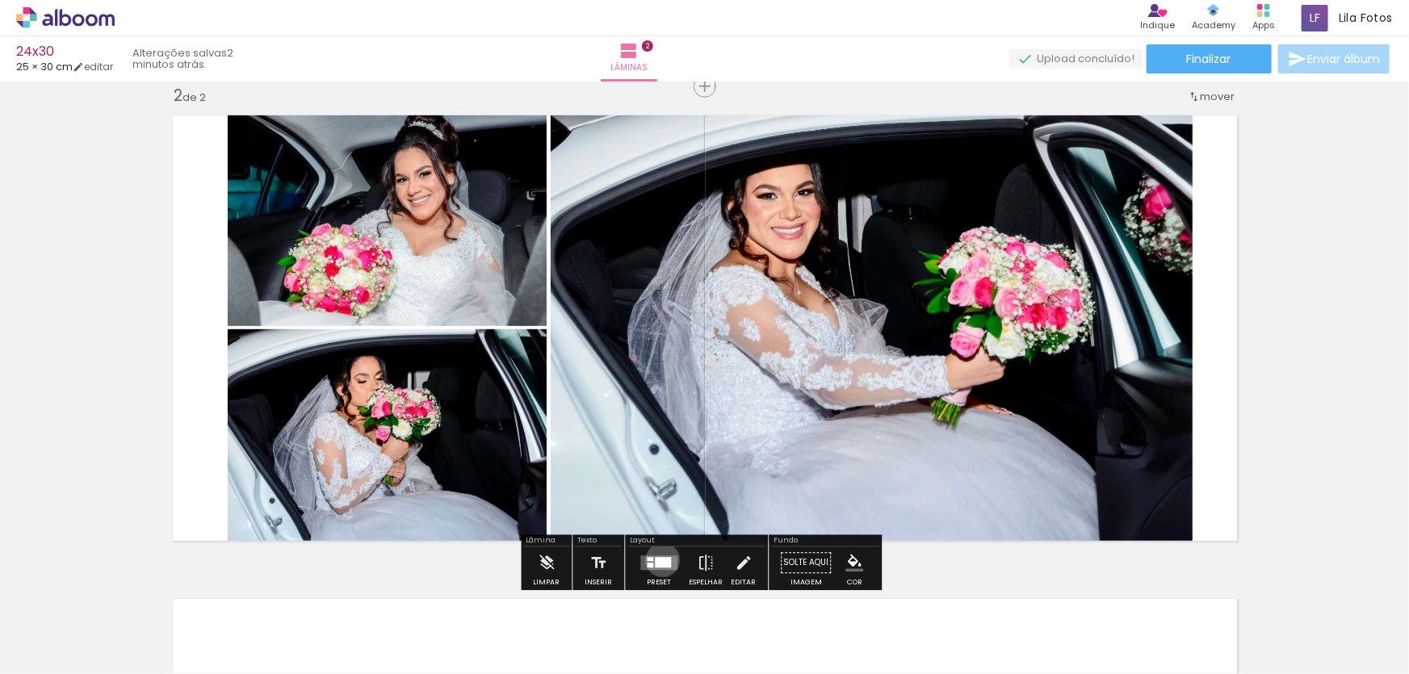
click at [659, 560] on div at bounding box center [663, 563] width 16 height 11
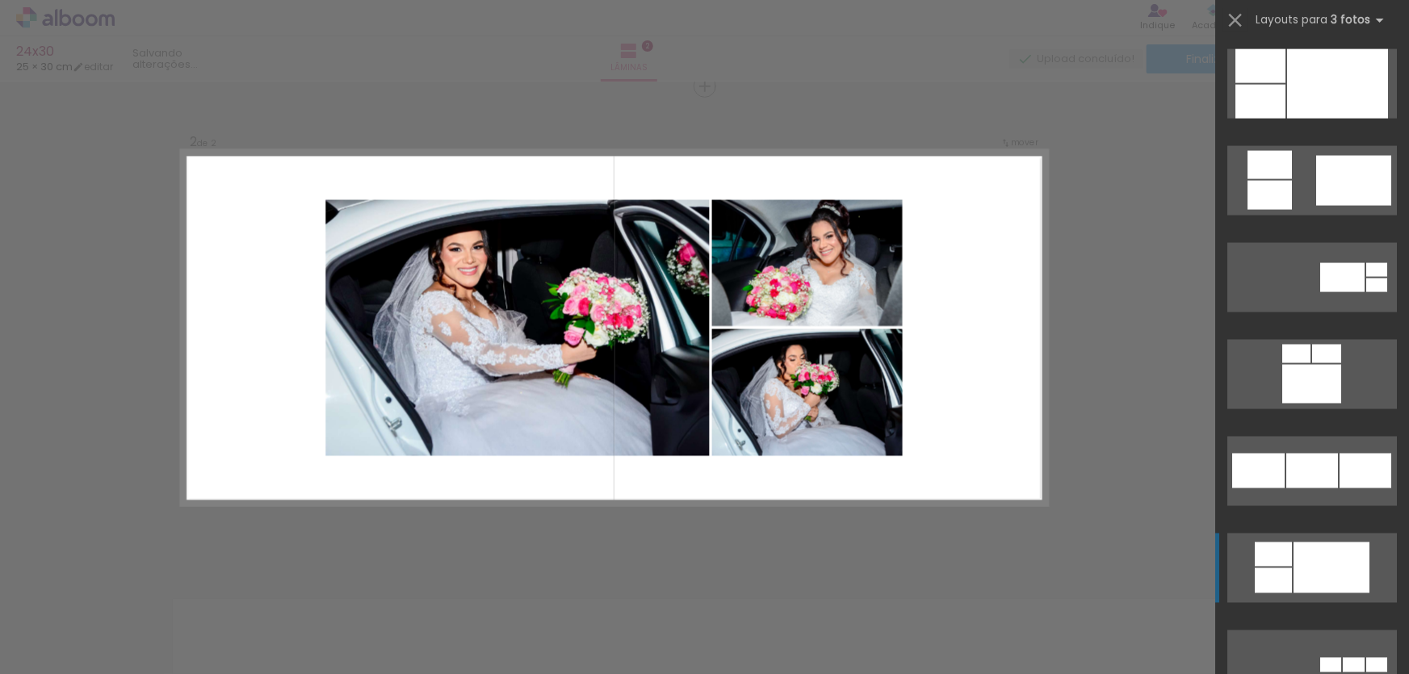
scroll to position [1745, 0]
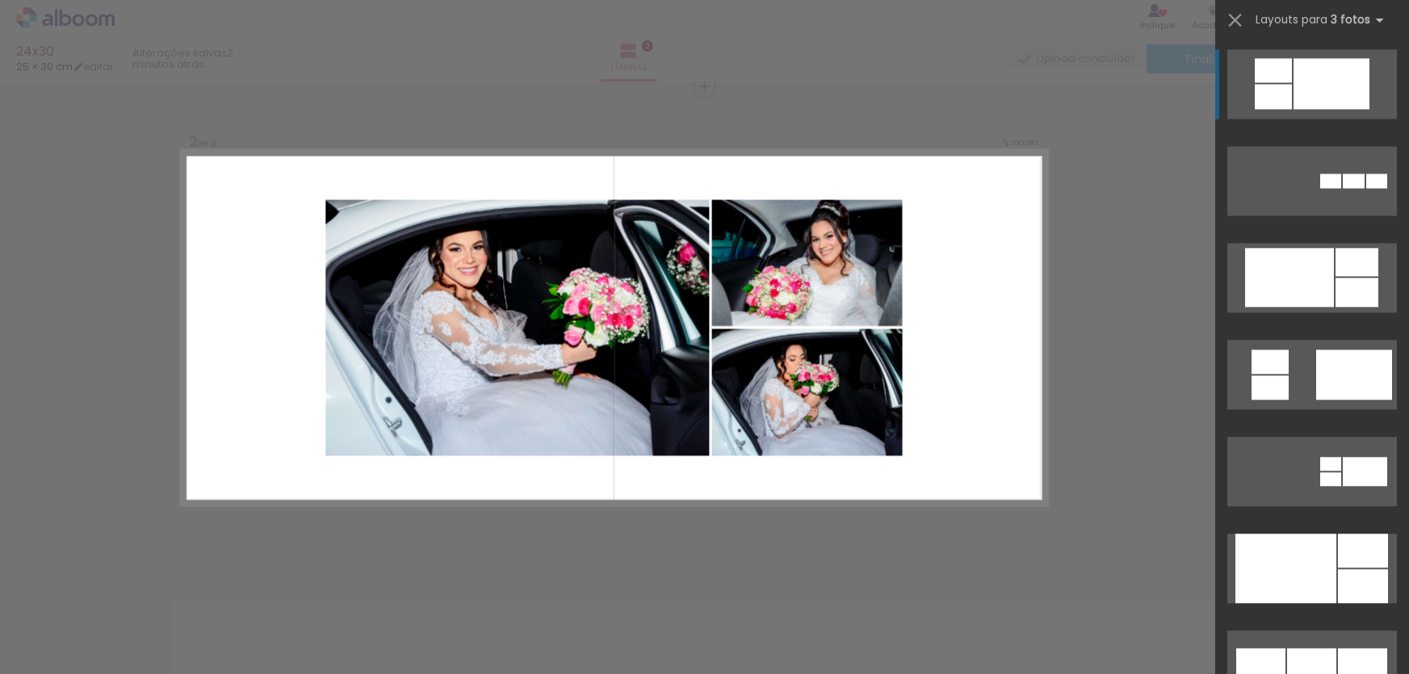
click at [1018, 296] on quentale-layouter at bounding box center [615, 328] width 866 height 355
click at [984, 352] on quentale-layouter at bounding box center [615, 328] width 866 height 355
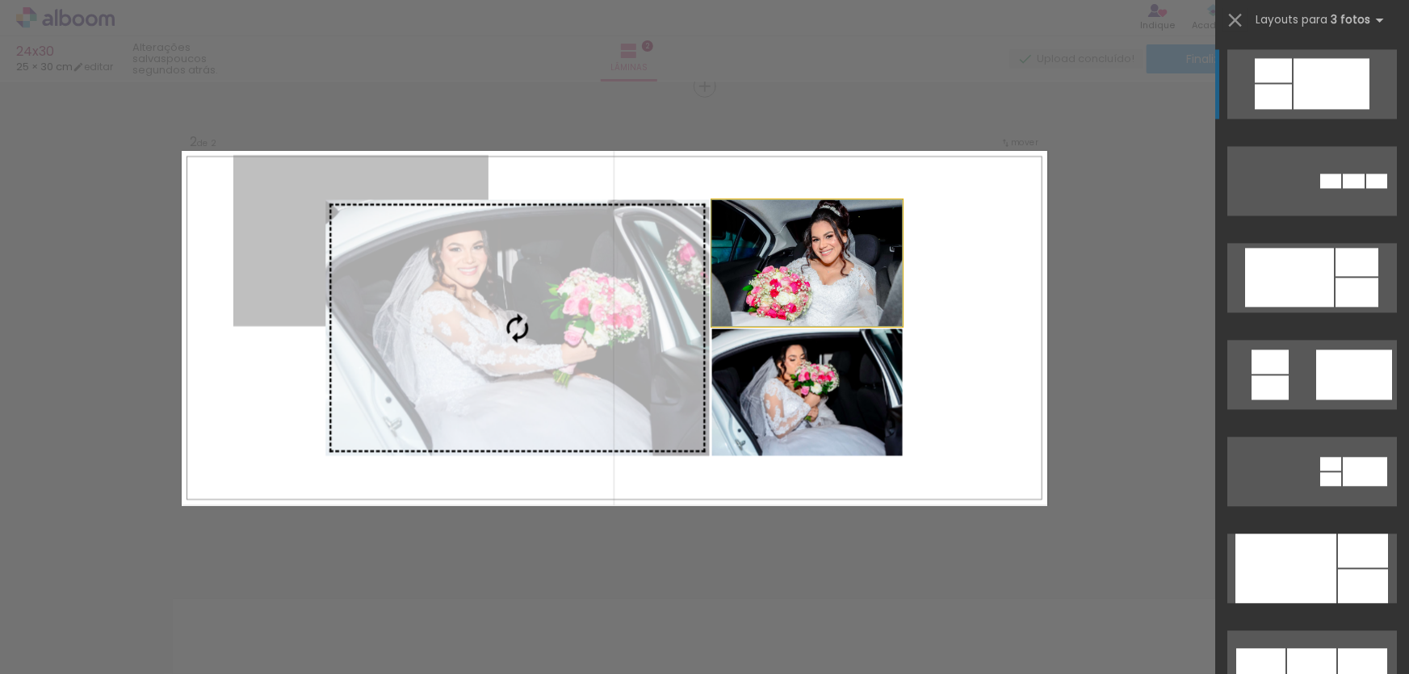
drag, startPoint x: 299, startPoint y: 207, endPoint x: 338, endPoint y: 218, distance: 40.4
click at [0, 0] on slot at bounding box center [0, 0] width 0 height 0
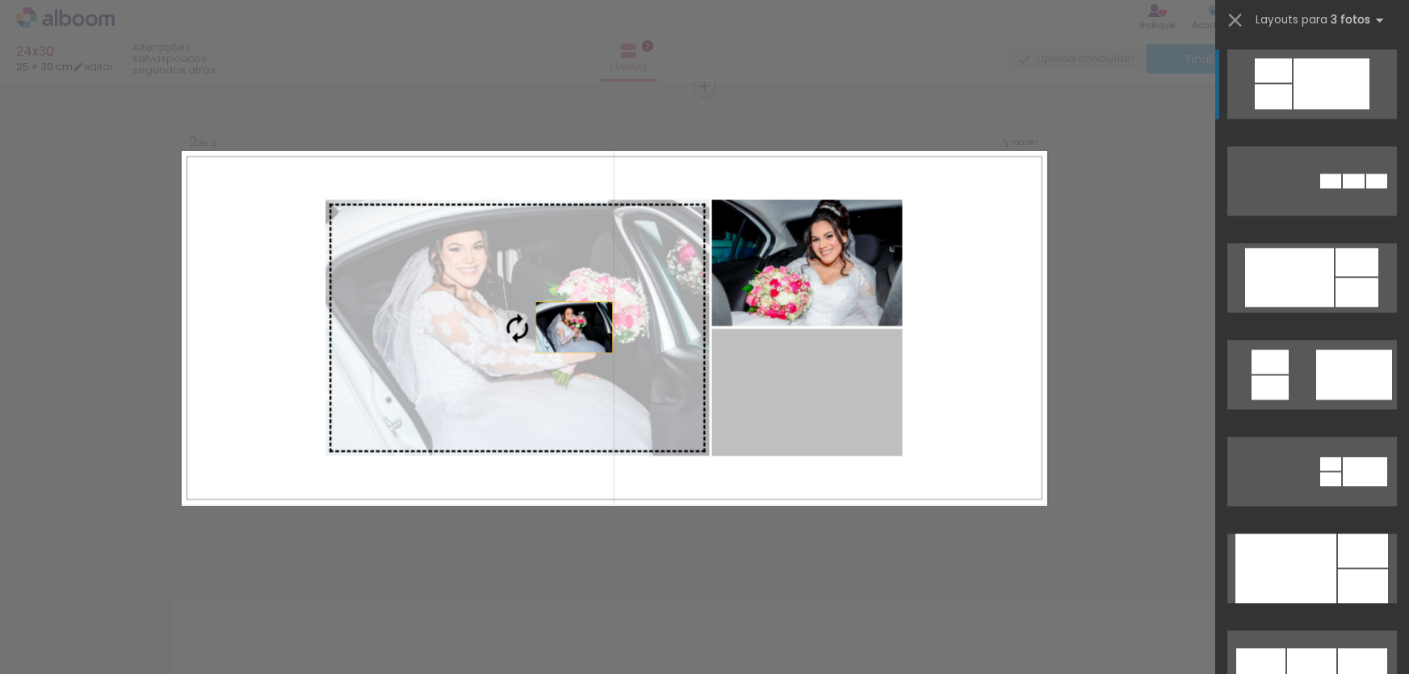
drag, startPoint x: 826, startPoint y: 386, endPoint x: 513, endPoint y: 309, distance: 321.9
click at [0, 0] on slot at bounding box center [0, 0] width 0 height 0
drag, startPoint x: 844, startPoint y: 399, endPoint x: 563, endPoint y: 334, distance: 288.6
click at [0, 0] on slot at bounding box center [0, 0] width 0 height 0
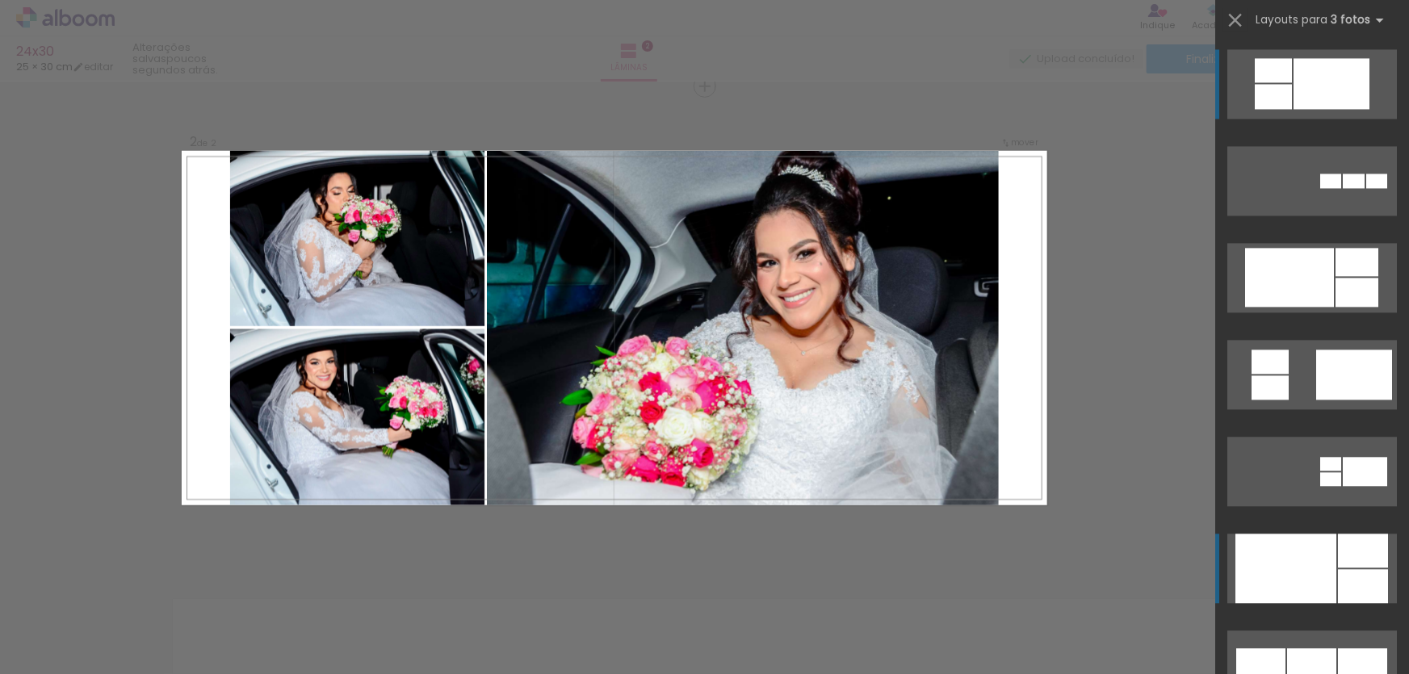
click at [1344, 572] on div at bounding box center [1363, 586] width 50 height 34
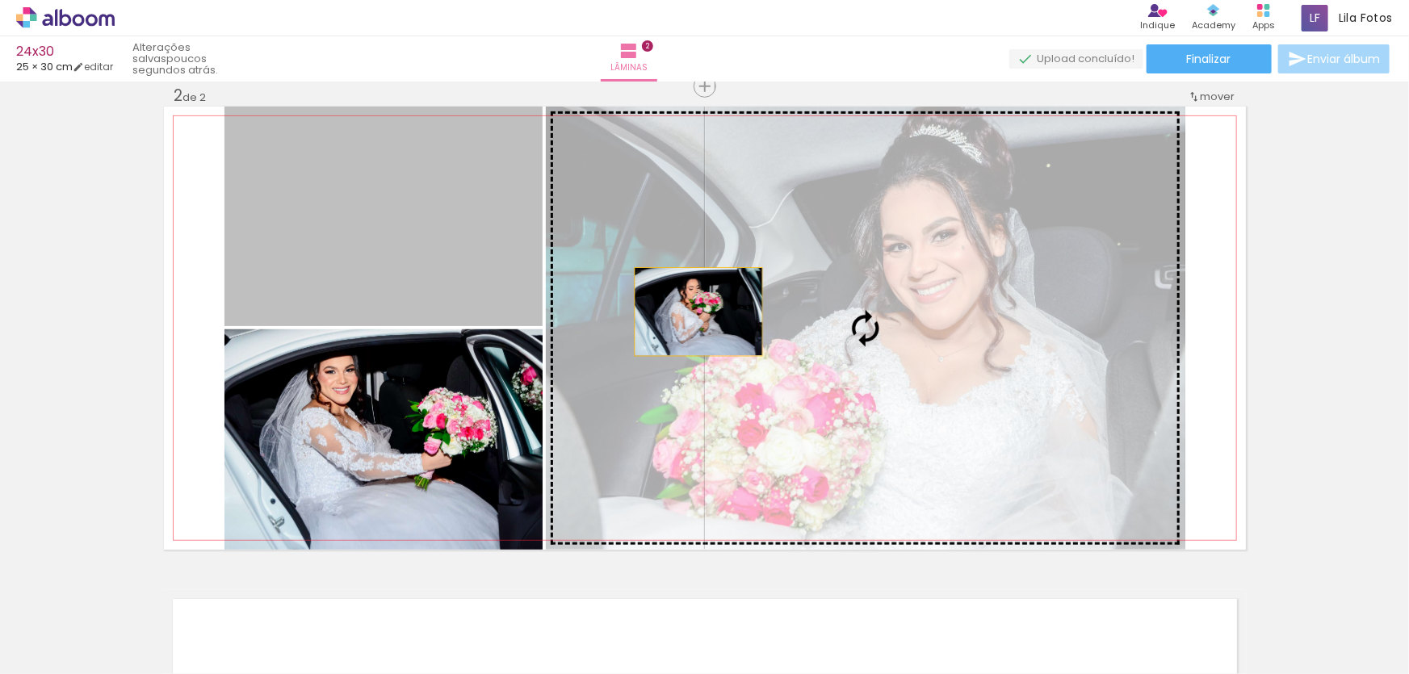
drag, startPoint x: 382, startPoint y: 240, endPoint x: 693, endPoint y: 312, distance: 319.2
click at [0, 0] on slot at bounding box center [0, 0] width 0 height 0
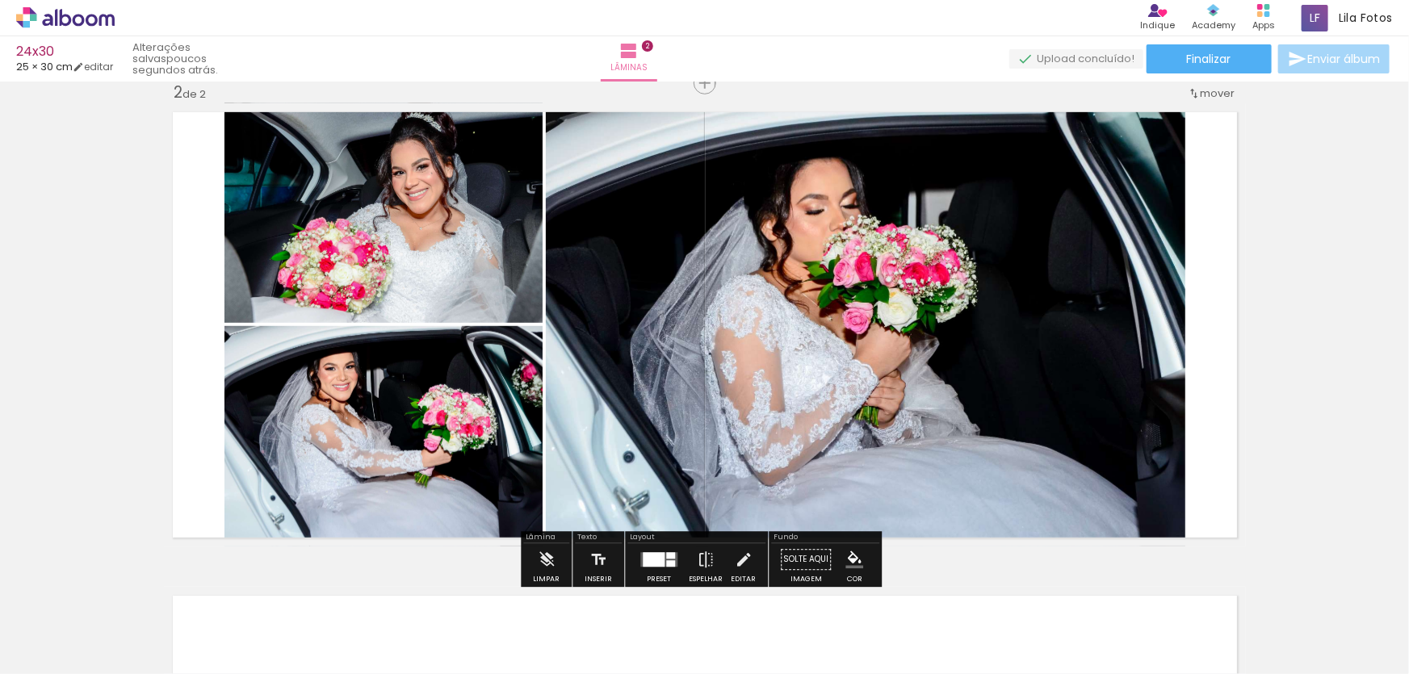
scroll to position [506, 0]
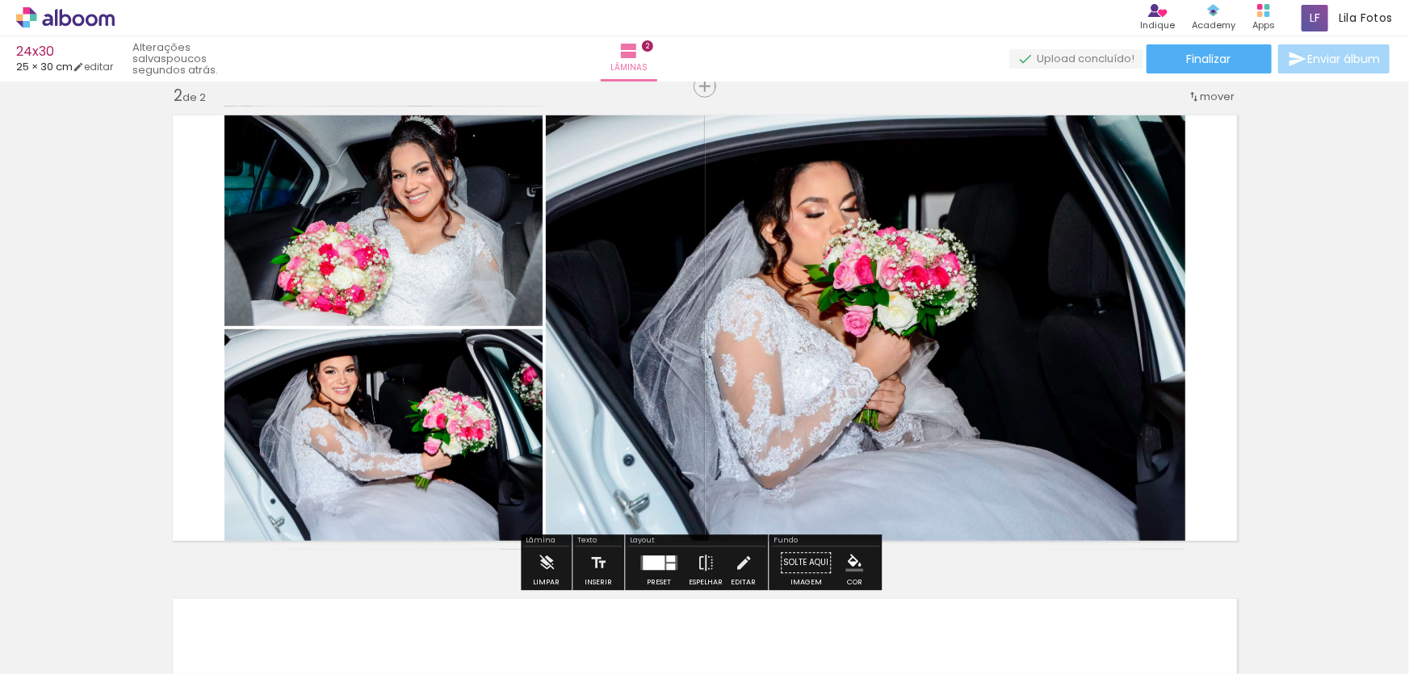
click at [662, 284] on quentale-photo at bounding box center [866, 328] width 640 height 443
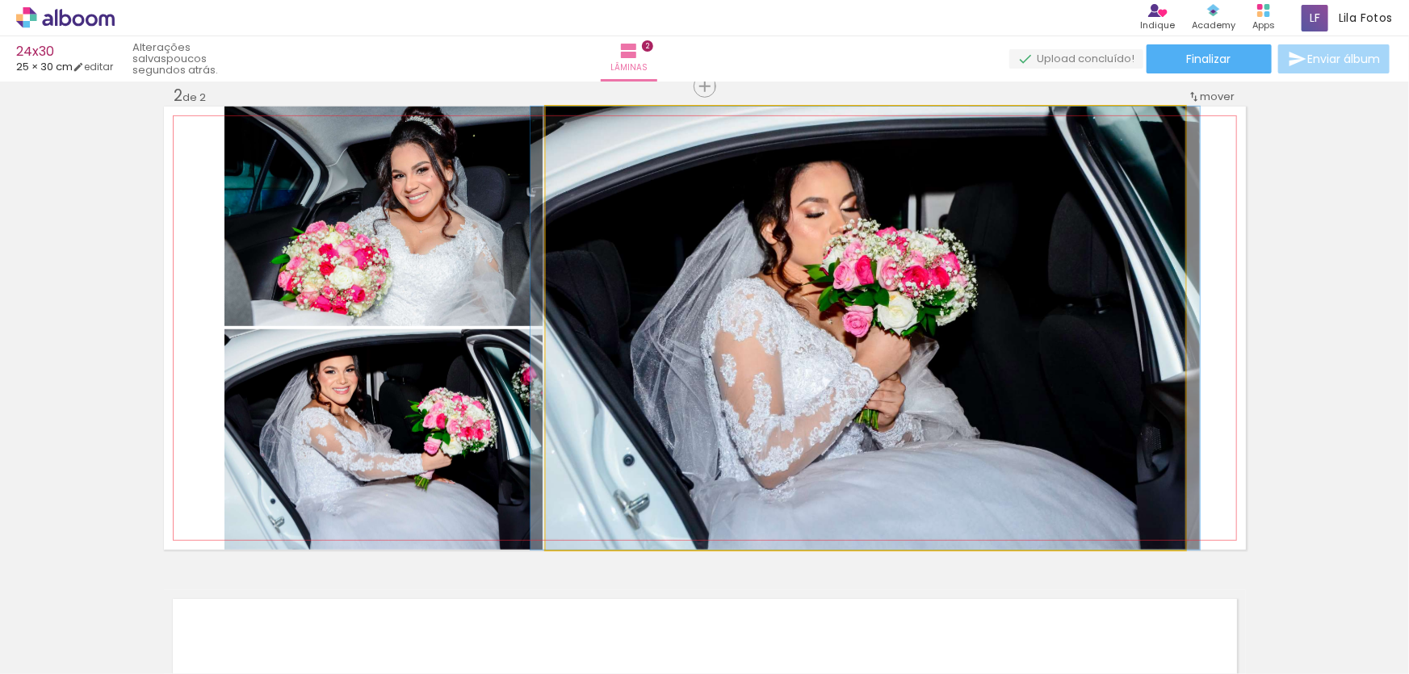
click at [599, 275] on quentale-photo at bounding box center [866, 328] width 640 height 443
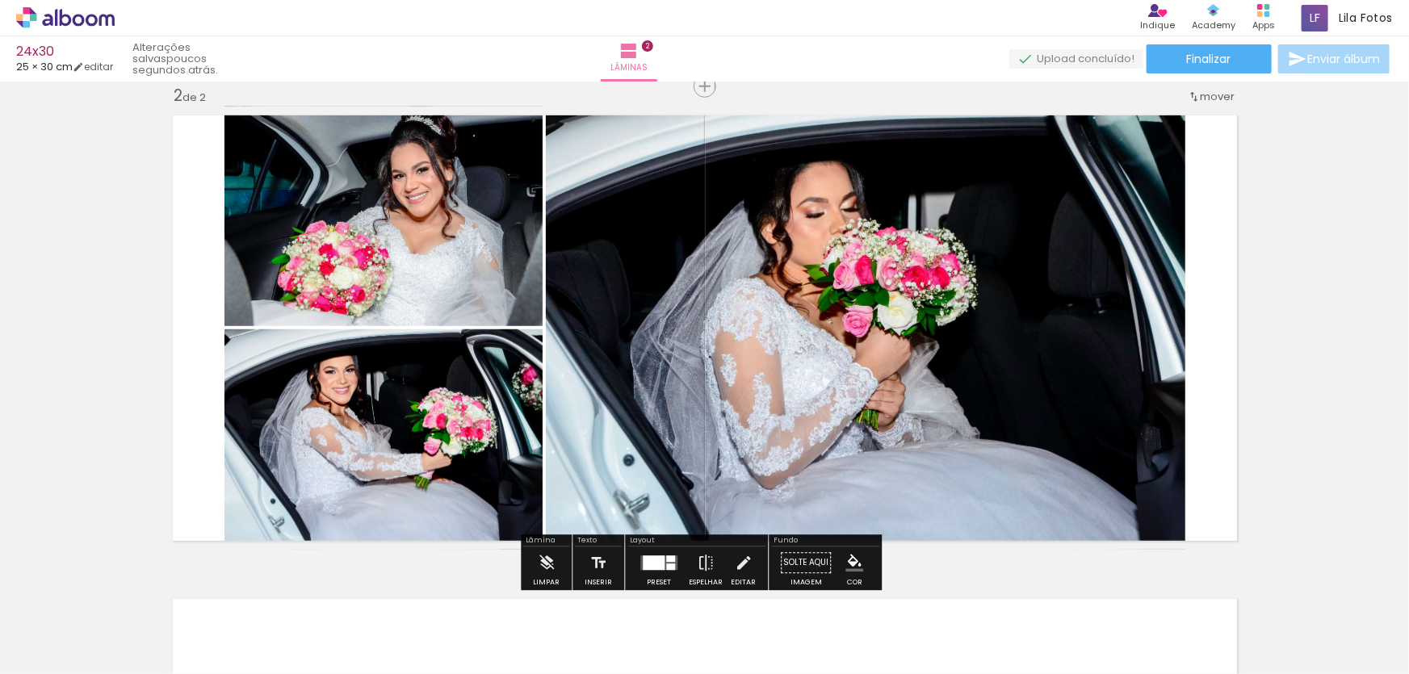
click at [599, 275] on quentale-photo at bounding box center [866, 328] width 640 height 443
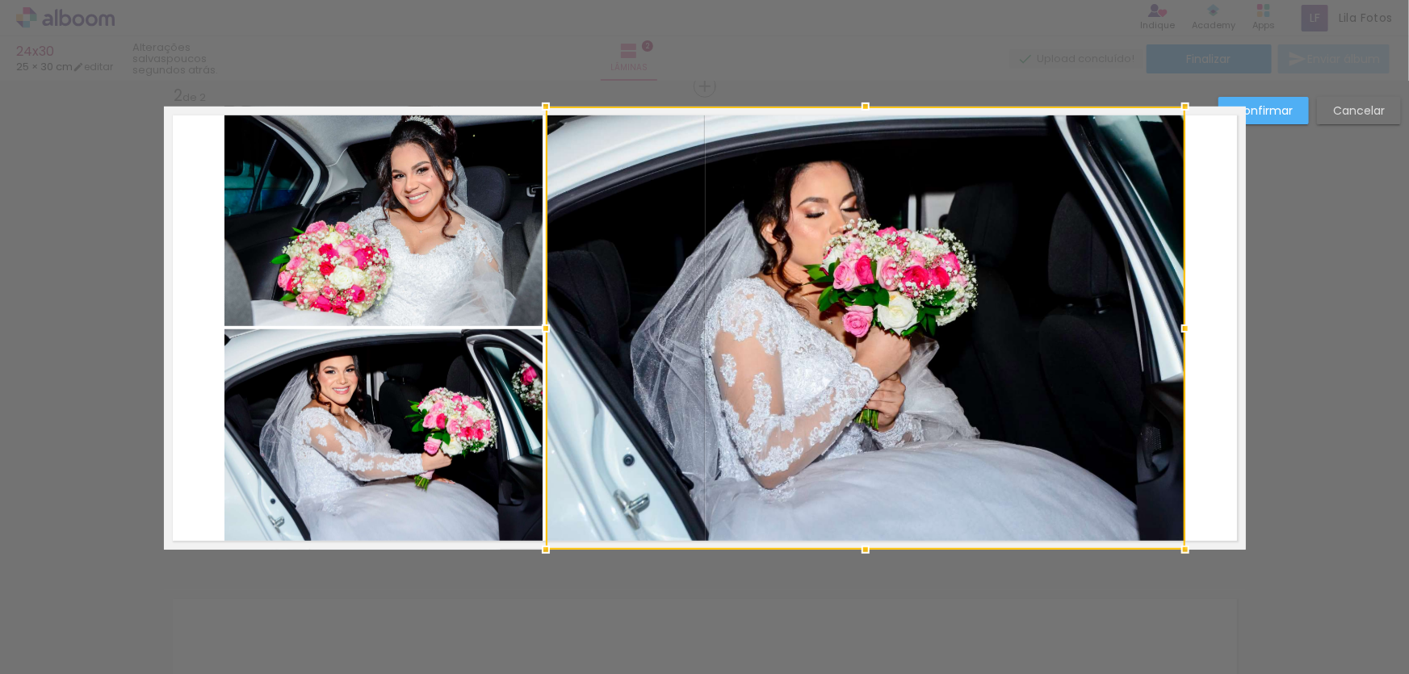
click at [505, 259] on quentale-photo at bounding box center [384, 217] width 318 height 220
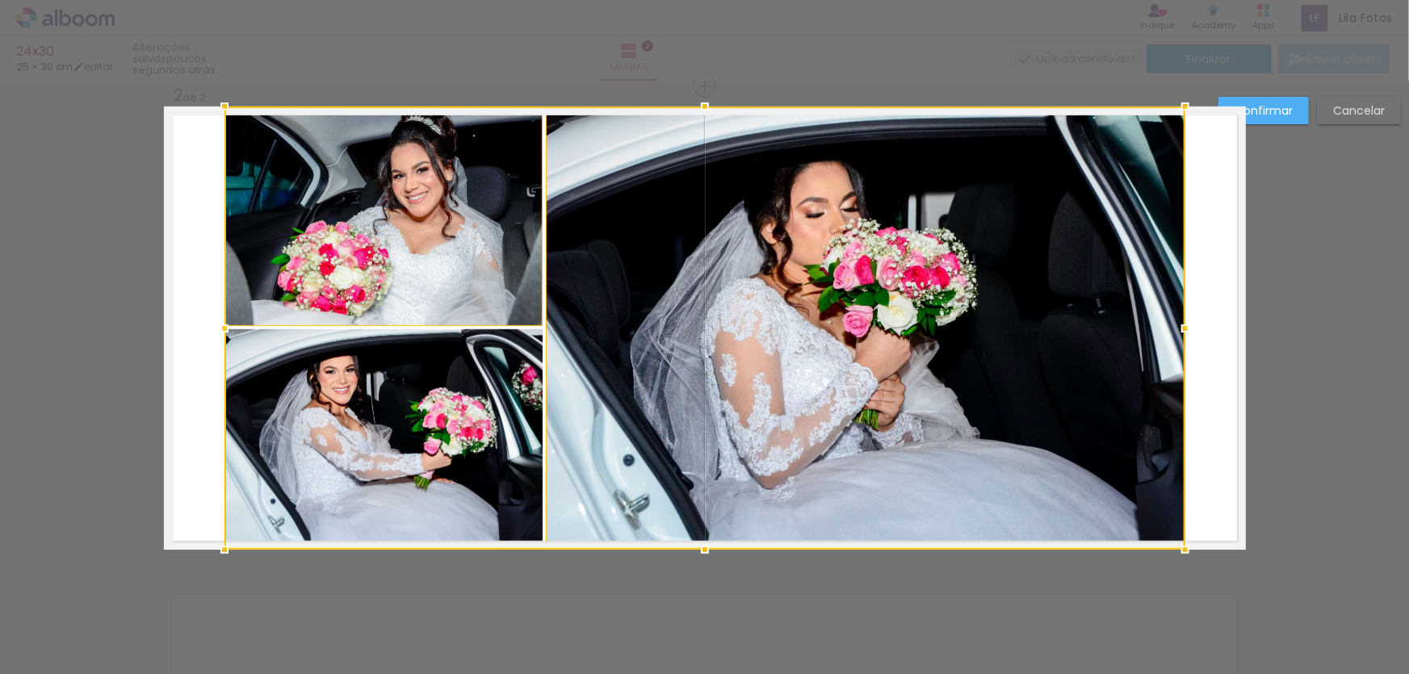
click at [515, 390] on div at bounding box center [705, 328] width 961 height 443
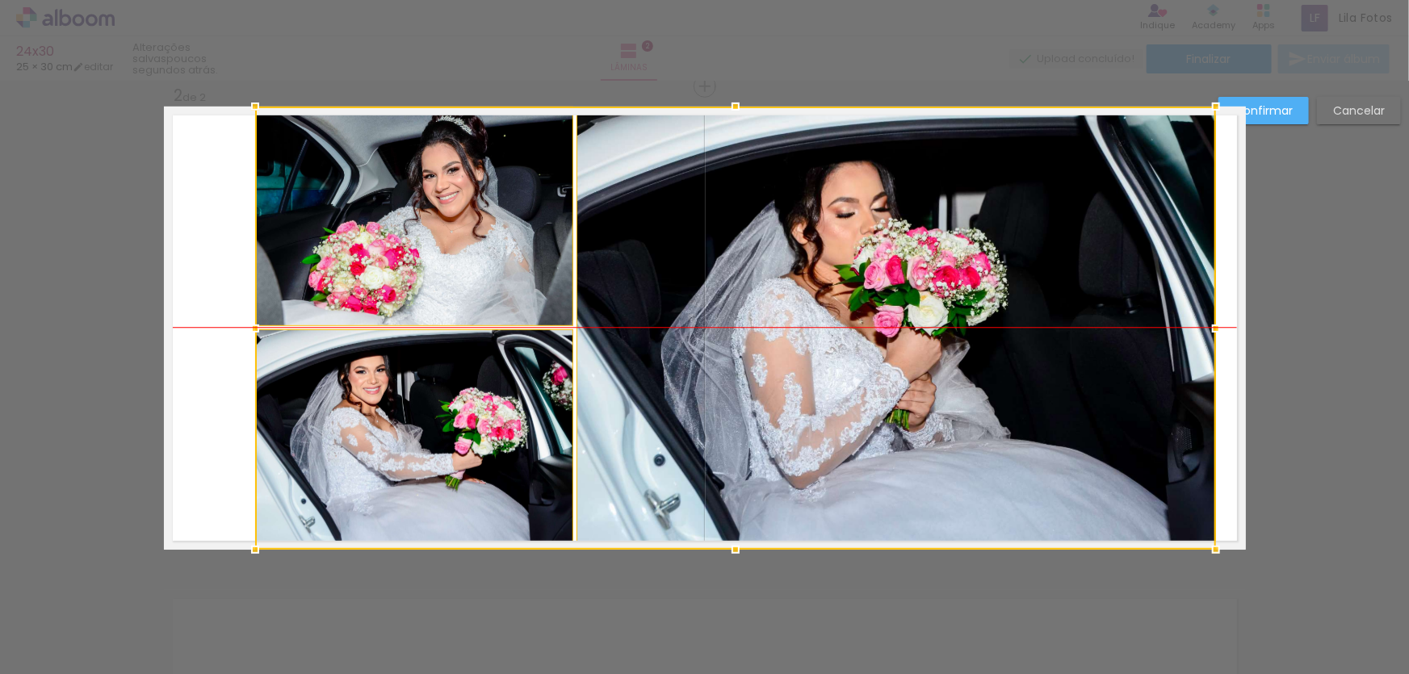
drag, startPoint x: 645, startPoint y: 315, endPoint x: 675, endPoint y: 315, distance: 30.7
click at [675, 315] on div at bounding box center [735, 328] width 961 height 443
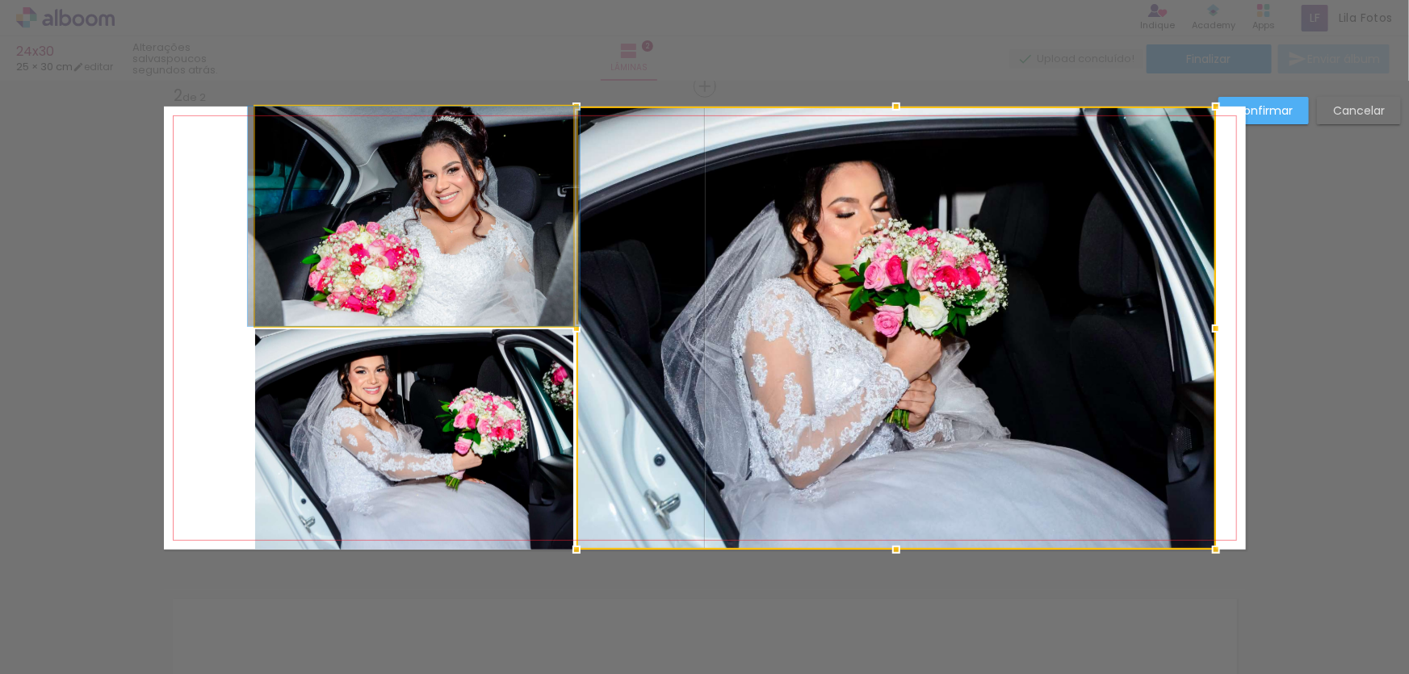
click at [491, 246] on quentale-photo at bounding box center [414, 217] width 318 height 220
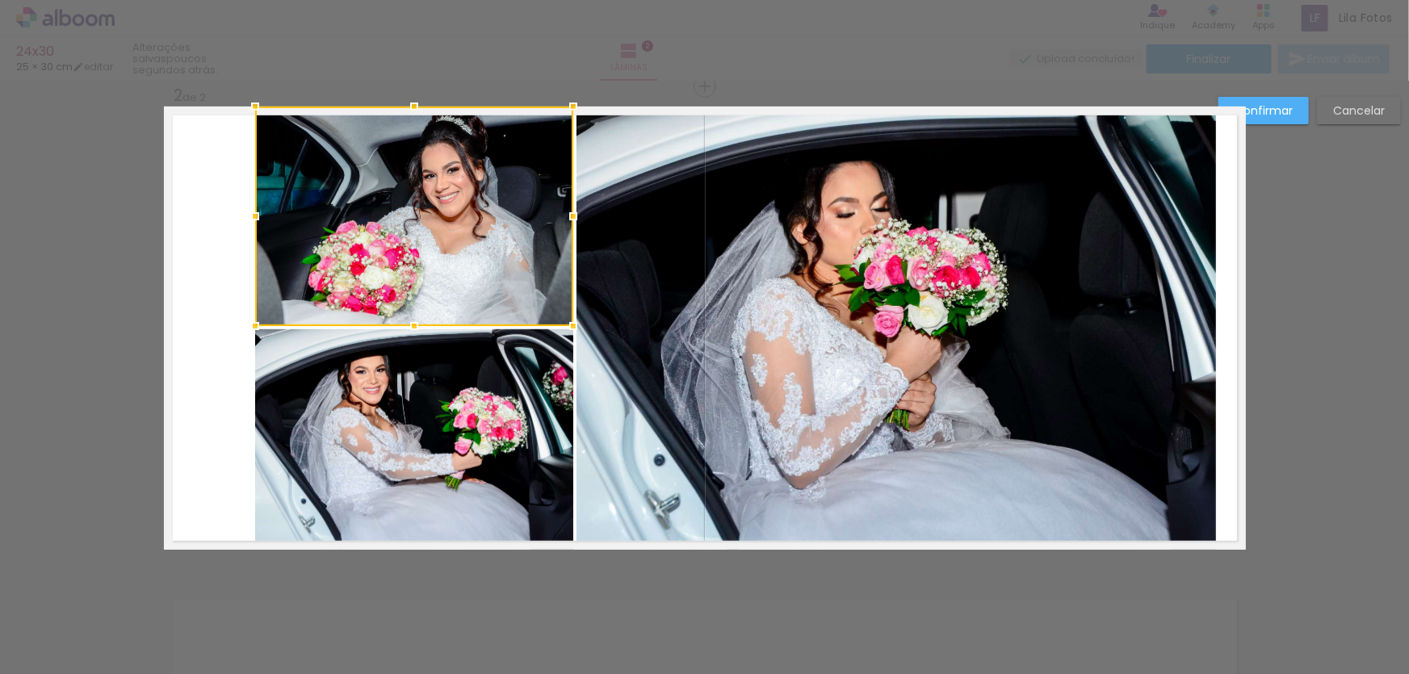
click at [249, 218] on div at bounding box center [255, 216] width 32 height 32
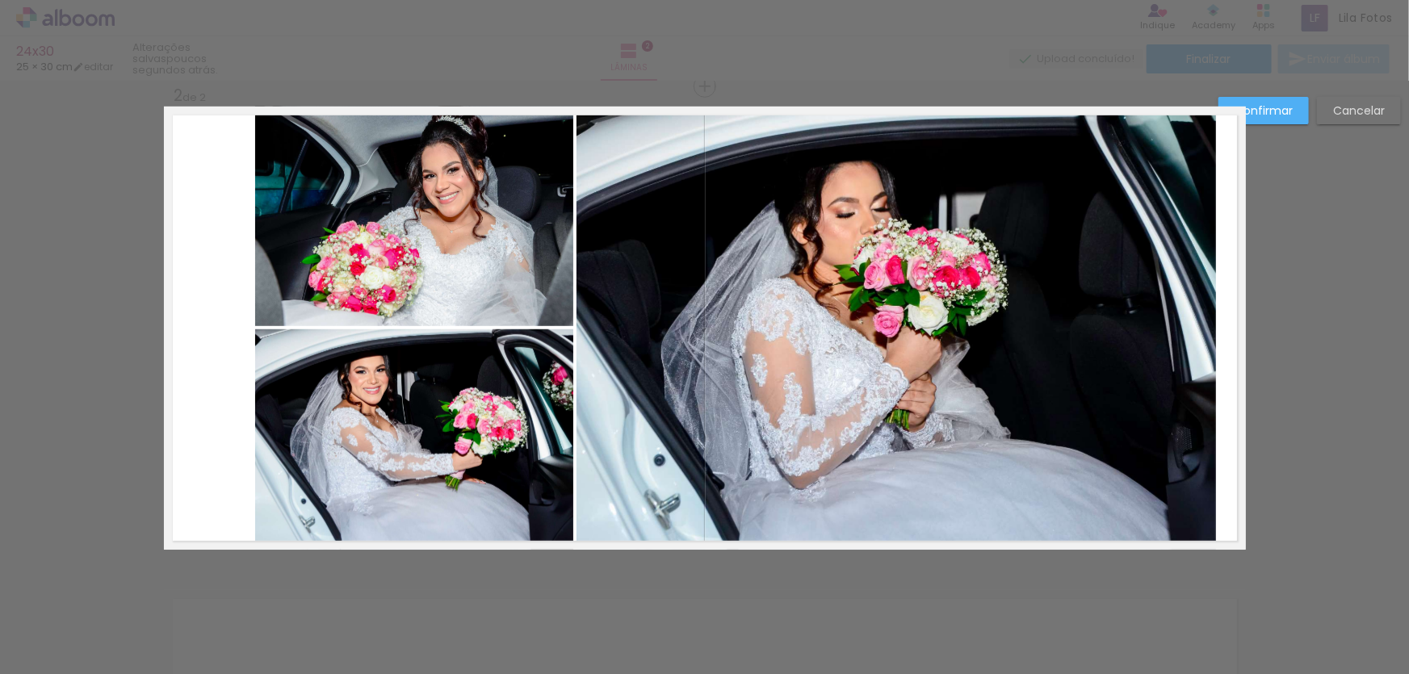
click at [379, 417] on quentale-photo at bounding box center [414, 440] width 318 height 221
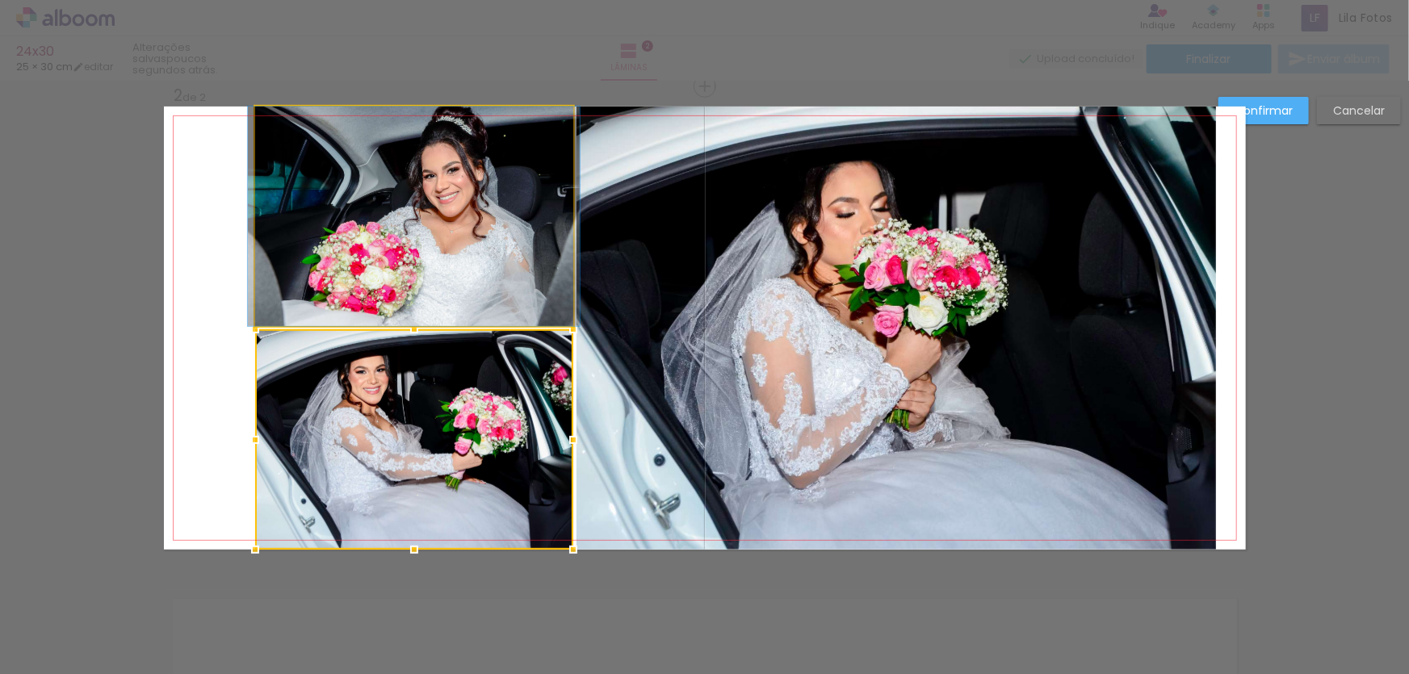
click at [370, 275] on quentale-photo at bounding box center [414, 217] width 318 height 220
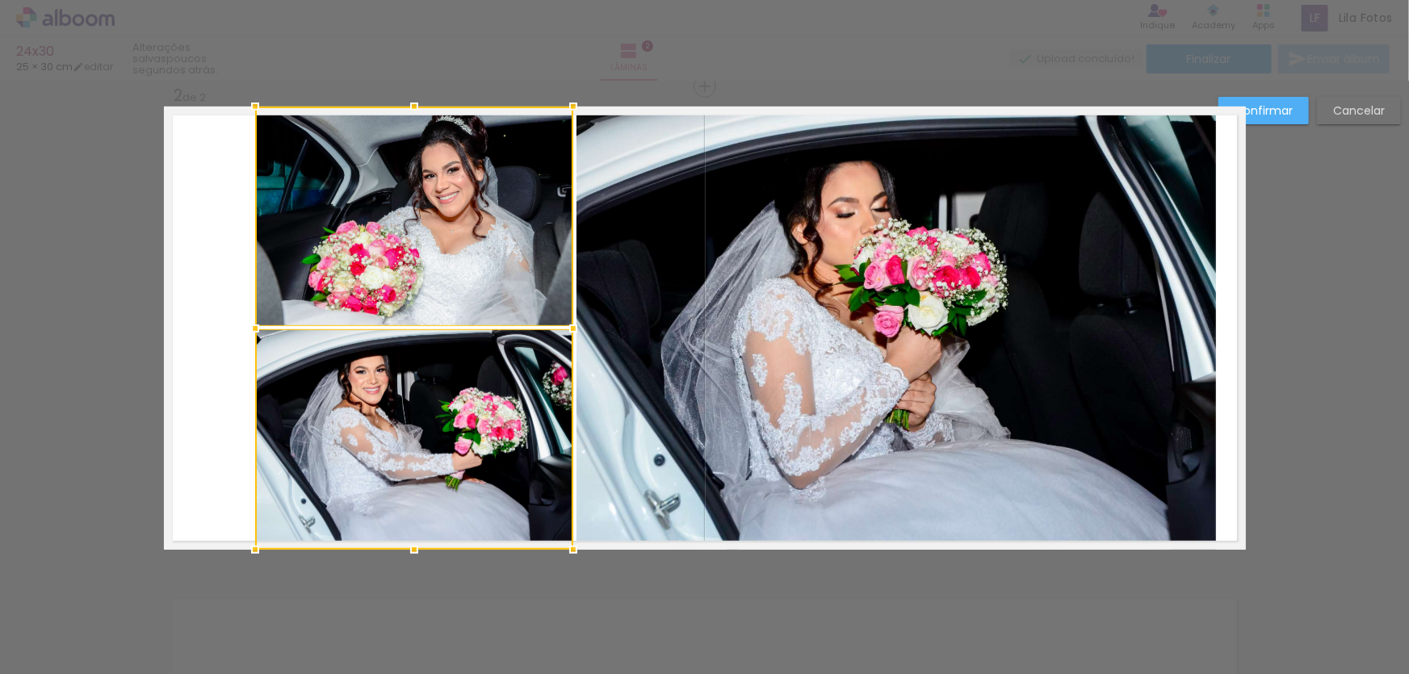
click at [804, 355] on quentale-photo at bounding box center [897, 328] width 640 height 443
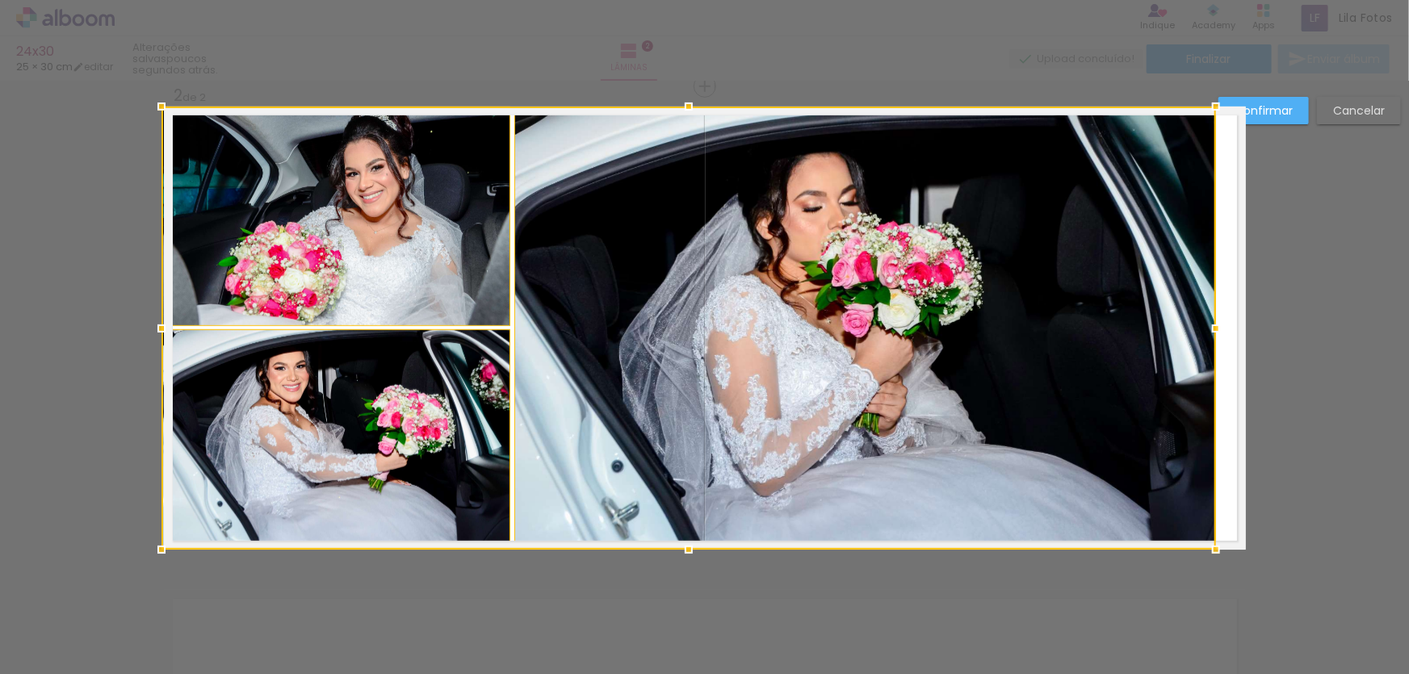
drag, startPoint x: 251, startPoint y: 328, endPoint x: 166, endPoint y: 330, distance: 85.6
click at [166, 330] on div at bounding box center [161, 329] width 32 height 32
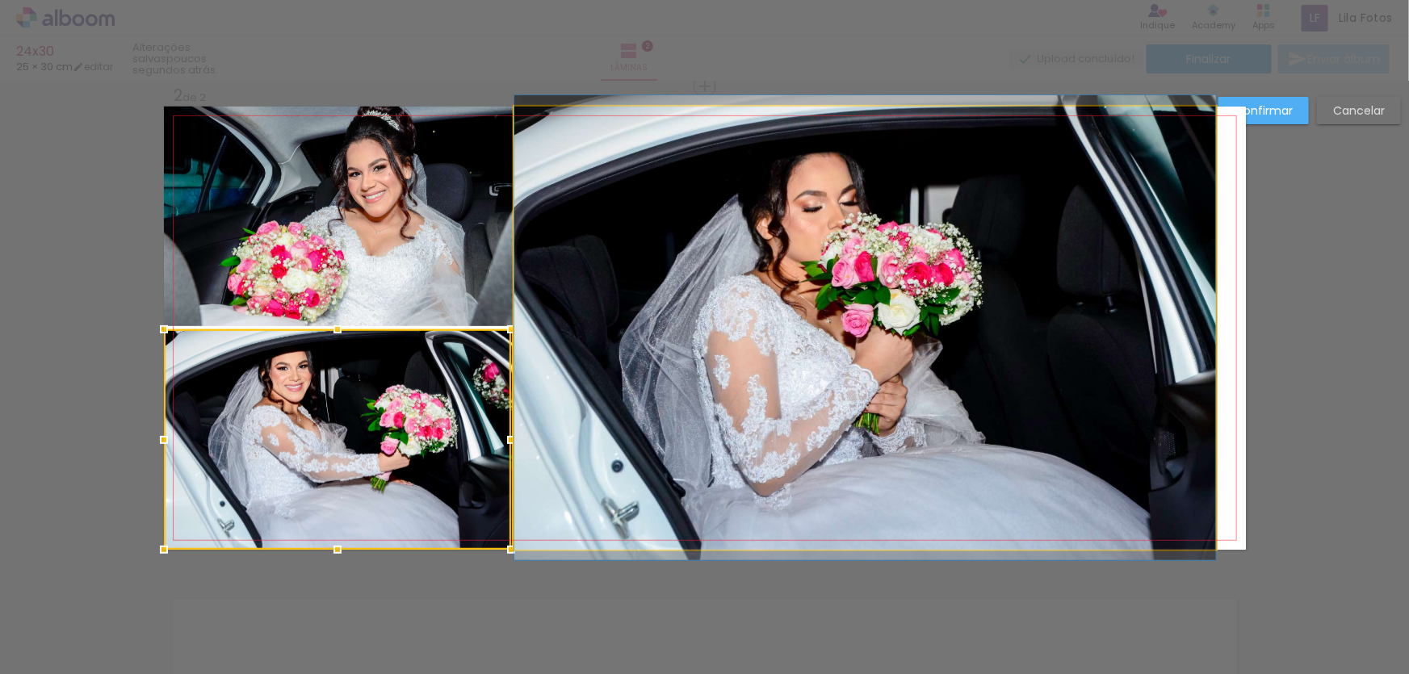
click at [720, 376] on quentale-photo at bounding box center [866, 328] width 702 height 443
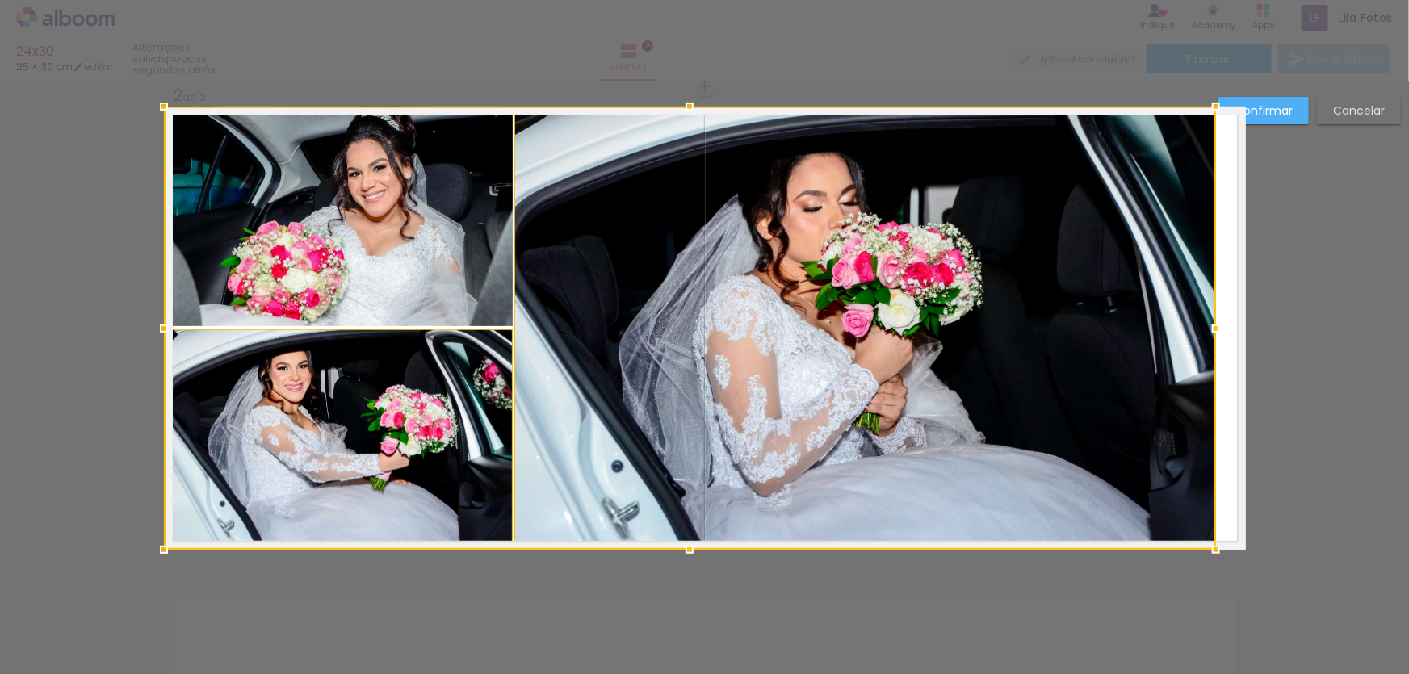
click at [410, 251] on div at bounding box center [690, 328] width 1052 height 443
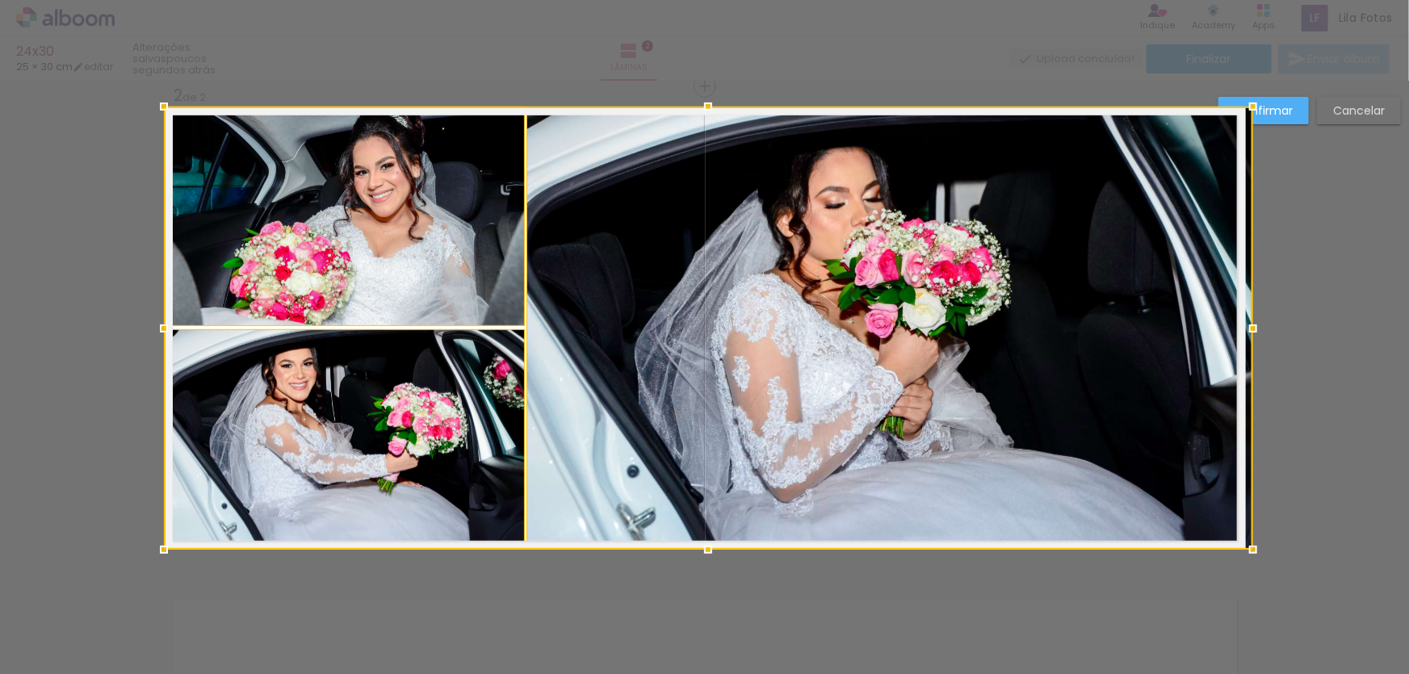
drag, startPoint x: 1212, startPoint y: 330, endPoint x: 1252, endPoint y: 330, distance: 40.4
click at [1252, 330] on div at bounding box center [1253, 329] width 32 height 32
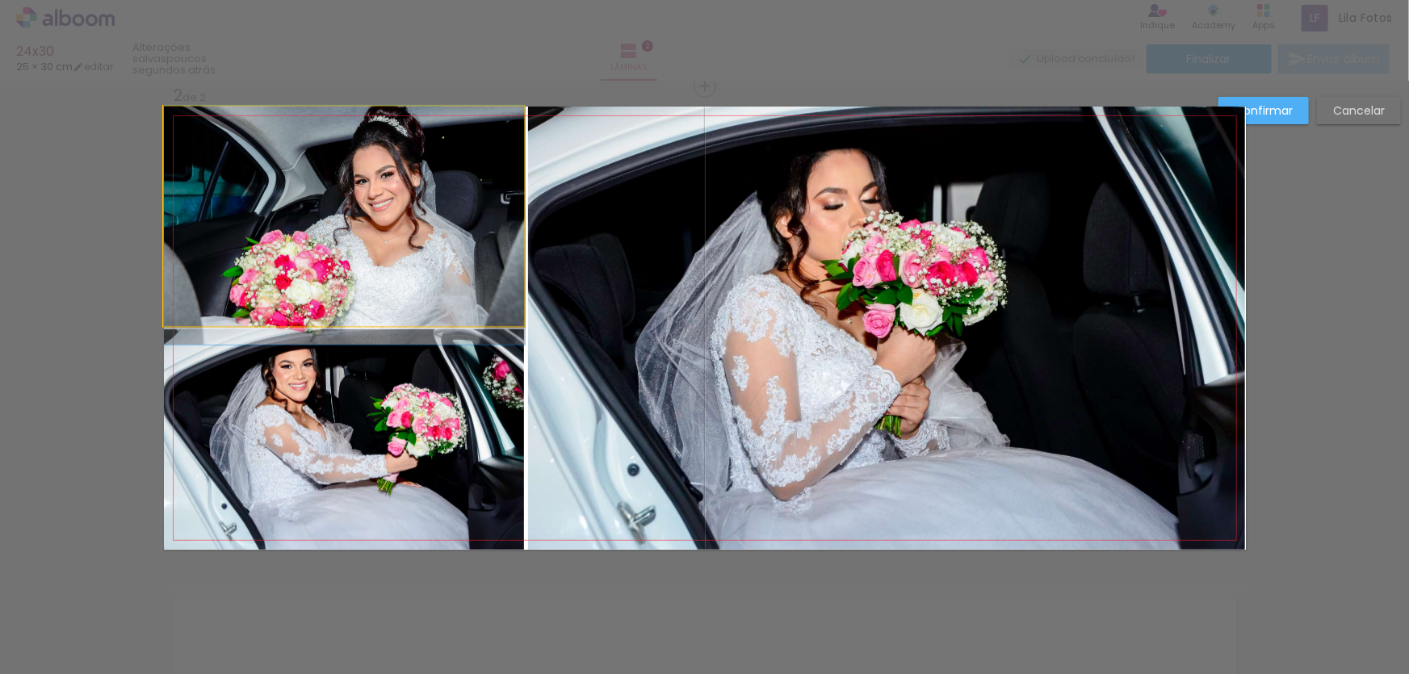
drag, startPoint x: 423, startPoint y: 227, endPoint x: 422, endPoint y: 254, distance: 26.7
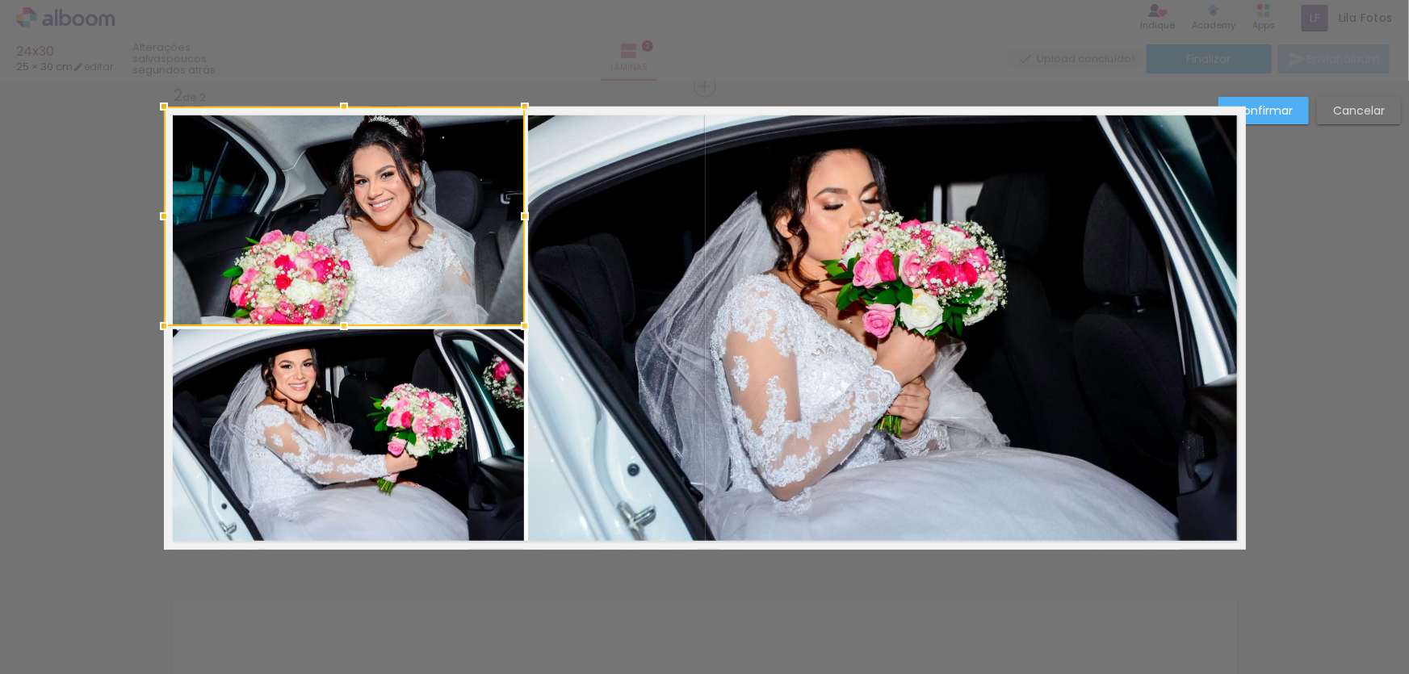
click at [922, 299] on quentale-photo at bounding box center [887, 328] width 718 height 443
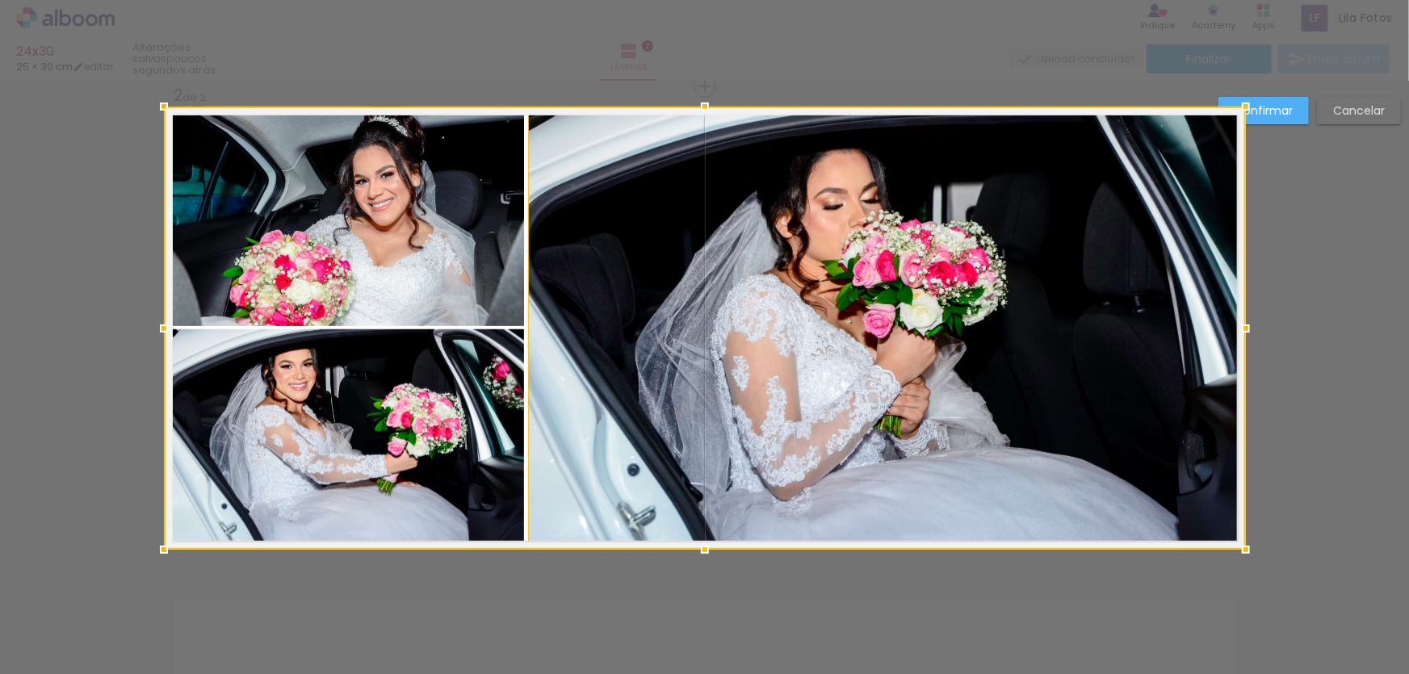
click at [477, 390] on div at bounding box center [705, 328] width 1082 height 443
click at [433, 272] on div at bounding box center [705, 328] width 1082 height 443
click at [744, 311] on div at bounding box center [705, 328] width 1082 height 443
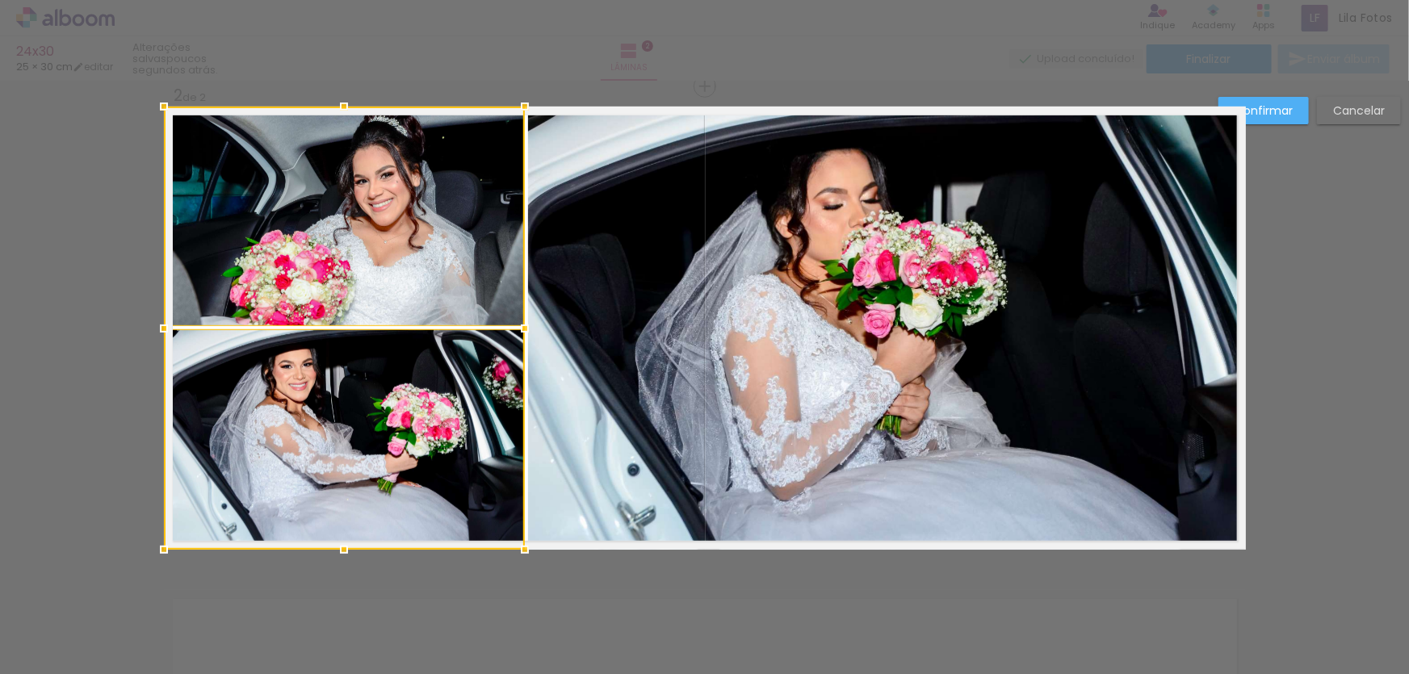
click at [699, 302] on quentale-photo at bounding box center [887, 328] width 718 height 443
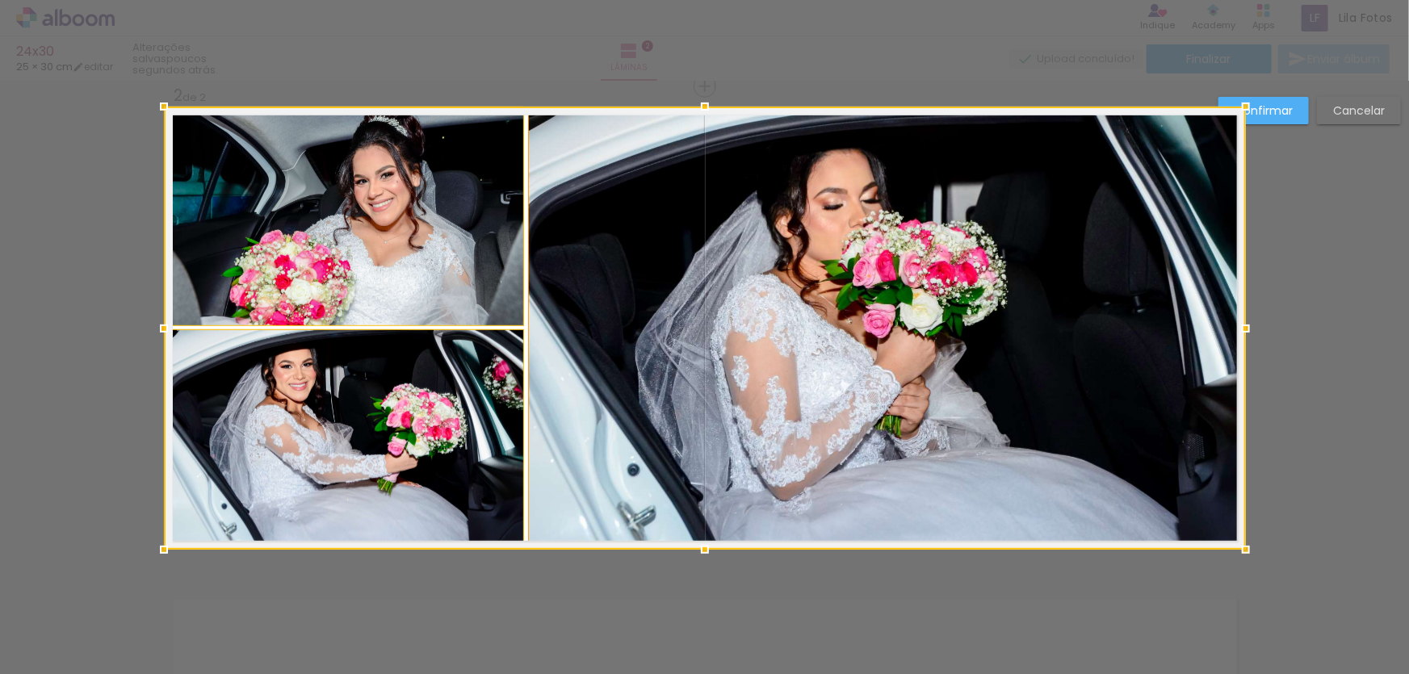
click at [699, 302] on div at bounding box center [705, 328] width 1082 height 443
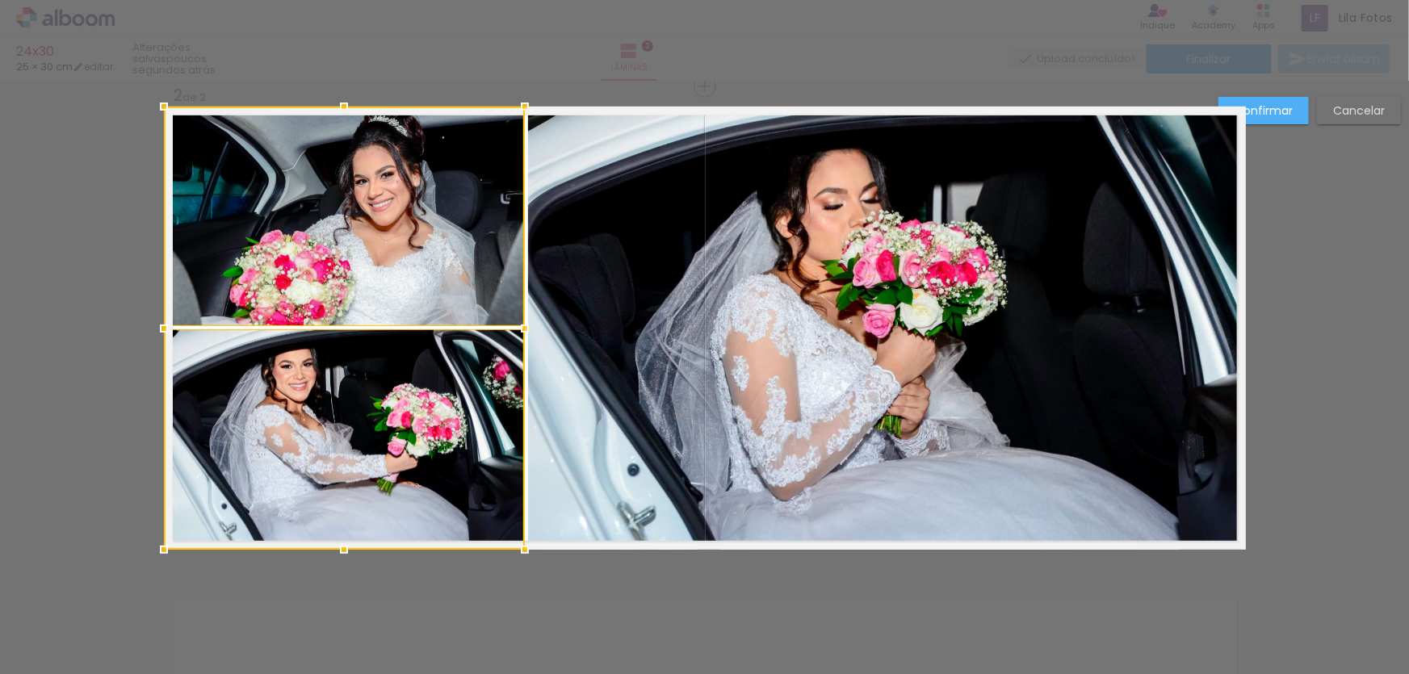
click at [759, 307] on quentale-photo at bounding box center [887, 328] width 718 height 443
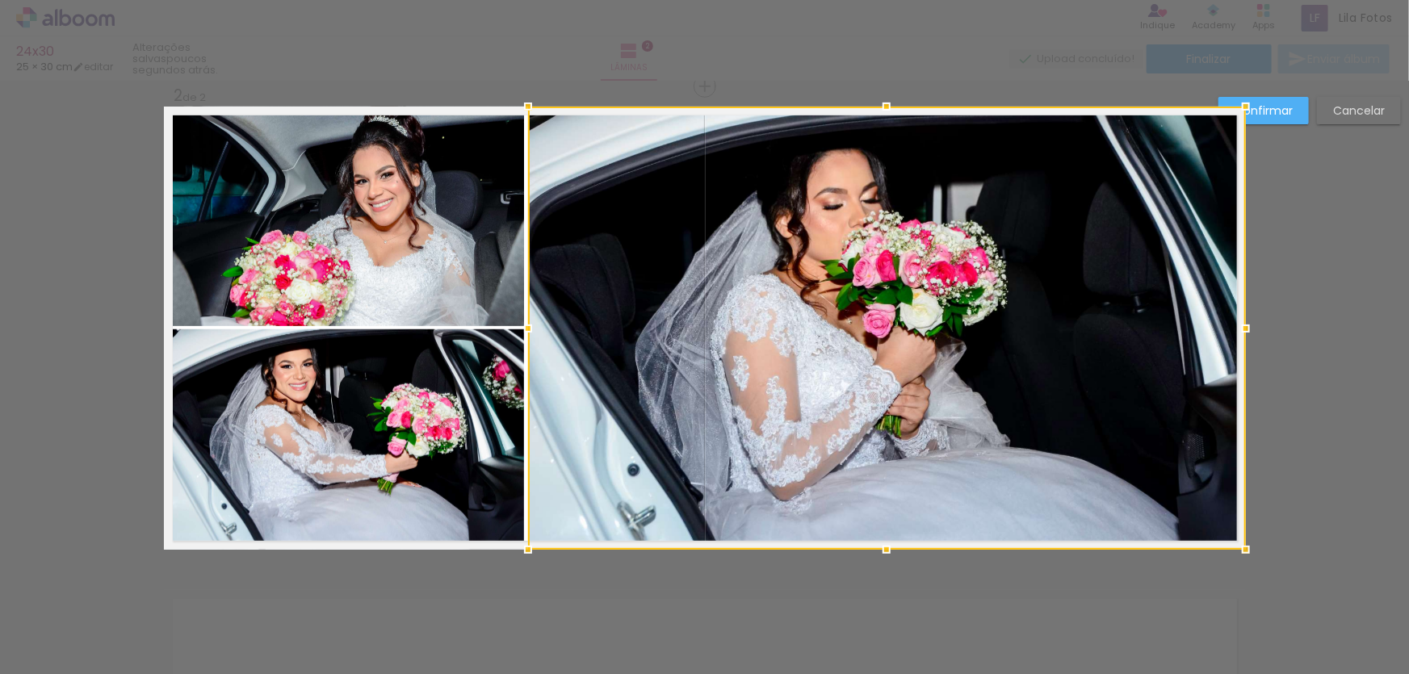
click at [446, 255] on quentale-photo at bounding box center [344, 217] width 361 height 220
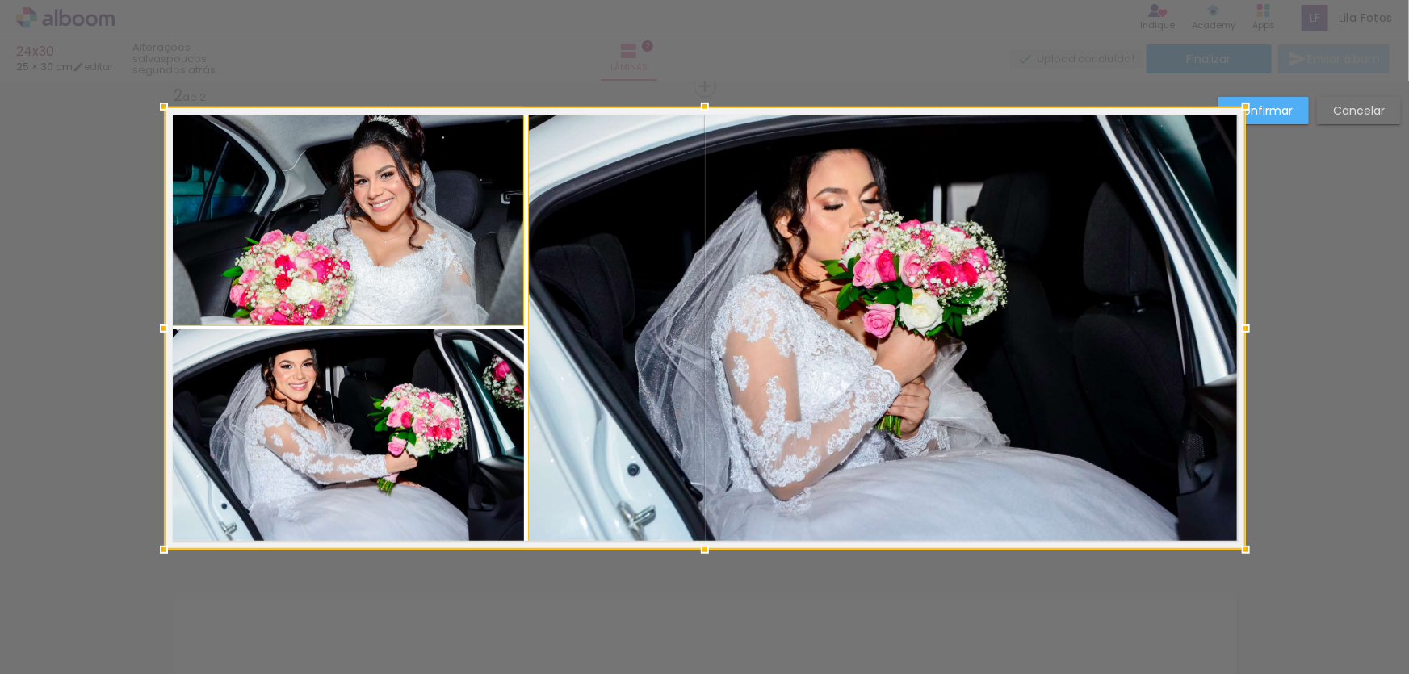
click at [450, 372] on div at bounding box center [705, 328] width 1082 height 443
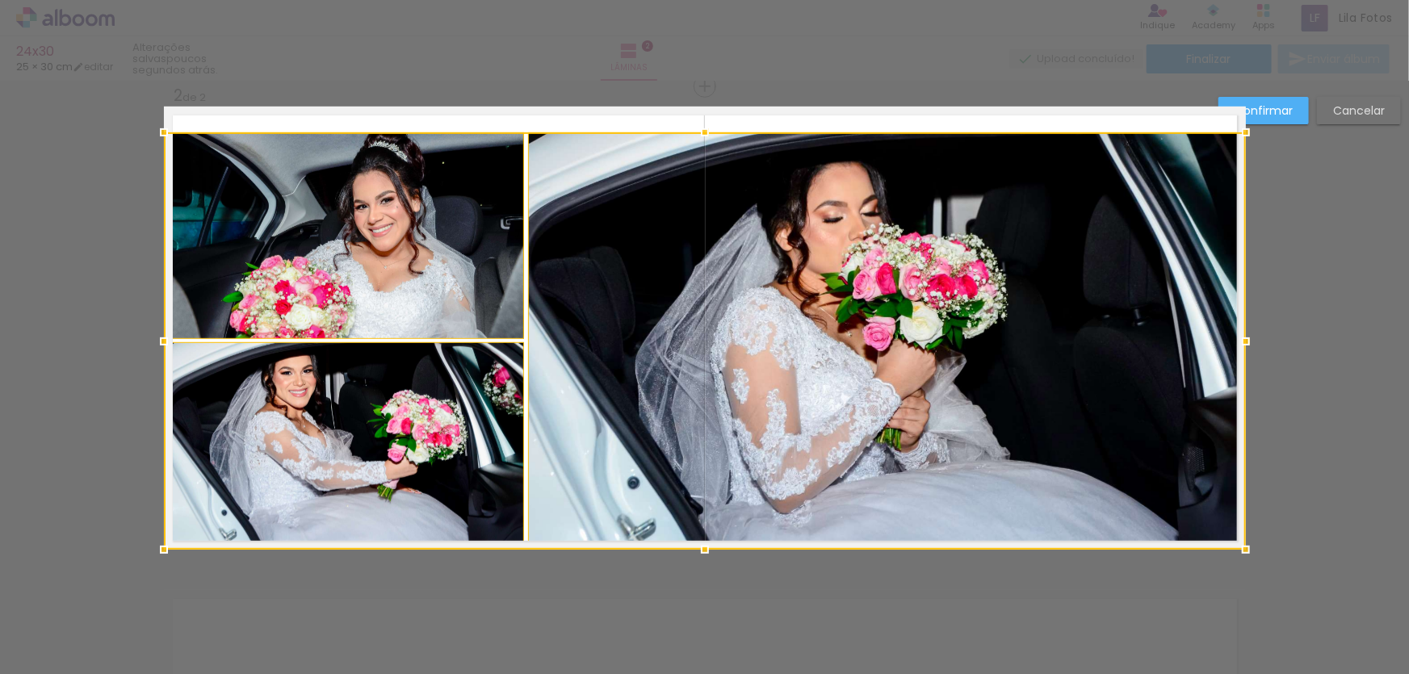
drag, startPoint x: 703, startPoint y: 113, endPoint x: 704, endPoint y: 127, distance: 13.8
click at [704, 127] on div at bounding box center [705, 132] width 32 height 32
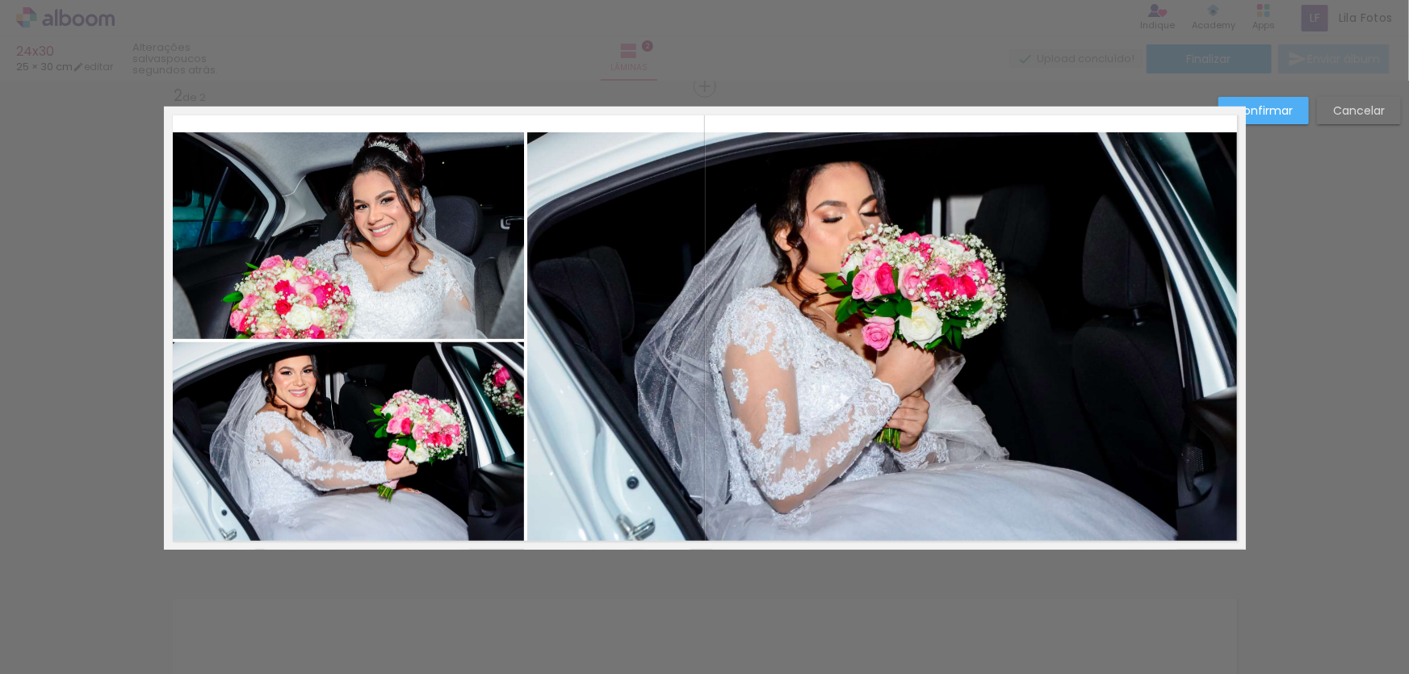
click at [216, 381] on quentale-photo at bounding box center [344, 446] width 360 height 208
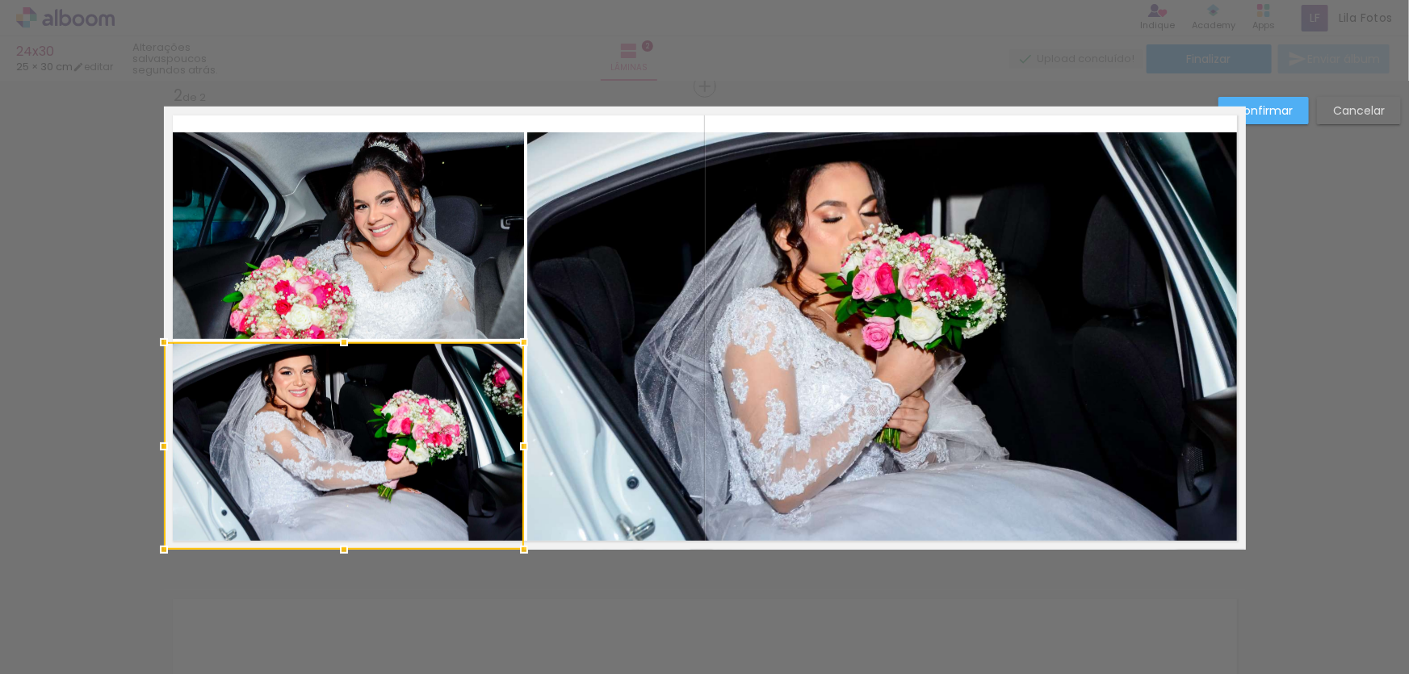
click at [258, 300] on quentale-photo at bounding box center [344, 235] width 361 height 207
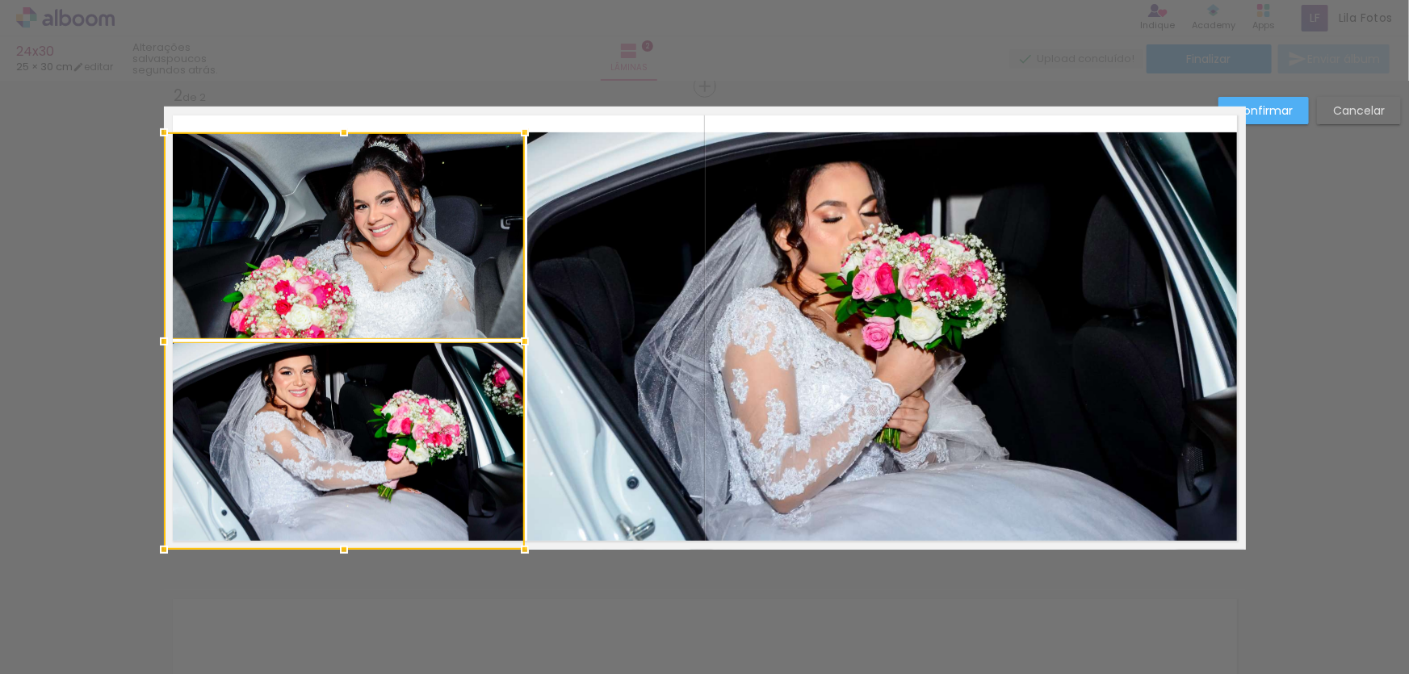
click at [636, 374] on quentale-photo at bounding box center [886, 341] width 718 height 418
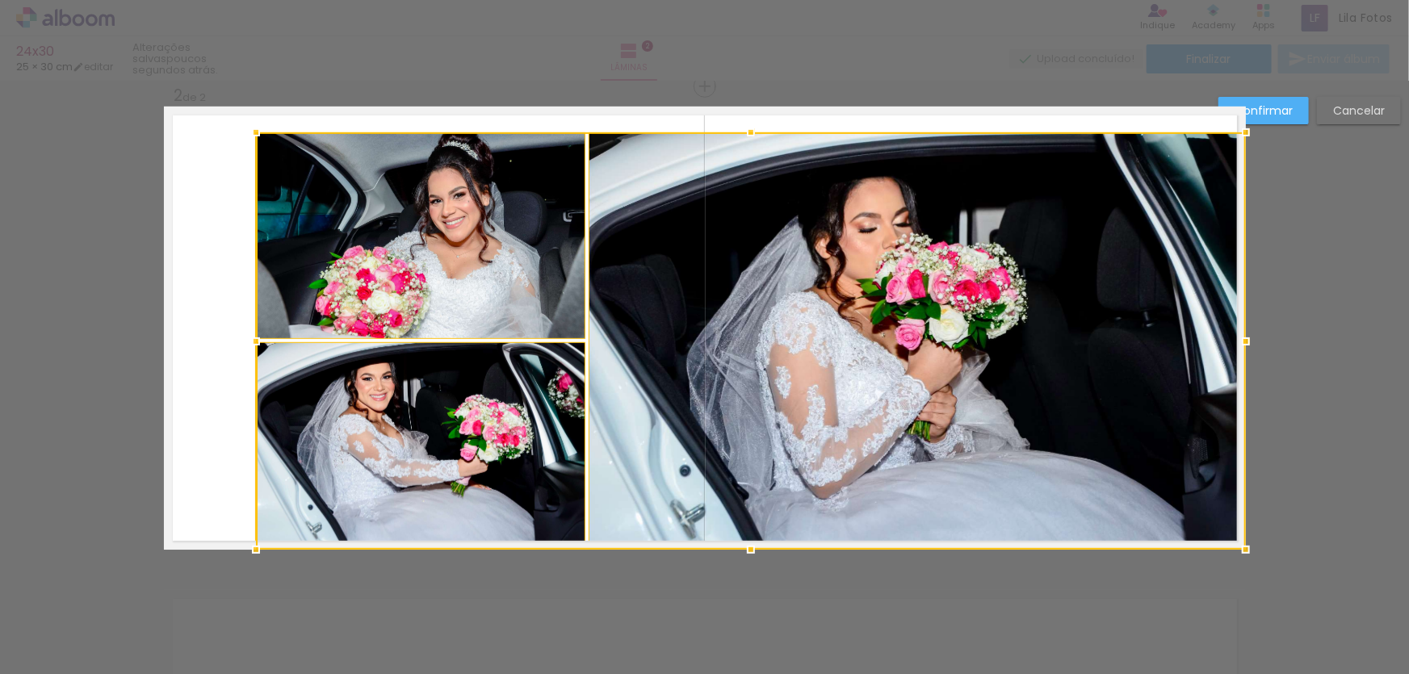
drag, startPoint x: 153, startPoint y: 339, endPoint x: 245, endPoint y: 345, distance: 91.4
click at [245, 345] on div at bounding box center [256, 342] width 32 height 32
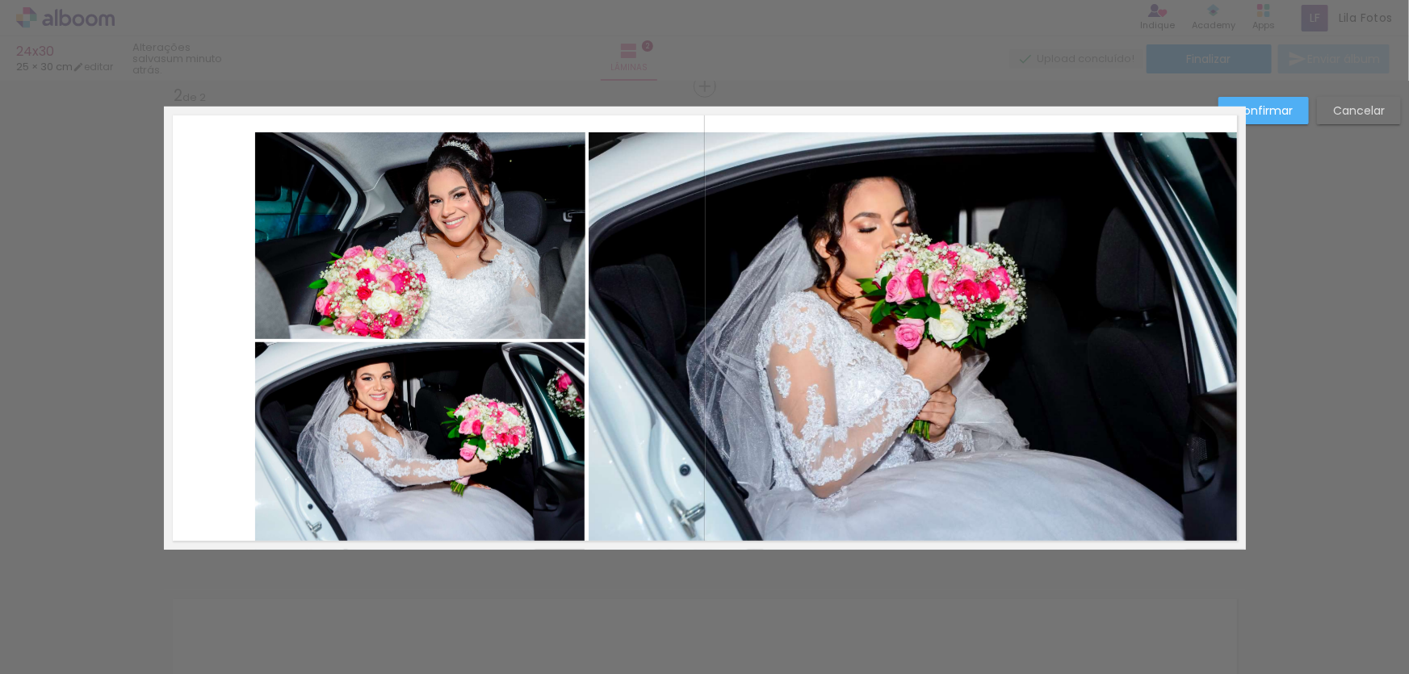
click at [994, 387] on quentale-photo at bounding box center [917, 341] width 657 height 418
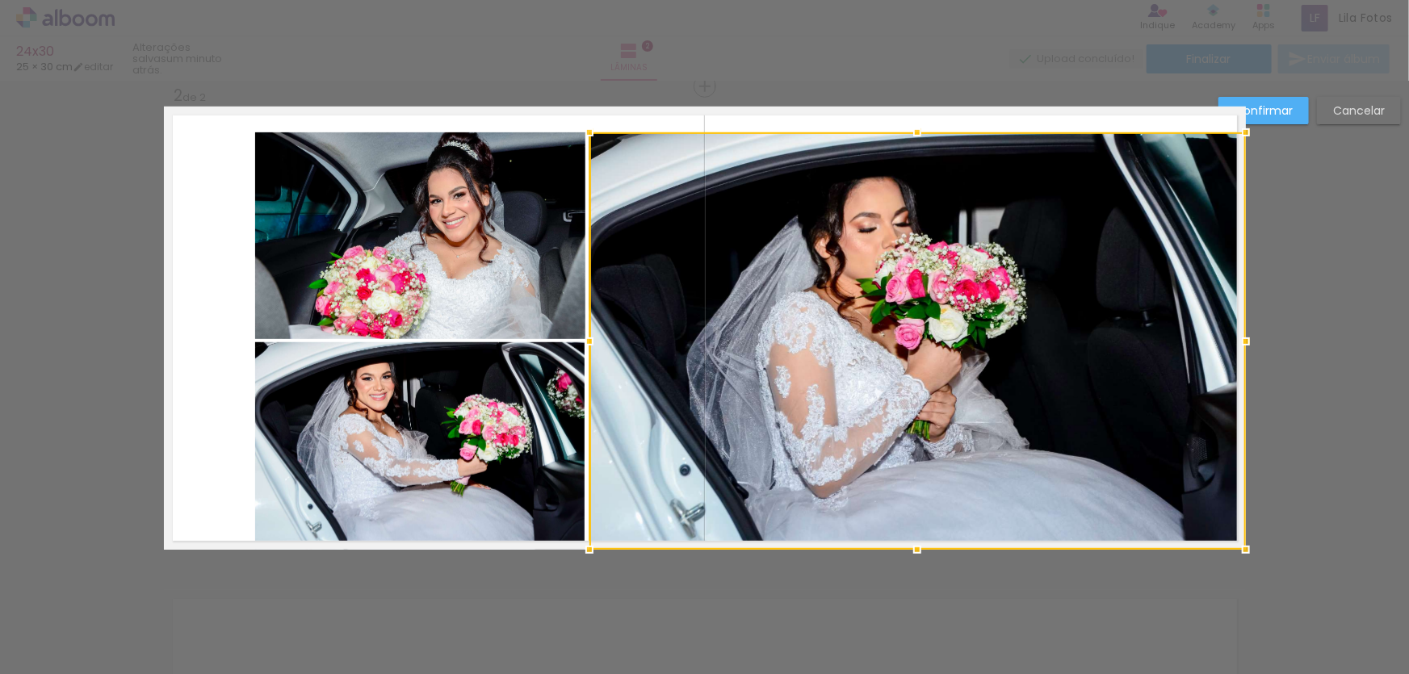
click at [453, 239] on quentale-photo at bounding box center [420, 235] width 330 height 207
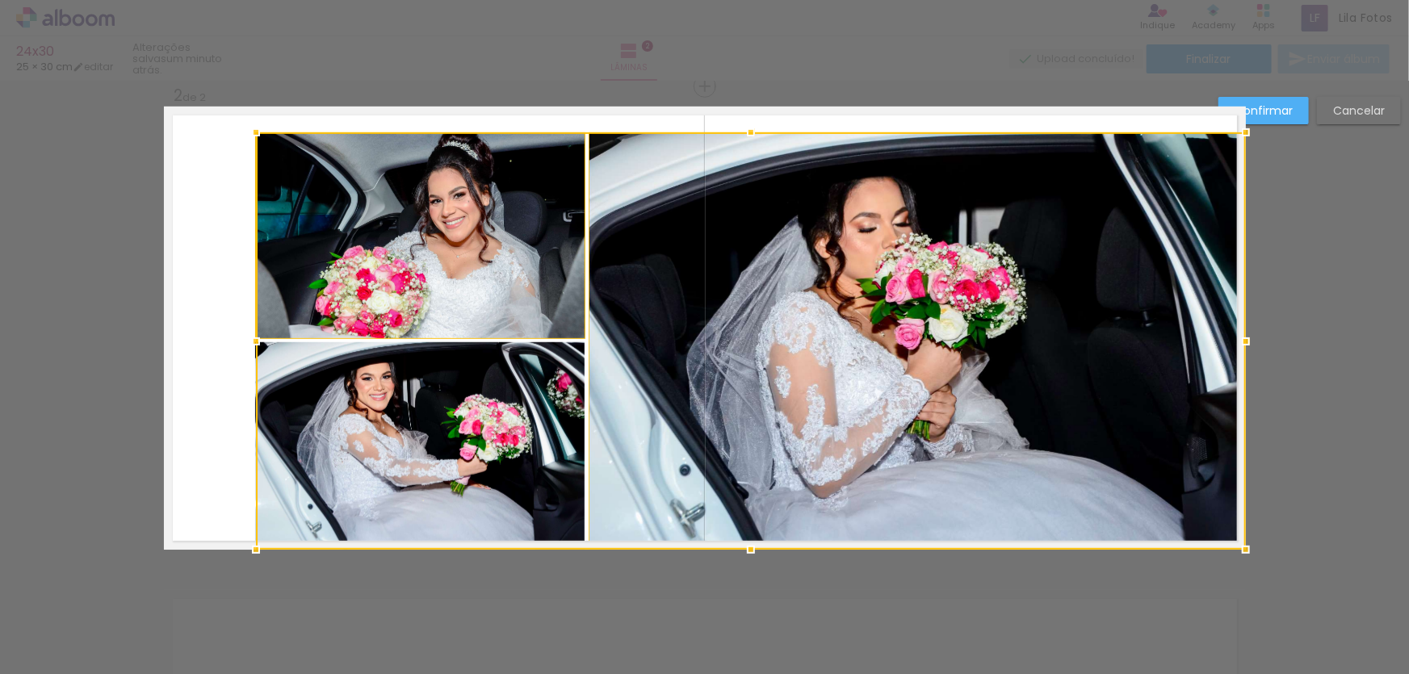
click at [462, 359] on div at bounding box center [751, 341] width 990 height 418
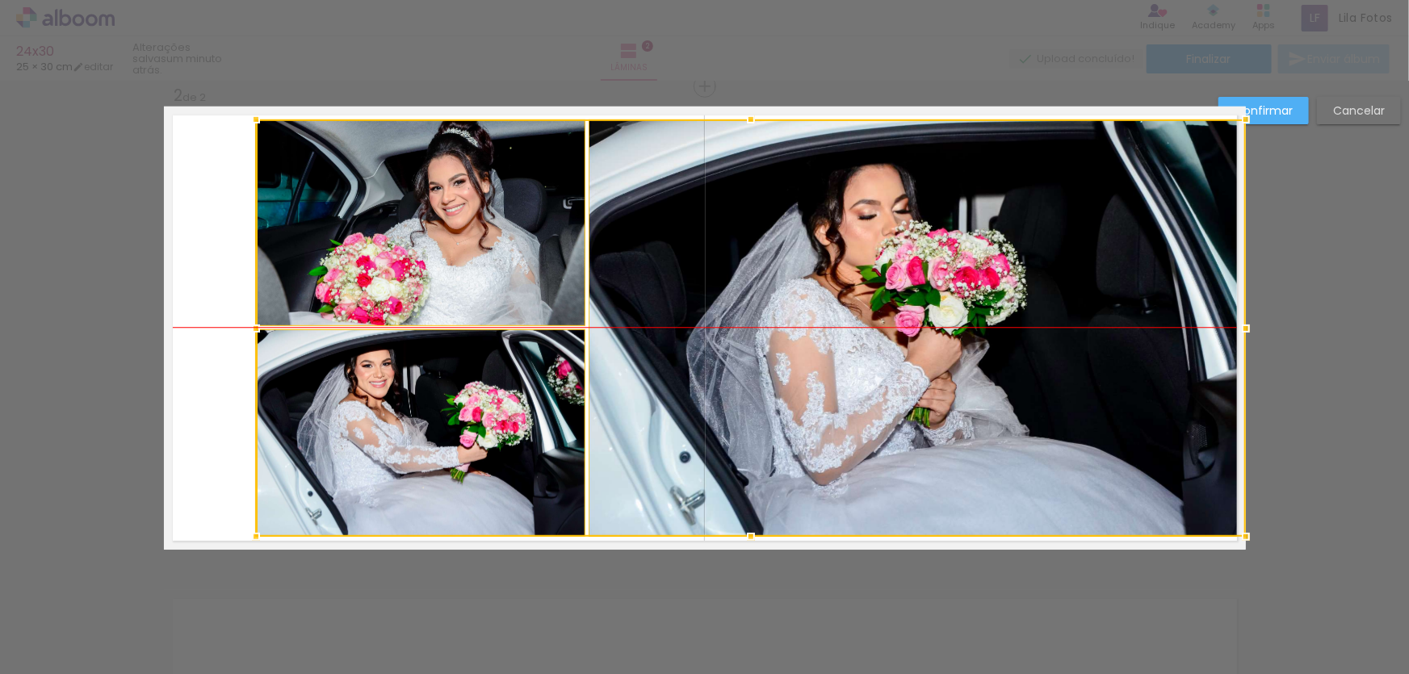
click at [670, 338] on div at bounding box center [751, 329] width 990 height 418
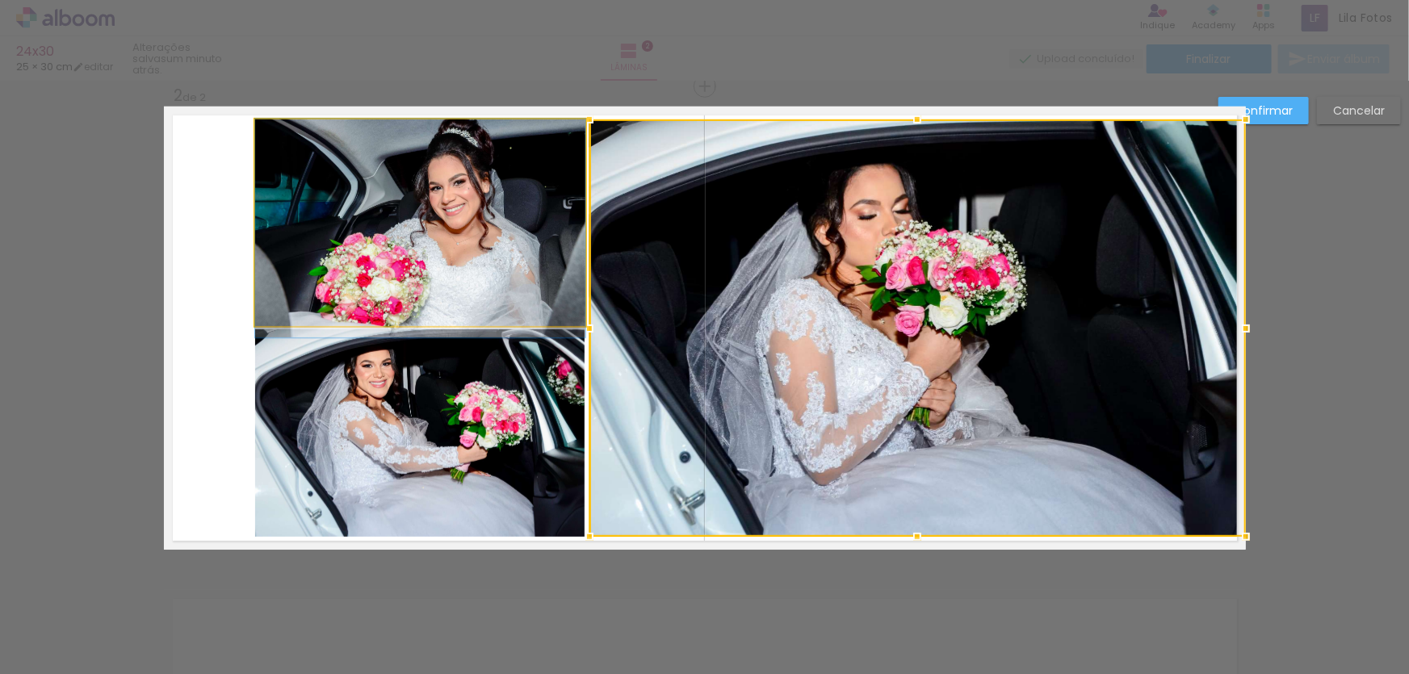
click at [448, 258] on quentale-photo at bounding box center [420, 223] width 330 height 207
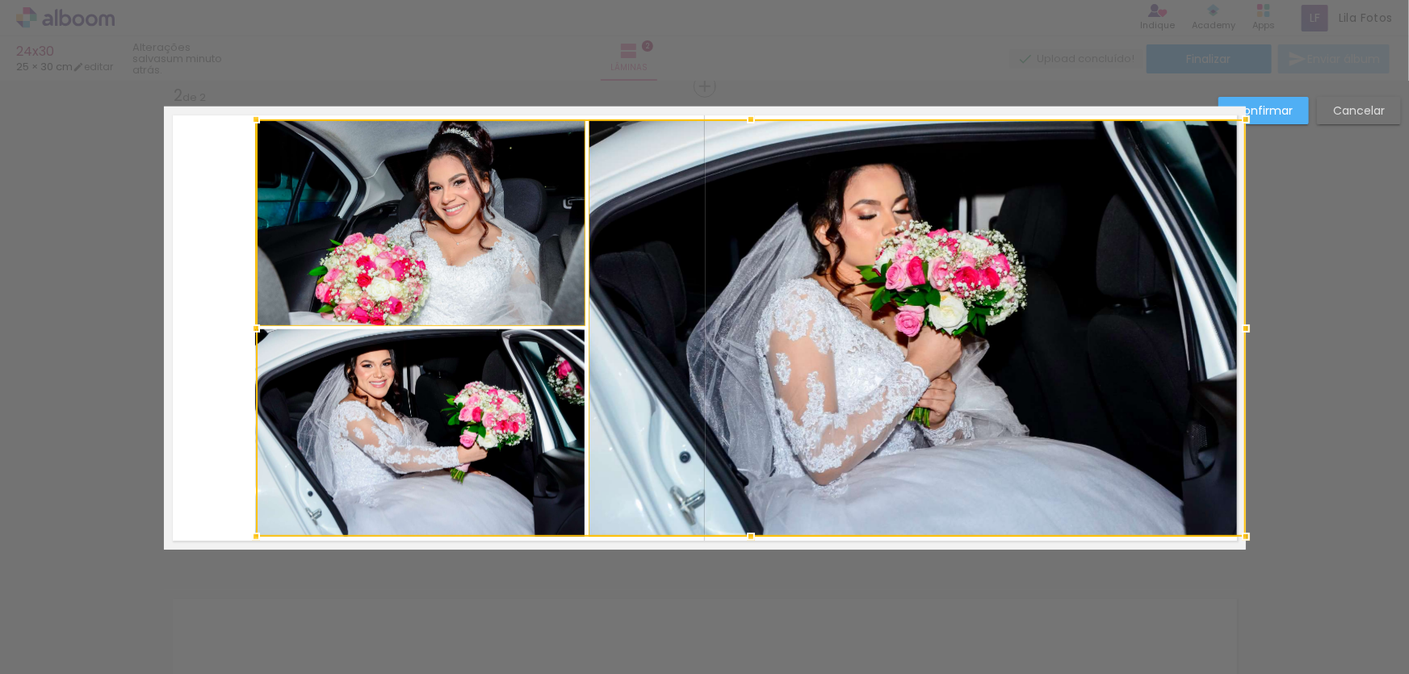
click at [249, 119] on div at bounding box center [256, 119] width 32 height 32
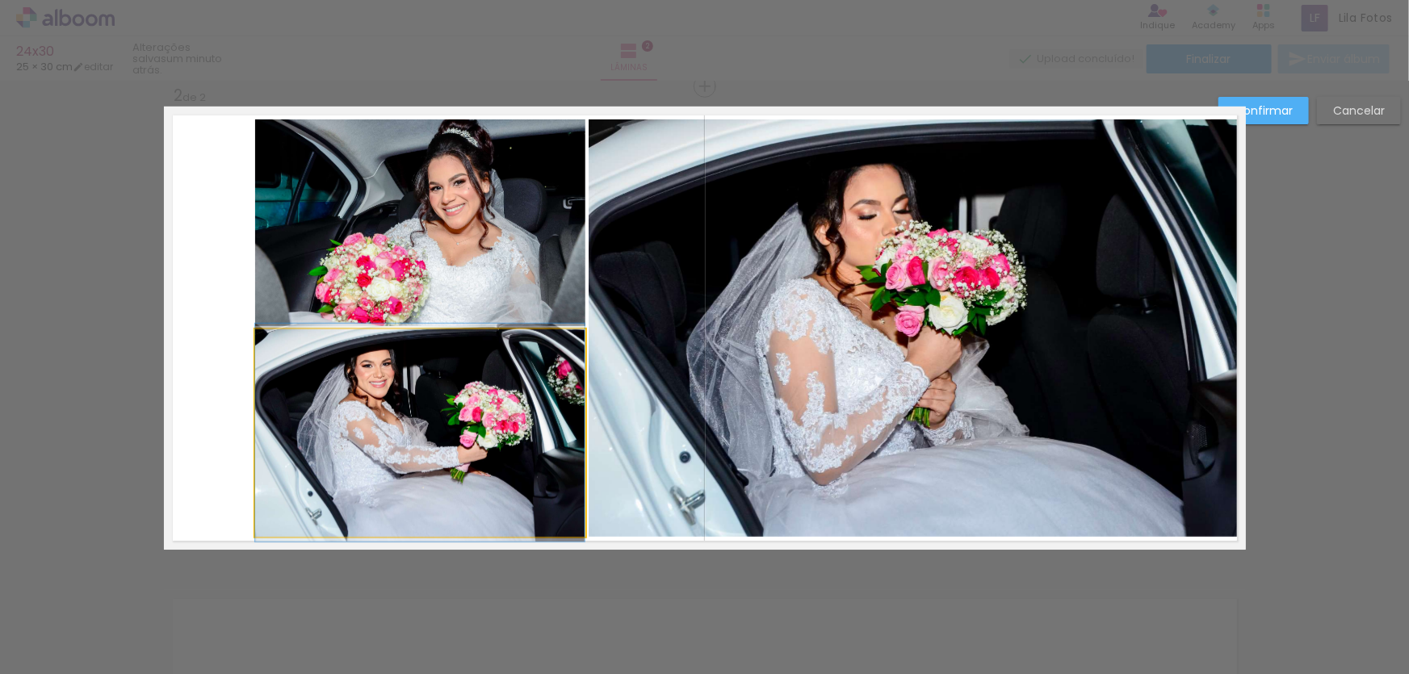
click at [378, 446] on quentale-photo at bounding box center [420, 434] width 330 height 208
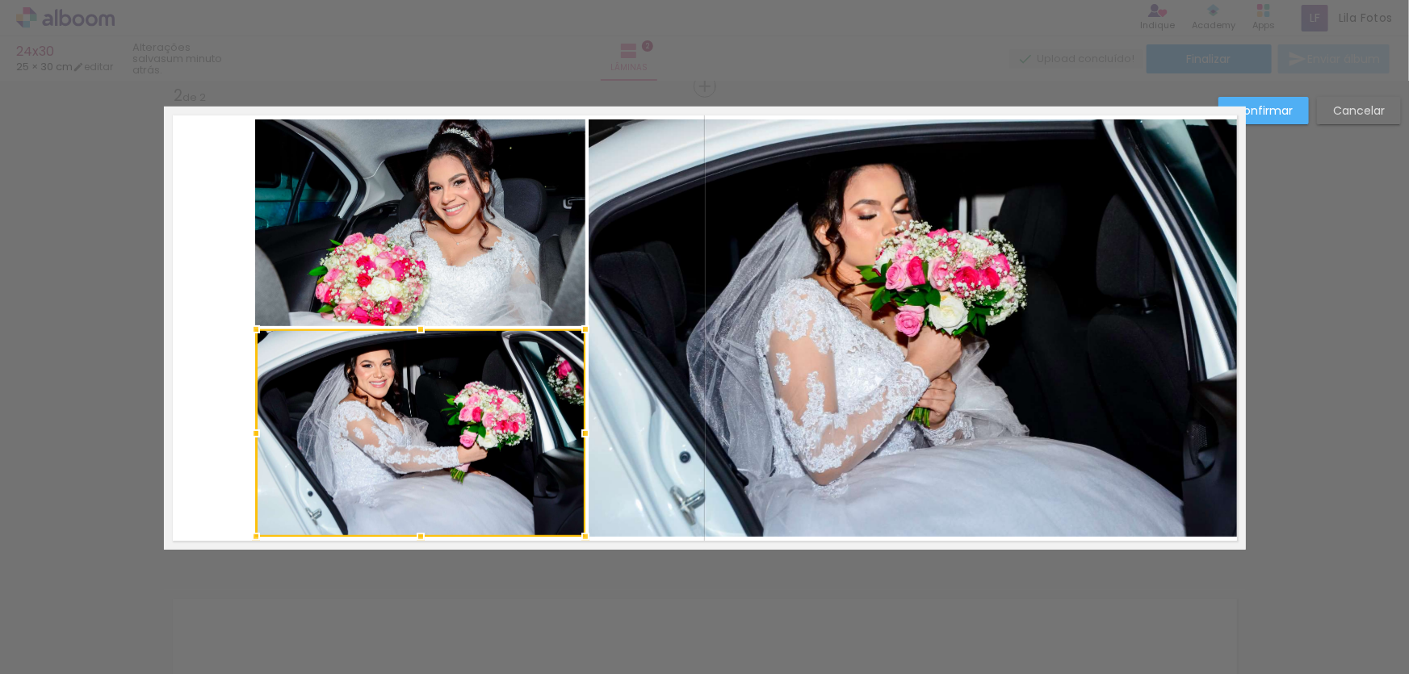
click at [402, 289] on quentale-photo at bounding box center [420, 223] width 330 height 207
click at [713, 329] on quentale-photo at bounding box center [917, 329] width 657 height 418
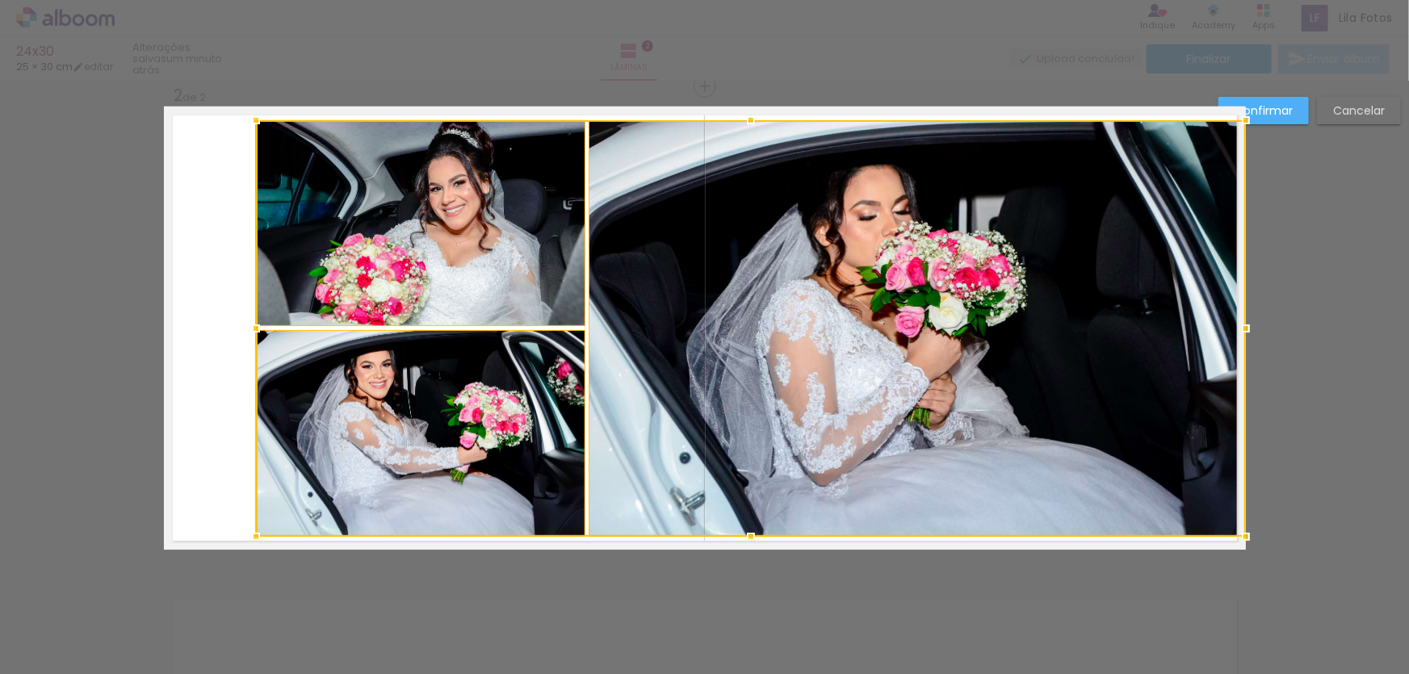
drag, startPoint x: 249, startPoint y: 114, endPoint x: 245, endPoint y: 99, distance: 15.1
click at [245, 99] on div "Inserir lâmina 1 de 2 Inserir lâmina 2 de 2 Confirmar Cancelar" at bounding box center [704, 321] width 1409 height 1490
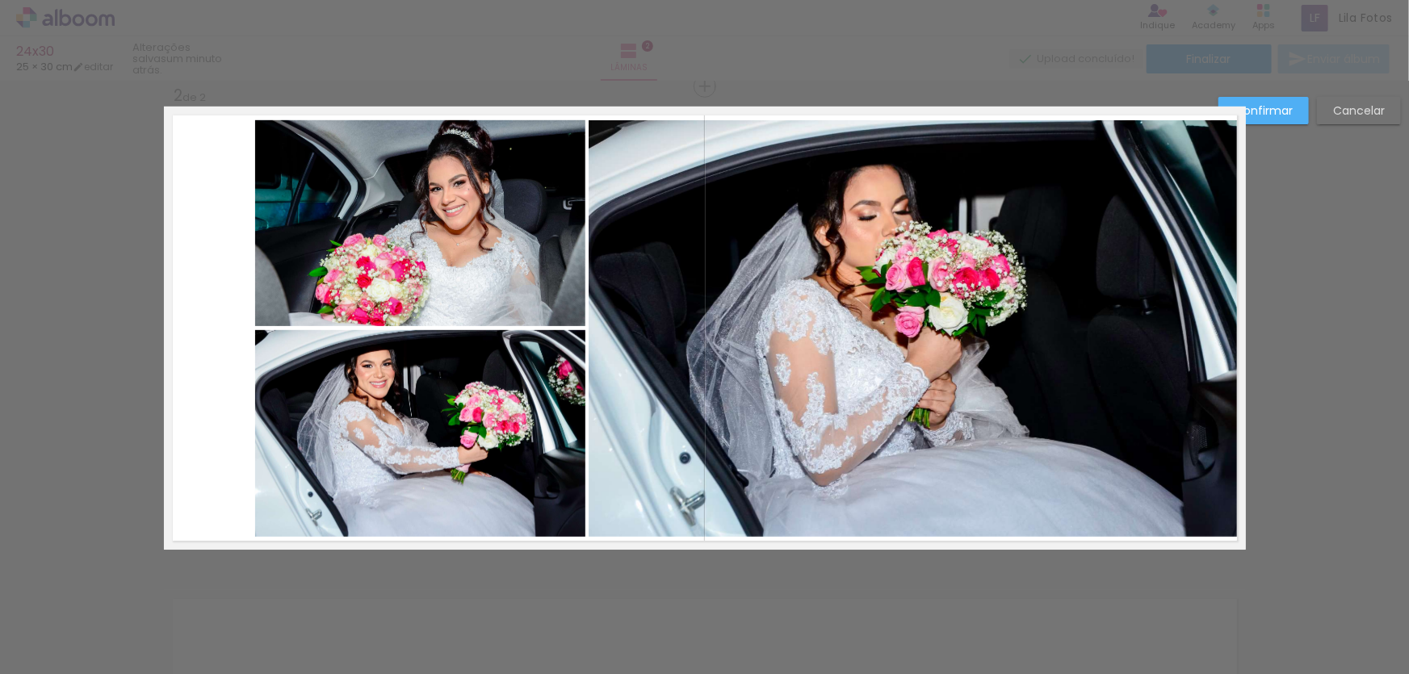
click at [731, 201] on quentale-photo at bounding box center [917, 328] width 657 height 417
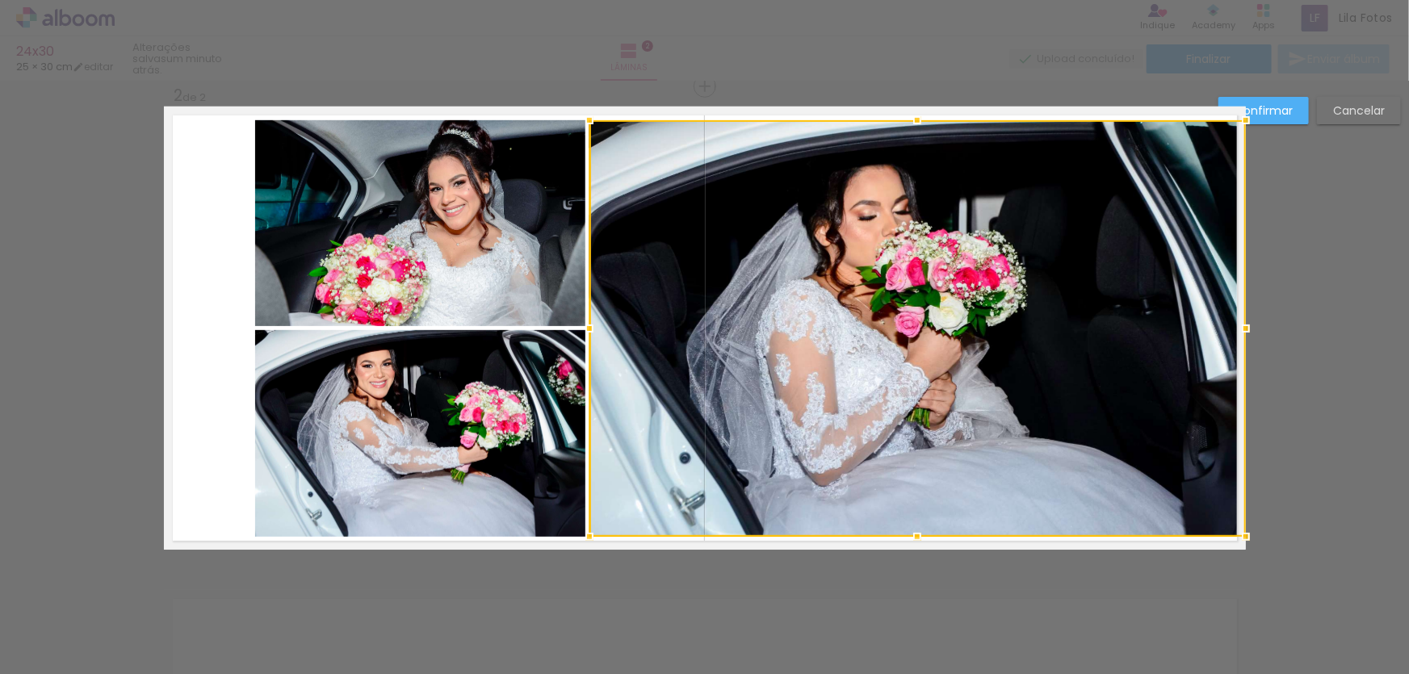
click at [523, 178] on quentale-photo at bounding box center [420, 223] width 330 height 206
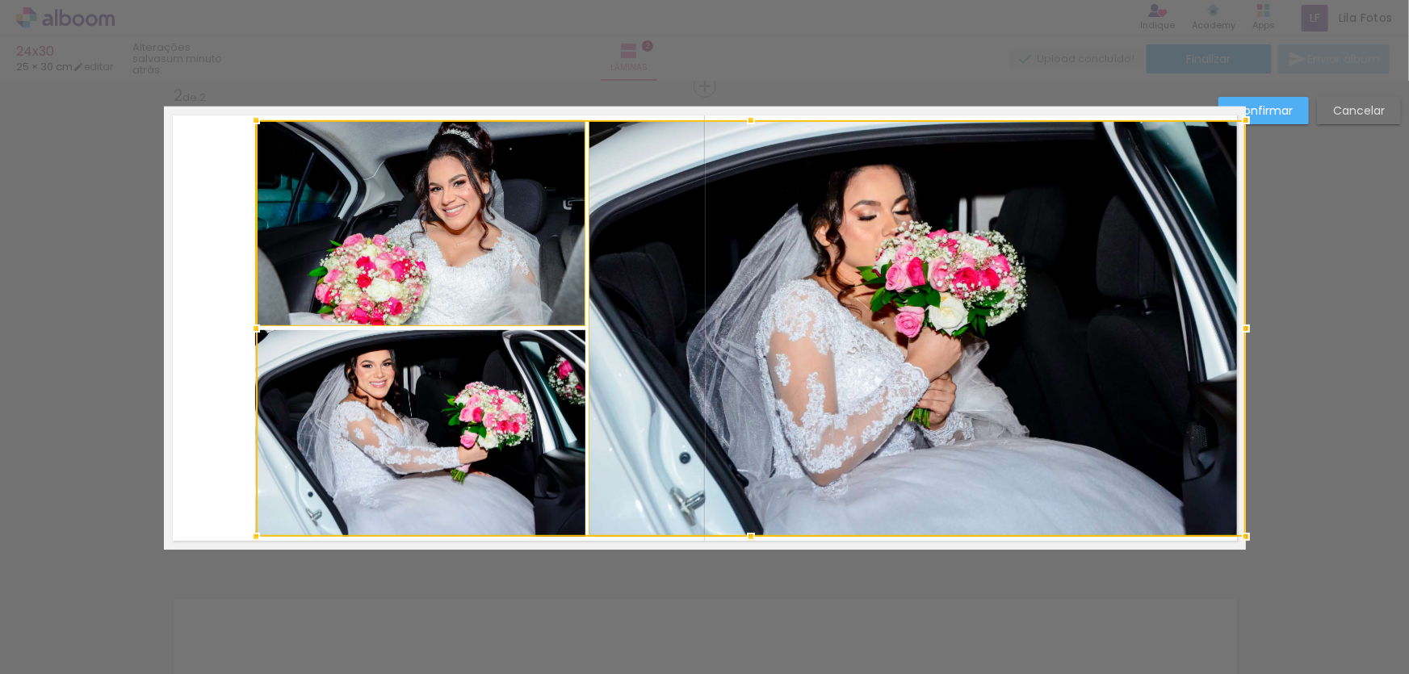
click at [521, 362] on div at bounding box center [751, 328] width 990 height 417
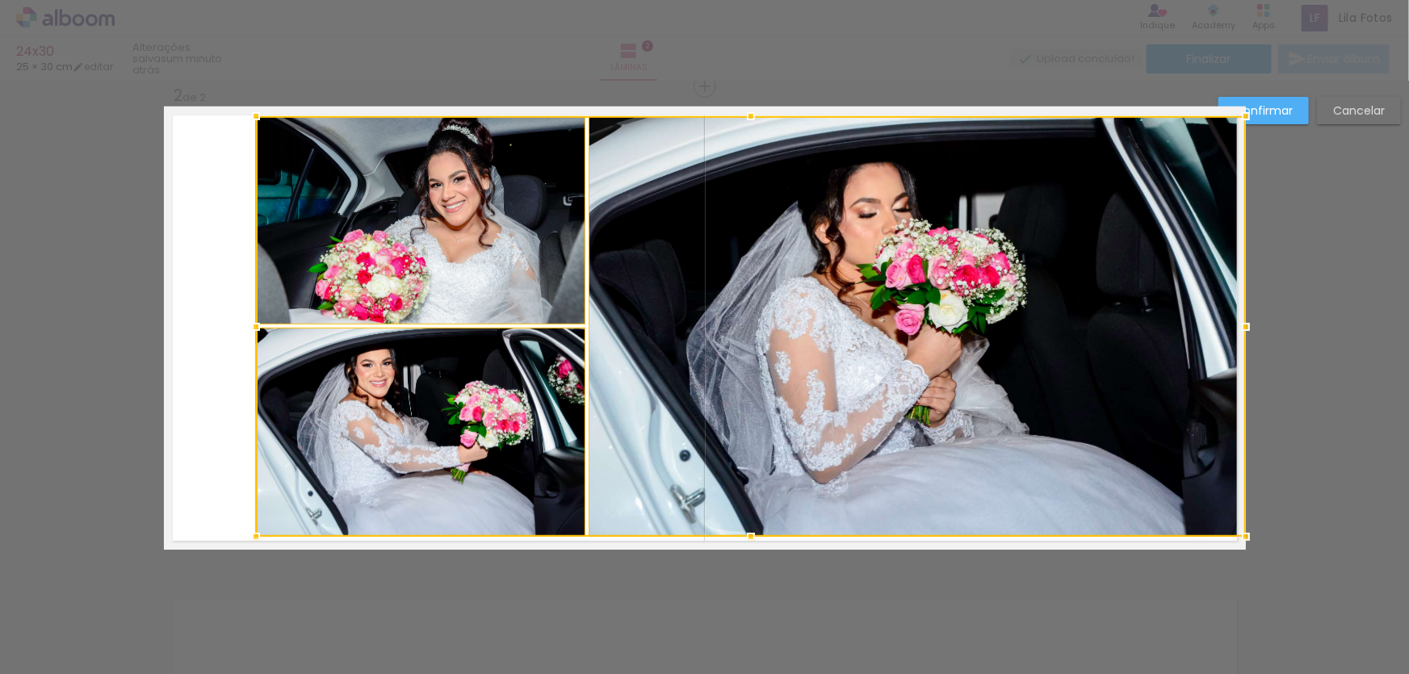
click at [745, 122] on div at bounding box center [751, 116] width 32 height 32
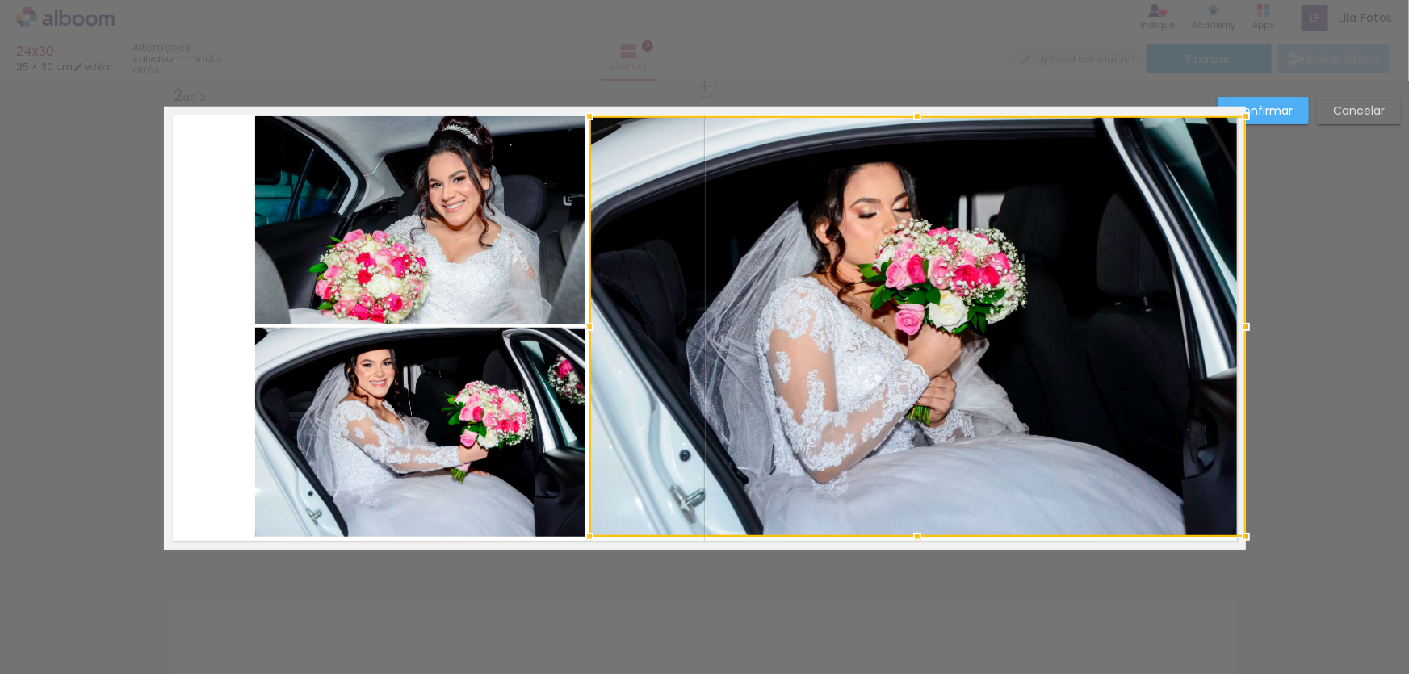
drag, startPoint x: 533, startPoint y: 465, endPoint x: 494, endPoint y: 385, distance: 89.2
click at [532, 464] on quentale-photo at bounding box center [420, 432] width 330 height 209
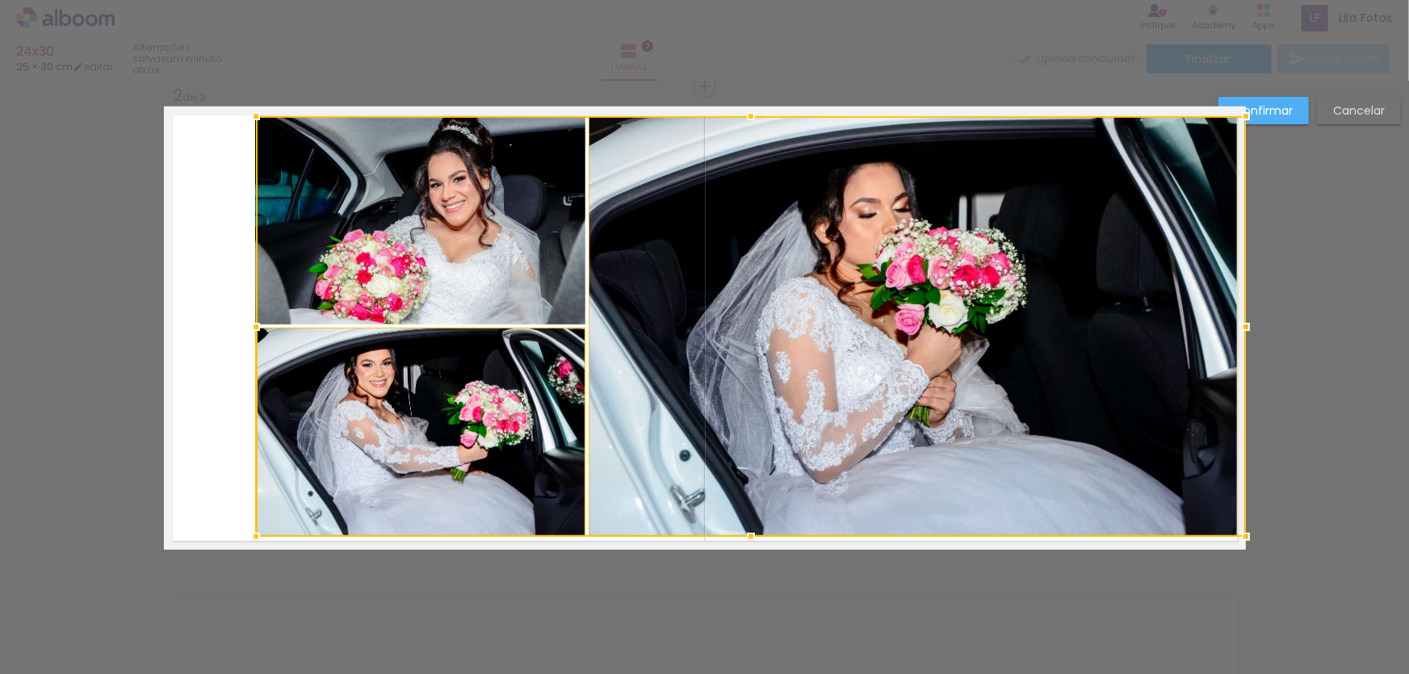
click at [510, 258] on div at bounding box center [751, 326] width 990 height 421
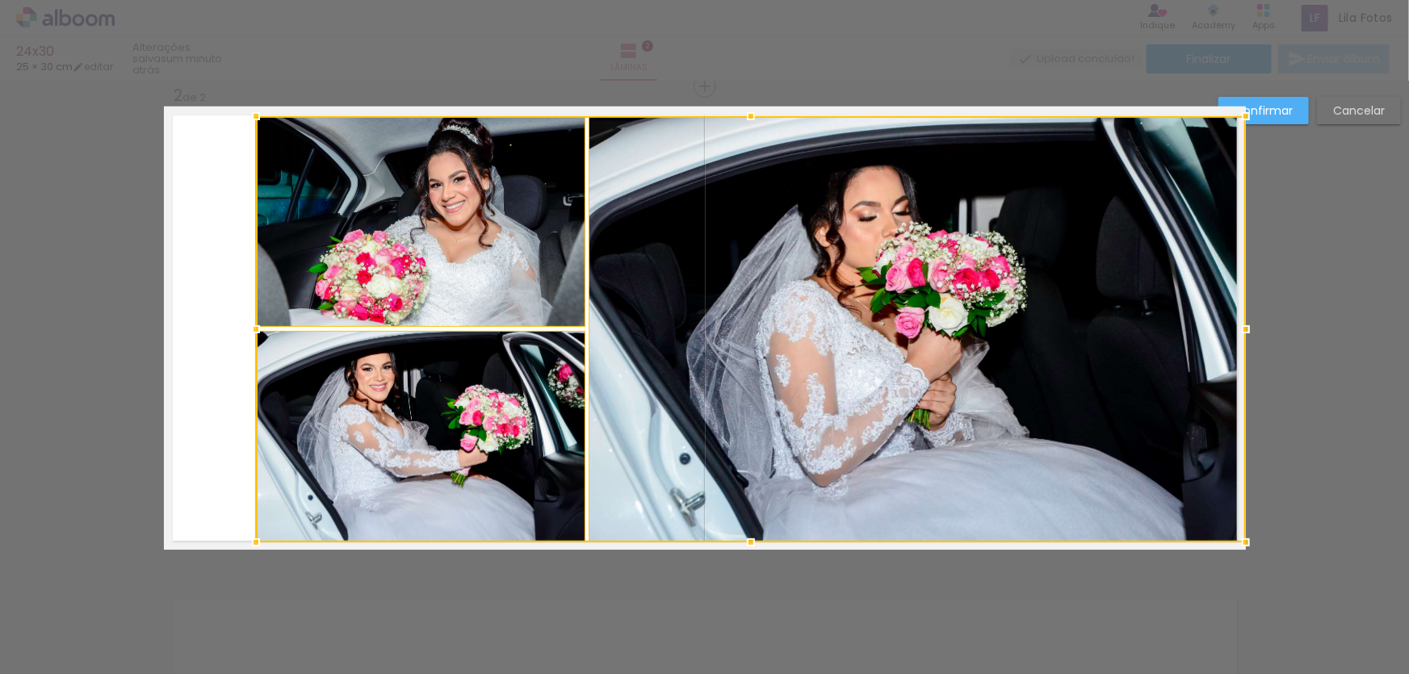
click at [746, 539] on div at bounding box center [751, 543] width 32 height 32
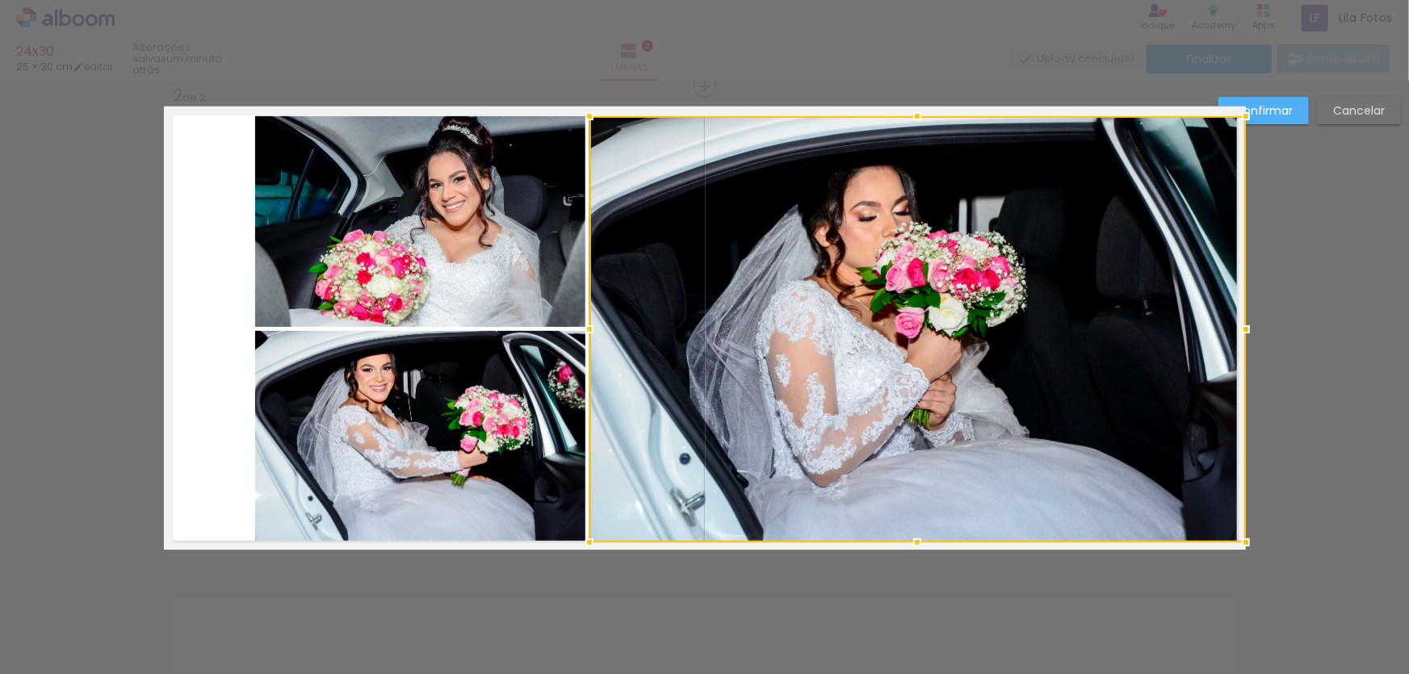
click at [524, 162] on quentale-photo at bounding box center [420, 222] width 330 height 212
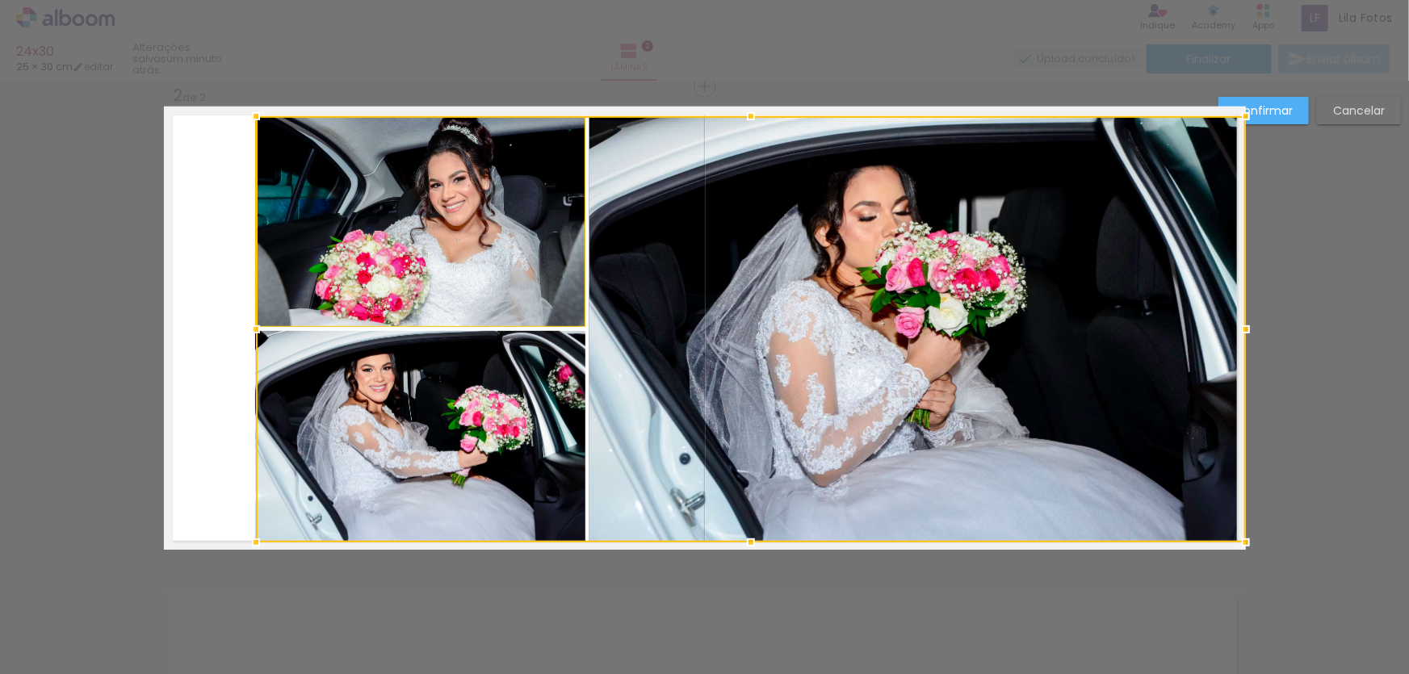
click at [485, 422] on div at bounding box center [751, 329] width 990 height 426
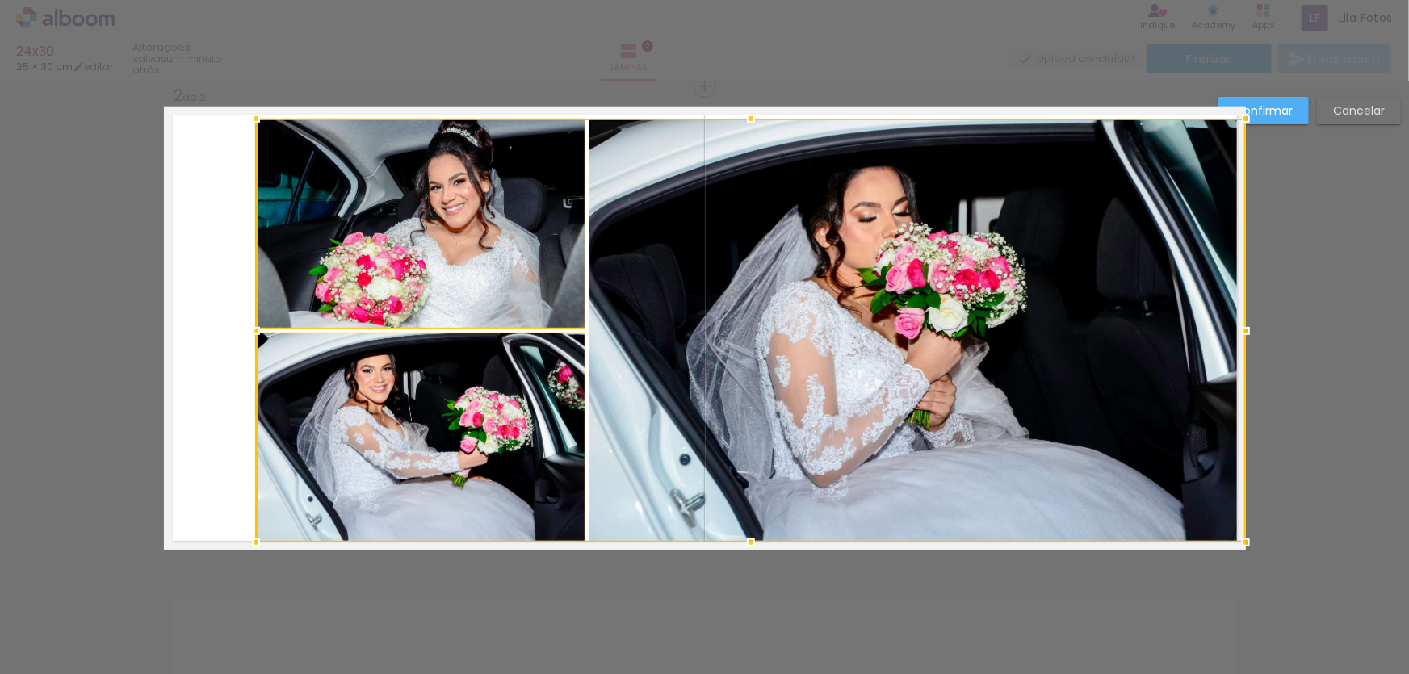
click at [746, 116] on div at bounding box center [751, 119] width 32 height 32
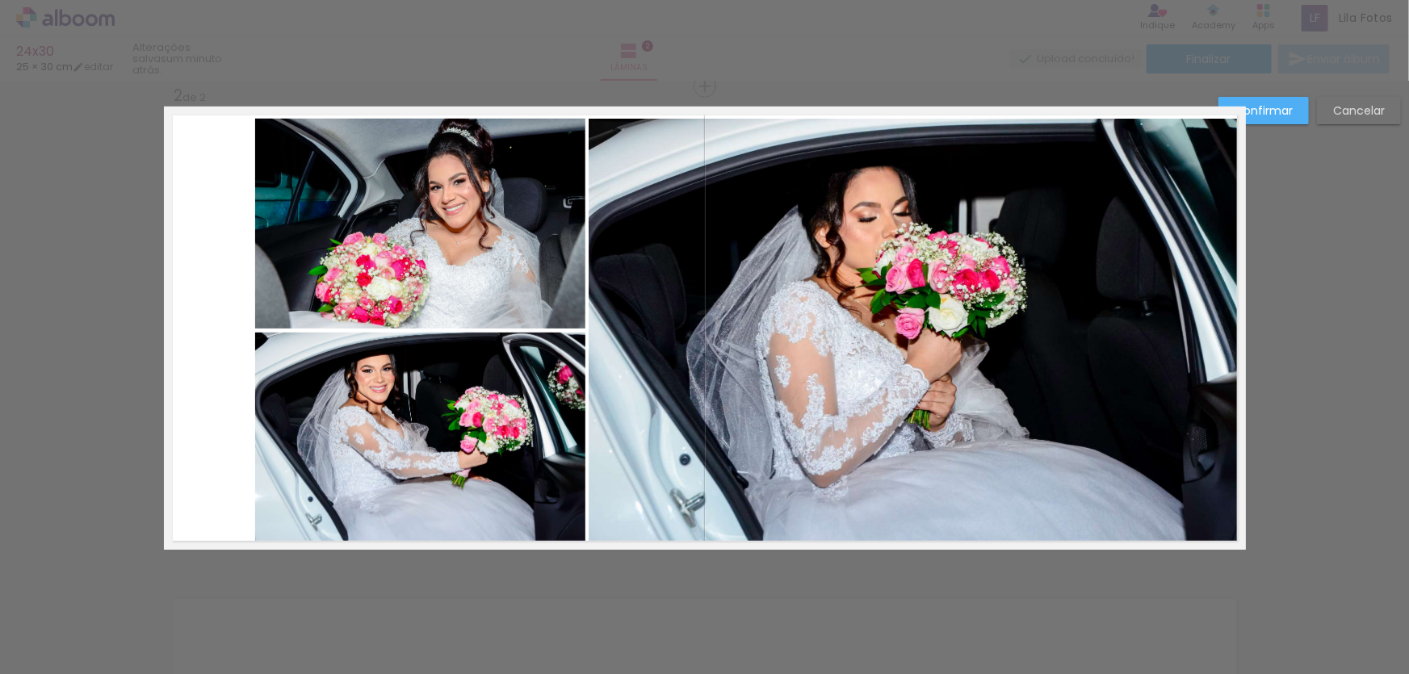
click at [670, 189] on quentale-photo at bounding box center [917, 331] width 657 height 424
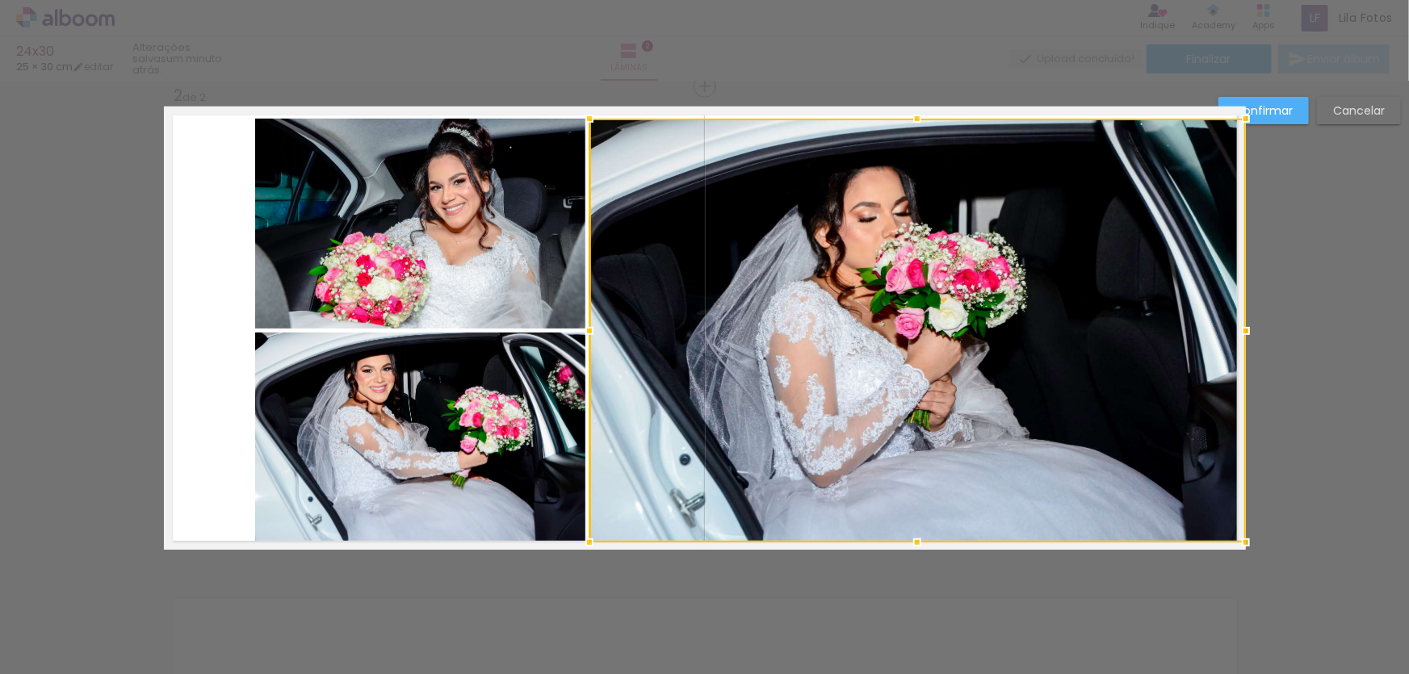
click at [526, 189] on quentale-photo at bounding box center [420, 224] width 330 height 210
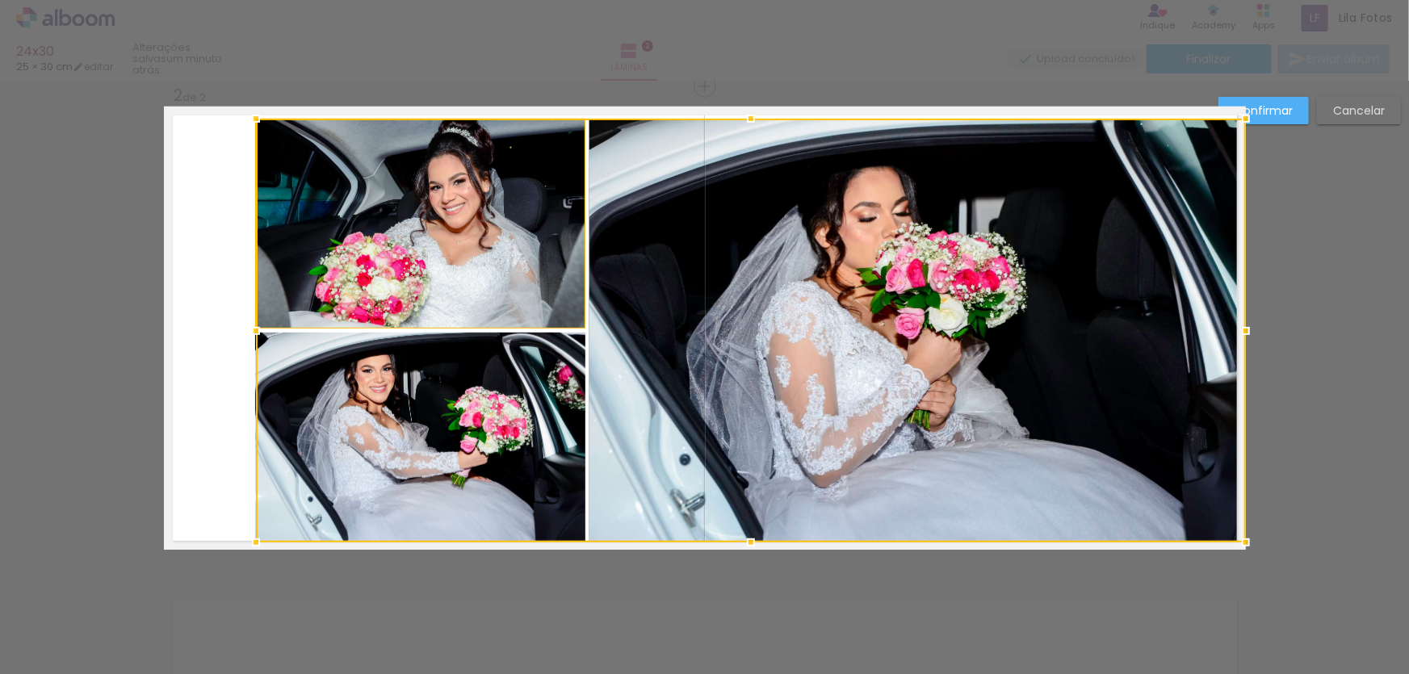
click at [461, 391] on div at bounding box center [751, 331] width 990 height 424
click at [746, 115] on div at bounding box center [751, 118] width 32 height 32
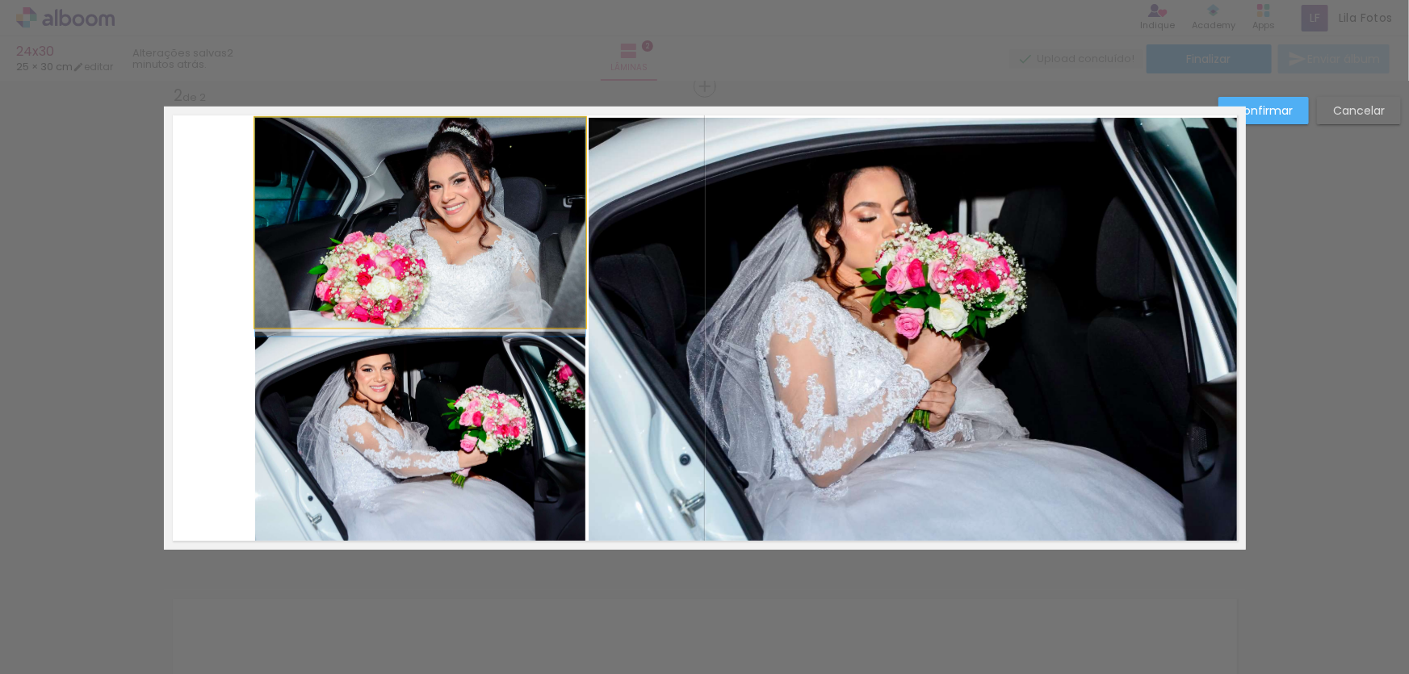
click at [489, 180] on quentale-photo at bounding box center [420, 223] width 330 height 211
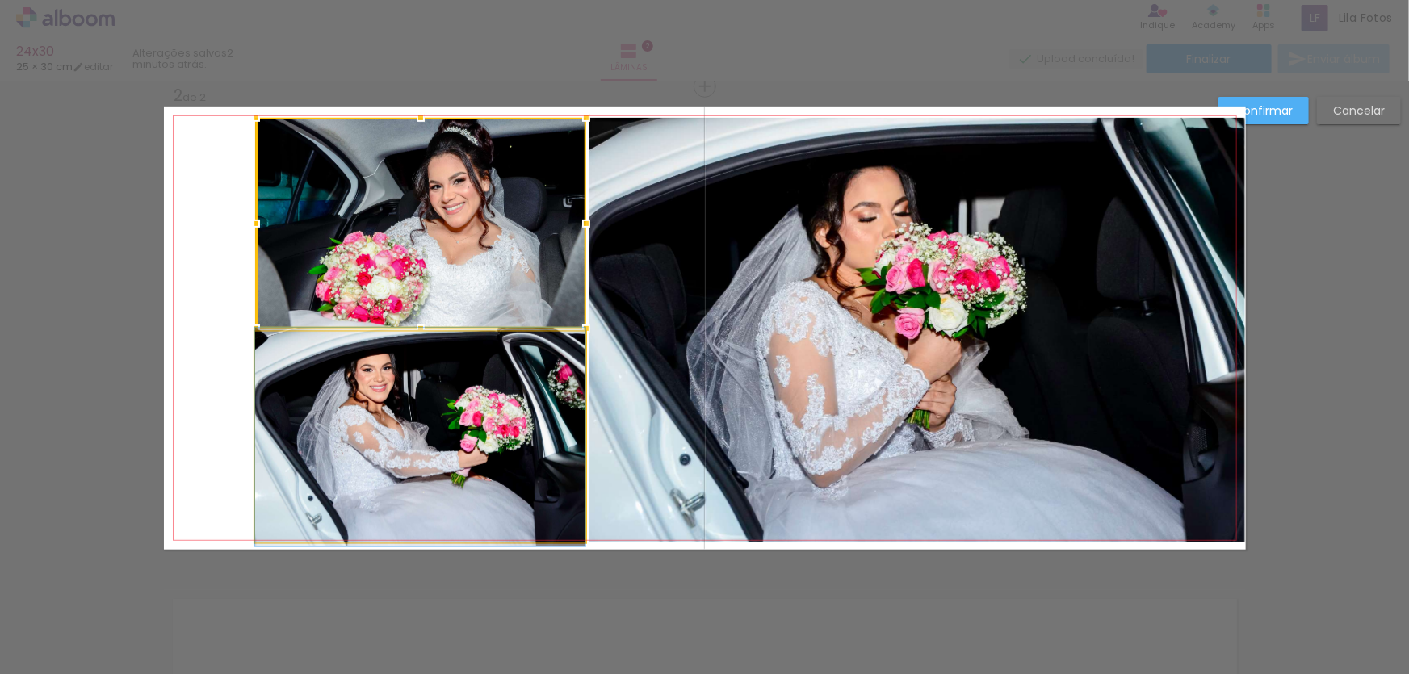
click at [531, 387] on quentale-photo at bounding box center [420, 438] width 330 height 212
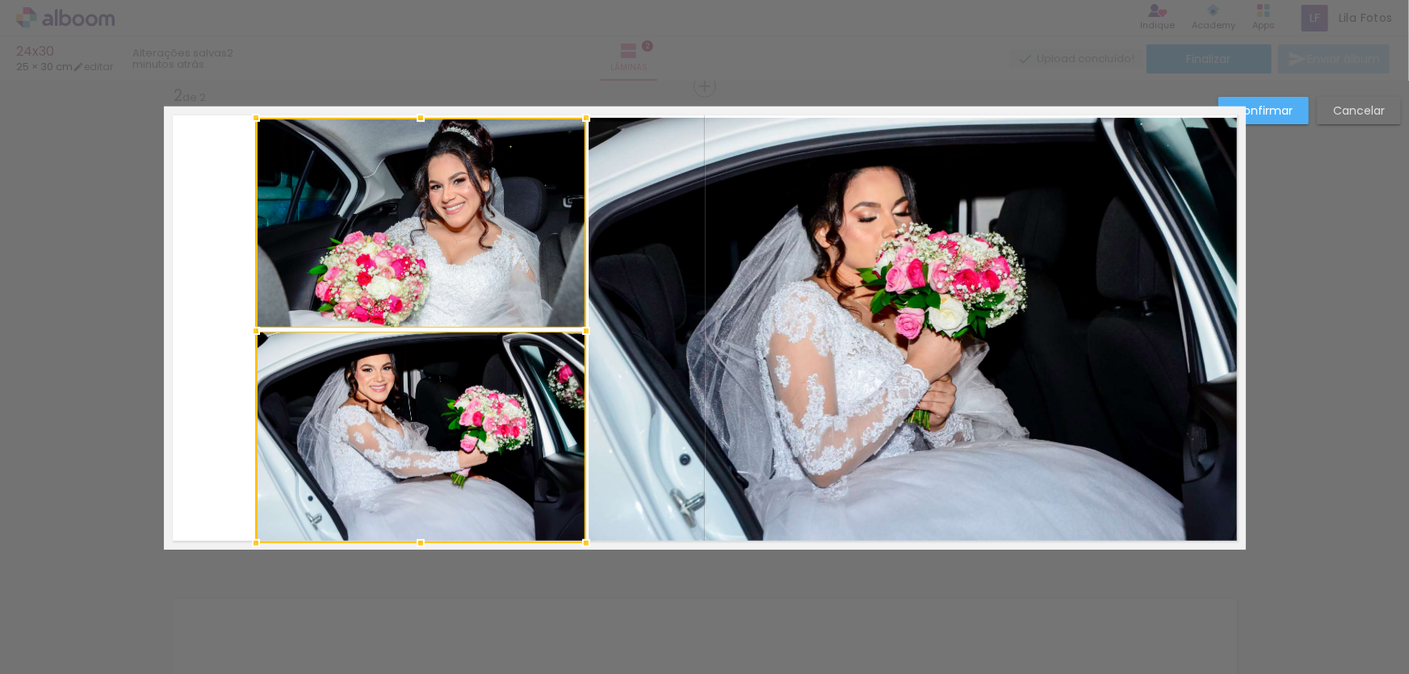
click at [668, 355] on quentale-photo at bounding box center [917, 331] width 657 height 426
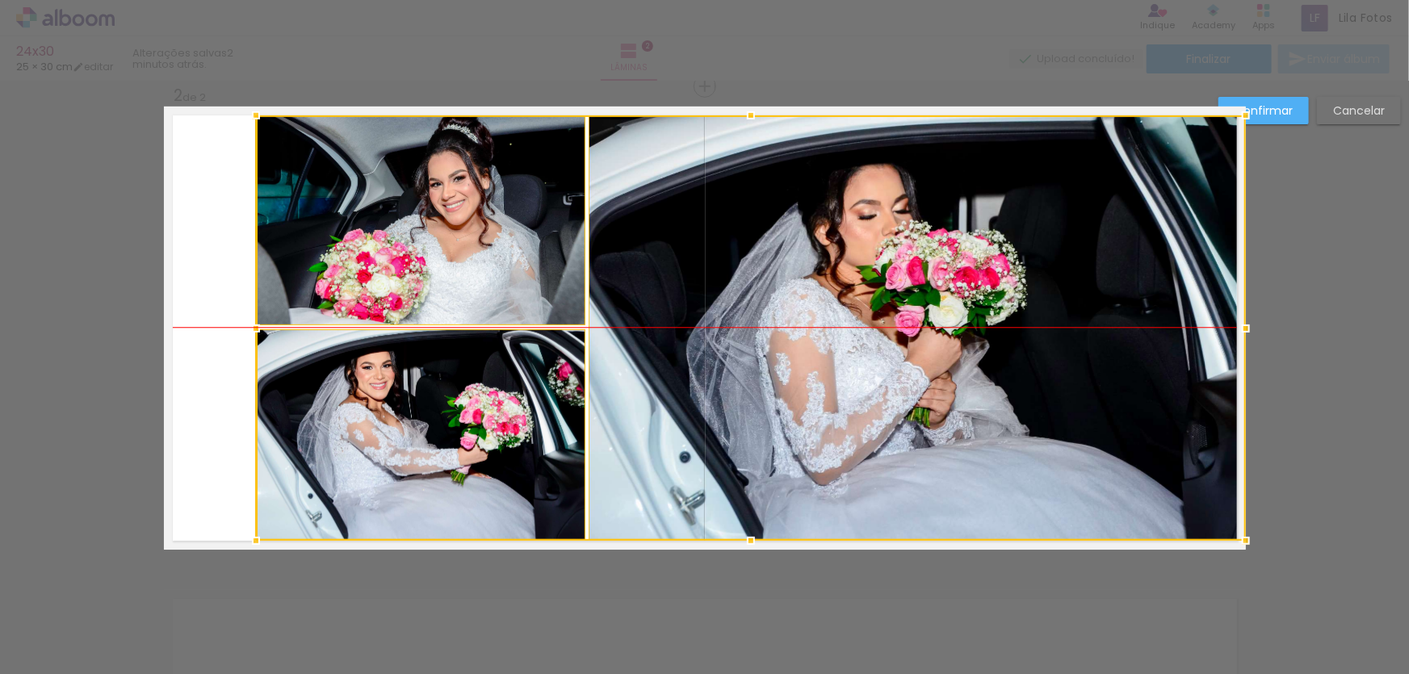
click at [682, 271] on div at bounding box center [751, 329] width 990 height 426
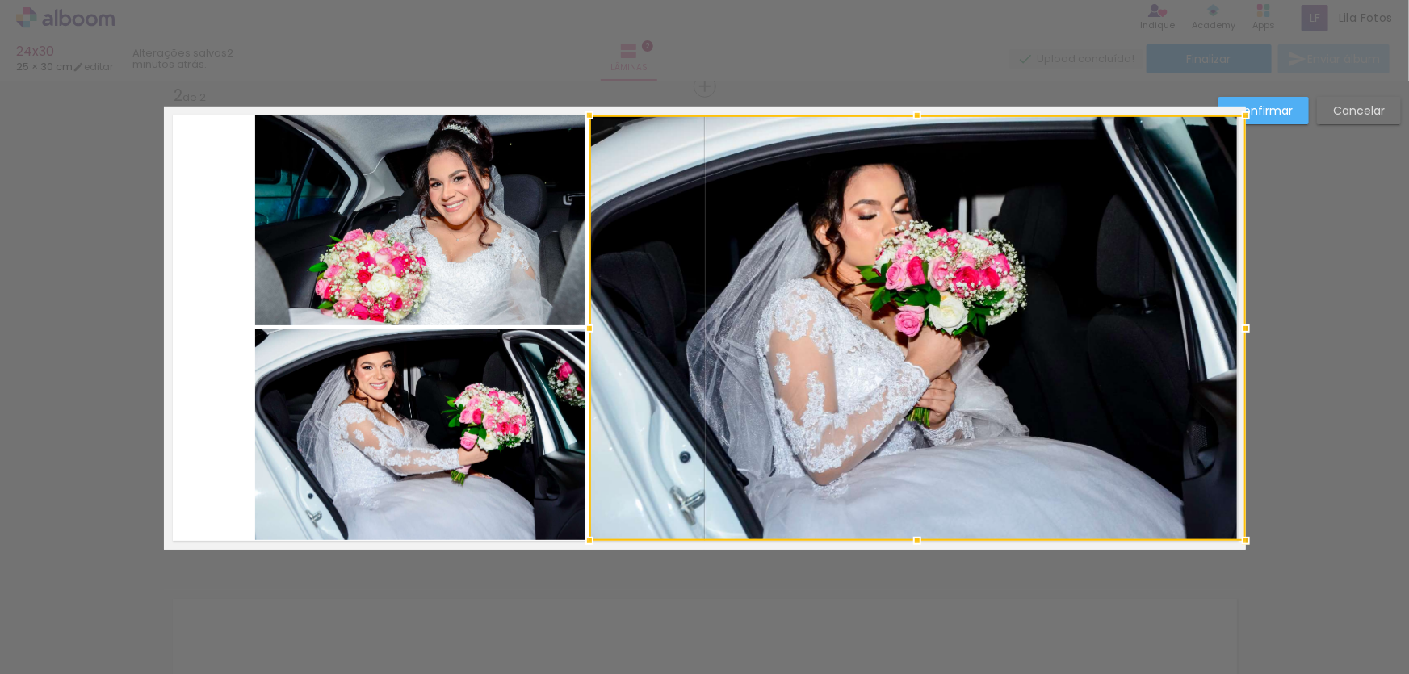
click at [823, 262] on div at bounding box center [918, 329] width 657 height 426
click at [490, 250] on quentale-photo at bounding box center [420, 221] width 330 height 211
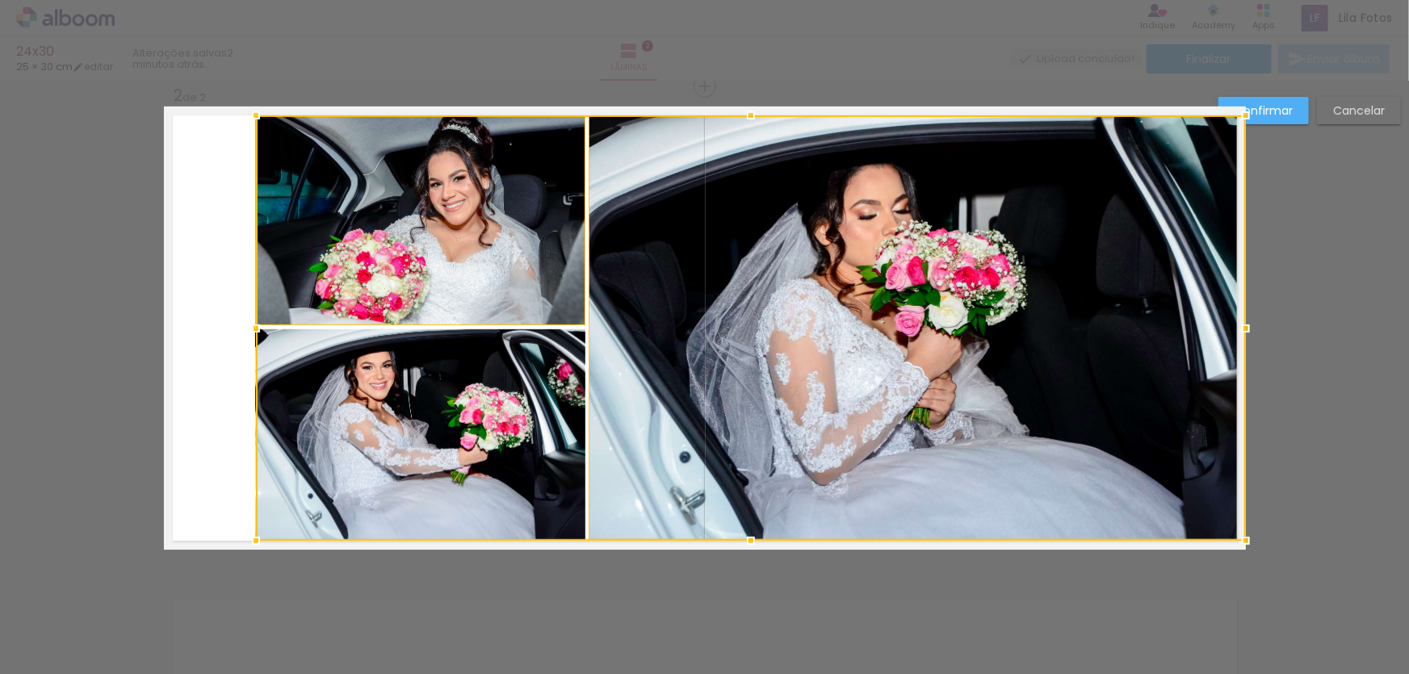
click at [523, 375] on div at bounding box center [751, 329] width 990 height 426
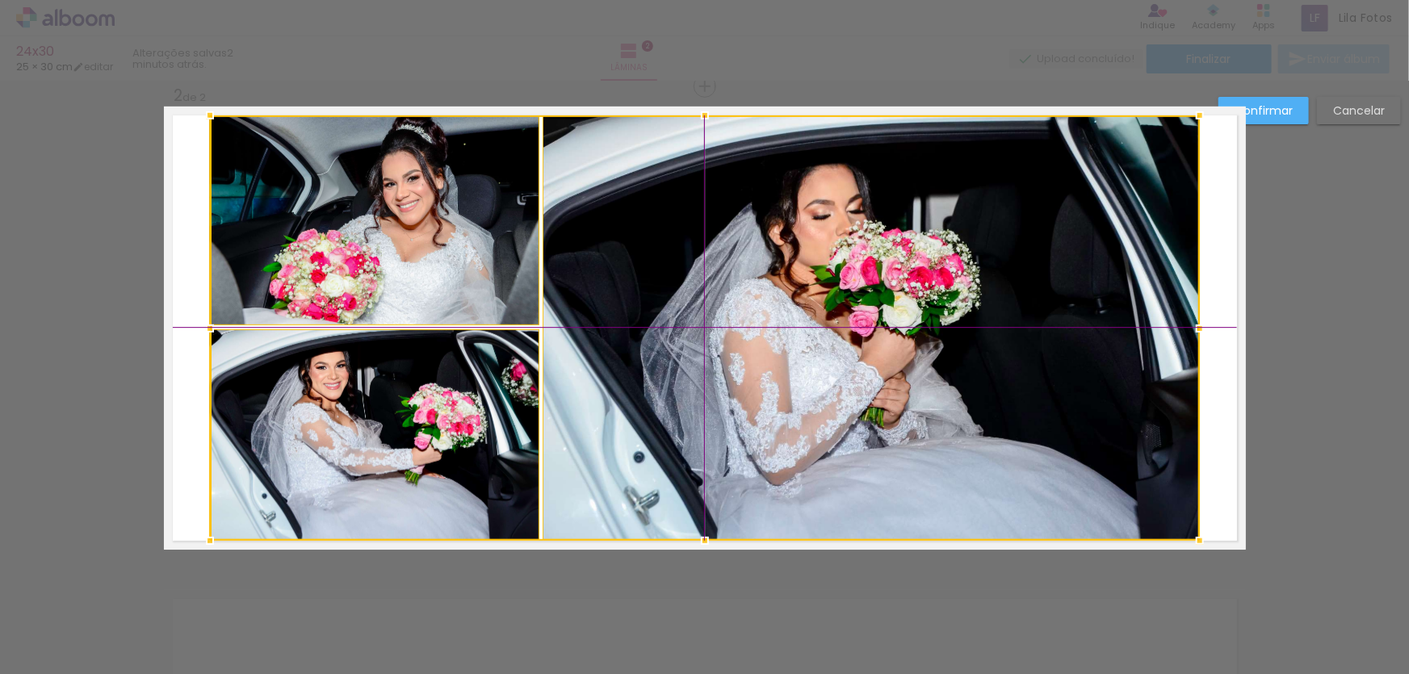
drag, startPoint x: 760, startPoint y: 293, endPoint x: 708, endPoint y: 291, distance: 52.6
click at [708, 291] on div at bounding box center [705, 329] width 990 height 426
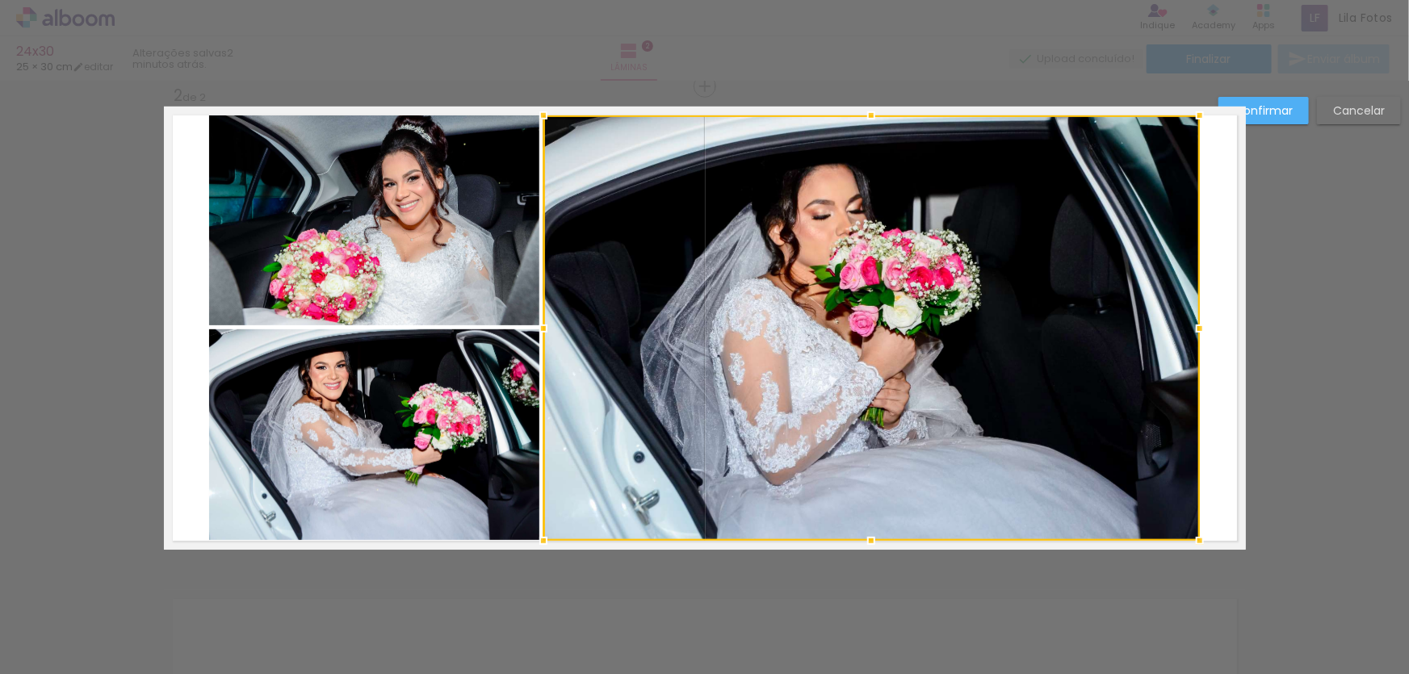
click at [0, 0] on slot "Confirmar" at bounding box center [0, 0] width 0 height 0
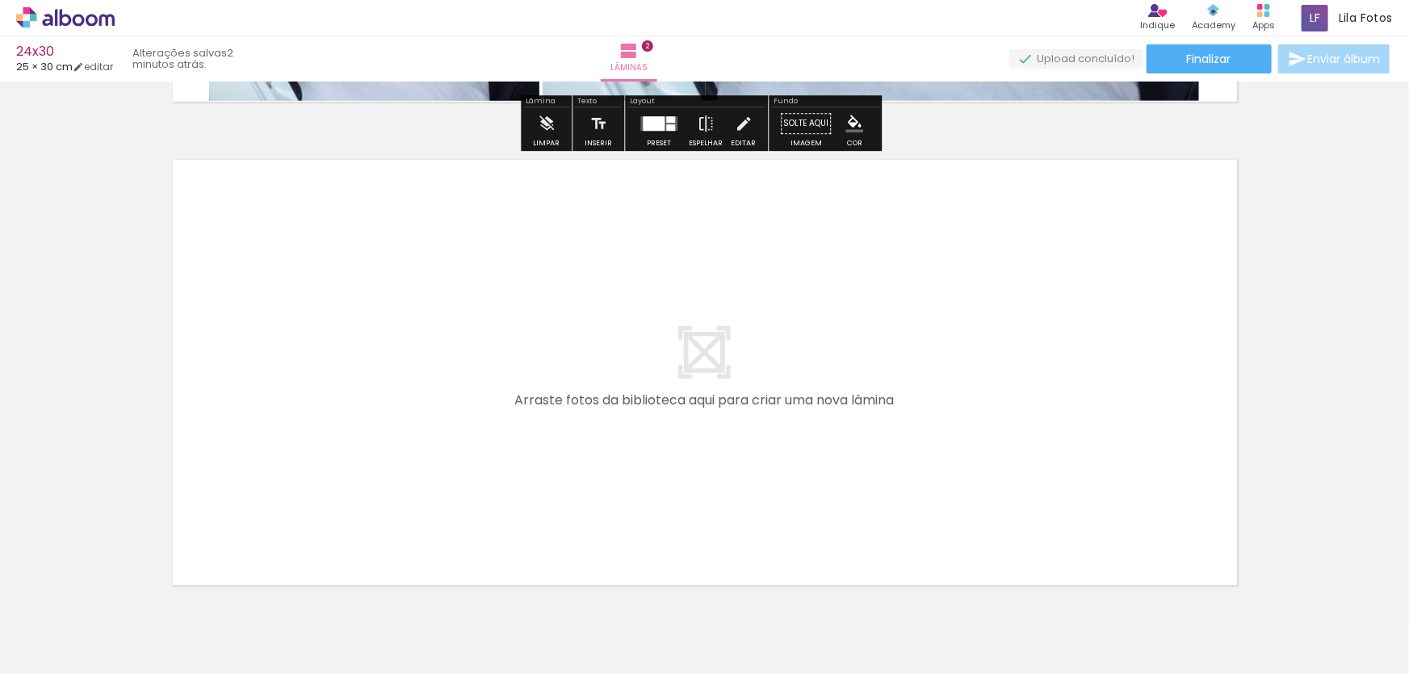
scroll to position [946, 0]
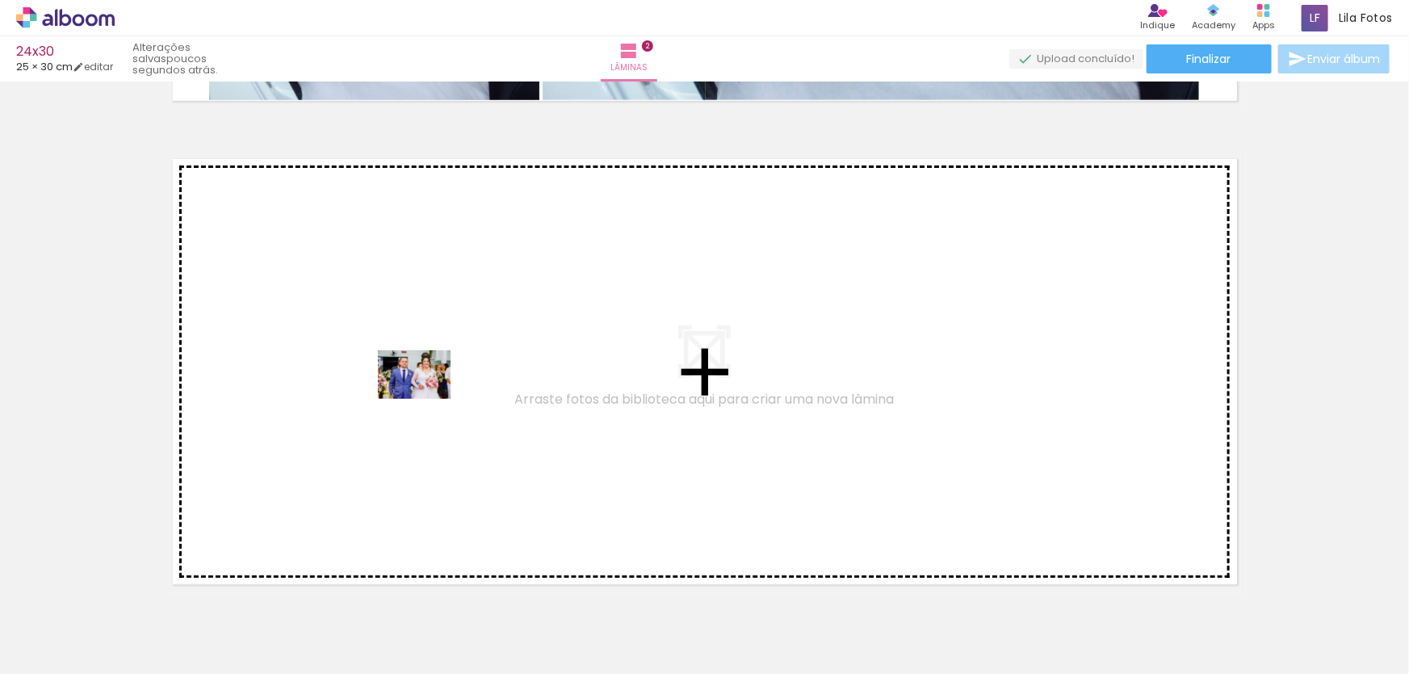
drag, startPoint x: 452, startPoint y: 602, endPoint x: 426, endPoint y: 399, distance: 204.4
click at [426, 399] on quentale-workspace at bounding box center [704, 337] width 1409 height 674
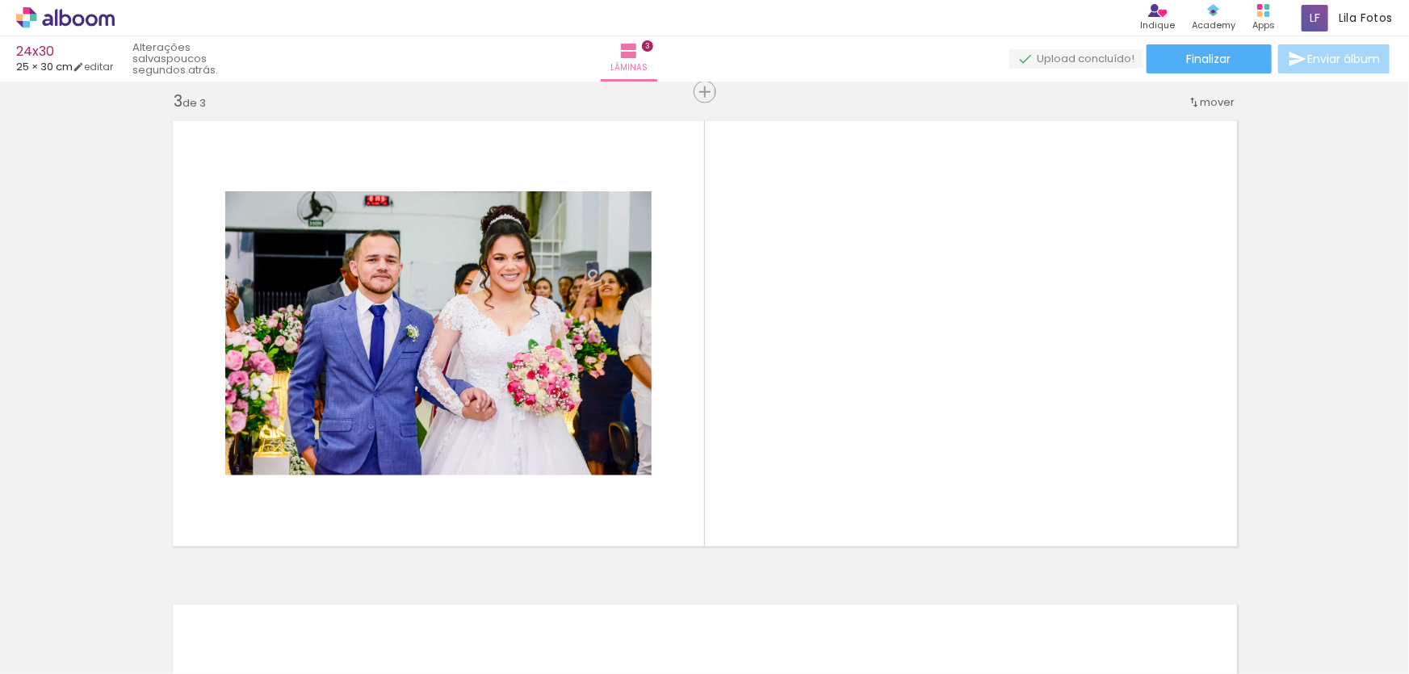
scroll to position [989, 0]
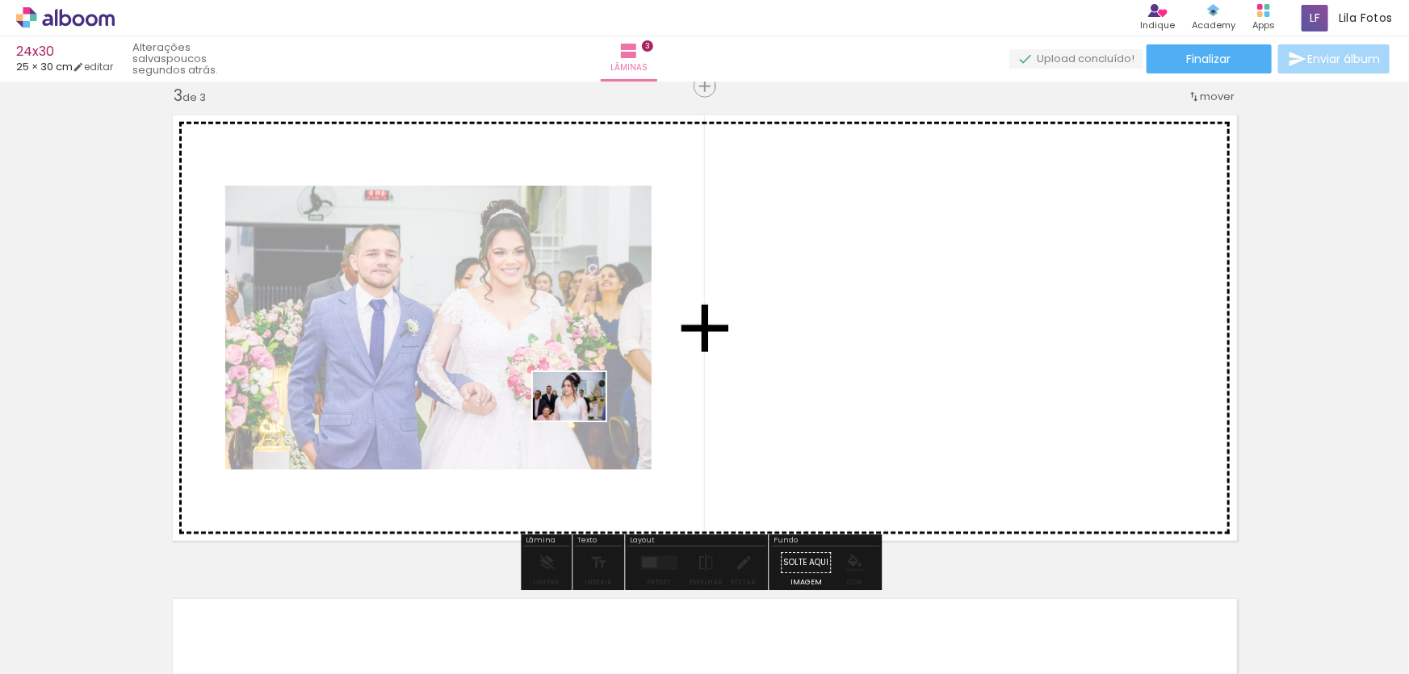
drag, startPoint x: 549, startPoint y: 626, endPoint x: 582, endPoint y: 421, distance: 207.7
click at [582, 421] on quentale-workspace at bounding box center [704, 337] width 1409 height 674
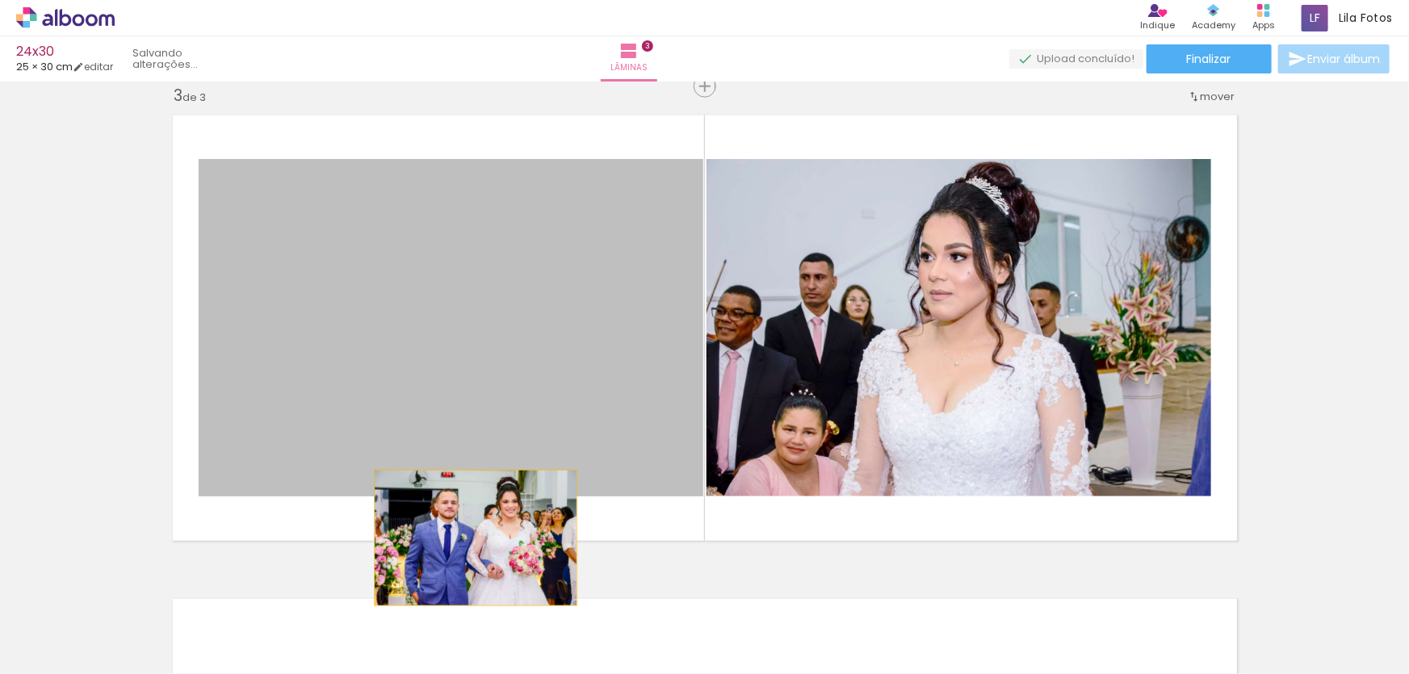
drag, startPoint x: 405, startPoint y: 314, endPoint x: 471, endPoint y: 539, distance: 233.9
click at [471, 539] on quentale-layouter at bounding box center [705, 328] width 1082 height 443
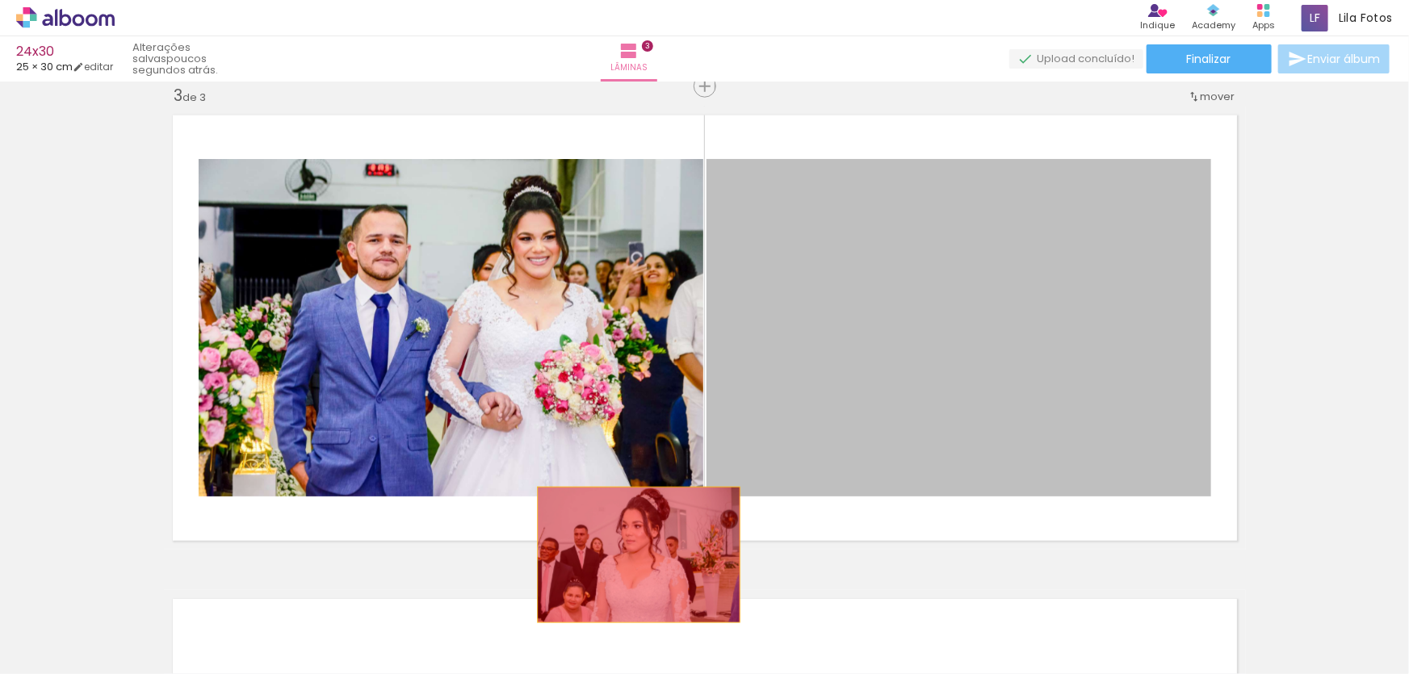
drag, startPoint x: 791, startPoint y: 339, endPoint x: 561, endPoint y: 507, distance: 285.0
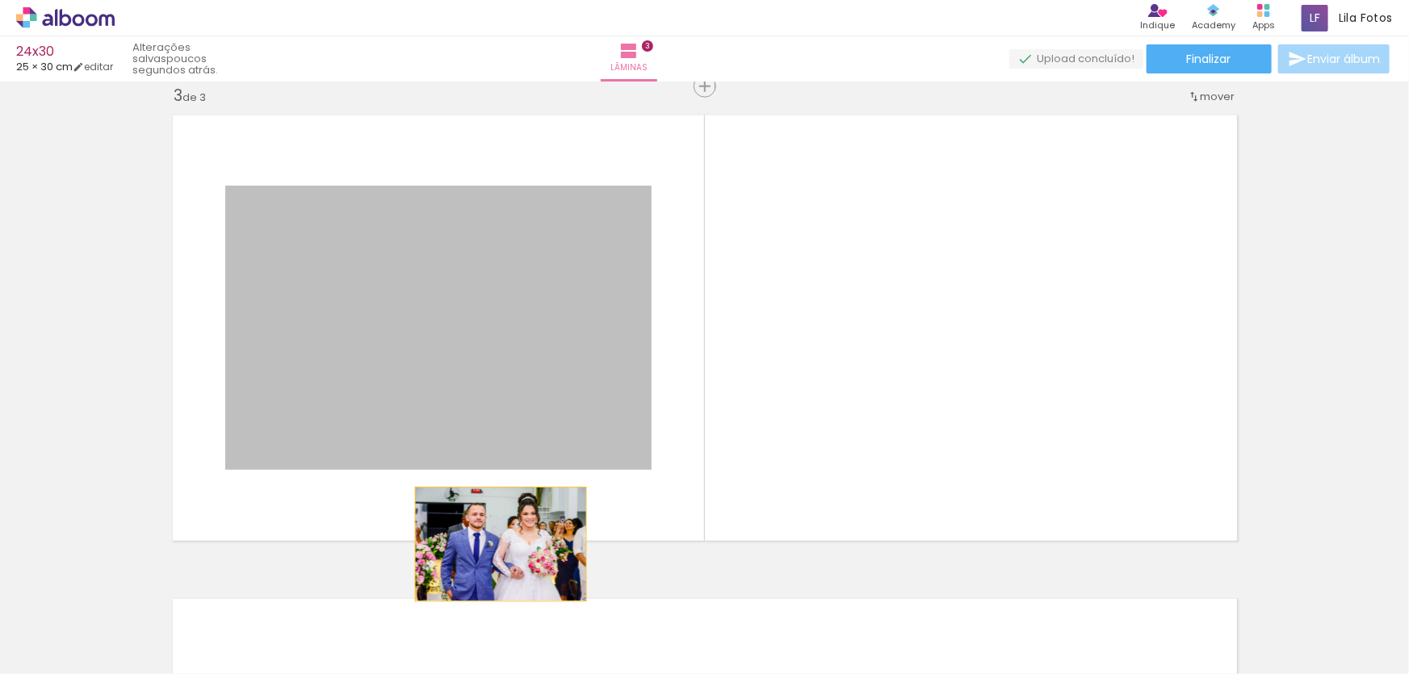
drag, startPoint x: 485, startPoint y: 322, endPoint x: 495, endPoint y: 546, distance: 224.0
click at [495, 546] on quentale-layouter at bounding box center [705, 328] width 1082 height 443
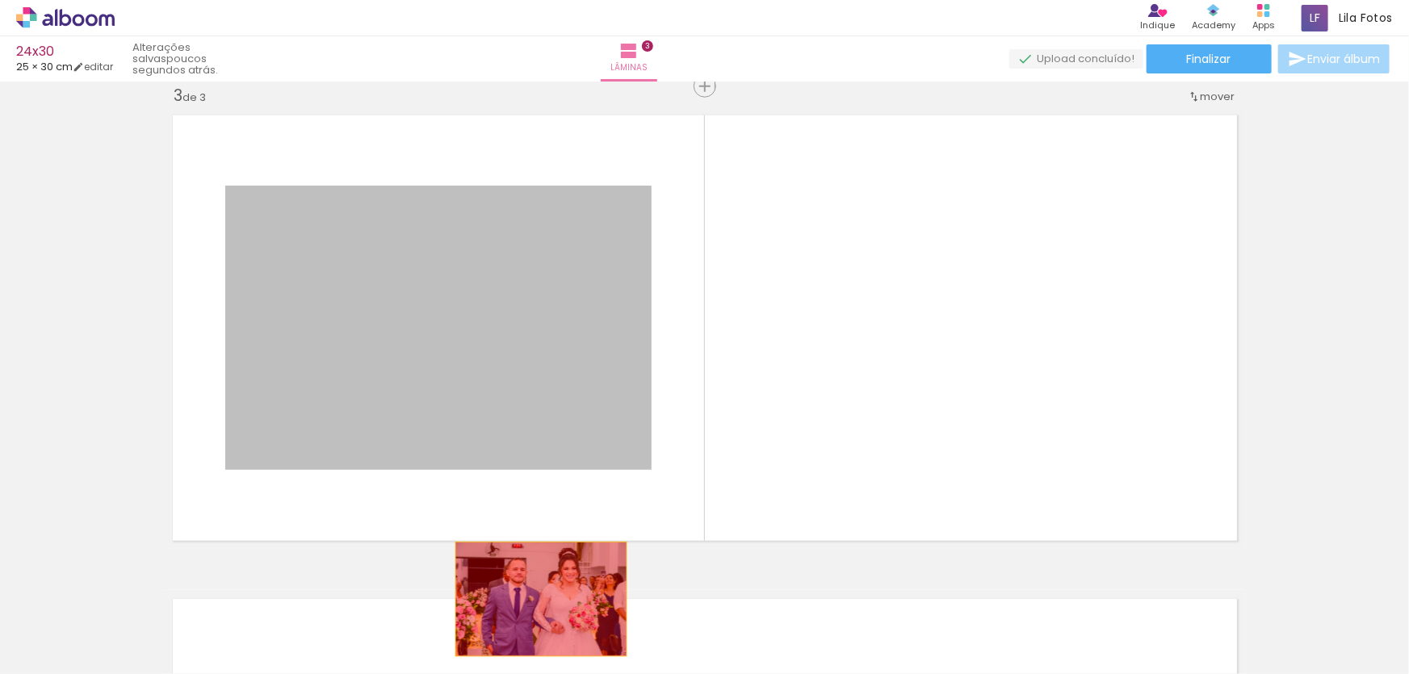
drag, startPoint x: 517, startPoint y: 300, endPoint x: 536, endPoint y: 599, distance: 299.4
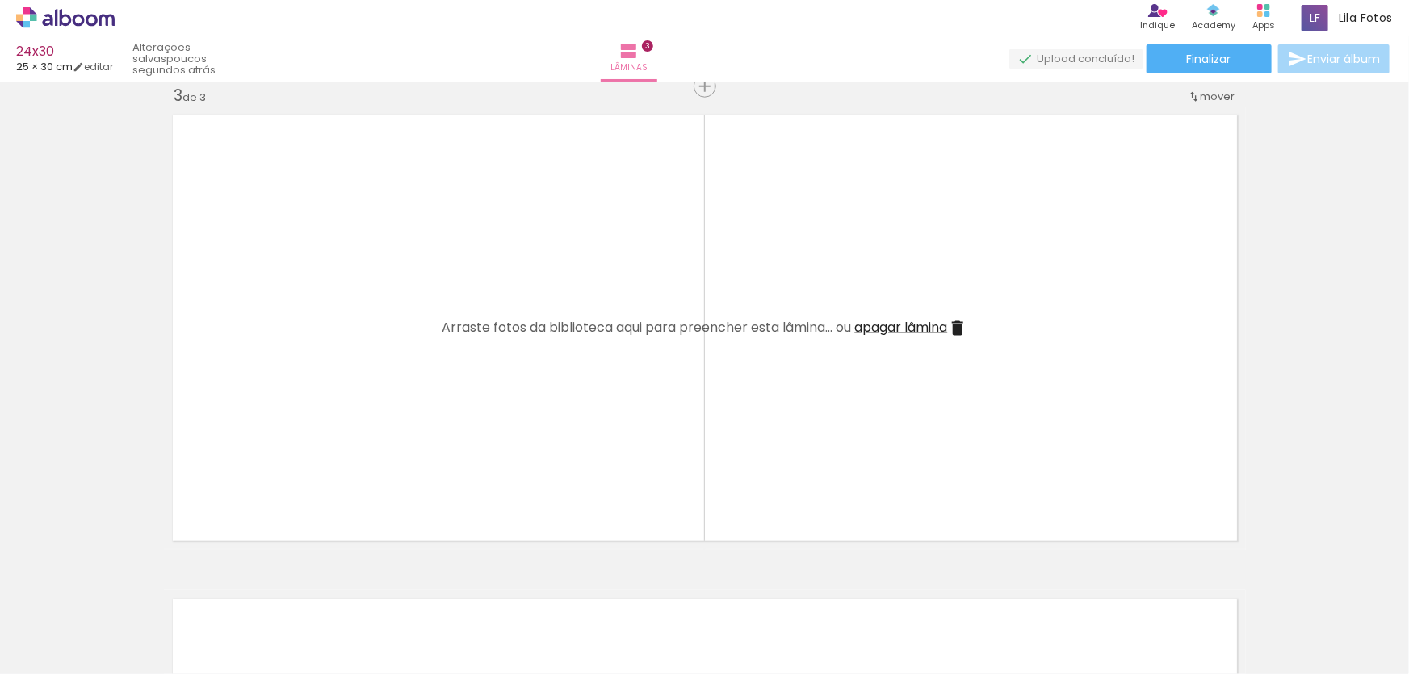
scroll to position [0, 1643]
click at [510, 632] on div at bounding box center [509, 620] width 80 height 53
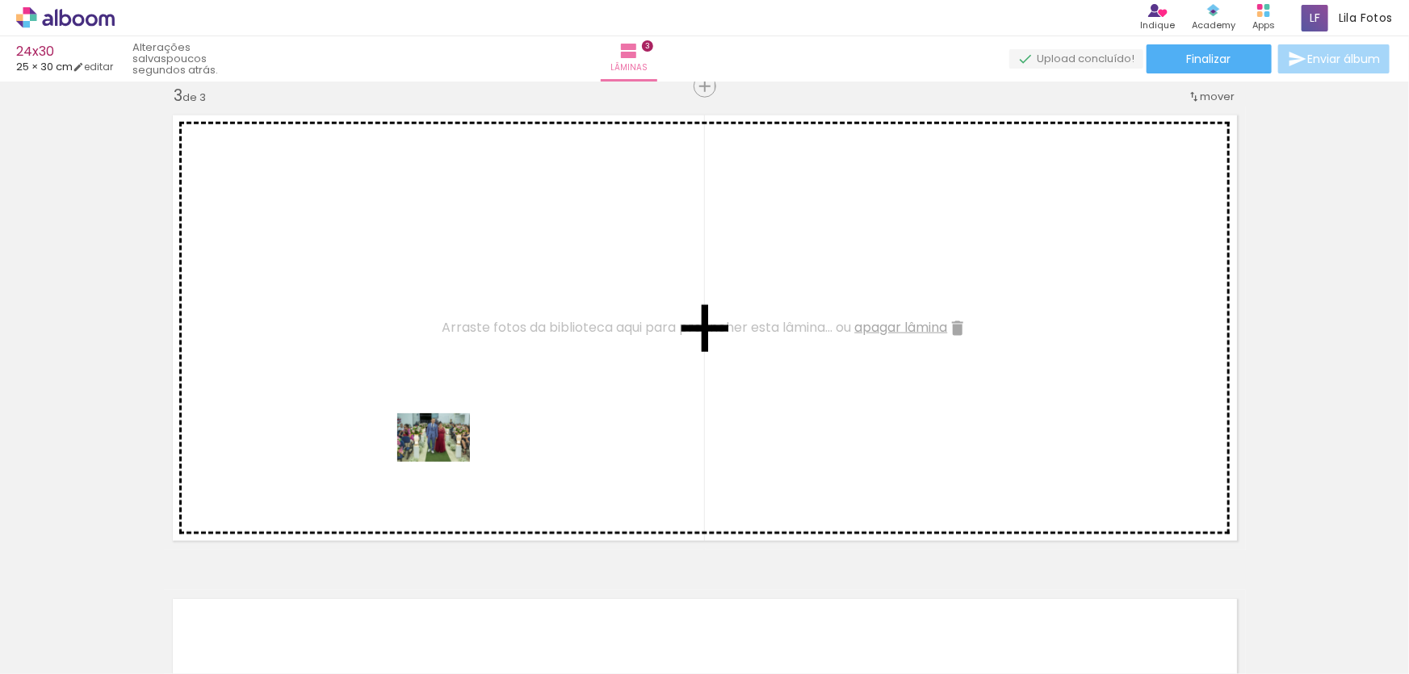
drag, startPoint x: 615, startPoint y: 633, endPoint x: 446, endPoint y: 462, distance: 241.0
click at [446, 462] on quentale-workspace at bounding box center [704, 337] width 1409 height 674
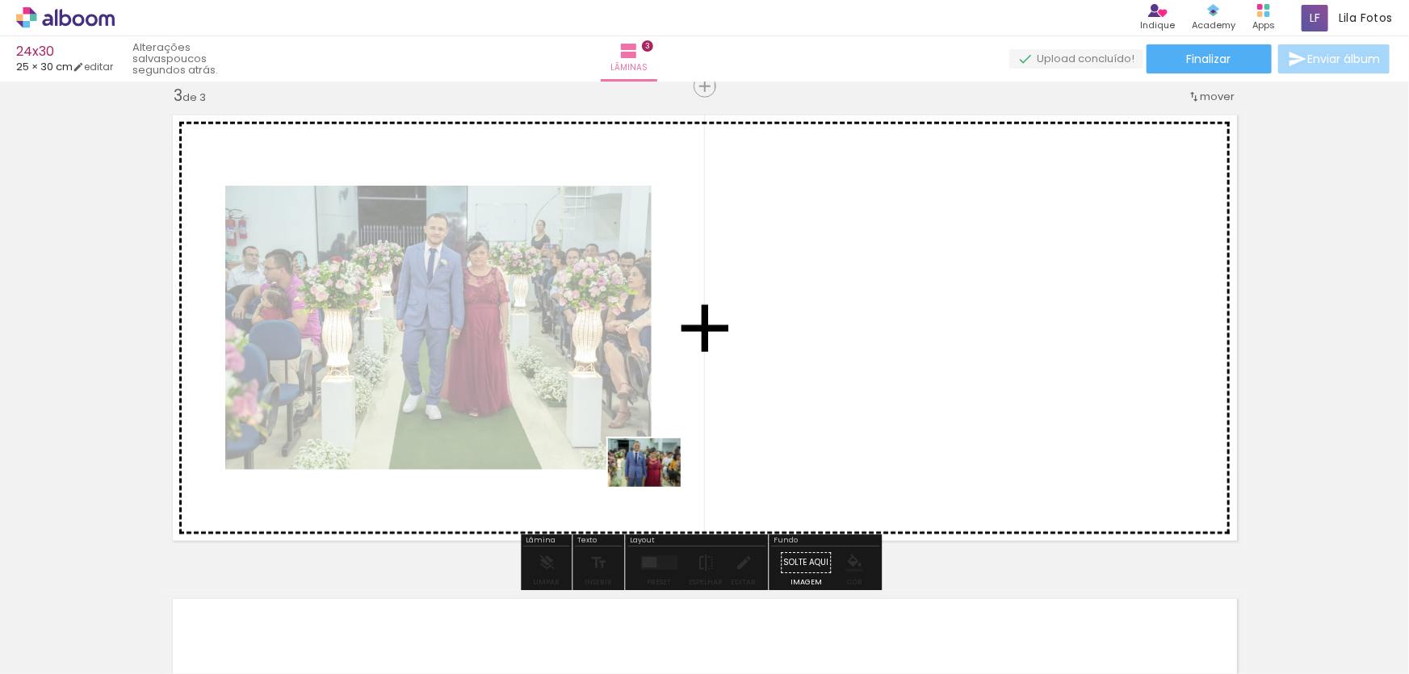
drag, startPoint x: 695, startPoint y: 618, endPoint x: 657, endPoint y: 487, distance: 136.2
click at [657, 487] on quentale-workspace at bounding box center [704, 337] width 1409 height 674
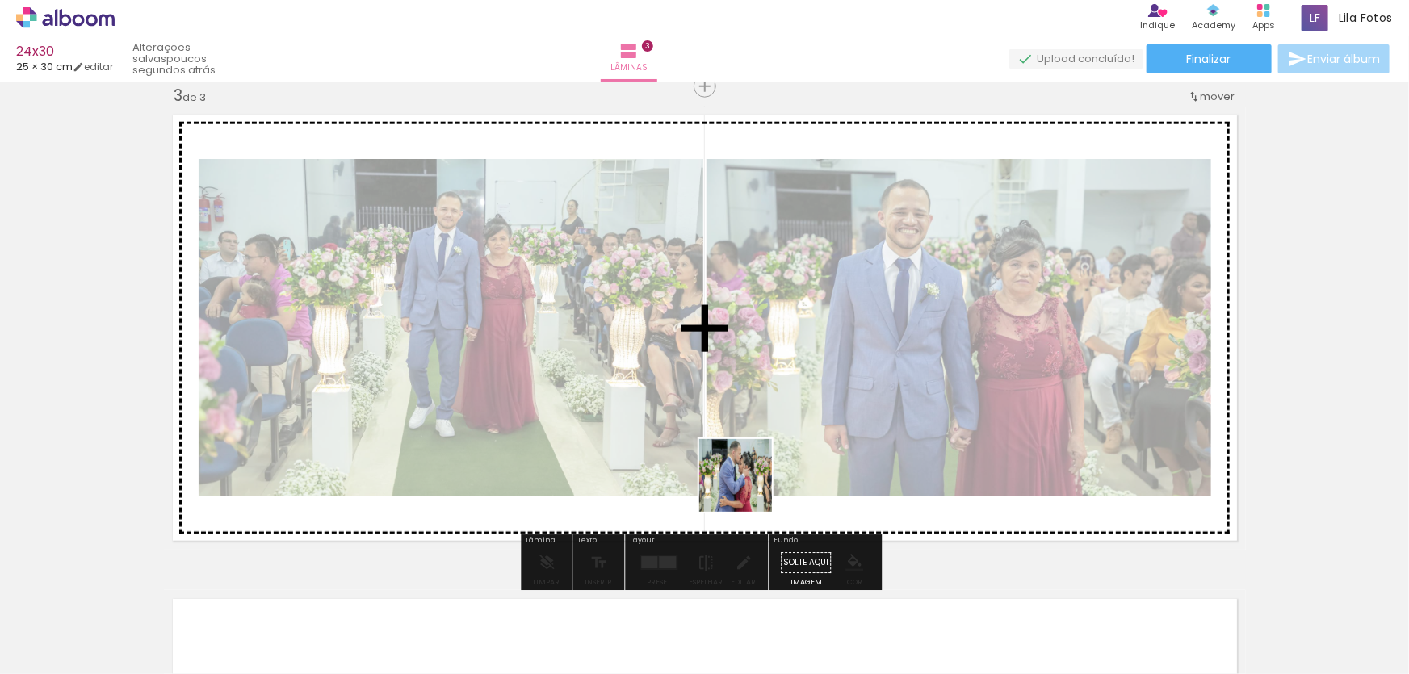
drag, startPoint x: 787, startPoint y: 627, endPoint x: 746, endPoint y: 483, distance: 149.6
click at [746, 483] on quentale-workspace at bounding box center [704, 337] width 1409 height 674
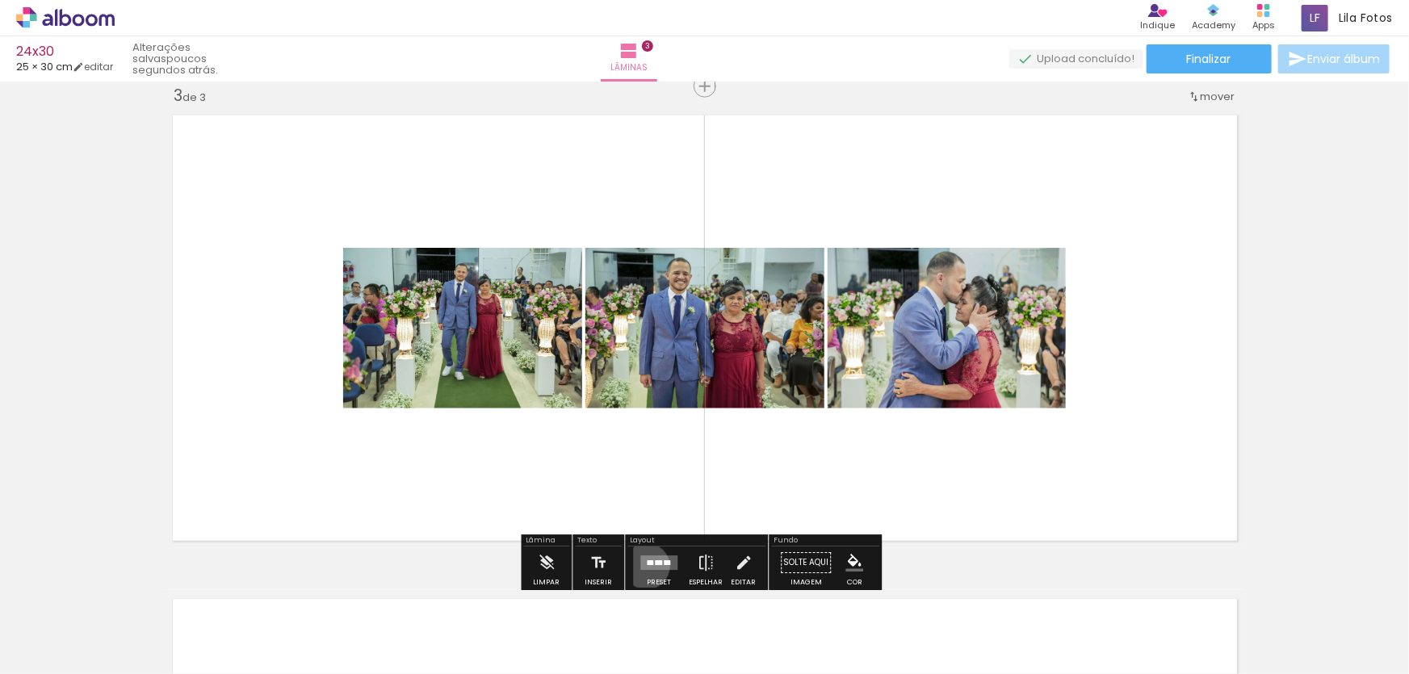
click at [643, 566] on quentale-layouter at bounding box center [659, 564] width 37 height 15
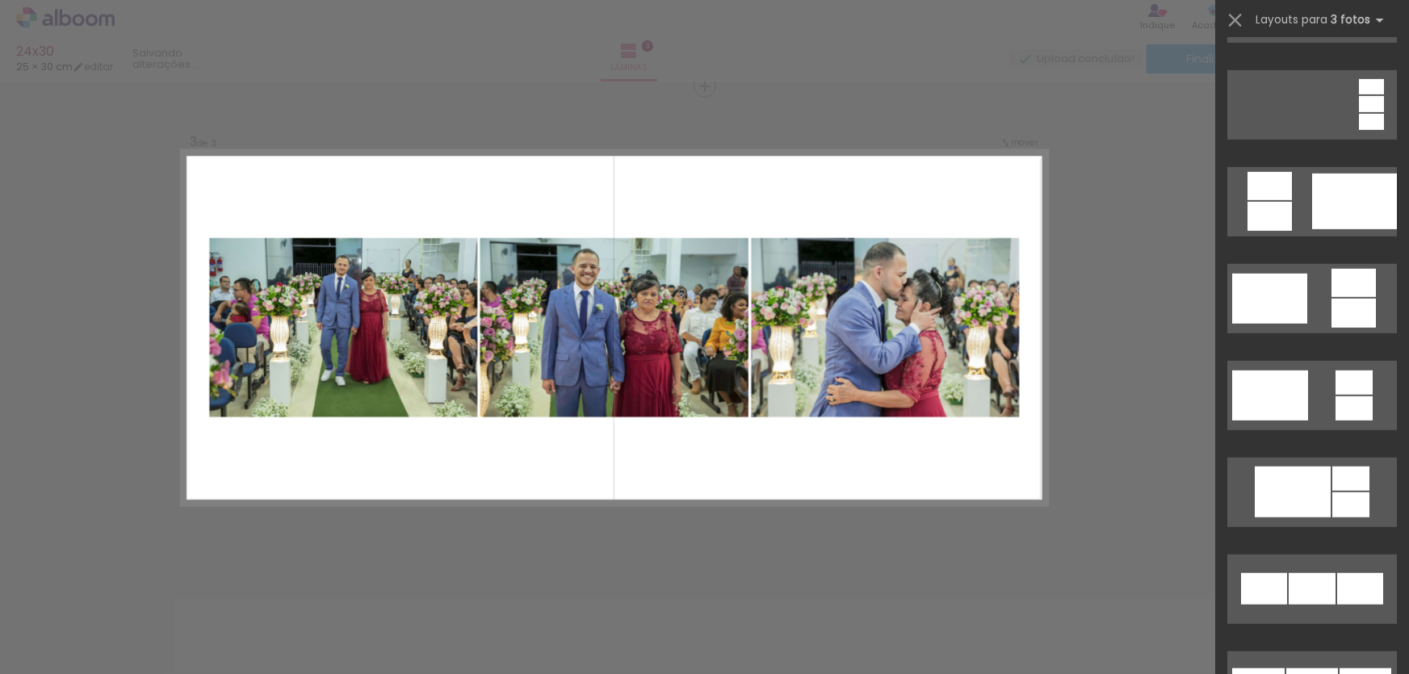
scroll to position [514, 0]
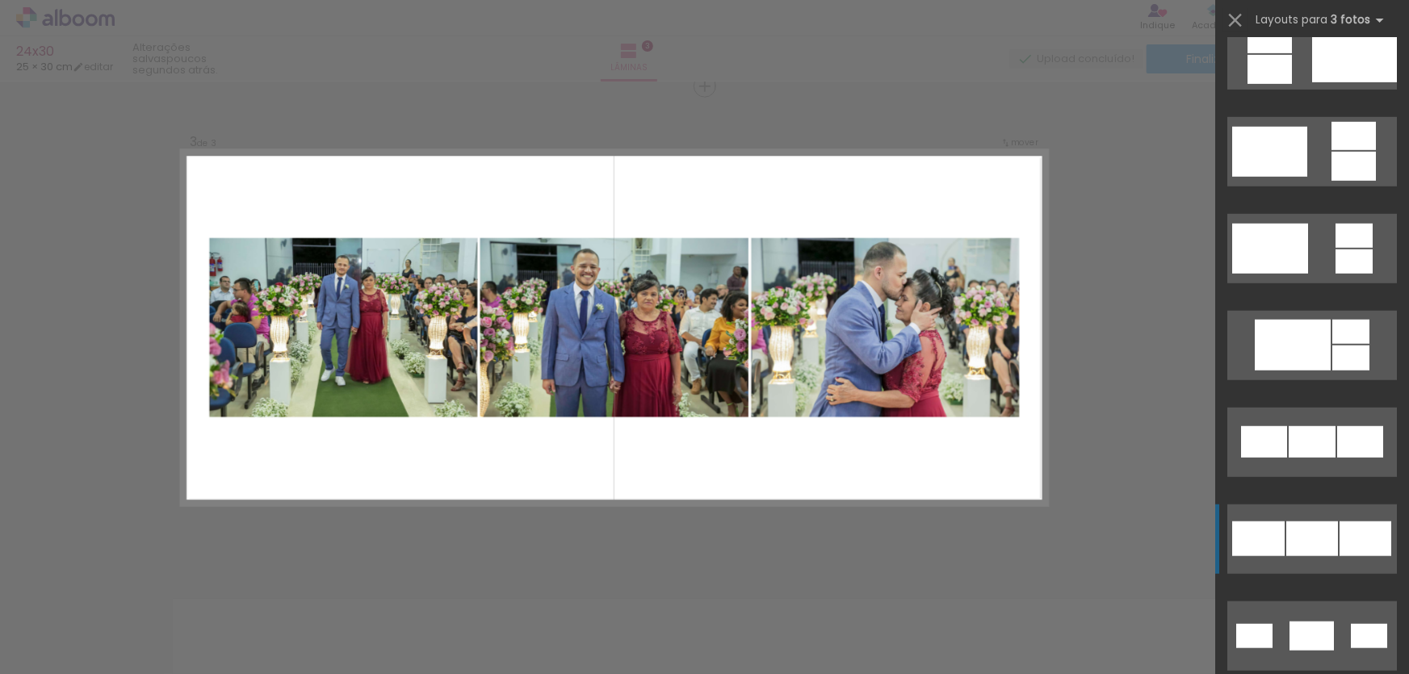
click at [1308, 549] on div at bounding box center [1313, 539] width 52 height 35
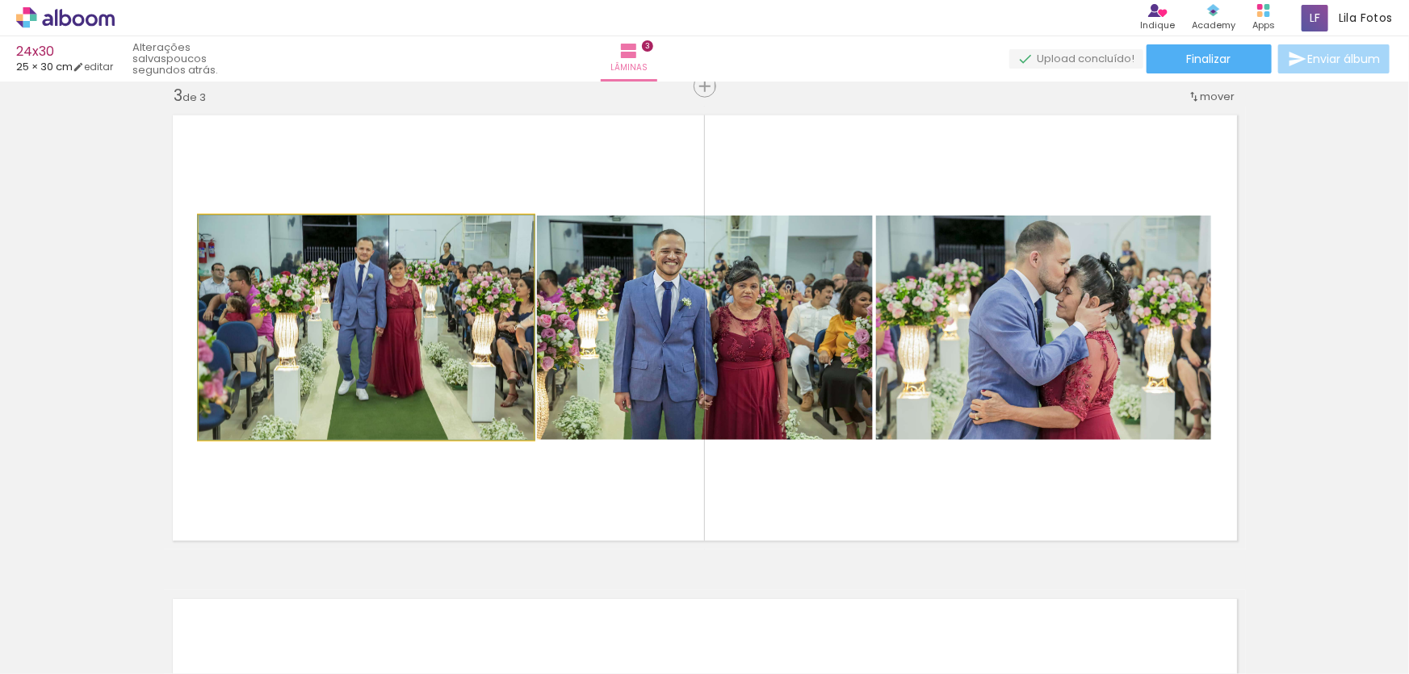
click at [334, 325] on quentale-photo at bounding box center [366, 328] width 335 height 225
click at [411, 326] on quentale-photo at bounding box center [366, 328] width 335 height 225
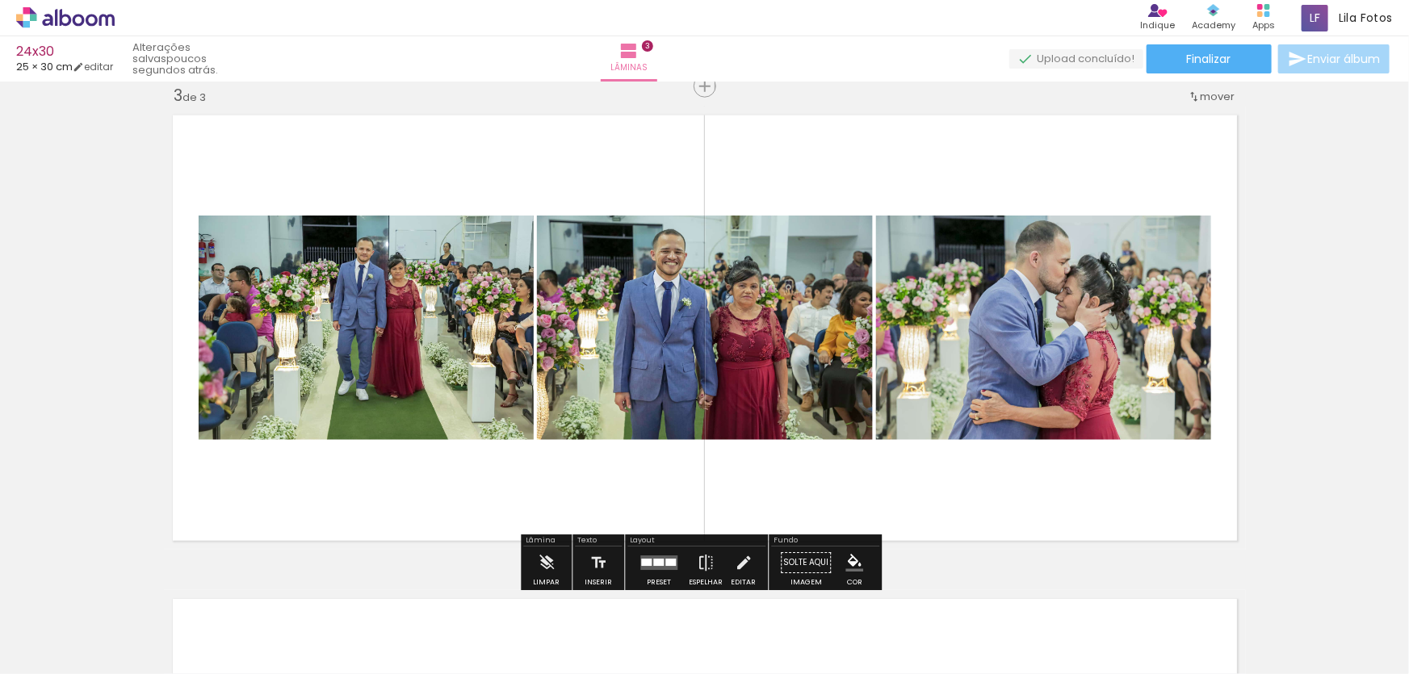
click at [411, 326] on quentale-photo at bounding box center [366, 328] width 335 height 225
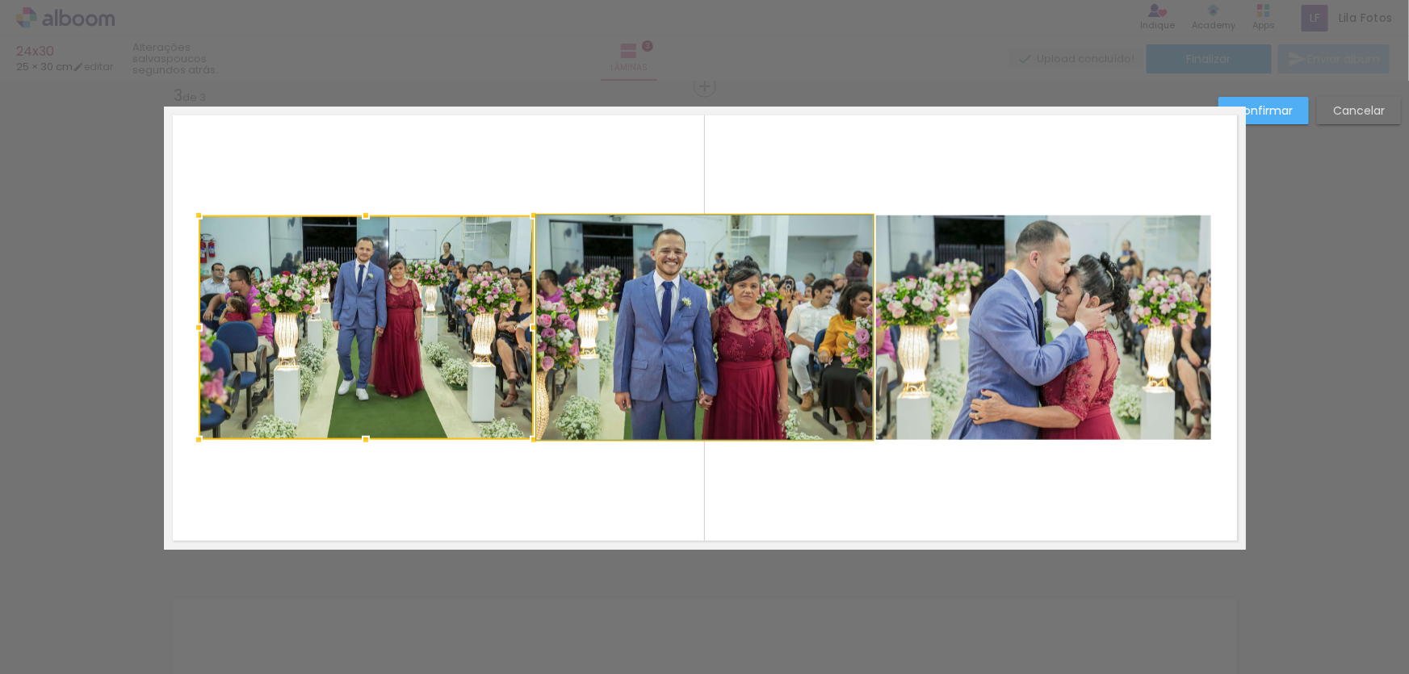
drag, startPoint x: 691, startPoint y: 306, endPoint x: 734, endPoint y: 305, distance: 42.8
click at [692, 305] on quentale-photo at bounding box center [705, 328] width 336 height 225
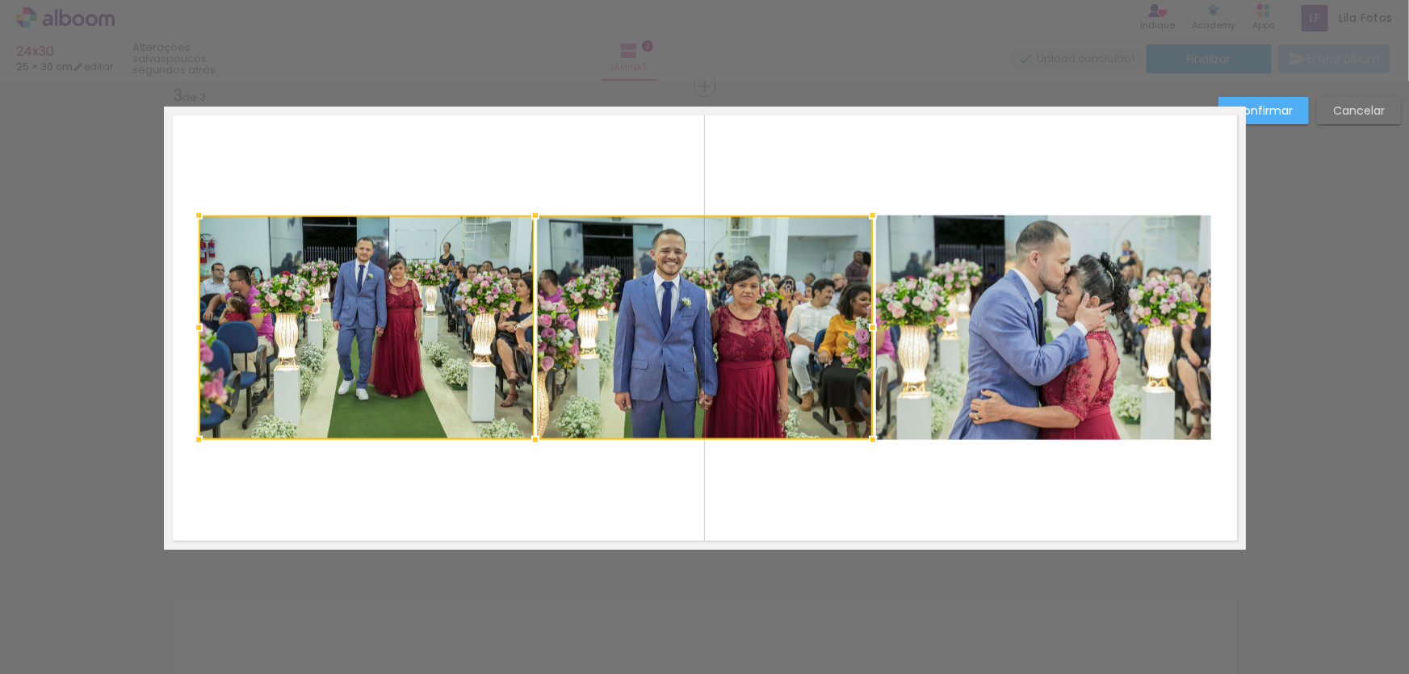
click at [1111, 326] on quentale-photo at bounding box center [1043, 328] width 335 height 225
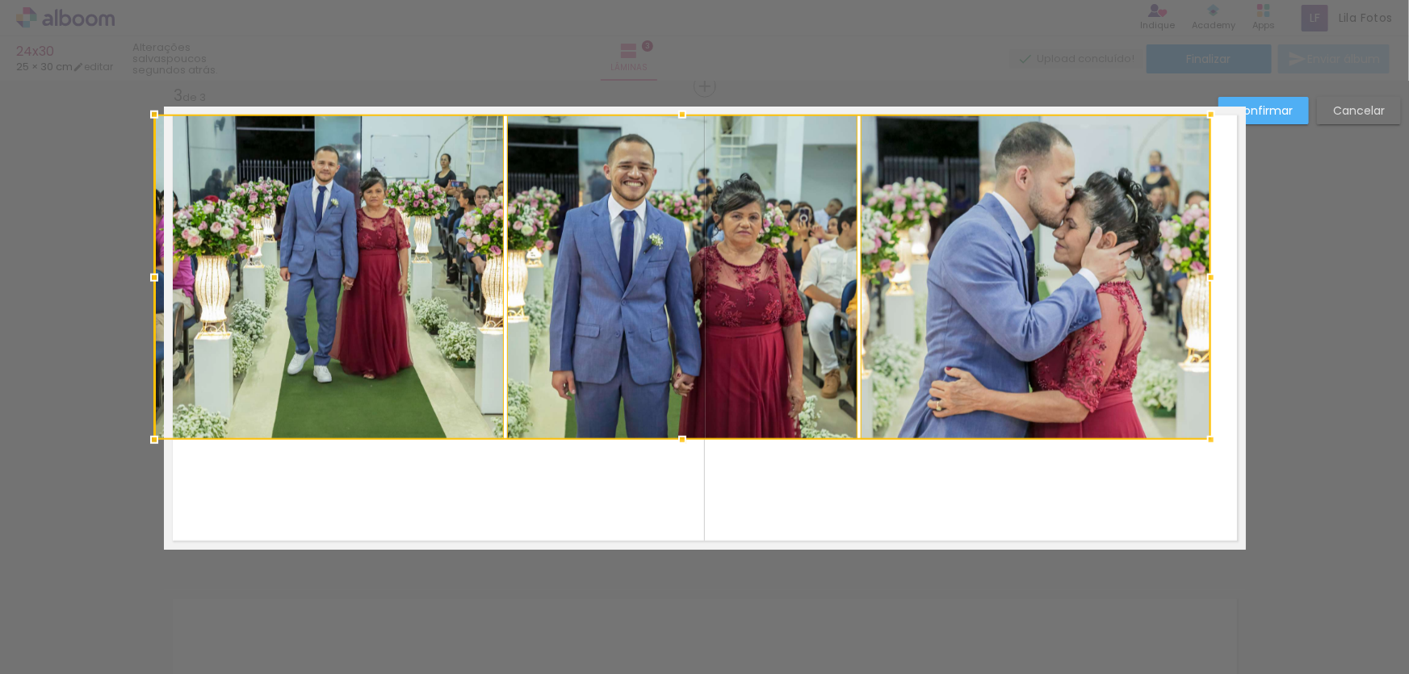
drag, startPoint x: 195, startPoint y: 217, endPoint x: 139, endPoint y: 120, distance: 112.9
click at [139, 120] on div at bounding box center [154, 115] width 32 height 32
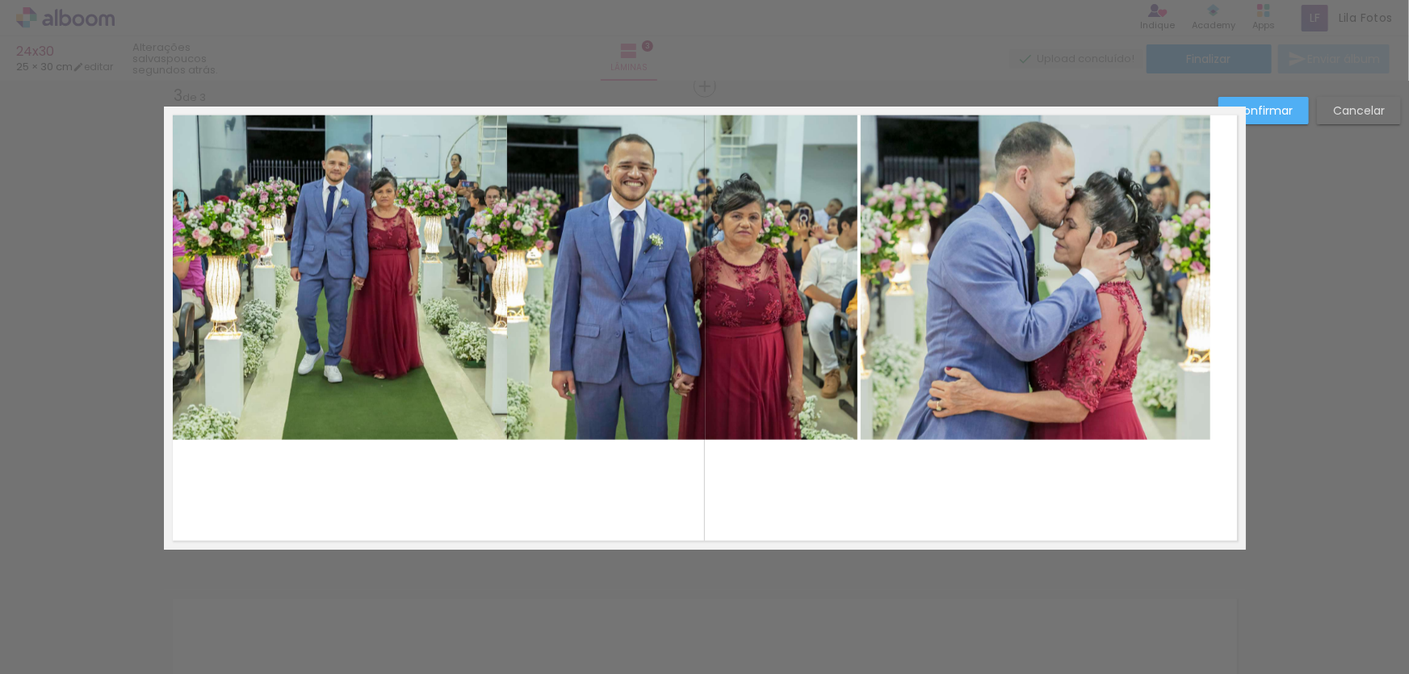
click at [641, 336] on quentale-photo at bounding box center [682, 278] width 351 height 326
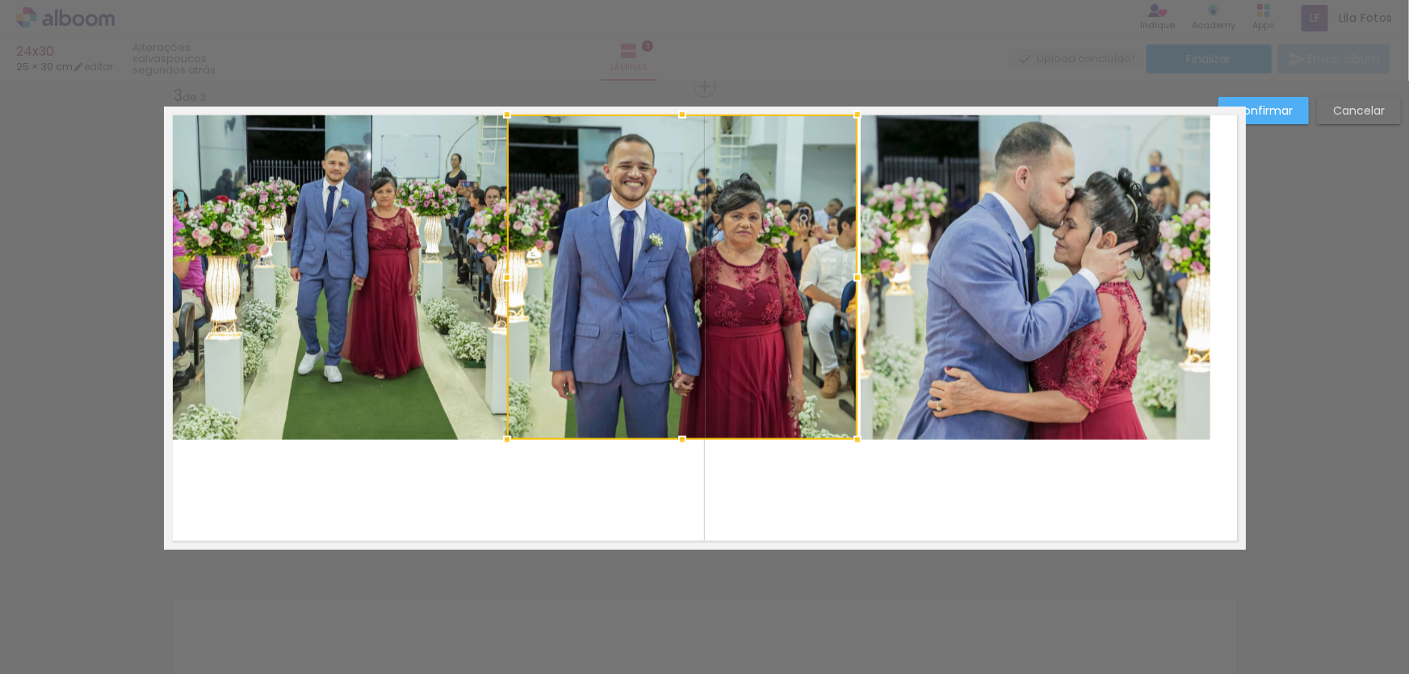
click at [1086, 314] on quentale-photo at bounding box center [1036, 278] width 350 height 326
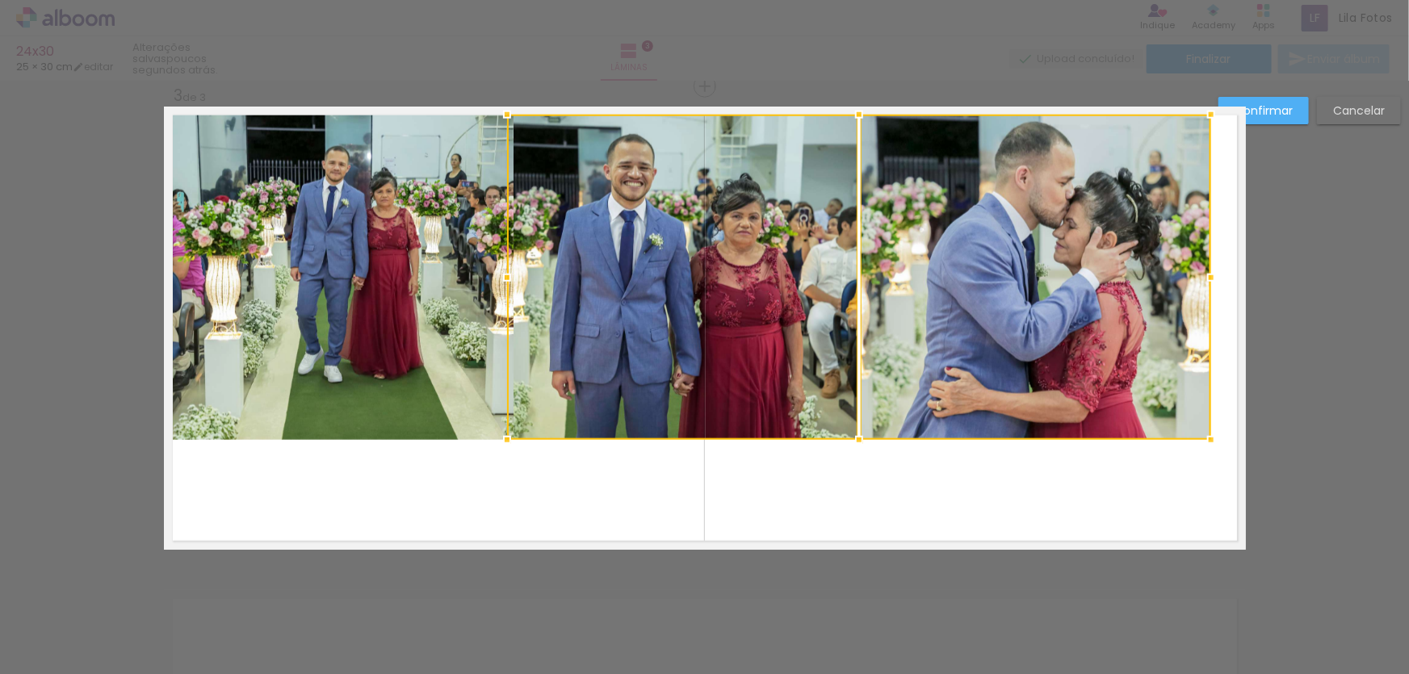
click at [349, 251] on quentale-photo at bounding box center [339, 278] width 350 height 326
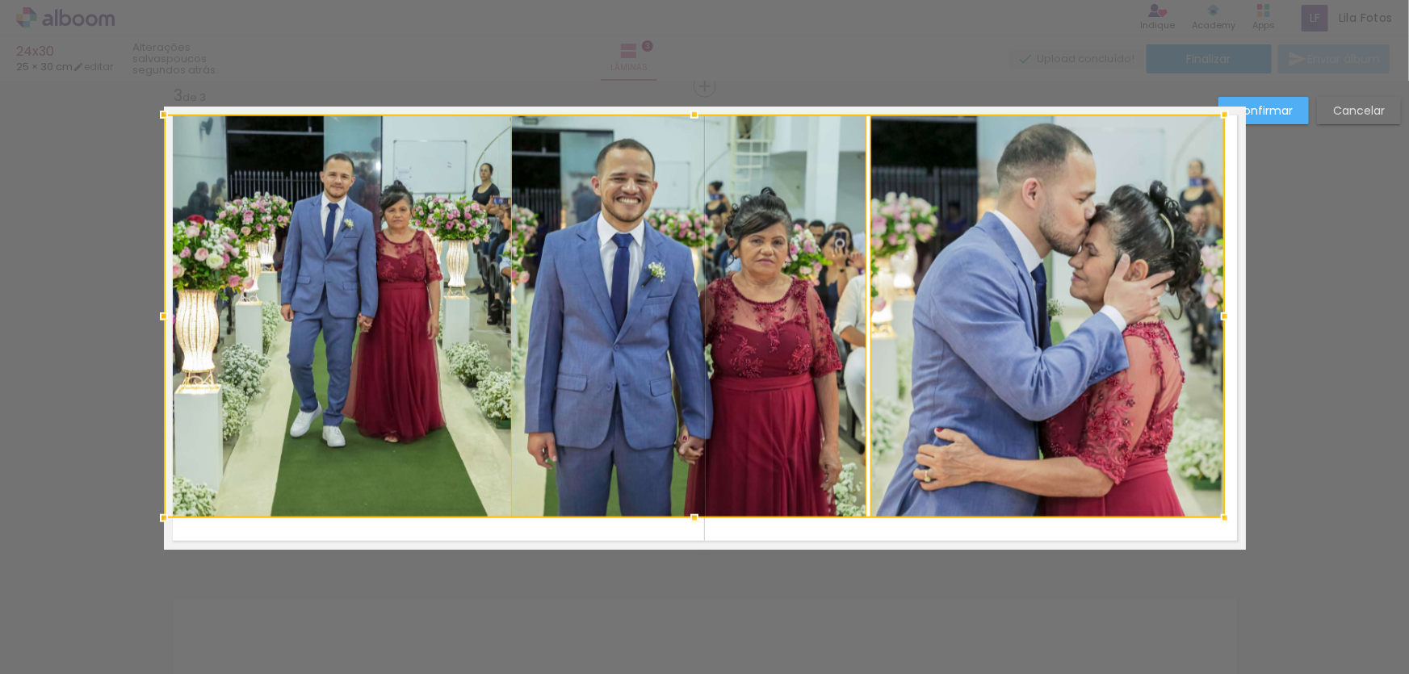
drag, startPoint x: 1208, startPoint y: 443, endPoint x: 1309, endPoint y: 522, distance: 128.4
click at [1309, 522] on div "Inserir lâmina 1 de 3 Inserir lâmina 2 de 3 Inserir lâmina 3 de 3 Confirmar Can…" at bounding box center [704, 79] width 1409 height 1974
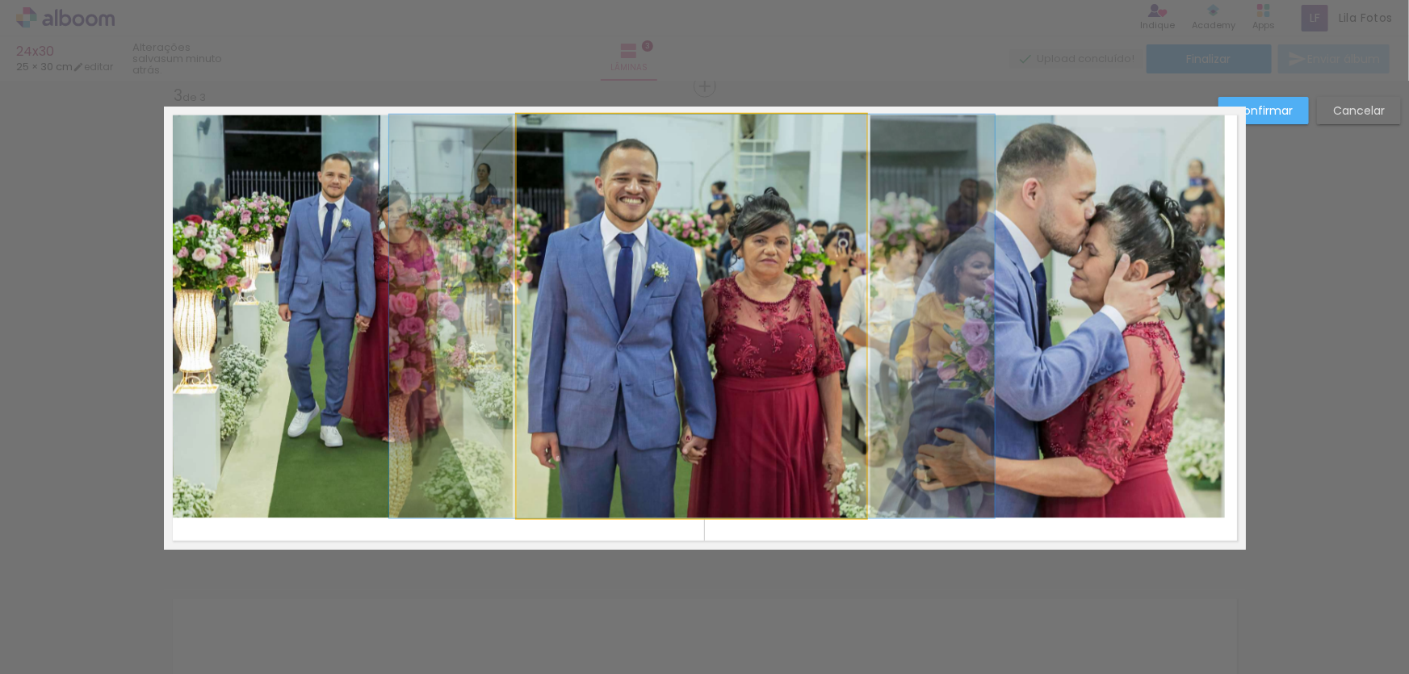
click at [654, 286] on quentale-photo at bounding box center [692, 317] width 351 height 404
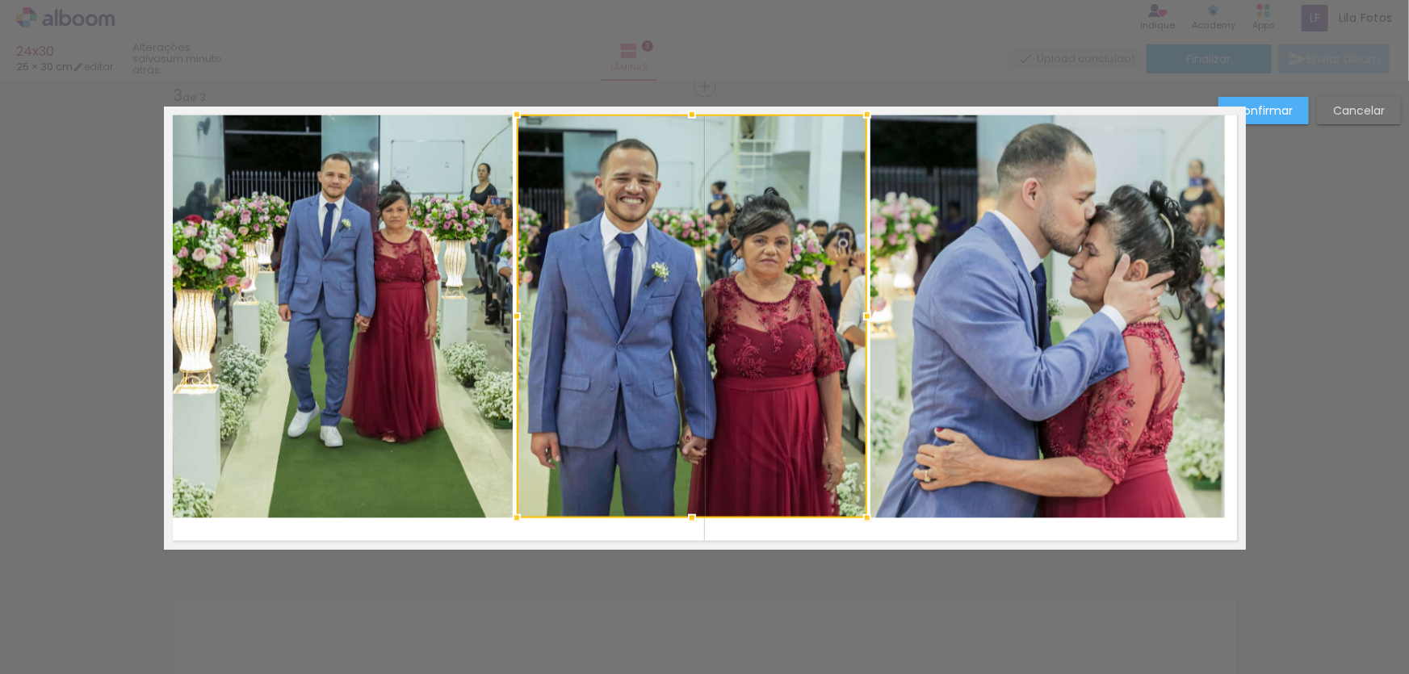
click at [440, 267] on quentale-photo at bounding box center [339, 317] width 350 height 404
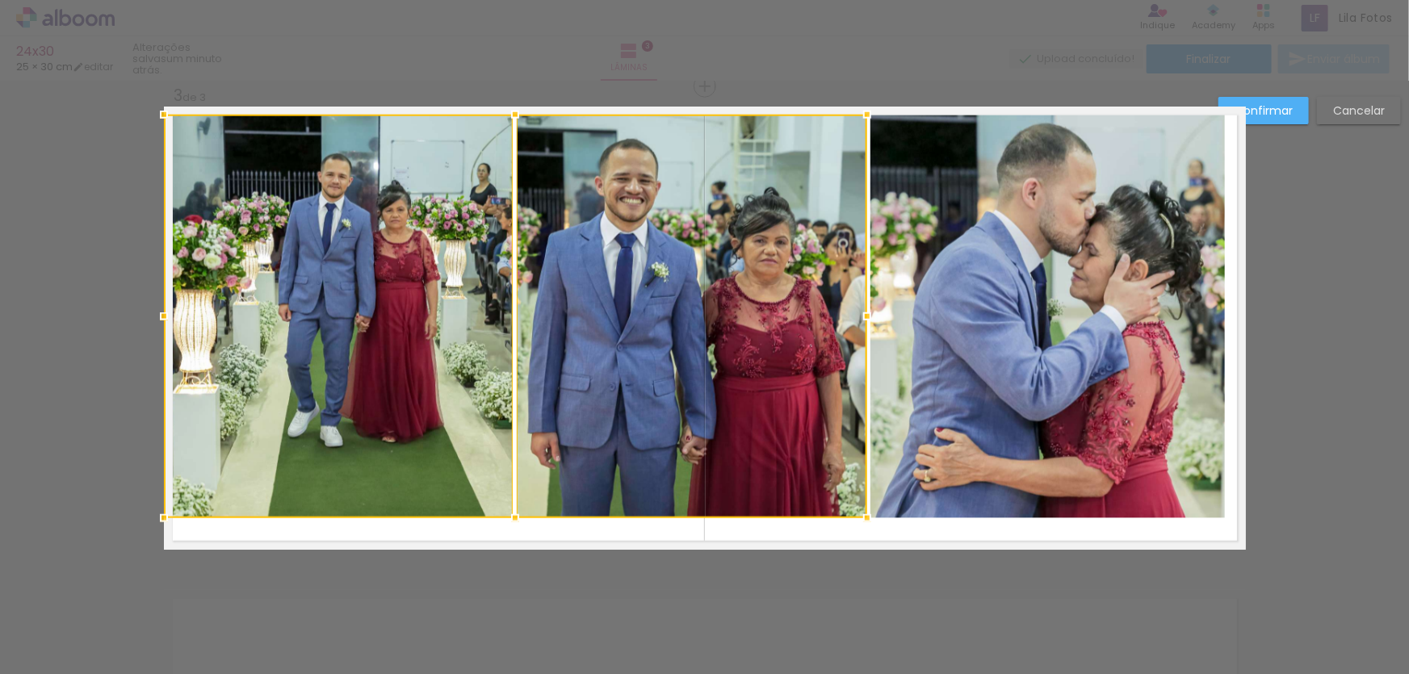
click at [1048, 312] on quentale-photo at bounding box center [1048, 317] width 355 height 404
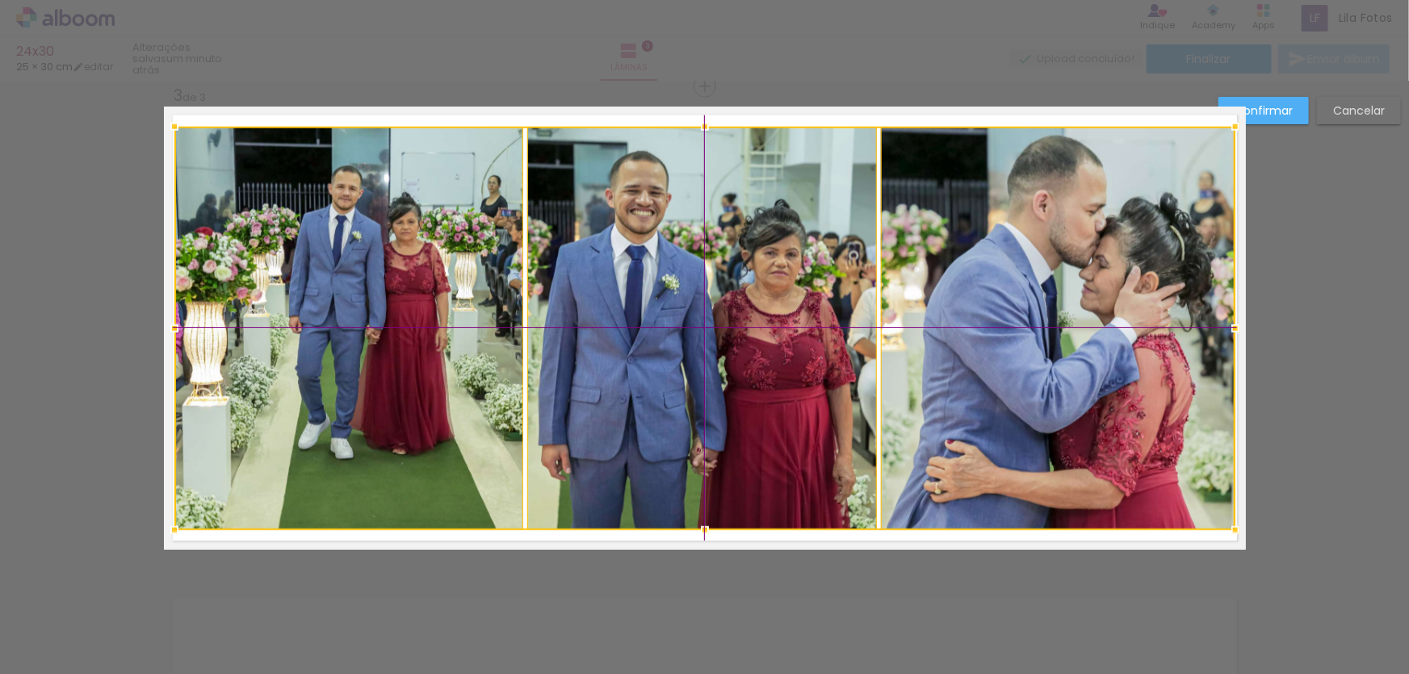
drag, startPoint x: 689, startPoint y: 267, endPoint x: 695, endPoint y: 282, distance: 16.4
click at [695, 282] on div at bounding box center [704, 329] width 1061 height 404
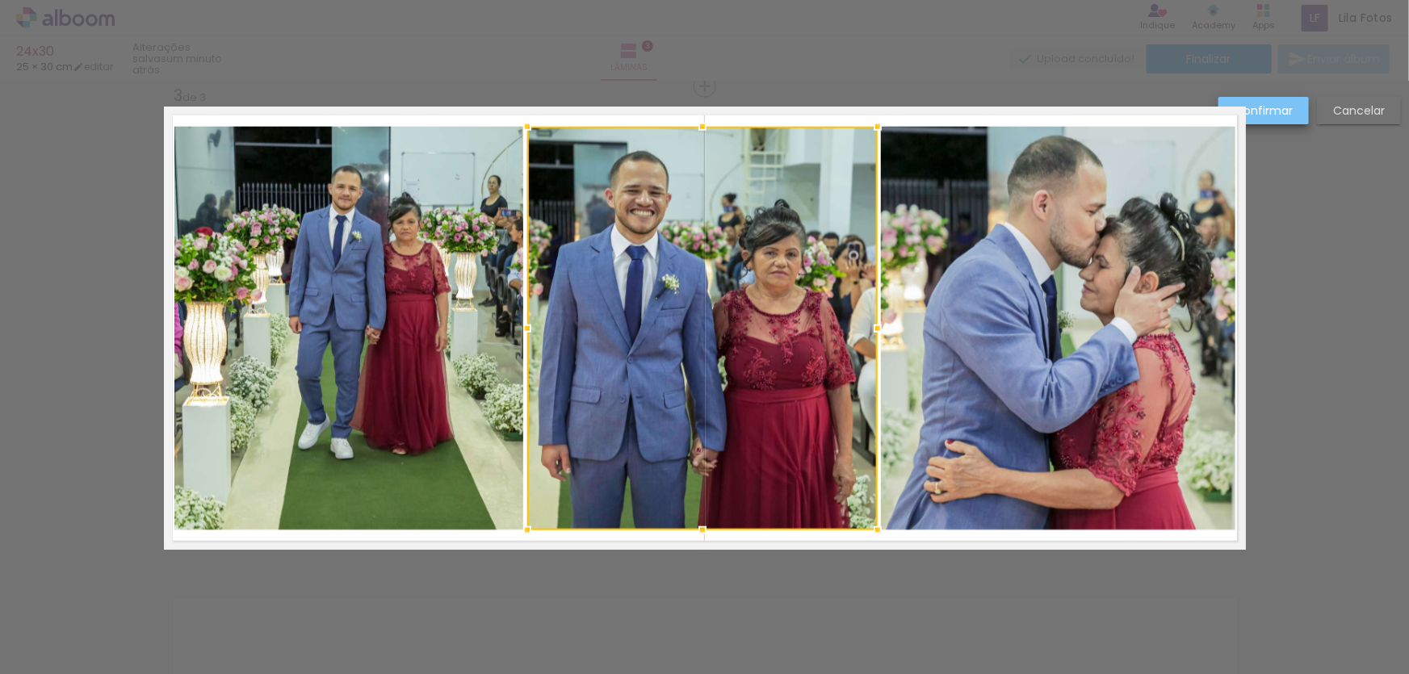
click at [0, 0] on slot "Confirmar" at bounding box center [0, 0] width 0 height 0
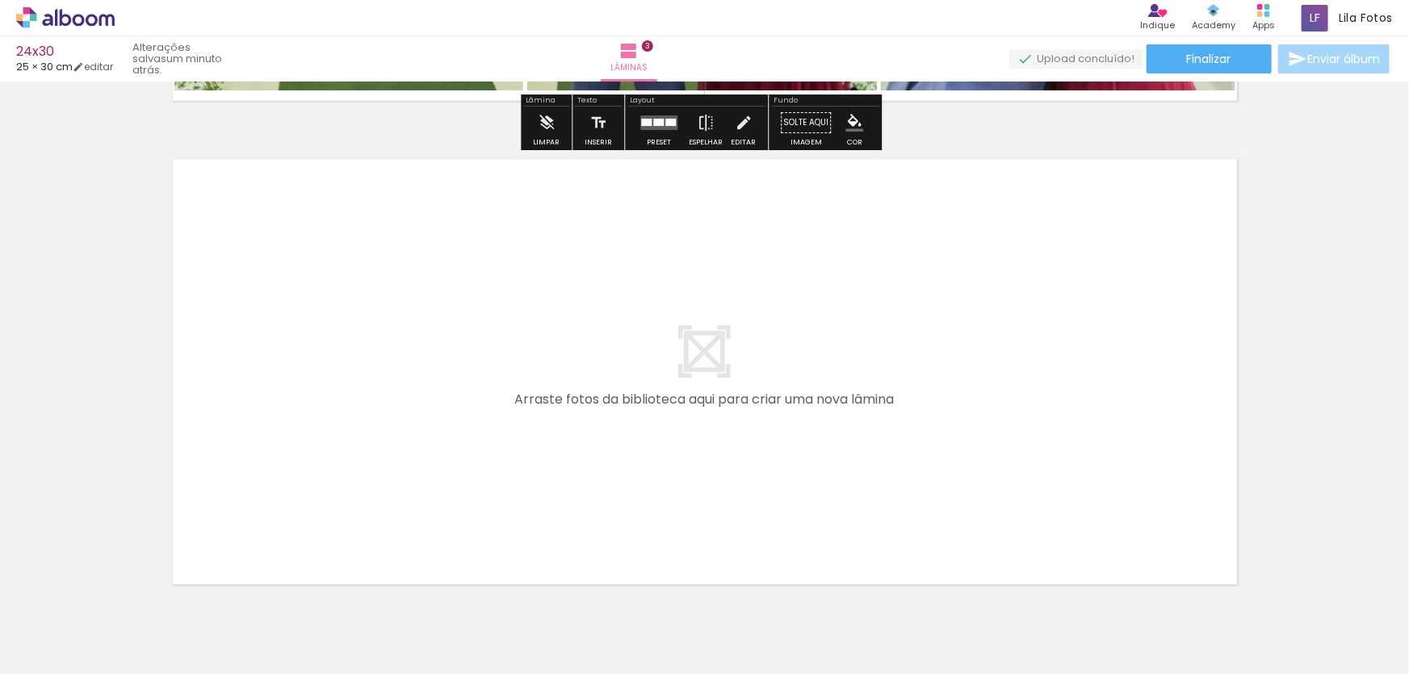
scroll to position [1503, 0]
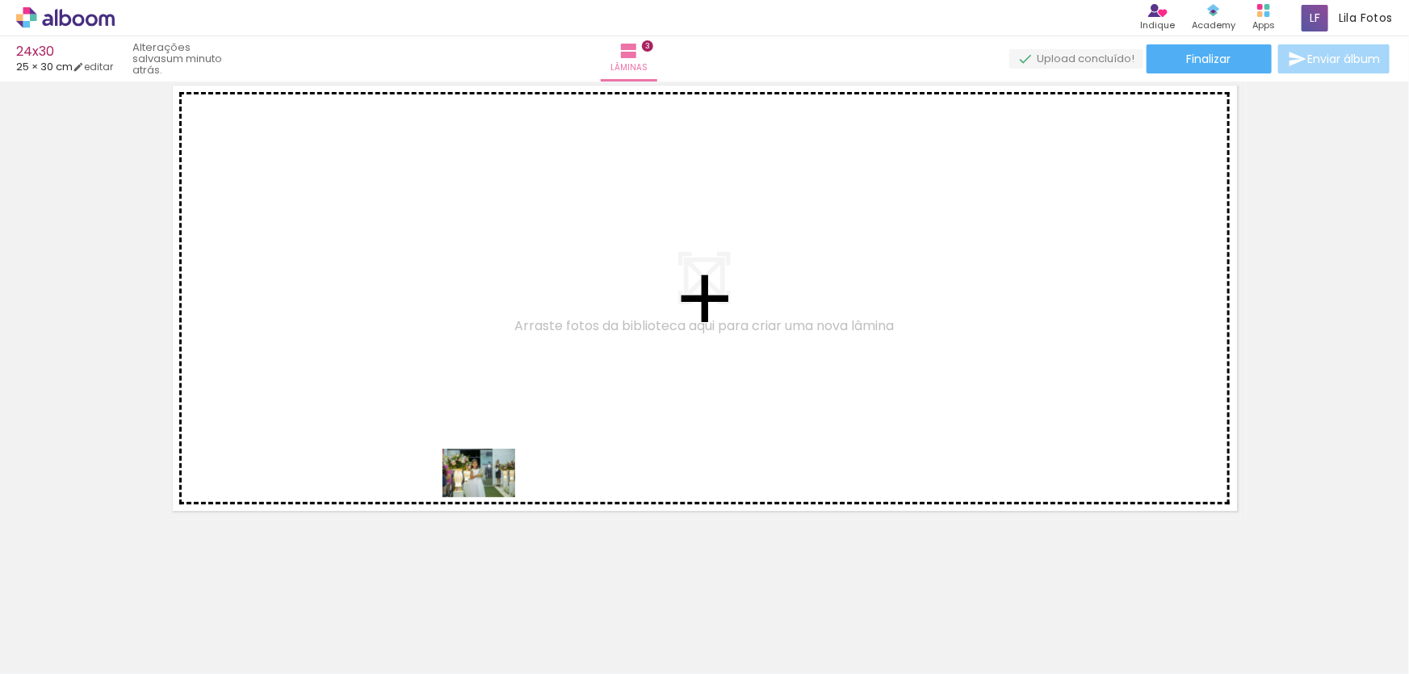
drag, startPoint x: 527, startPoint y: 630, endPoint x: 491, endPoint y: 498, distance: 137.2
click at [491, 498] on quentale-workspace at bounding box center [704, 337] width 1409 height 674
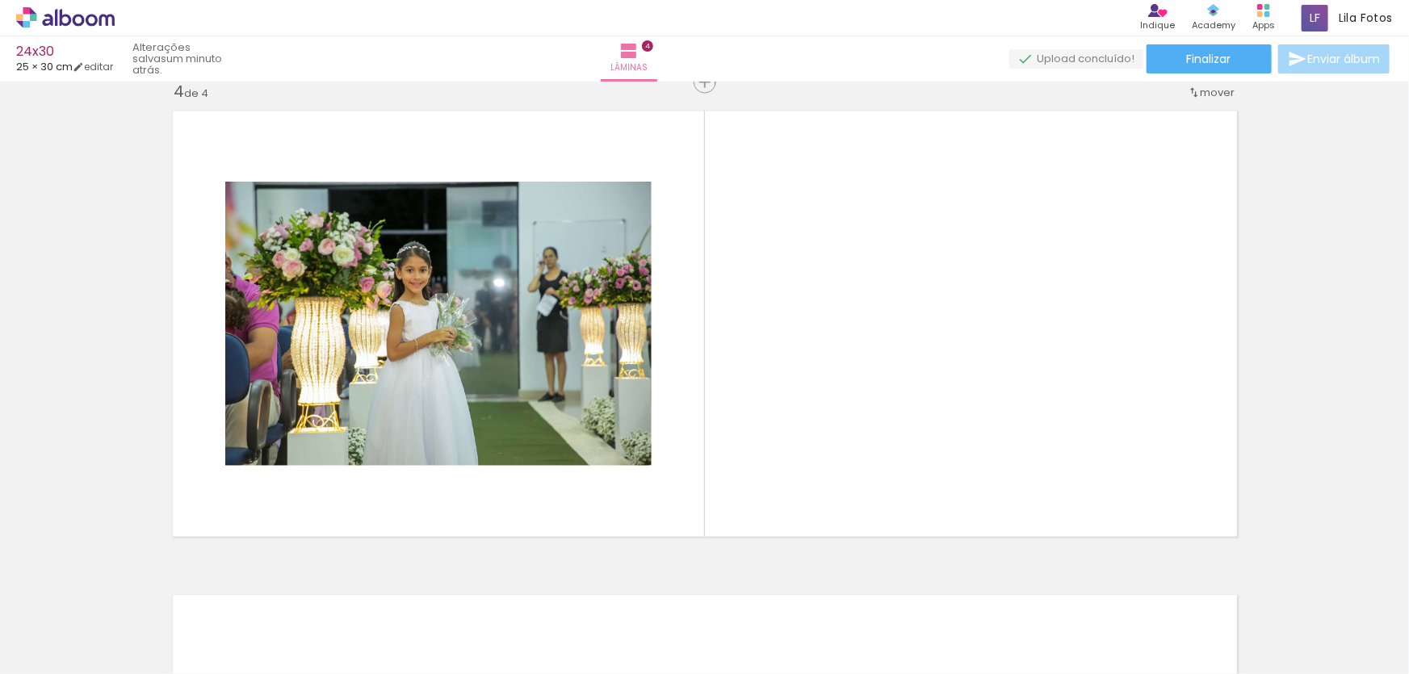
scroll to position [1473, 0]
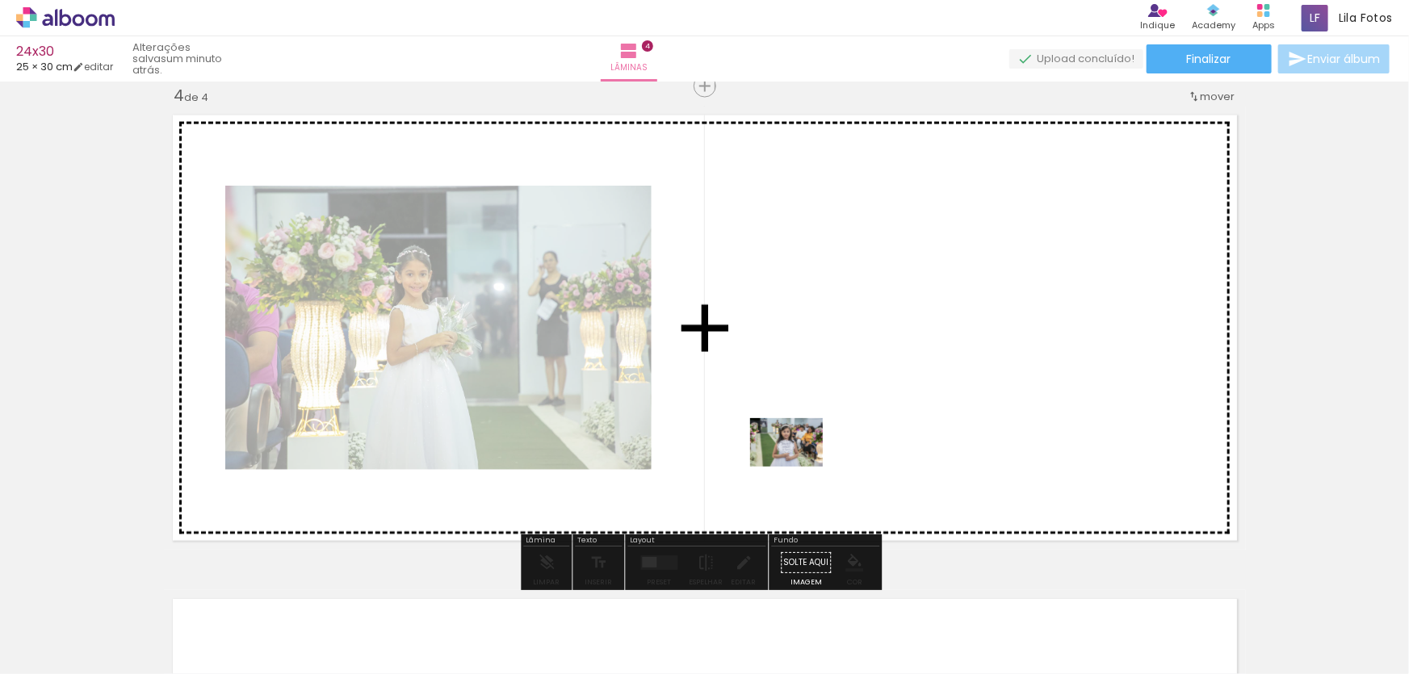
drag, startPoint x: 902, startPoint y: 633, endPoint x: 799, endPoint y: 465, distance: 197.3
click at [799, 465] on quentale-workspace at bounding box center [704, 337] width 1409 height 674
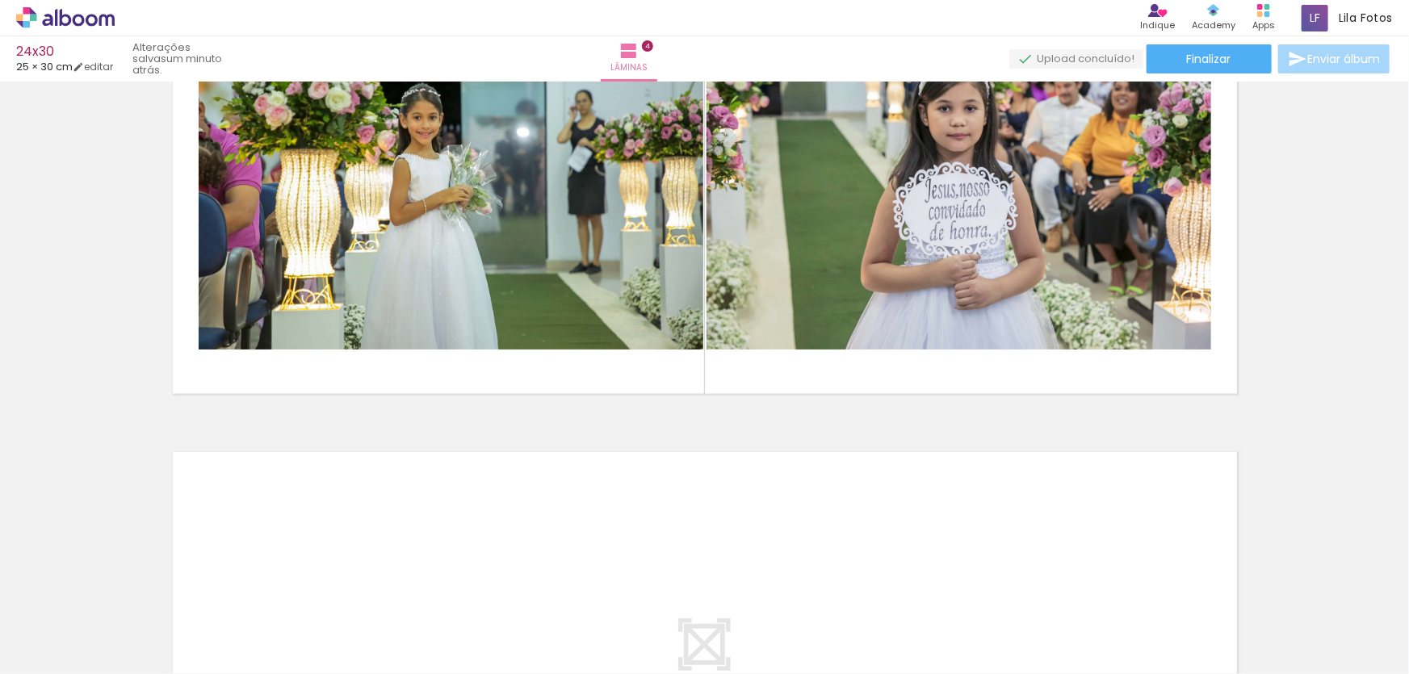
scroll to position [0, 2202]
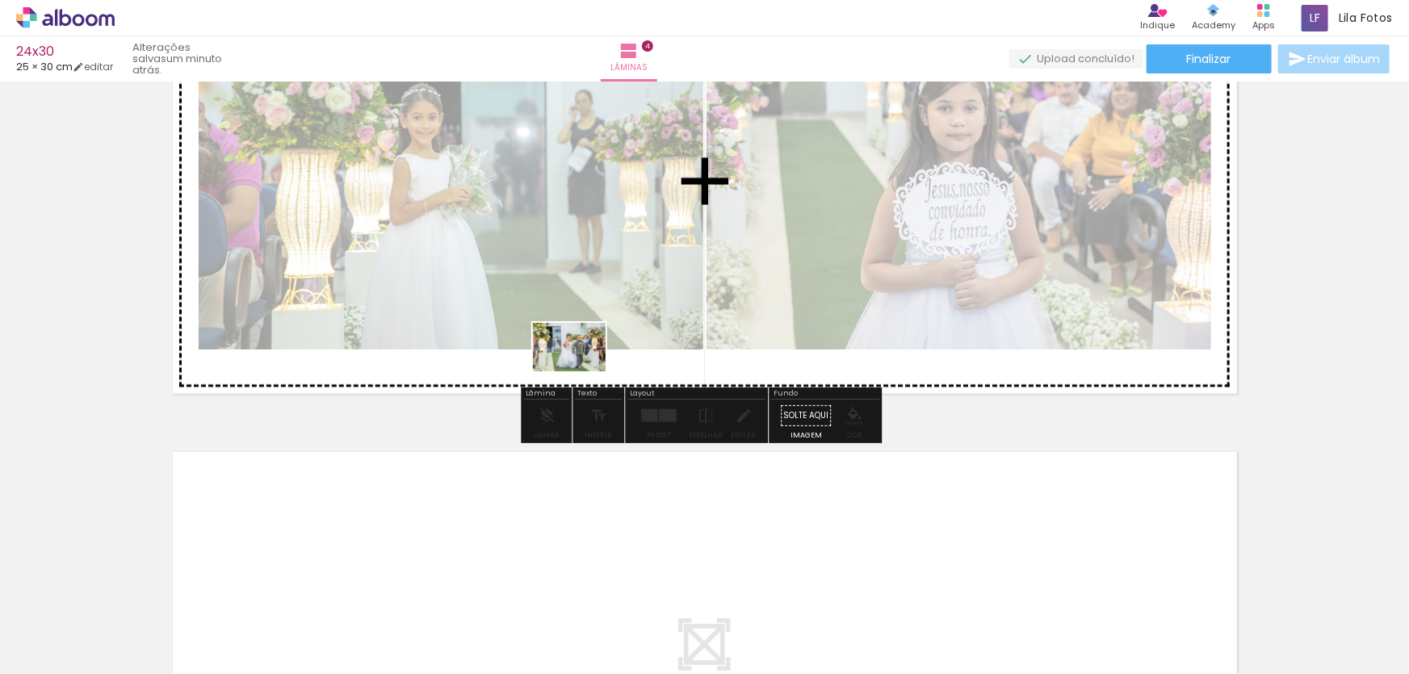
drag, startPoint x: 573, startPoint y: 624, endPoint x: 582, endPoint y: 371, distance: 253.8
click at [582, 371] on quentale-workspace at bounding box center [704, 337] width 1409 height 674
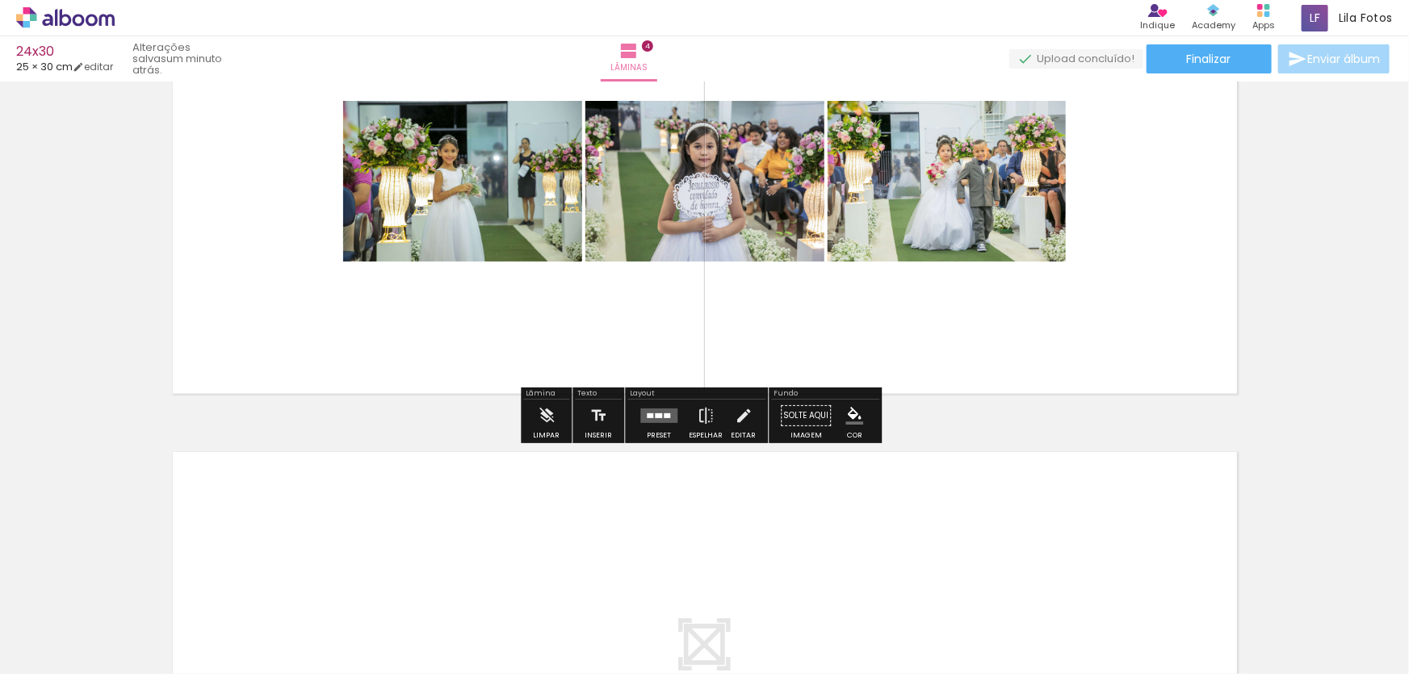
click at [669, 418] on quentale-layouter at bounding box center [659, 417] width 37 height 15
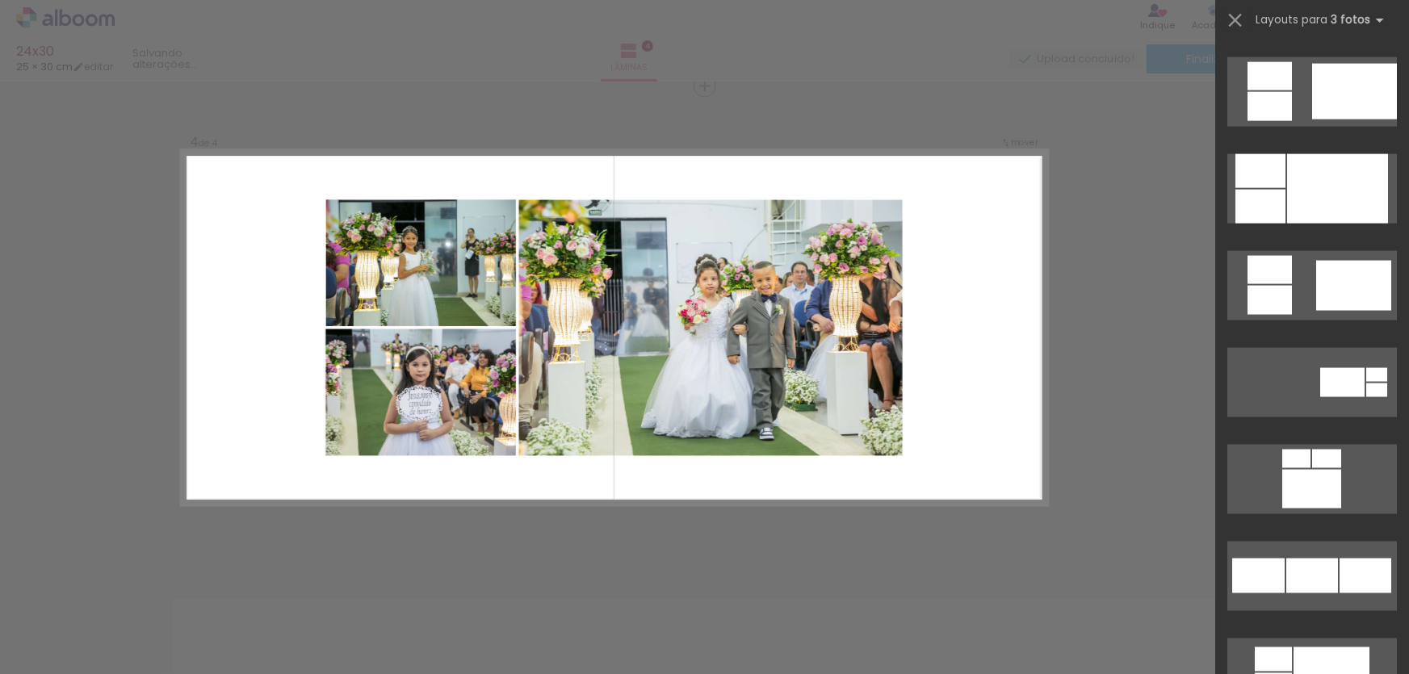
scroll to position [1321, 0]
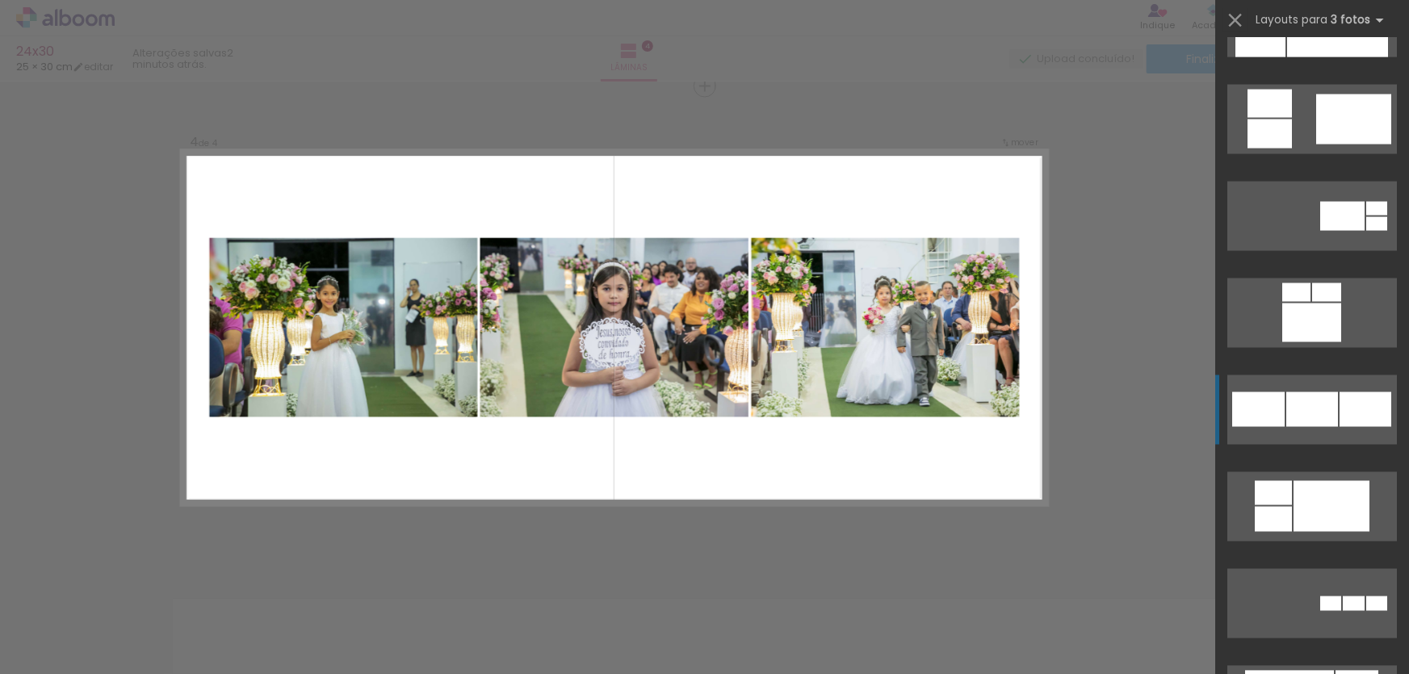
click at [1308, 411] on div at bounding box center [1313, 410] width 52 height 35
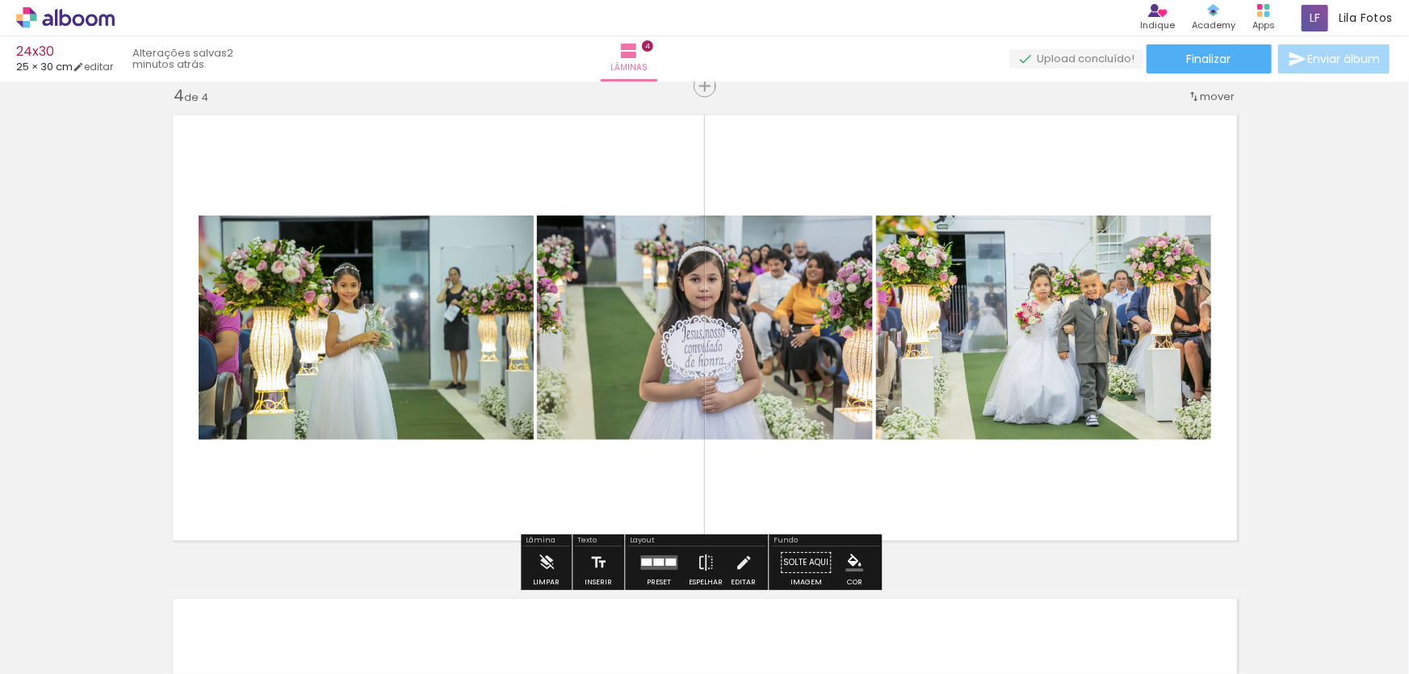
click at [658, 557] on quentale-layouter at bounding box center [659, 564] width 37 height 15
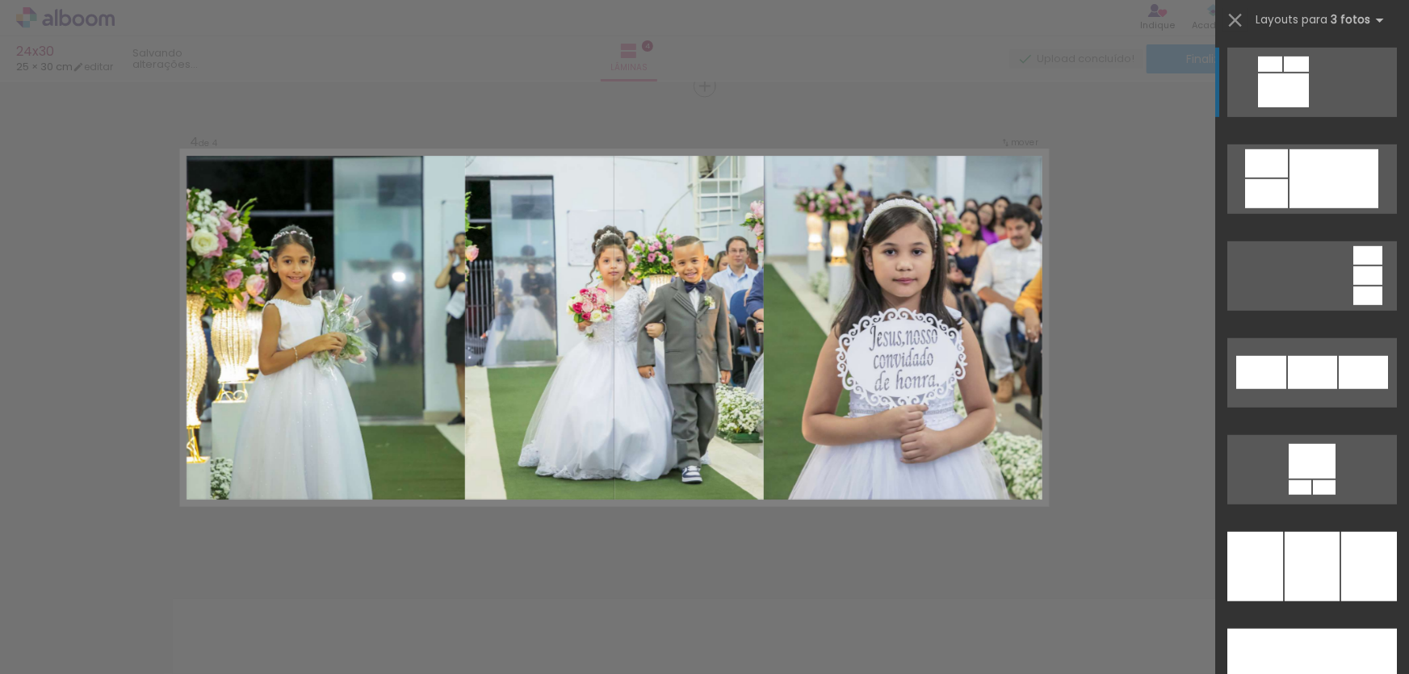
scroll to position [3703, 0]
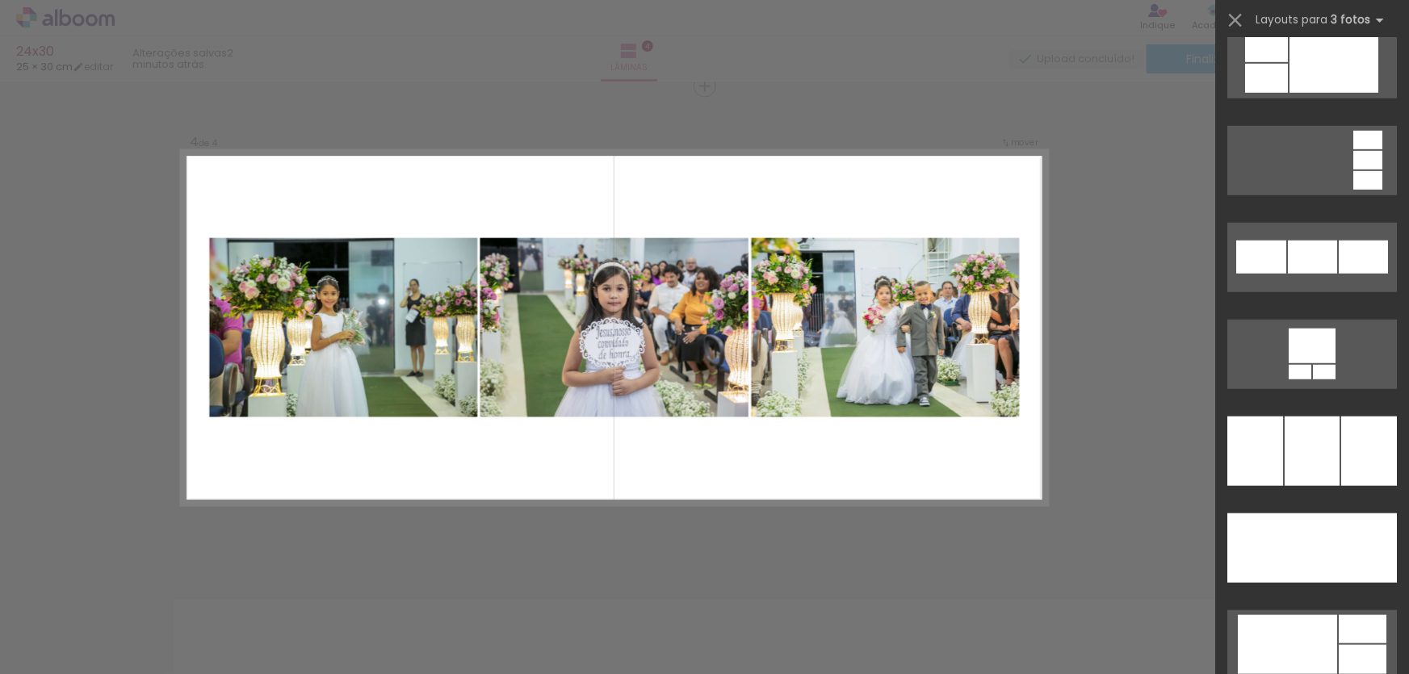
click at [744, 492] on quentale-layouter at bounding box center [615, 328] width 866 height 355
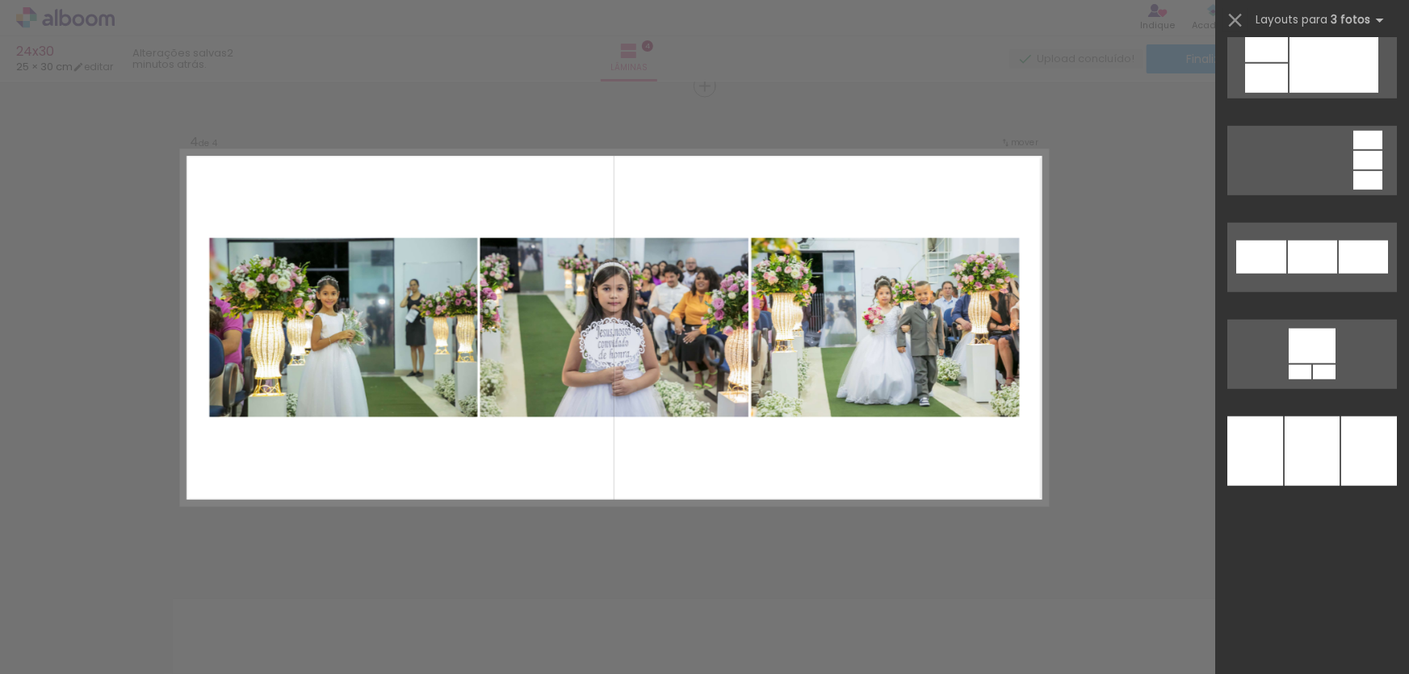
scroll to position [1648, 0]
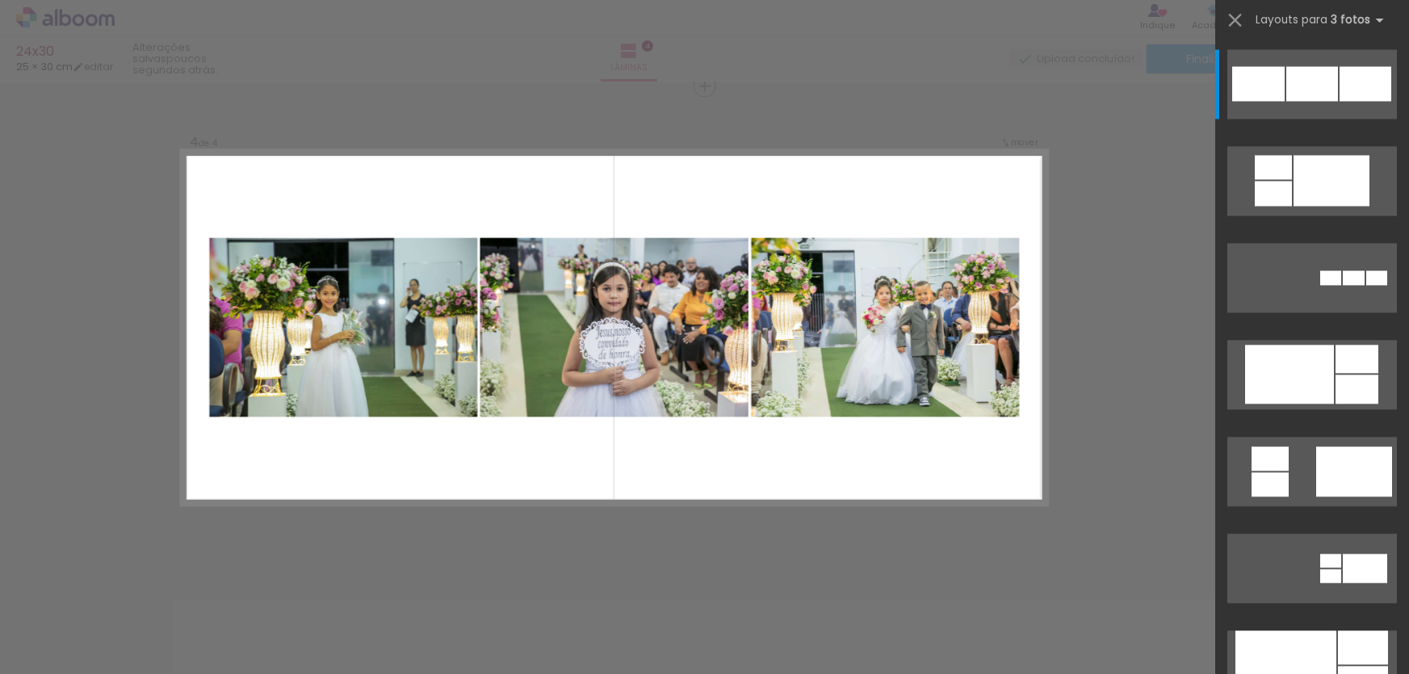
click at [697, 468] on div at bounding box center [613, 328] width 280 height 323
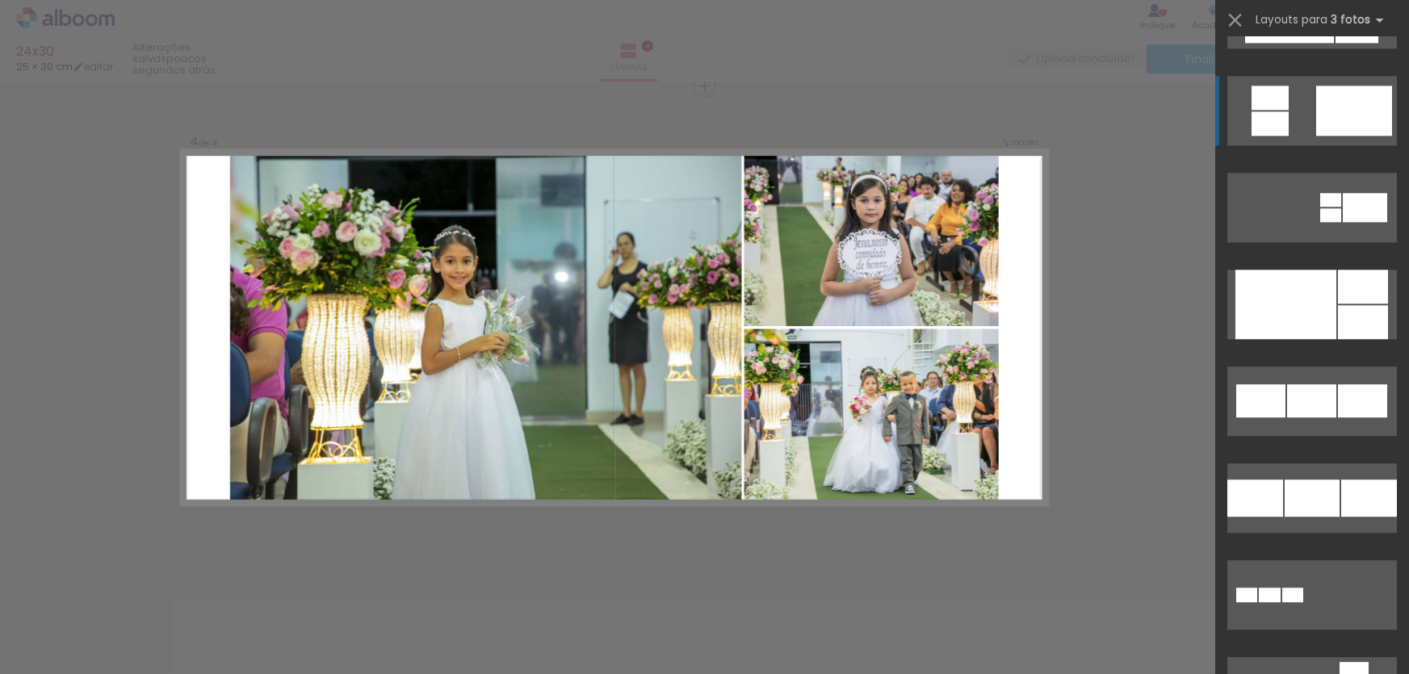
scroll to position [2014, 0]
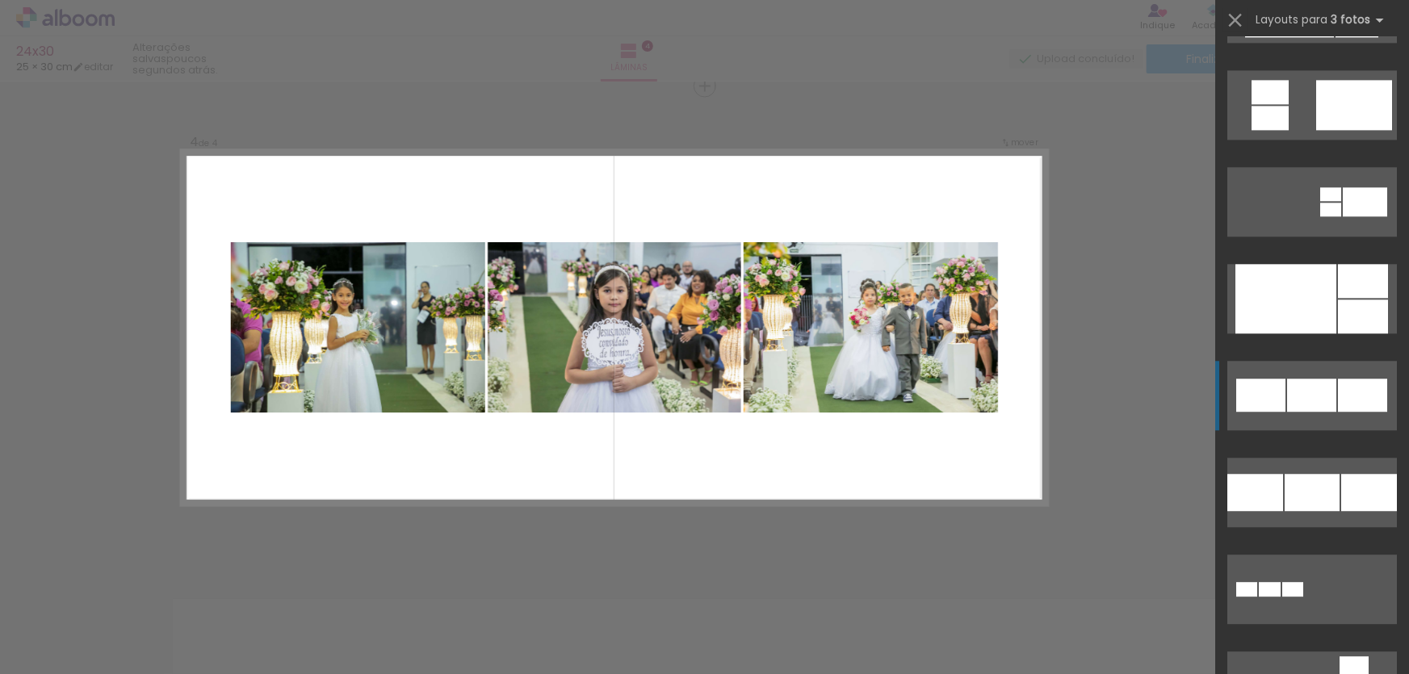
click at [1338, 403] on div at bounding box center [1362, 395] width 49 height 33
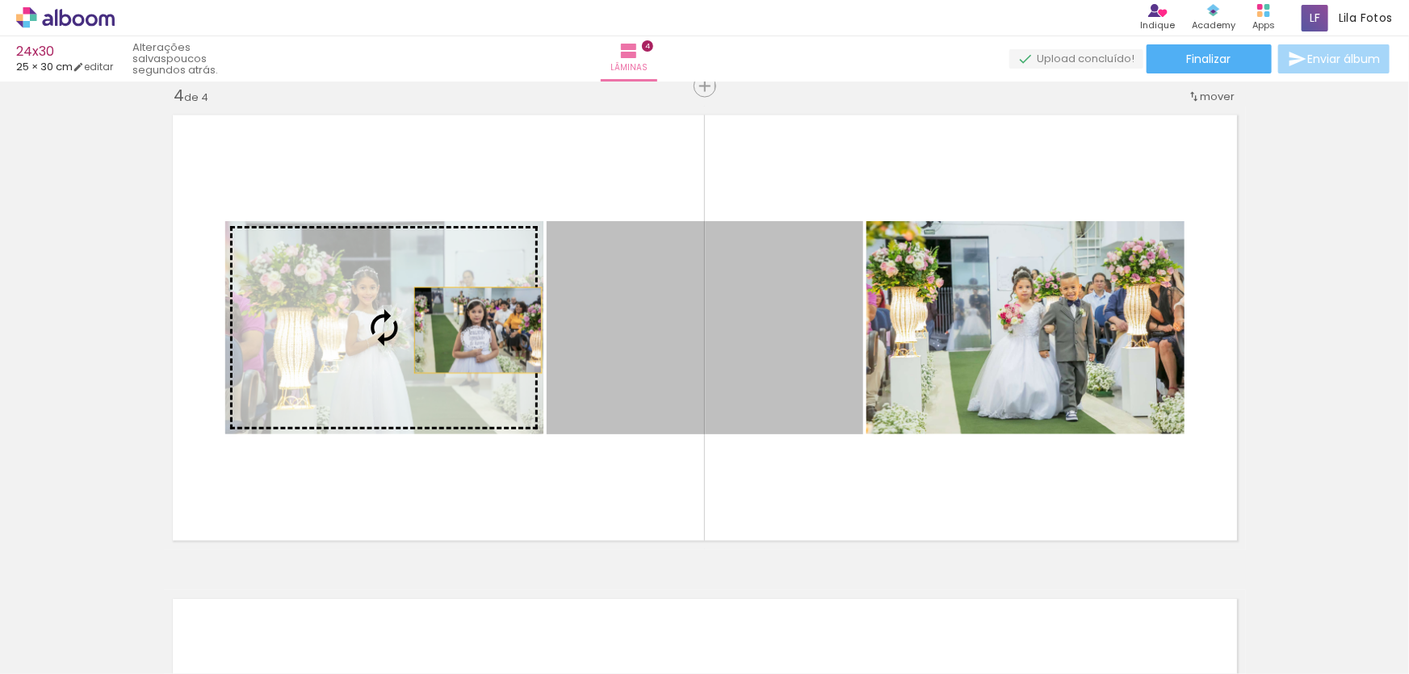
drag, startPoint x: 783, startPoint y: 338, endPoint x: 473, endPoint y: 330, distance: 310.3
click at [0, 0] on slot at bounding box center [0, 0] width 0 height 0
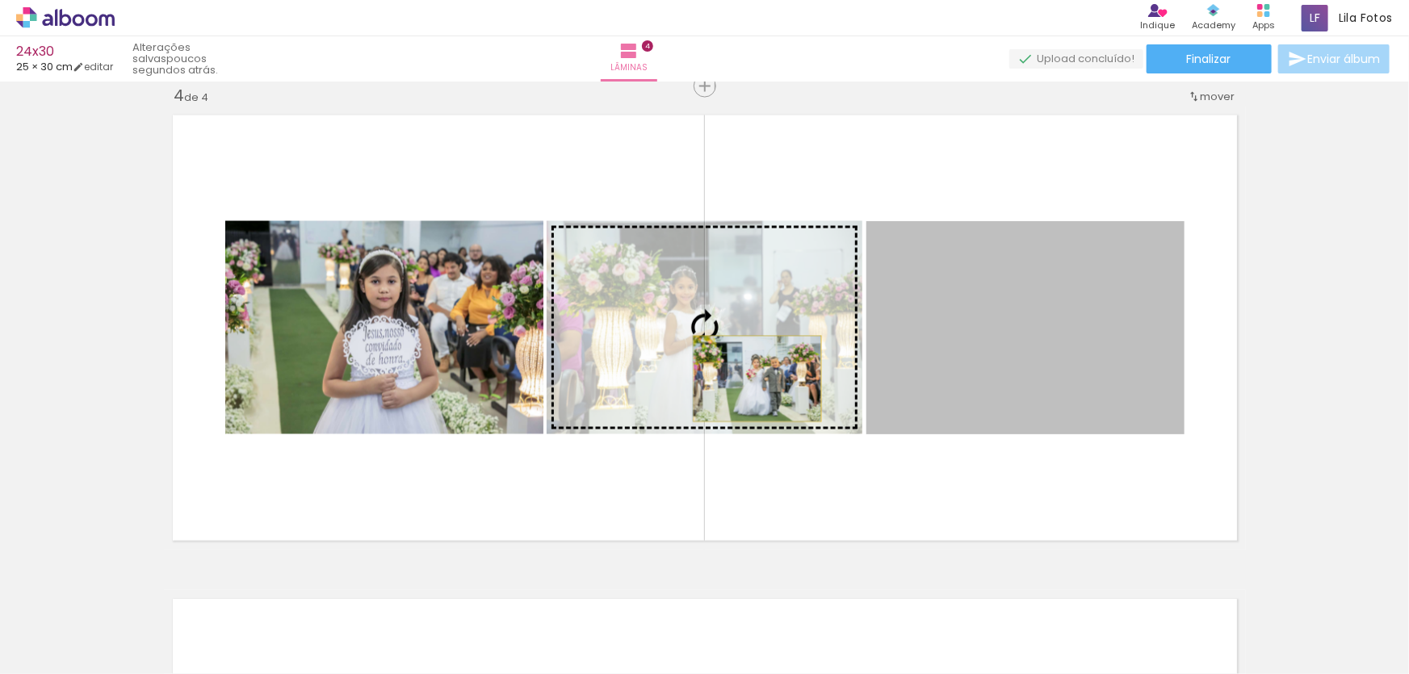
drag, startPoint x: 1052, startPoint y: 372, endPoint x: 752, endPoint y: 379, distance: 300.6
click at [0, 0] on slot at bounding box center [0, 0] width 0 height 0
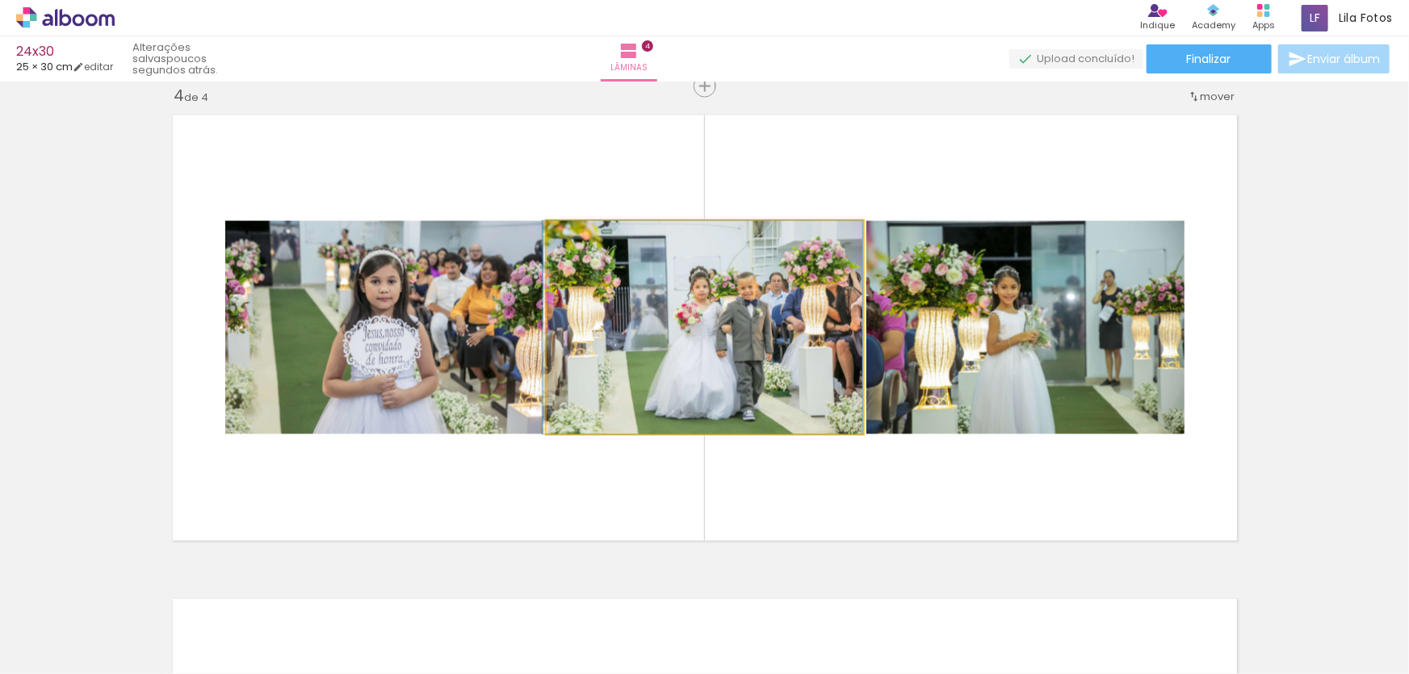
drag, startPoint x: 728, startPoint y: 355, endPoint x: 670, endPoint y: 355, distance: 58.2
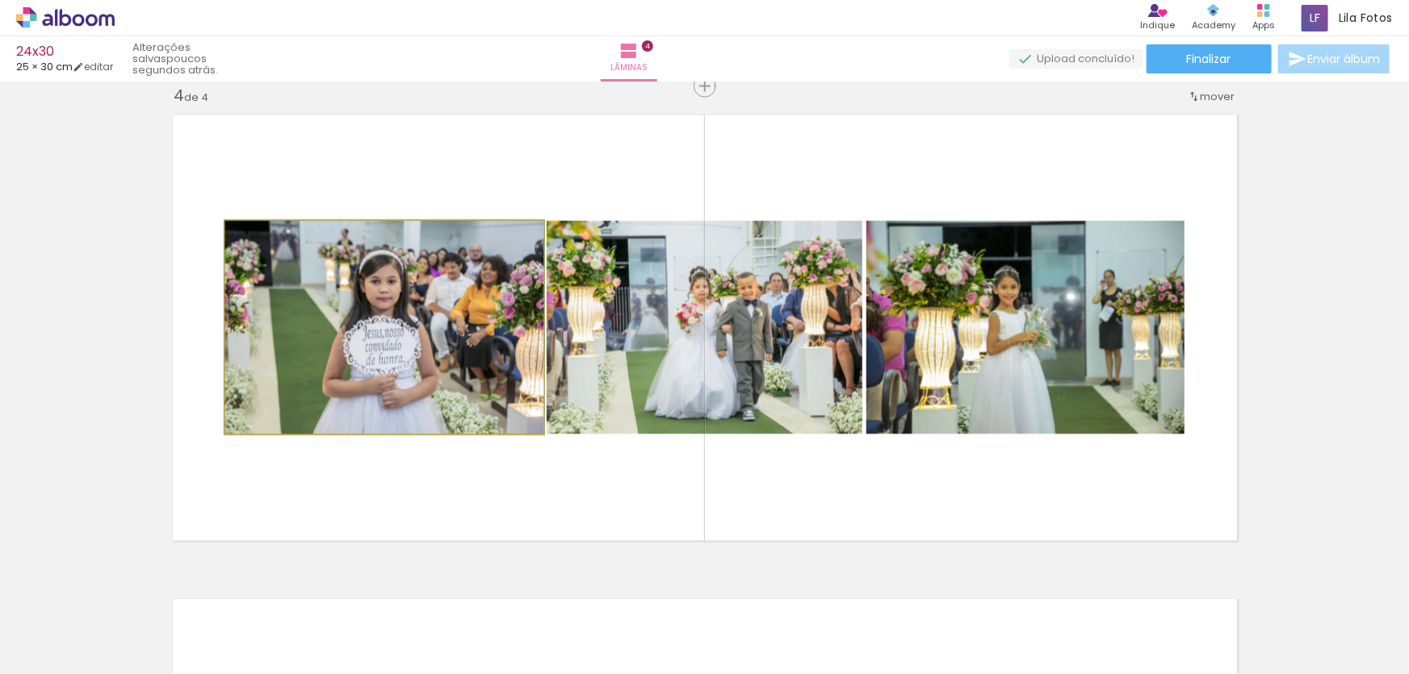
click at [435, 335] on quentale-photo at bounding box center [384, 327] width 318 height 213
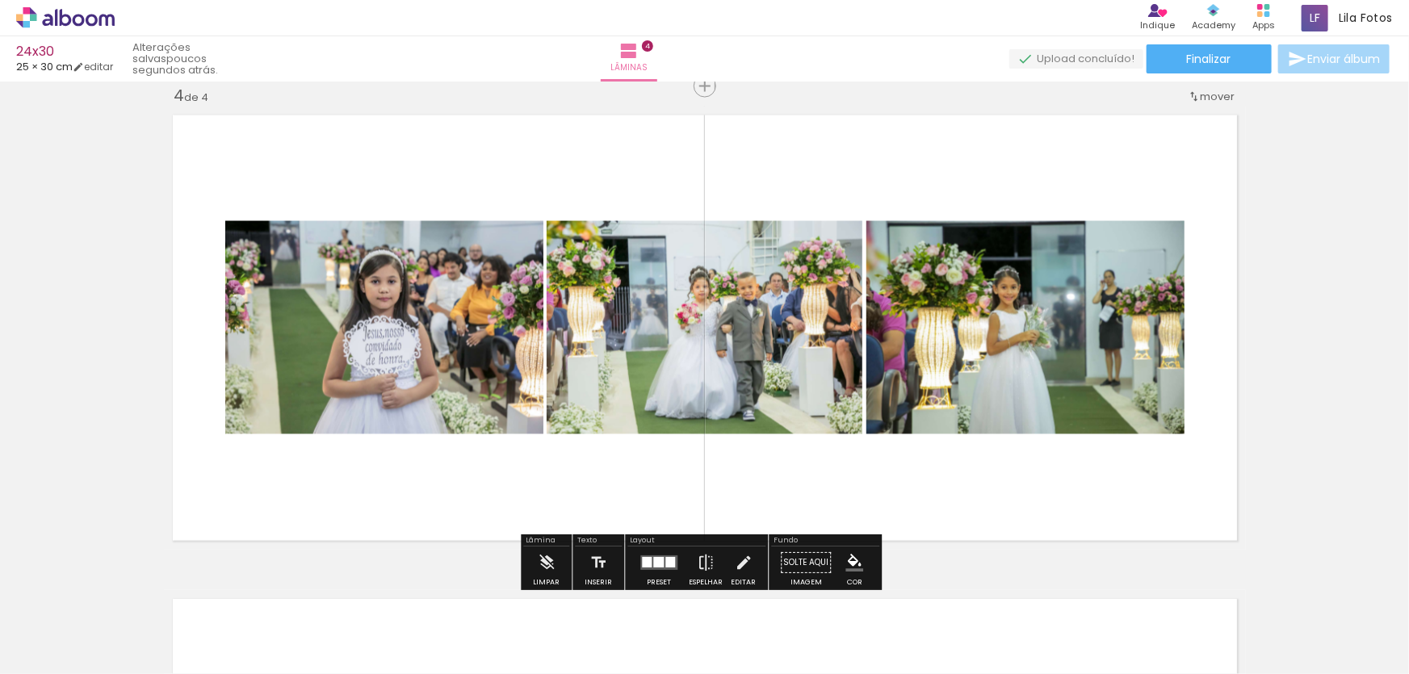
click at [653, 563] on div at bounding box center [658, 563] width 11 height 11
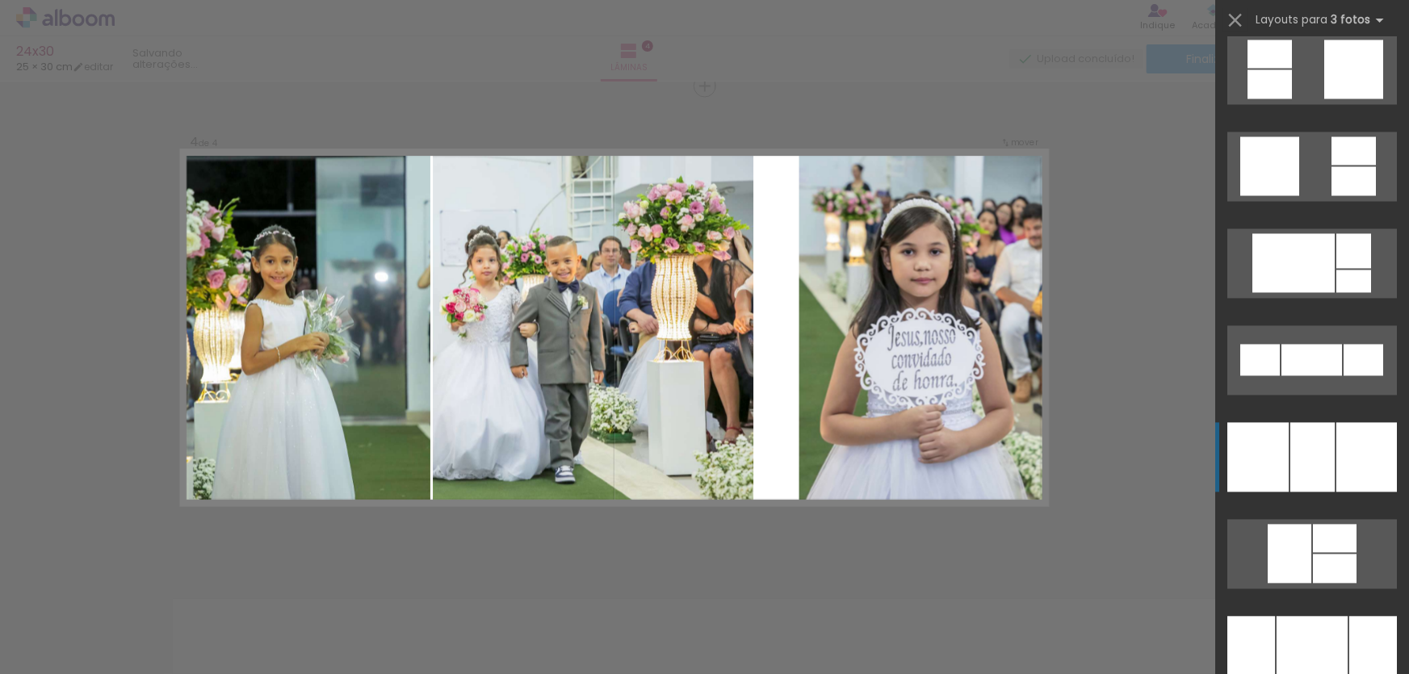
scroll to position [4749, 0]
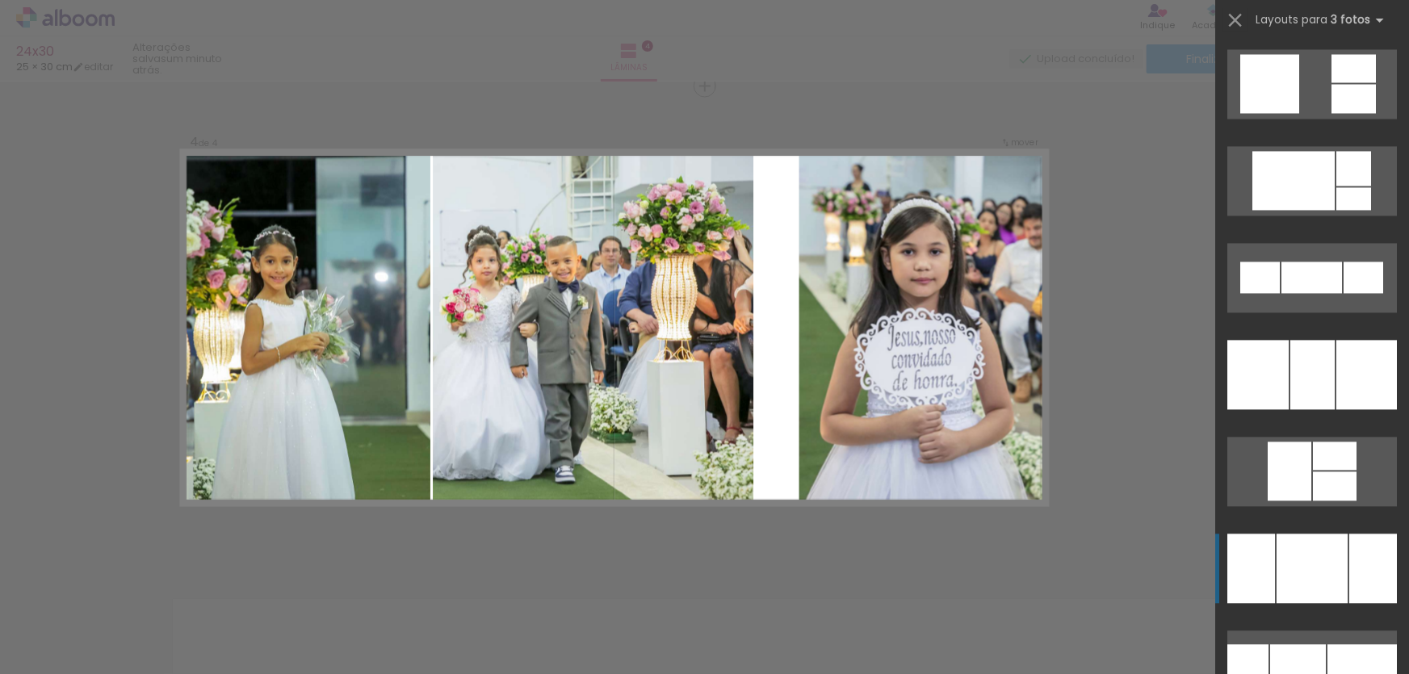
click at [1350, 548] on div at bounding box center [1374, 568] width 48 height 69
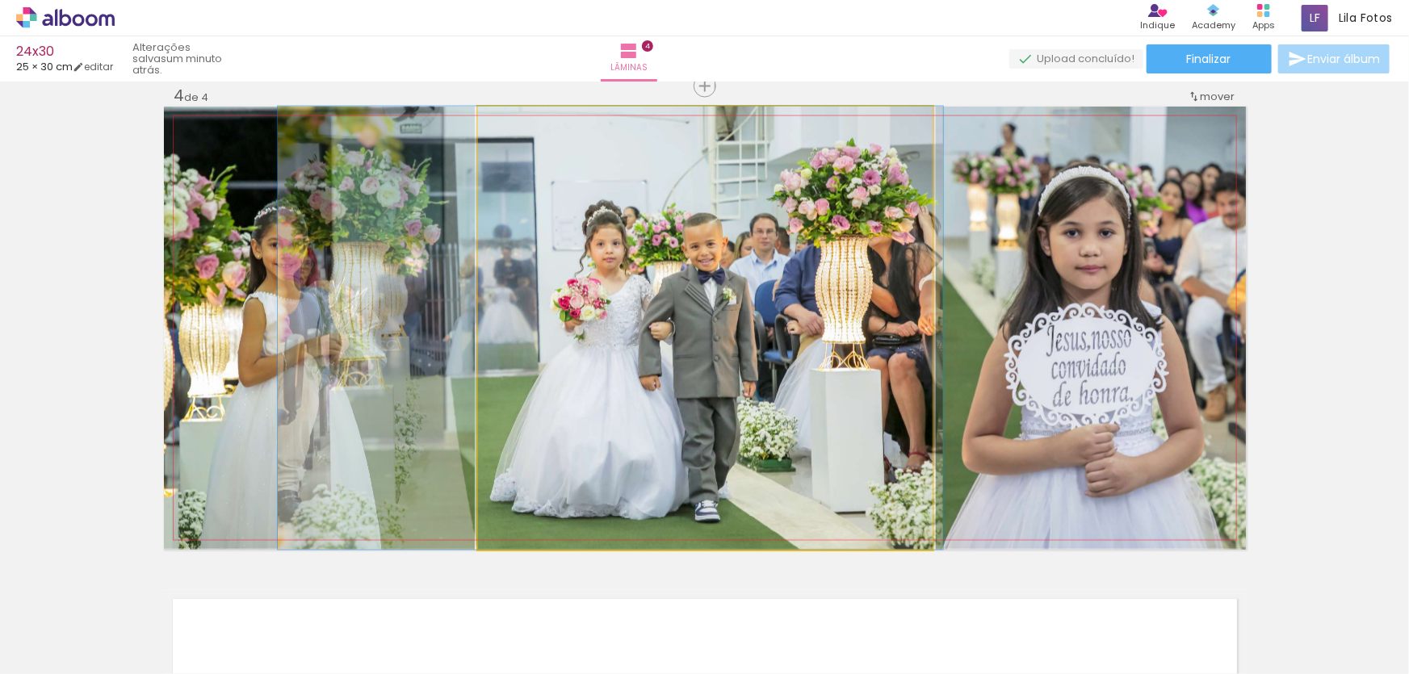
drag, startPoint x: 716, startPoint y: 295, endPoint x: 725, endPoint y: 294, distance: 8.9
drag, startPoint x: 725, startPoint y: 294, endPoint x: 712, endPoint y: 231, distance: 64.3
click at [712, 231] on img at bounding box center [612, 328] width 666 height 443
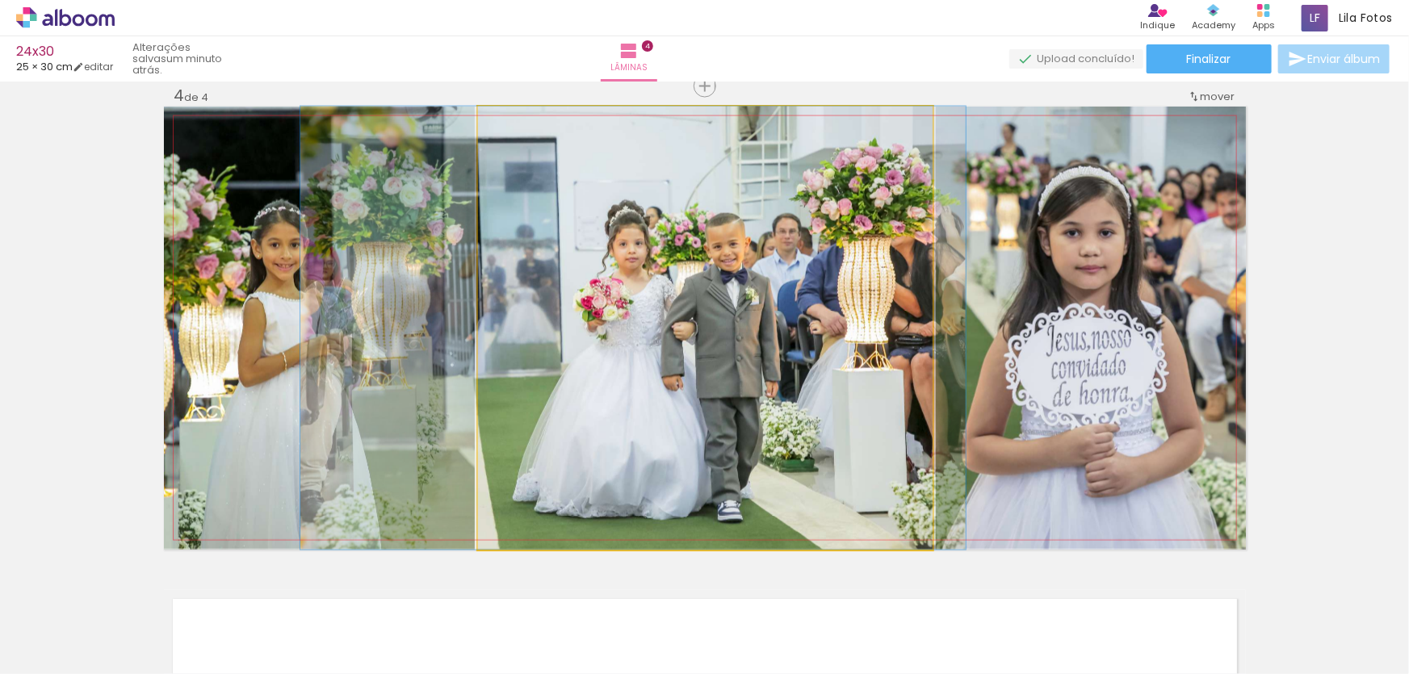
drag, startPoint x: 710, startPoint y: 275, endPoint x: 732, endPoint y: 275, distance: 21.8
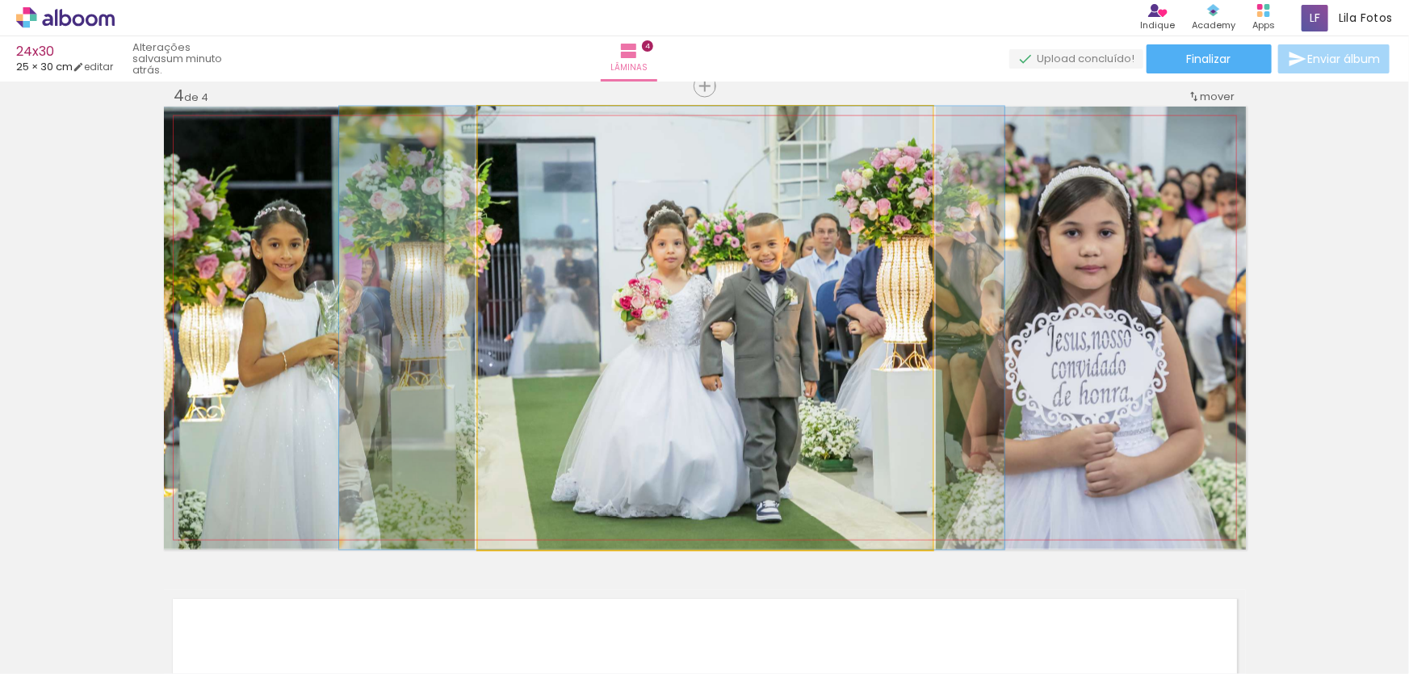
drag, startPoint x: 749, startPoint y: 271, endPoint x: 788, endPoint y: 274, distance: 38.8
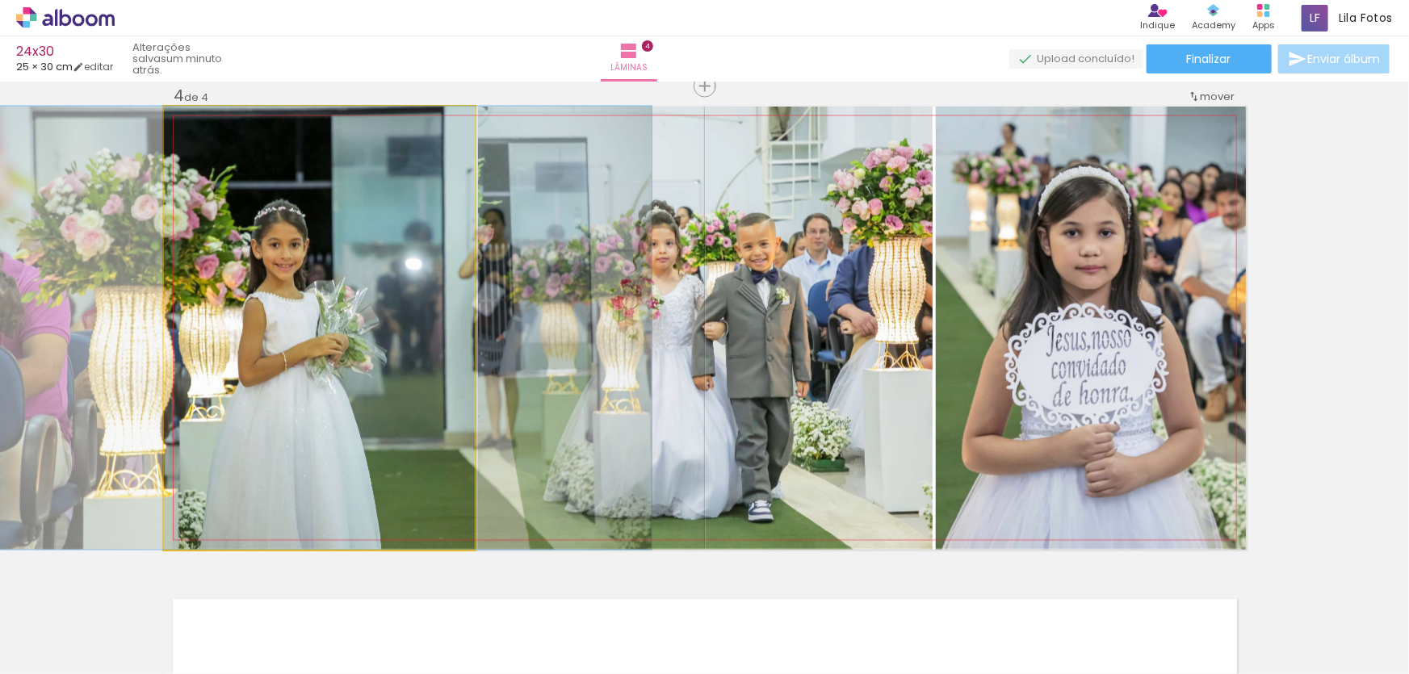
click at [401, 270] on quentale-photo at bounding box center [319, 328] width 311 height 443
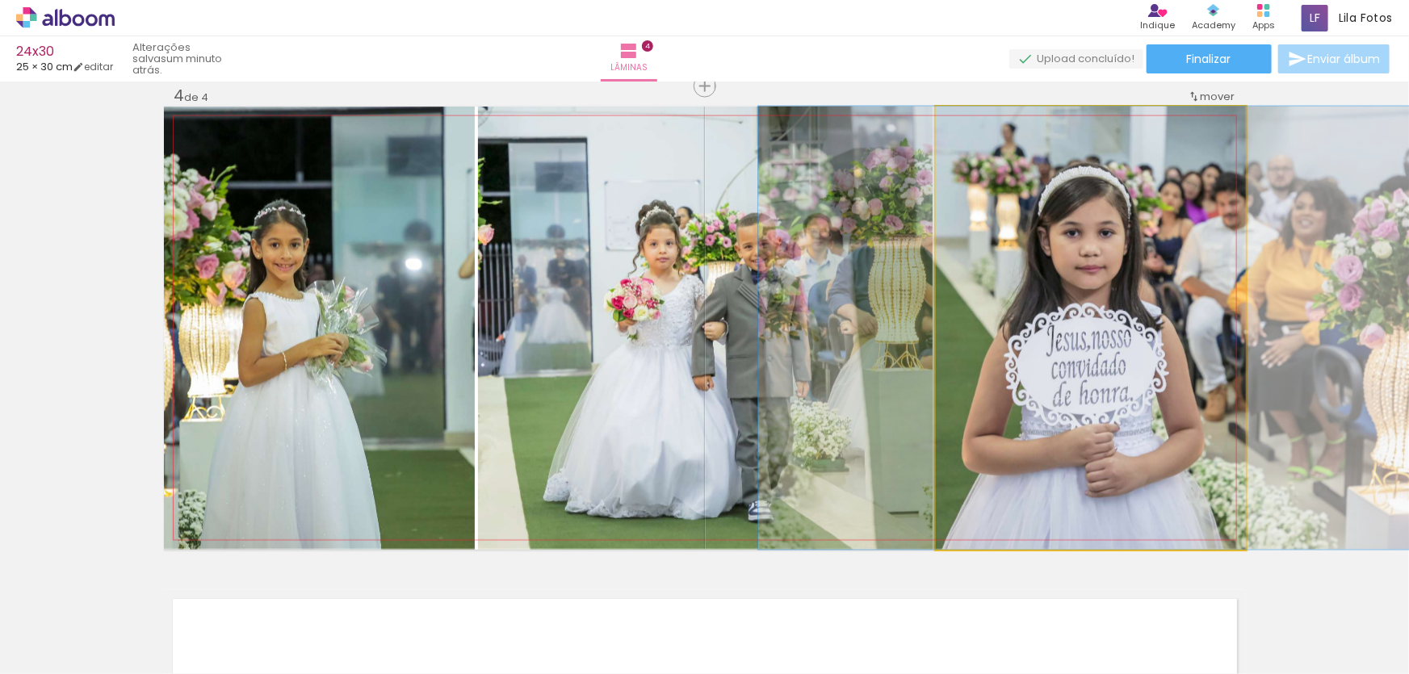
click at [1102, 323] on quentale-photo at bounding box center [1091, 328] width 310 height 443
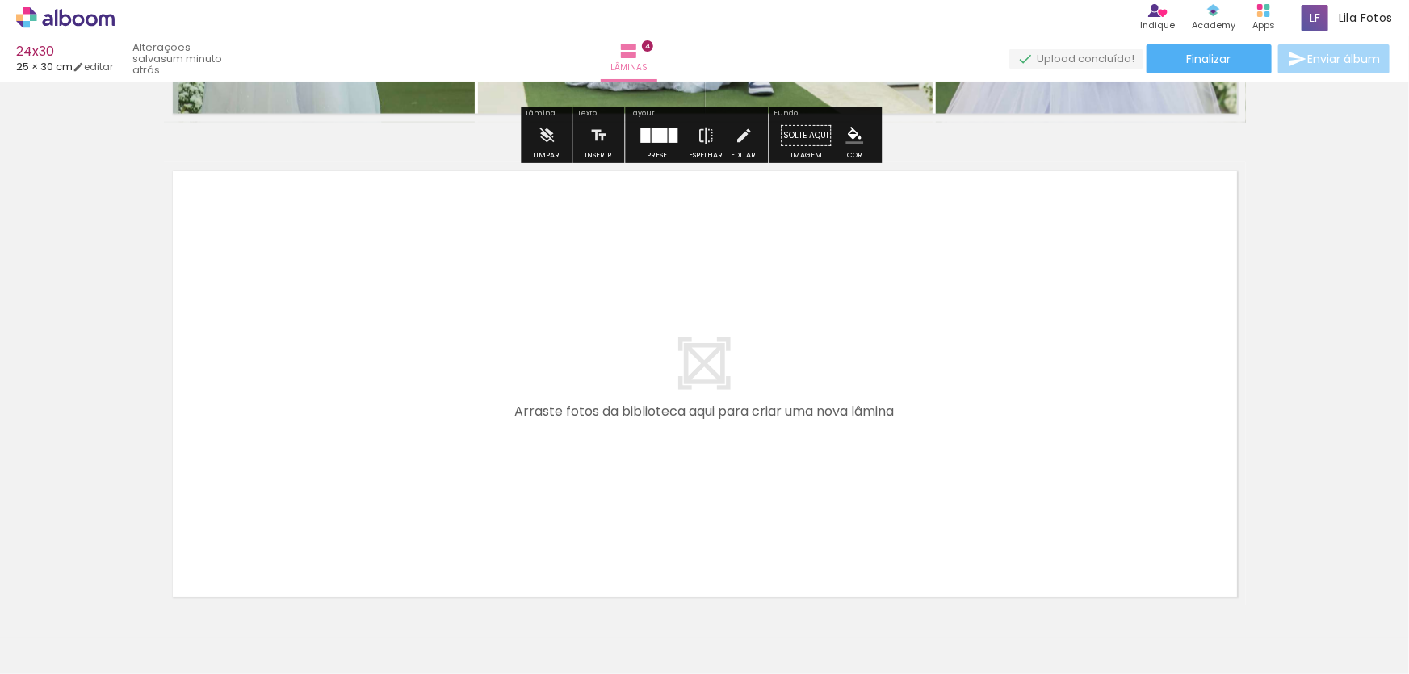
scroll to position [1987, 0]
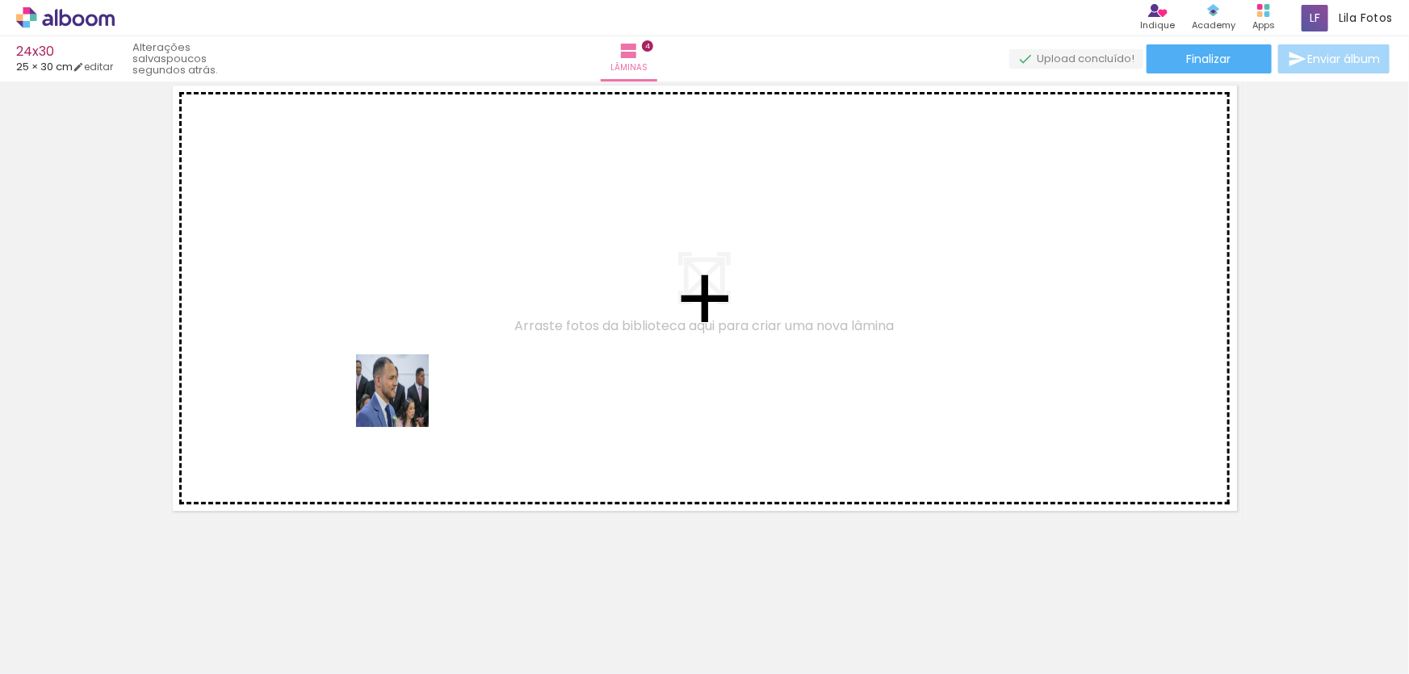
drag, startPoint x: 404, startPoint y: 609, endPoint x: 404, endPoint y: 401, distance: 207.6
click at [404, 401] on quentale-workspace at bounding box center [704, 337] width 1409 height 674
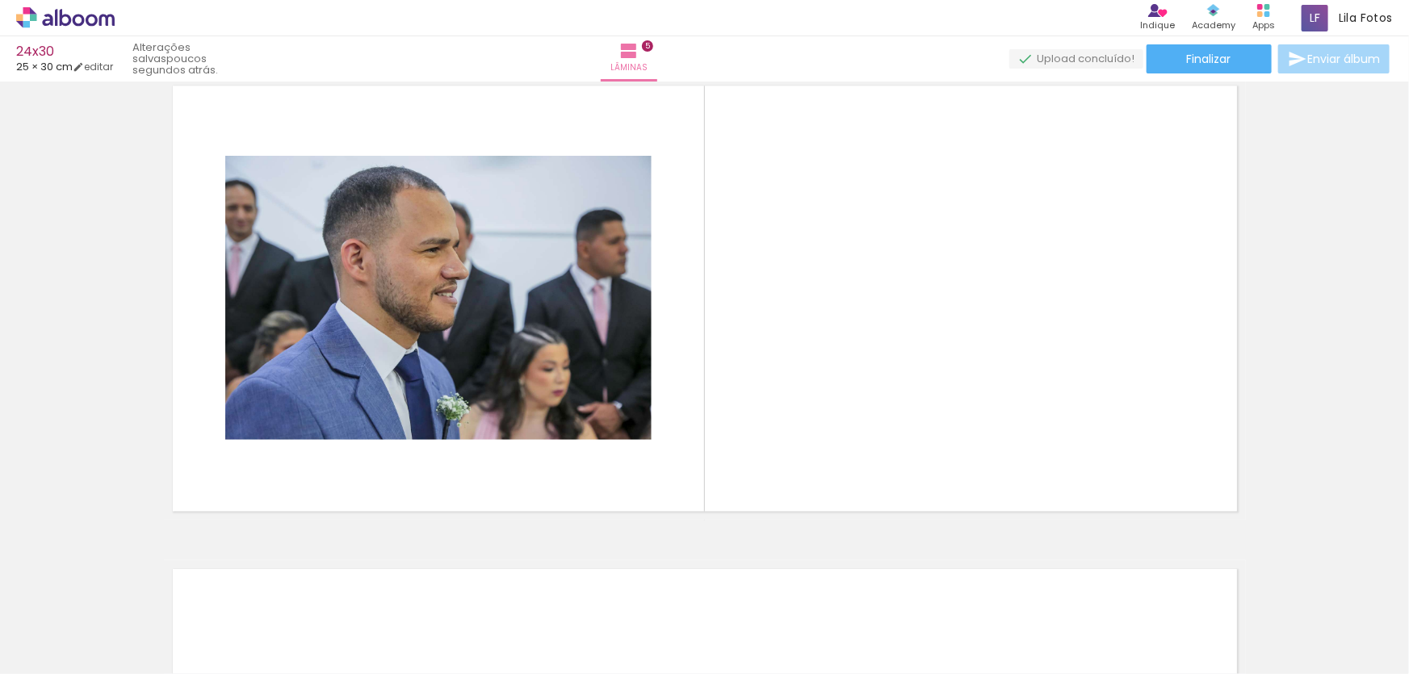
scroll to position [1957, 0]
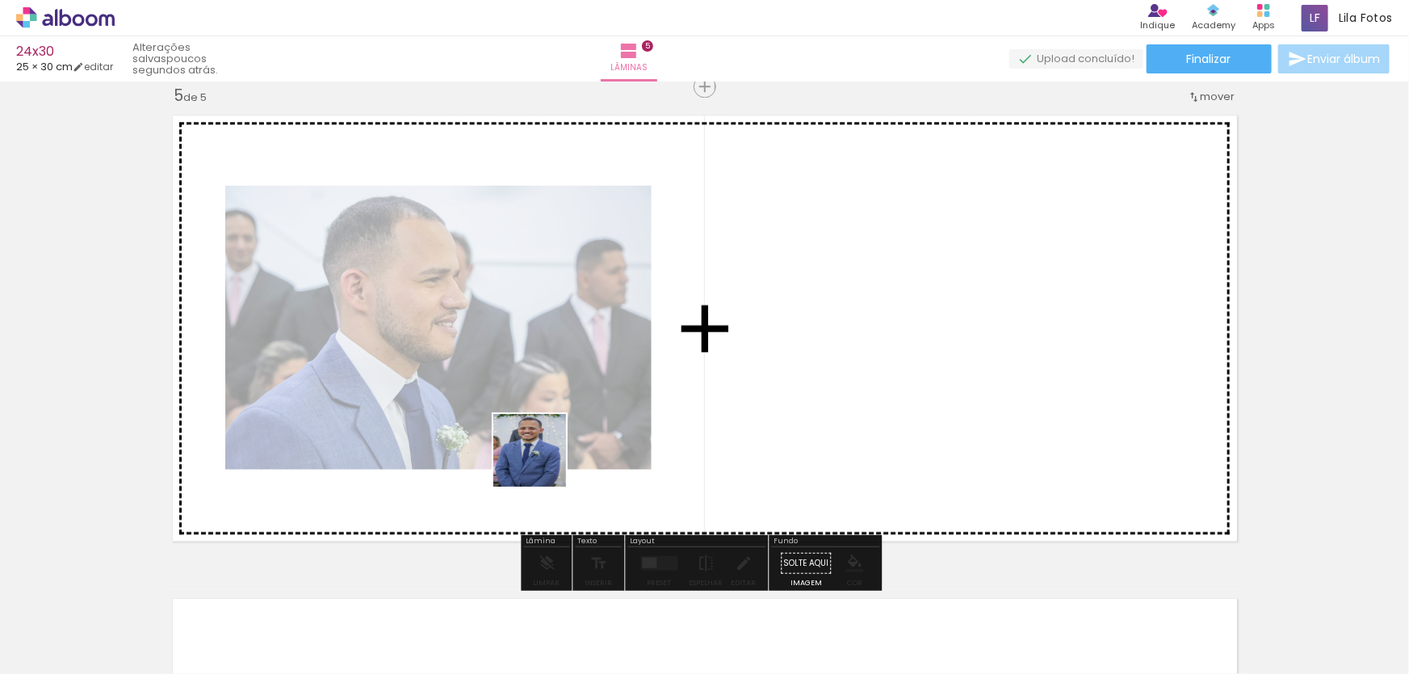
drag, startPoint x: 505, startPoint y: 638, endPoint x: 542, endPoint y: 460, distance: 182.3
click at [542, 460] on quentale-workspace at bounding box center [704, 337] width 1409 height 674
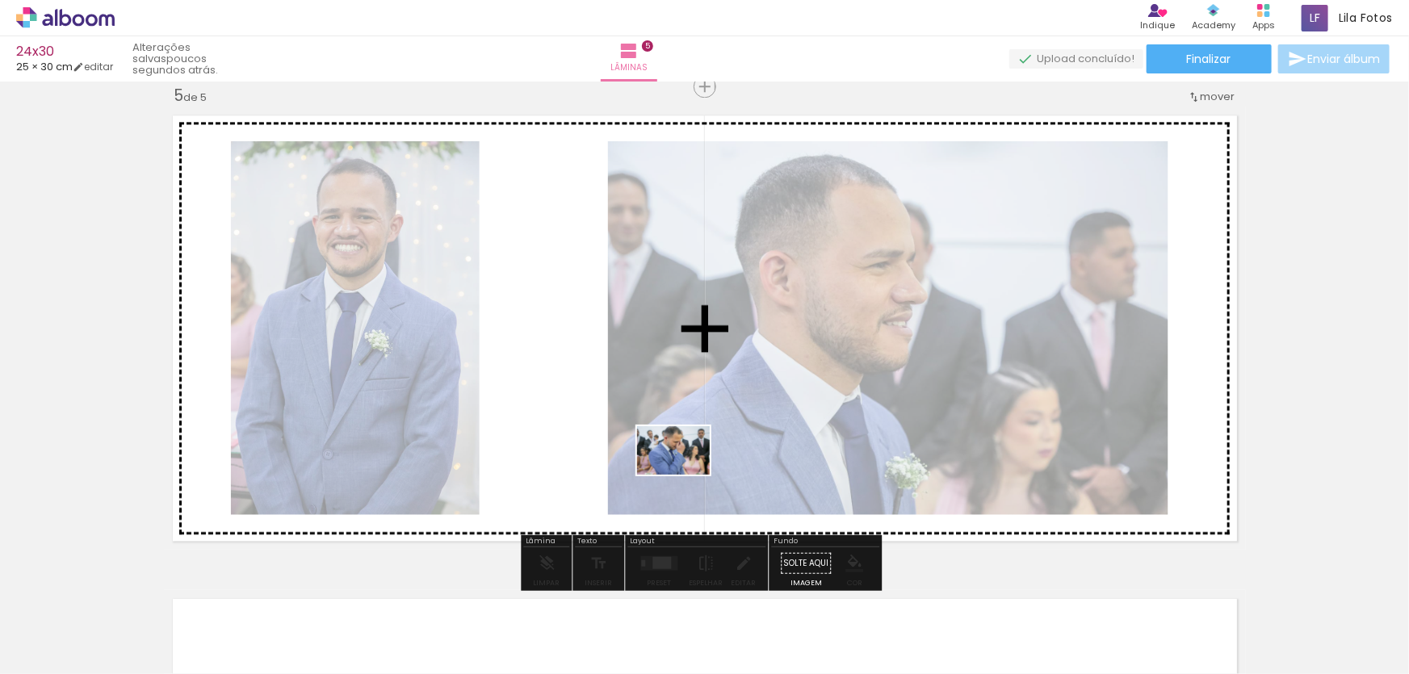
drag, startPoint x: 683, startPoint y: 615, endPoint x: 692, endPoint y: 484, distance: 131.2
click at [686, 473] on quentale-workspace at bounding box center [704, 337] width 1409 height 674
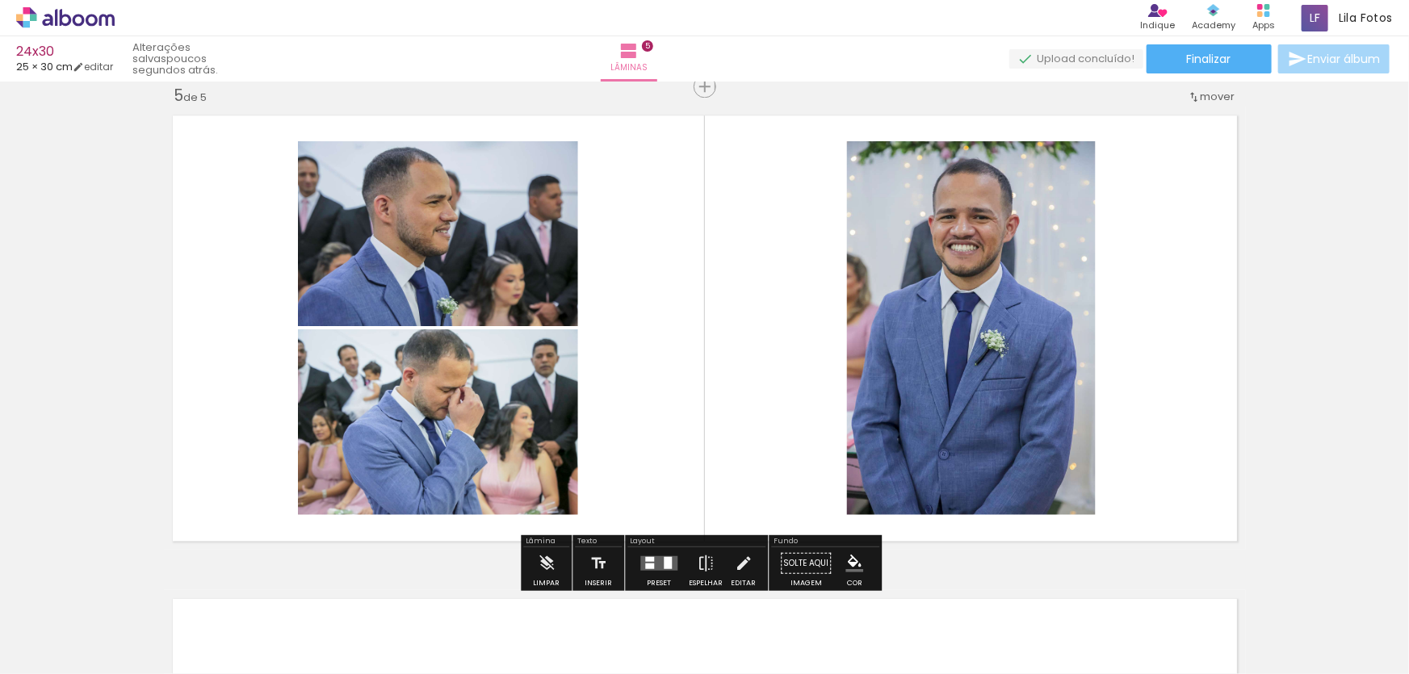
click at [649, 557] on div at bounding box center [649, 559] width 9 height 5
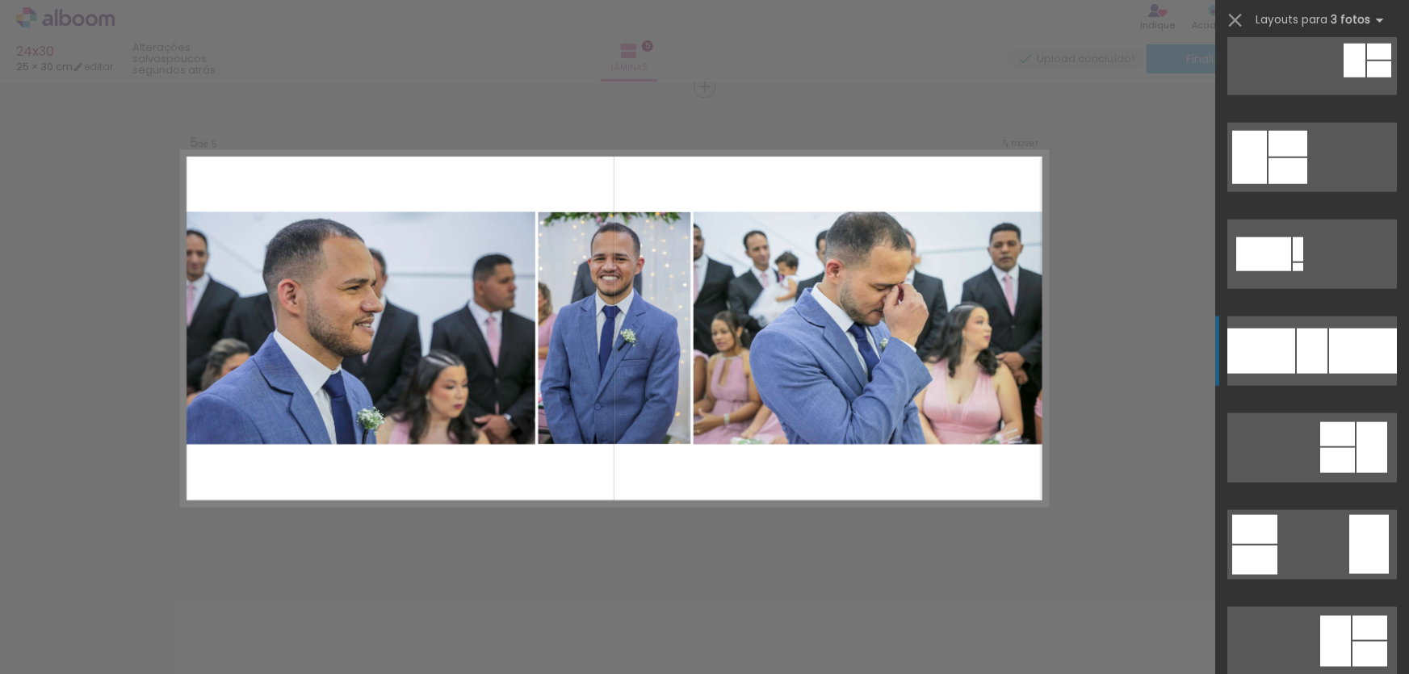
scroll to position [808, 0]
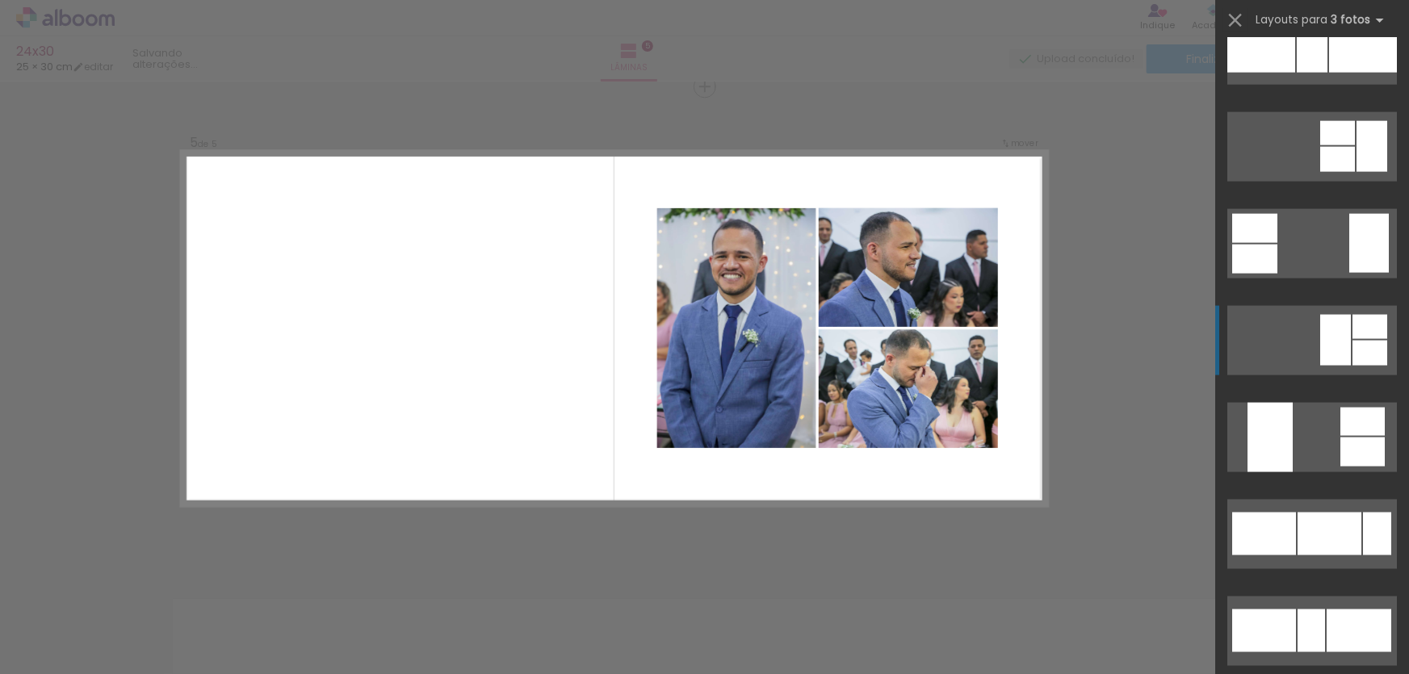
scroll to position [1101, 0]
click at [1321, 356] on div at bounding box center [1336, 339] width 31 height 51
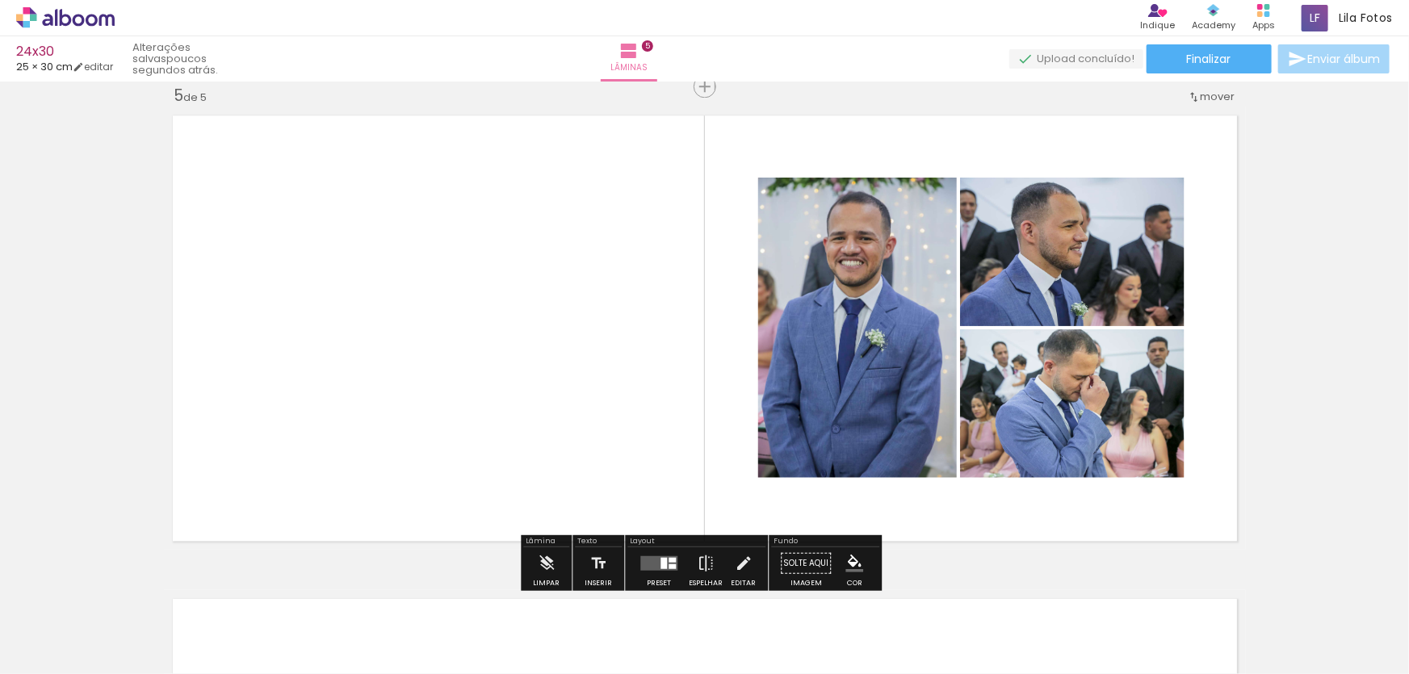
click at [889, 371] on quentale-photo at bounding box center [857, 328] width 199 height 300
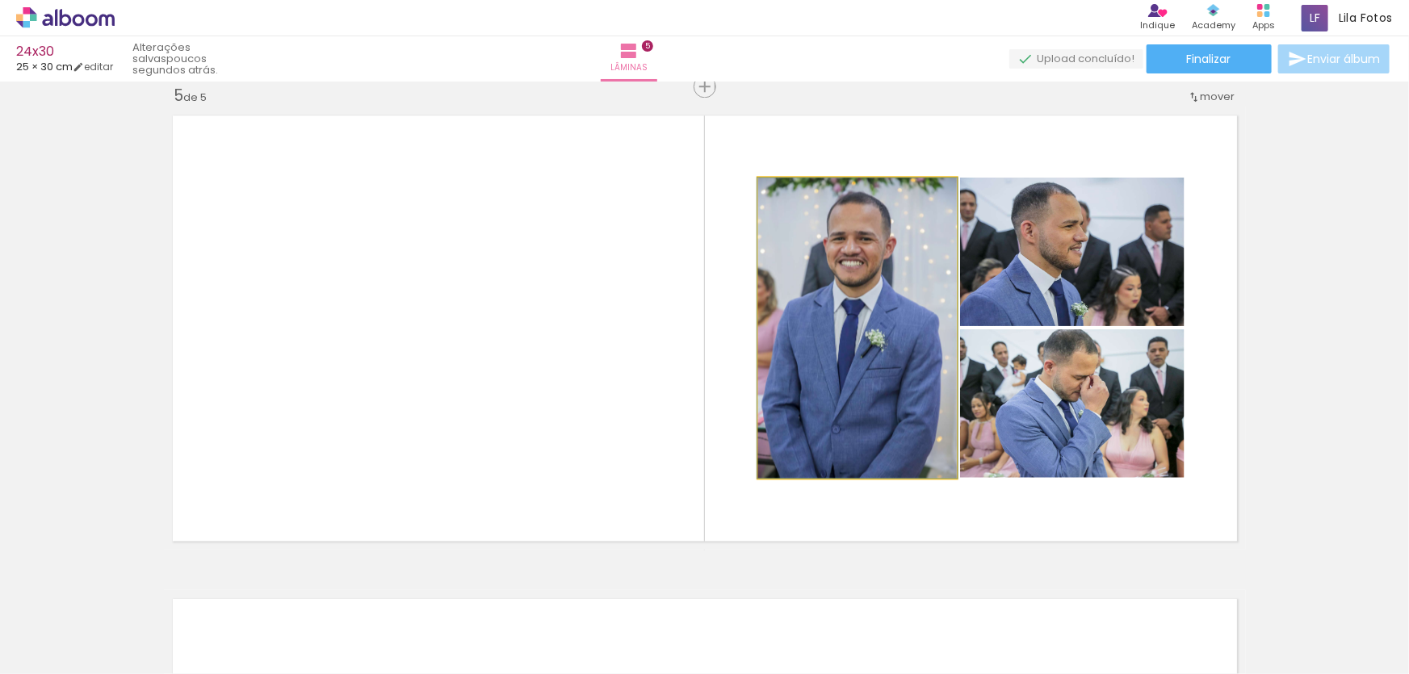
click at [889, 371] on quentale-photo at bounding box center [857, 328] width 199 height 300
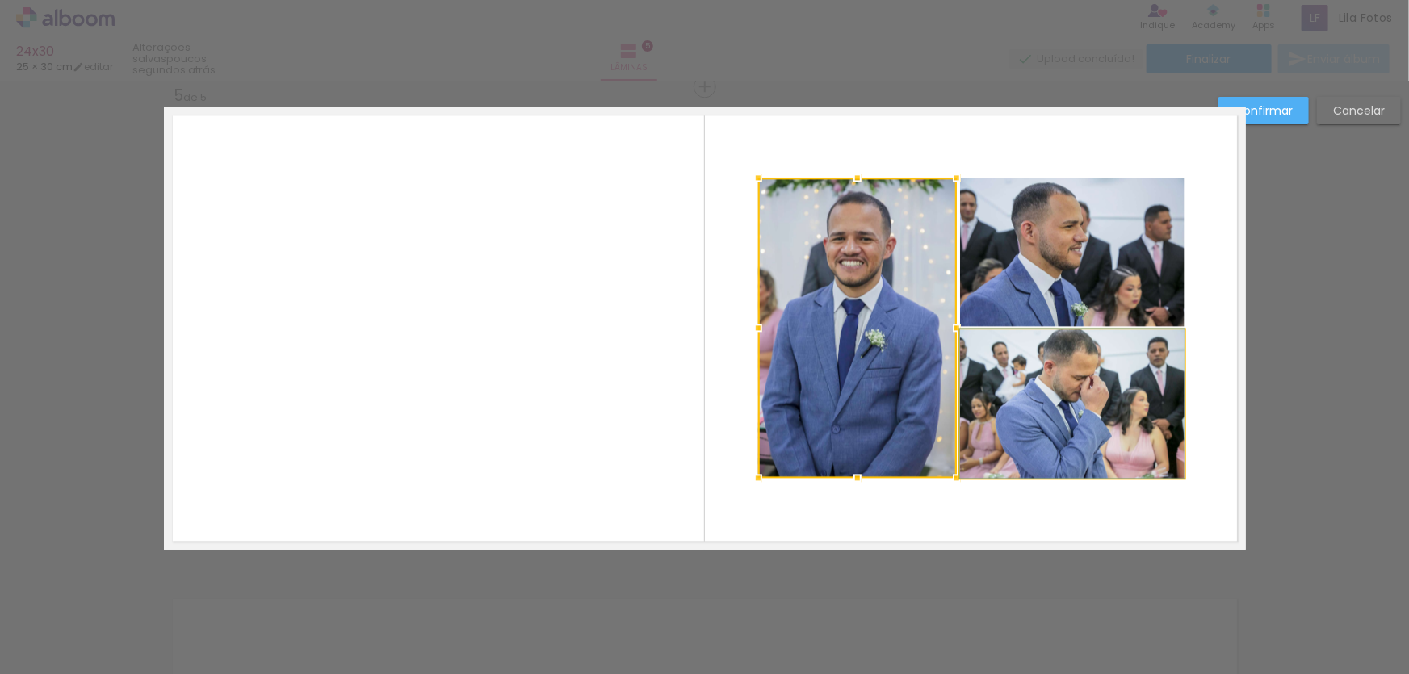
drag, startPoint x: 999, startPoint y: 395, endPoint x: 1020, endPoint y: 281, distance: 115.8
click at [1000, 393] on quentale-photo at bounding box center [1072, 404] width 225 height 149
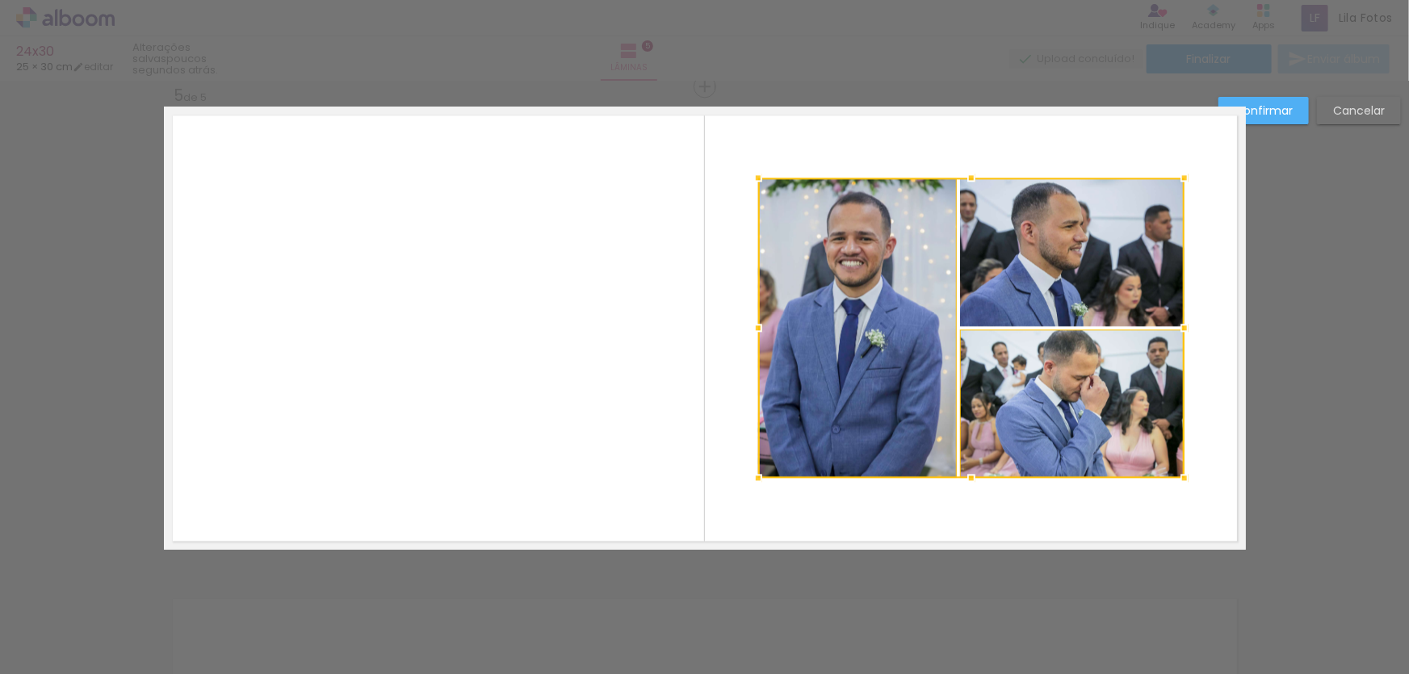
click at [1024, 267] on div at bounding box center [971, 328] width 426 height 300
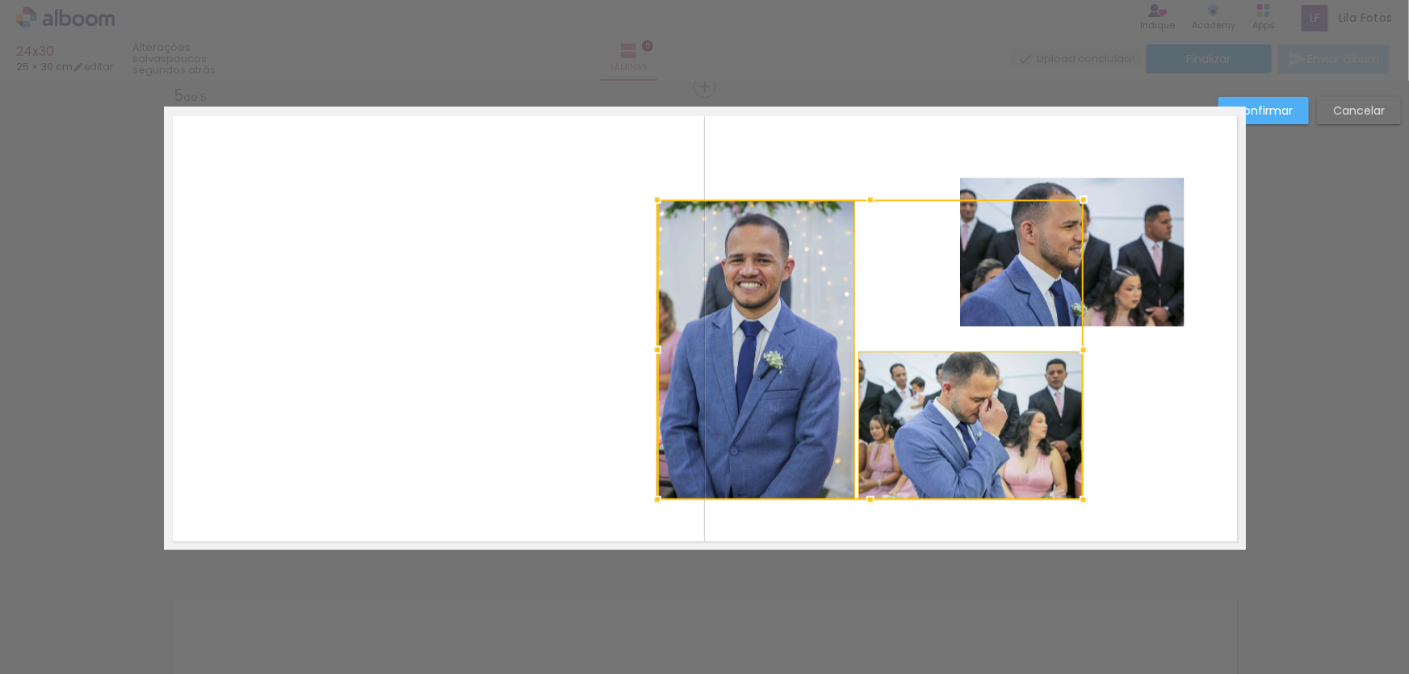
drag, startPoint x: 947, startPoint y: 309, endPoint x: 850, endPoint y: 328, distance: 99.6
click at [850, 328] on div at bounding box center [870, 350] width 426 height 300
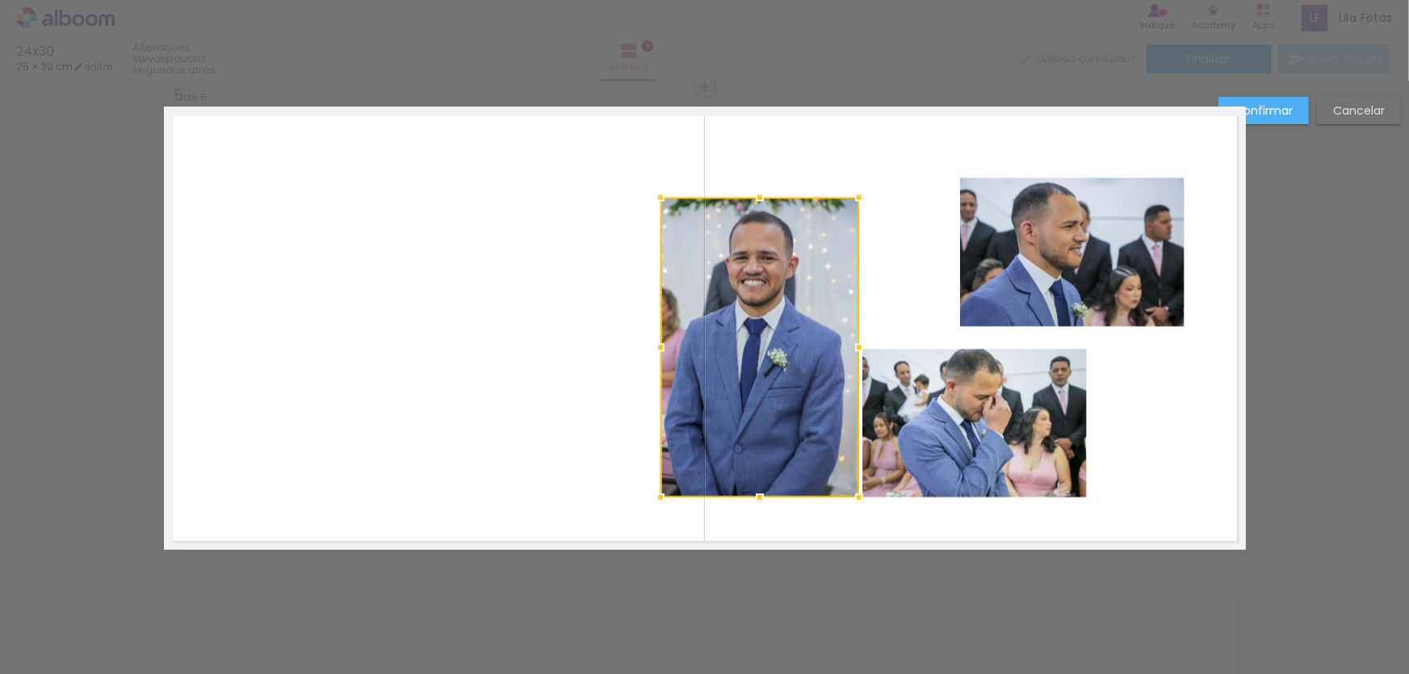
click at [0, 0] on slot "Cancelar" at bounding box center [0, 0] width 0 height 0
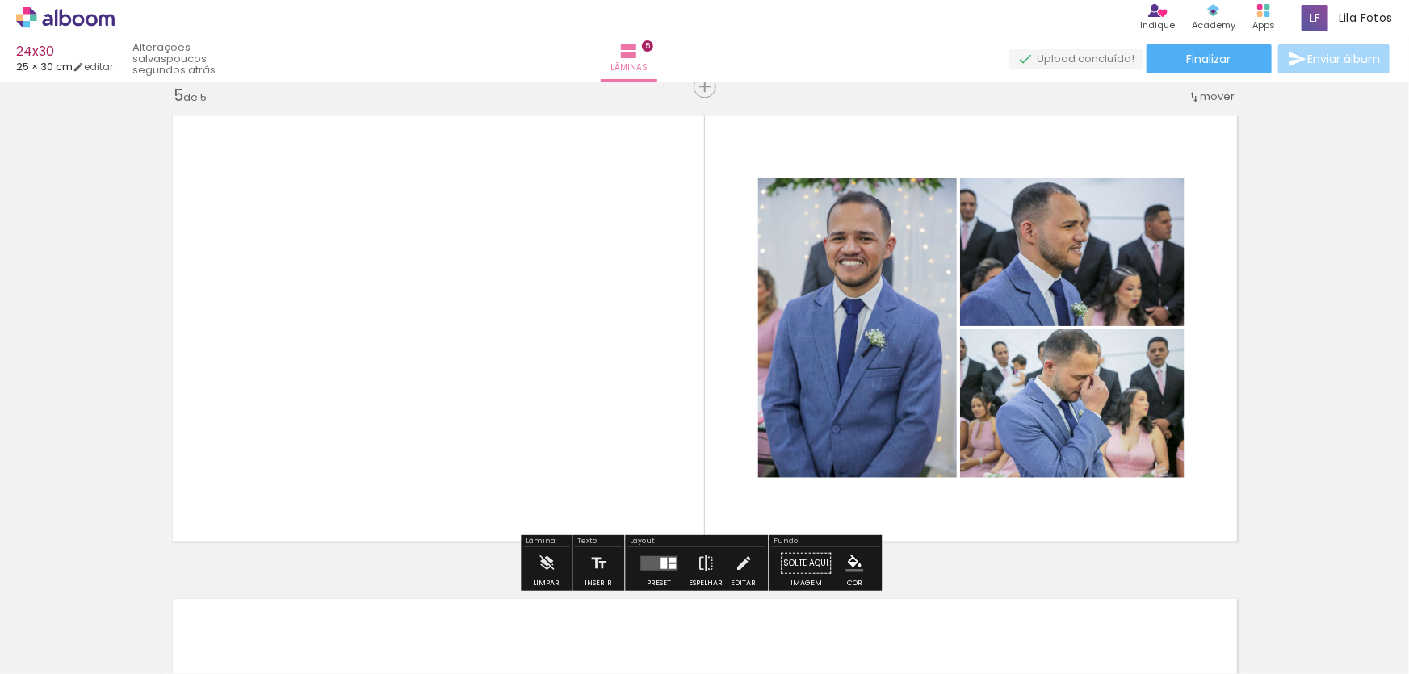
click at [1053, 260] on quentale-photo at bounding box center [1072, 252] width 225 height 149
click at [1052, 259] on quentale-photo at bounding box center [1072, 252] width 225 height 149
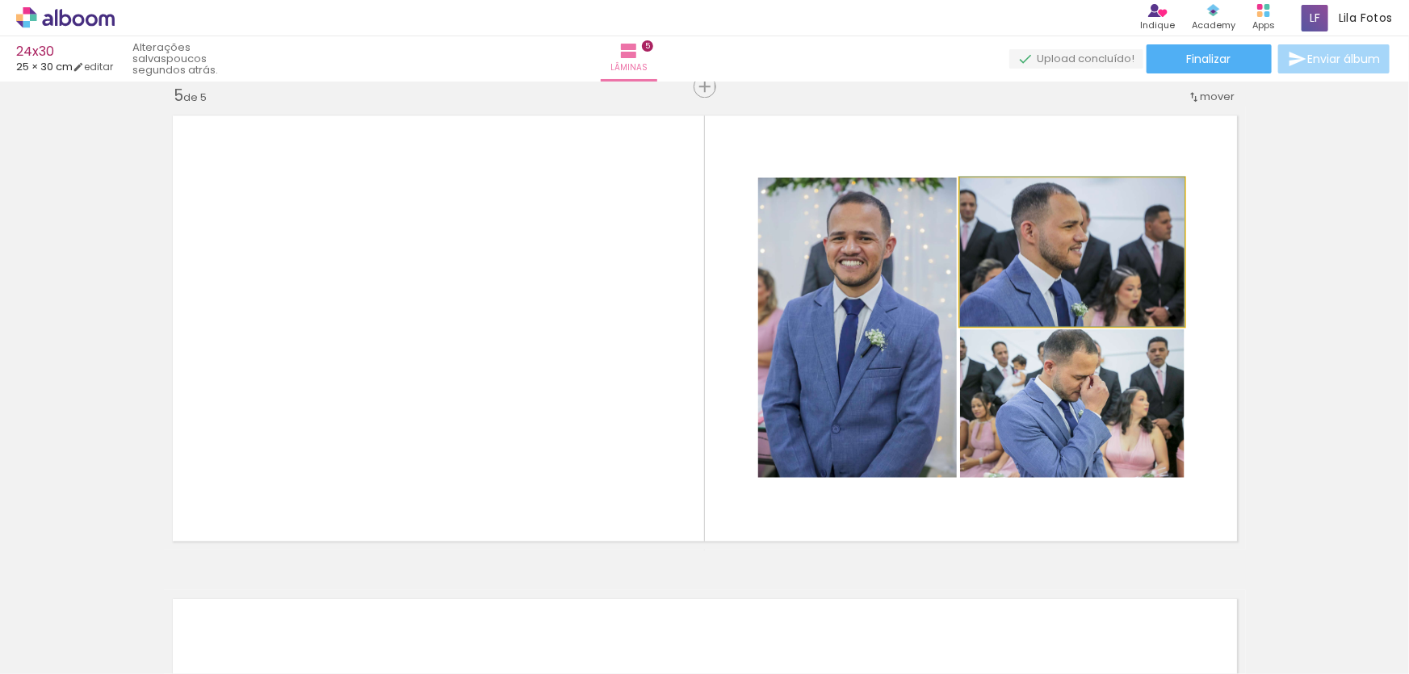
click at [1052, 259] on quentale-photo at bounding box center [1072, 252] width 225 height 149
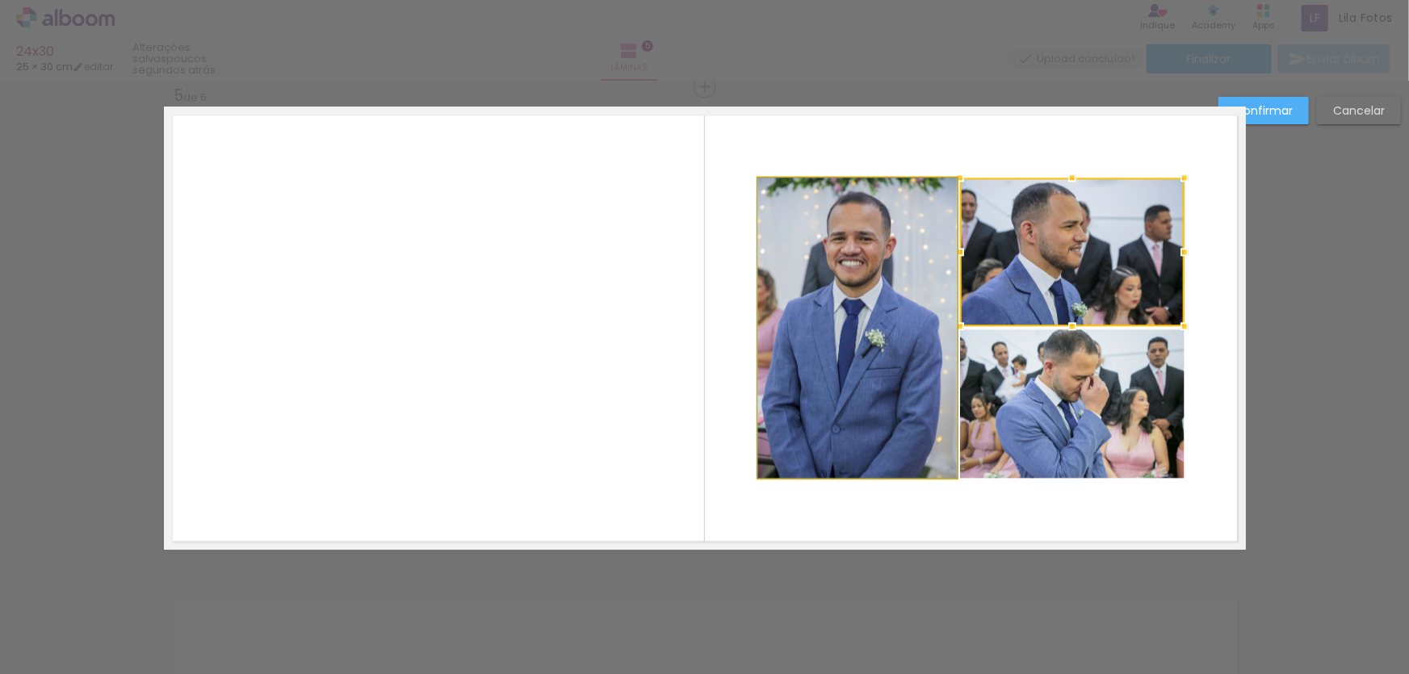
click at [929, 264] on quentale-photo at bounding box center [857, 328] width 199 height 300
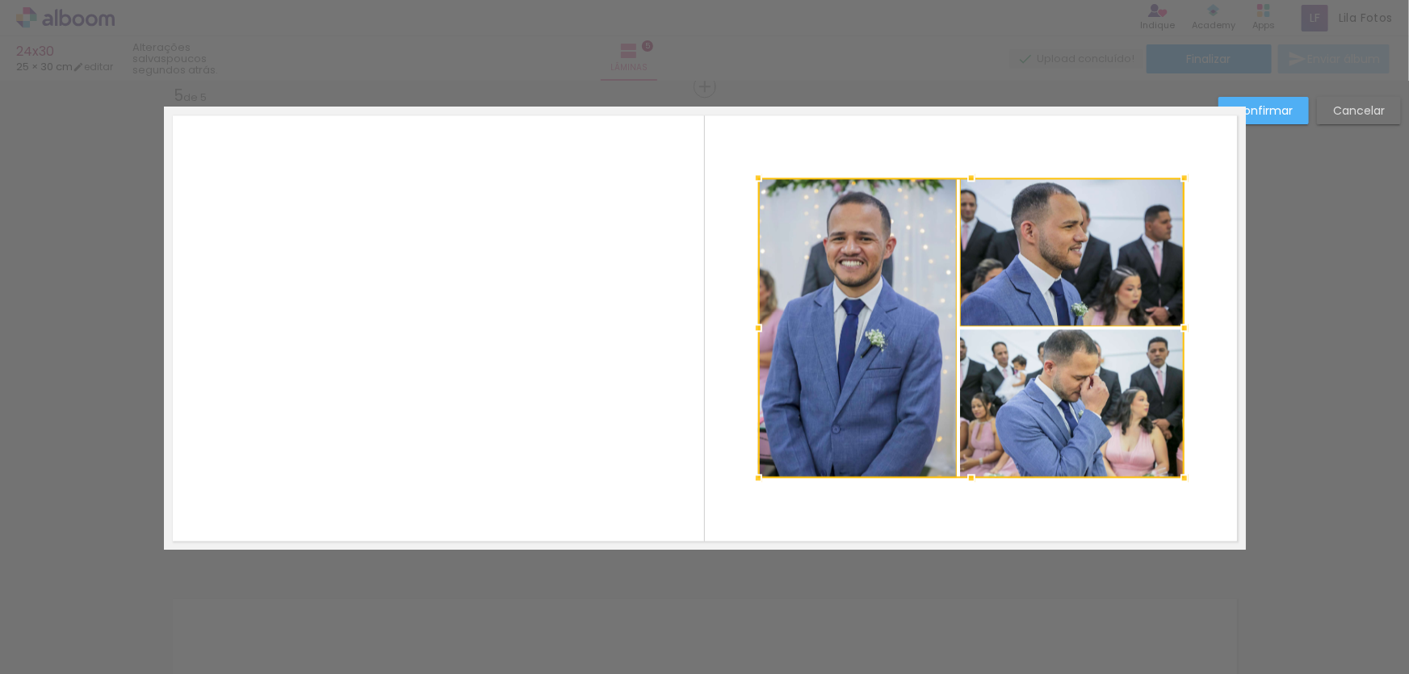
click at [1038, 381] on div at bounding box center [971, 328] width 426 height 300
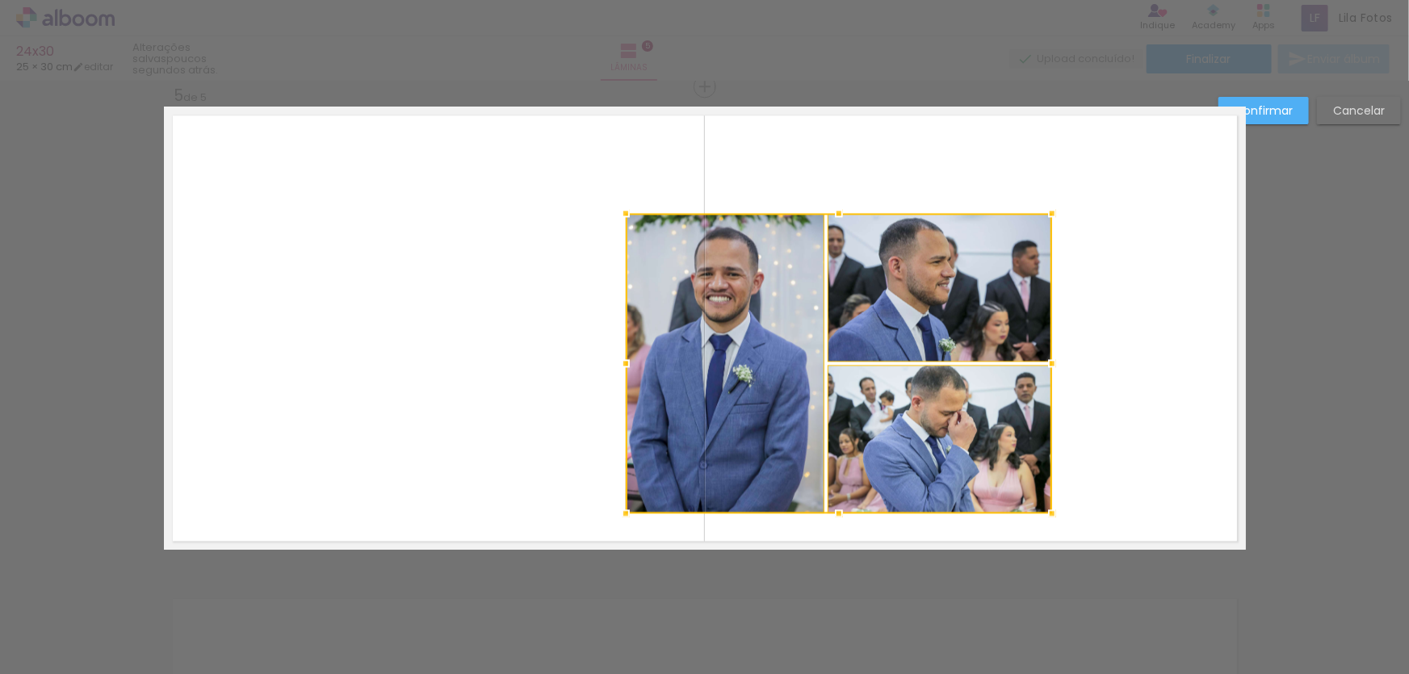
drag, startPoint x: 929, startPoint y: 259, endPoint x: 632, endPoint y: 242, distance: 296.9
click at [795, 295] on div at bounding box center [839, 363] width 426 height 300
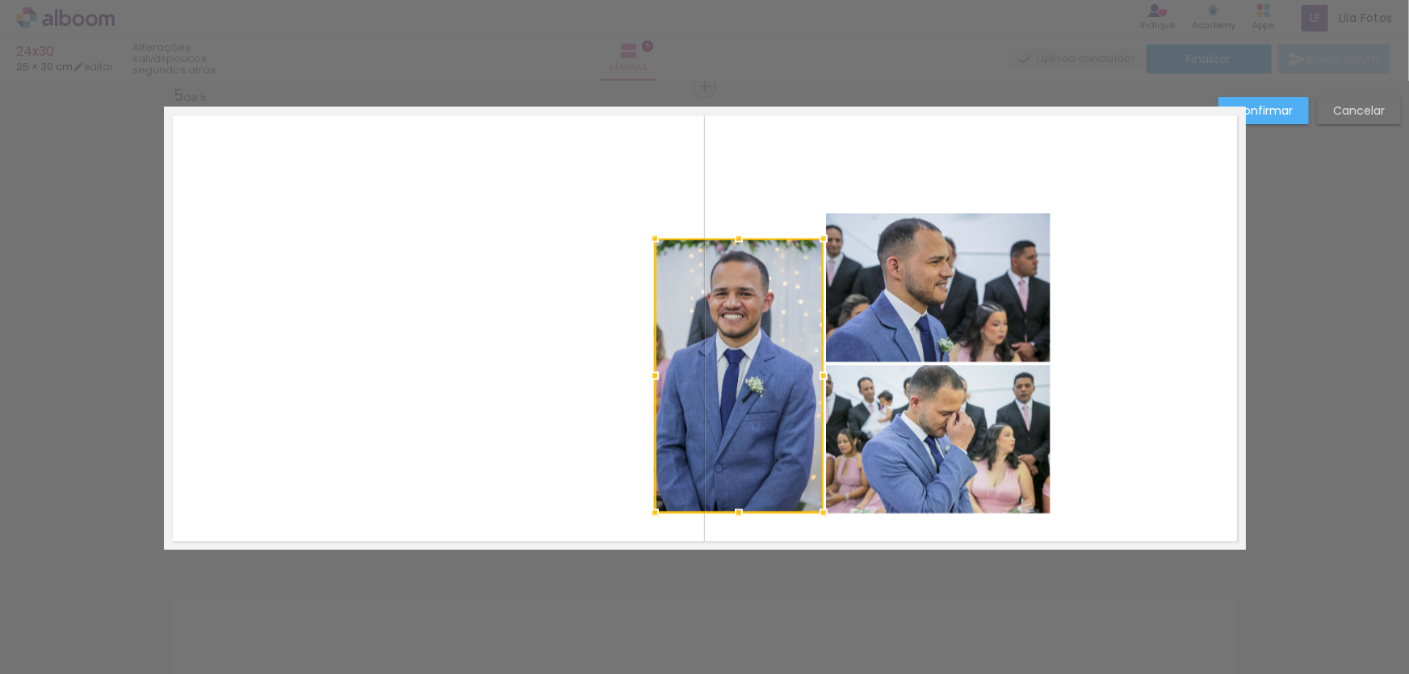
drag, startPoint x: 616, startPoint y: 210, endPoint x: 652, endPoint y: 240, distance: 46.4
click at [652, 240] on div at bounding box center [655, 238] width 32 height 32
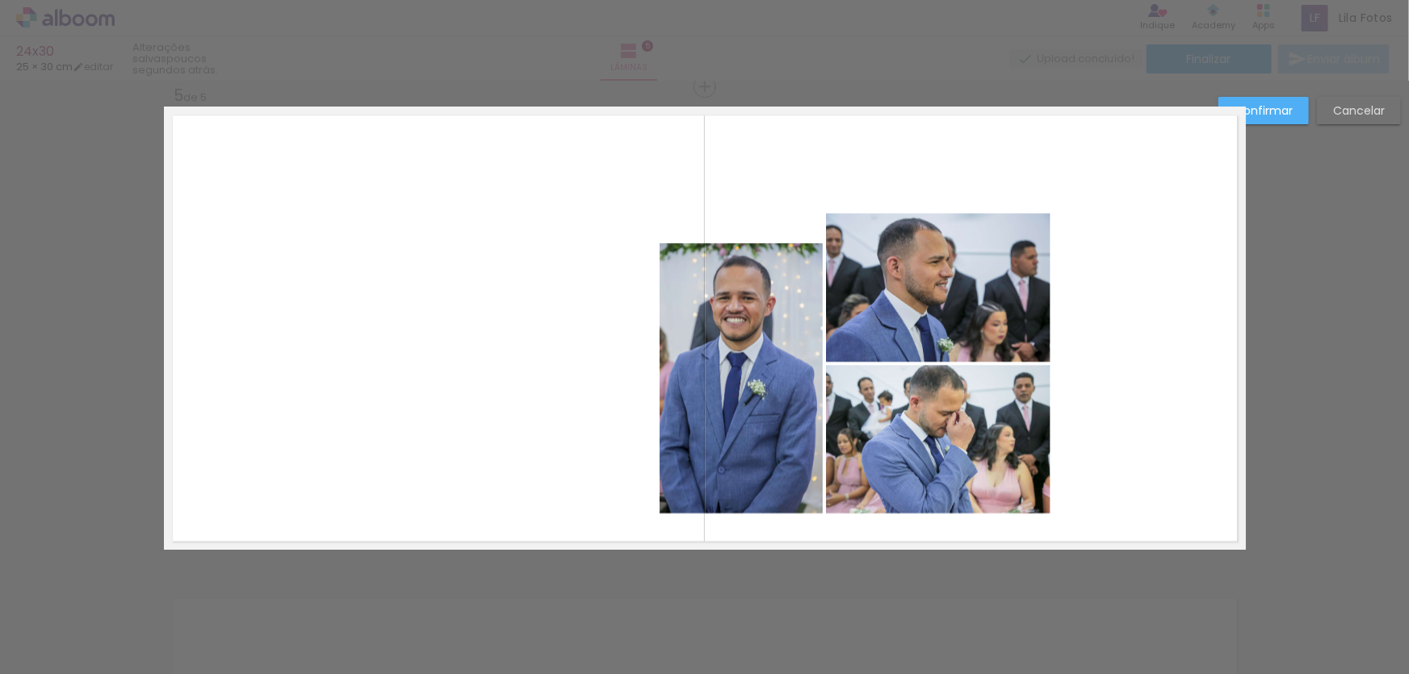
click at [0, 0] on slot "Cancelar" at bounding box center [0, 0] width 0 height 0
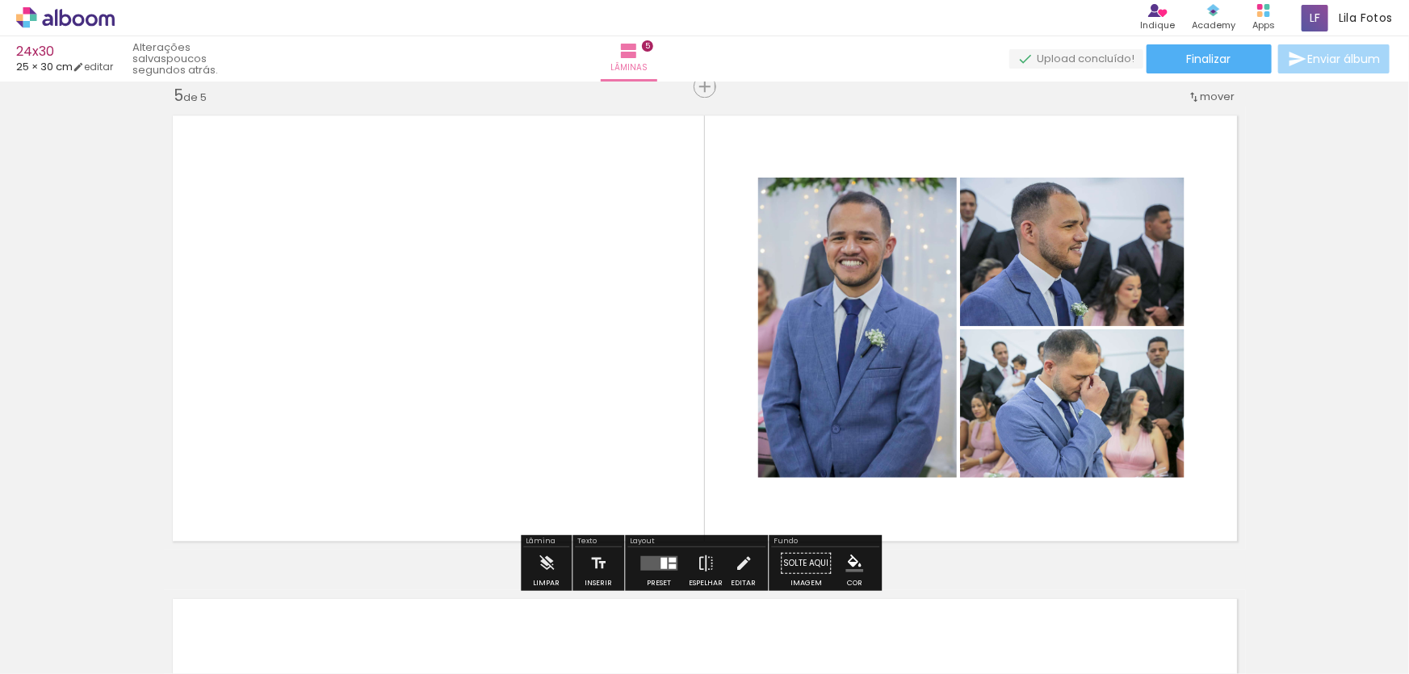
click at [1010, 313] on quentale-photo at bounding box center [1072, 252] width 225 height 149
click at [1010, 271] on quentale-photo at bounding box center [1072, 252] width 225 height 149
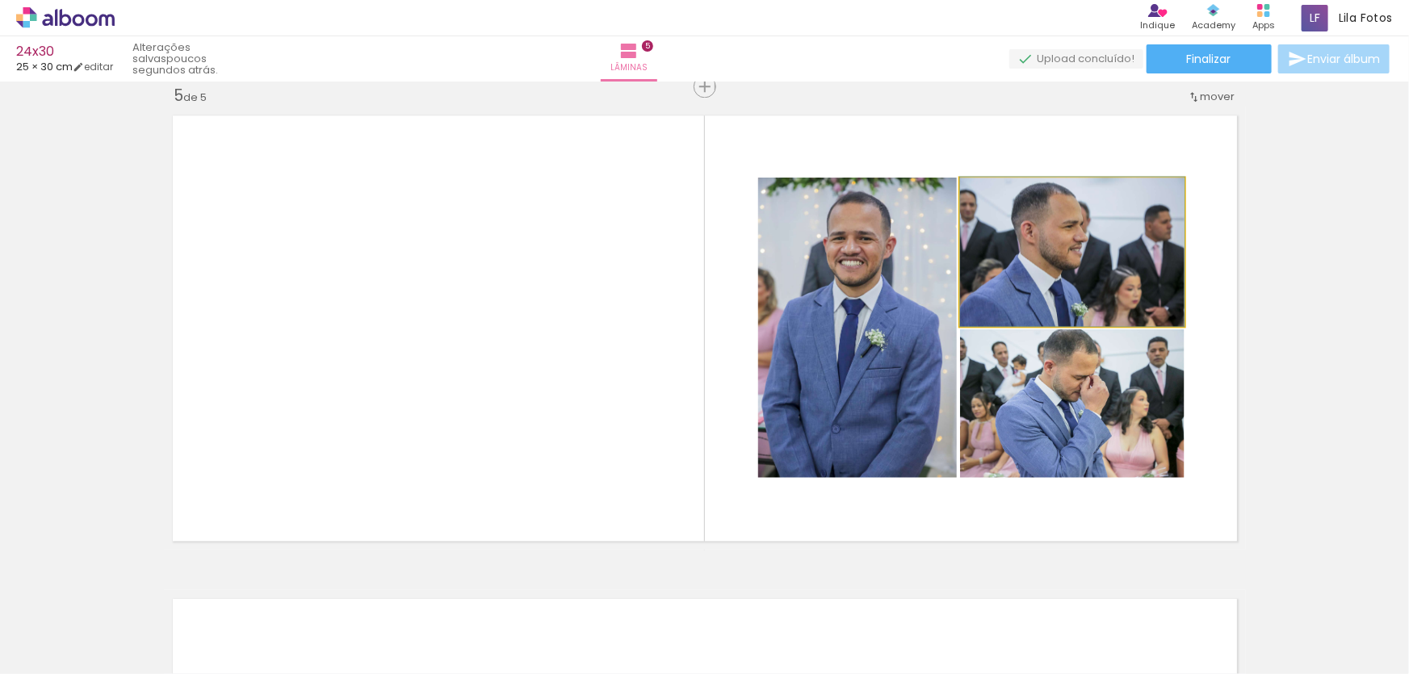
click at [1010, 271] on quentale-photo at bounding box center [1072, 252] width 225 height 149
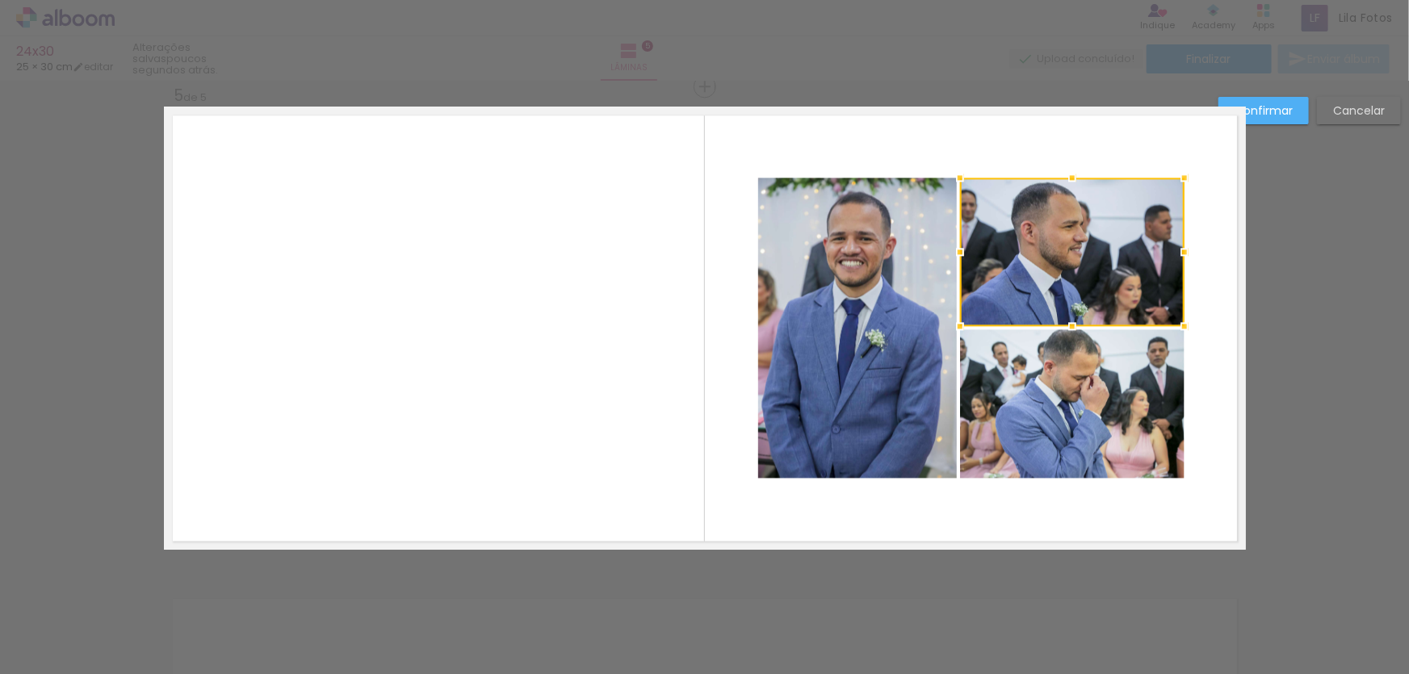
click at [1011, 359] on quentale-photo at bounding box center [1072, 404] width 225 height 149
click at [863, 333] on quentale-photo at bounding box center [857, 328] width 199 height 300
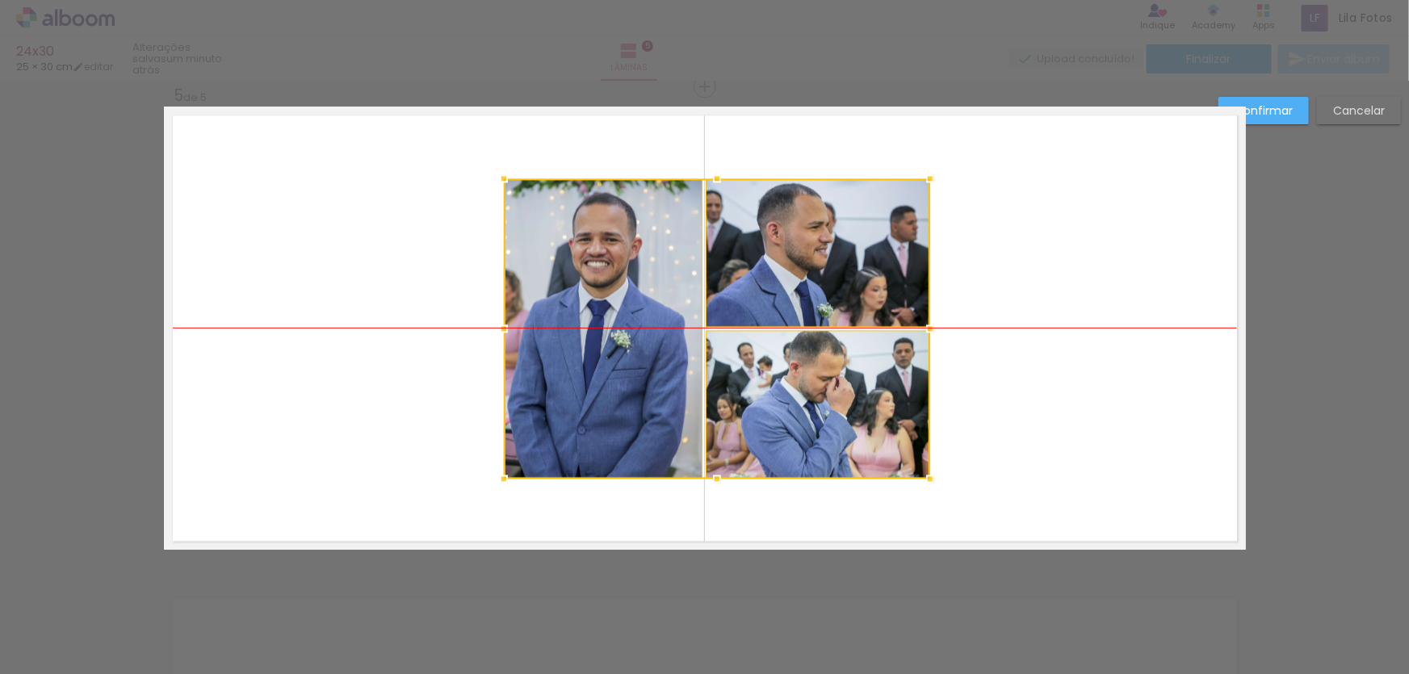
drag, startPoint x: 945, startPoint y: 303, endPoint x: 691, endPoint y: 304, distance: 254.4
click at [691, 304] on div at bounding box center [717, 329] width 426 height 300
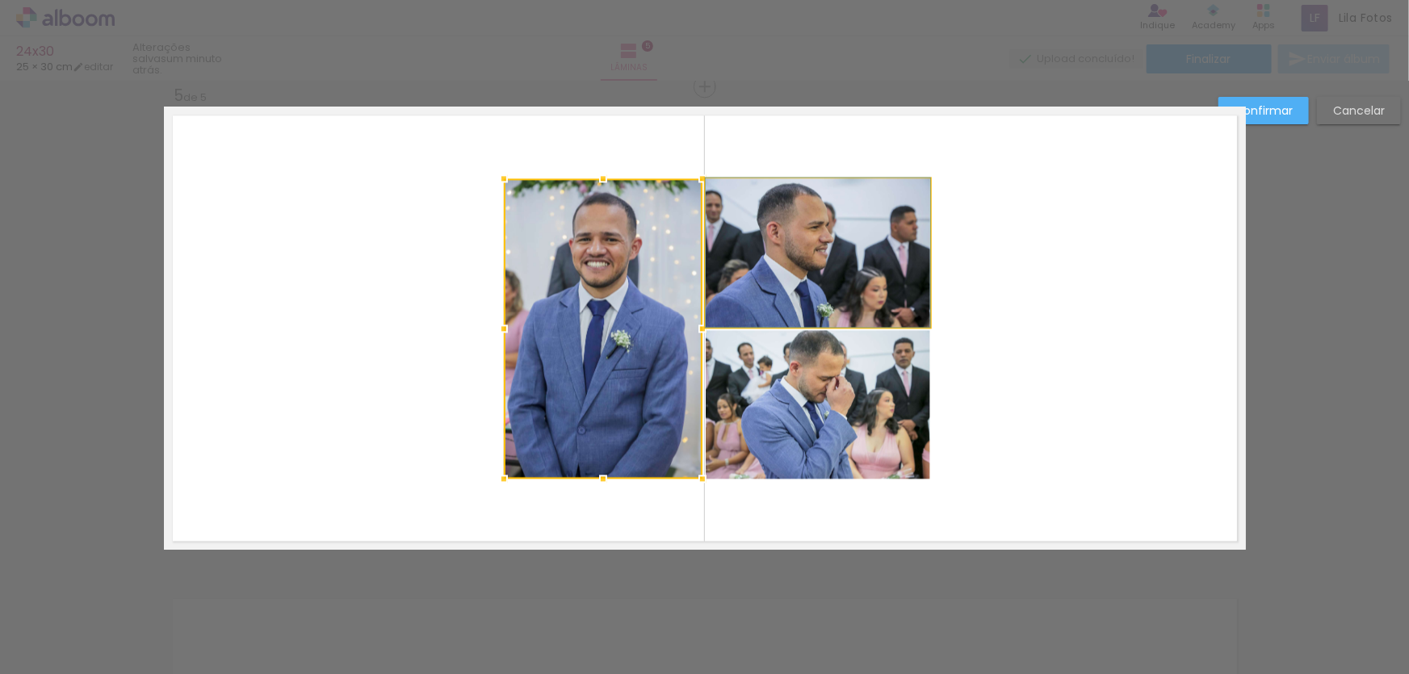
click at [754, 284] on quentale-photo at bounding box center [818, 253] width 225 height 149
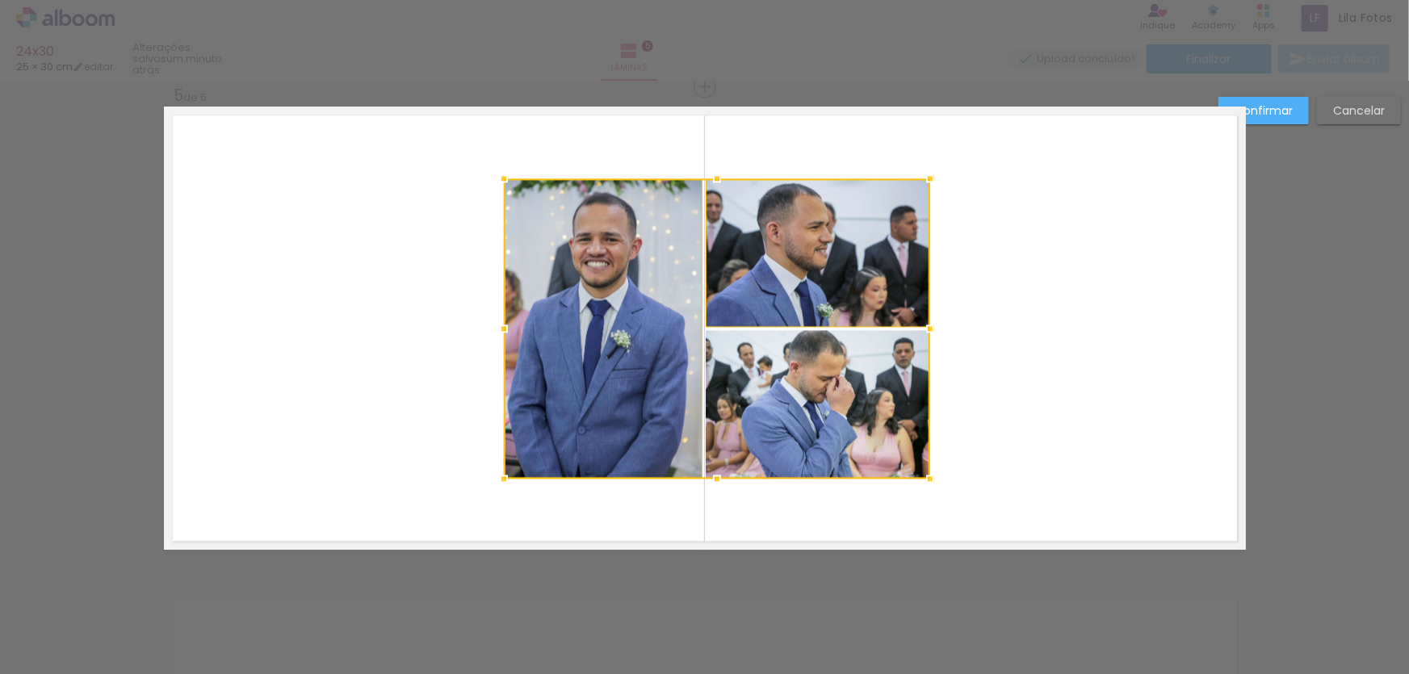
click at [770, 368] on div at bounding box center [717, 329] width 426 height 300
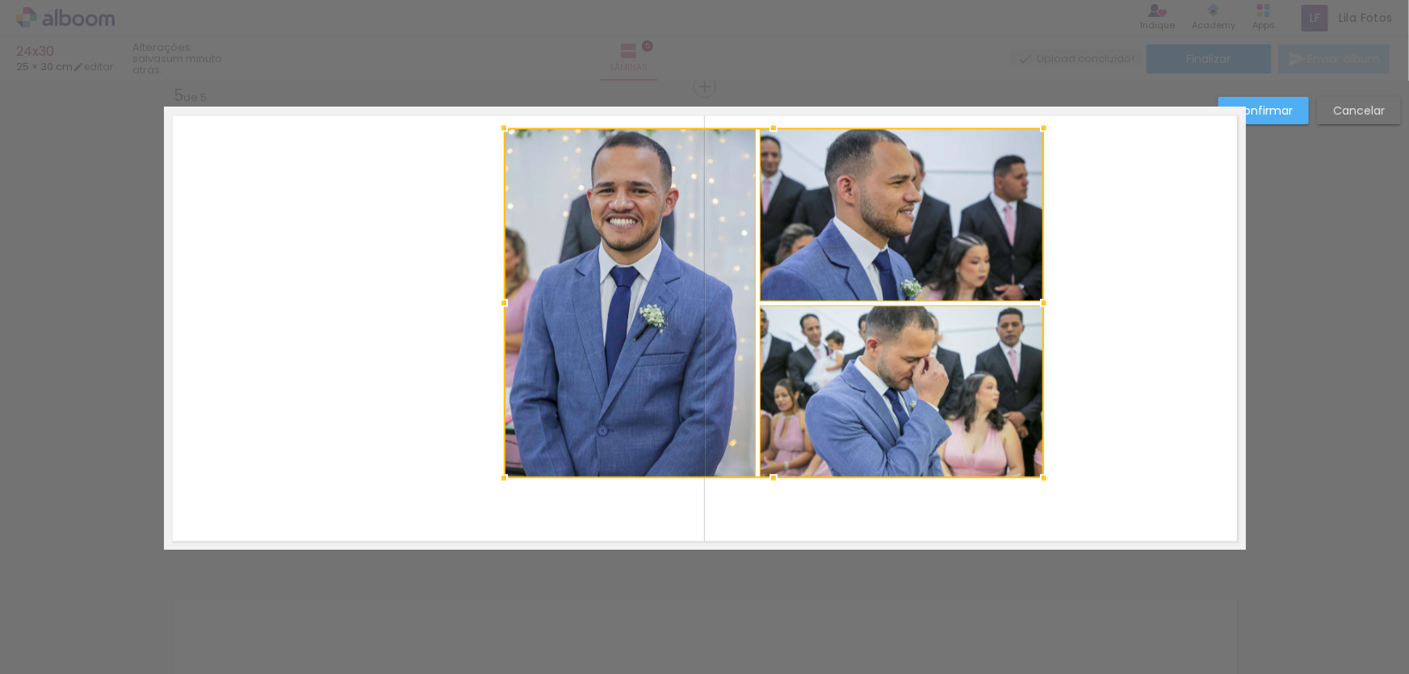
drag, startPoint x: 923, startPoint y: 175, endPoint x: 1037, endPoint y: 124, distance: 124.7
click at [1037, 124] on div at bounding box center [1044, 127] width 32 height 32
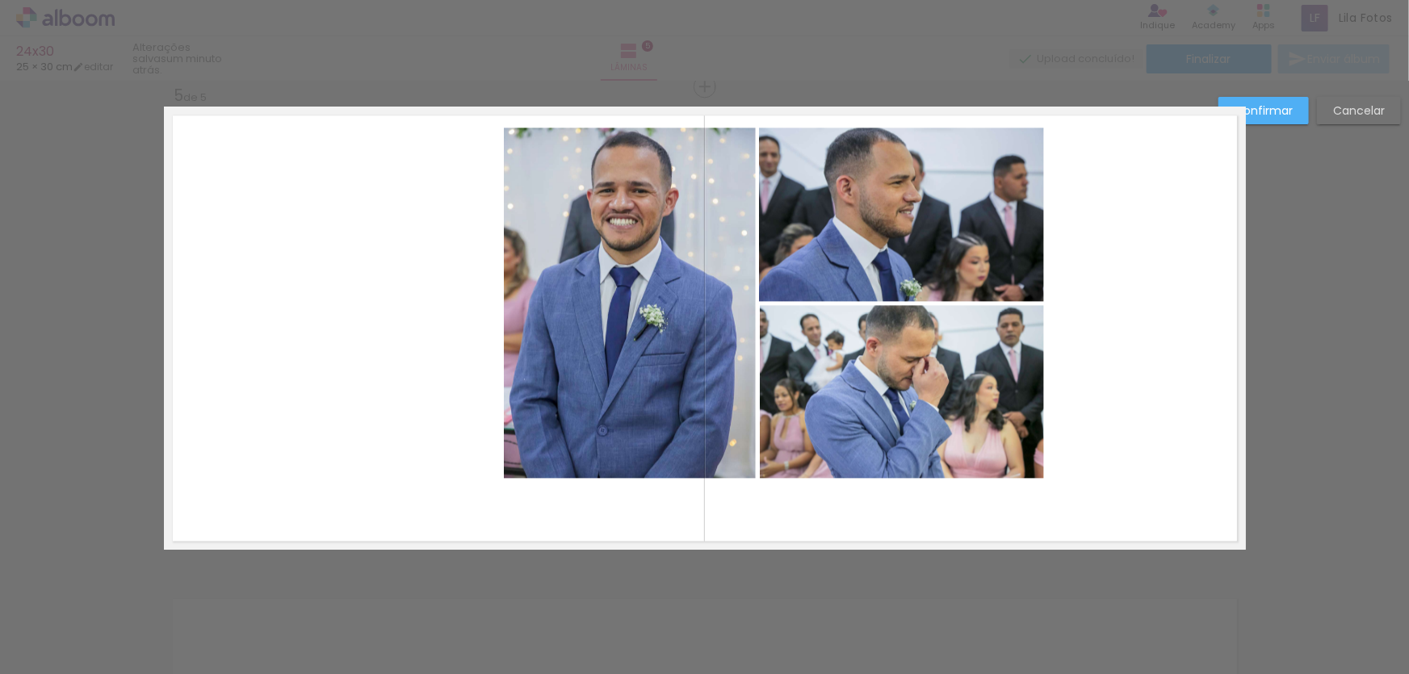
click at [603, 421] on quentale-photo at bounding box center [630, 303] width 252 height 351
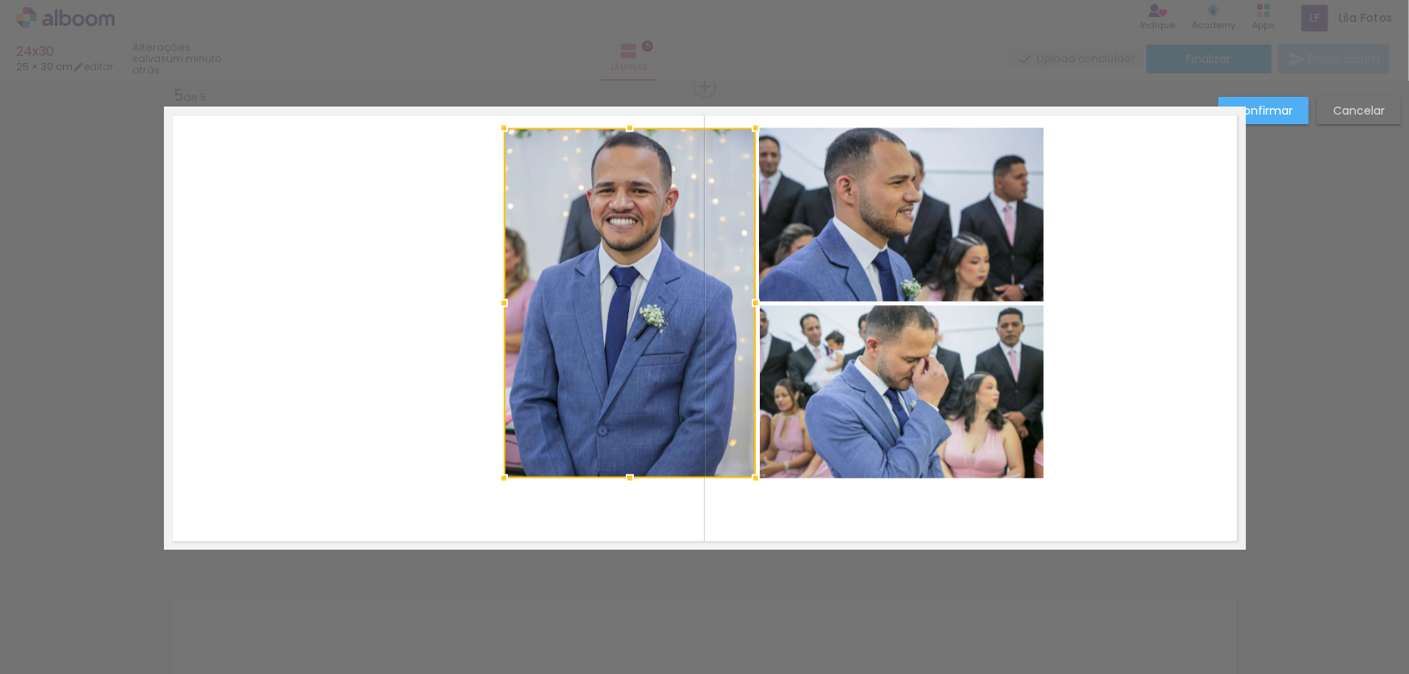
click at [604, 418] on div at bounding box center [630, 303] width 252 height 351
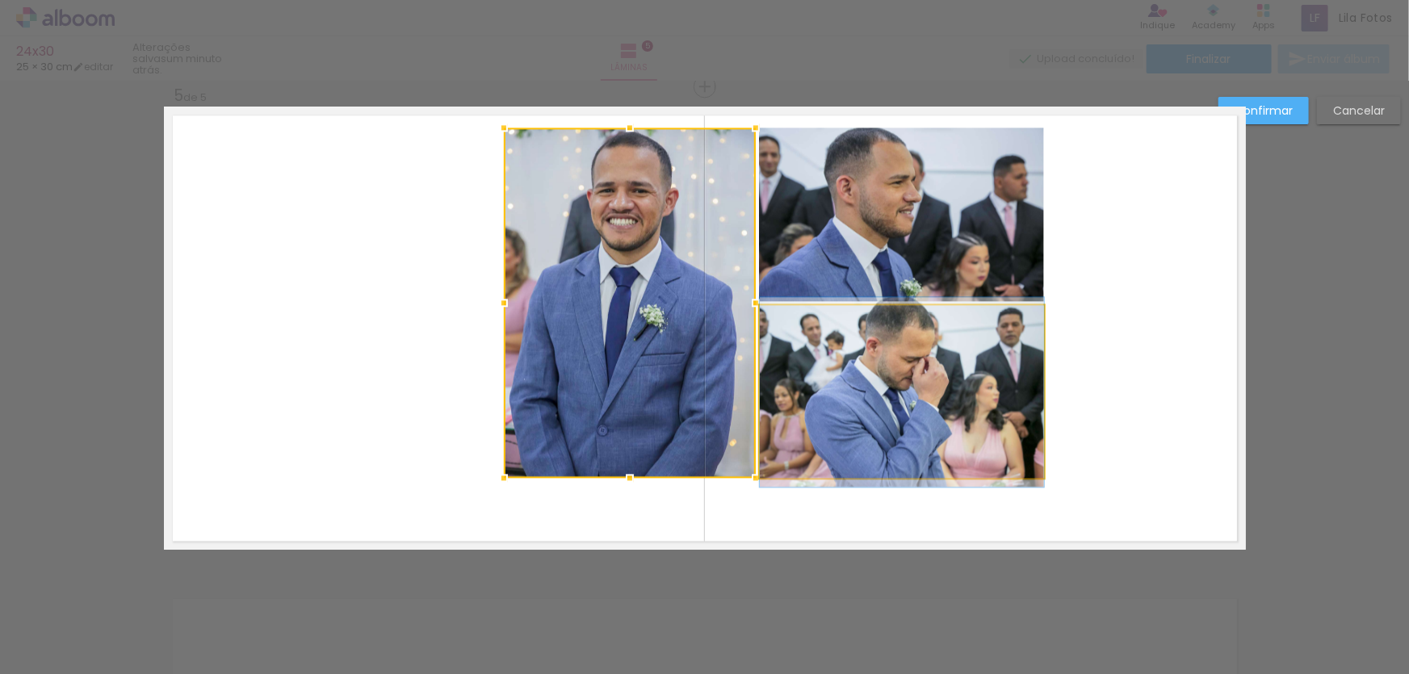
drag, startPoint x: 804, startPoint y: 404, endPoint x: 826, endPoint y: 276, distance: 129.3
click at [804, 403] on quentale-photo at bounding box center [902, 392] width 284 height 174
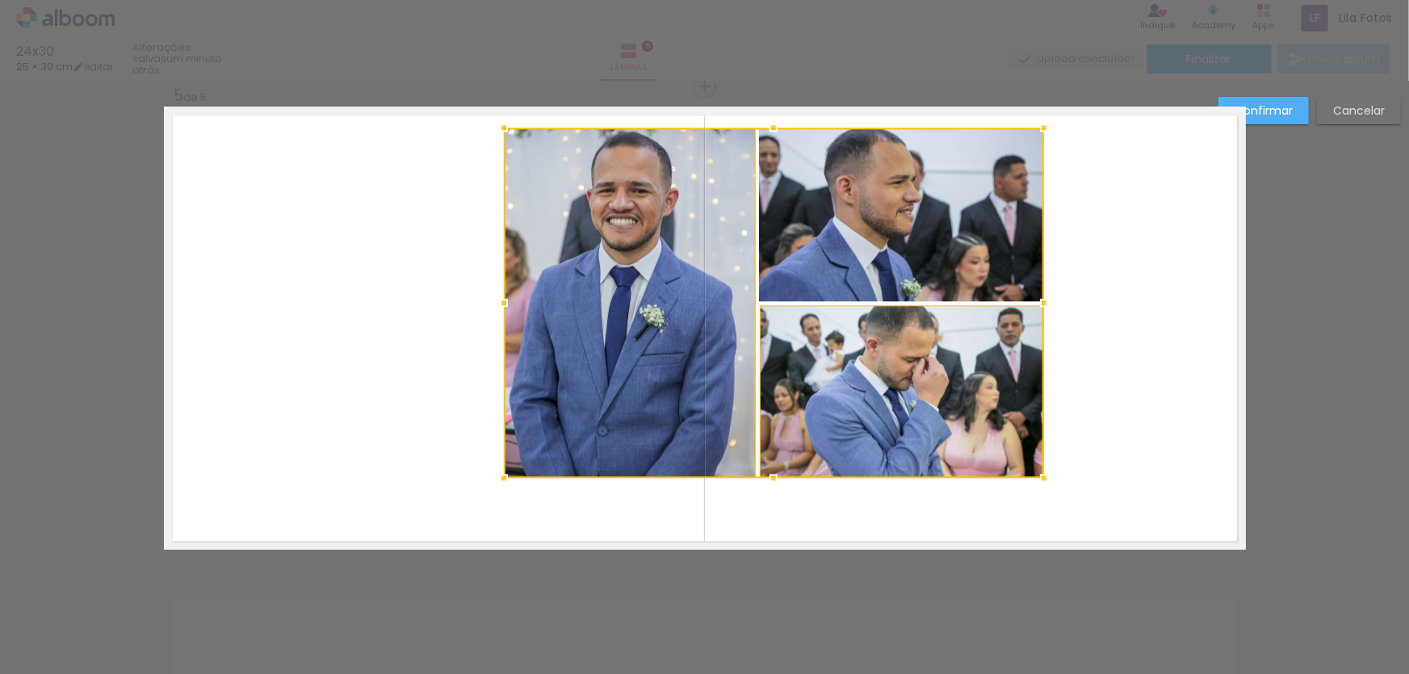
click at [834, 243] on div at bounding box center [774, 303] width 540 height 351
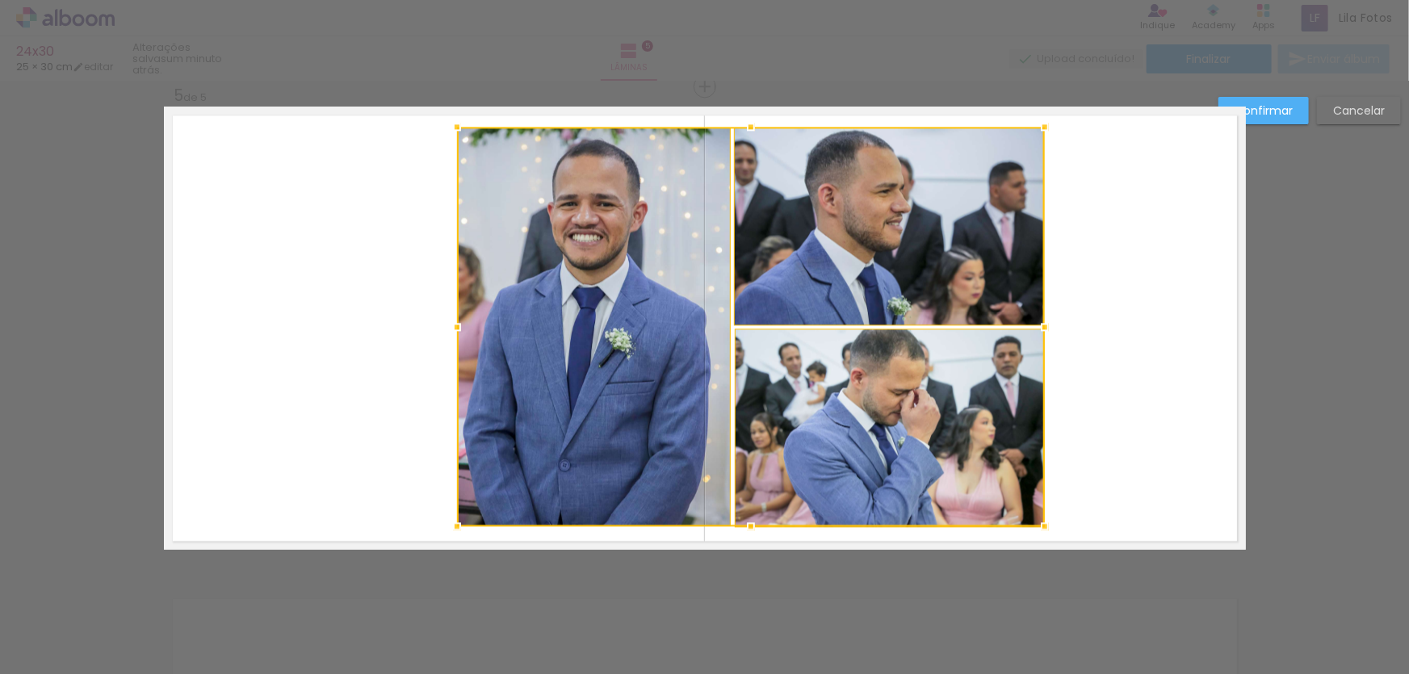
drag, startPoint x: 498, startPoint y: 474, endPoint x: 451, endPoint y: 523, distance: 68.5
click at [451, 523] on div at bounding box center [457, 526] width 32 height 32
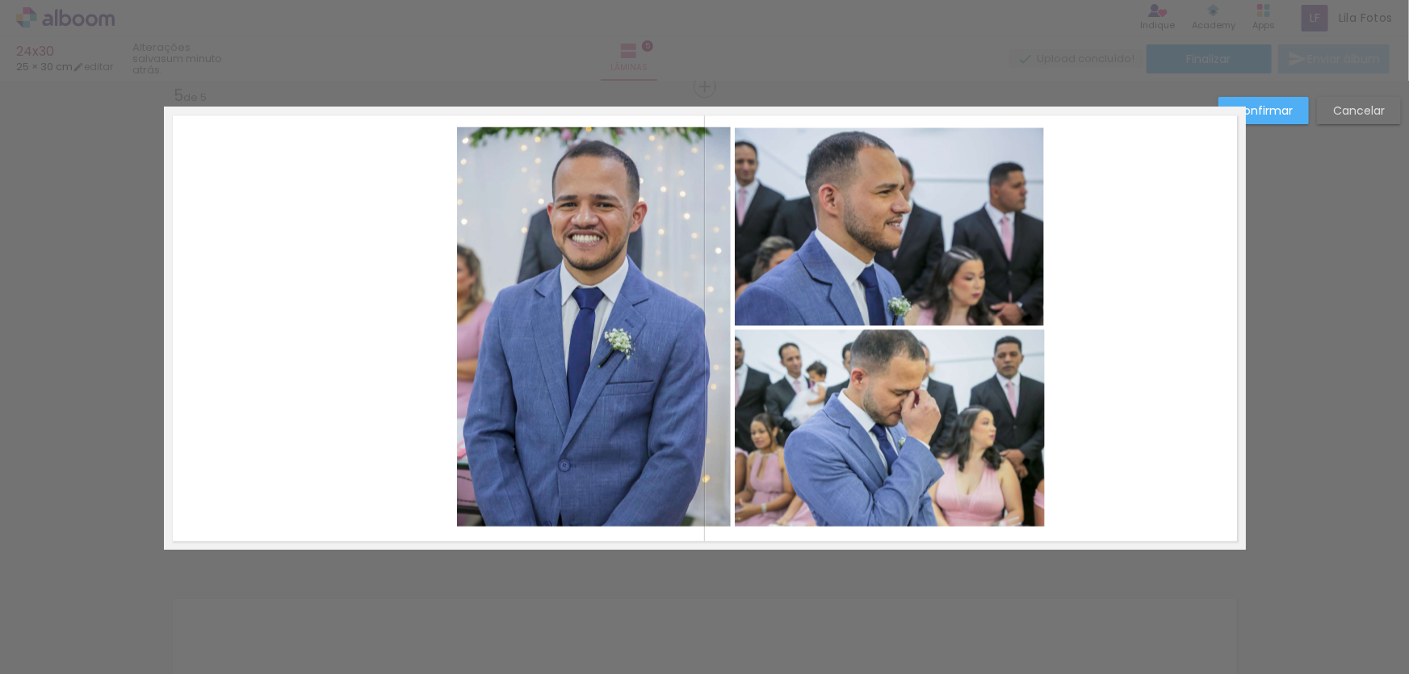
click at [540, 323] on quentale-photo at bounding box center [594, 327] width 274 height 400
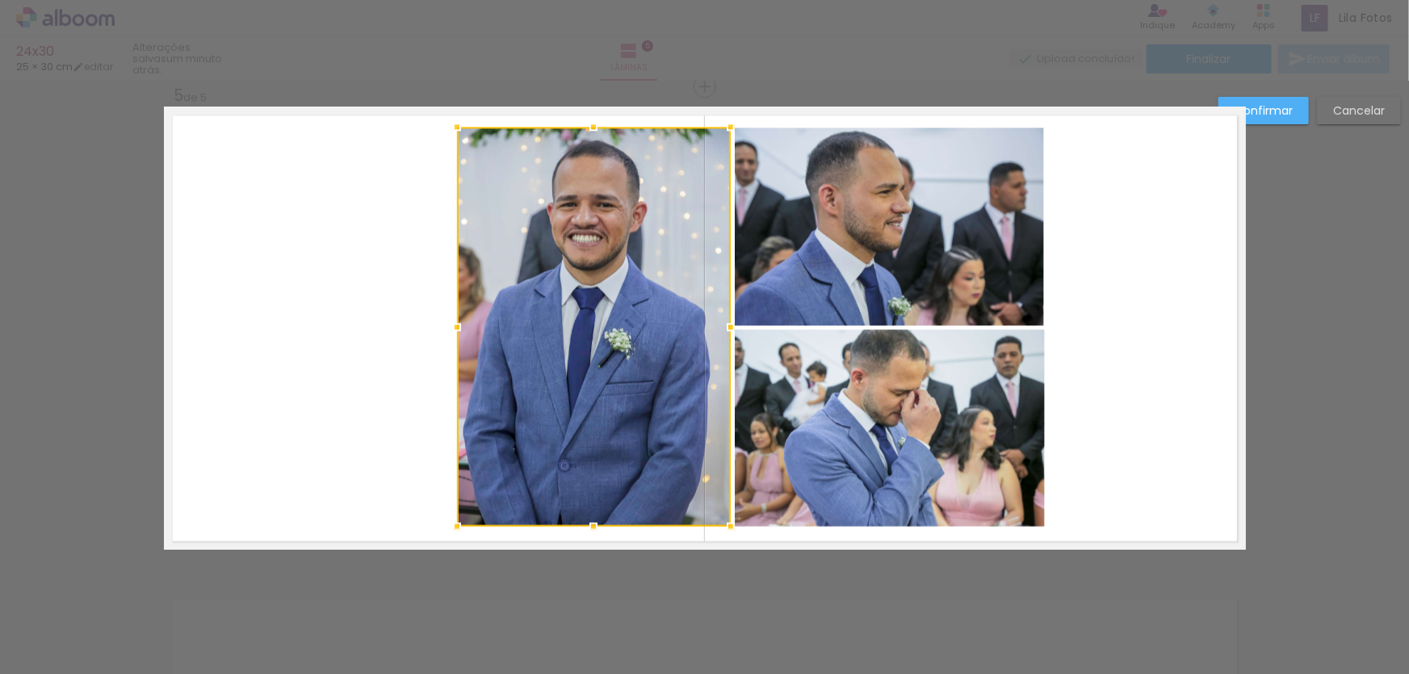
click at [785, 292] on quentale-photo at bounding box center [889, 227] width 309 height 198
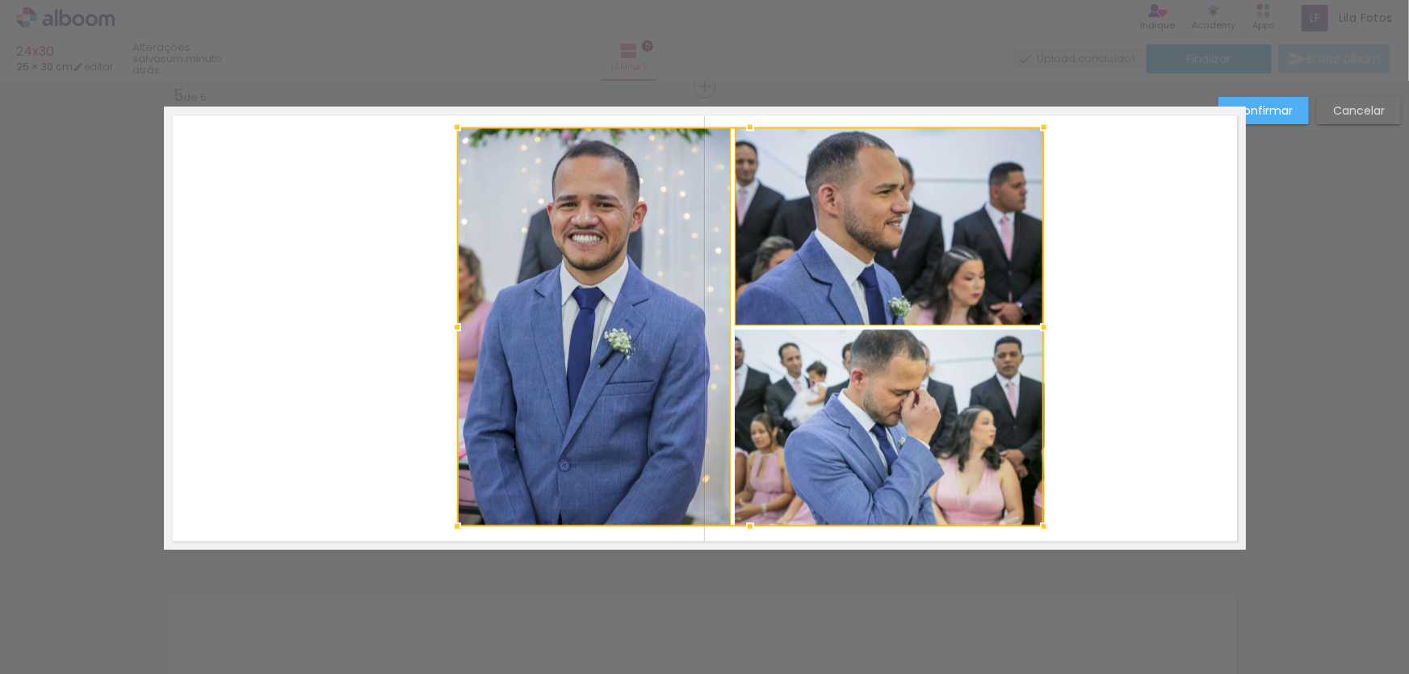
click at [813, 377] on div at bounding box center [750, 327] width 587 height 400
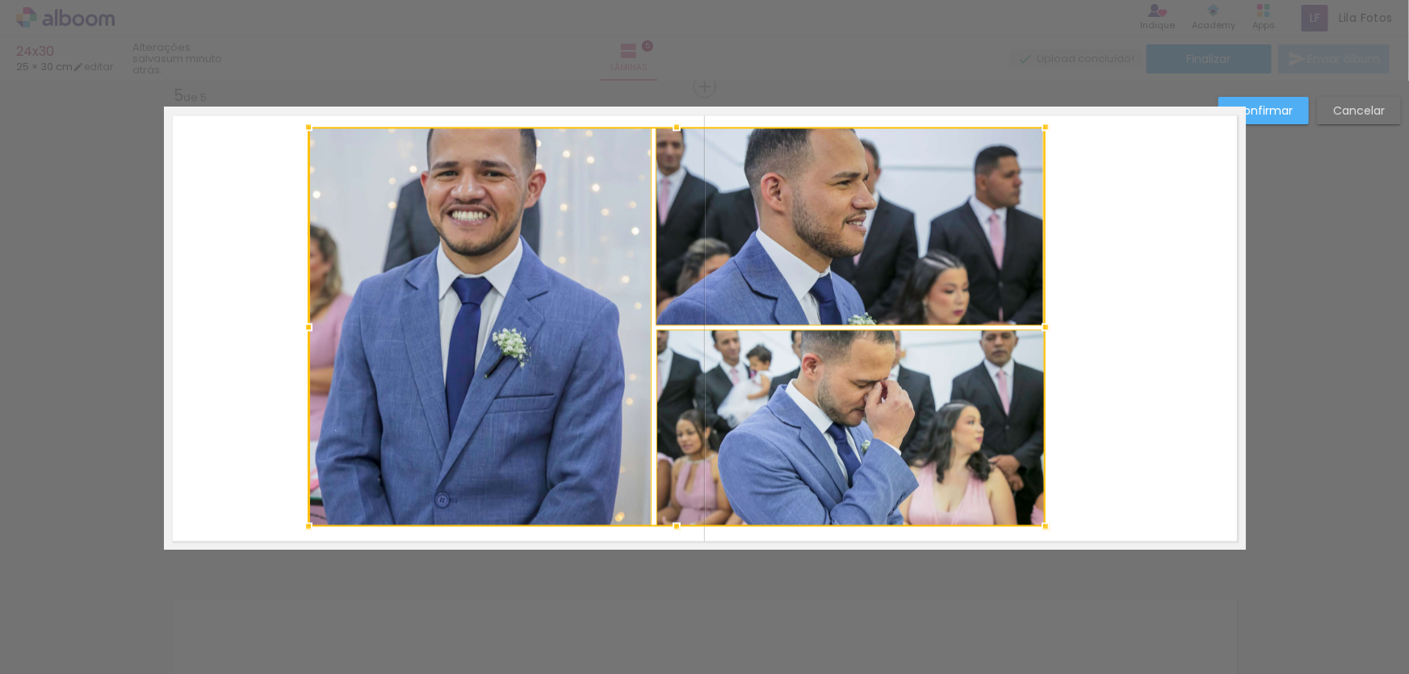
drag, startPoint x: 448, startPoint y: 326, endPoint x: 299, endPoint y: 338, distance: 149.9
click at [299, 338] on div at bounding box center [308, 327] width 32 height 32
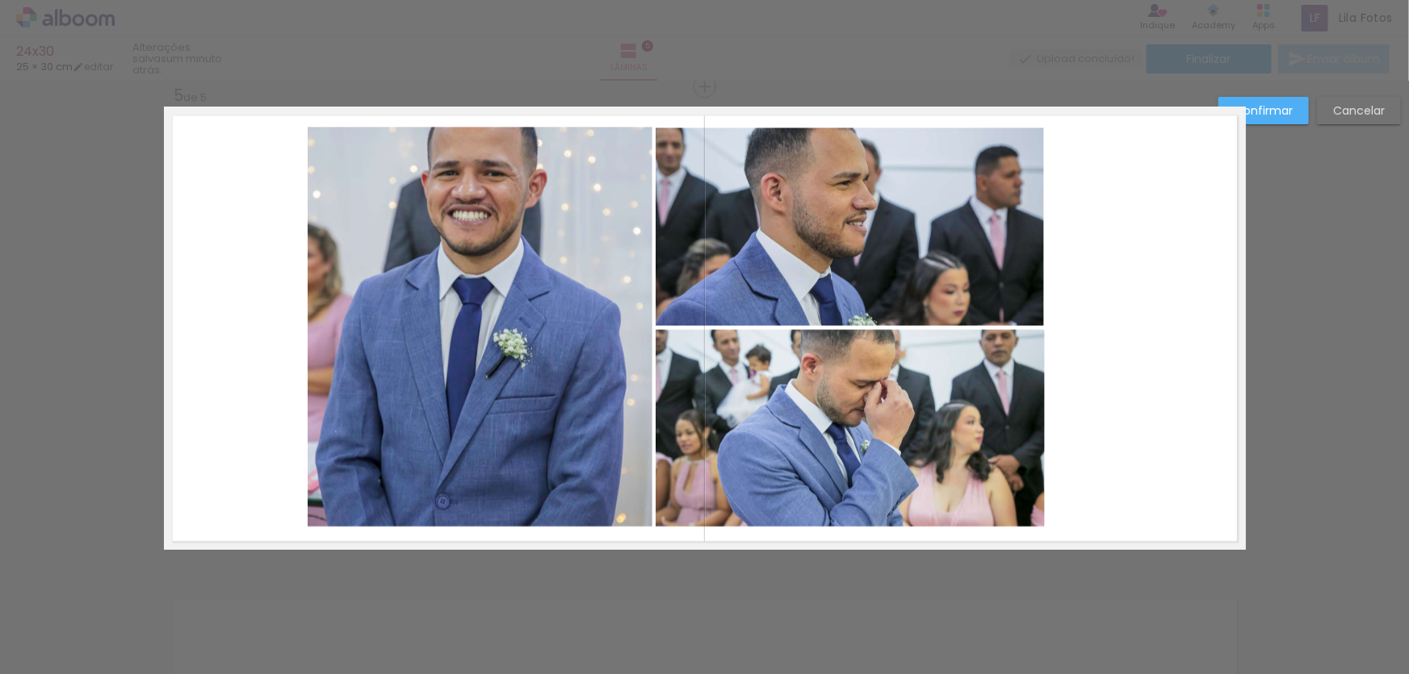
click at [0, 0] on slot "Cancelar" at bounding box center [0, 0] width 0 height 0
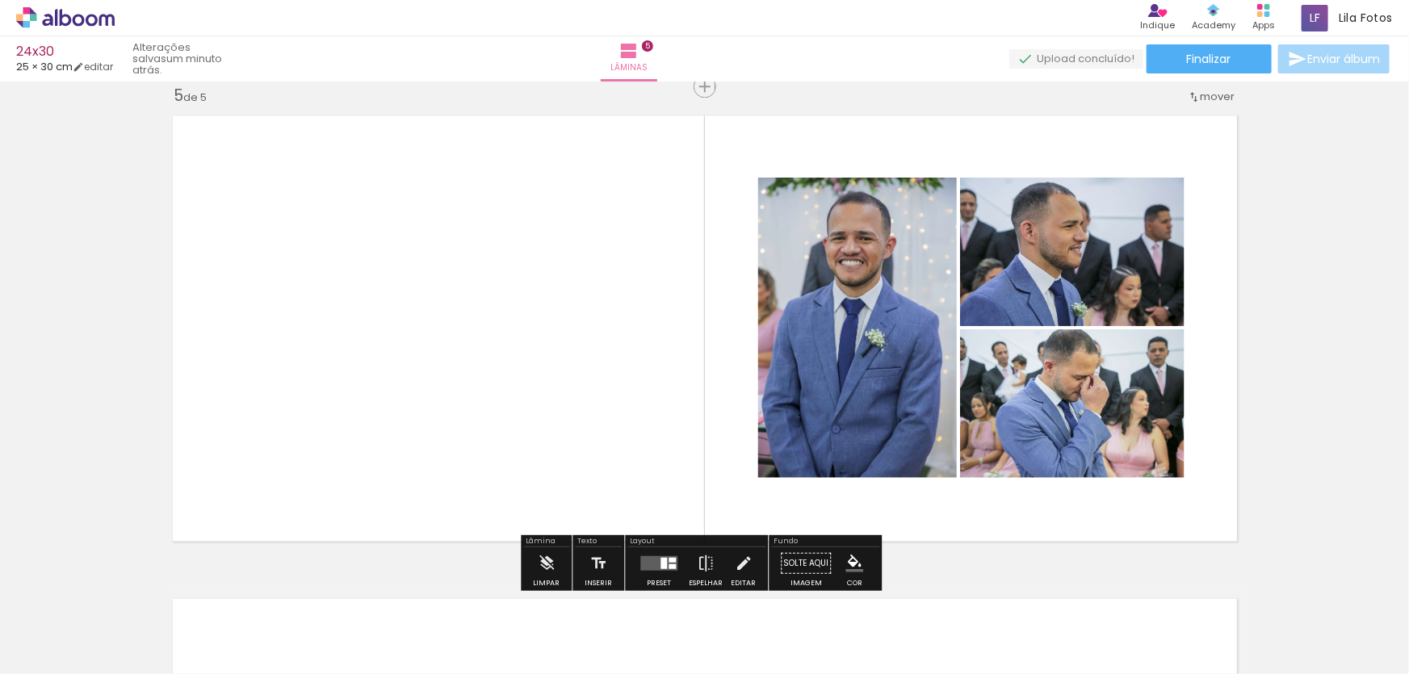
click at [661, 558] on div at bounding box center [664, 563] width 6 height 11
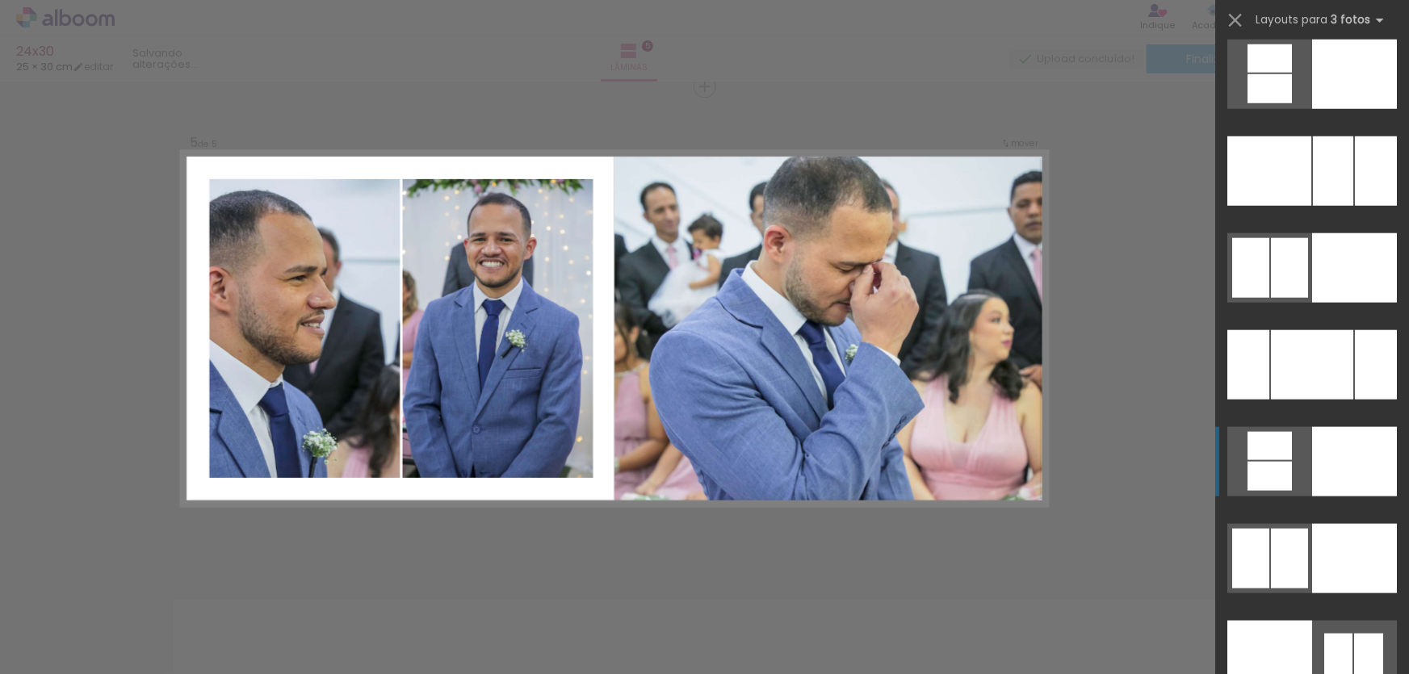
scroll to position [16483, 0]
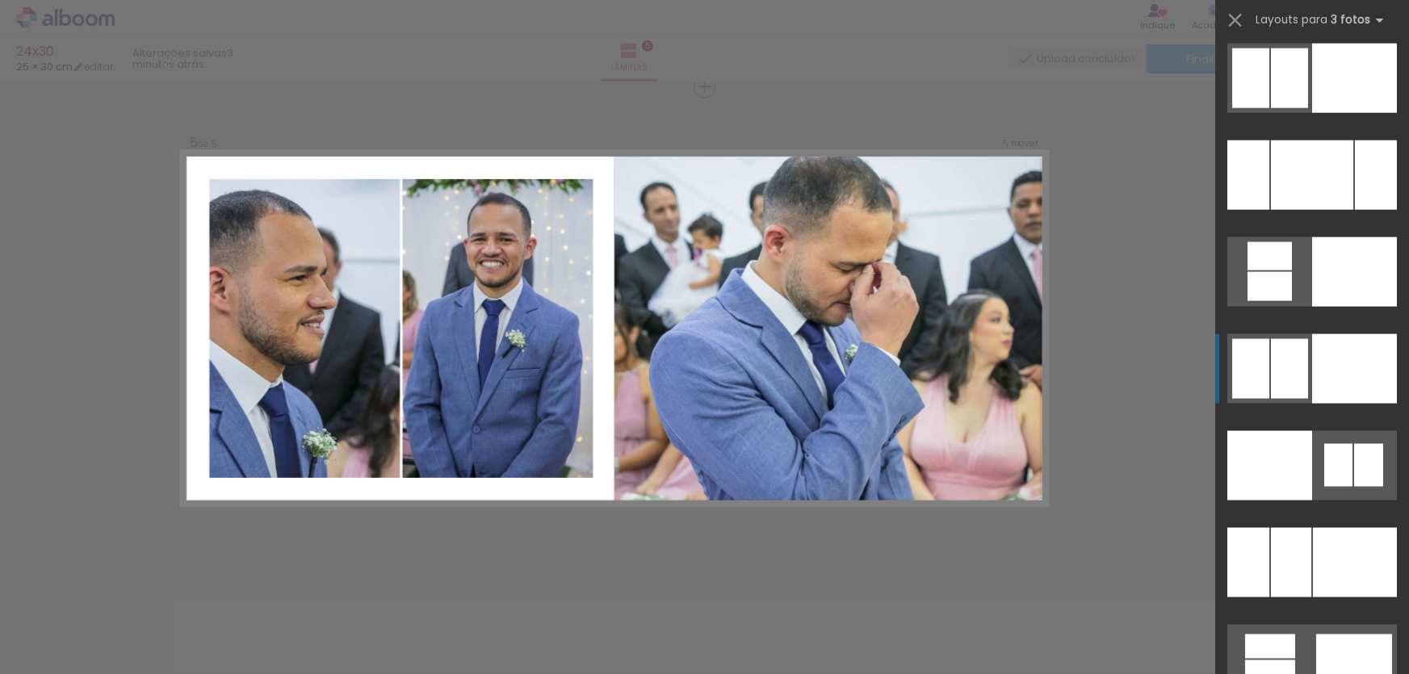
click at [1350, 371] on div at bounding box center [1355, 368] width 85 height 69
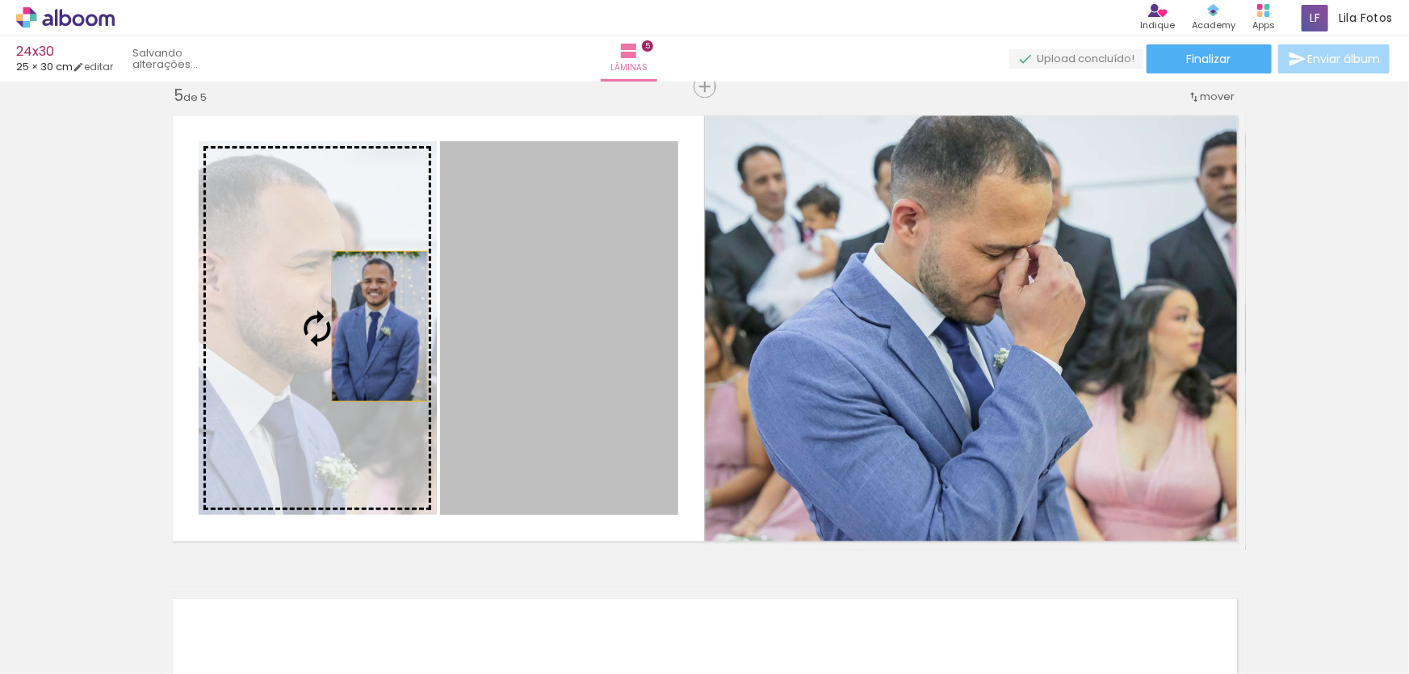
drag, startPoint x: 607, startPoint y: 338, endPoint x: 374, endPoint y: 326, distance: 233.0
click at [0, 0] on slot at bounding box center [0, 0] width 0 height 0
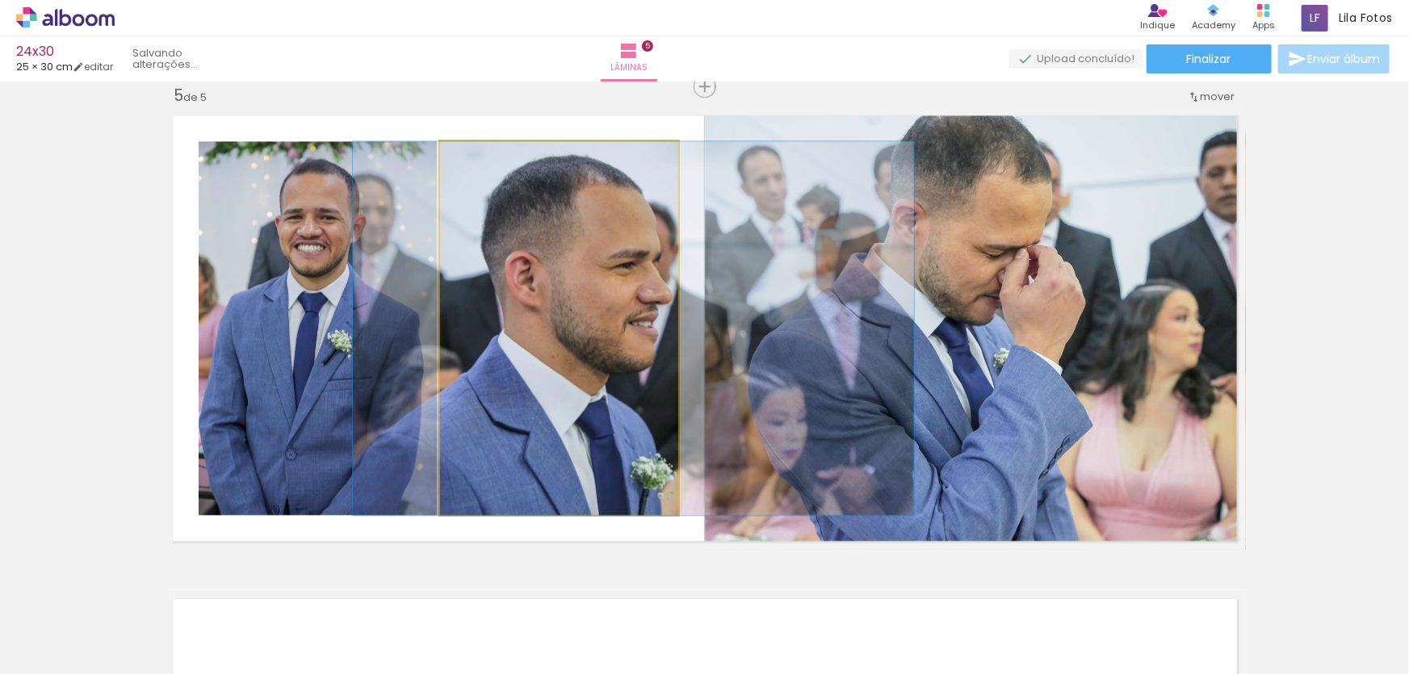
drag, startPoint x: 515, startPoint y: 323, endPoint x: 590, endPoint y: 307, distance: 76.0
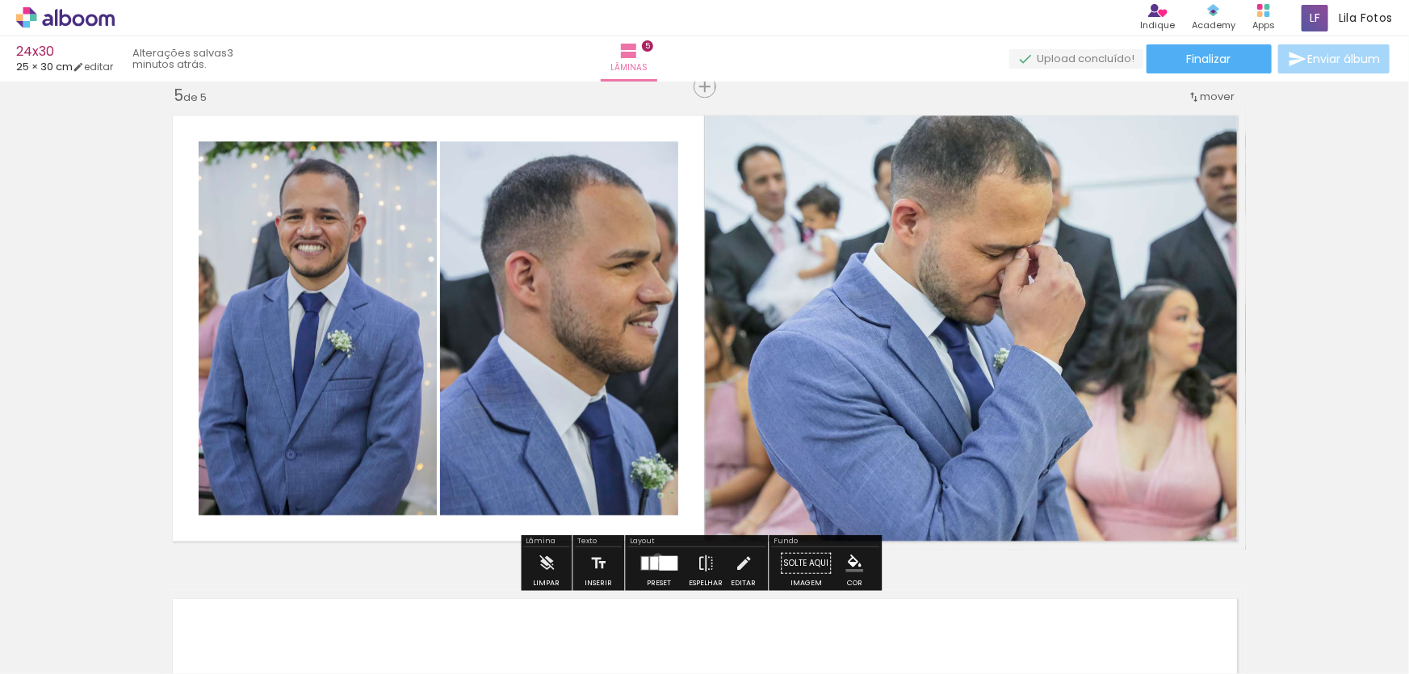
click at [654, 557] on div at bounding box center [654, 563] width 8 height 13
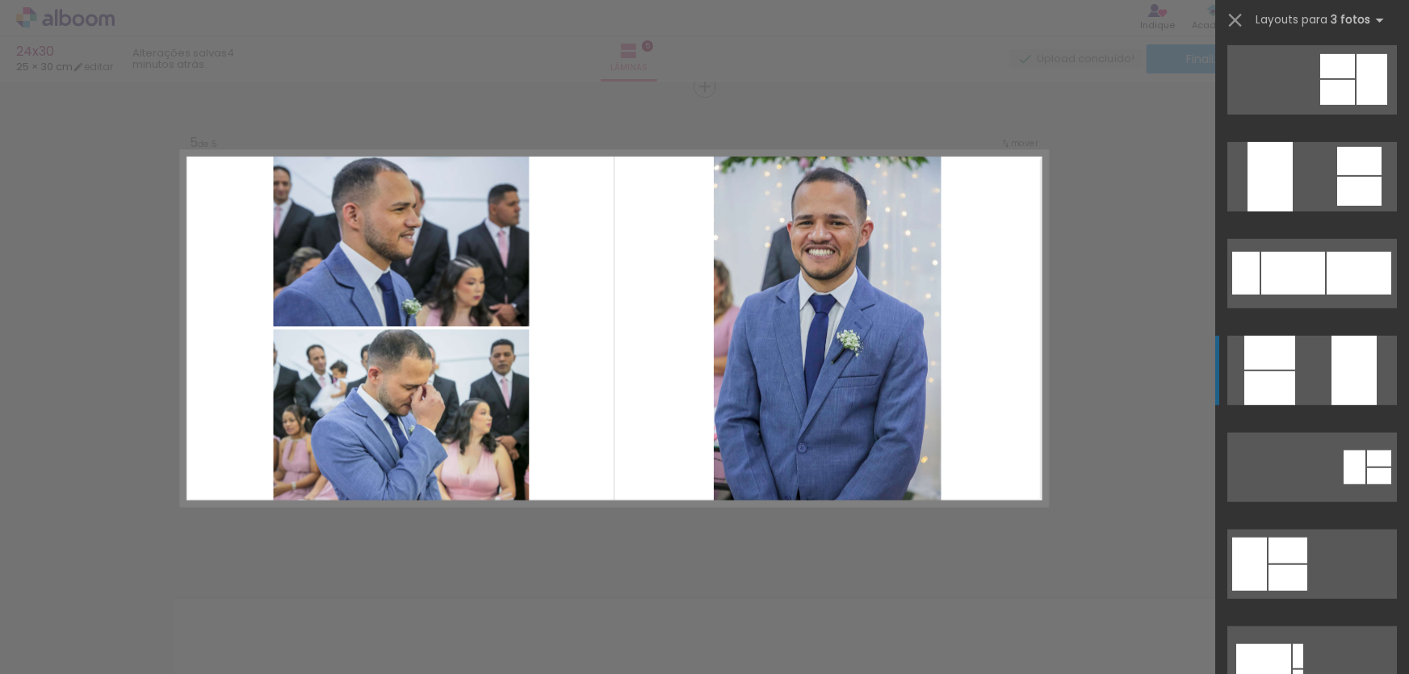
scroll to position [440, 0]
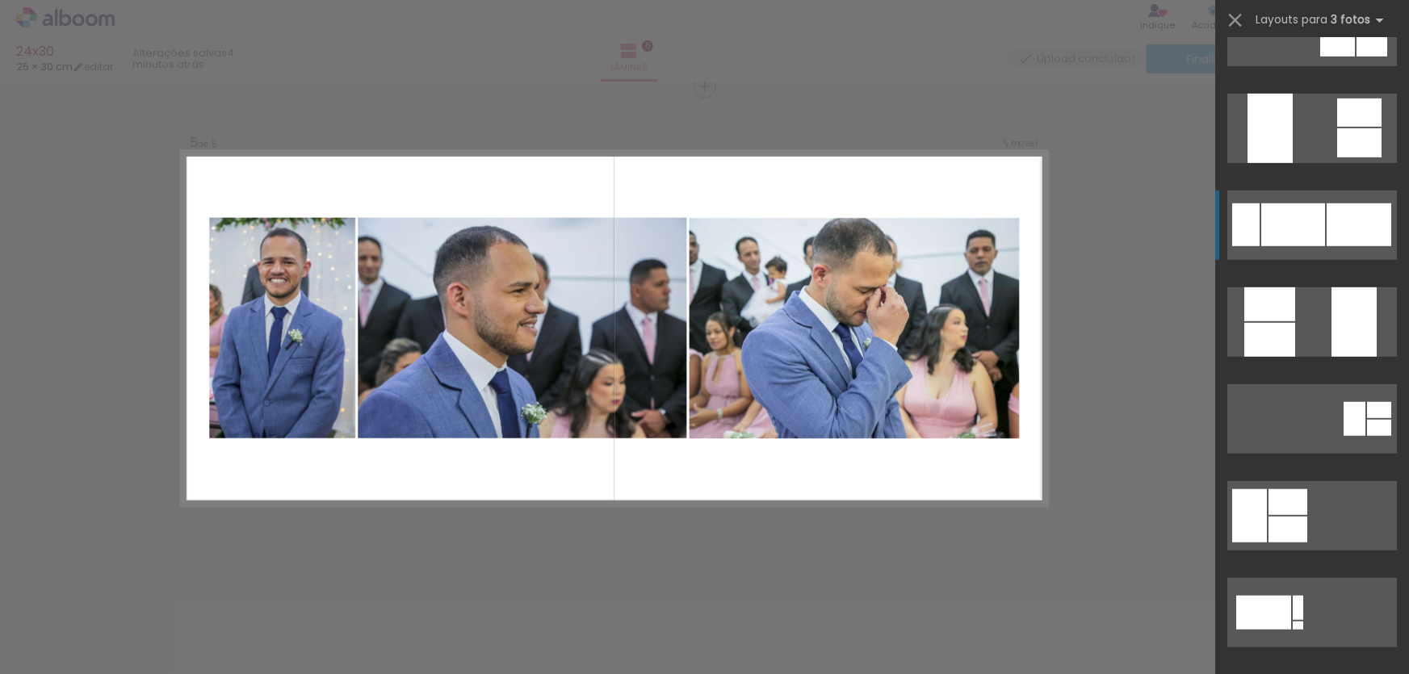
click at [1288, 222] on div at bounding box center [1294, 225] width 64 height 43
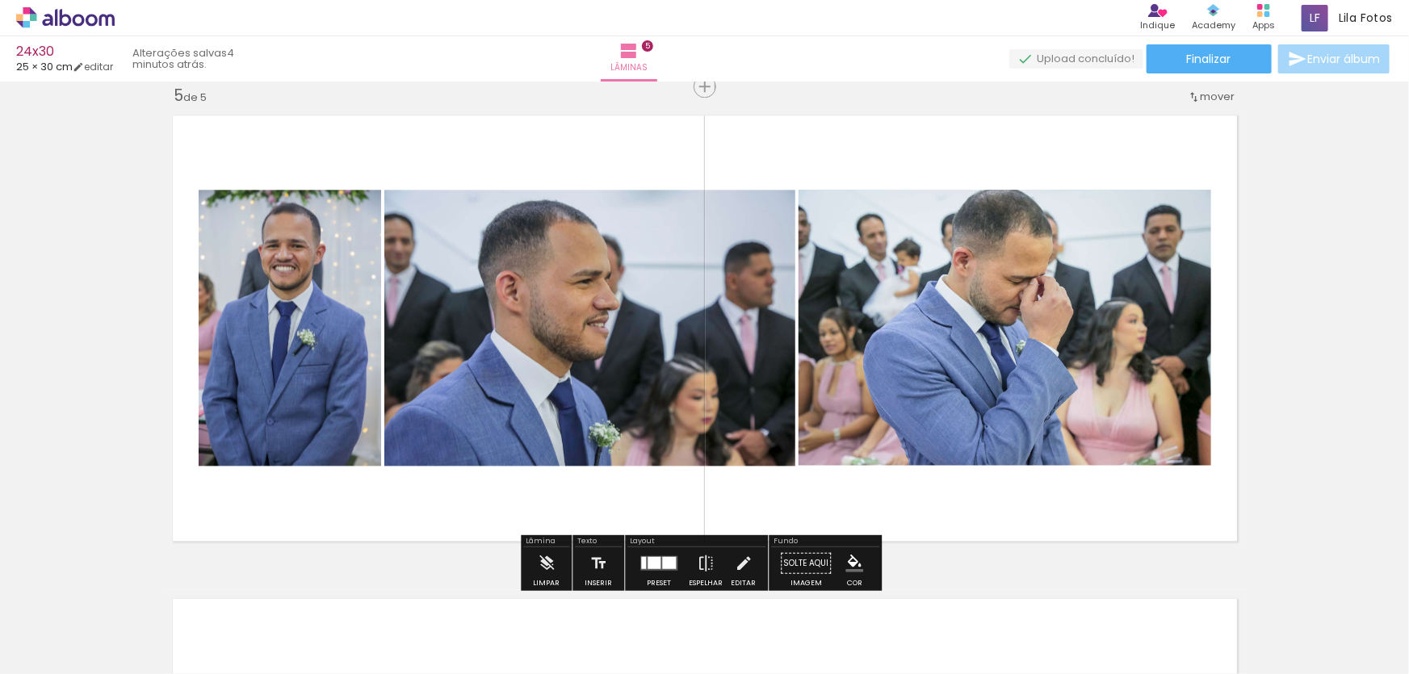
click at [714, 309] on quentale-photo at bounding box center [589, 328] width 411 height 276
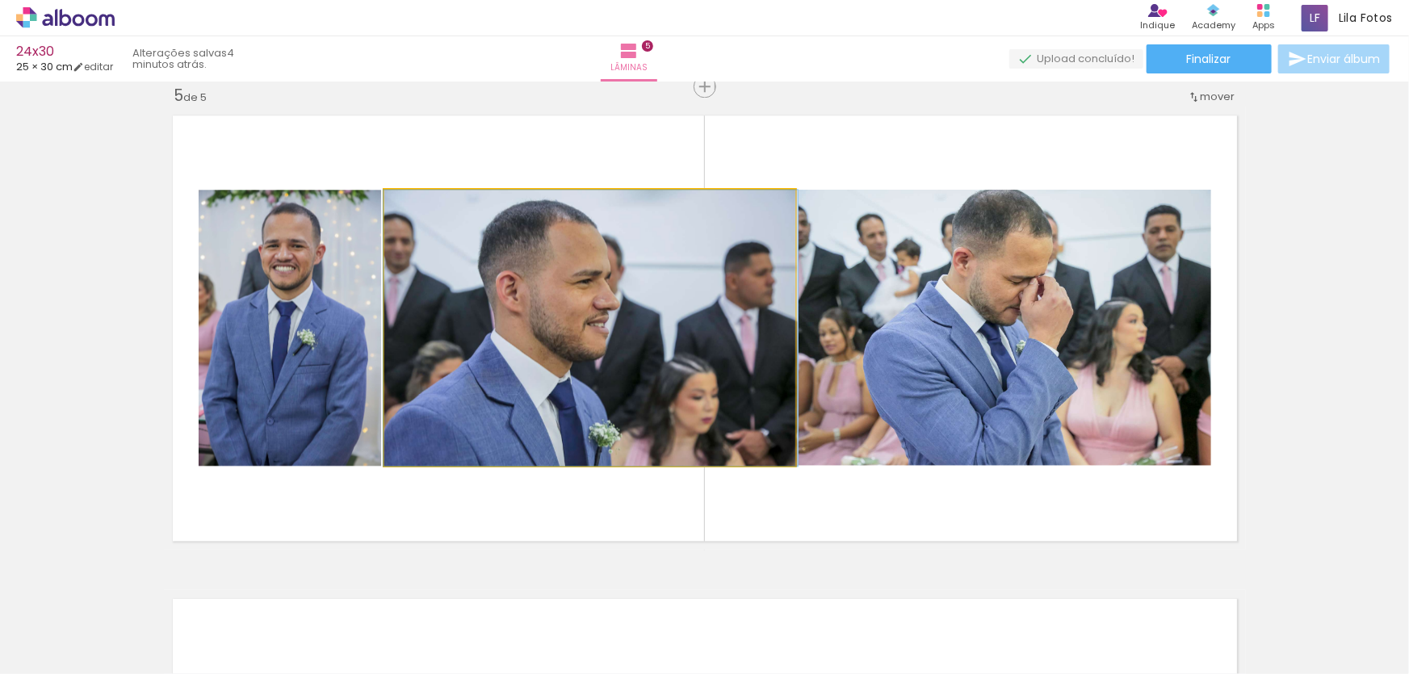
click at [714, 309] on quentale-photo at bounding box center [589, 328] width 411 height 276
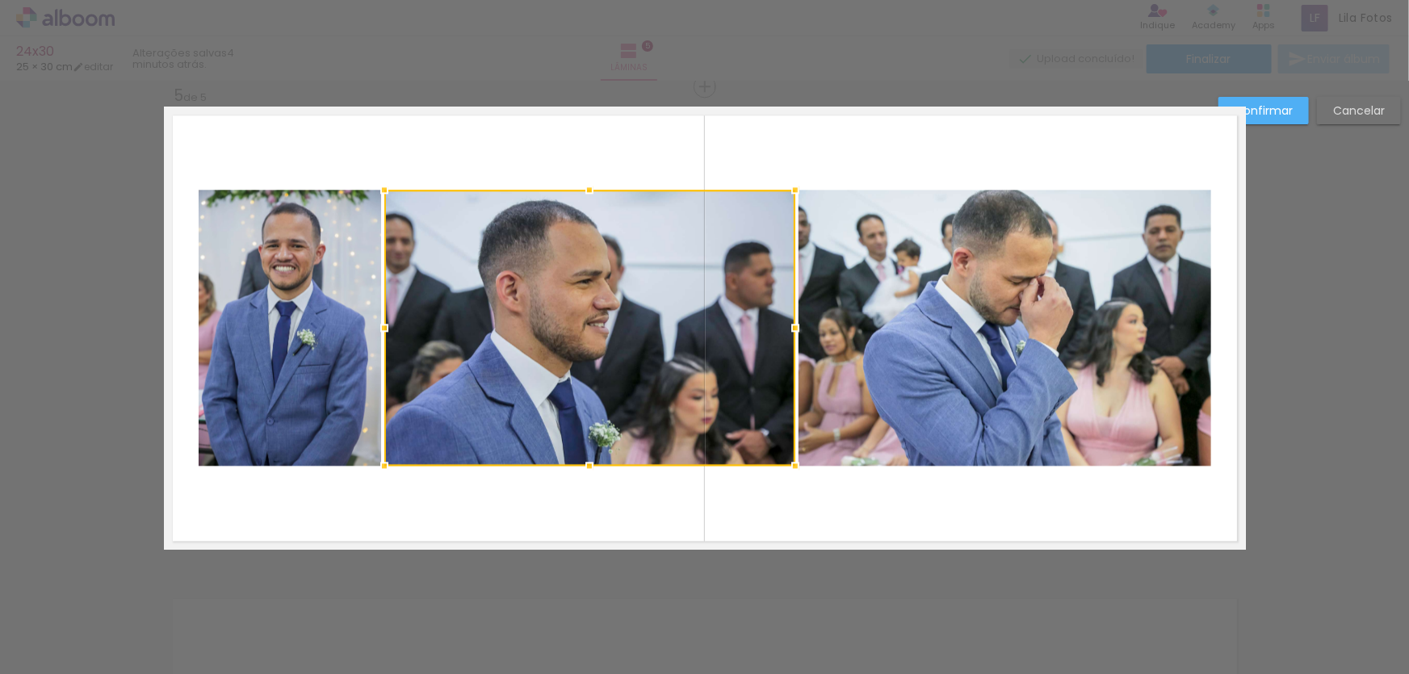
click at [889, 305] on quentale-photo at bounding box center [1005, 328] width 413 height 276
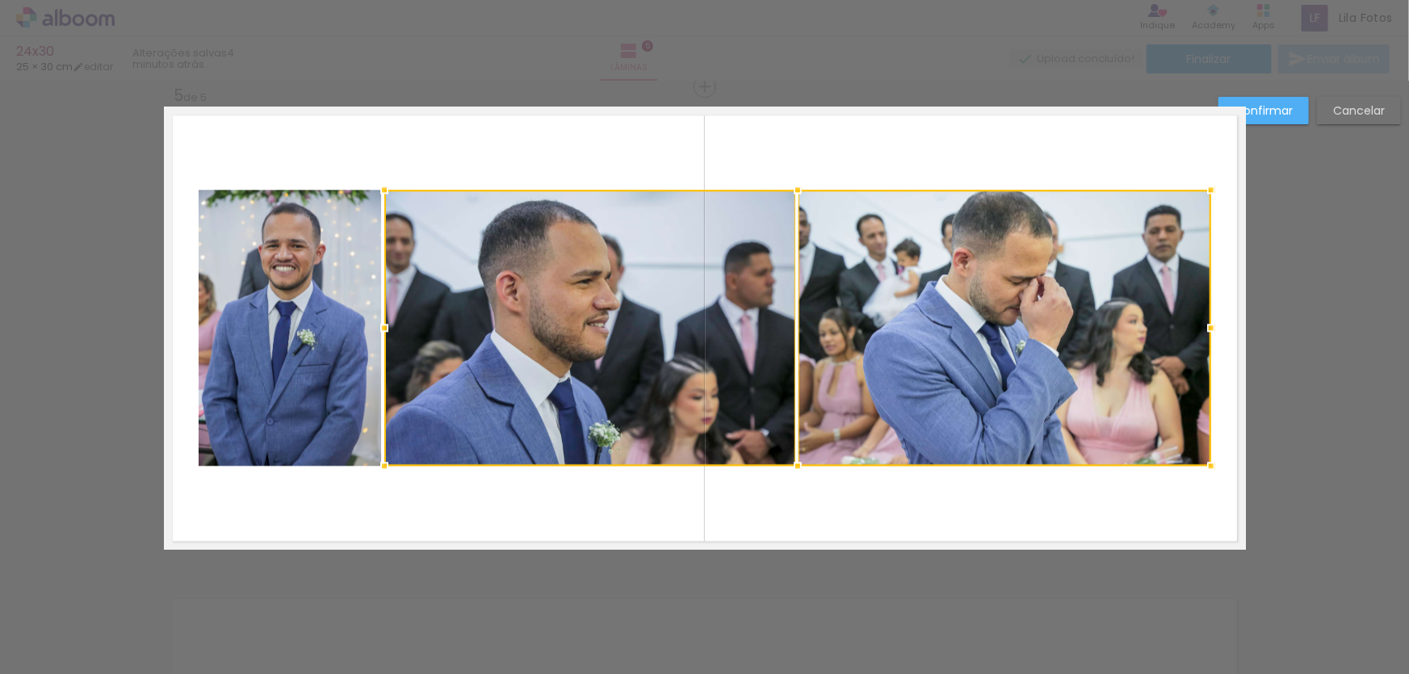
click at [211, 289] on quentale-photo at bounding box center [290, 328] width 183 height 276
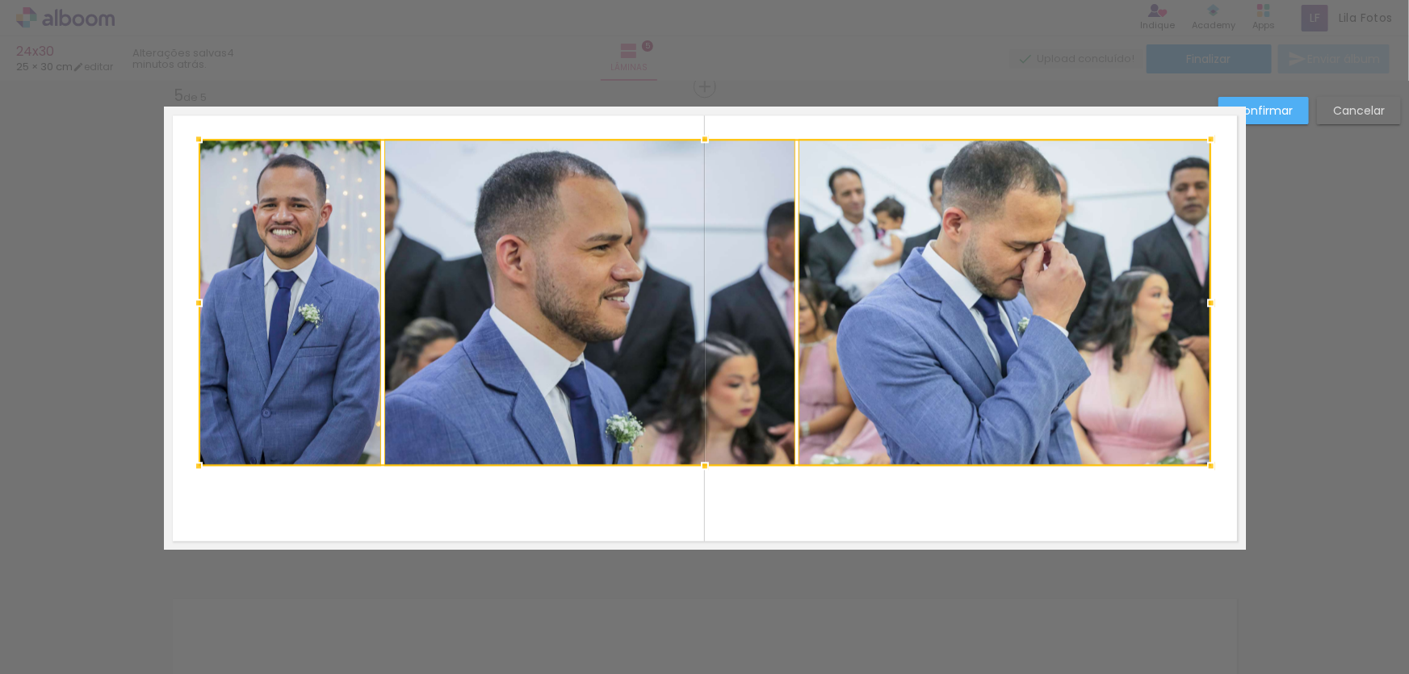
drag, startPoint x: 704, startPoint y: 191, endPoint x: 712, endPoint y: 140, distance: 51.4
click at [712, 140] on div at bounding box center [705, 139] width 32 height 32
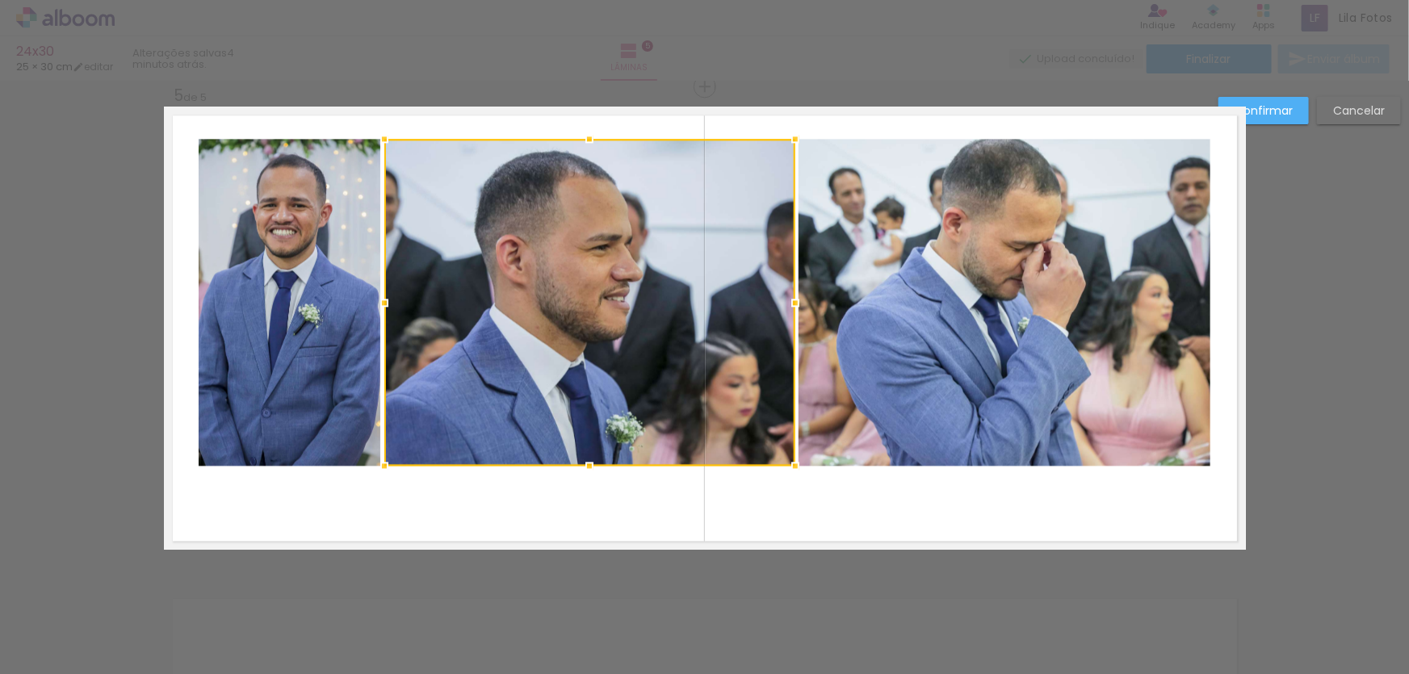
click at [908, 283] on quentale-photo at bounding box center [1005, 302] width 413 height 327
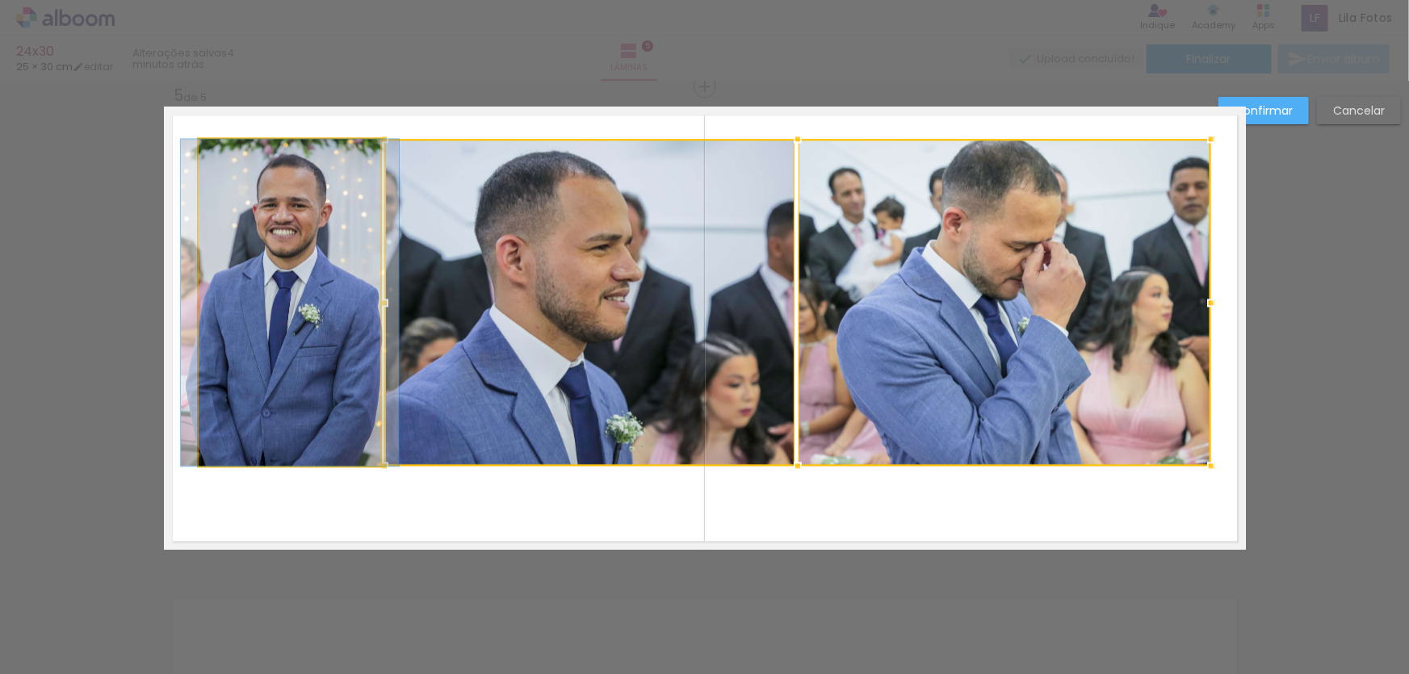
click at [351, 250] on quentale-photo at bounding box center [290, 302] width 183 height 327
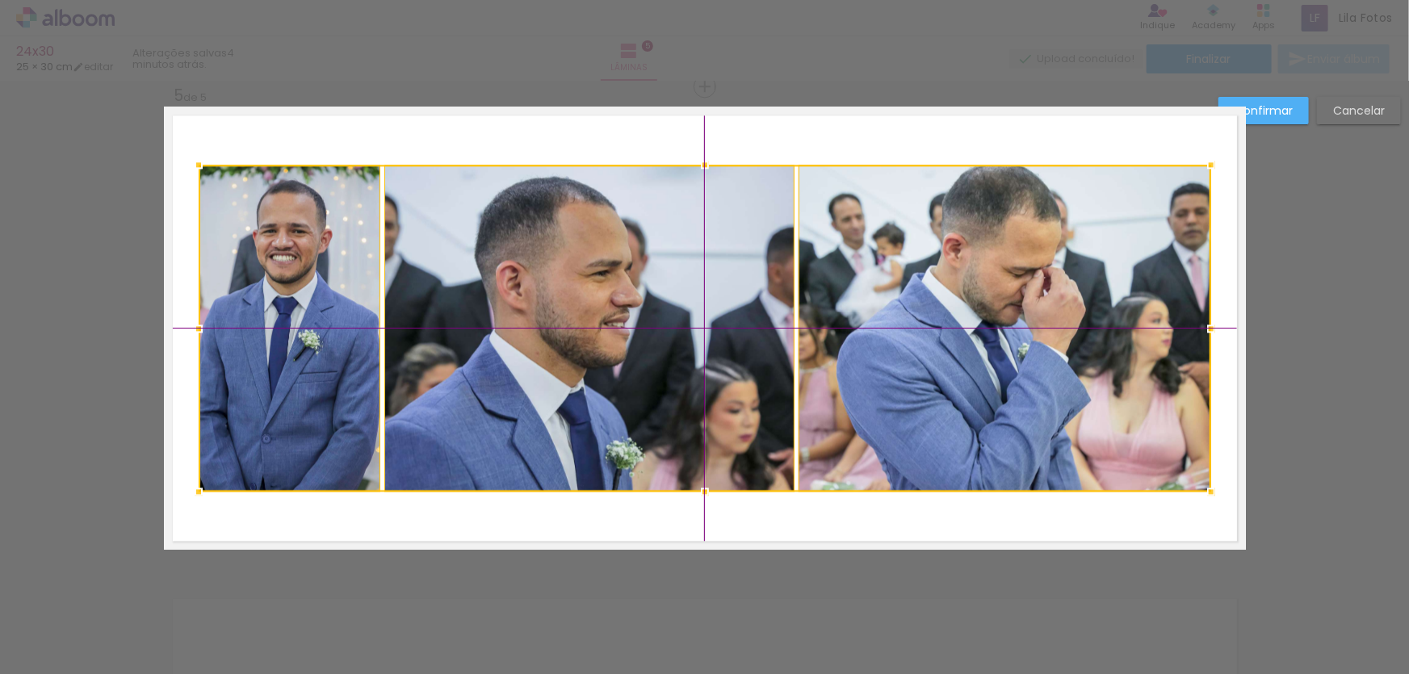
drag, startPoint x: 517, startPoint y: 258, endPoint x: 535, endPoint y: 263, distance: 18.2
click at [535, 263] on div at bounding box center [705, 328] width 1013 height 327
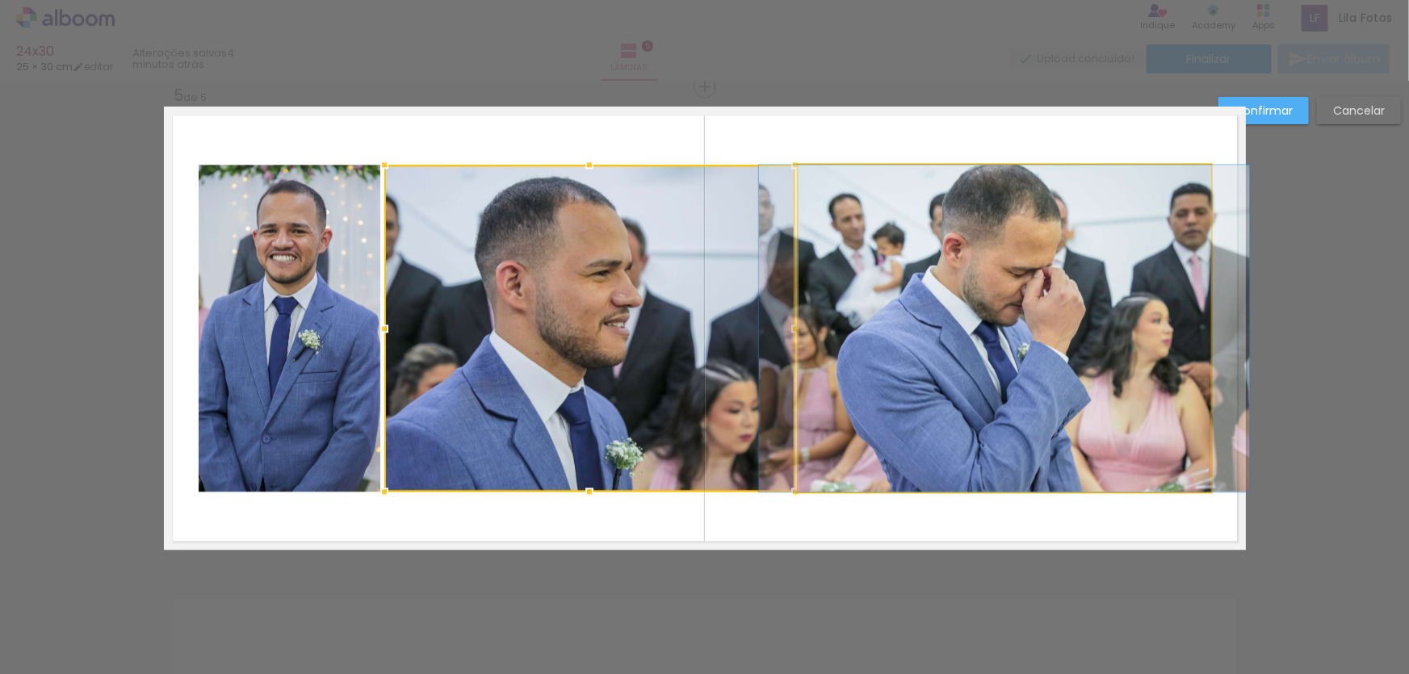
click at [929, 263] on quentale-photo at bounding box center [1005, 328] width 413 height 327
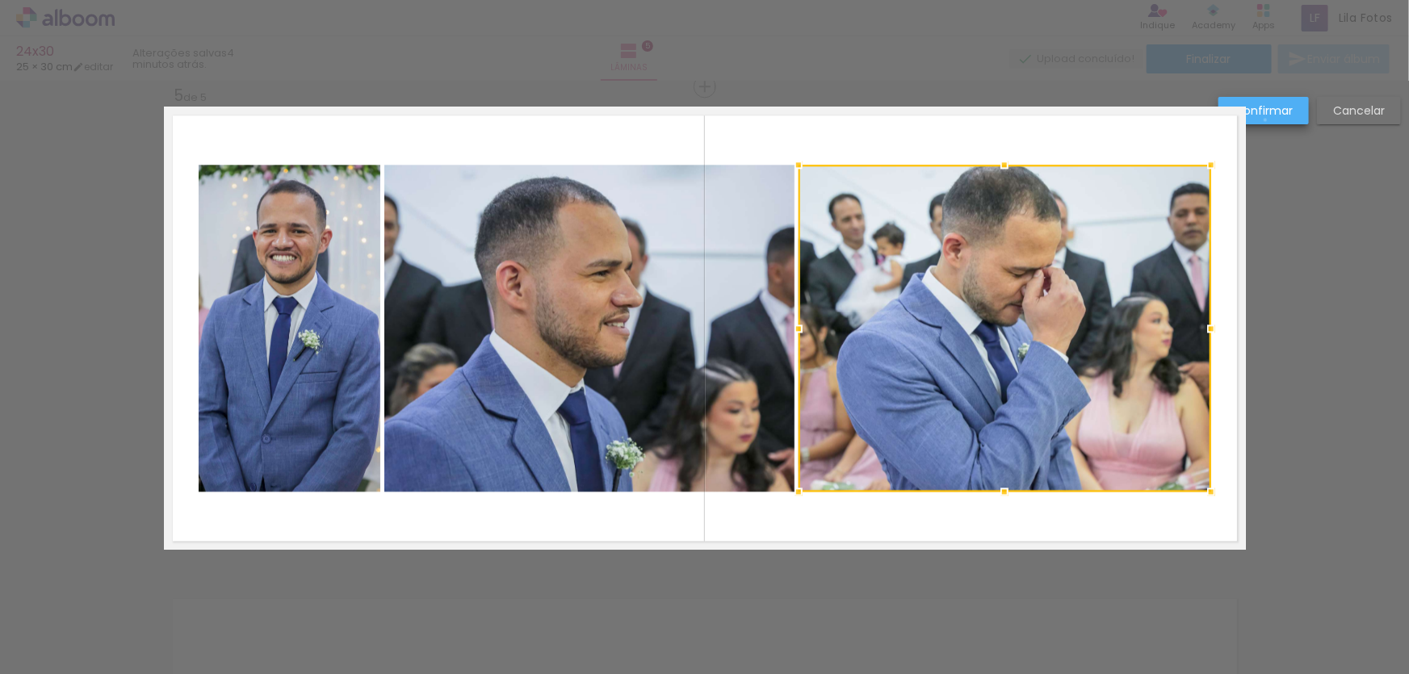
click at [1267, 120] on paper-button "Confirmar" at bounding box center [1264, 110] width 90 height 27
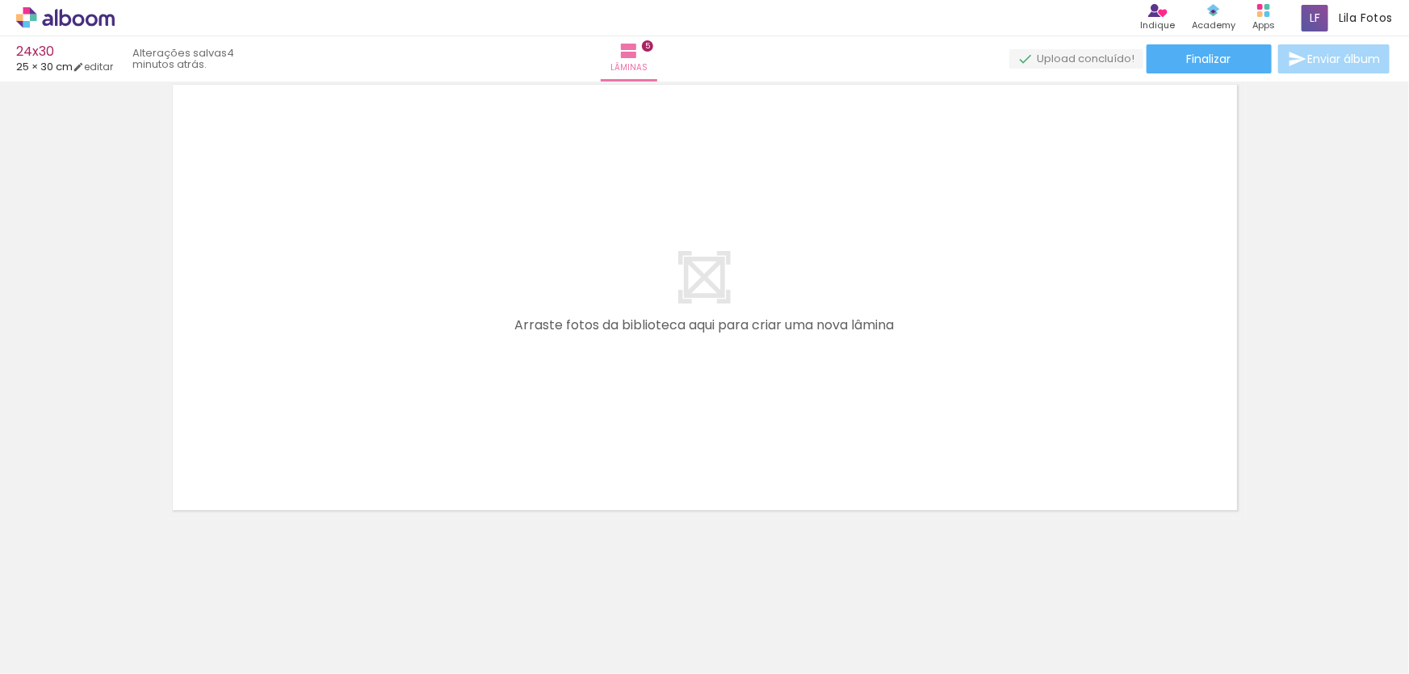
scroll to position [2398, 0]
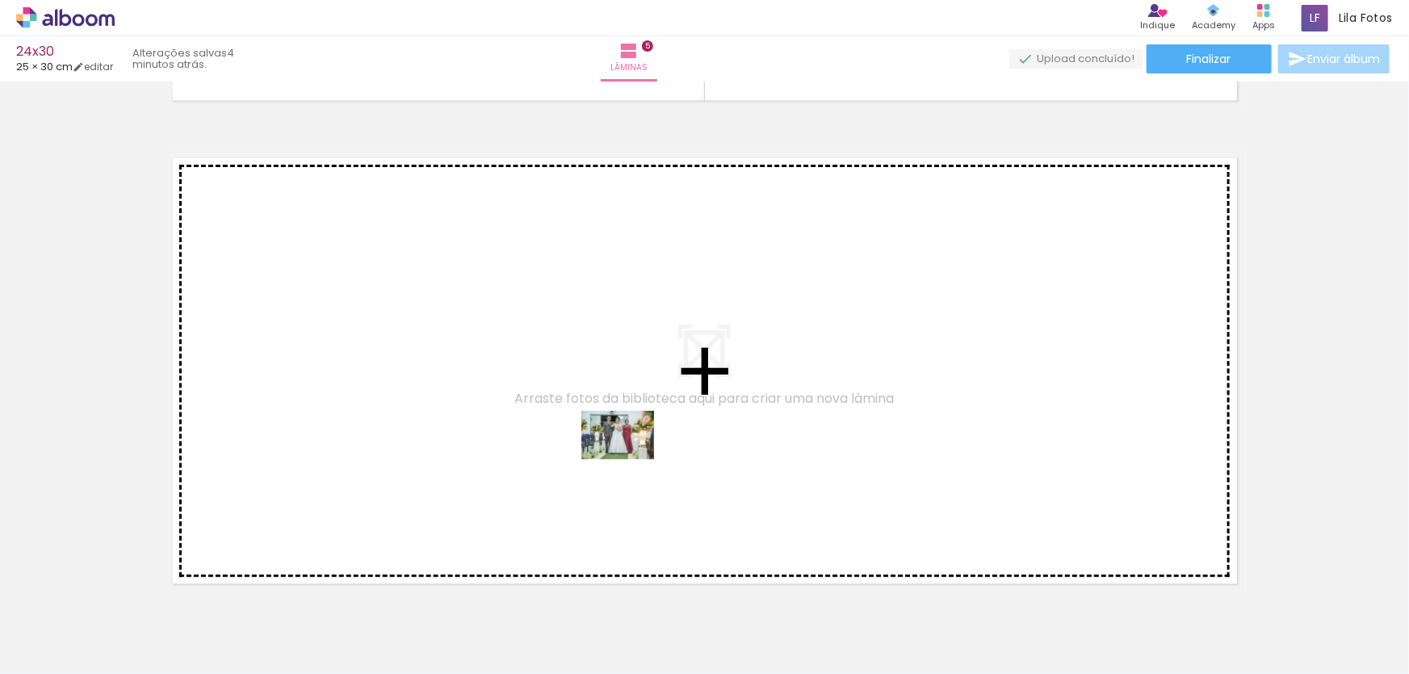
drag, startPoint x: 773, startPoint y: 638, endPoint x: 630, endPoint y: 460, distance: 228.7
click at [630, 460] on quentale-workspace at bounding box center [704, 337] width 1409 height 674
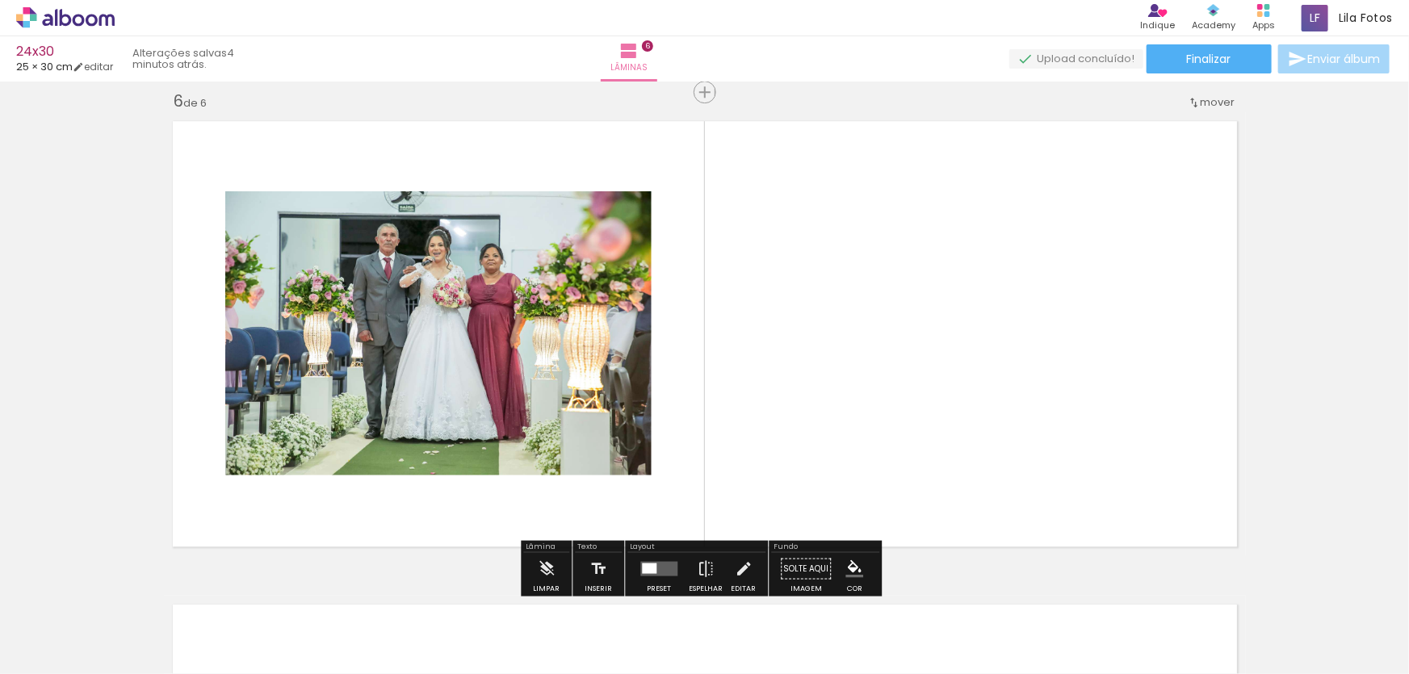
scroll to position [2441, 0]
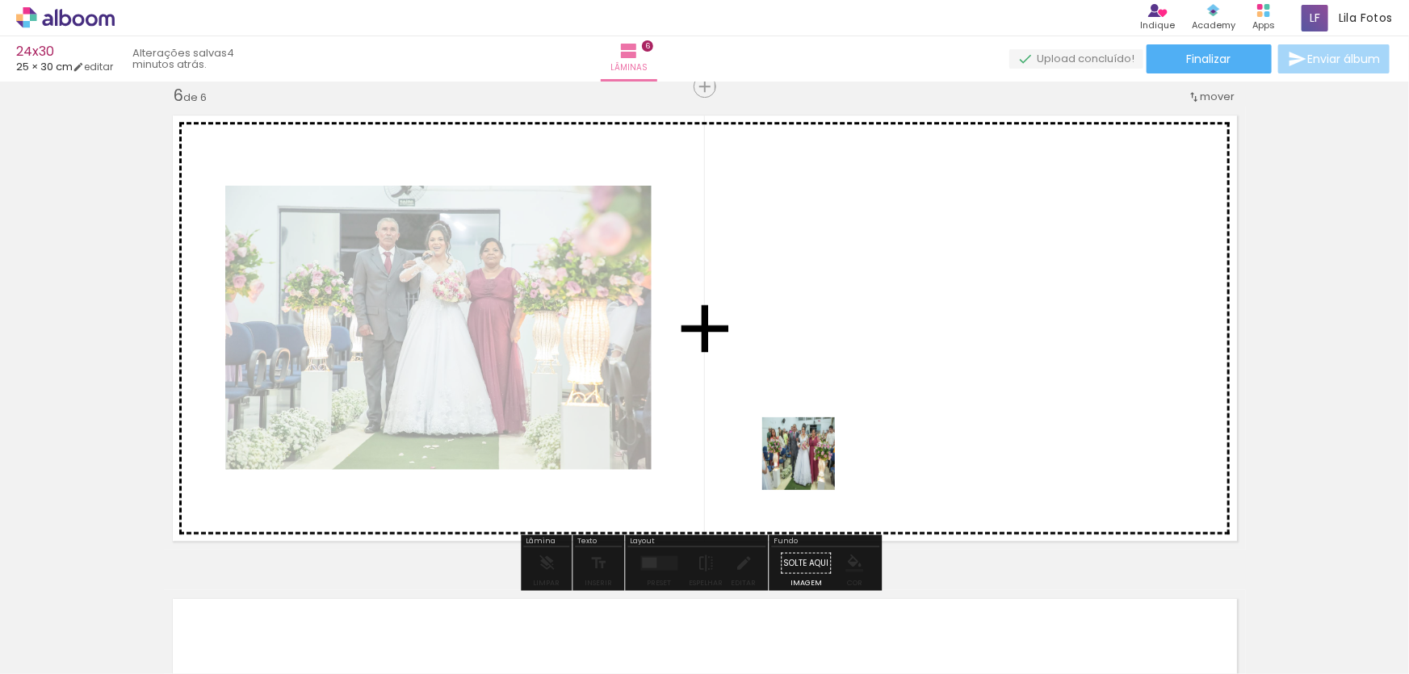
drag, startPoint x: 864, startPoint y: 615, endPoint x: 801, endPoint y: 433, distance: 192.4
click at [801, 433] on quentale-workspace at bounding box center [704, 337] width 1409 height 674
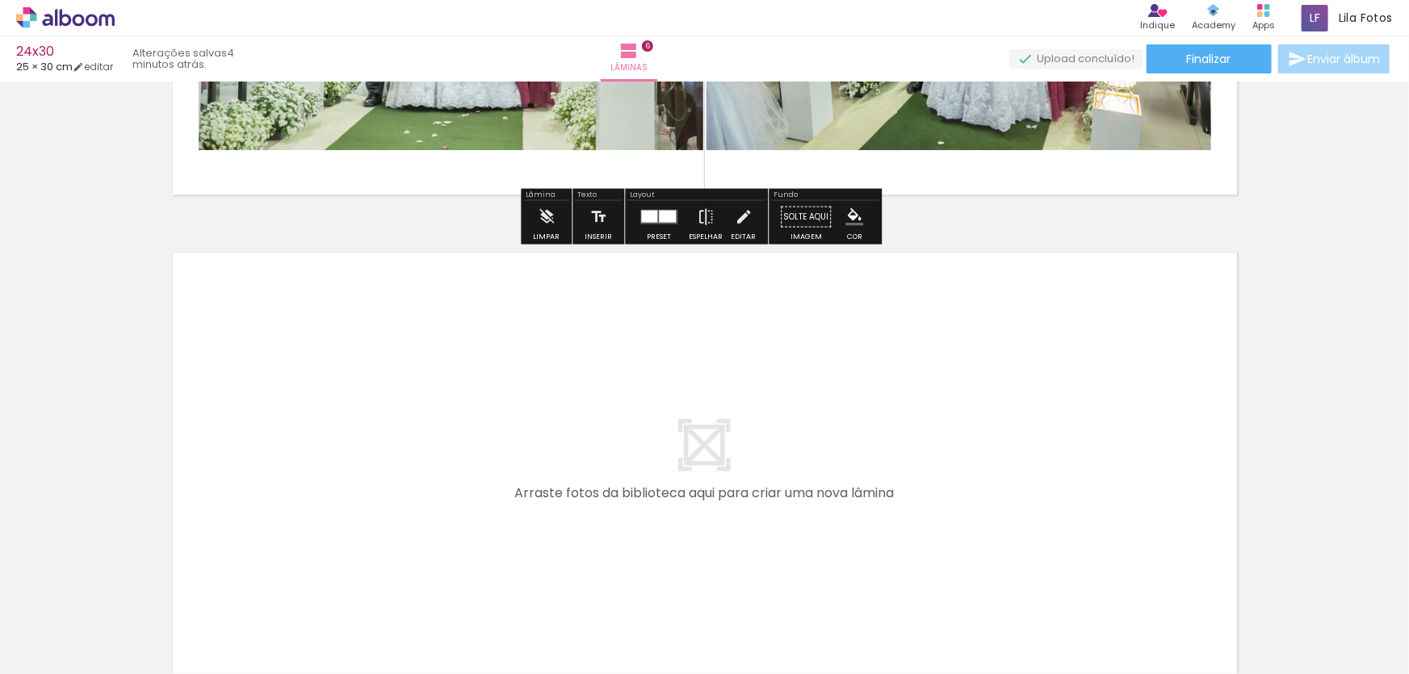
scroll to position [2808, 0]
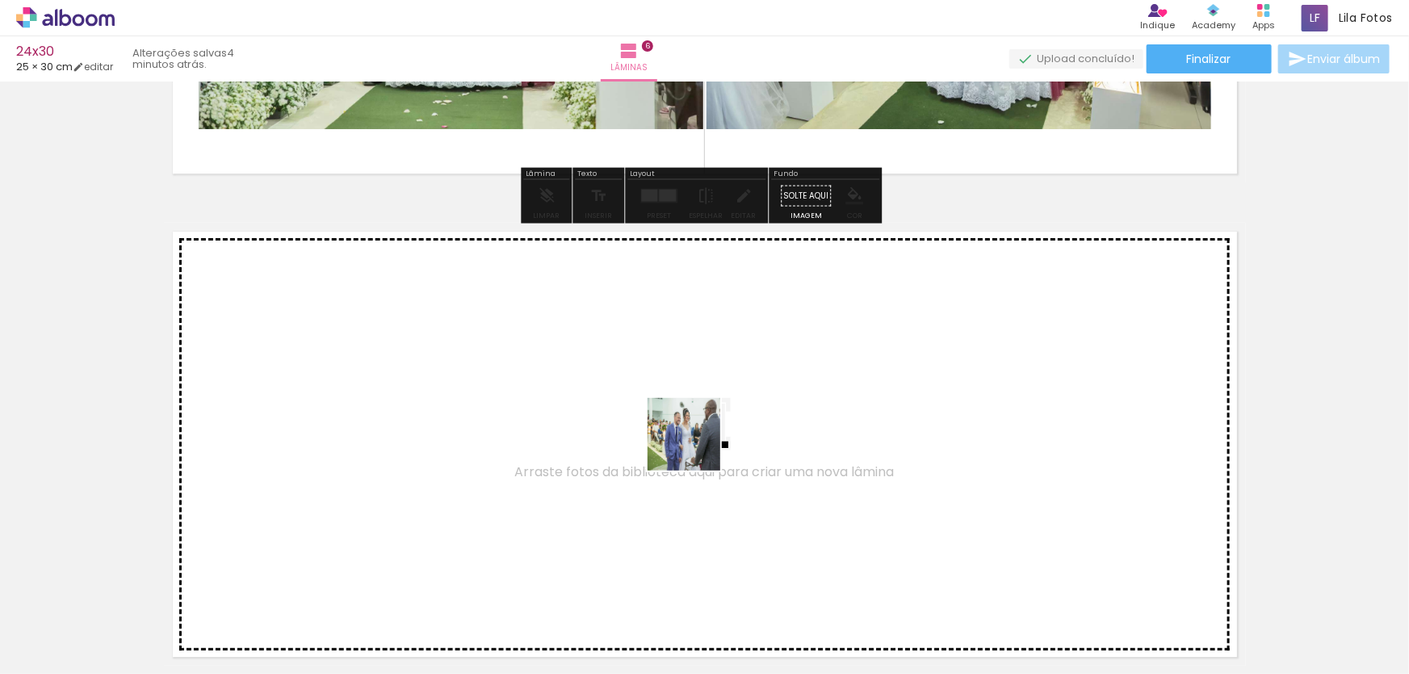
drag, startPoint x: 948, startPoint y: 611, endPoint x: 678, endPoint y: 439, distance: 320.4
click at [678, 439] on quentale-workspace at bounding box center [704, 337] width 1409 height 674
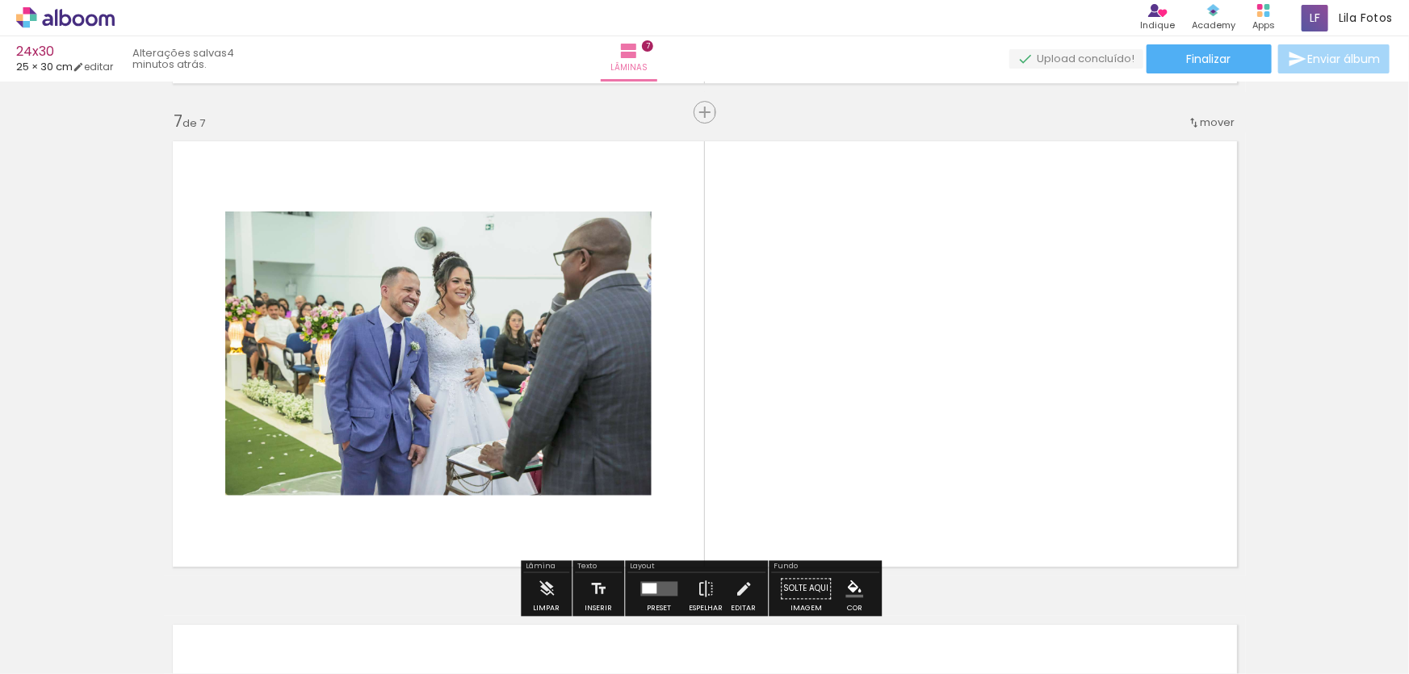
scroll to position [2925, 0]
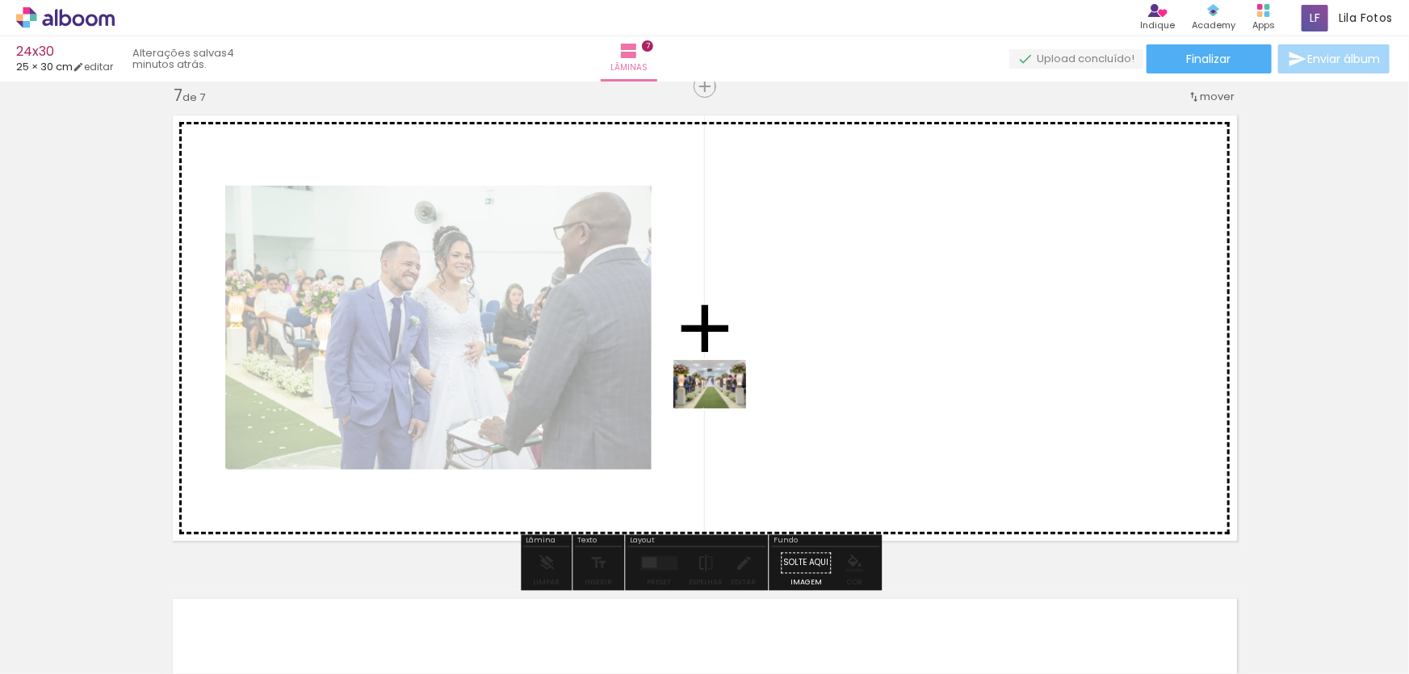
drag, startPoint x: 1029, startPoint y: 616, endPoint x: 722, endPoint y: 409, distance: 370.5
click at [722, 409] on quentale-workspace at bounding box center [704, 337] width 1409 height 674
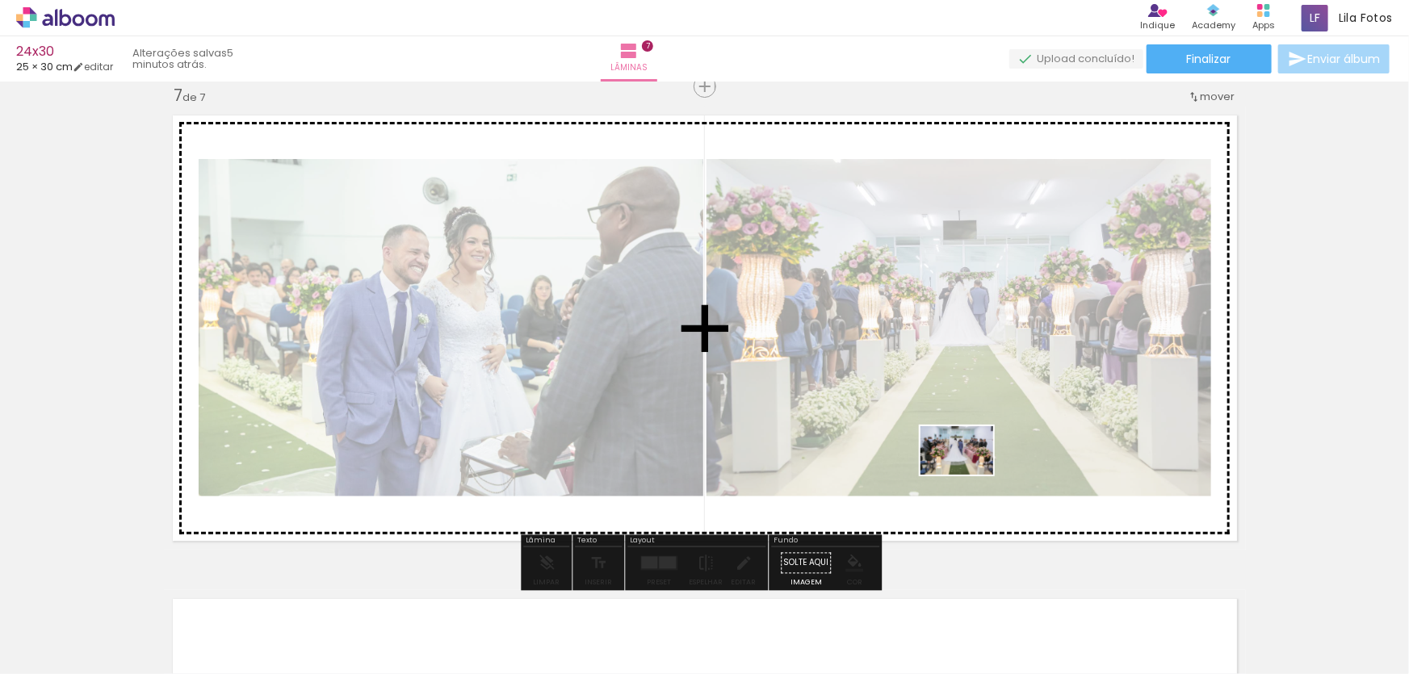
drag, startPoint x: 1141, startPoint y: 628, endPoint x: 969, endPoint y: 475, distance: 229.4
click at [969, 475] on quentale-workspace at bounding box center [704, 337] width 1409 height 674
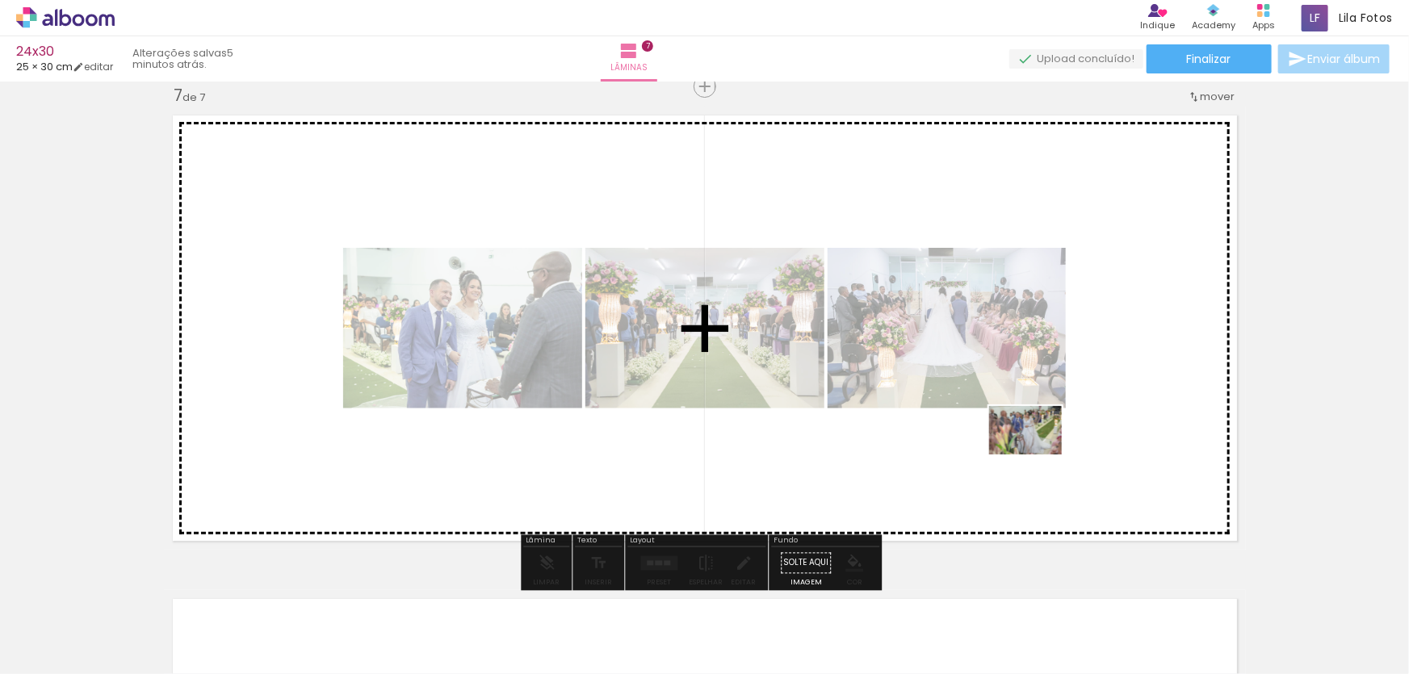
drag, startPoint x: 1240, startPoint y: 633, endPoint x: 1038, endPoint y: 455, distance: 269.5
click at [1038, 455] on quentale-workspace at bounding box center [704, 337] width 1409 height 674
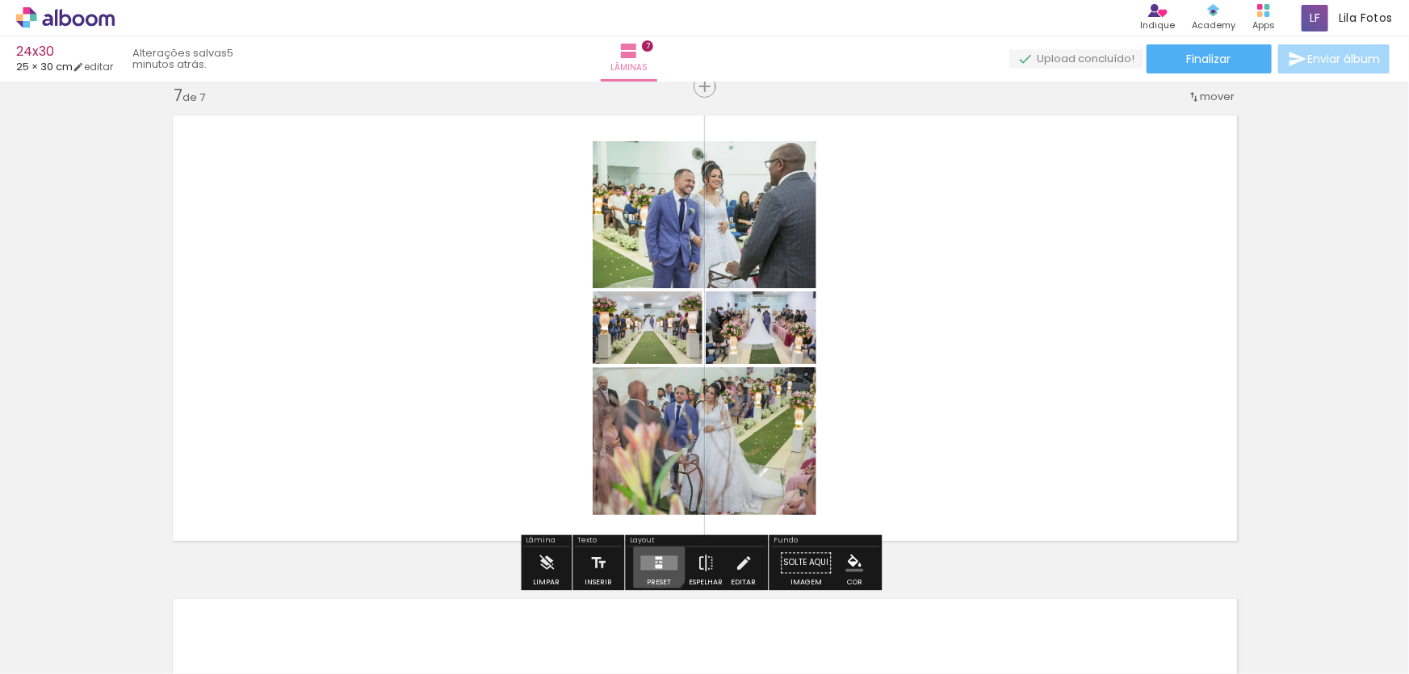
click at [652, 563] on quentale-layouter at bounding box center [659, 563] width 37 height 15
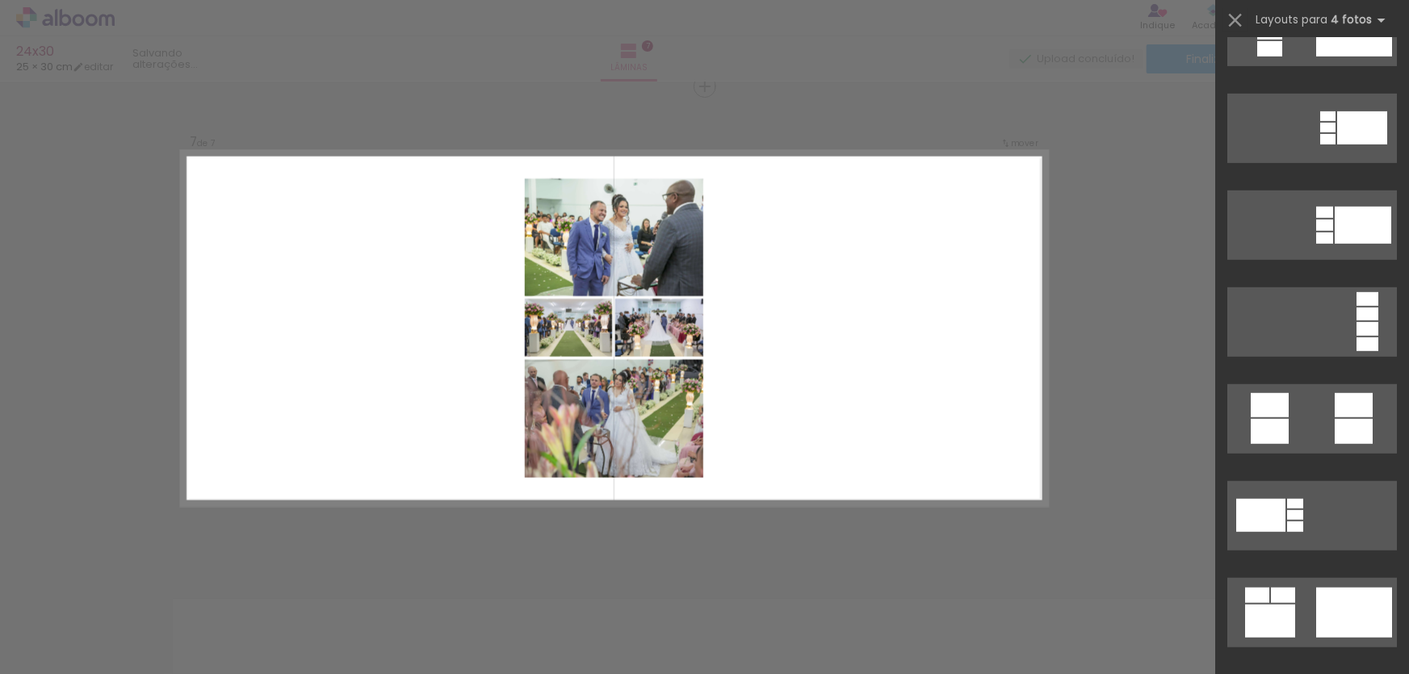
scroll to position [0, 0]
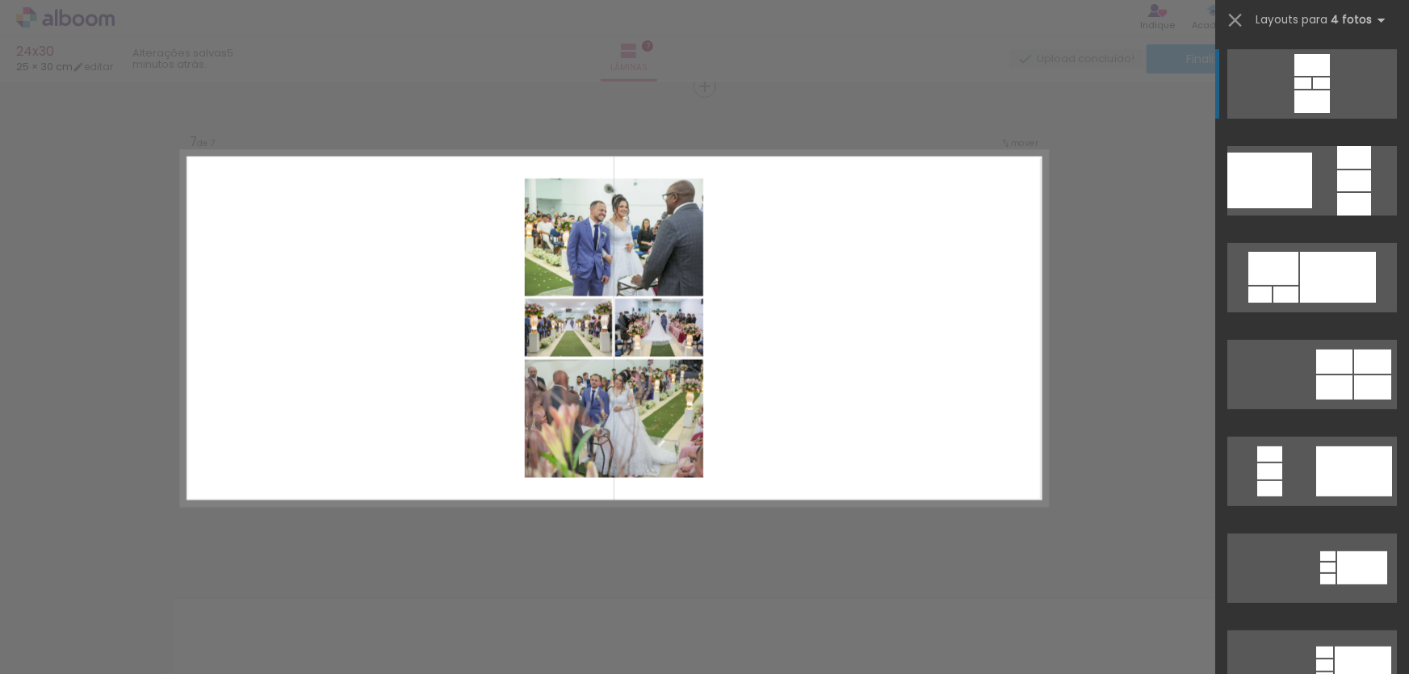
click at [874, 435] on div at bounding box center [854, 329] width 330 height 262
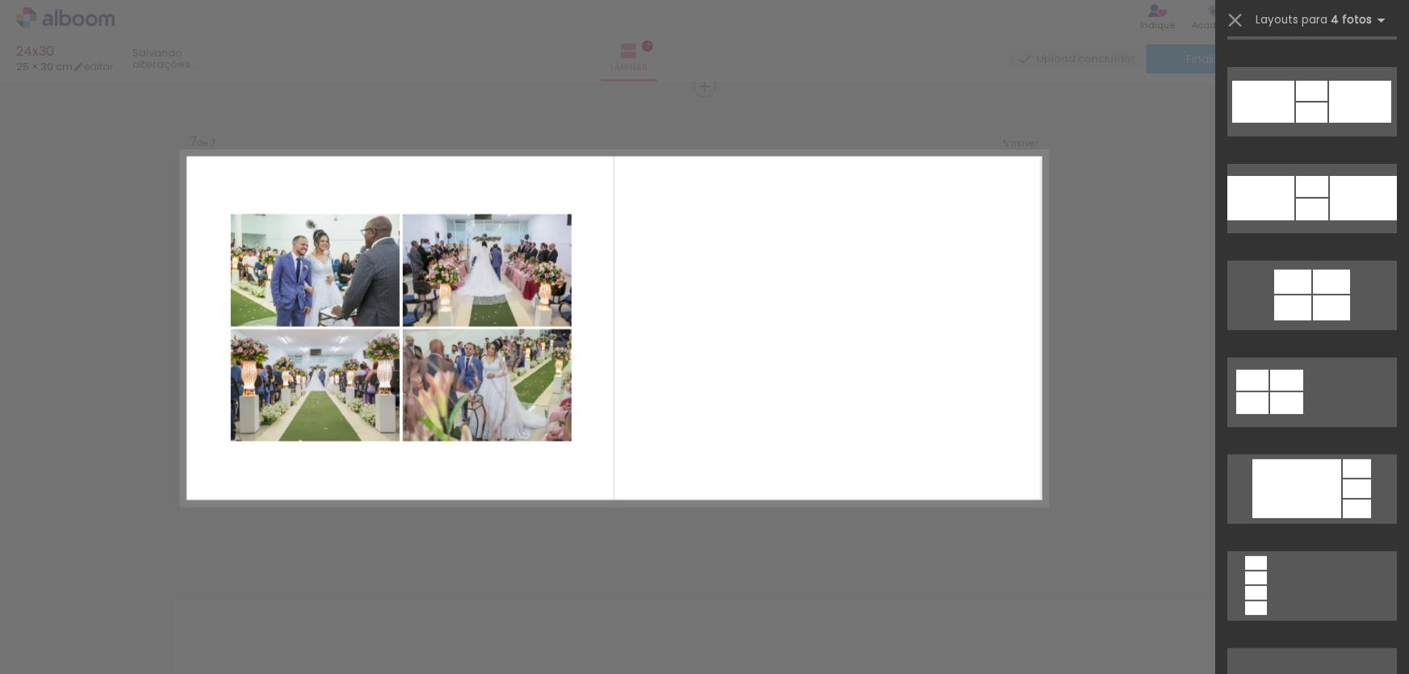
scroll to position [2937, 0]
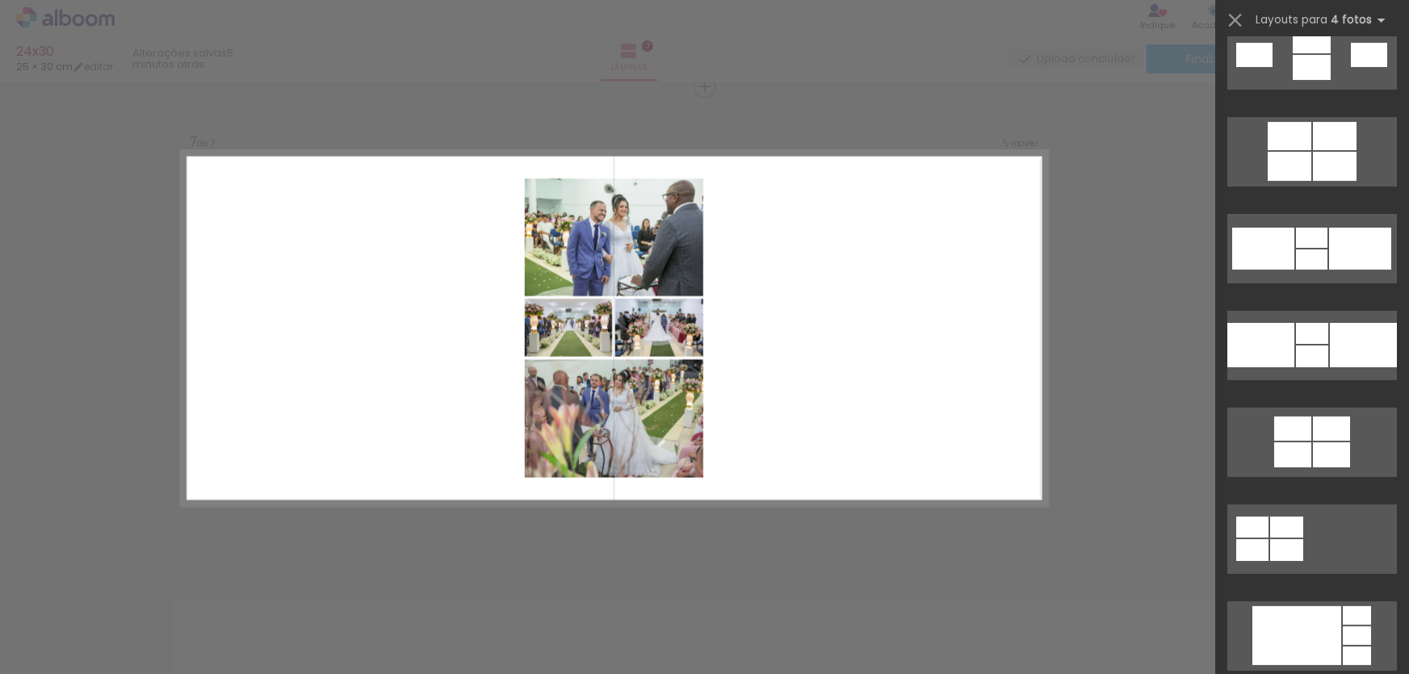
click at [977, 365] on div at bounding box center [854, 329] width 330 height 262
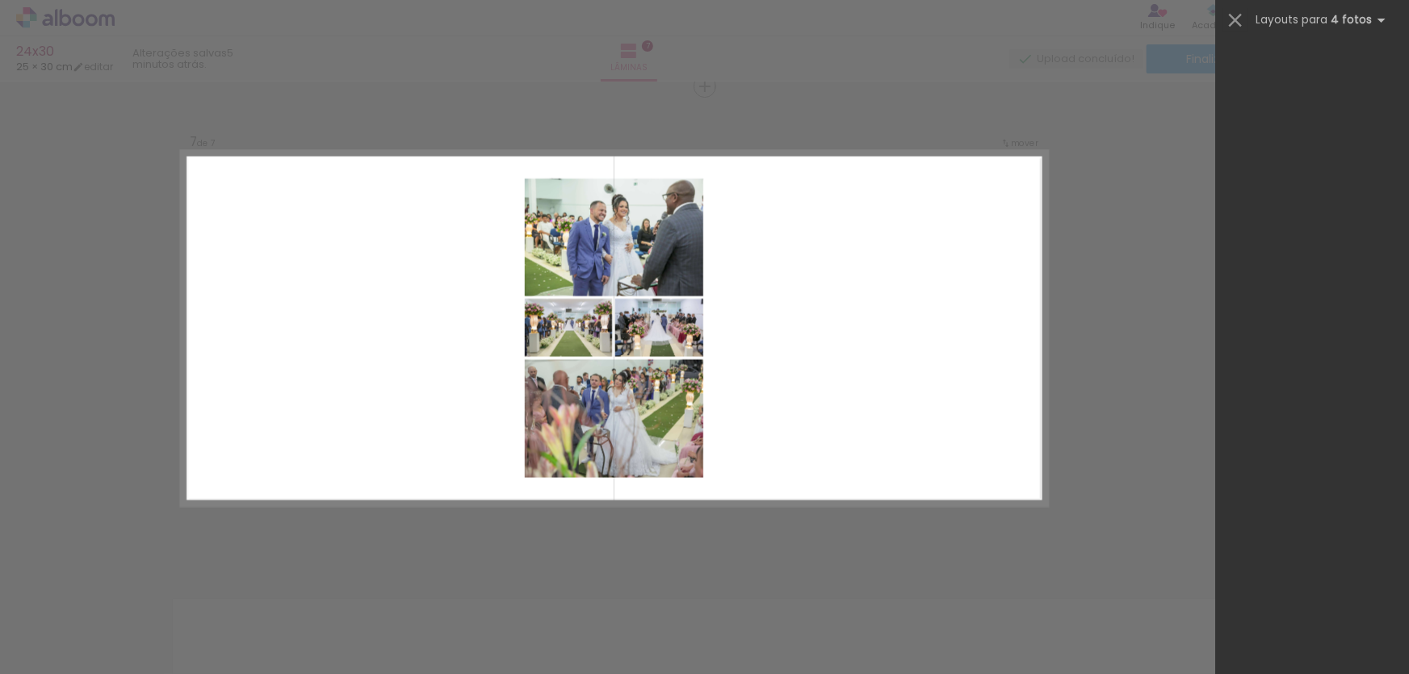
scroll to position [0, 0]
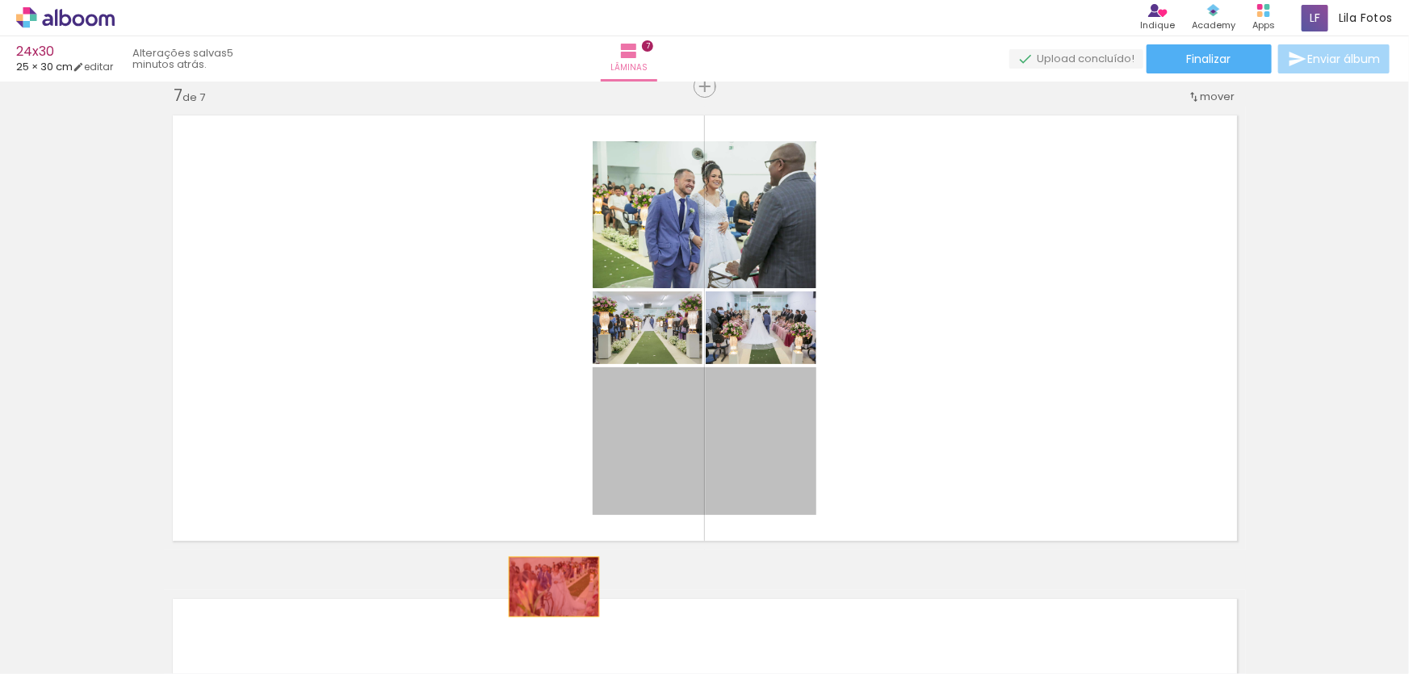
drag, startPoint x: 650, startPoint y: 415, endPoint x: 548, endPoint y: 586, distance: 199.2
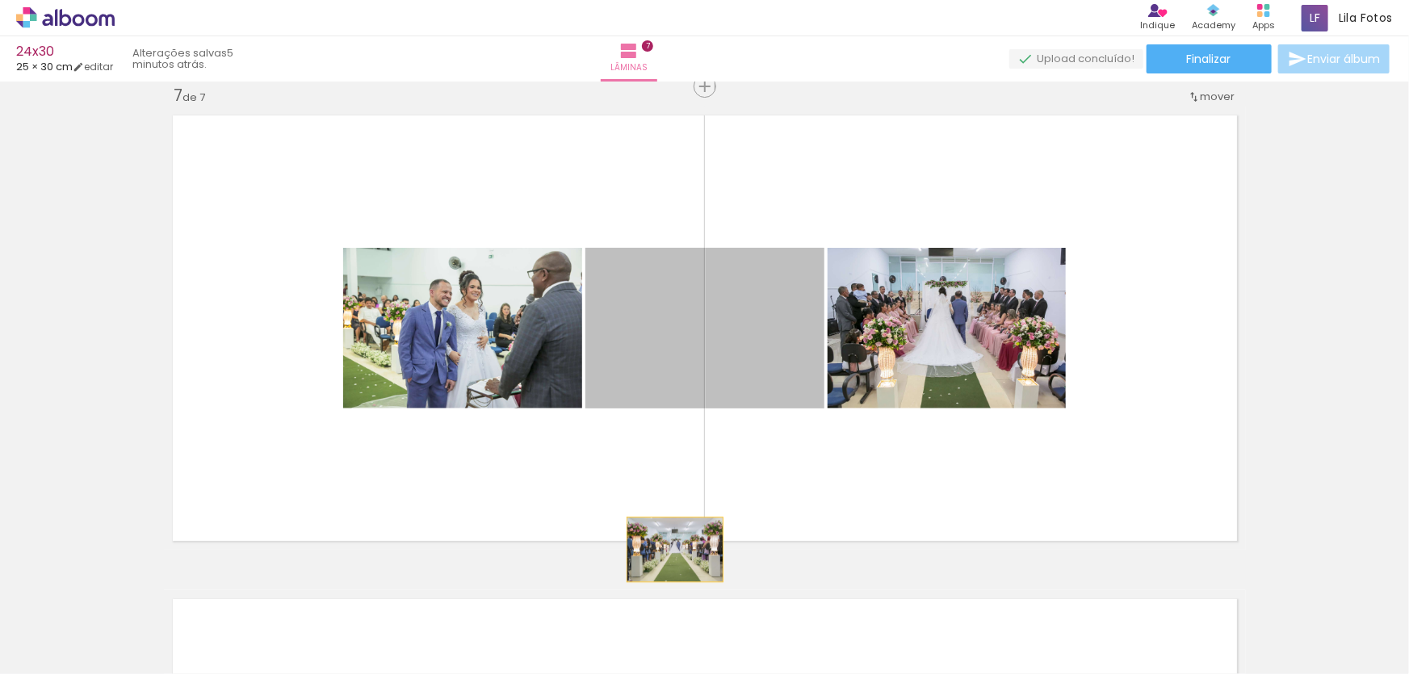
drag, startPoint x: 689, startPoint y: 335, endPoint x: 670, endPoint y: 549, distance: 214.9
click at [670, 549] on quentale-layouter at bounding box center [705, 328] width 1082 height 443
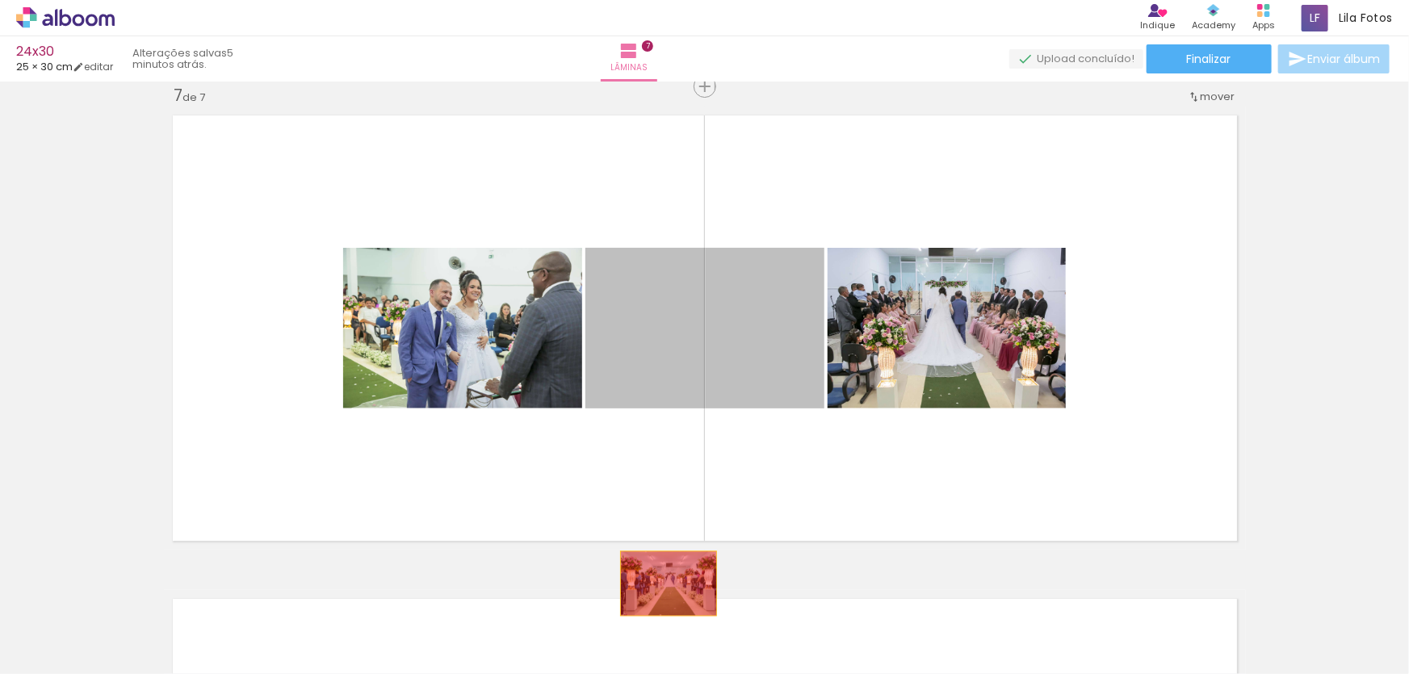
drag, startPoint x: 663, startPoint y: 583, endPoint x: 665, endPoint y: 620, distance: 36.4
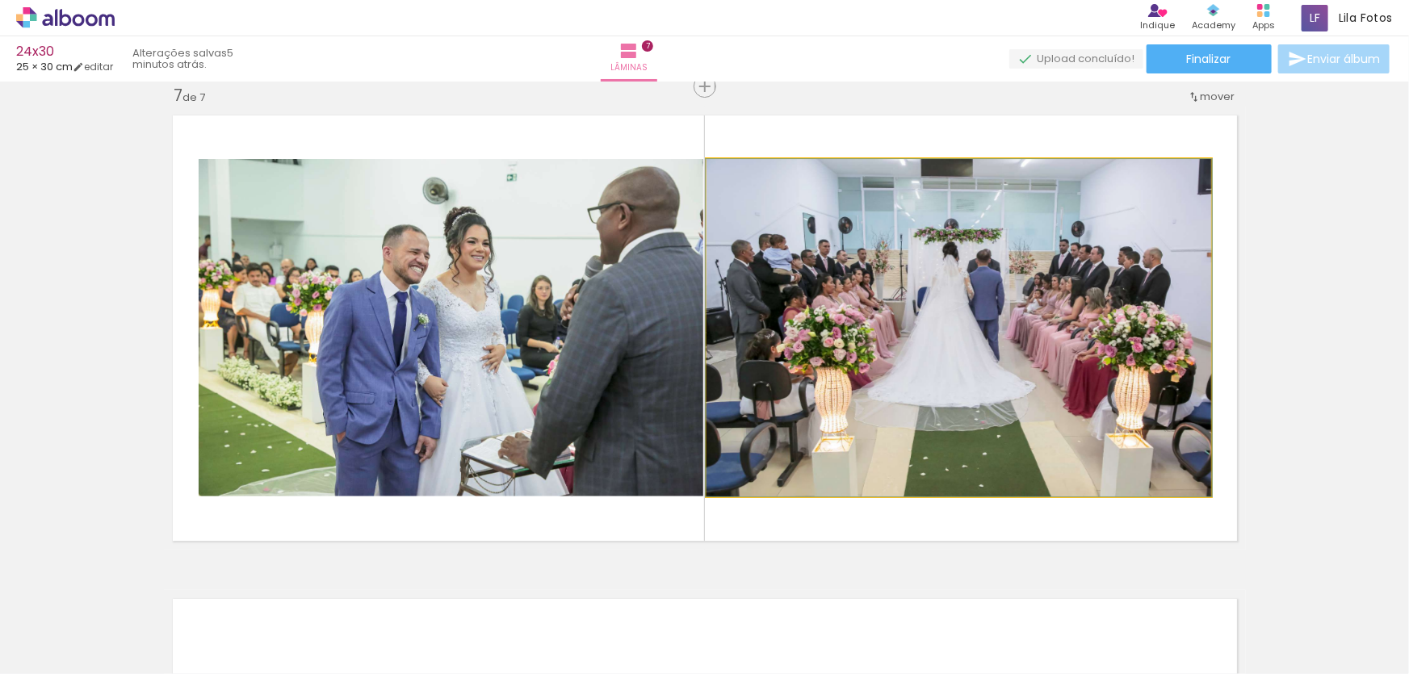
drag, startPoint x: 665, startPoint y: 620, endPoint x: 961, endPoint y: 341, distance: 406.9
click at [961, 341] on quentale-photo at bounding box center [959, 328] width 505 height 338
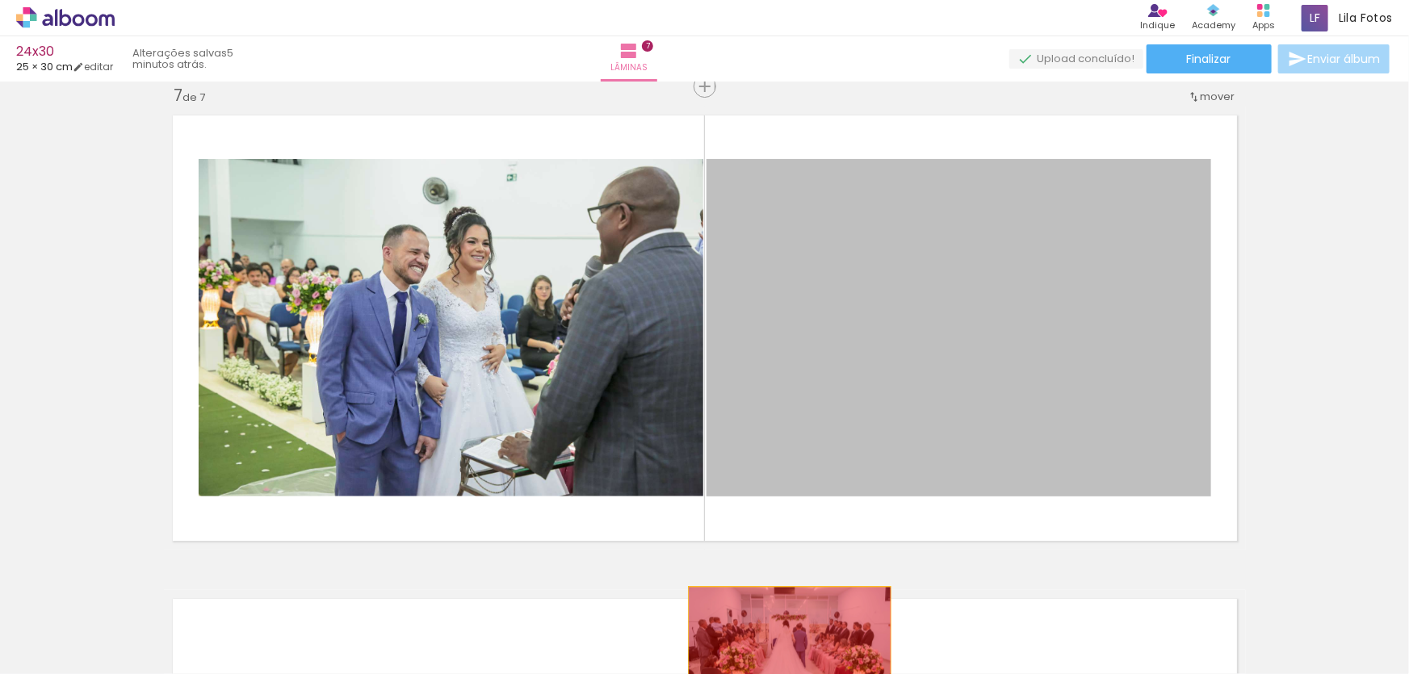
drag, startPoint x: 940, startPoint y: 347, endPoint x: 745, endPoint y: 637, distance: 350.4
